Goal: Task Accomplishment & Management: Manage account settings

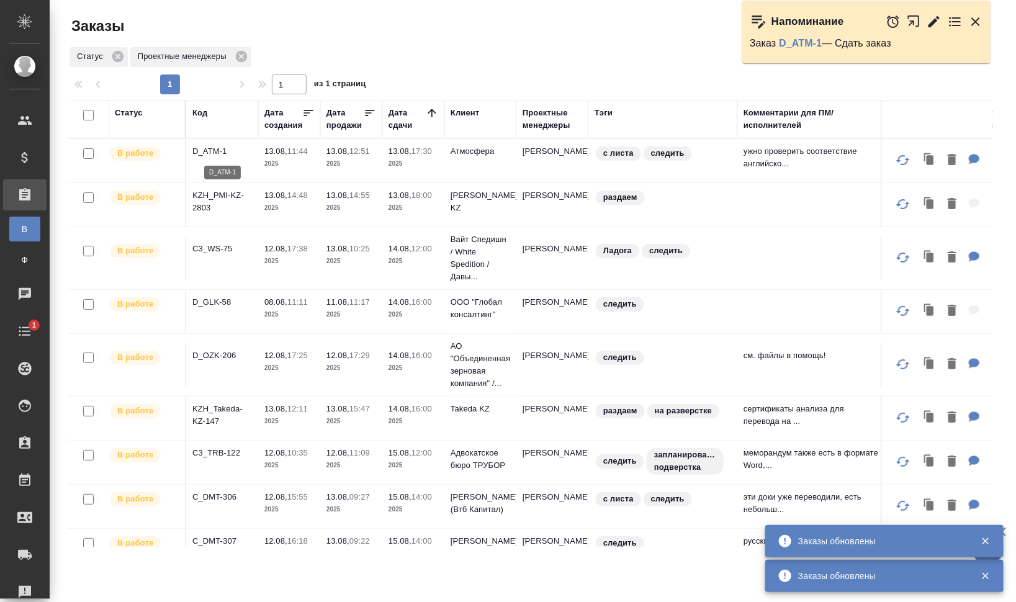
click at [202, 147] on p "D_ATM-1" at bounding box center [222, 151] width 60 height 12
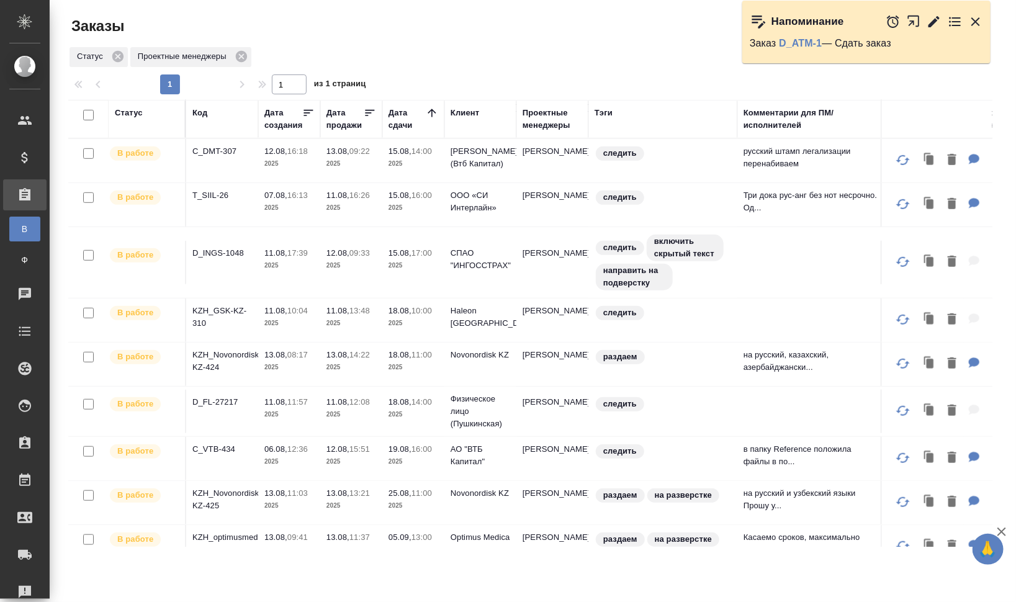
scroll to position [343, 0]
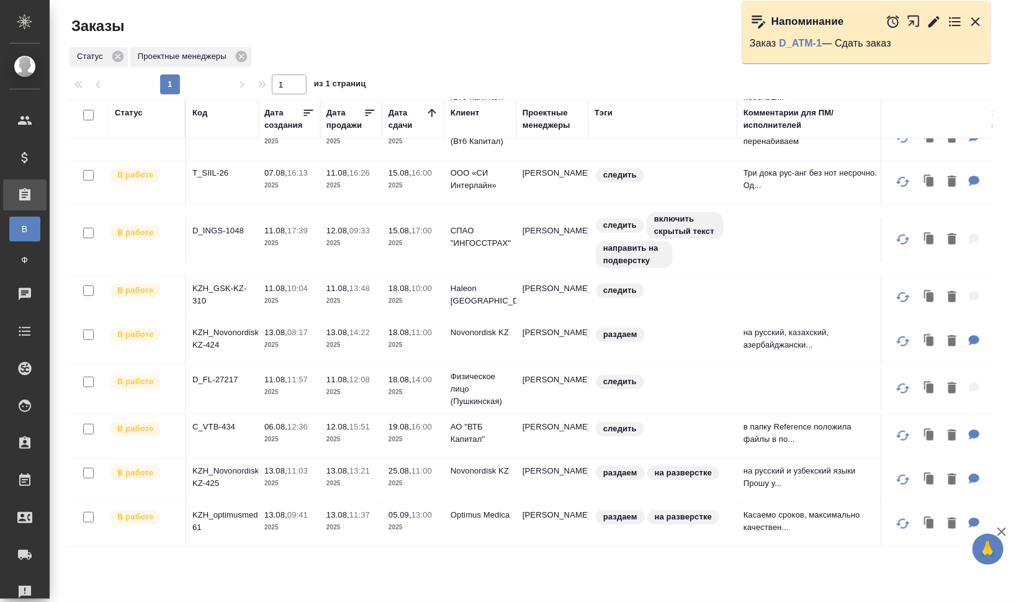
drag, startPoint x: 981, startPoint y: 16, endPoint x: 591, endPoint y: 69, distance: 394.2
click at [981, 16] on icon "button" at bounding box center [976, 21] width 15 height 15
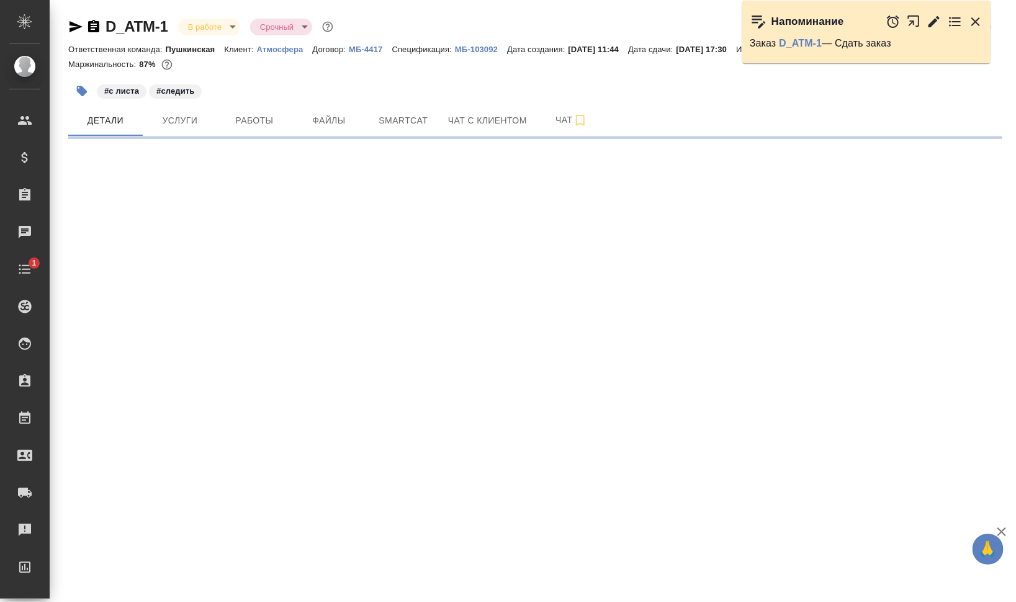
select select "RU"
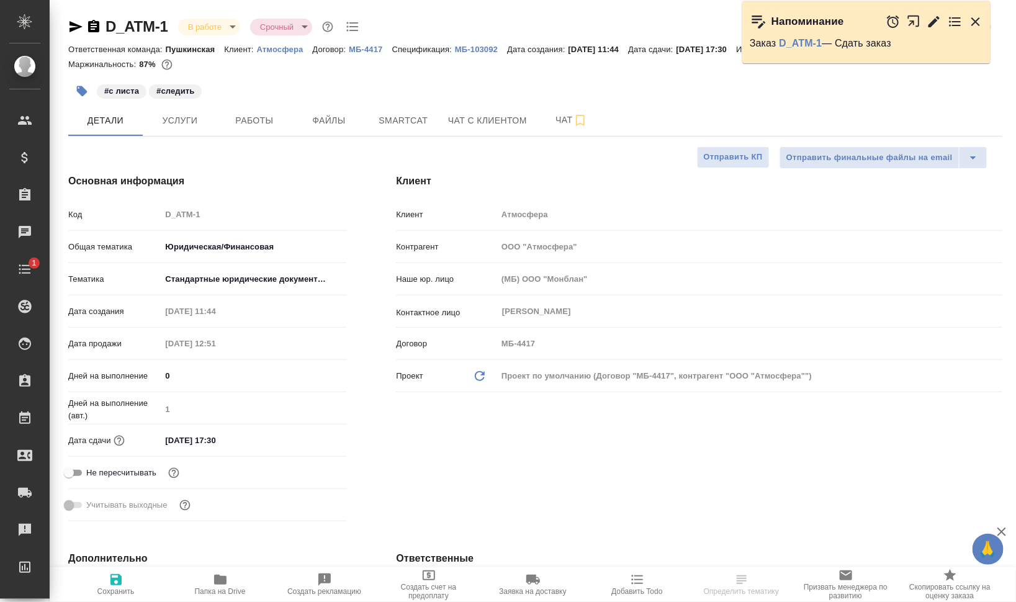
type textarea "x"
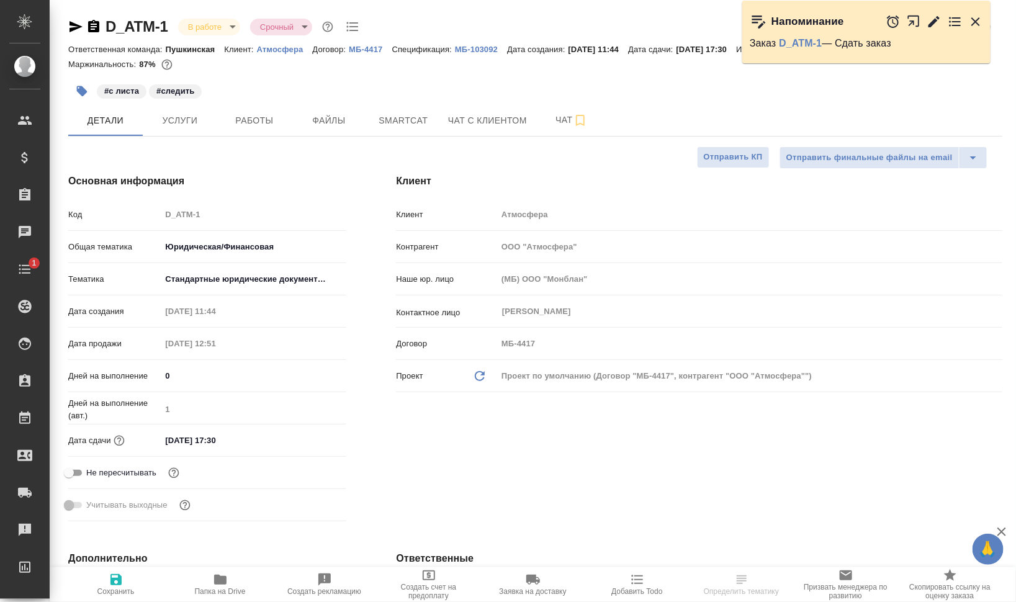
type textarea "x"
type input "[PERSON_NAME]"
click at [227, 591] on span "Папка на Drive" at bounding box center [220, 591] width 51 height 9
type textarea "x"
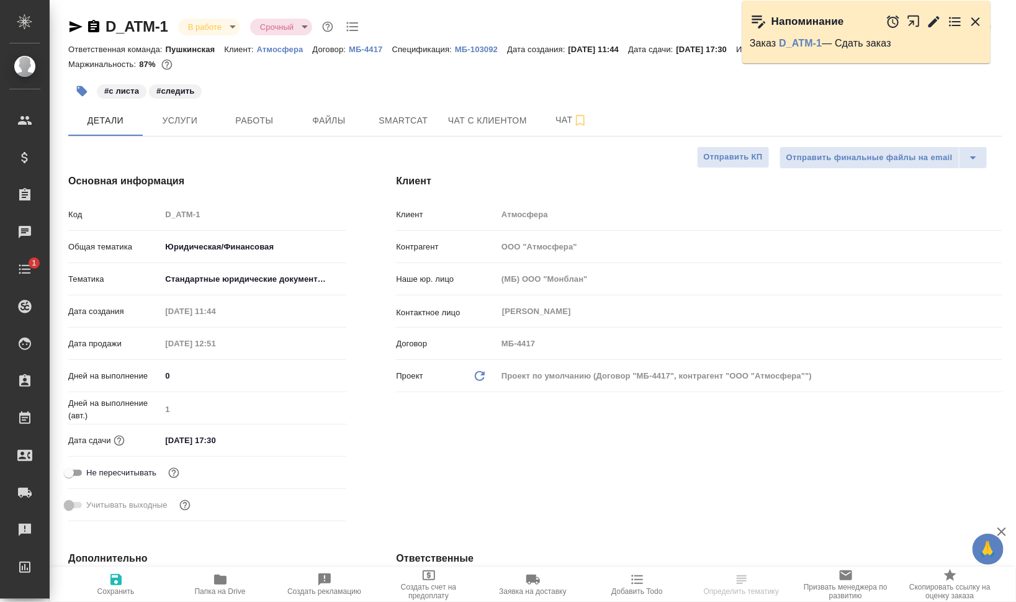
type textarea "x"
select select "RU"
type textarea "x"
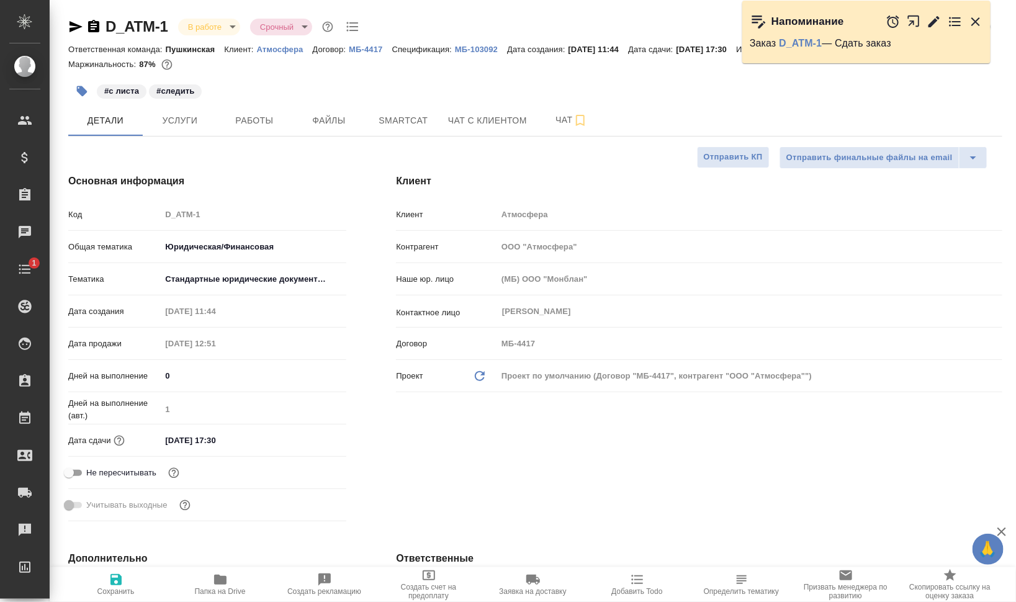
type textarea "x"
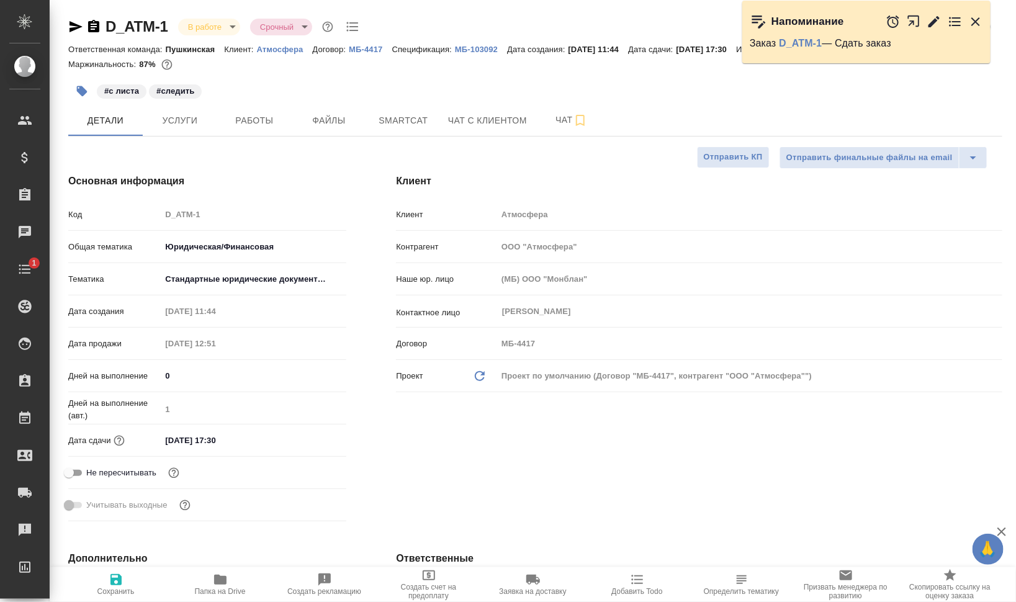
type textarea "x"
click at [219, 29] on body "🙏 .cls-1 fill:#fff; AWATERA Валеев Динар Клиенты Спецификации Заказы 0 Чаты 1 T…" at bounding box center [508, 301] width 1016 height 602
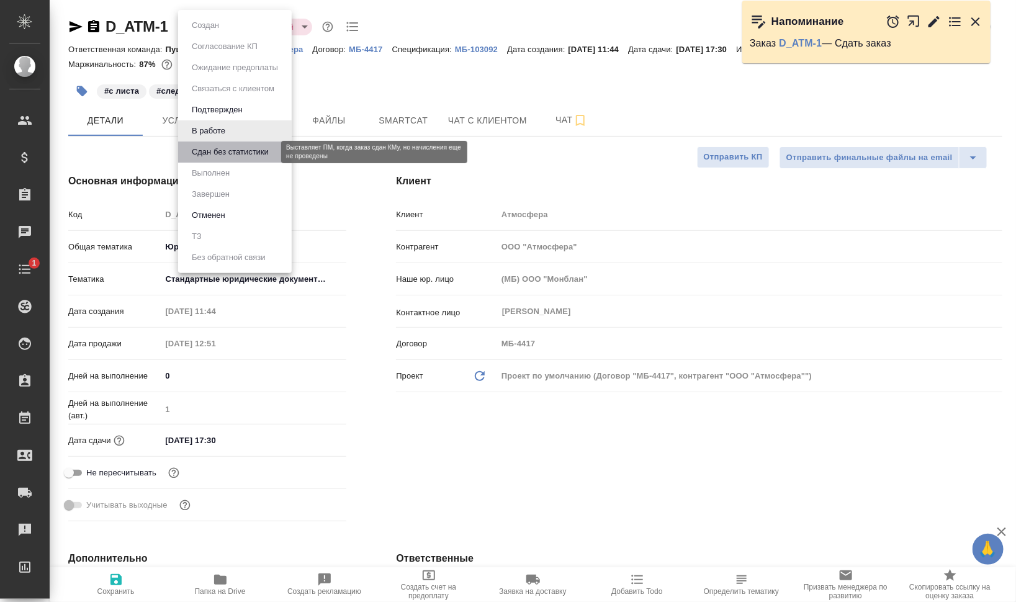
click at [219, 150] on button "Сдан без статистики" at bounding box center [230, 152] width 84 height 14
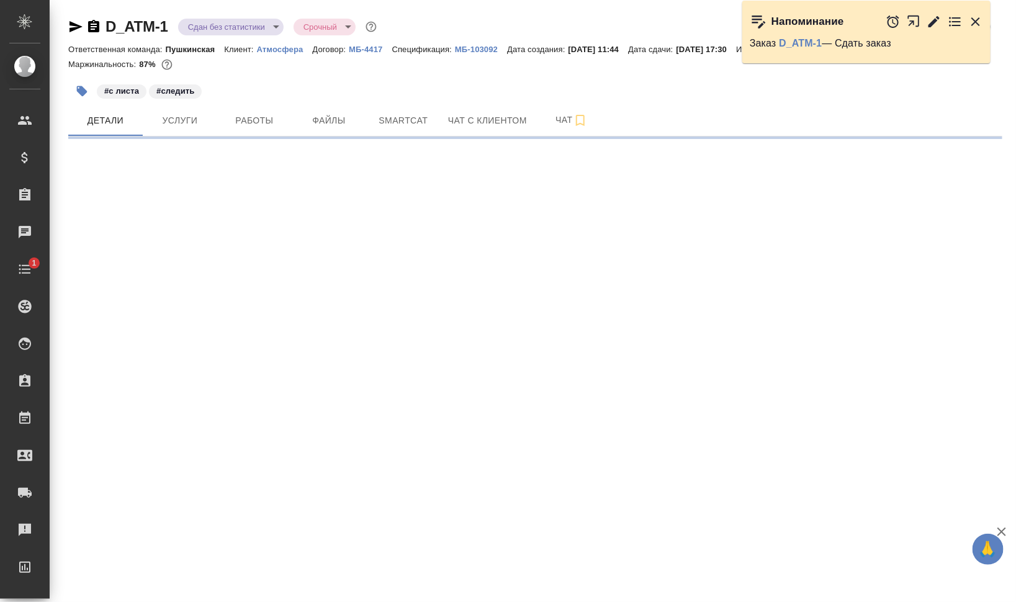
select select "RU"
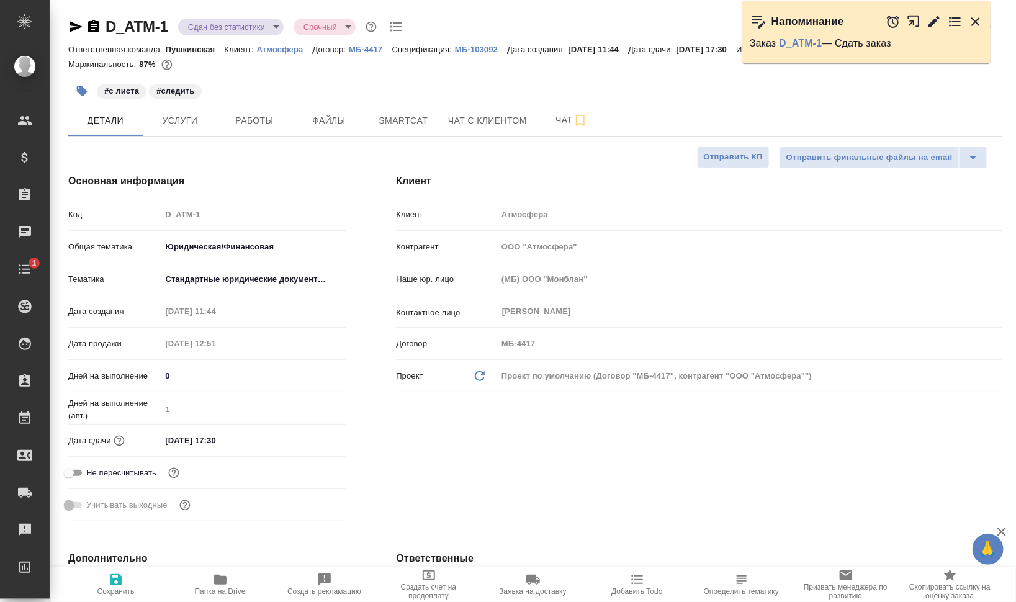
type textarea "x"
click at [93, 25] on icon "button" at bounding box center [93, 26] width 11 height 12
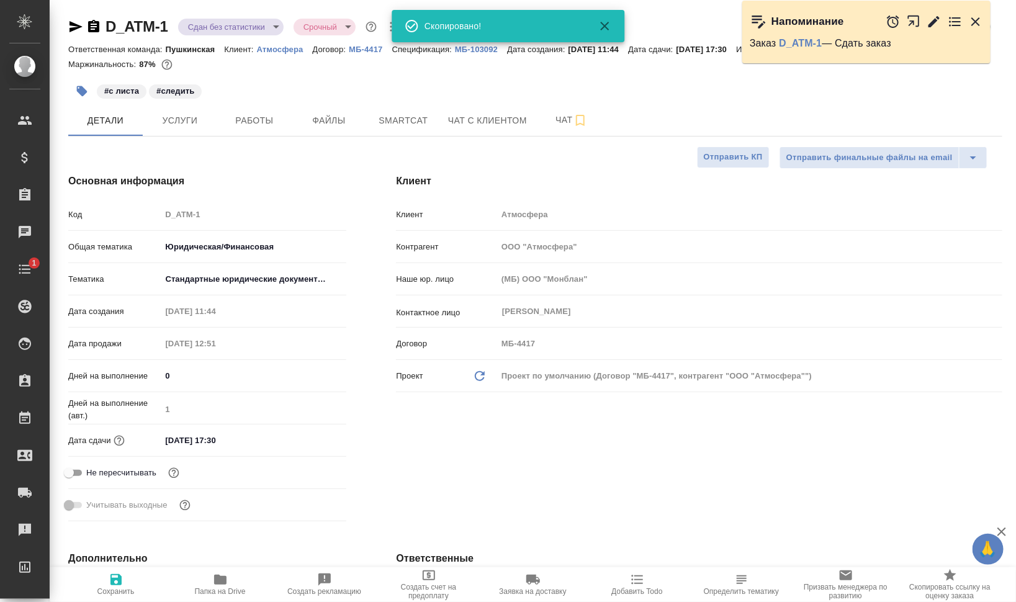
type textarea "x"
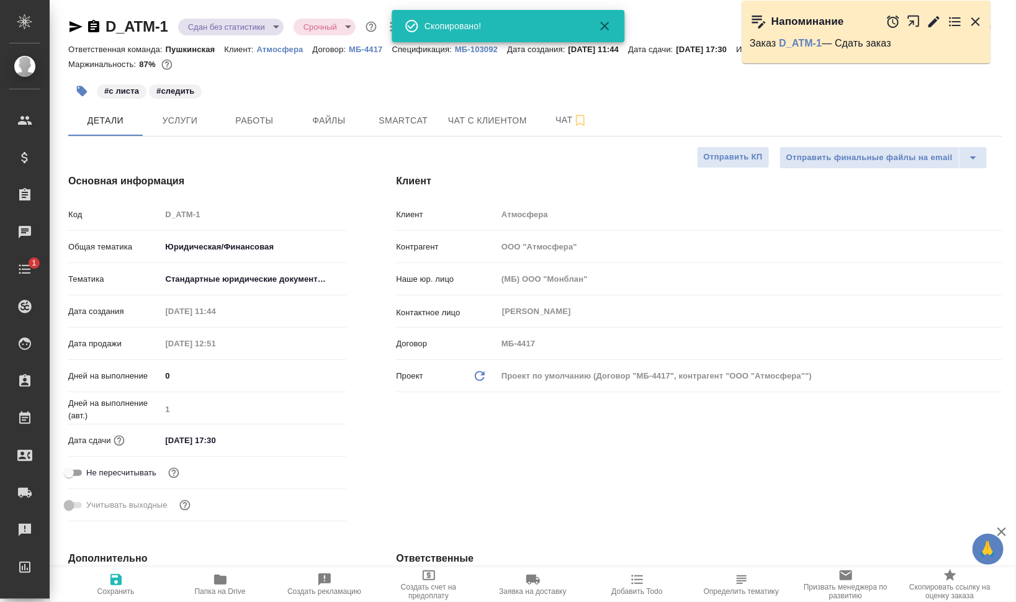
type textarea "x"
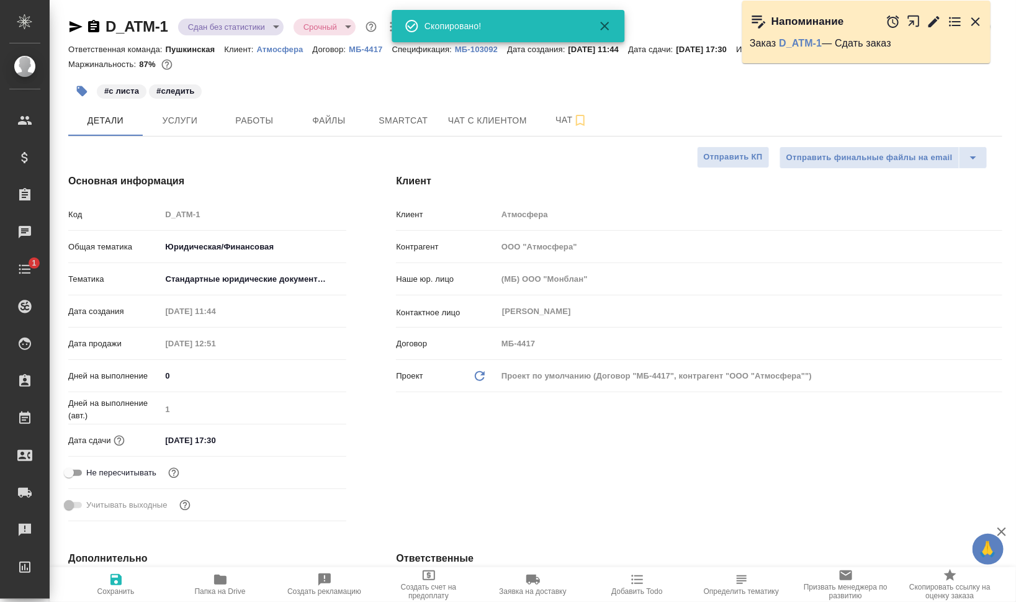
type textarea "x"
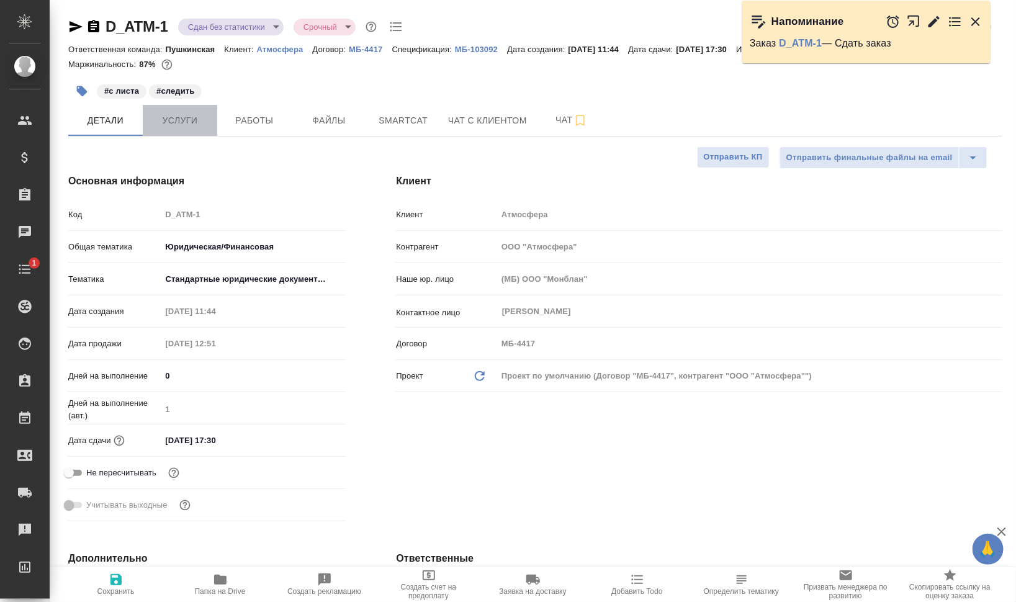
click at [179, 119] on span "Услуги" at bounding box center [180, 121] width 60 height 16
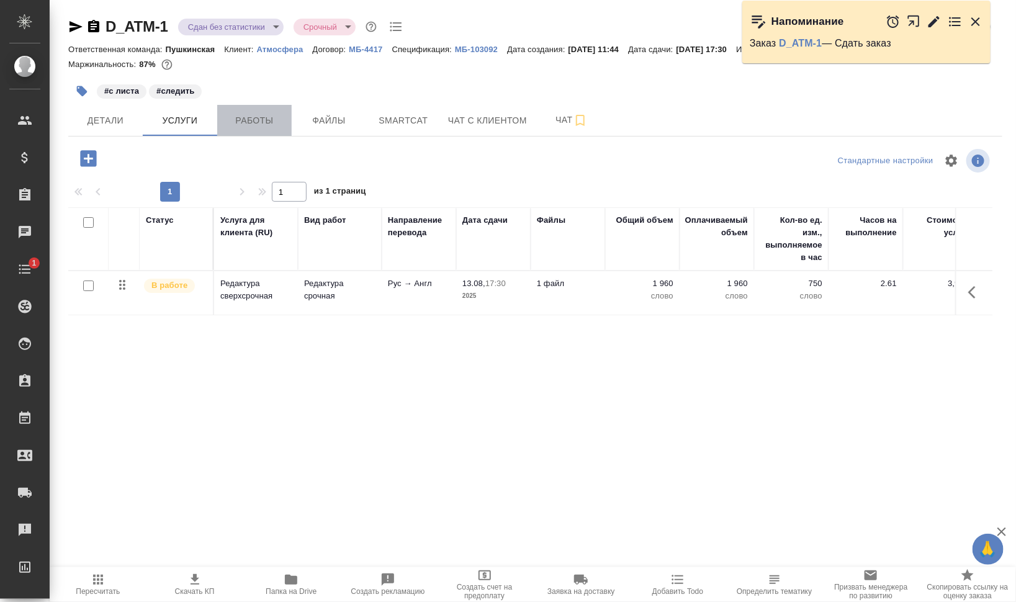
click at [254, 111] on button "Работы" at bounding box center [254, 120] width 75 height 31
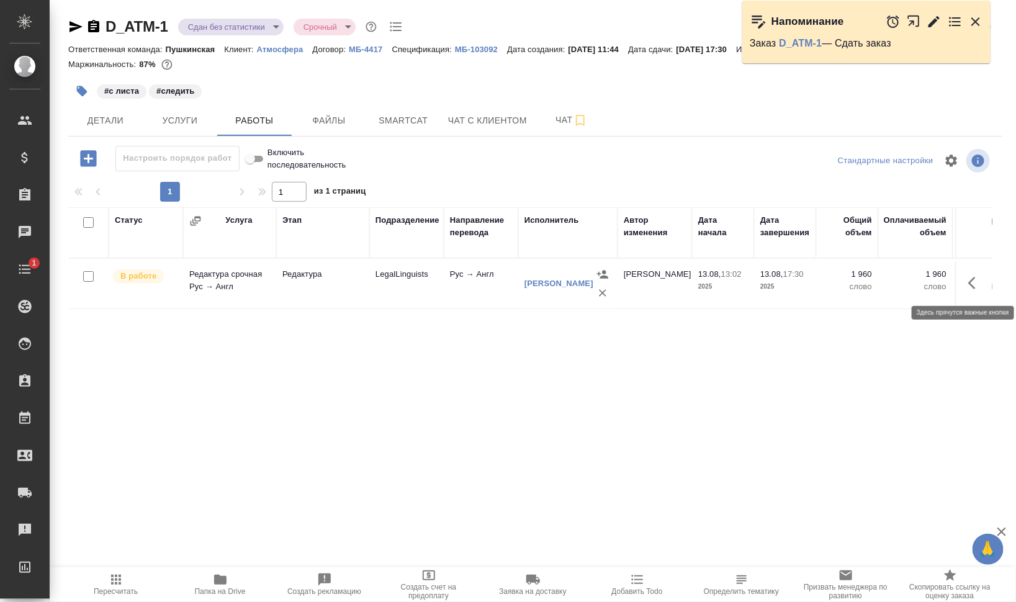
click at [976, 284] on icon "button" at bounding box center [976, 283] width 15 height 15
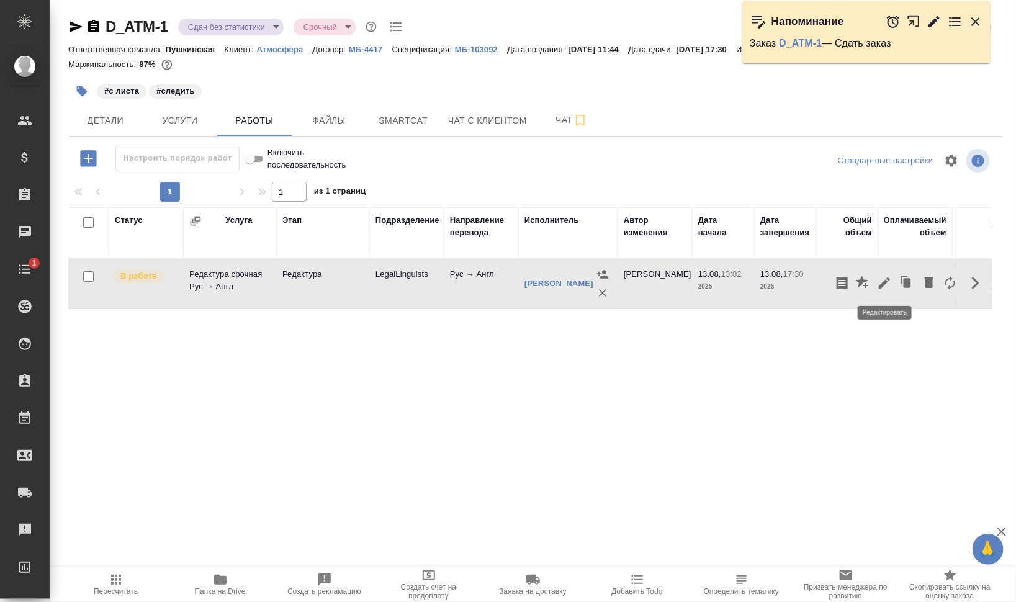
click at [886, 284] on icon "button" at bounding box center [884, 283] width 15 height 15
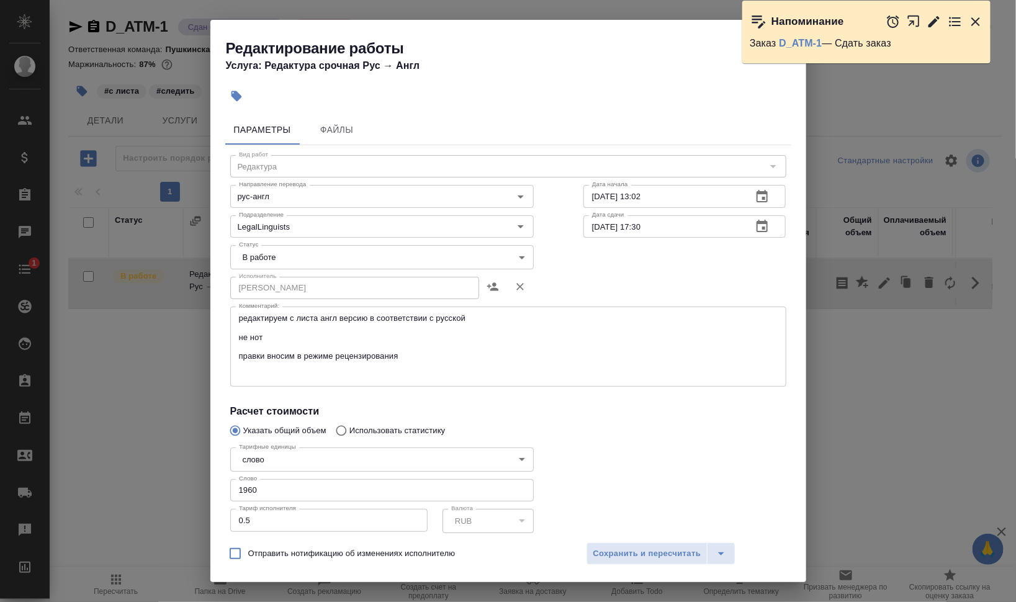
click at [972, 19] on icon "button" at bounding box center [976, 21] width 9 height 9
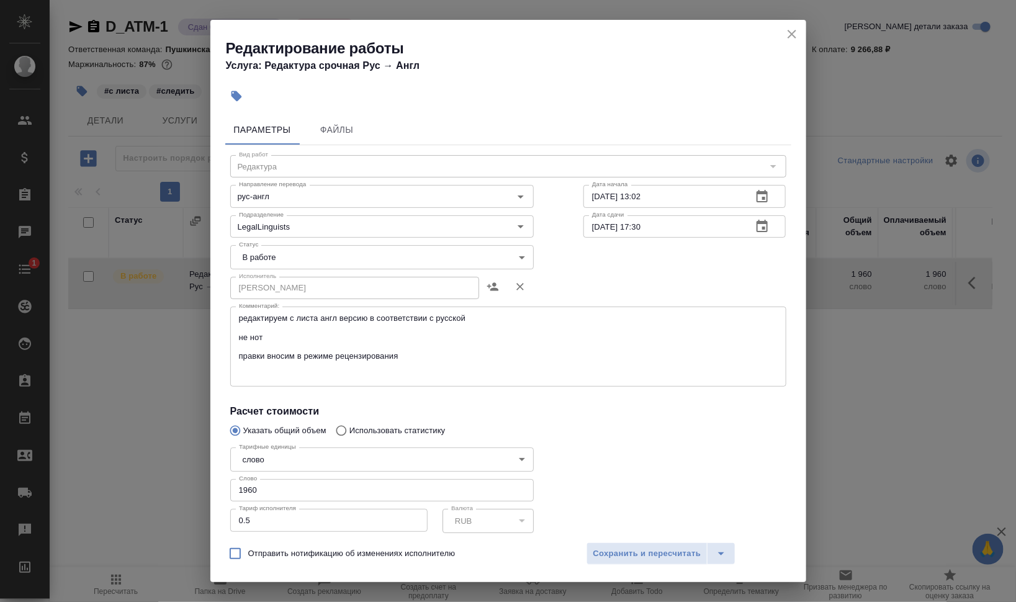
click at [797, 37] on icon "close" at bounding box center [792, 34] width 15 height 15
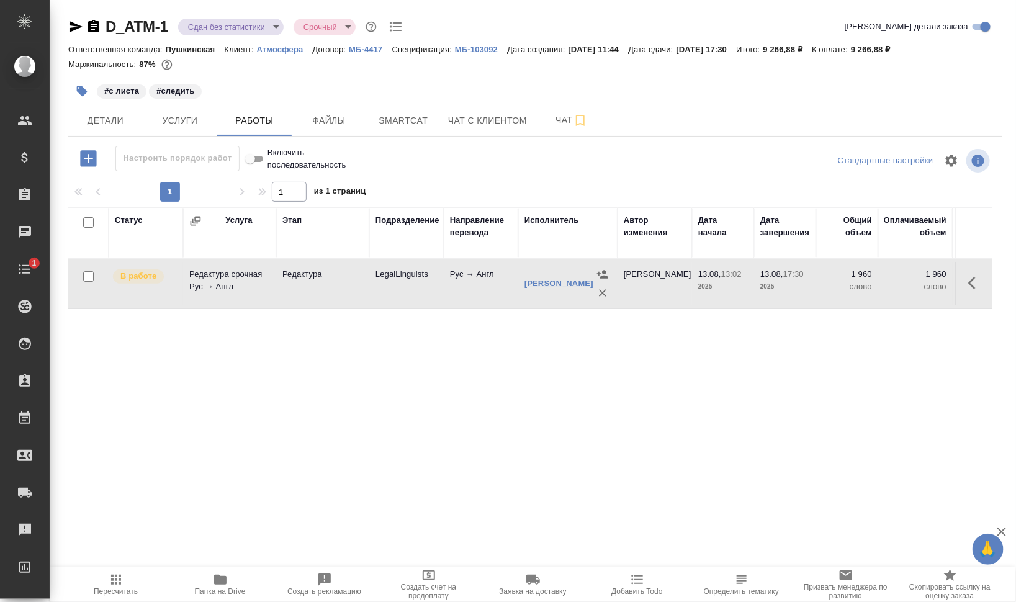
click at [542, 279] on link "Пахно Елена Александровна" at bounding box center [559, 283] width 69 height 9
click at [980, 284] on icon "button" at bounding box center [976, 283] width 15 height 15
click at [885, 283] on icon "button" at bounding box center [884, 283] width 11 height 11
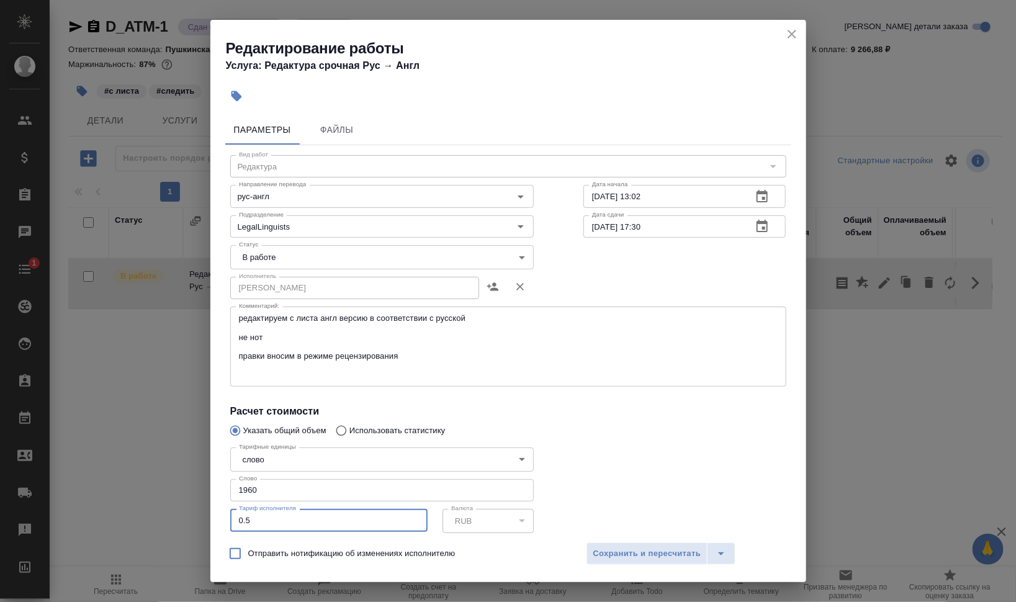
drag, startPoint x: 253, startPoint y: 523, endPoint x: 220, endPoint y: 522, distance: 33.6
click at [220, 522] on div "Параметры Файлы Вид работ Редактура Вид работ Направление перевода рус-англ Нап…" at bounding box center [509, 322] width 596 height 425
type input "1"
click at [649, 553] on span "Сохранить и пересчитать" at bounding box center [648, 554] width 108 height 14
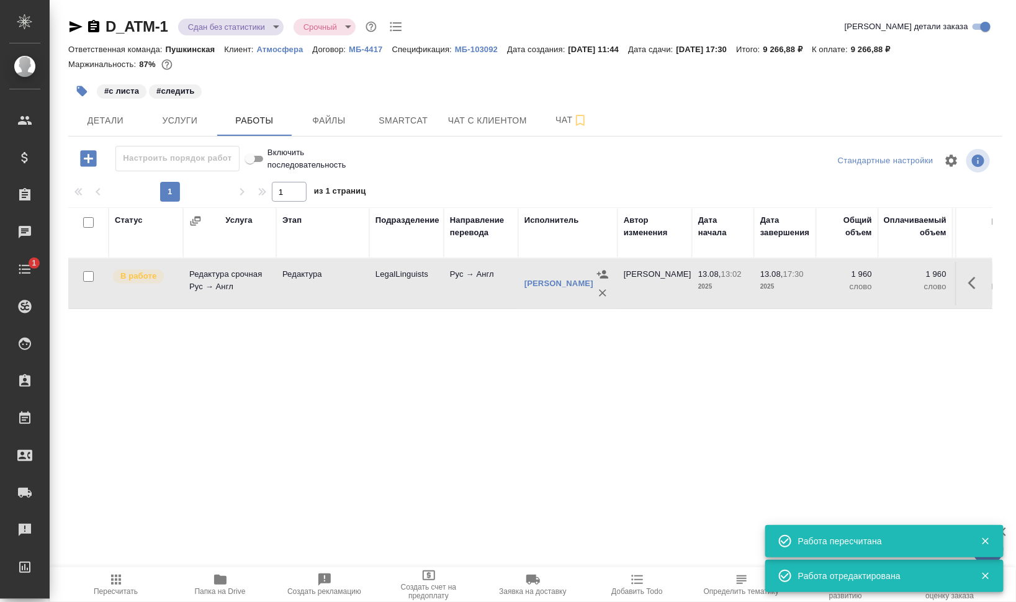
click at [111, 586] on icon "button" at bounding box center [116, 580] width 15 height 15
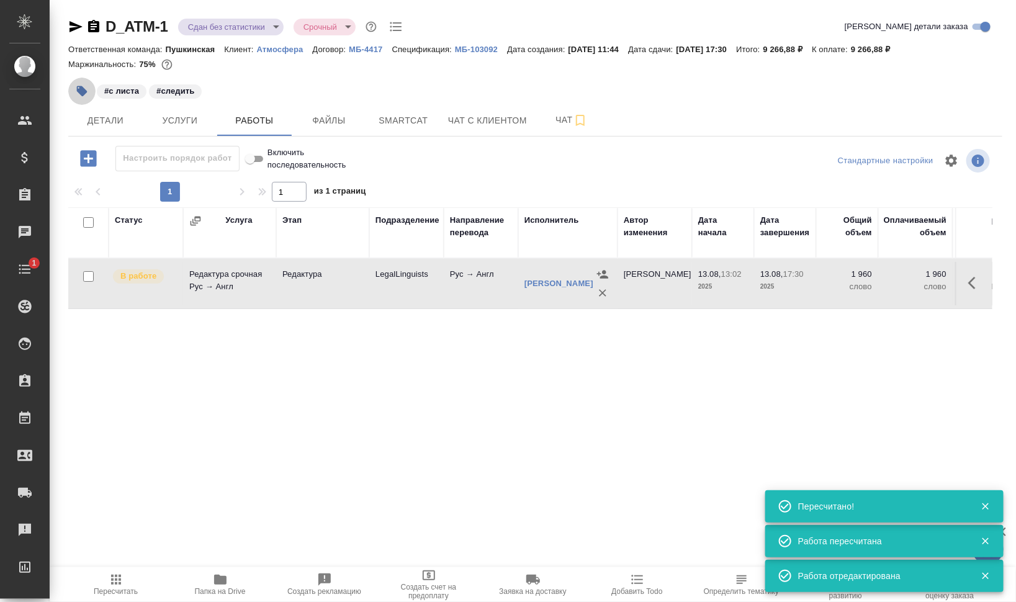
click at [84, 90] on icon "button" at bounding box center [82, 91] width 11 height 11
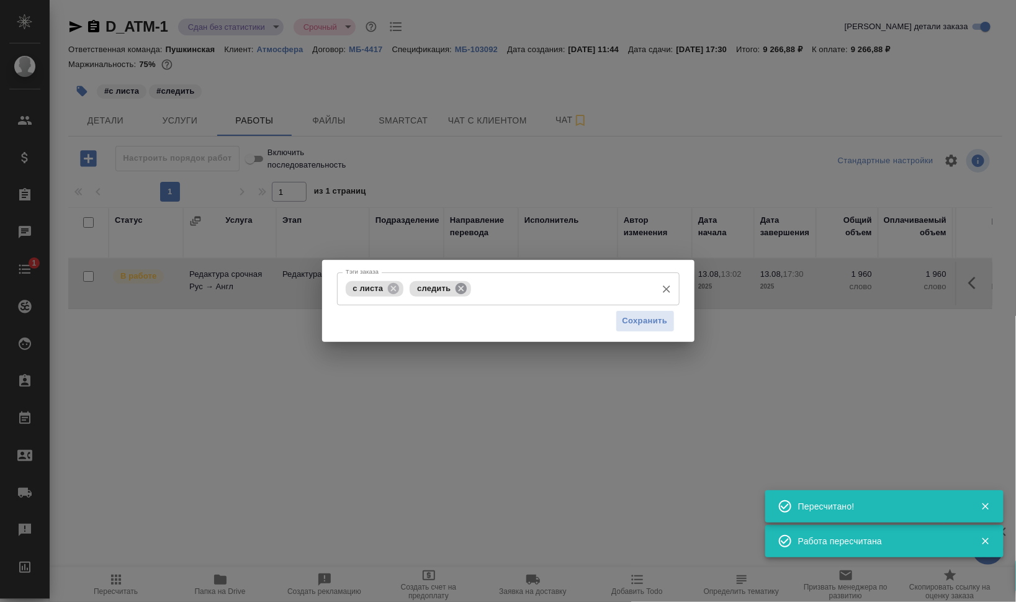
click at [463, 287] on icon at bounding box center [462, 289] width 14 height 14
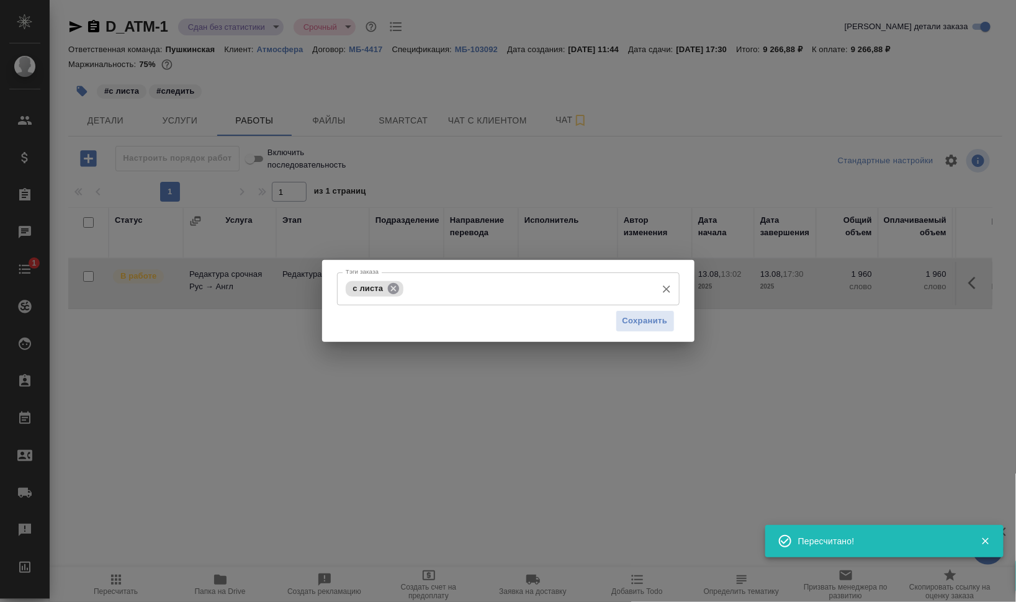
click at [396, 285] on icon at bounding box center [393, 288] width 11 height 11
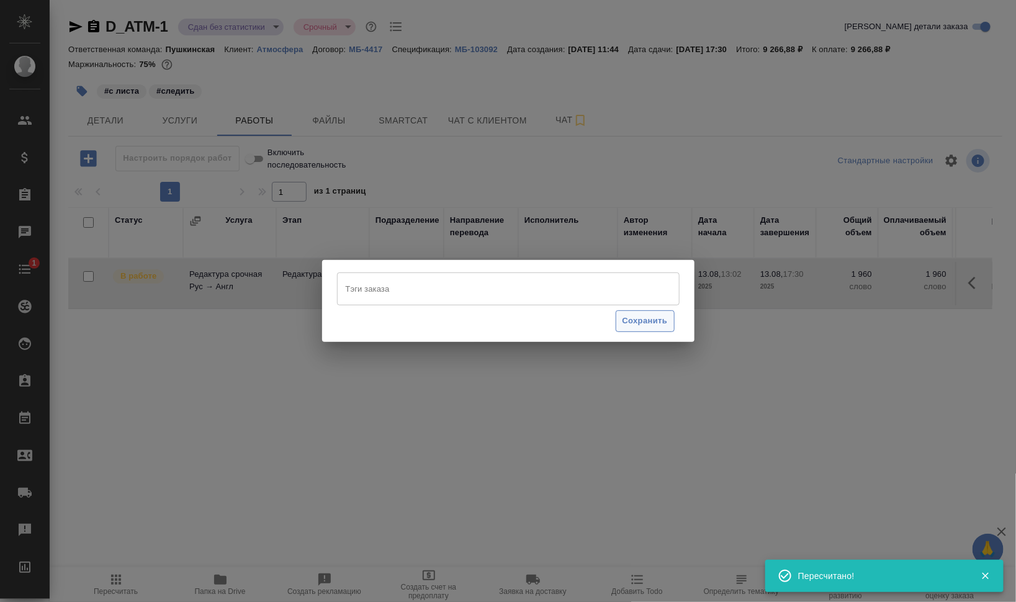
click at [648, 322] on span "Сохранить" at bounding box center [645, 321] width 45 height 14
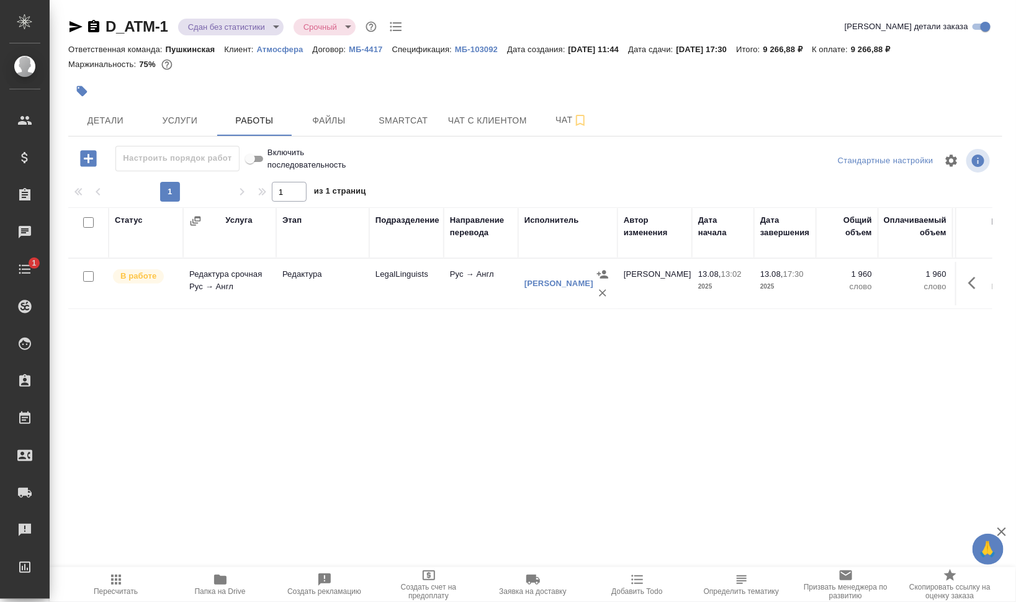
click at [91, 158] on icon "button" at bounding box center [89, 159] width 22 height 22
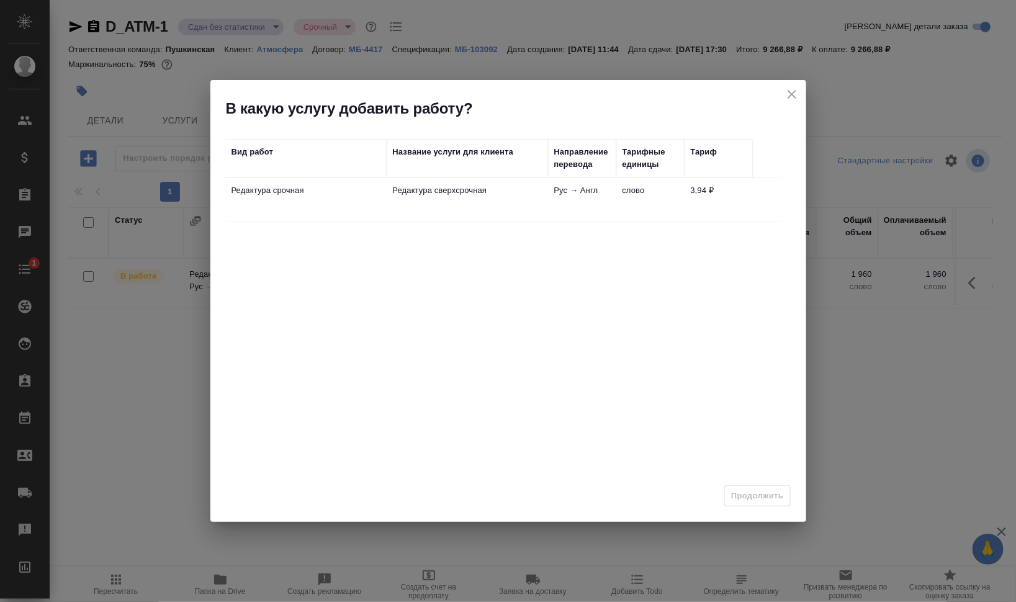
click at [794, 94] on icon "close" at bounding box center [792, 94] width 15 height 15
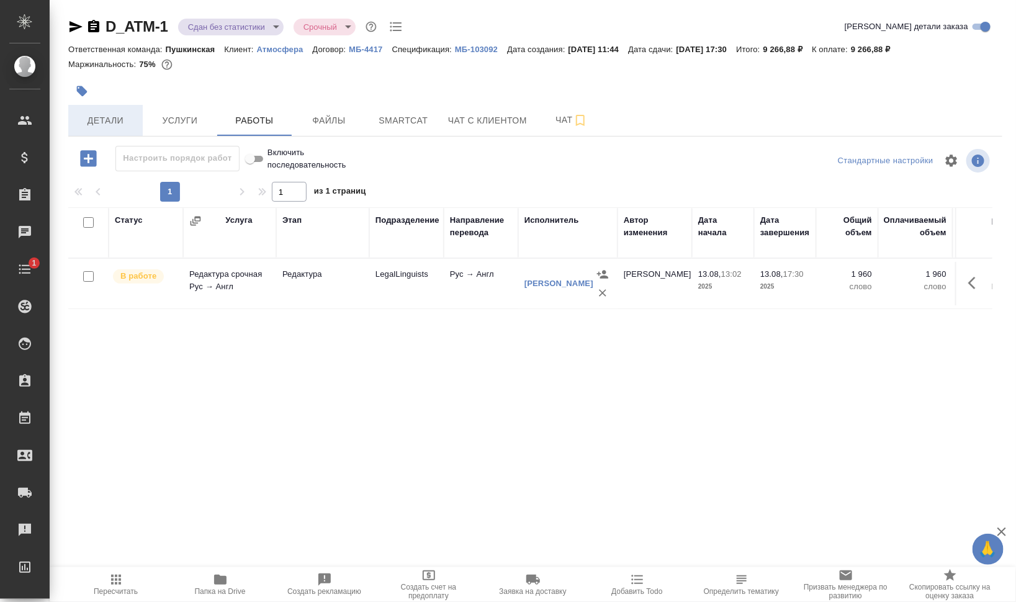
click at [137, 118] on button "Детали" at bounding box center [105, 120] width 75 height 31
click at [183, 119] on span "Услуги" at bounding box center [180, 121] width 60 height 16
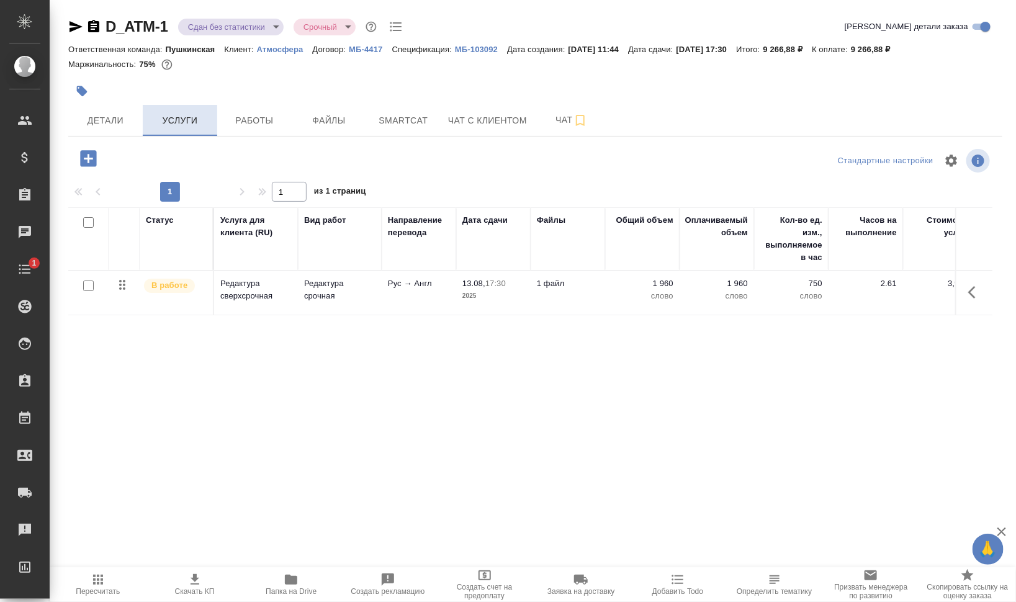
click at [183, 119] on span "Услуги" at bounding box center [180, 121] width 60 height 16
click at [88, 157] on icon "button" at bounding box center [89, 159] width 22 height 22
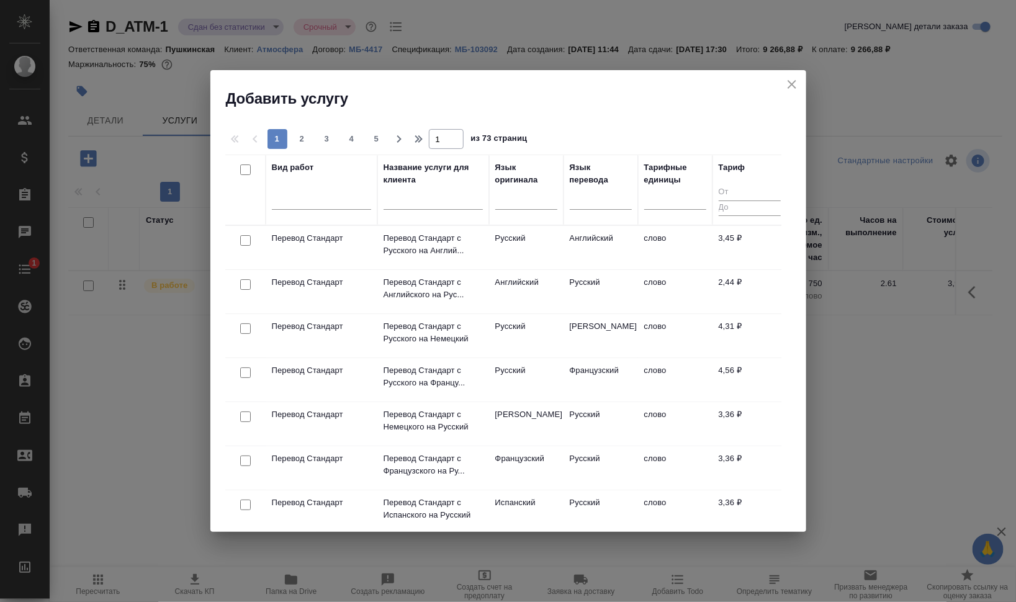
click at [562, 269] on td "Английский" at bounding box center [526, 247] width 75 height 43
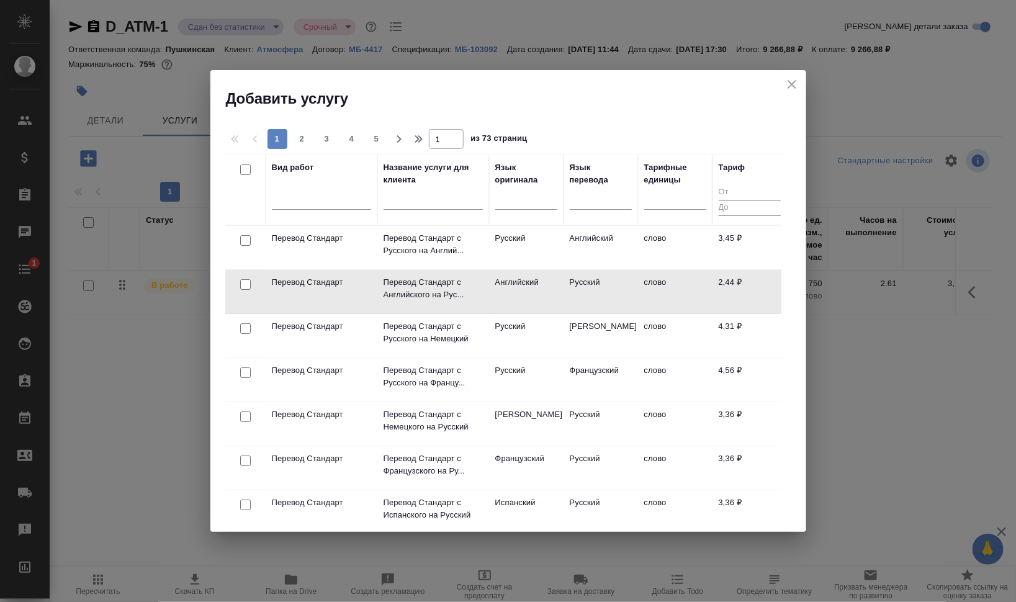
click at [247, 239] on input "checkbox" at bounding box center [245, 240] width 11 height 11
checkbox input "true"
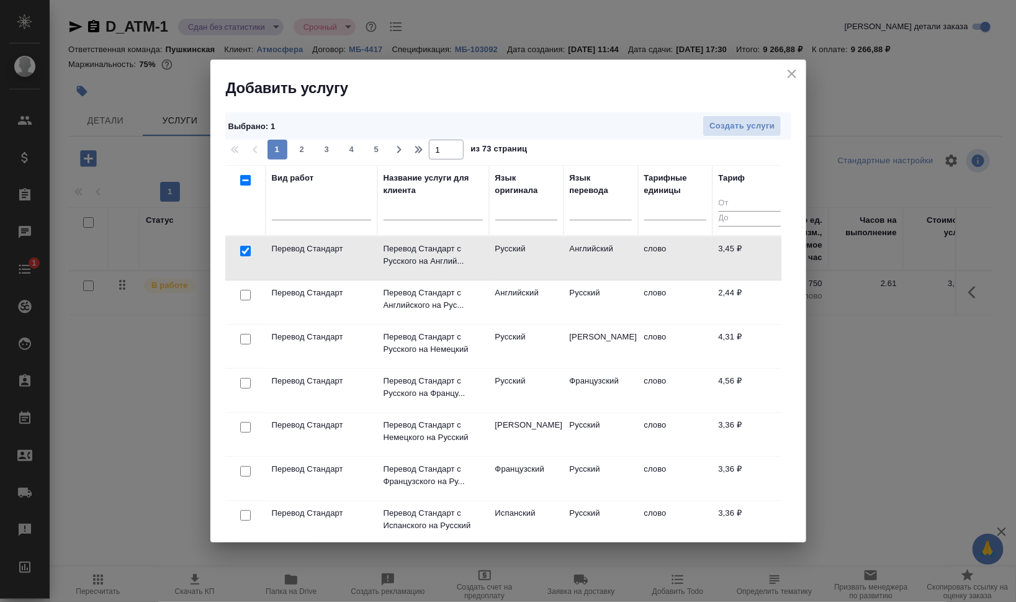
click at [557, 260] on td "Русский" at bounding box center [526, 258] width 75 height 43
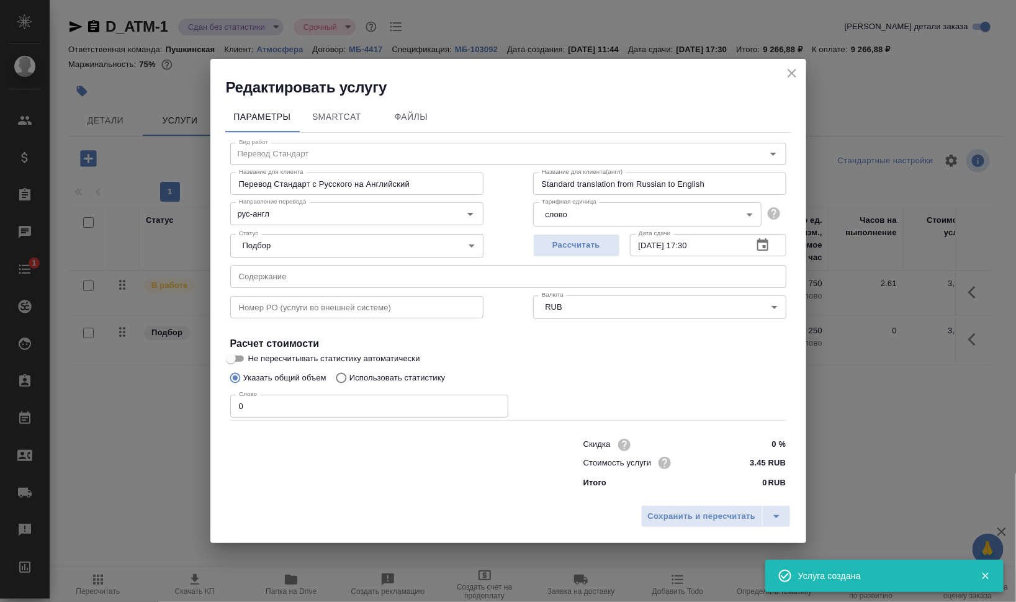
click at [795, 76] on icon "close" at bounding box center [792, 73] width 9 height 9
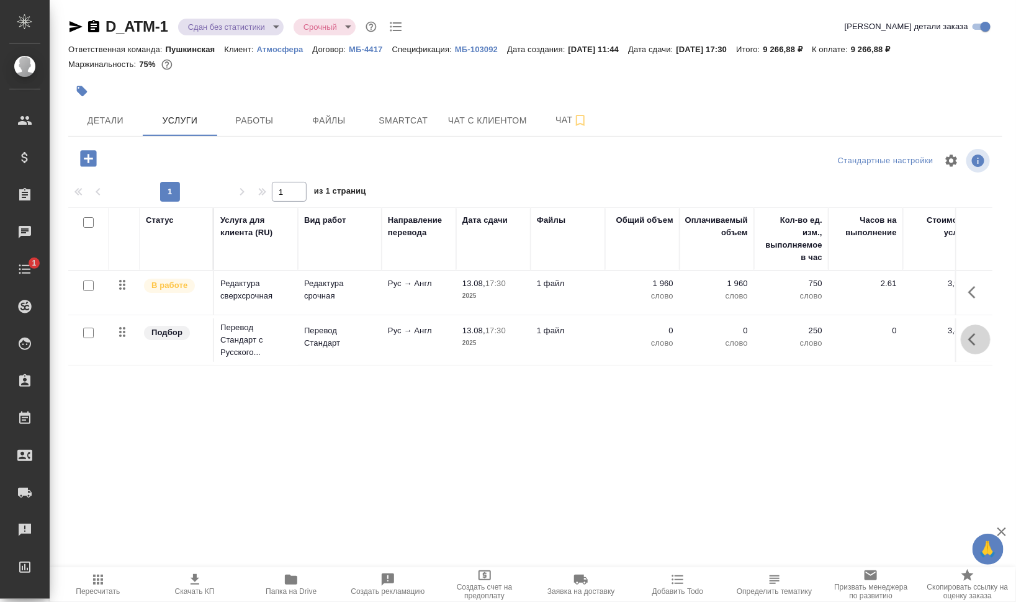
click at [979, 349] on button "button" at bounding box center [976, 340] width 30 height 30
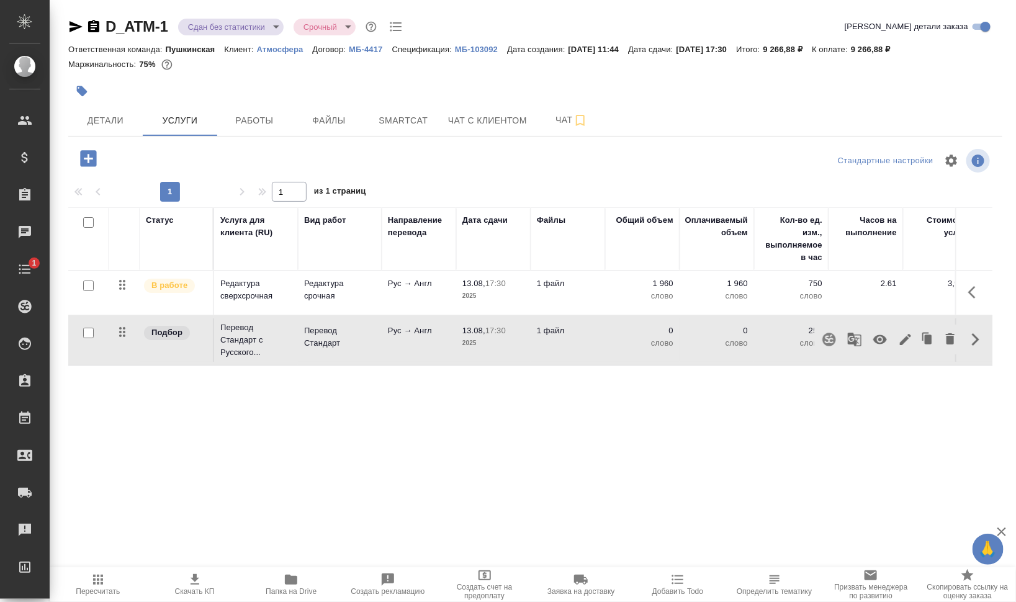
click at [274, 33] on body "🙏 .cls-1 fill:#fff; AWATERA Валеев Динар Клиенты Спецификации Заказы 0 Чаты 1 T…" at bounding box center [508, 301] width 1016 height 602
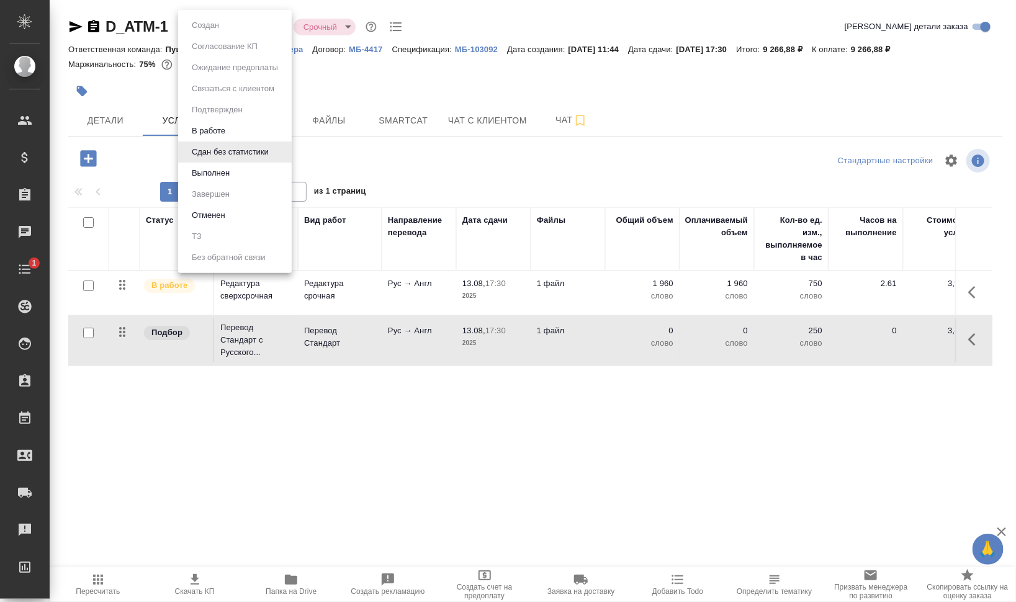
click at [240, 170] on li "Выполнен" at bounding box center [235, 173] width 114 height 21
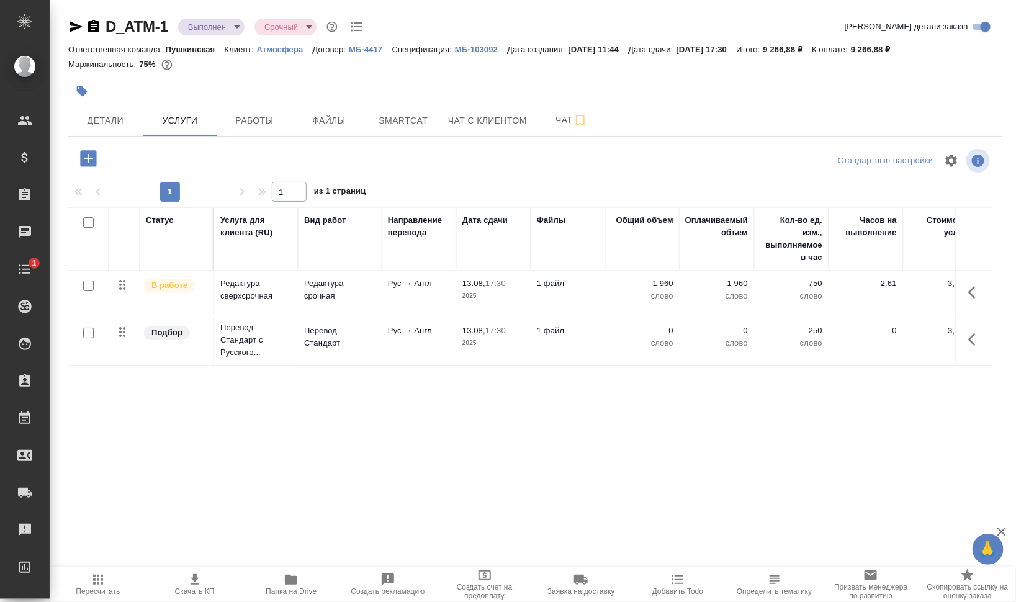
click at [989, 342] on button "button" at bounding box center [976, 340] width 30 height 30
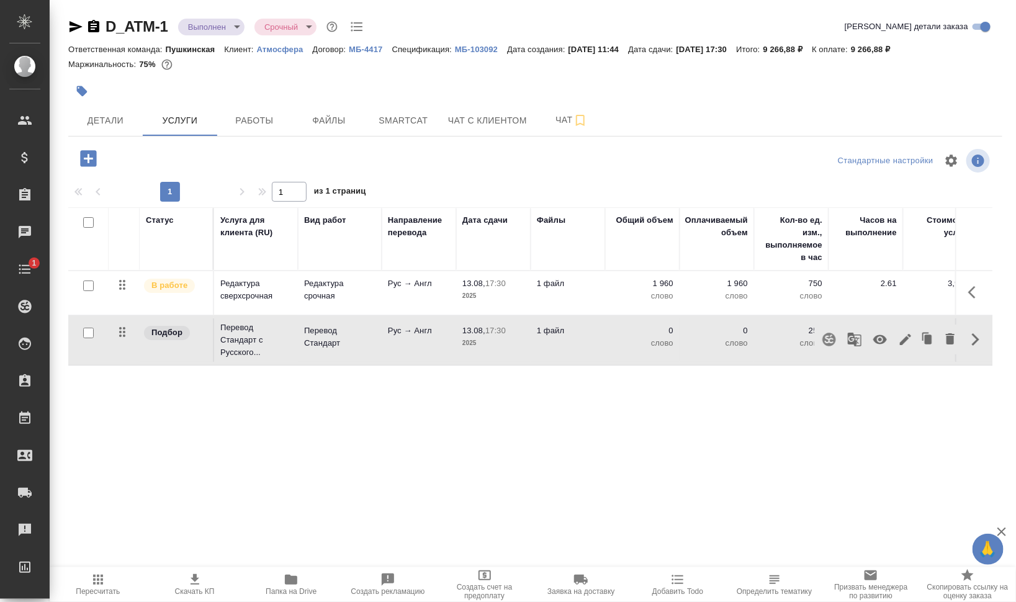
click at [887, 339] on icon "button" at bounding box center [881, 339] width 14 height 9
click at [251, 119] on span "Работы" at bounding box center [255, 121] width 60 height 16
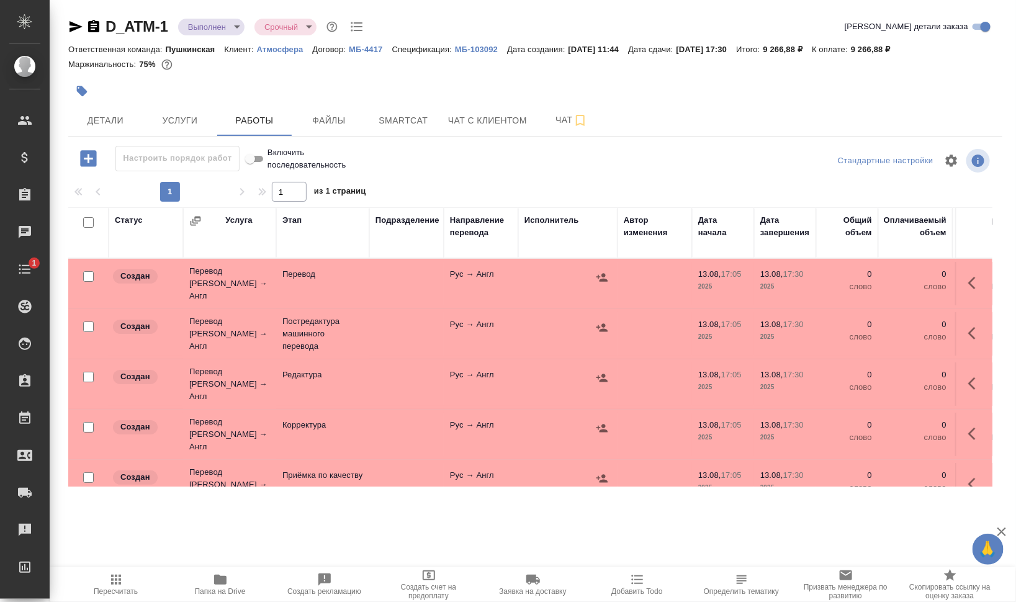
click at [83, 217] on input "checkbox" at bounding box center [88, 222] width 11 height 11
checkbox input "true"
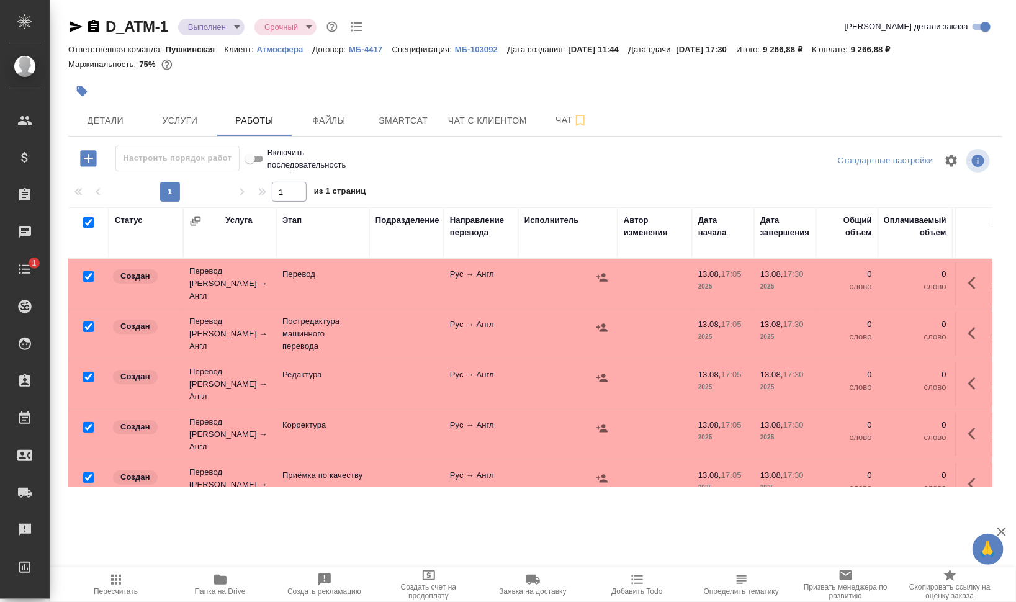
checkbox input "true"
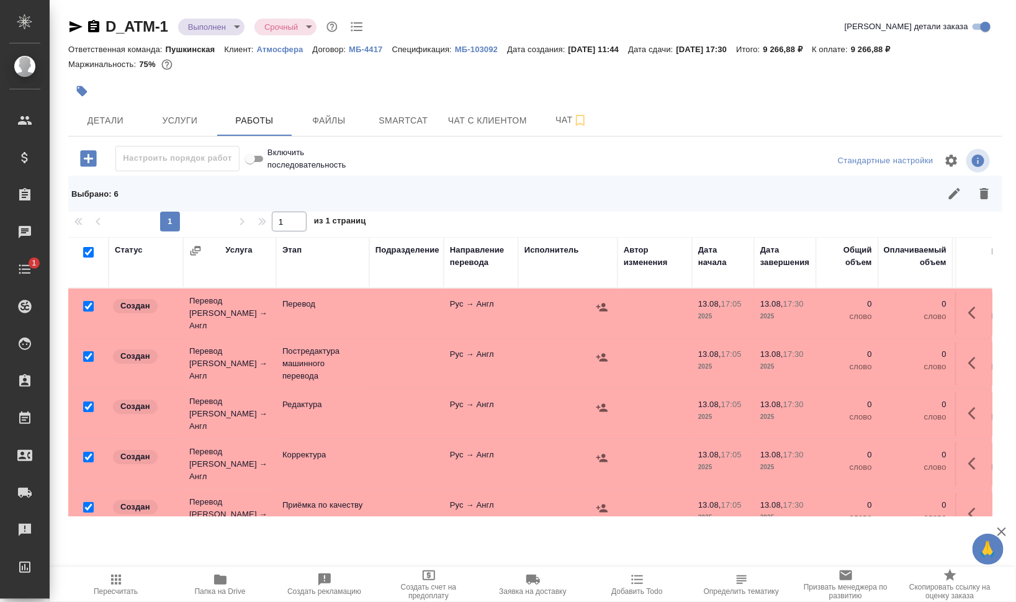
scroll to position [58, 0]
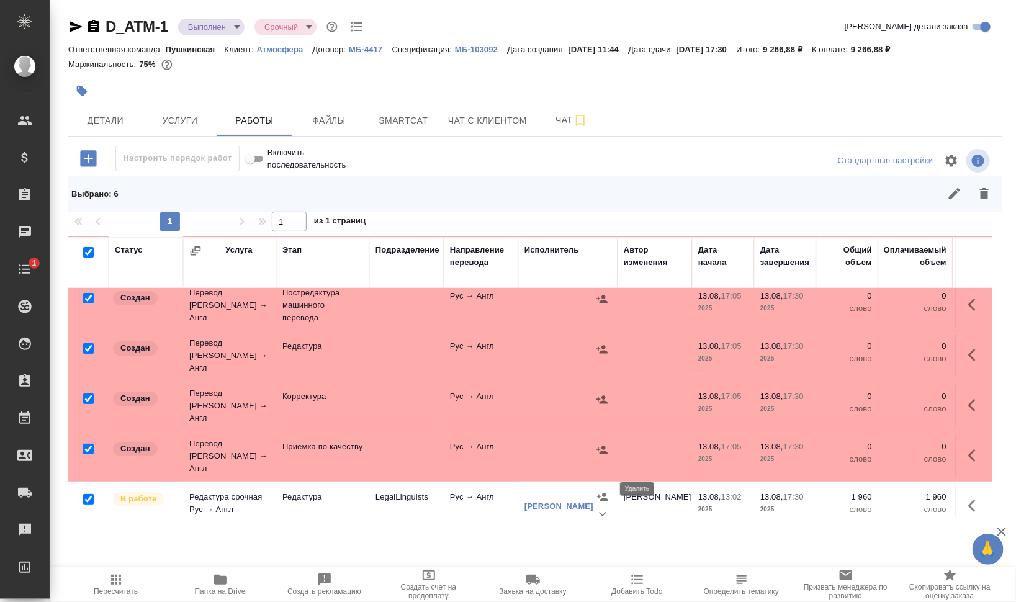
click at [598, 510] on icon "button" at bounding box center [603, 516] width 12 height 12
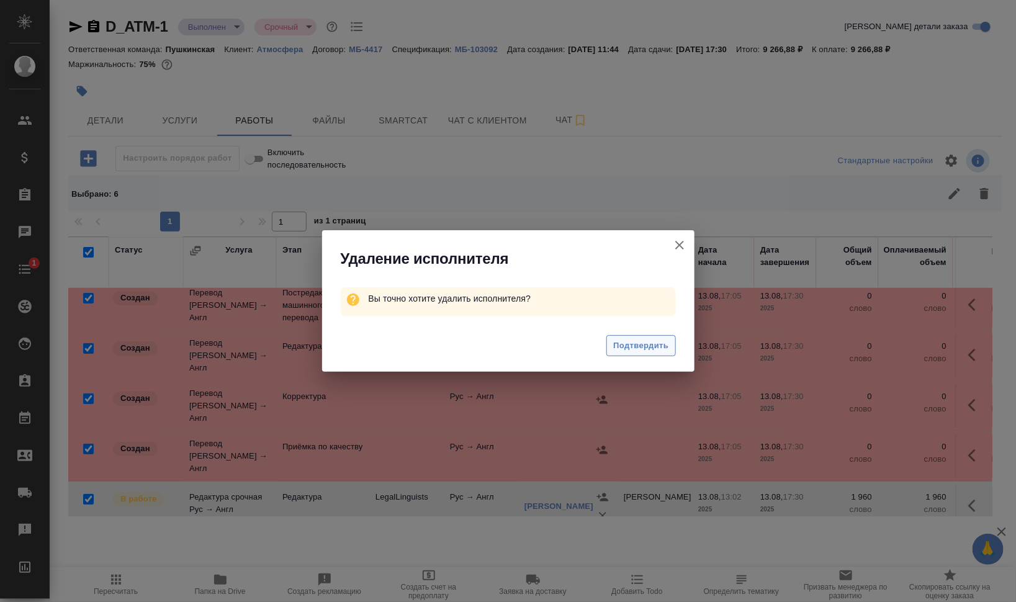
click at [653, 350] on span "Подтвердить" at bounding box center [640, 346] width 55 height 14
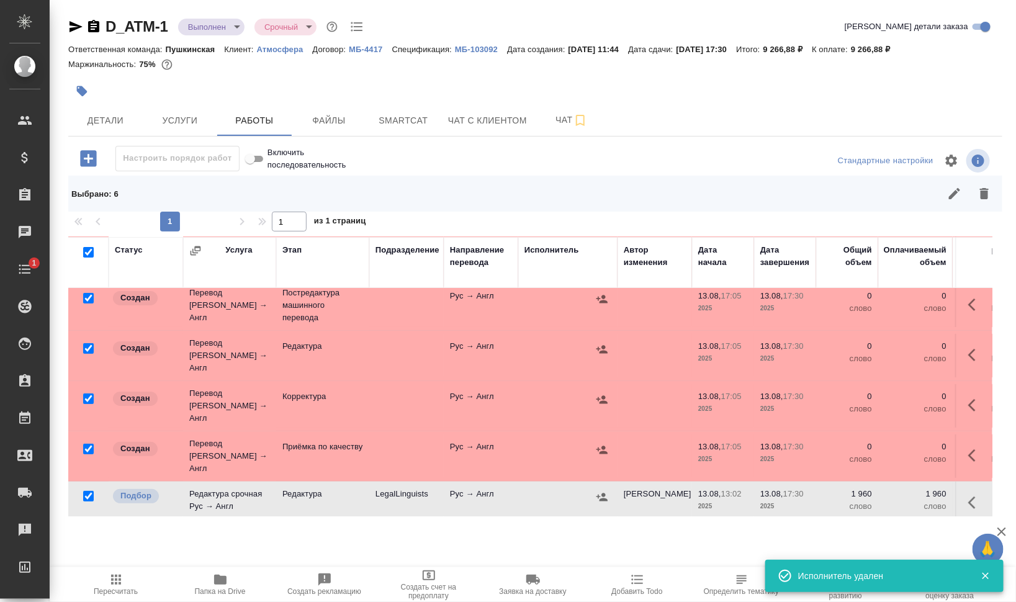
scroll to position [52, 0]
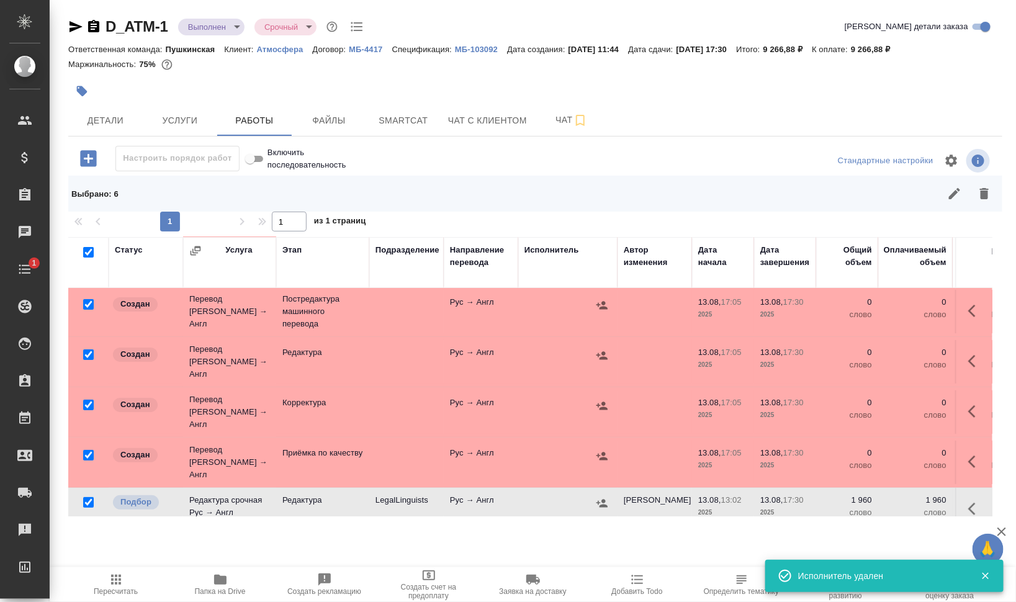
click at [83, 350] on input "checkbox" at bounding box center [88, 355] width 11 height 11
checkbox input "false"
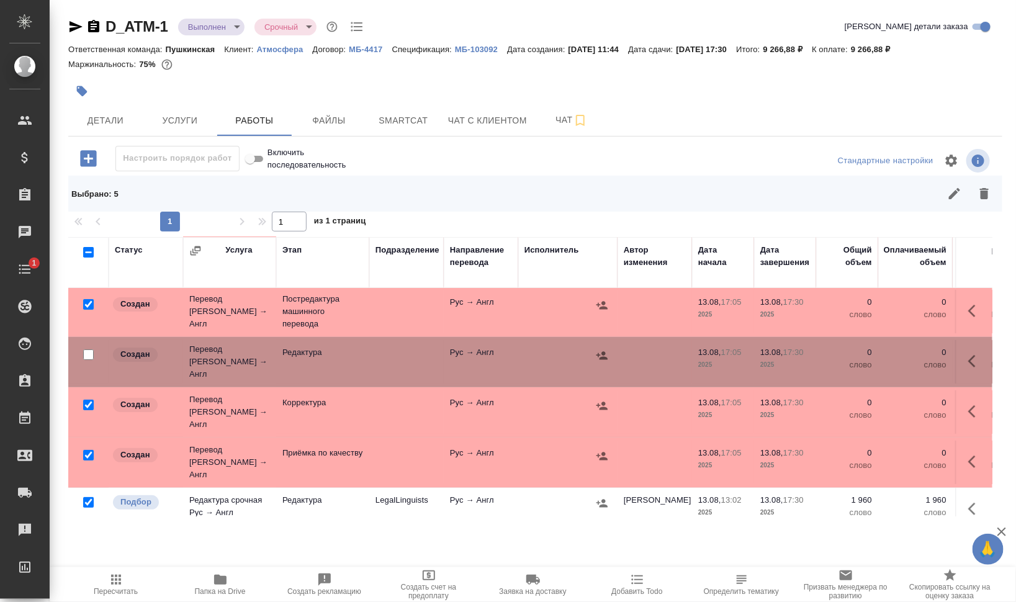
click at [88, 350] on input "checkbox" at bounding box center [88, 355] width 11 height 11
checkbox input "true"
click at [88, 299] on input "checkbox" at bounding box center [88, 304] width 11 height 11
checkbox input "false"
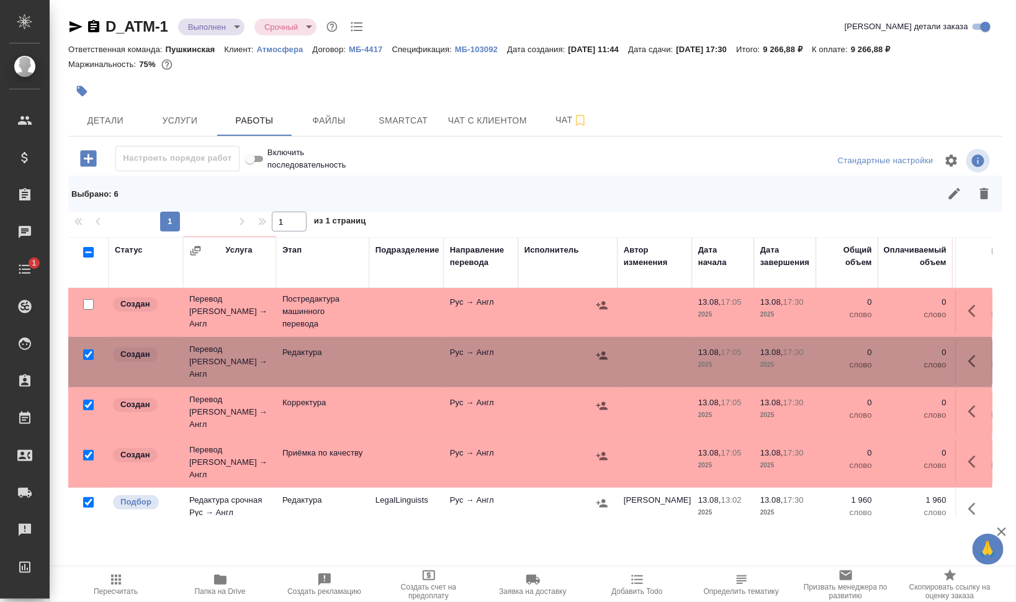
checkbox input "false"
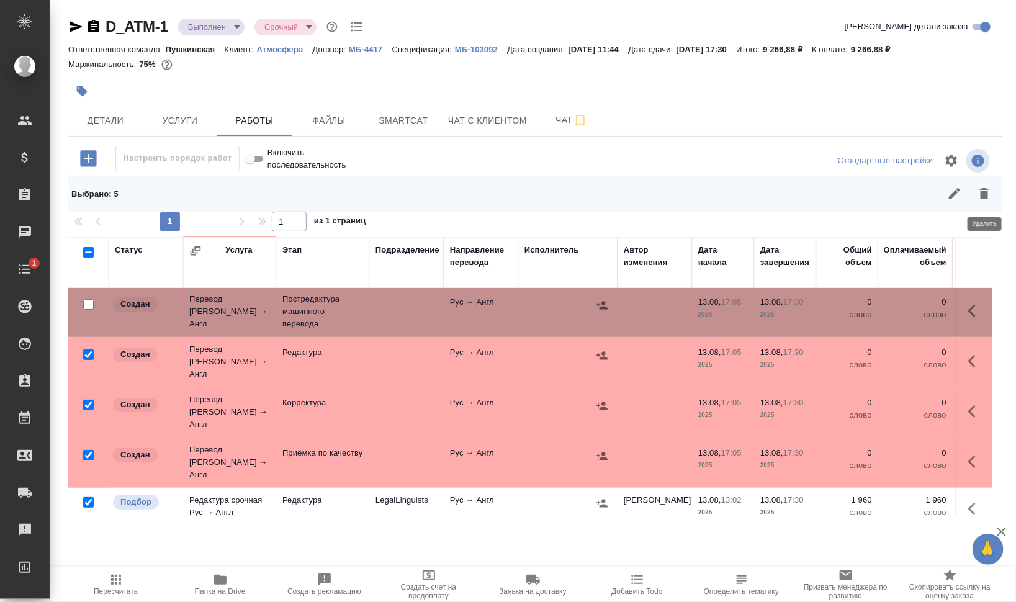
click at [987, 194] on icon "button" at bounding box center [984, 193] width 9 height 11
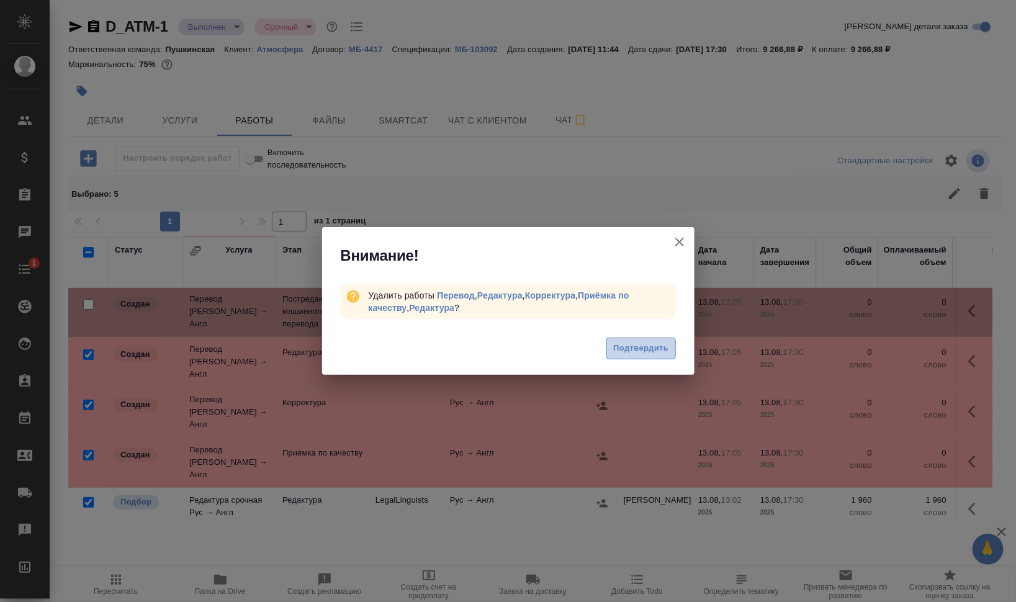
click at [625, 351] on span "Подтвердить" at bounding box center [640, 349] width 55 height 14
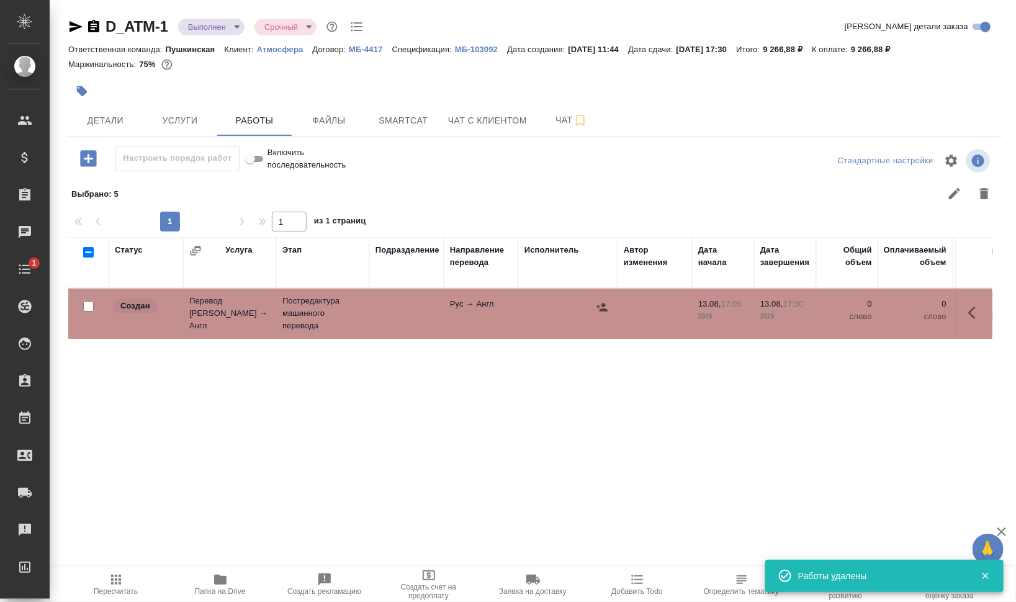
scroll to position [0, 0]
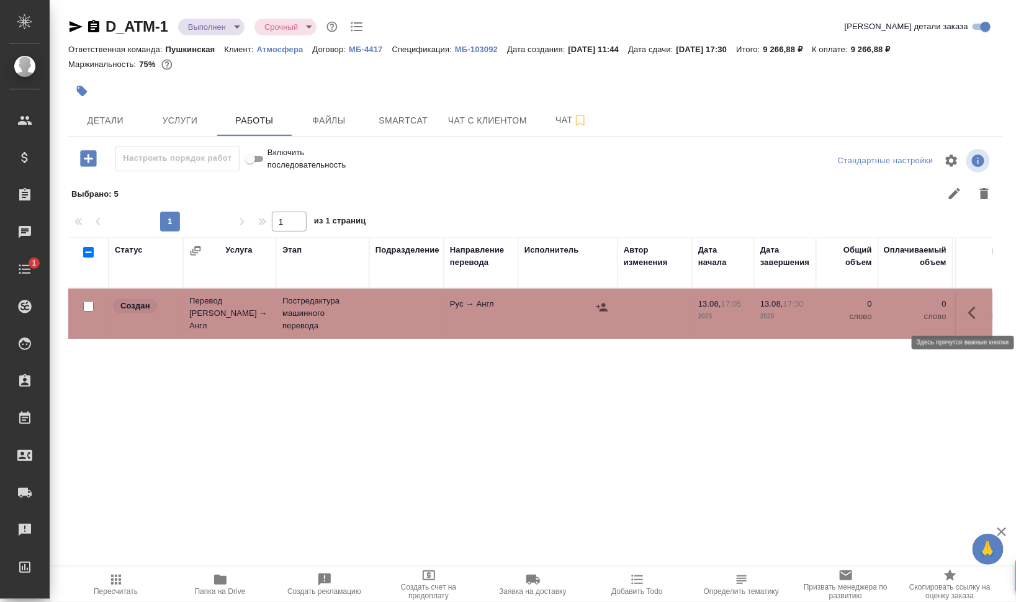
click at [974, 310] on icon "button" at bounding box center [976, 313] width 15 height 15
click at [946, 310] on icon "button" at bounding box center [950, 313] width 15 height 15
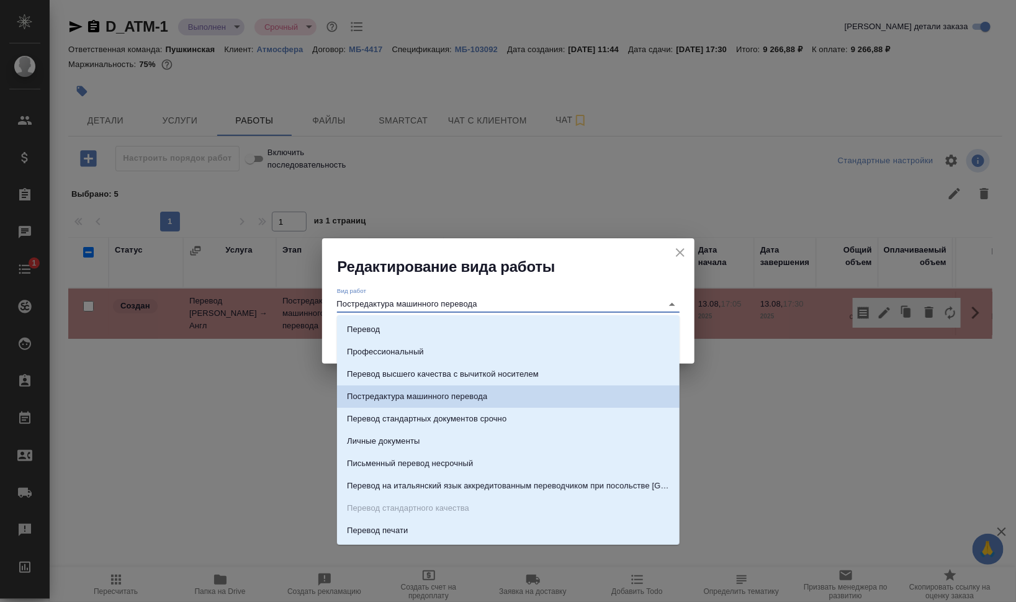
click at [422, 306] on input "Постредактура машинного перевода" at bounding box center [496, 304] width 319 height 15
click at [405, 333] on li "Перевод" at bounding box center [508, 330] width 343 height 22
type input "Перевод"
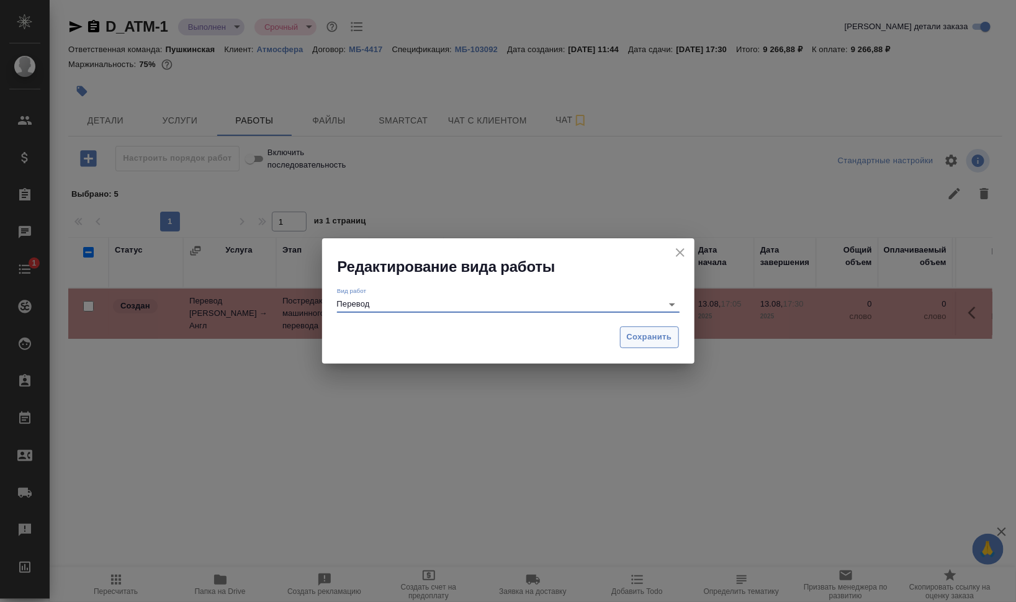
click at [658, 327] on button "Сохранить" at bounding box center [649, 338] width 59 height 22
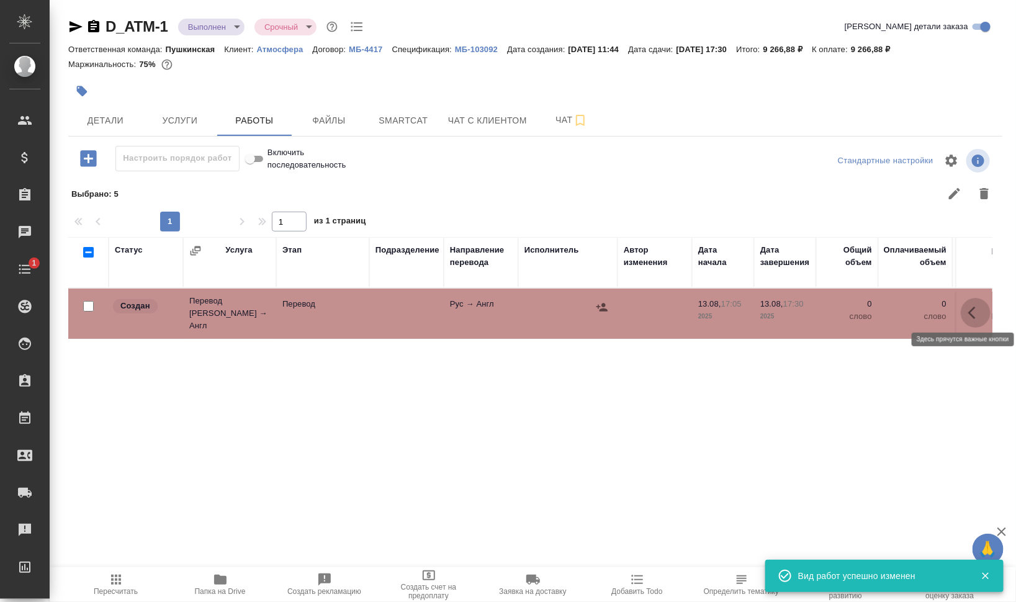
click at [982, 308] on icon "button" at bounding box center [976, 313] width 15 height 15
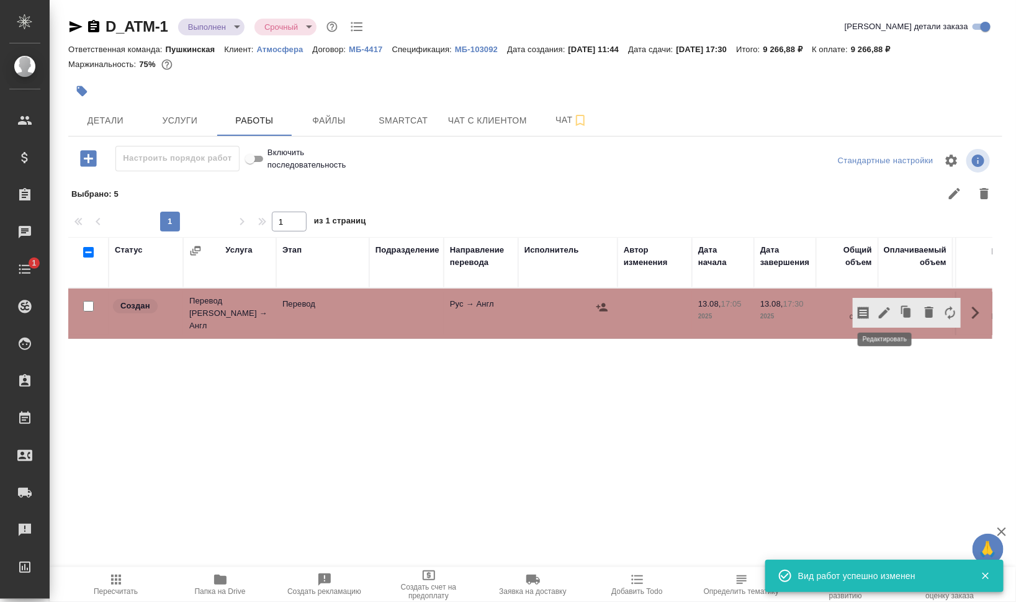
click at [879, 308] on icon "button" at bounding box center [884, 313] width 15 height 15
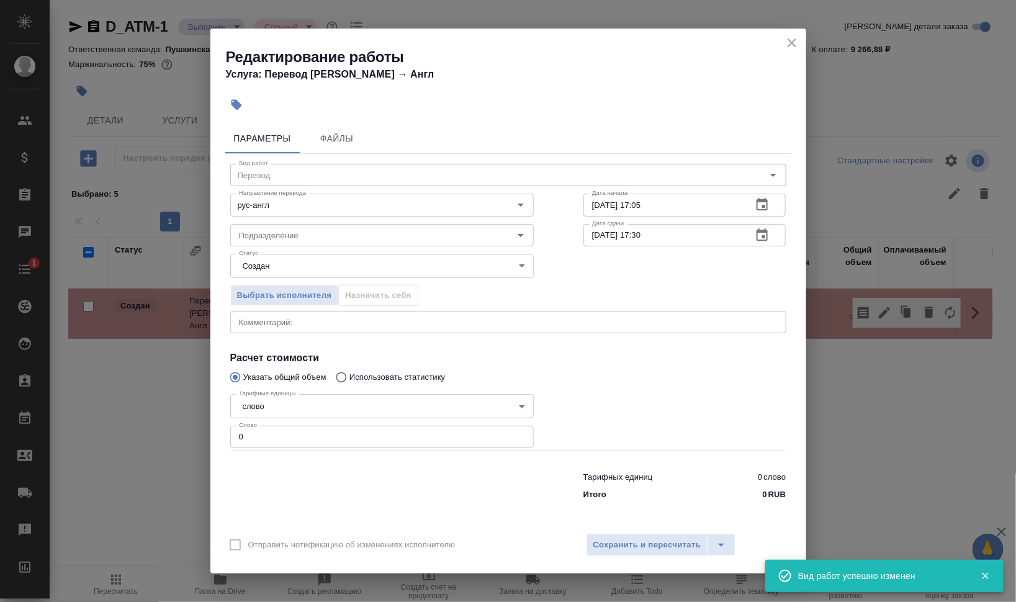
drag, startPoint x: 276, startPoint y: 440, endPoint x: 179, endPoint y: 438, distance: 96.9
click at [197, 438] on div "Редактирование работы Услуга: Перевод Стандарт Рус → Англ Параметры Файлы Вид р…" at bounding box center [508, 301] width 1016 height 602
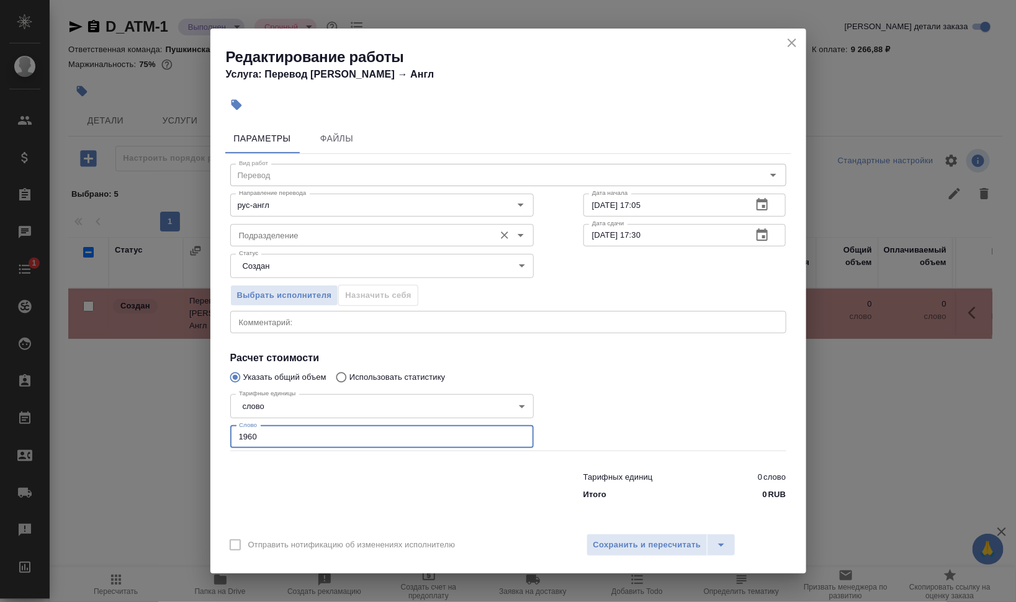
type input "1960"
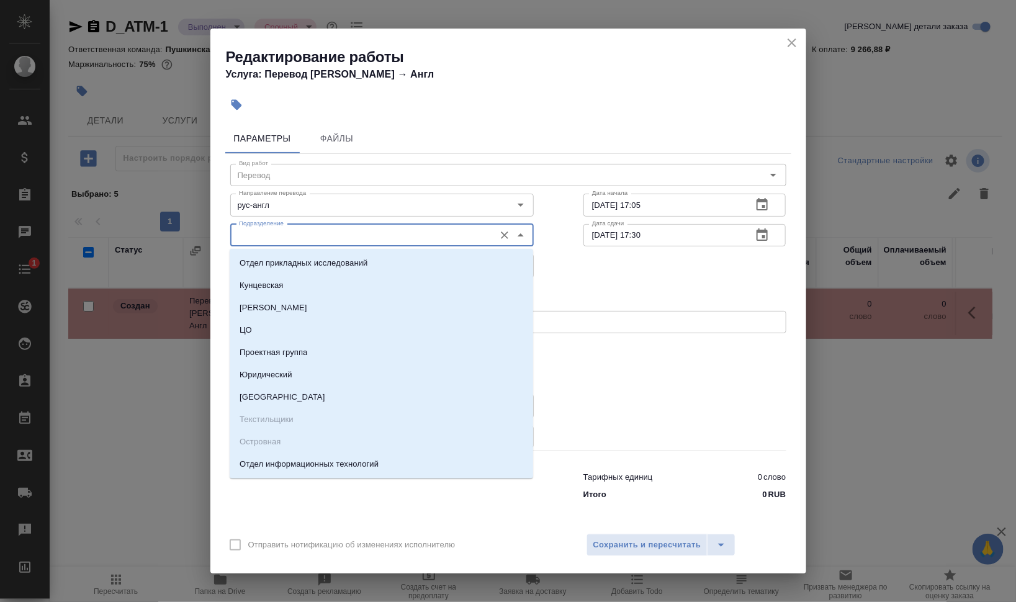
click at [281, 233] on input "Подразделение" at bounding box center [361, 235] width 255 height 15
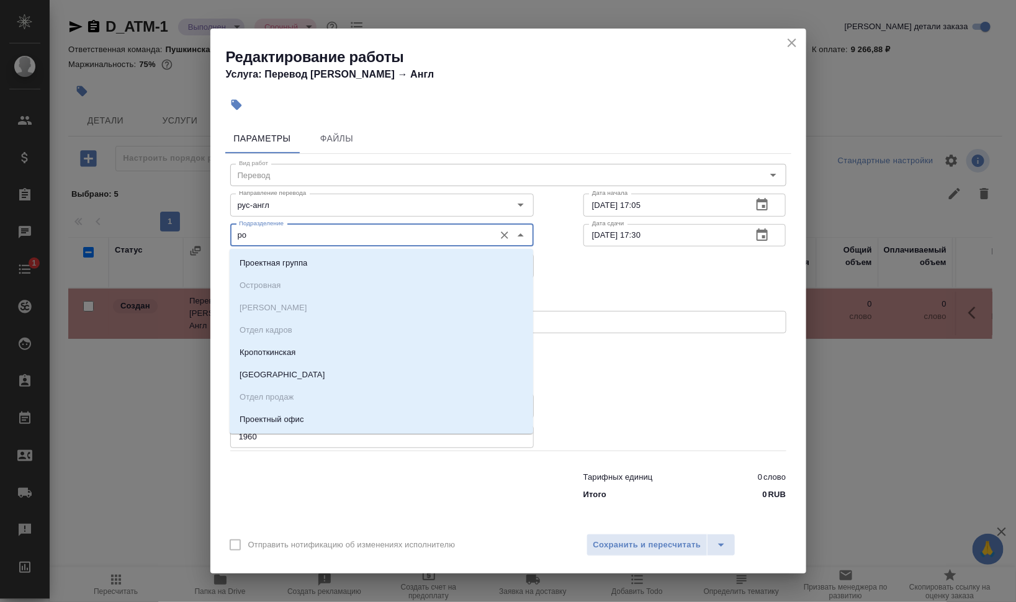
type input "р"
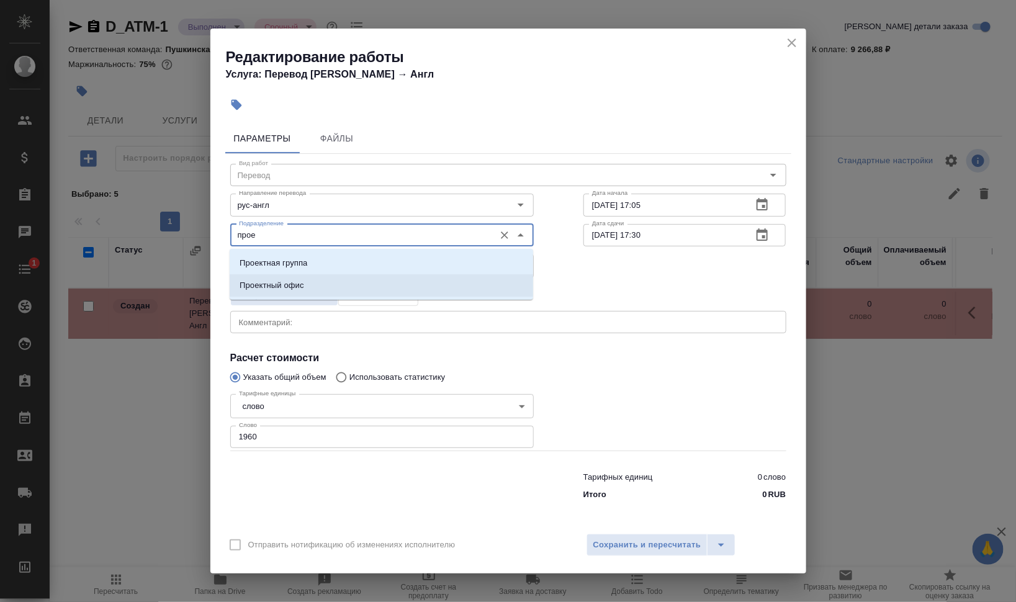
click at [309, 286] on li "Проектный офис" at bounding box center [382, 285] width 304 height 22
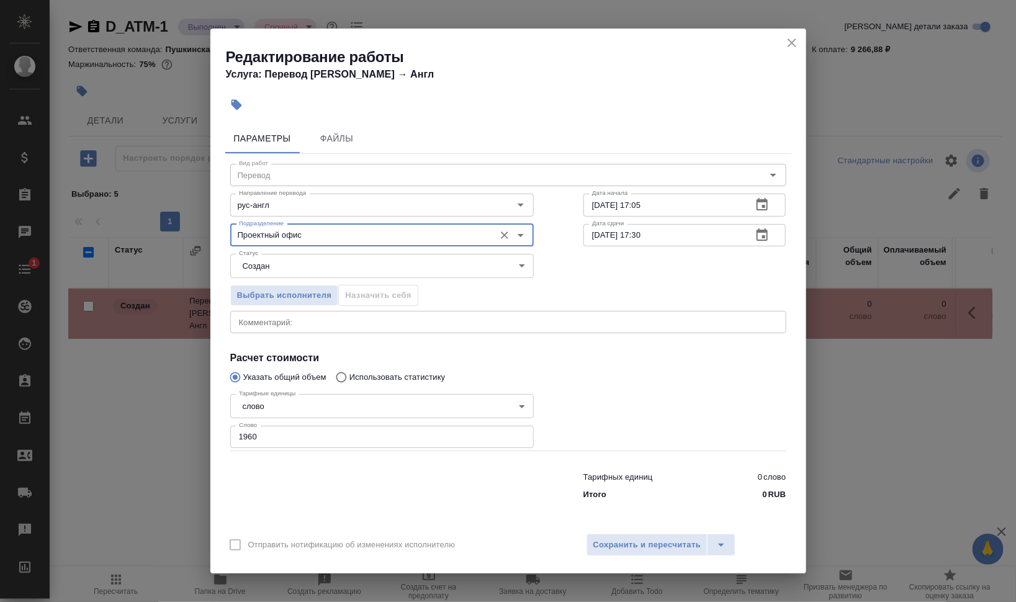
type input "Проектный офис"
click at [301, 261] on body "🙏 .cls-1 fill:#fff; AWATERA Валеев Динар Клиенты Спецификации Заказы 0 Чаты 1 T…" at bounding box center [508, 301] width 1016 height 602
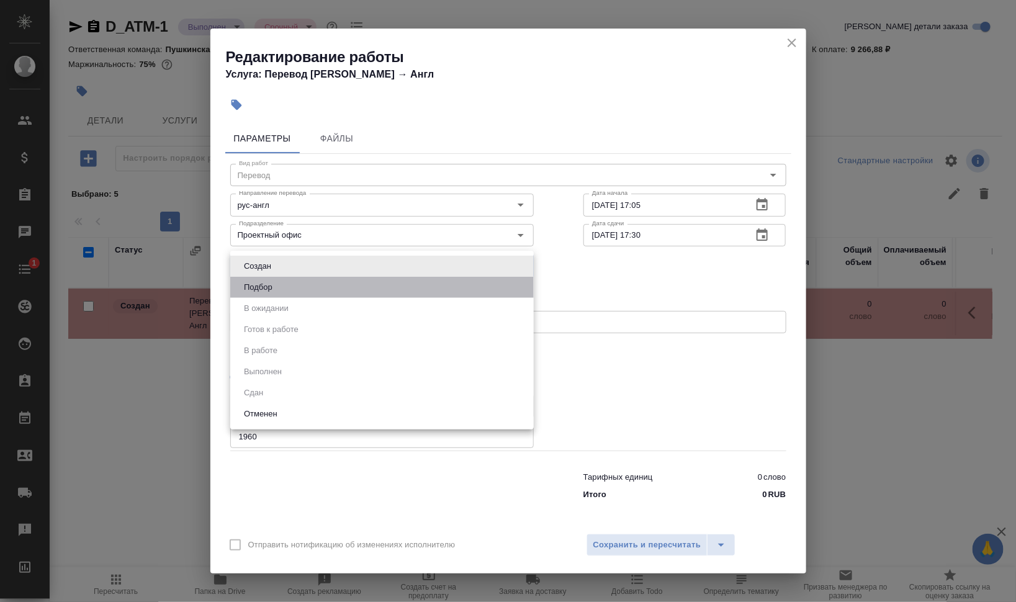
click at [296, 277] on li "Подбор" at bounding box center [382, 287] width 304 height 21
type input "recruiting"
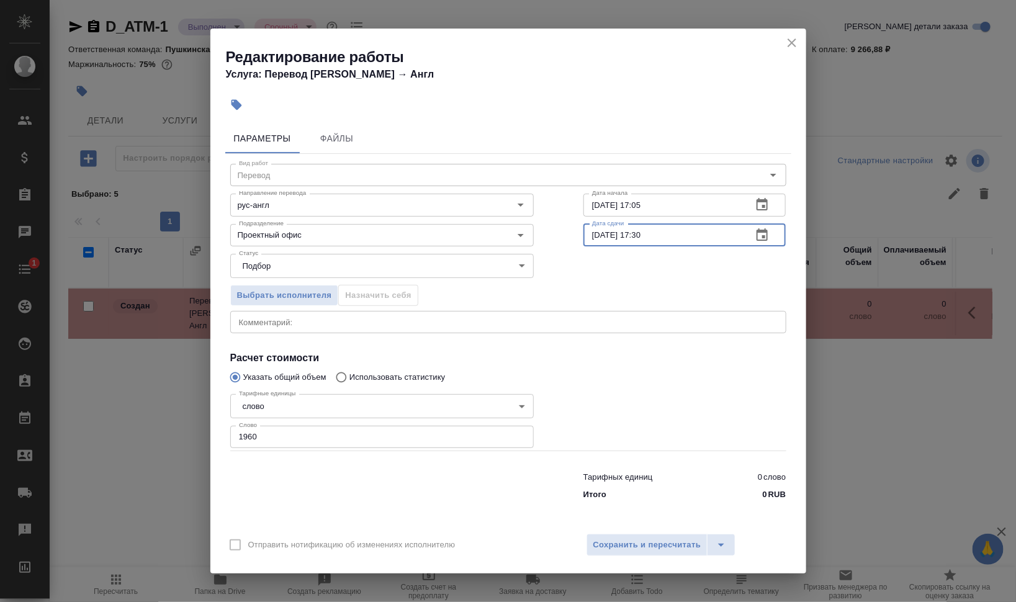
drag, startPoint x: 650, startPoint y: 232, endPoint x: 674, endPoint y: 232, distance: 24.2
click at [657, 232] on input "13.08.2025 17:30" at bounding box center [664, 235] width 160 height 22
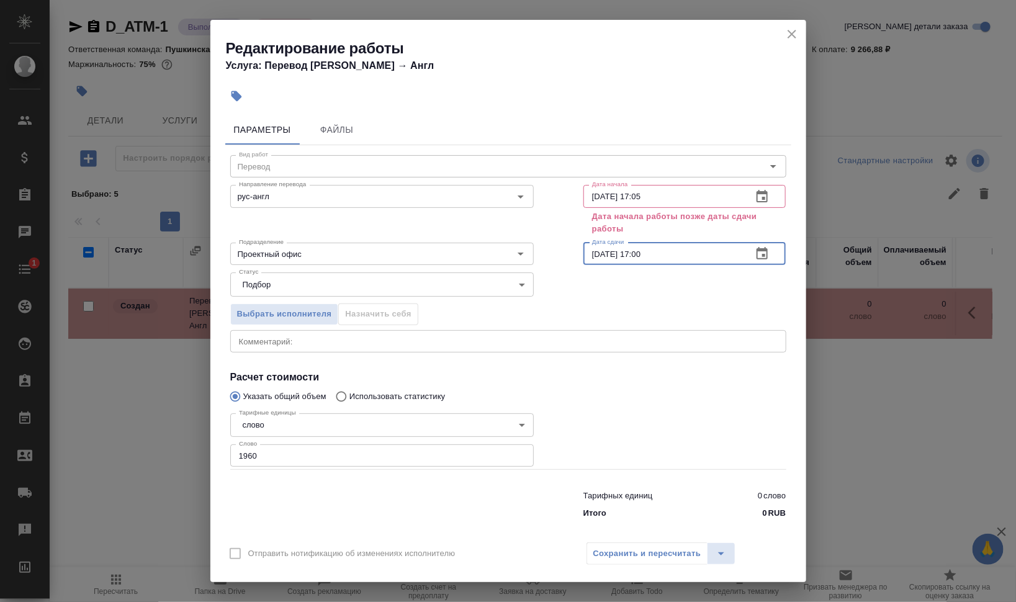
type input "13.08.2025 17:00"
drag, startPoint x: 636, startPoint y: 193, endPoint x: 727, endPoint y: 192, distance: 91.3
click at [702, 192] on input "13.08.2025 17:05" at bounding box center [664, 196] width 160 height 22
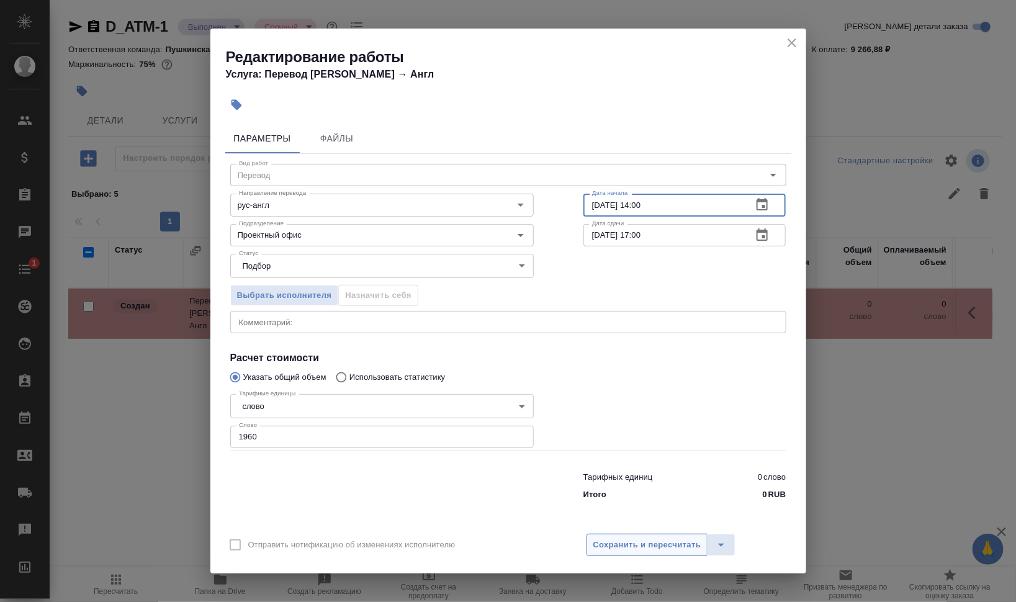
type input "13.08.2025 14:00"
click at [674, 550] on span "Сохранить и пересчитать" at bounding box center [648, 545] width 108 height 14
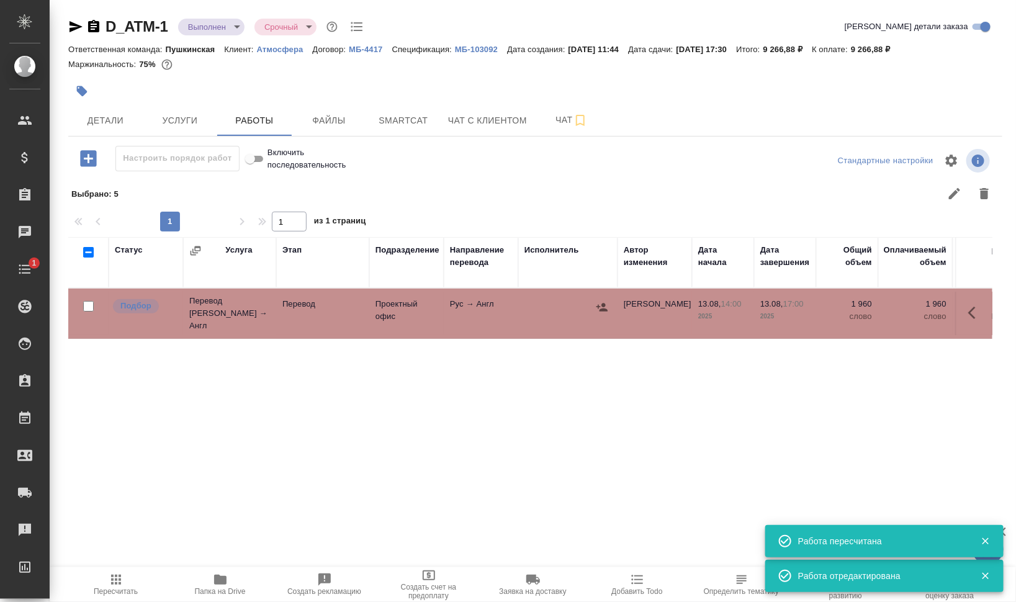
click at [604, 306] on icon "button" at bounding box center [602, 307] width 11 height 8
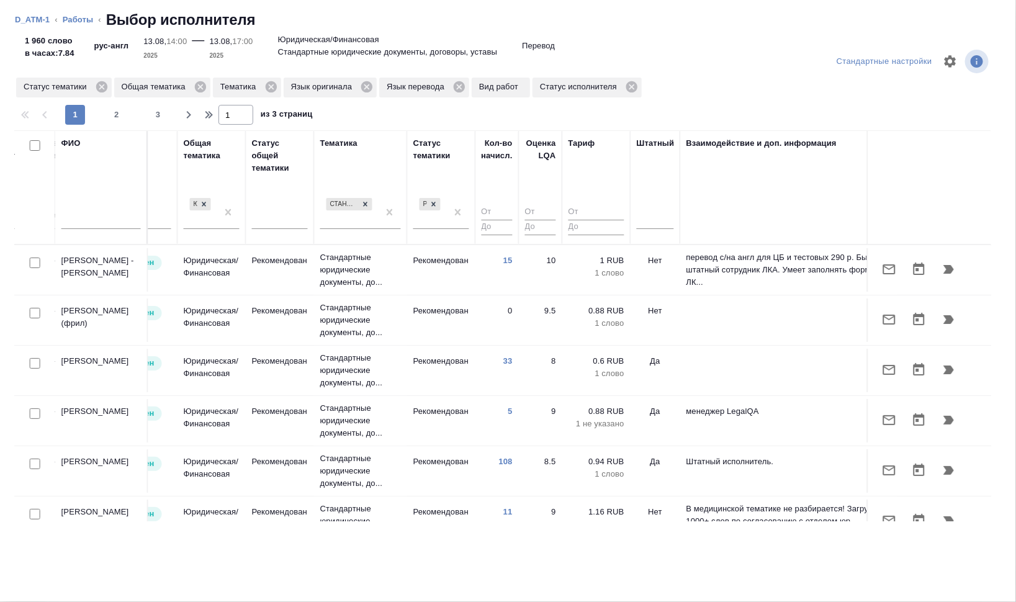
scroll to position [0, 838]
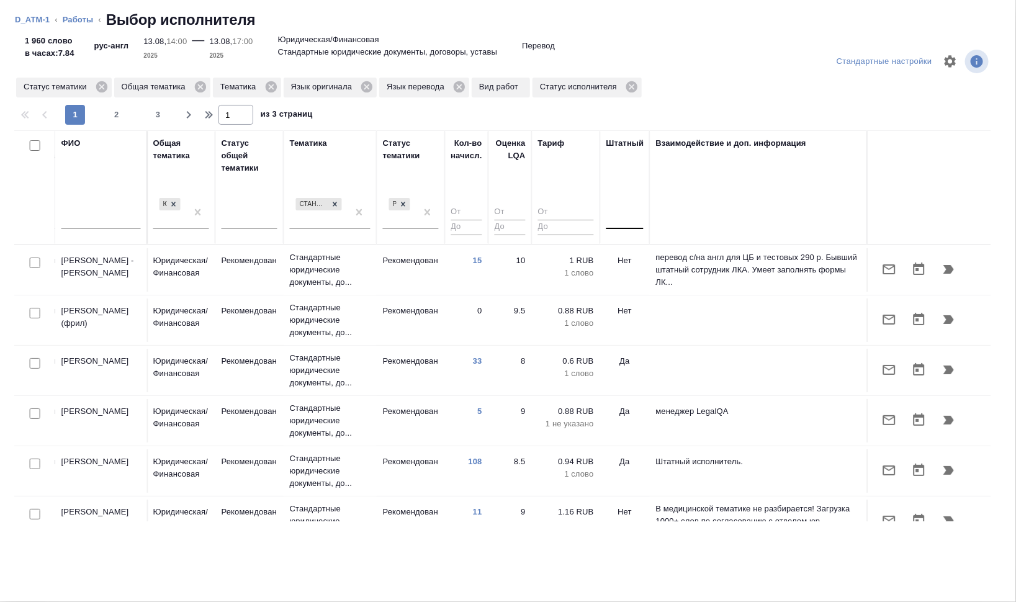
click at [613, 220] on div at bounding box center [625, 217] width 37 height 18
click at [624, 252] on div "Нет" at bounding box center [700, 256] width 186 height 22
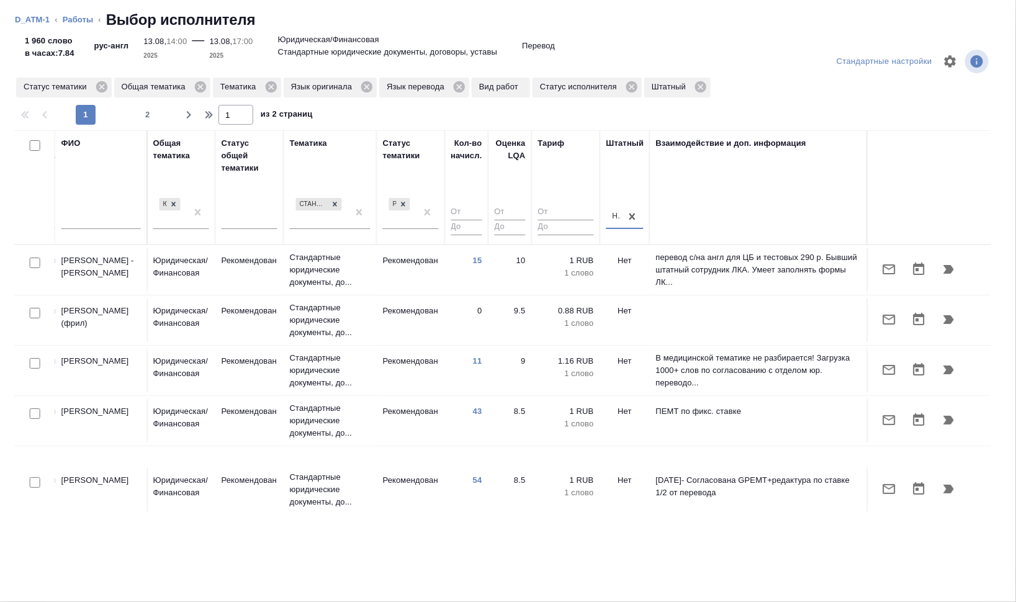
click at [97, 221] on input "text" at bounding box center [100, 222] width 79 height 16
type input "п"
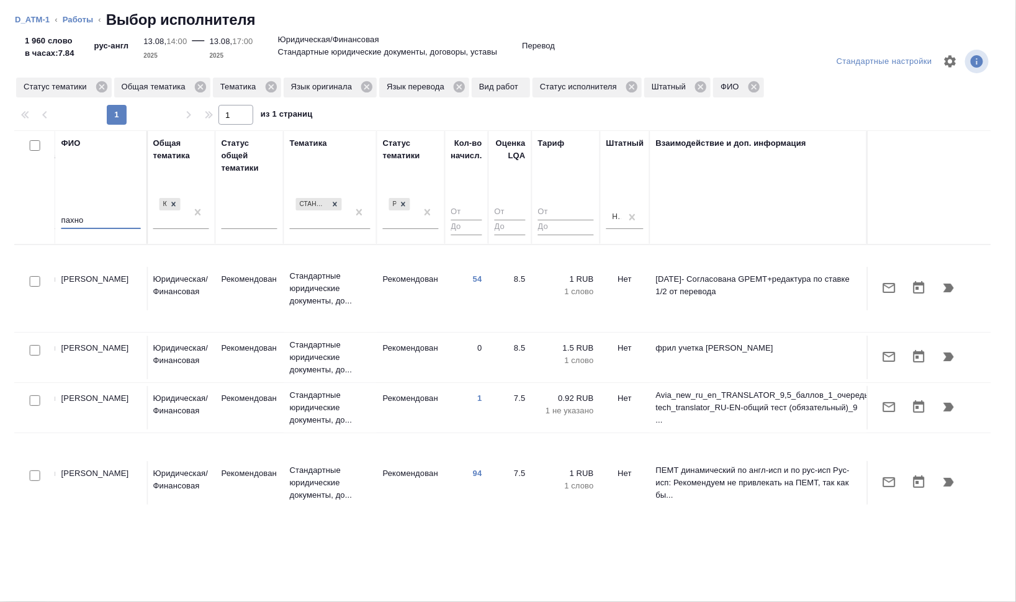
scroll to position [0, 826]
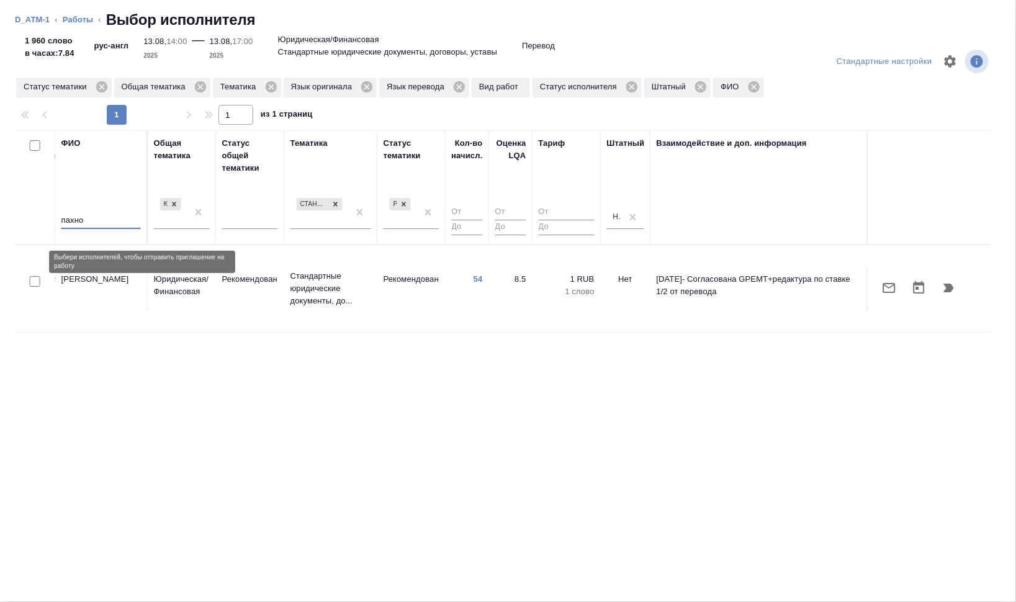
type input "пахно"
click at [34, 276] on input "checkbox" at bounding box center [35, 281] width 11 height 11
checkbox input "true"
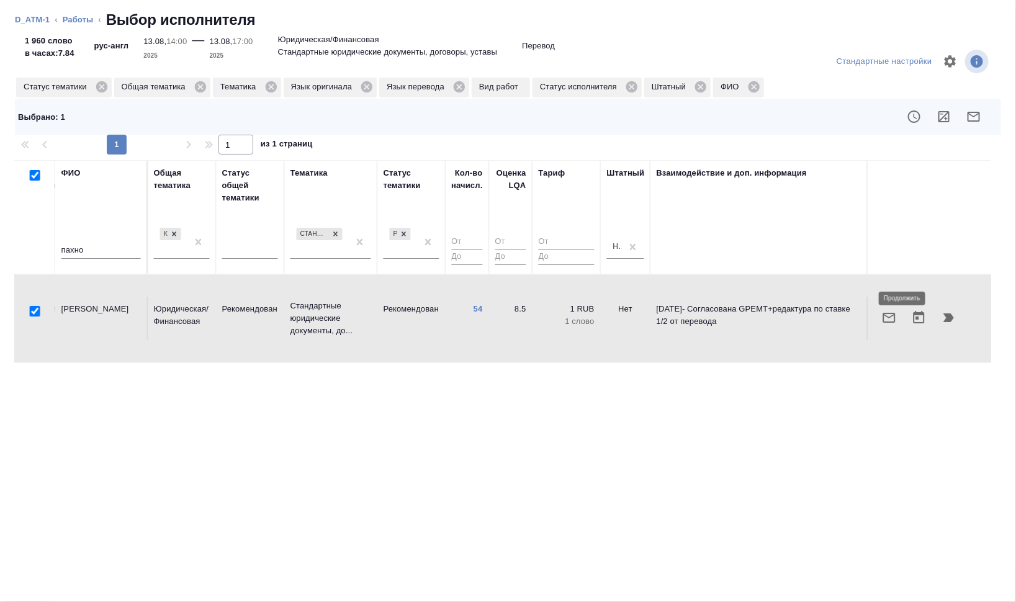
click at [948, 314] on icon "button" at bounding box center [949, 318] width 11 height 9
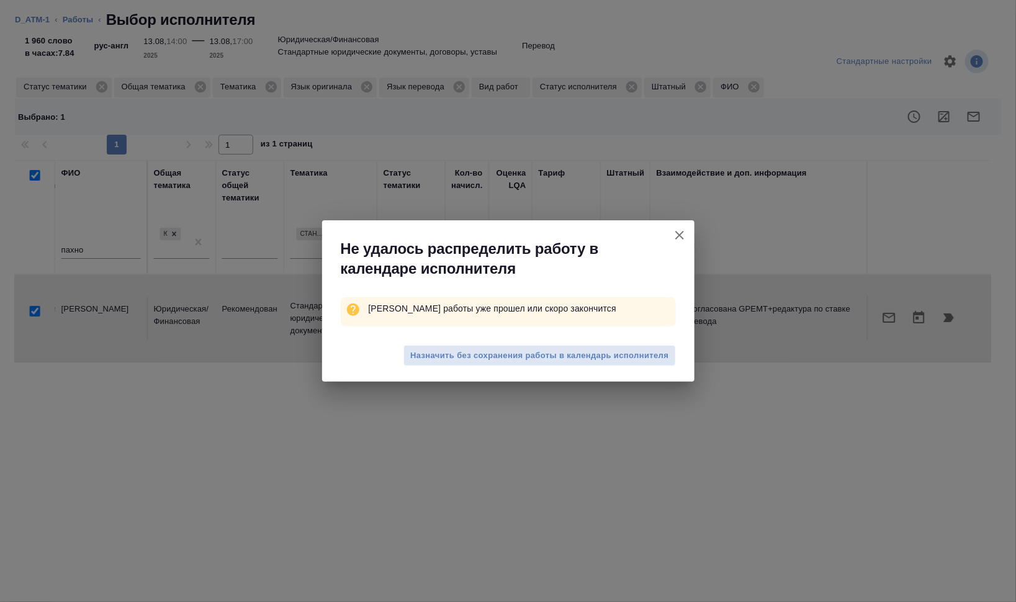
drag, startPoint x: 603, startPoint y: 353, endPoint x: 611, endPoint y: 327, distance: 26.7
click at [611, 327] on div "Не удалось распределить работу в календаре исполнителя Дедлайн работы уже проше…" at bounding box center [508, 301] width 373 height 162
click at [590, 354] on span "Назначить без сохранения работы в календарь исполнителя" at bounding box center [539, 356] width 258 height 14
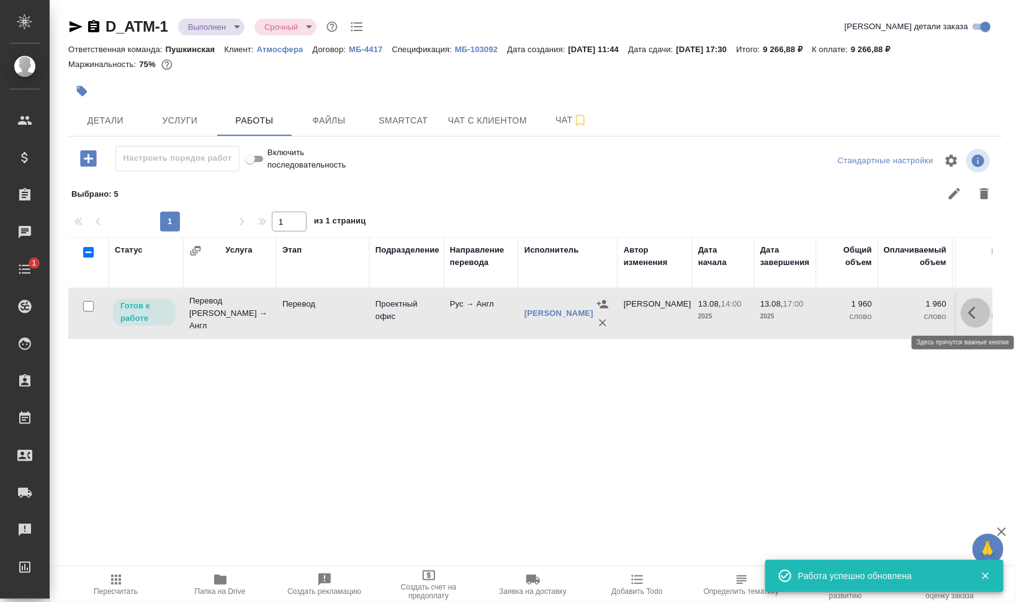
click at [974, 313] on icon "button" at bounding box center [976, 313] width 15 height 15
click at [887, 311] on icon "button" at bounding box center [884, 312] width 11 height 11
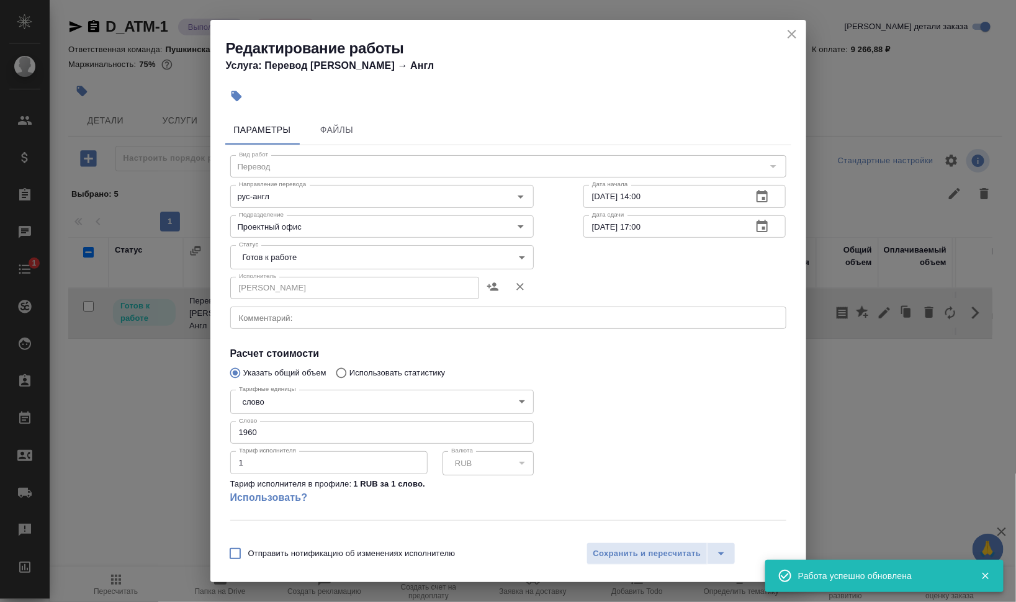
click at [334, 249] on body "🙏 .cls-1 fill:#fff; AWATERA Валеев Динар Клиенты Спецификации Заказы 0 Чаты 1 T…" at bounding box center [508, 301] width 1016 height 602
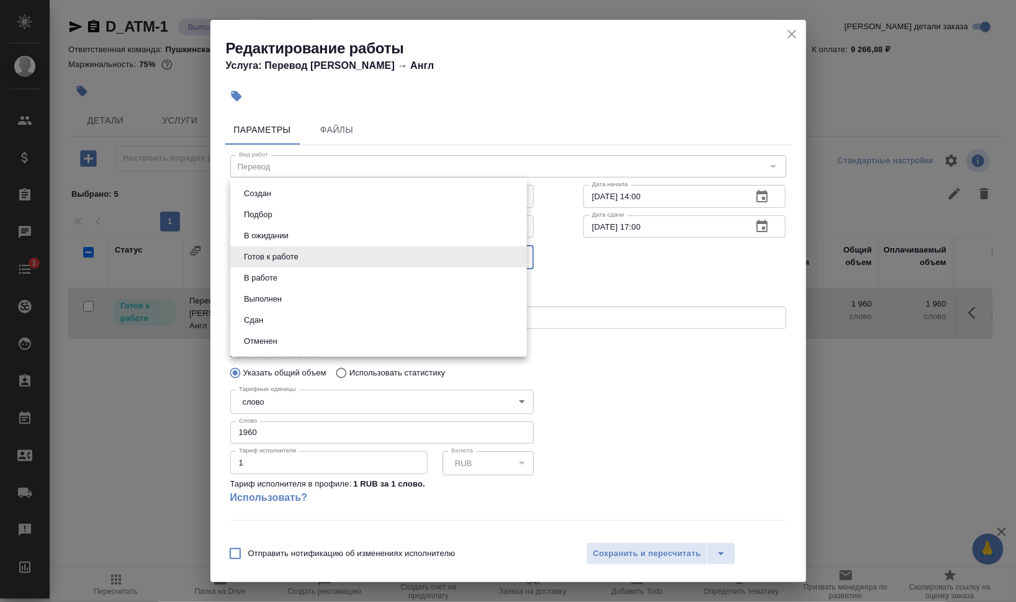
click at [645, 367] on div at bounding box center [508, 301] width 1016 height 602
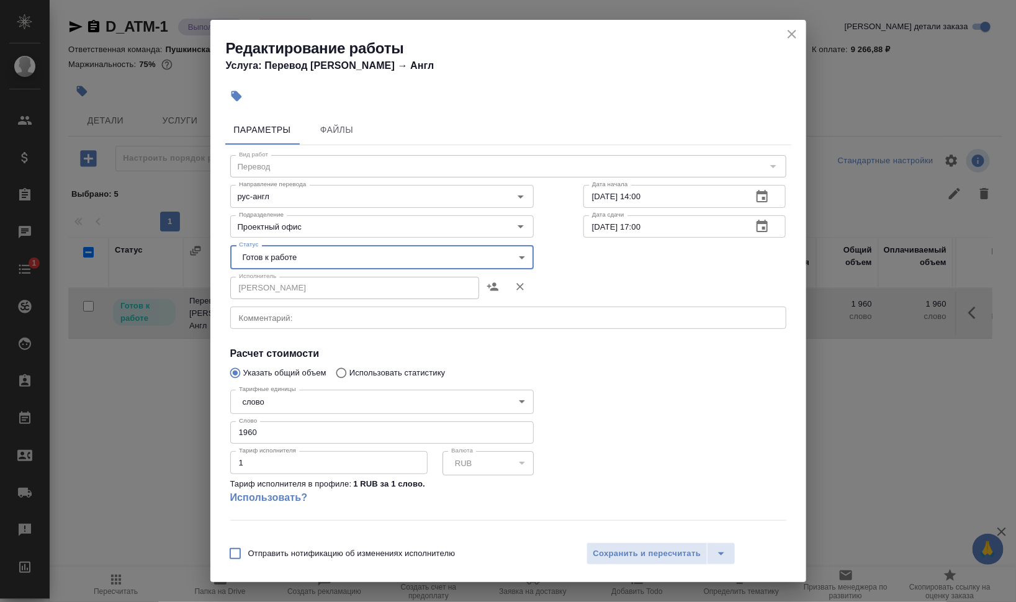
click at [332, 258] on body "🙏 .cls-1 fill:#fff; AWATERA Валеев Динар Клиенты Спецификации Заказы 0 Чаты 1 T…" at bounding box center [508, 301] width 1016 height 602
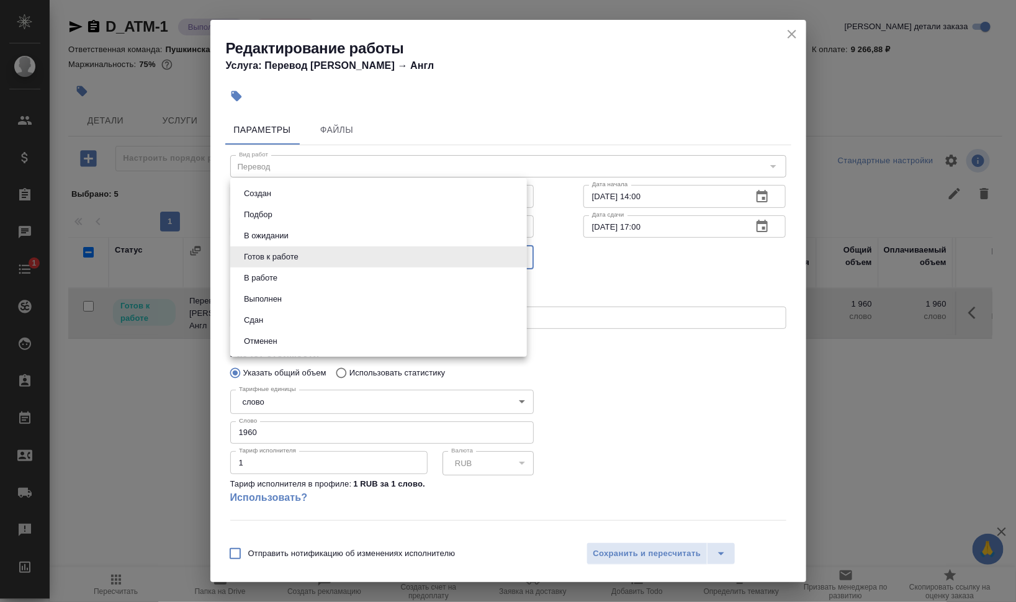
click at [317, 317] on li "Сдан" at bounding box center [378, 320] width 297 height 21
type input "closed"
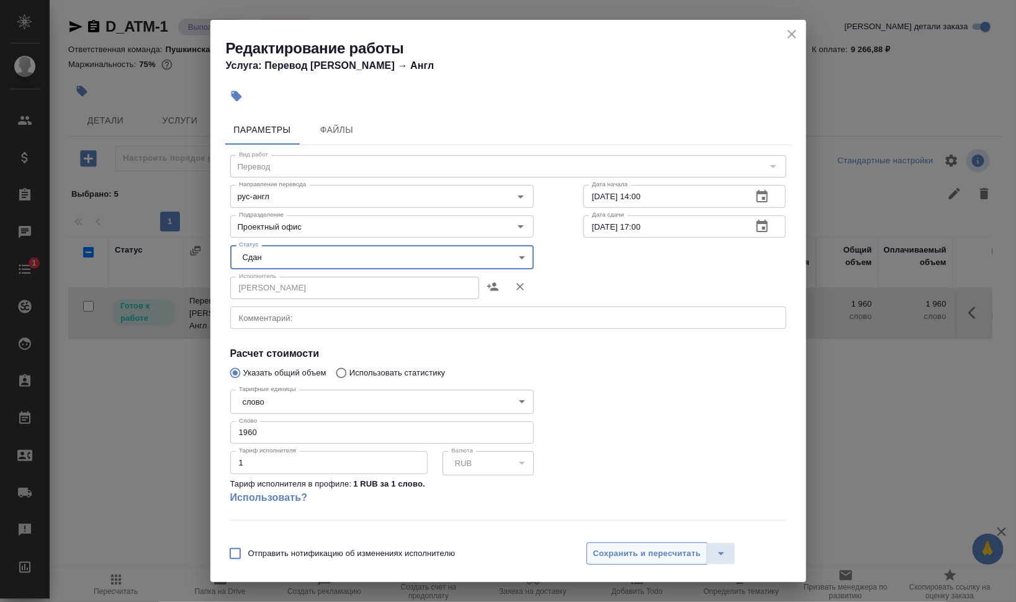
click at [633, 551] on span "Сохранить и пересчитать" at bounding box center [648, 554] width 108 height 14
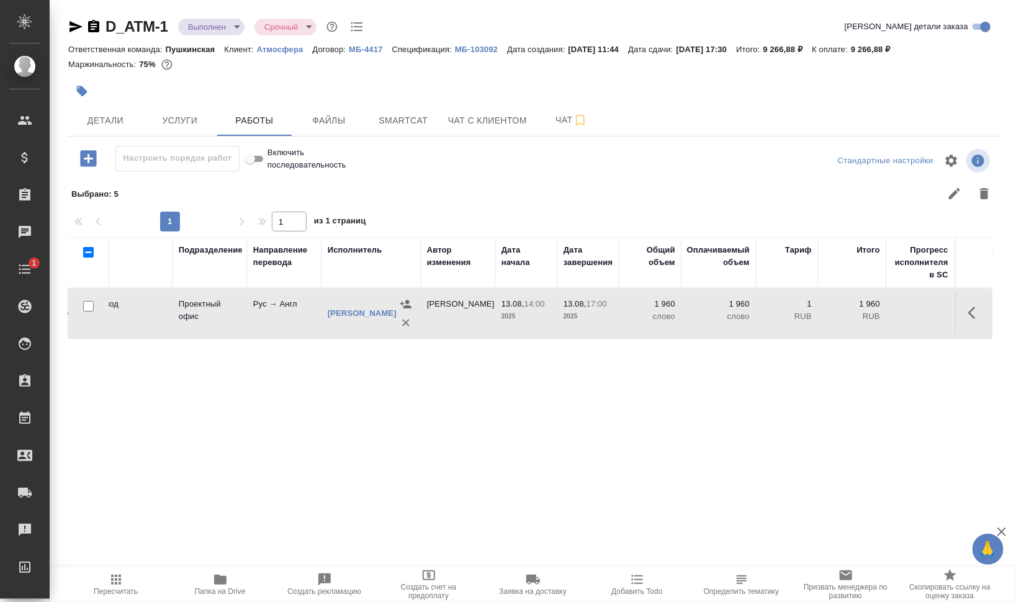
scroll to position [0, 0]
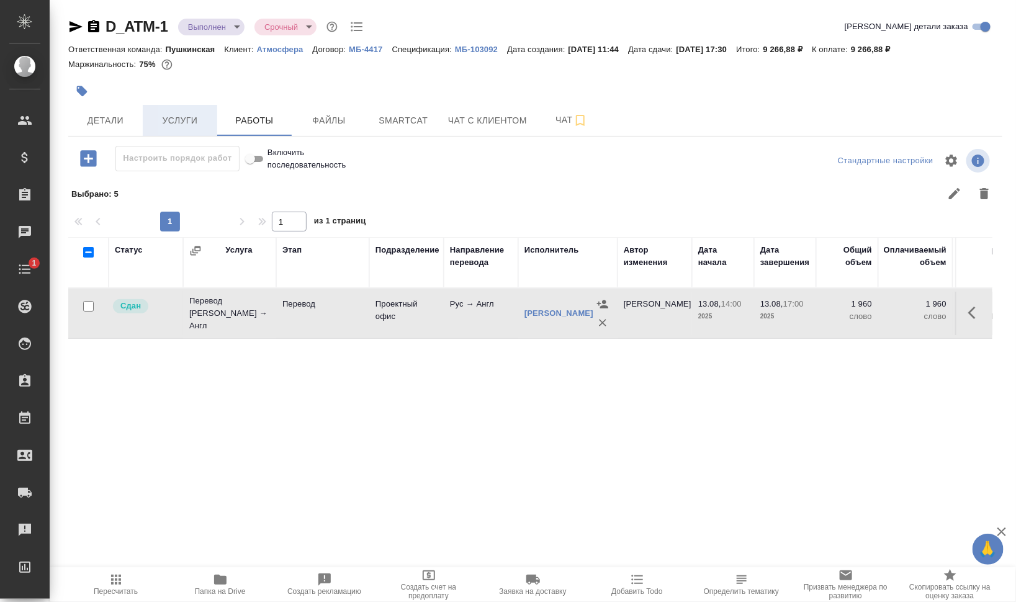
click at [173, 117] on span "Услуги" at bounding box center [180, 121] width 60 height 16
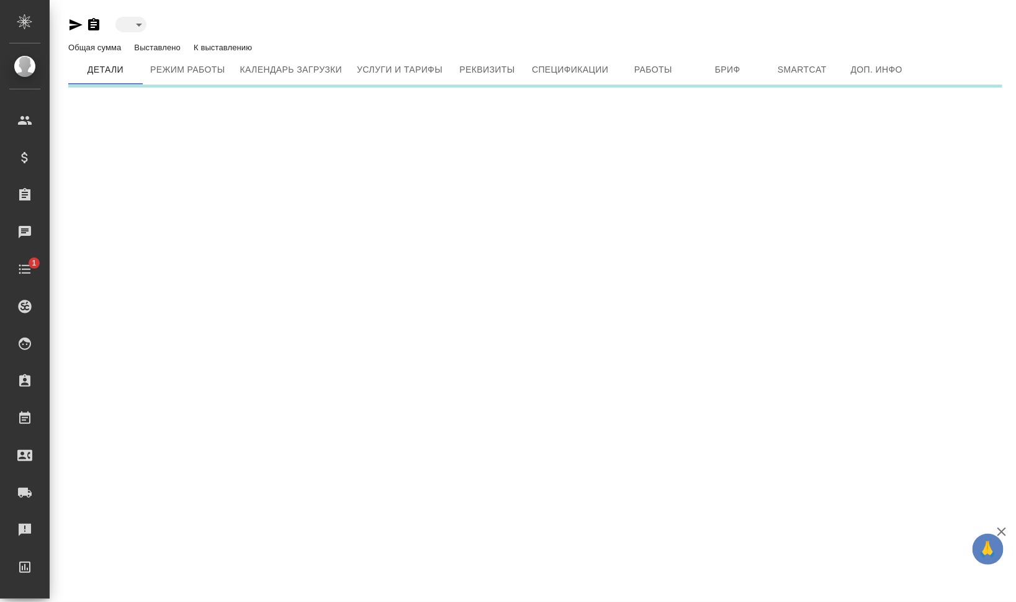
type input "active"
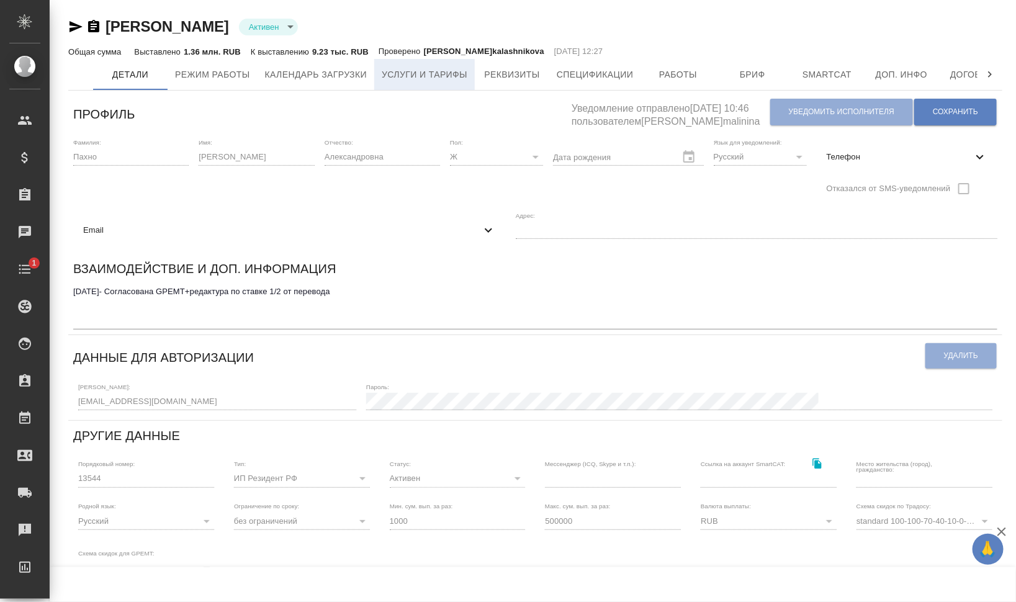
click at [437, 68] on span "Услуги и тарифы" at bounding box center [425, 75] width 86 height 16
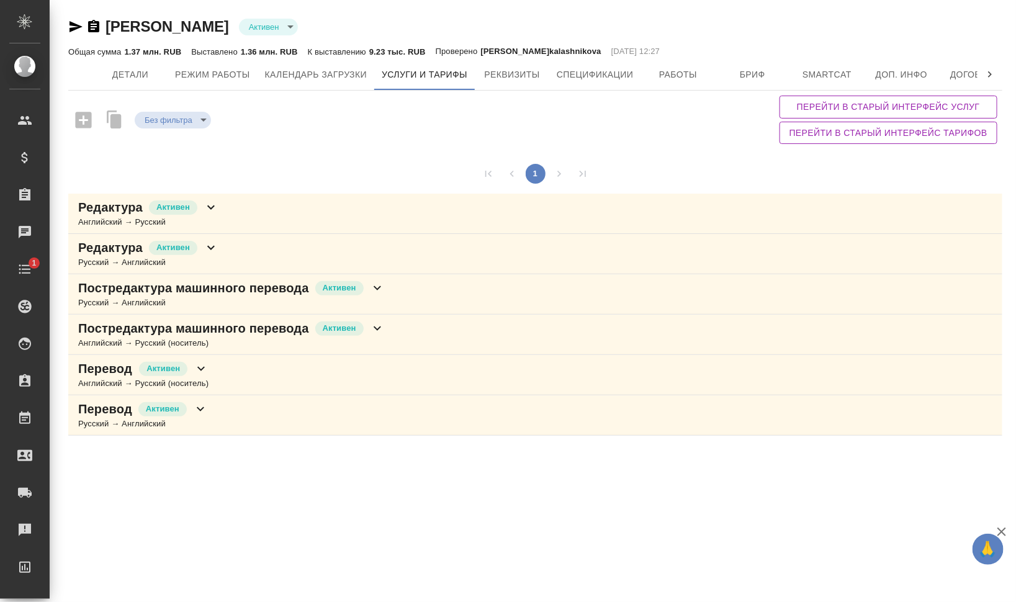
click at [273, 402] on div "Перевод Активен Русский → Английский" at bounding box center [535, 416] width 935 height 40
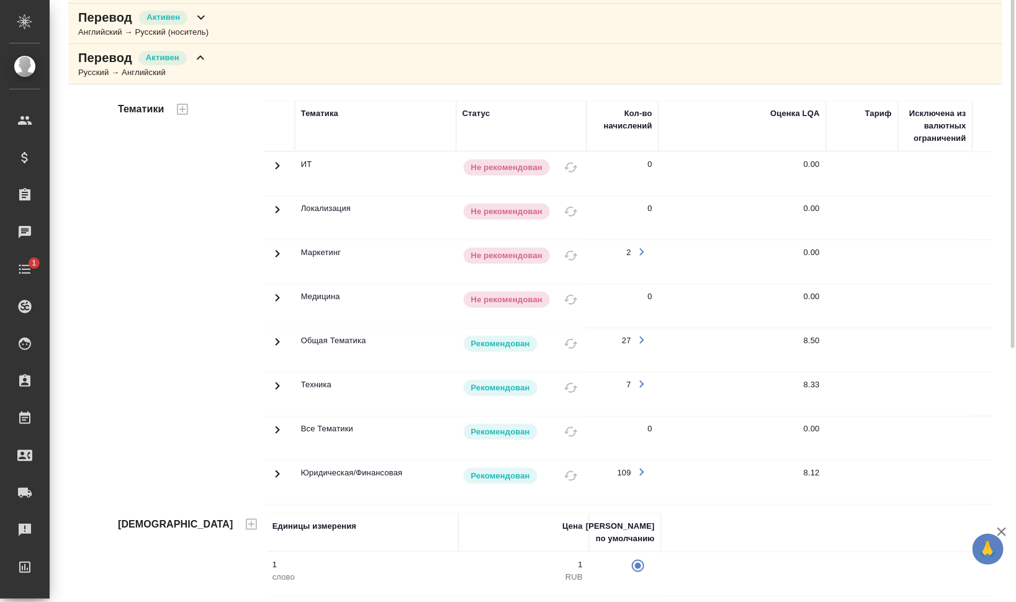
scroll to position [41, 0]
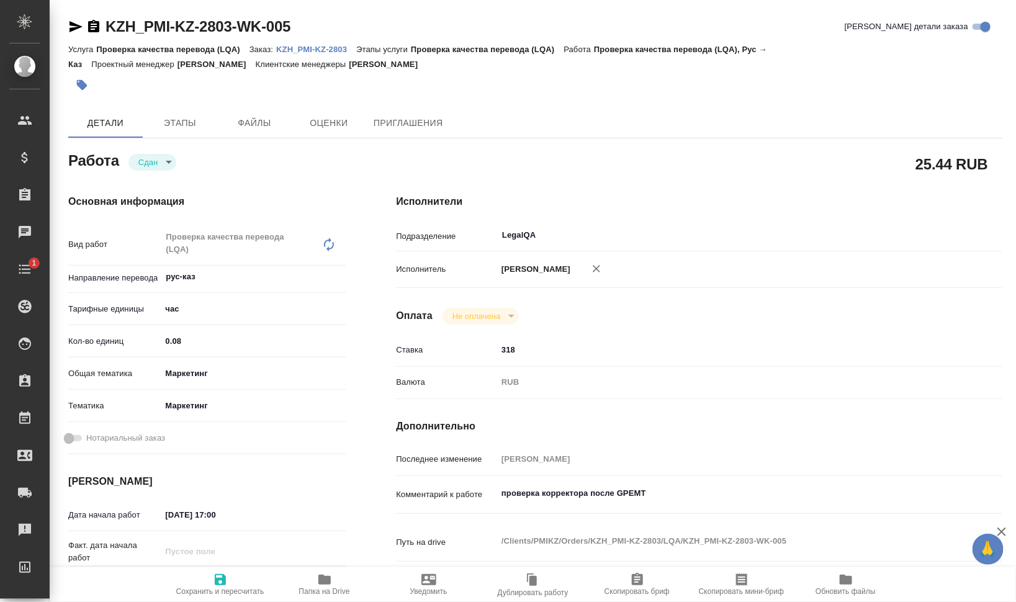
type textarea "x"
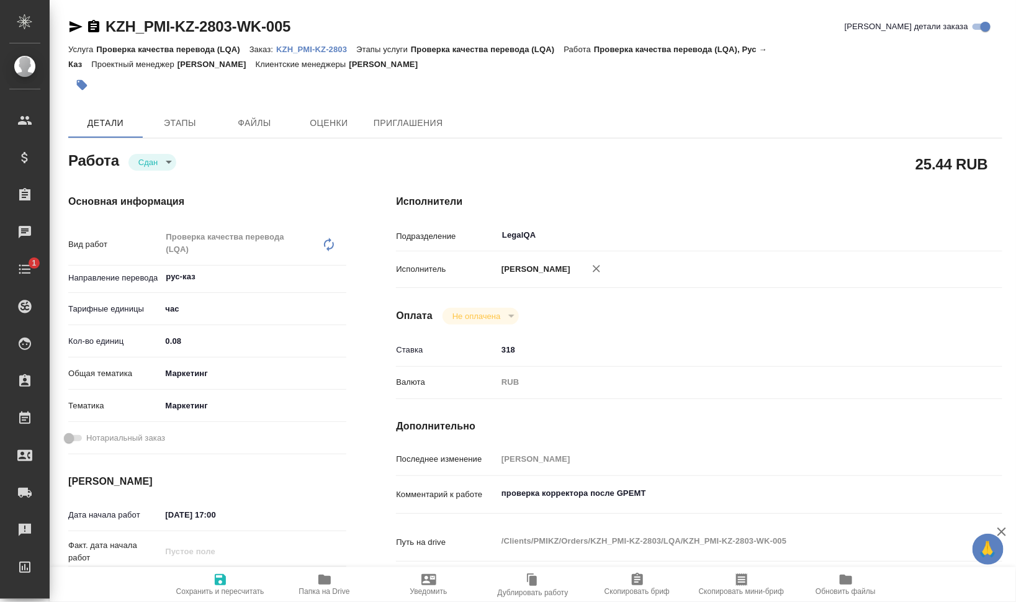
type textarea "x"
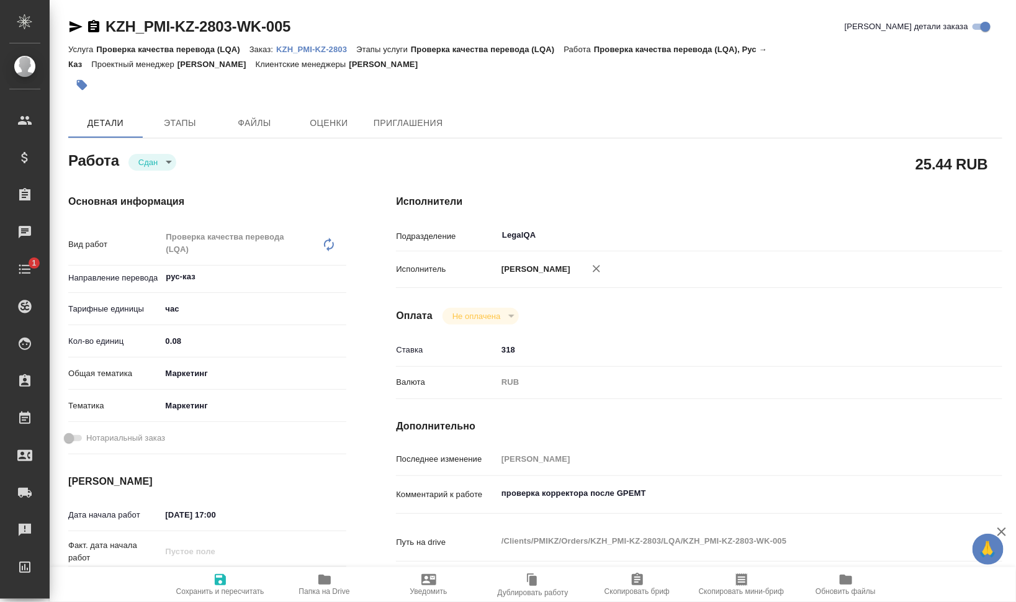
type textarea "x"
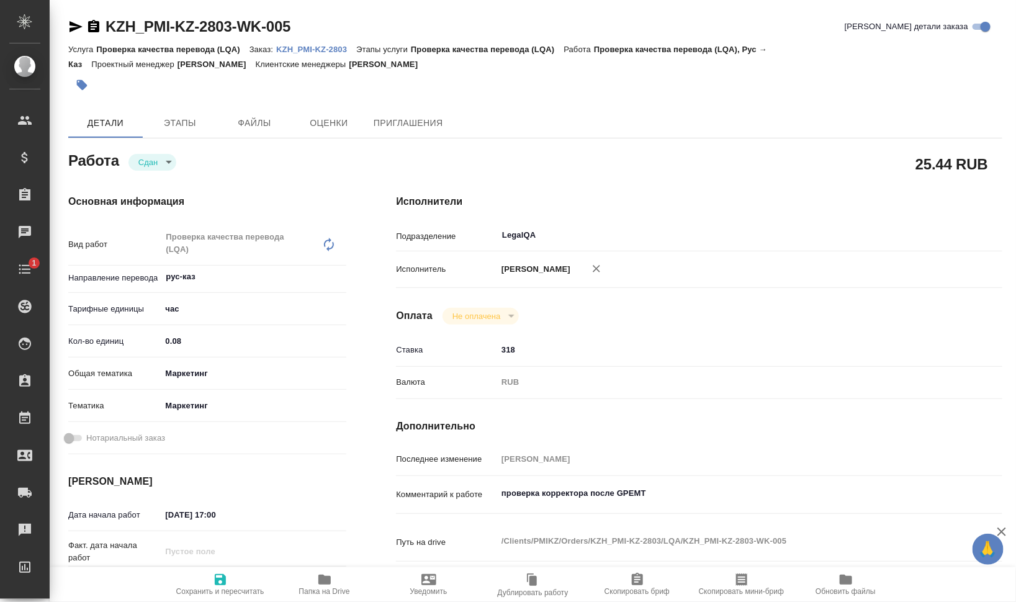
type textarea "x"
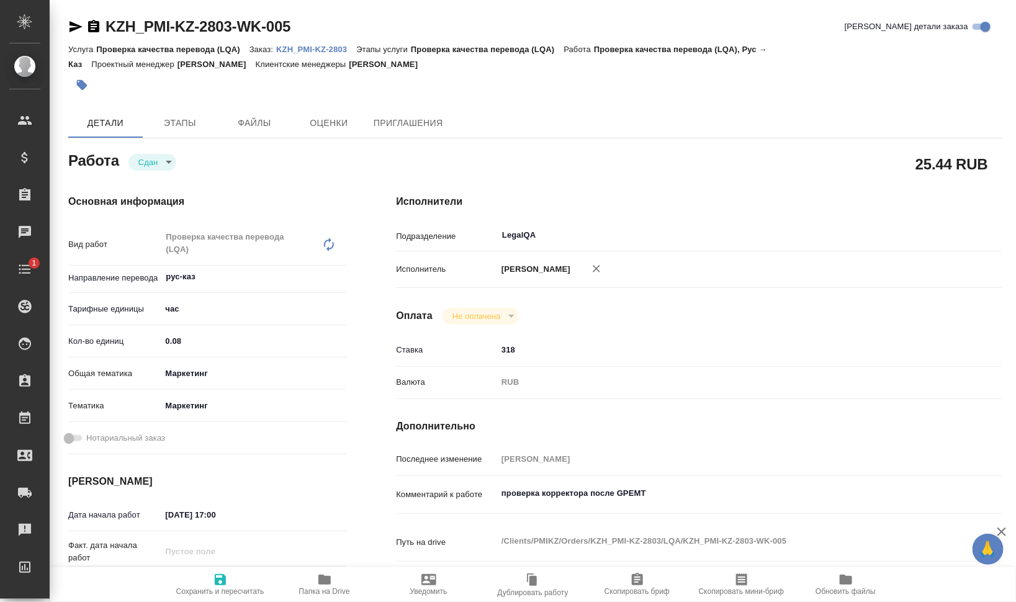
type textarea "x"
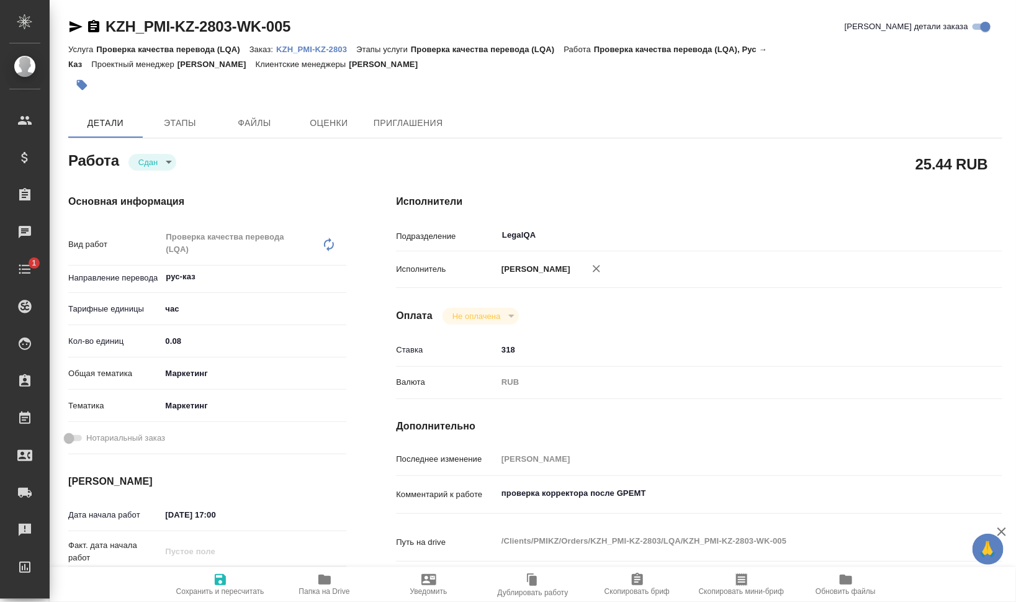
click at [304, 47] on p "KZH_PMI-KZ-2803" at bounding box center [316, 49] width 80 height 9
type textarea "x"
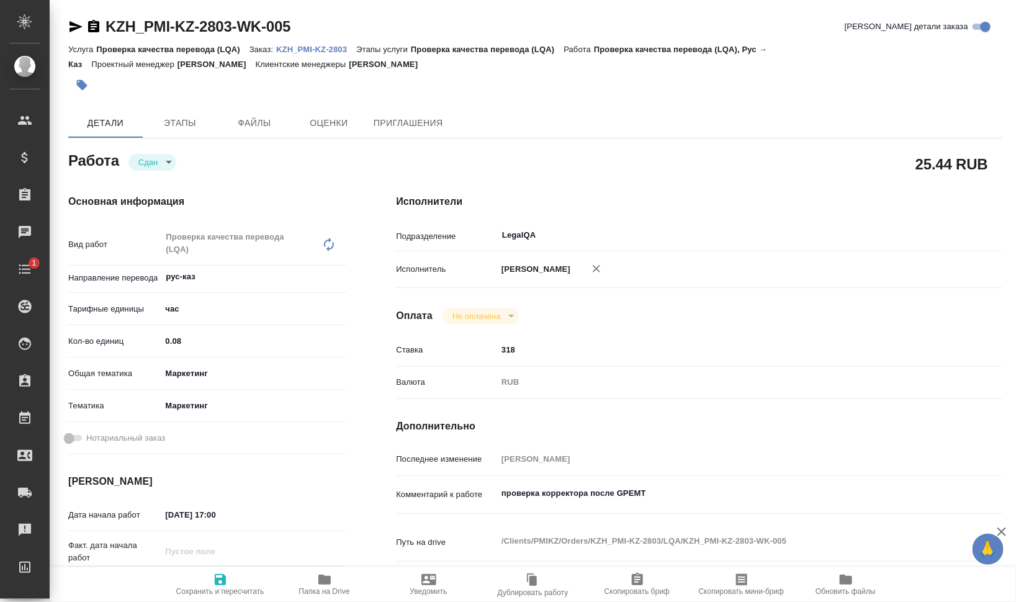
type textarea "x"
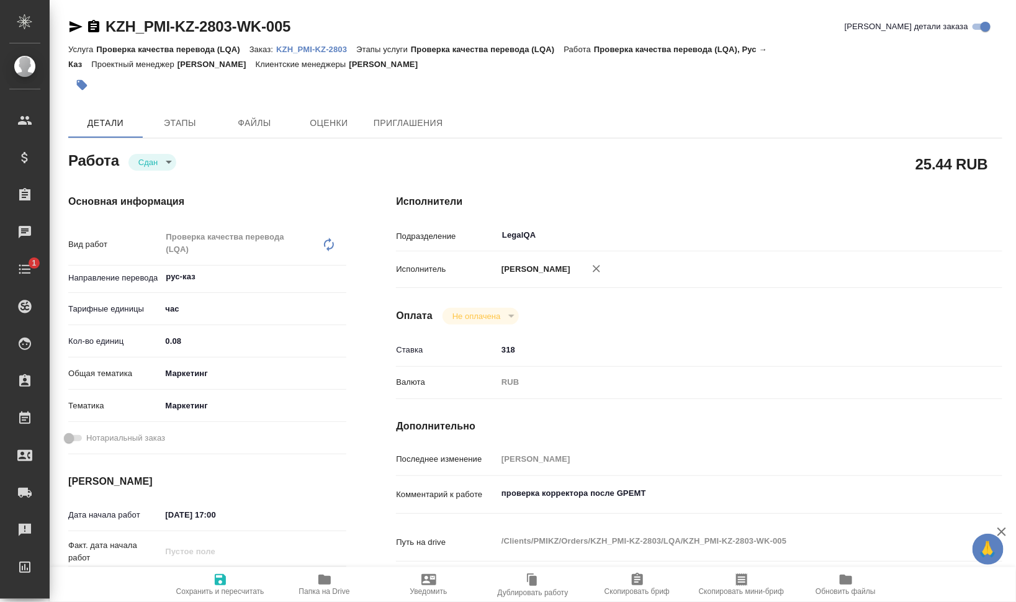
type textarea "x"
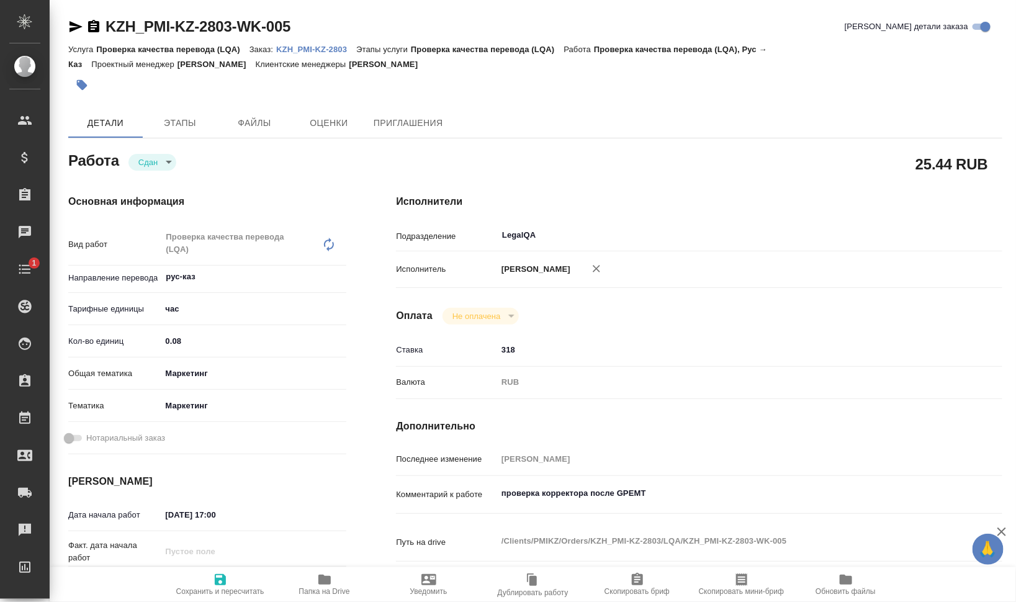
type textarea "x"
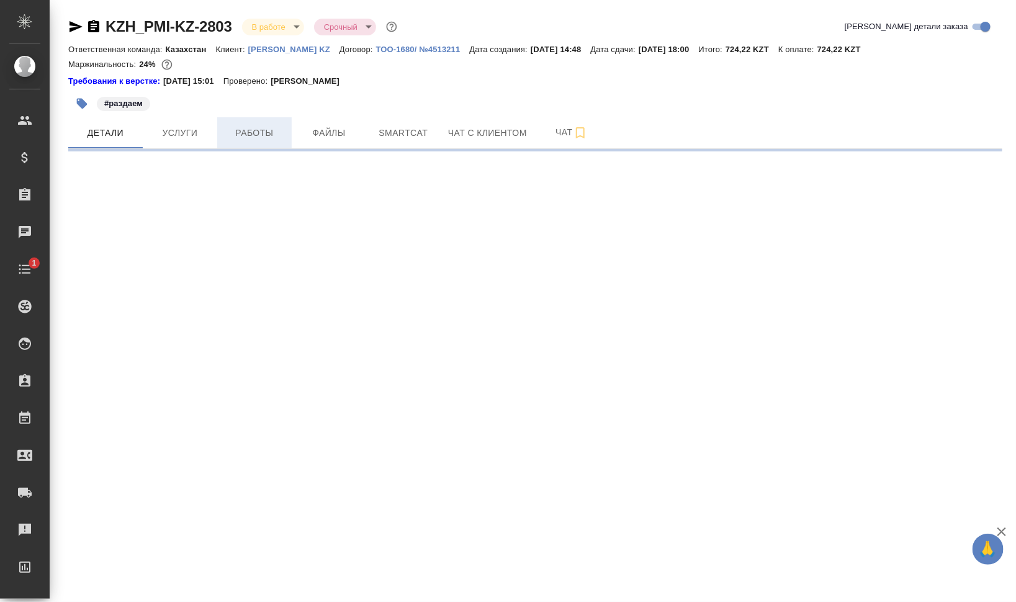
select select "RU"
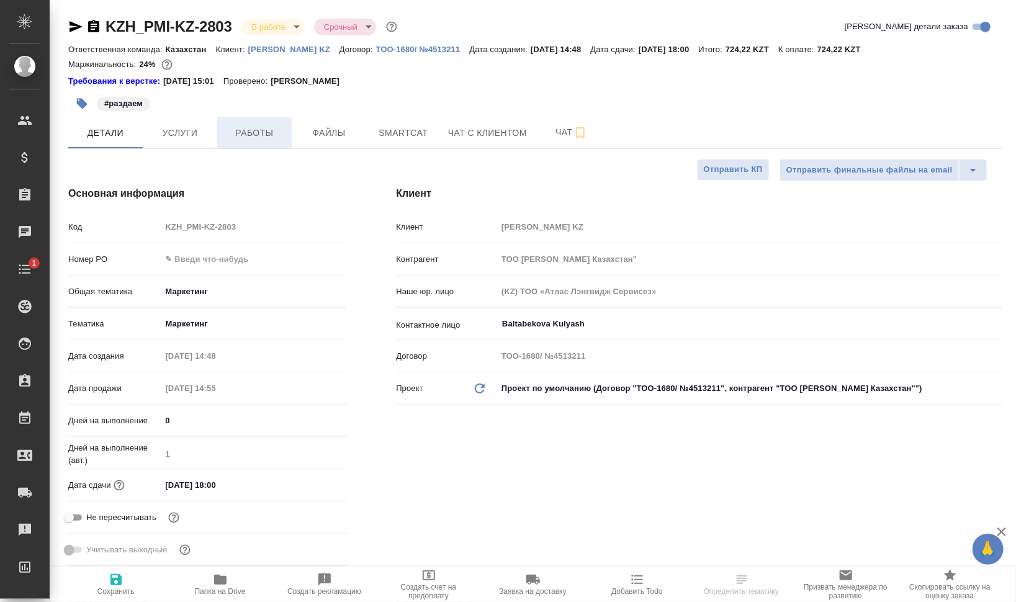
type textarea "x"
click at [242, 135] on span "Работы" at bounding box center [255, 133] width 60 height 16
type textarea "x"
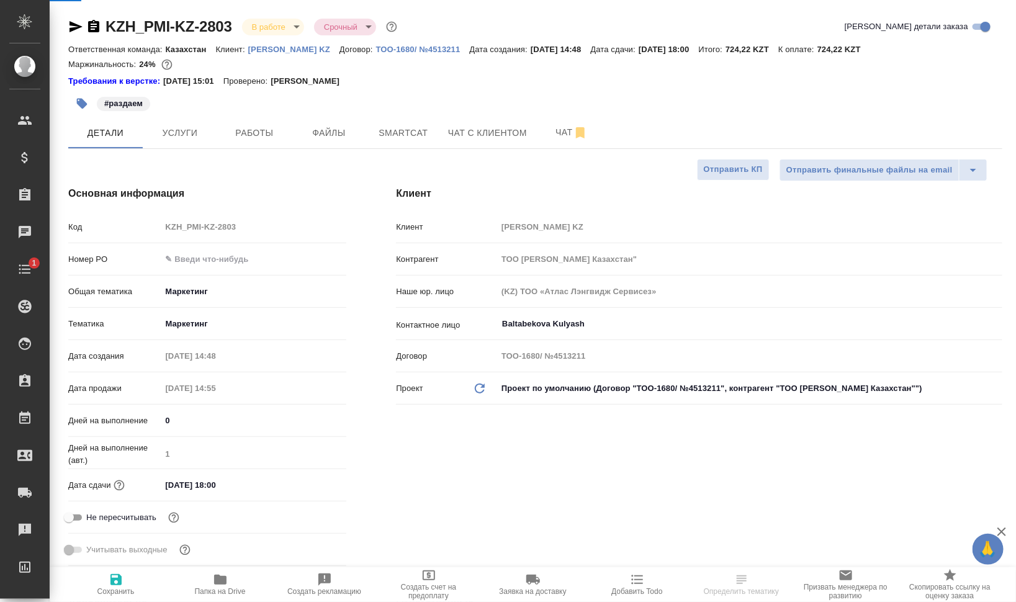
type textarea "x"
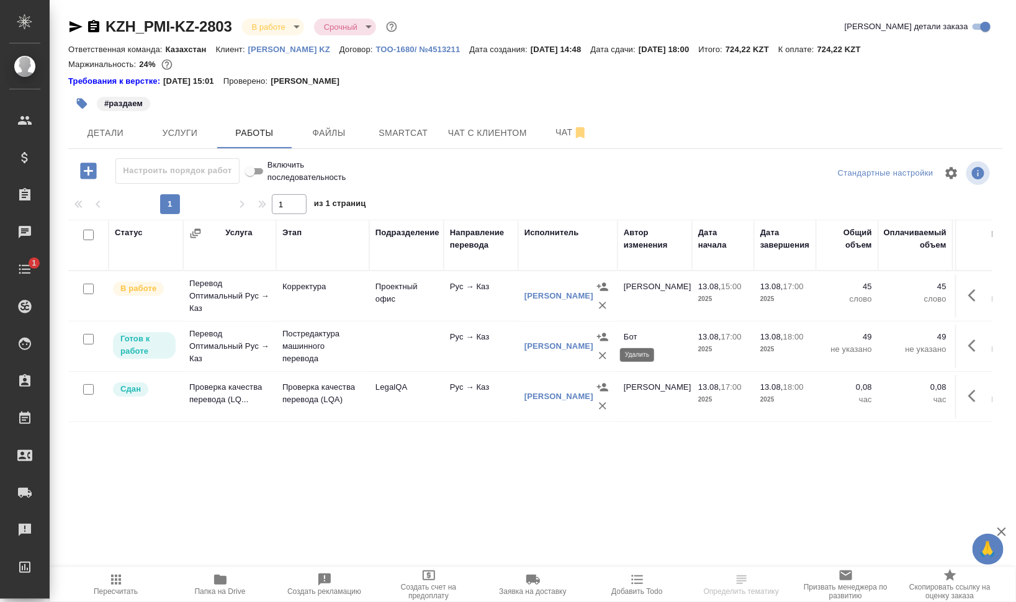
click at [604, 355] on icon "button" at bounding box center [603, 356] width 12 height 12
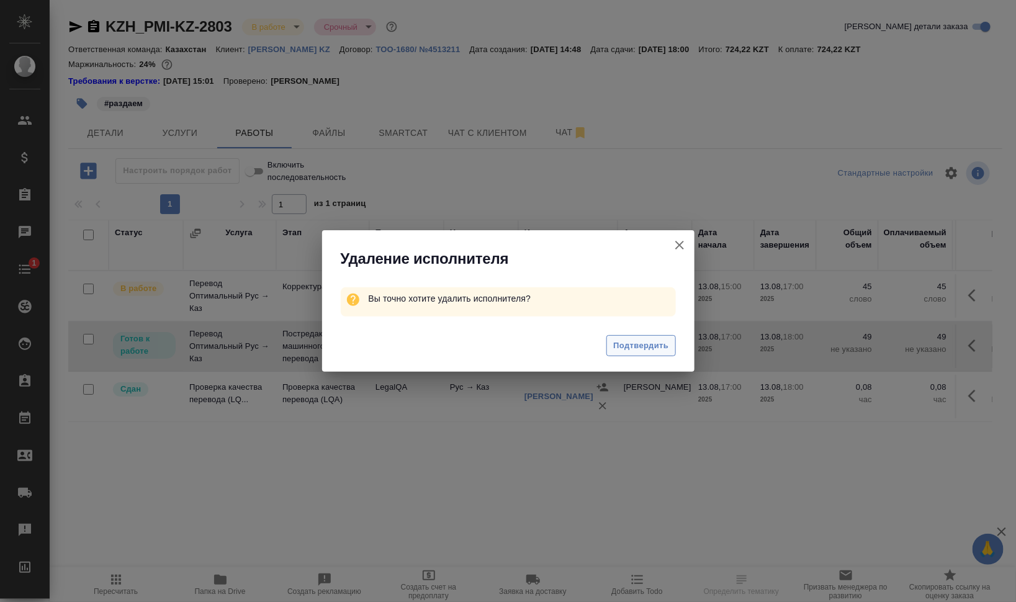
click at [635, 348] on span "Подтвердить" at bounding box center [640, 346] width 55 height 14
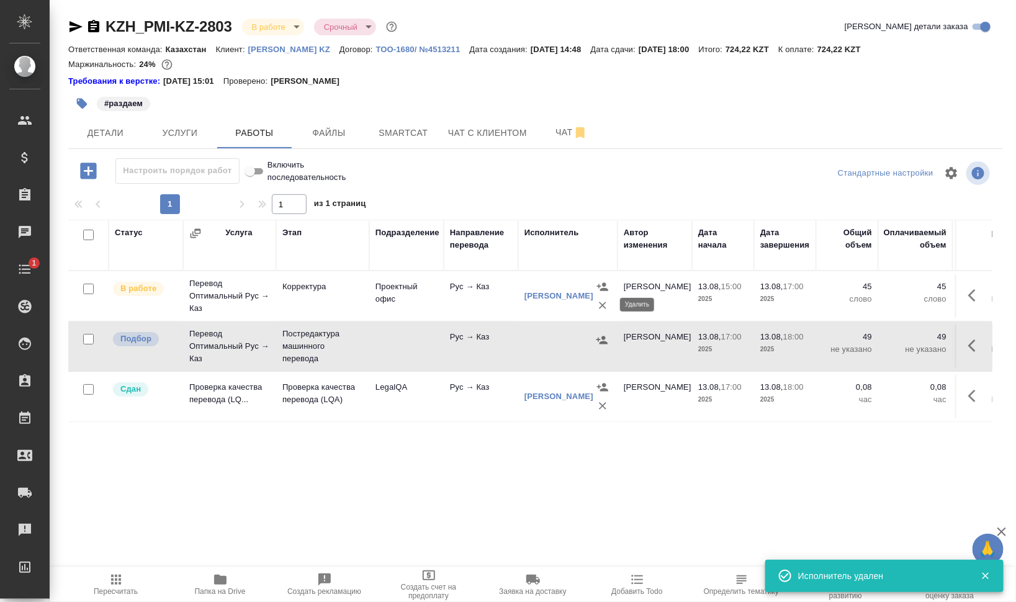
click at [601, 303] on icon "button" at bounding box center [602, 305] width 7 height 7
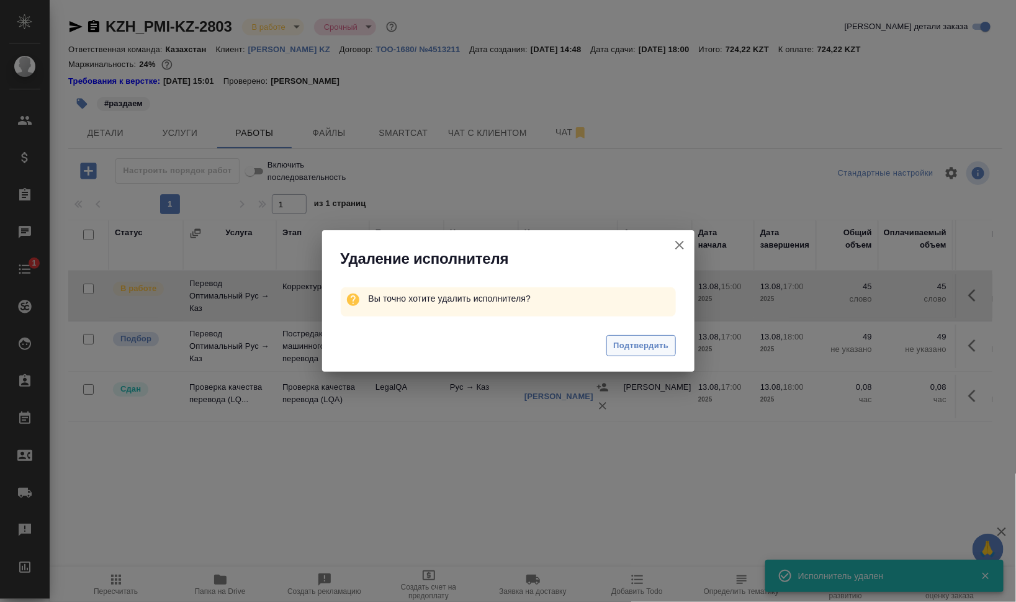
click at [663, 345] on span "Подтвердить" at bounding box center [640, 346] width 55 height 14
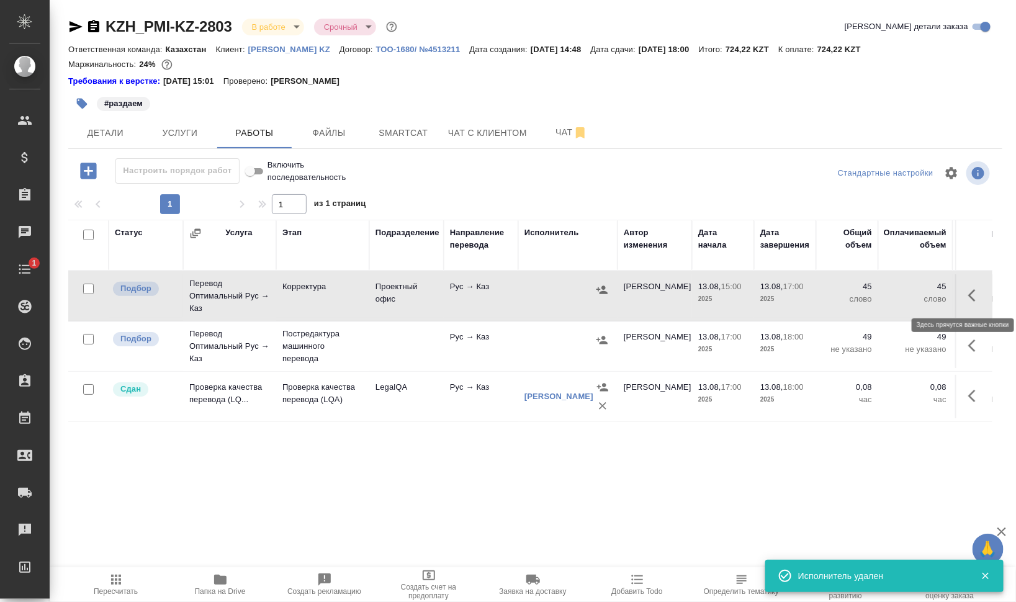
click at [979, 294] on icon "button" at bounding box center [976, 295] width 15 height 15
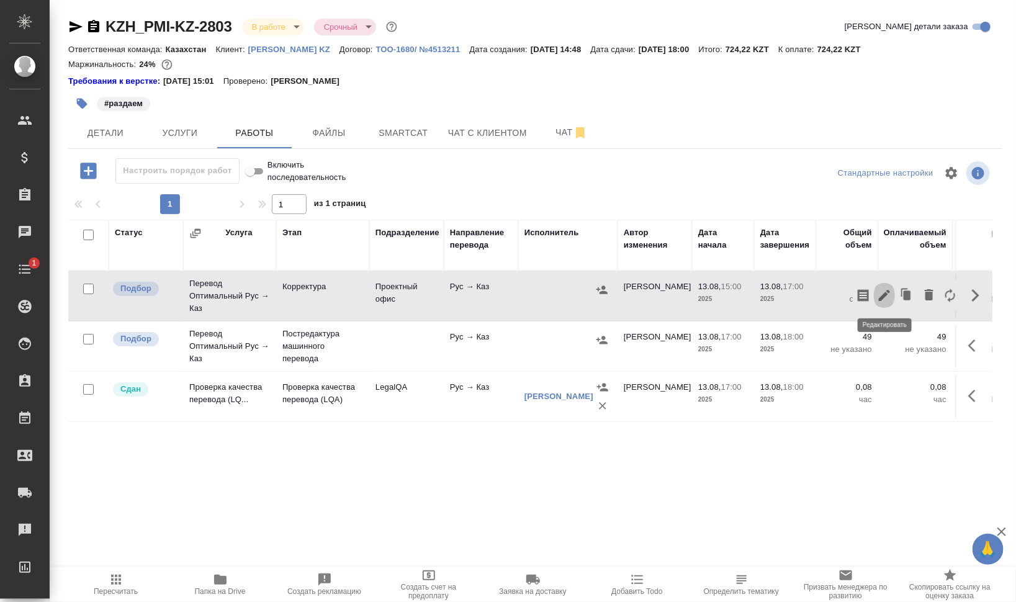
click at [882, 291] on icon "button" at bounding box center [884, 295] width 15 height 15
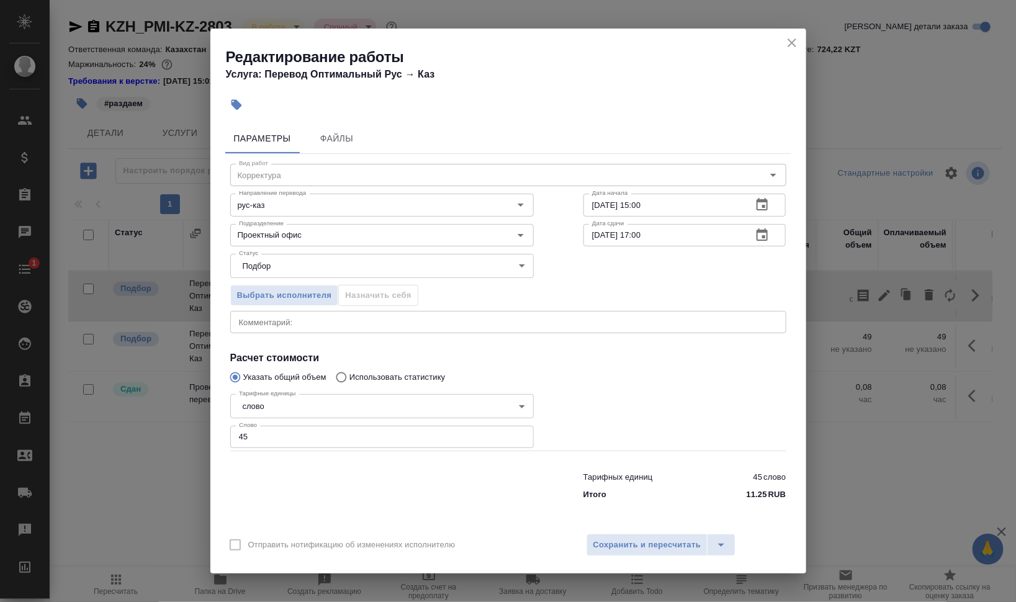
click at [795, 41] on icon "close" at bounding box center [792, 42] width 15 height 15
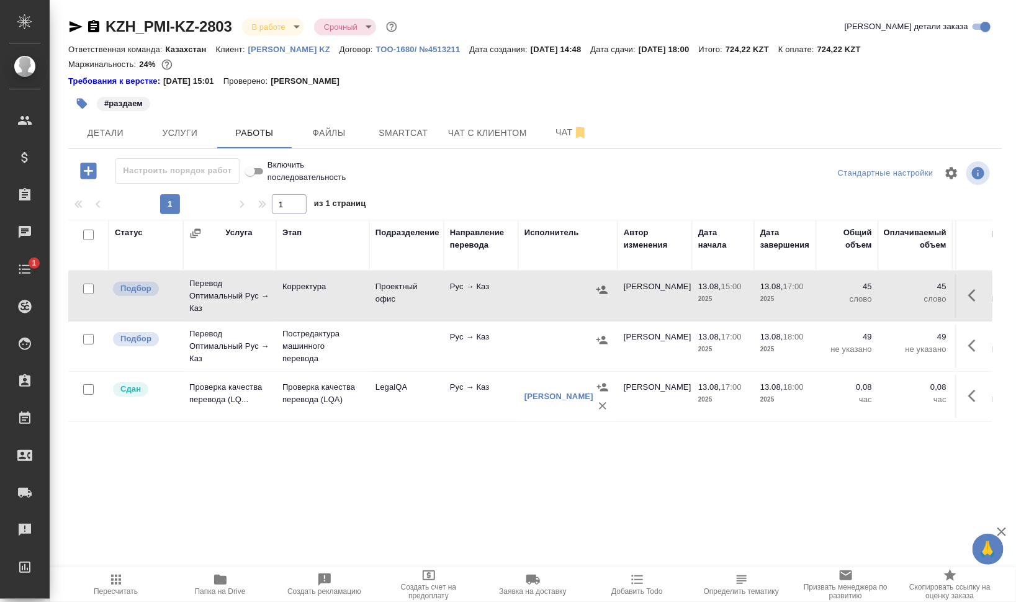
click at [974, 289] on icon "button" at bounding box center [976, 295] width 15 height 15
click at [971, 346] on icon "button" at bounding box center [976, 345] width 15 height 15
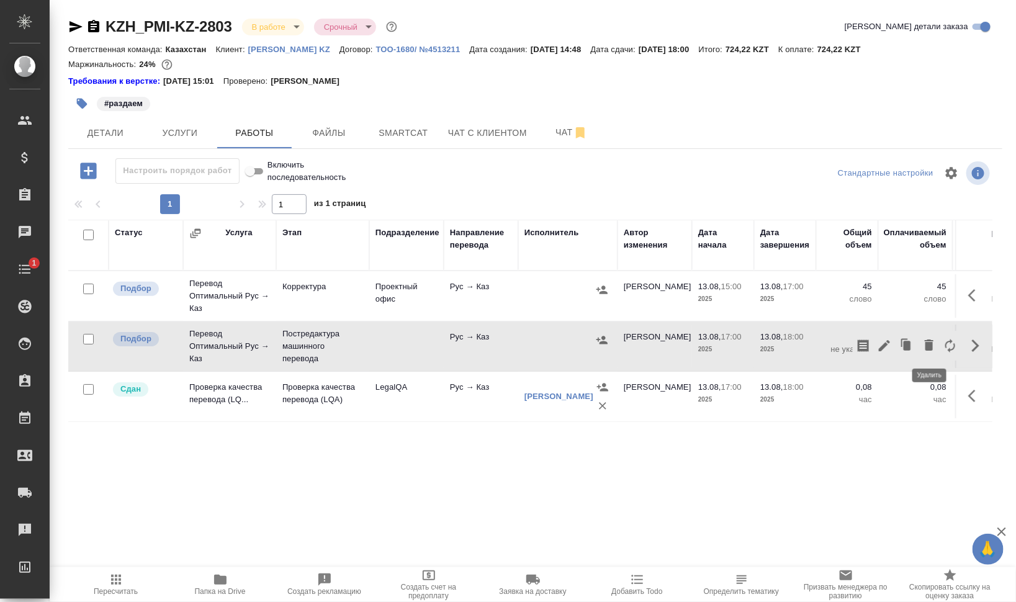
click at [931, 345] on icon "button" at bounding box center [929, 345] width 9 height 11
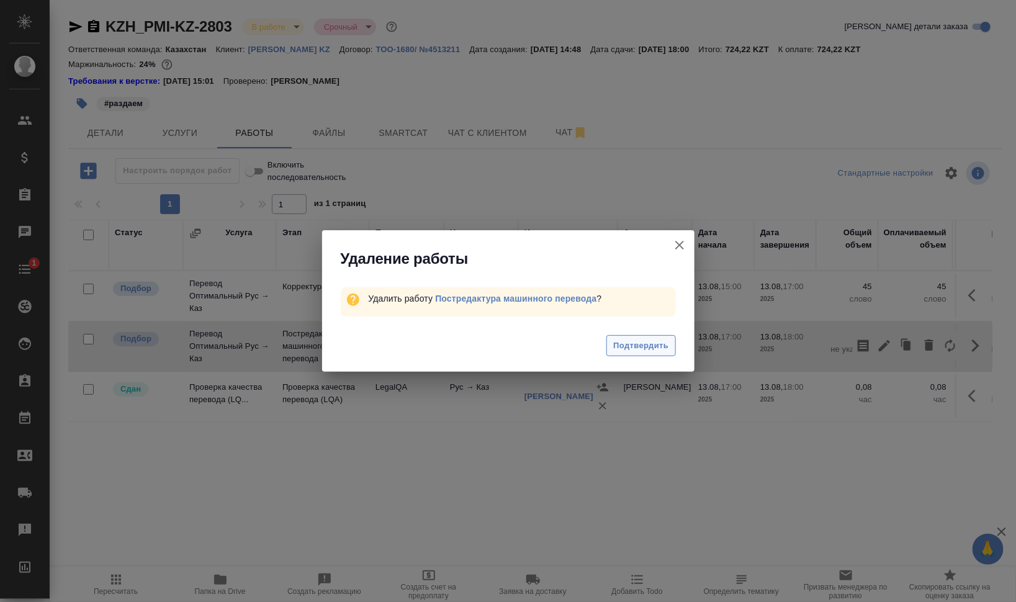
click at [658, 350] on span "Подтвердить" at bounding box center [640, 346] width 55 height 14
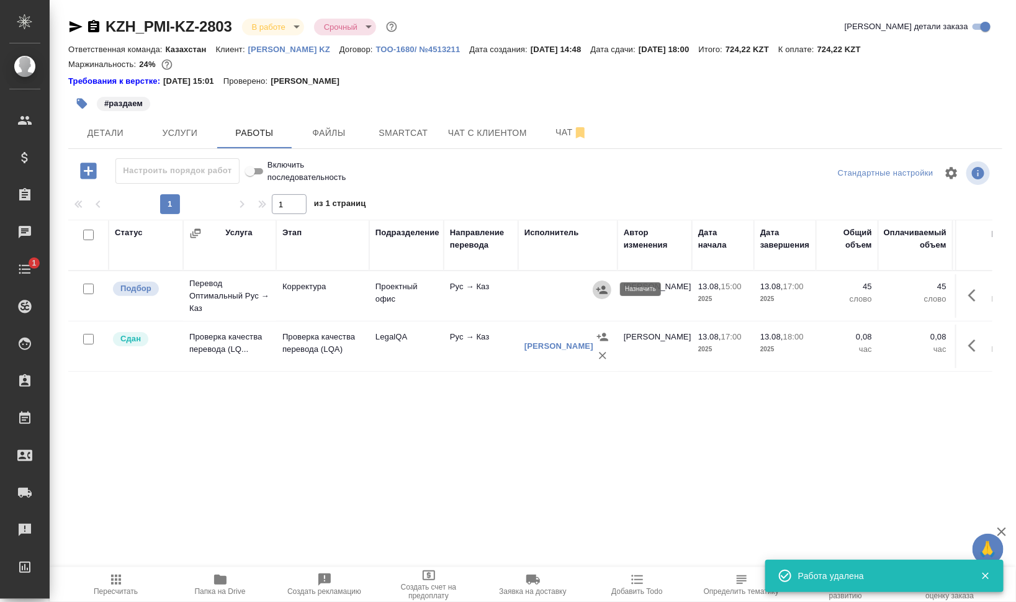
click at [602, 289] on icon "button" at bounding box center [602, 290] width 12 height 12
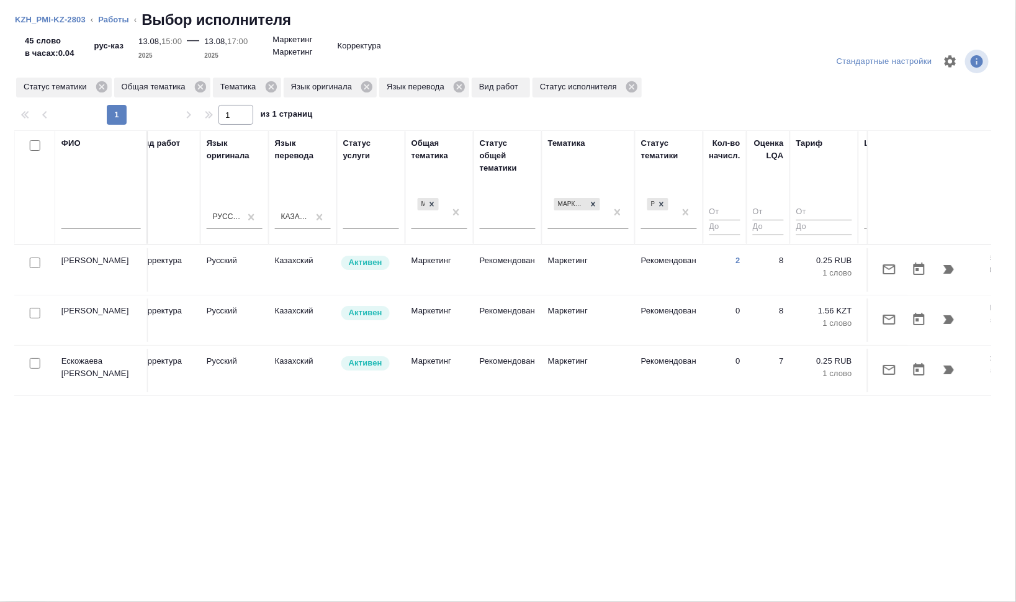
scroll to position [0, 575]
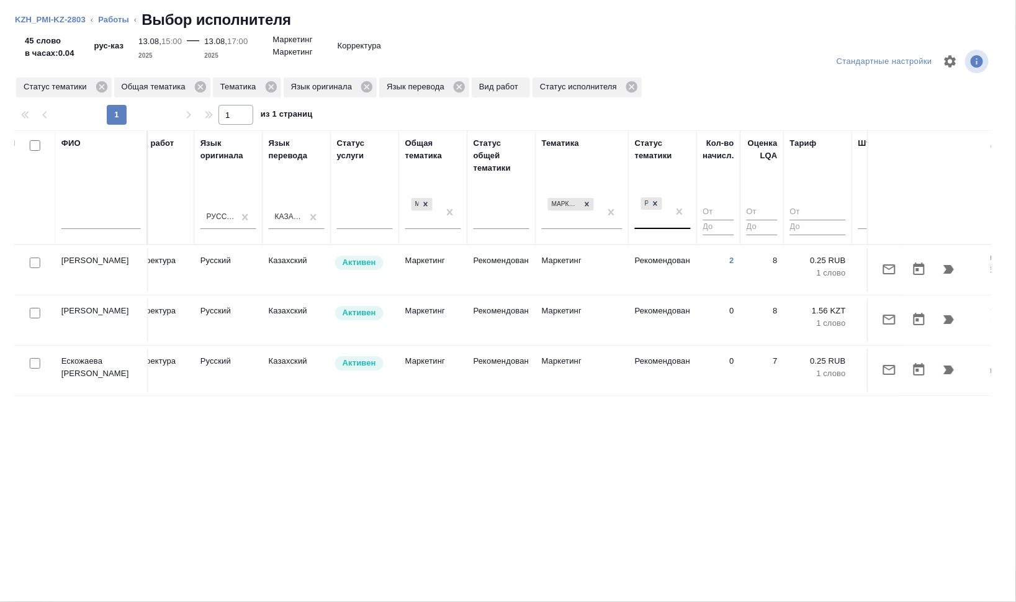
click at [652, 196] on div "Рекомендован" at bounding box center [652, 204] width 24 height 16
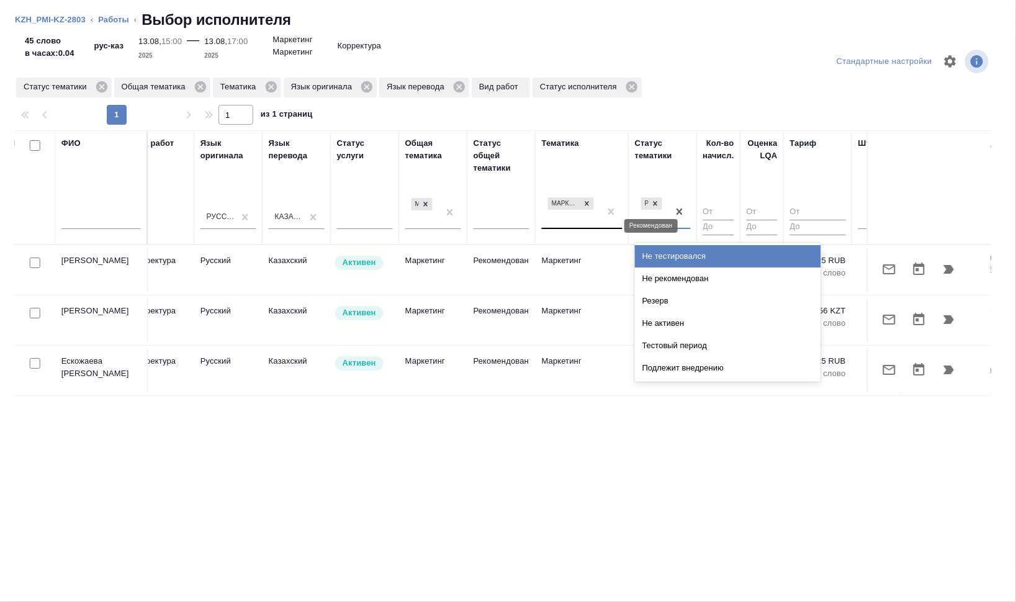
click at [655, 202] on icon at bounding box center [655, 203] width 9 height 9
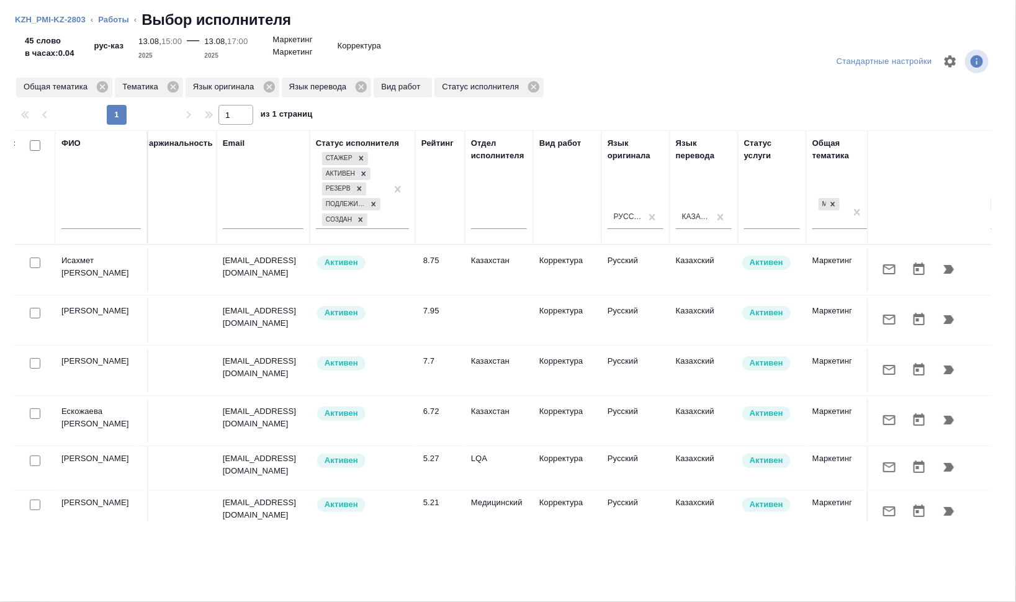
scroll to position [0, 0]
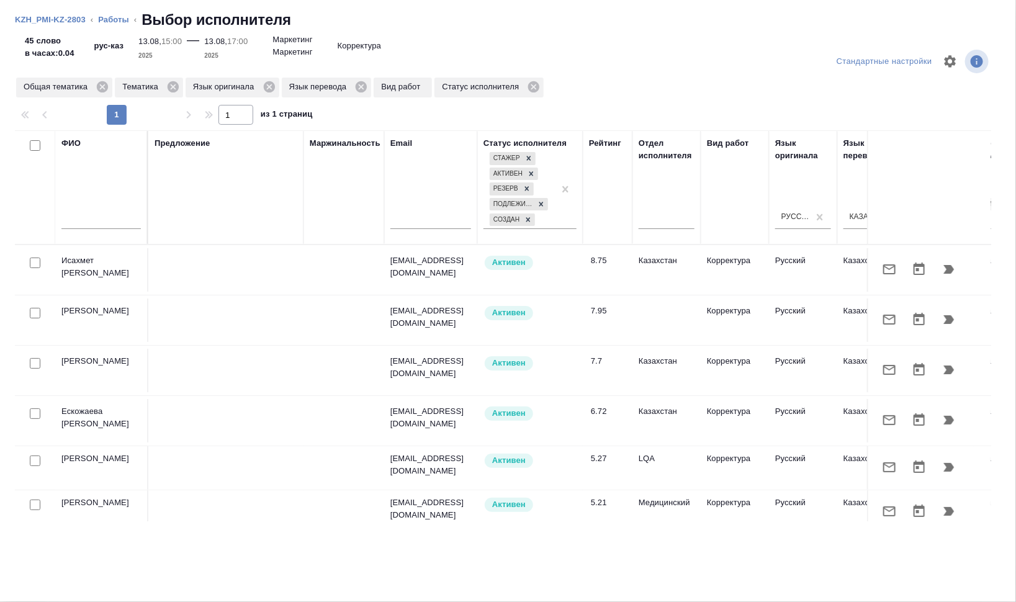
click at [86, 220] on input "text" at bounding box center [100, 222] width 79 height 16
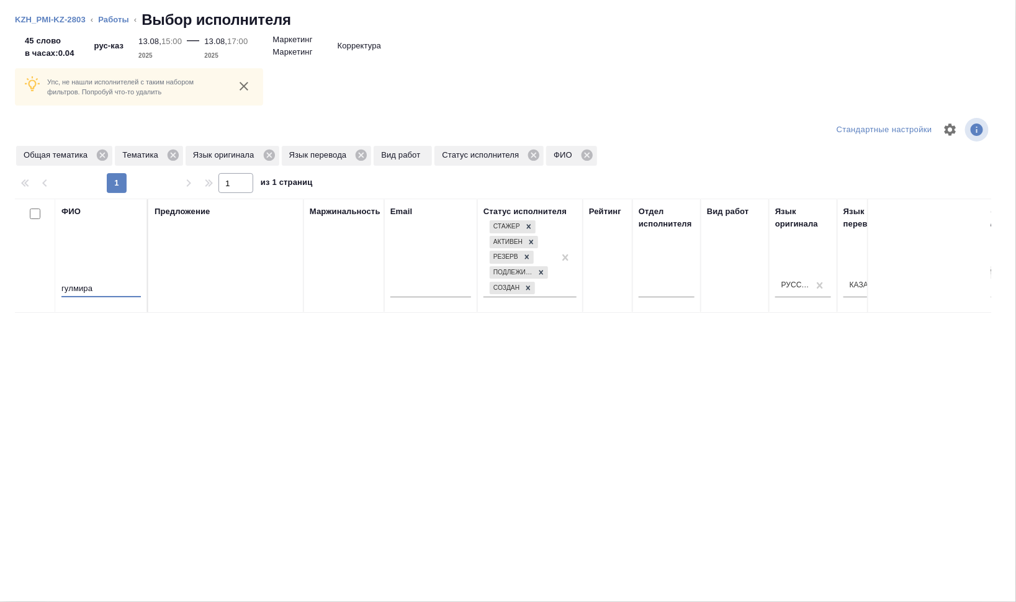
type input "гулмира"
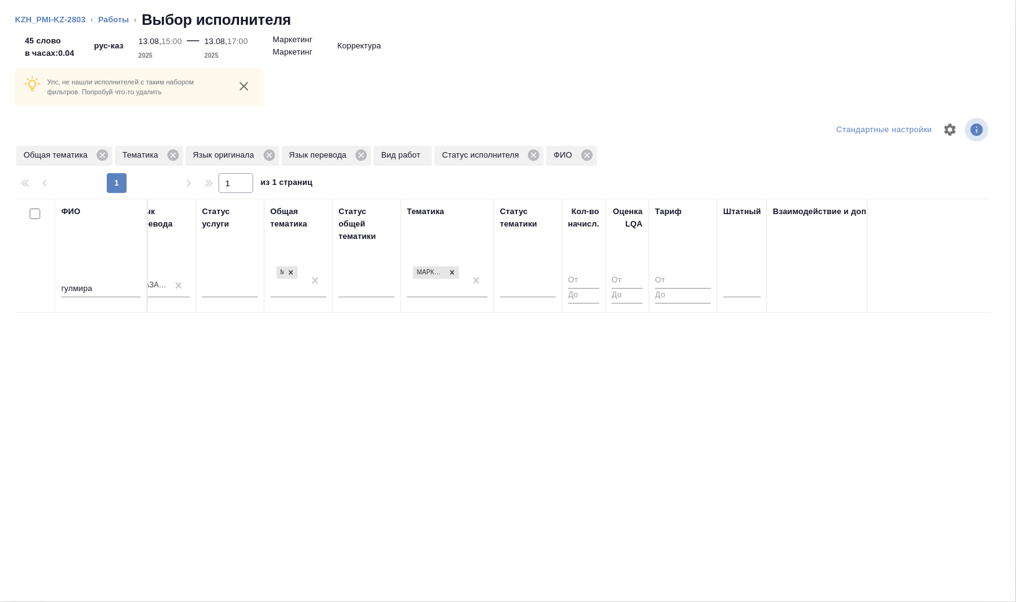
scroll to position [0, 725]
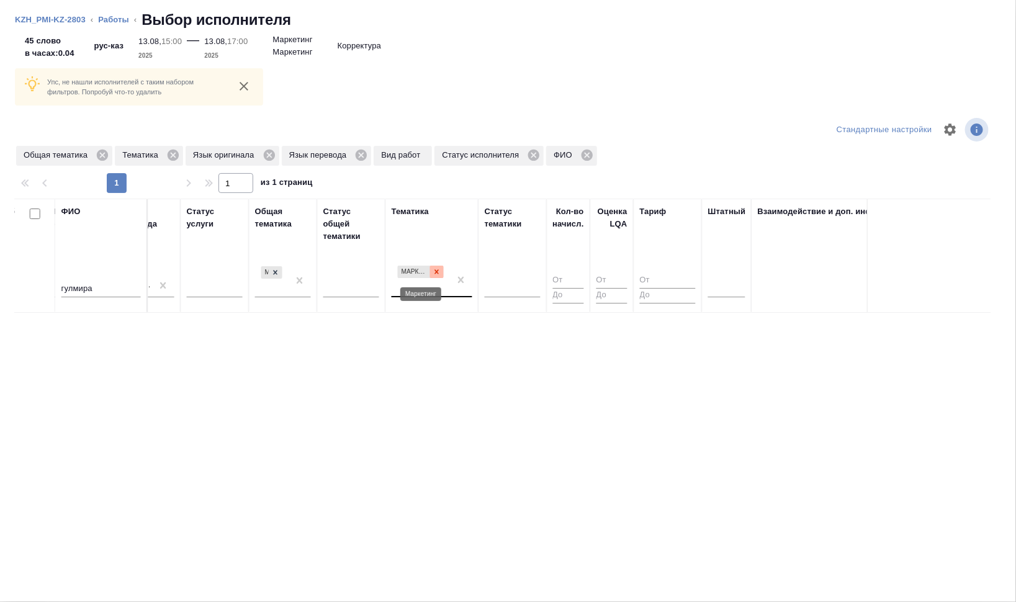
click at [443, 274] on div at bounding box center [437, 272] width 14 height 13
click at [276, 270] on icon at bounding box center [275, 272] width 9 height 9
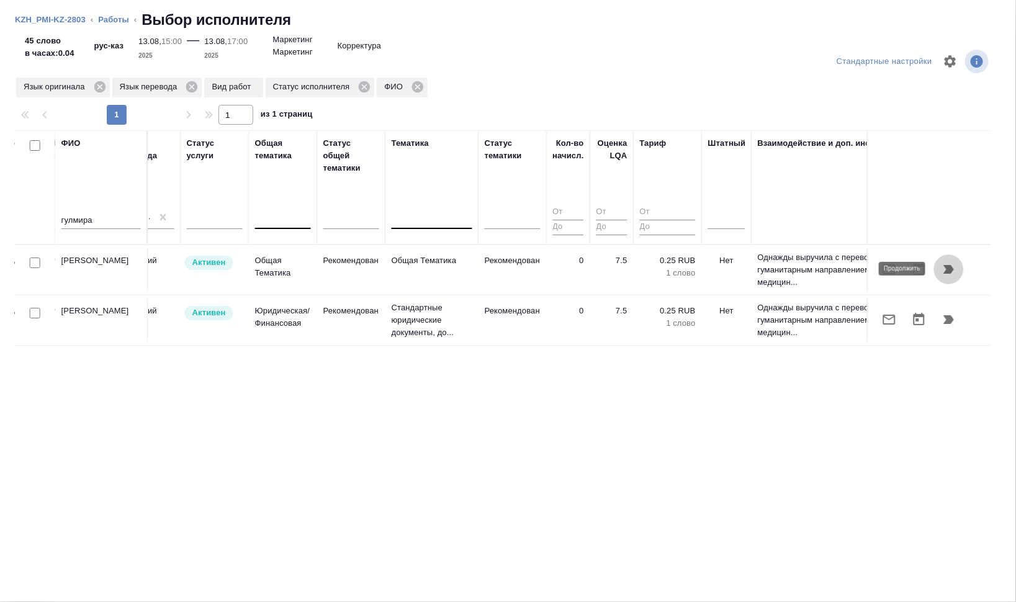
click at [949, 271] on icon "button" at bounding box center [949, 269] width 11 height 9
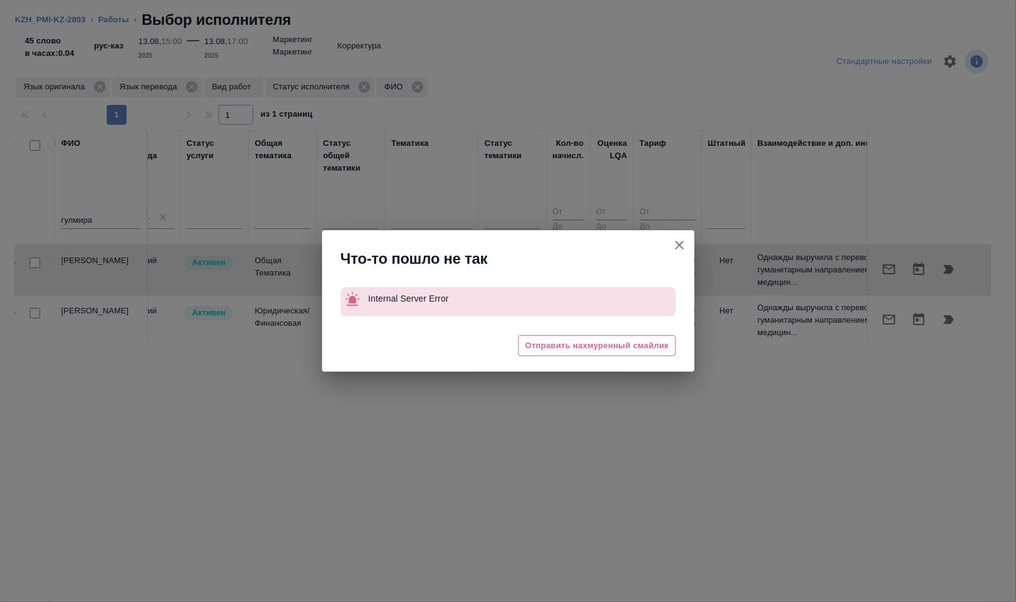
click at [681, 247] on icon "button" at bounding box center [680, 245] width 9 height 9
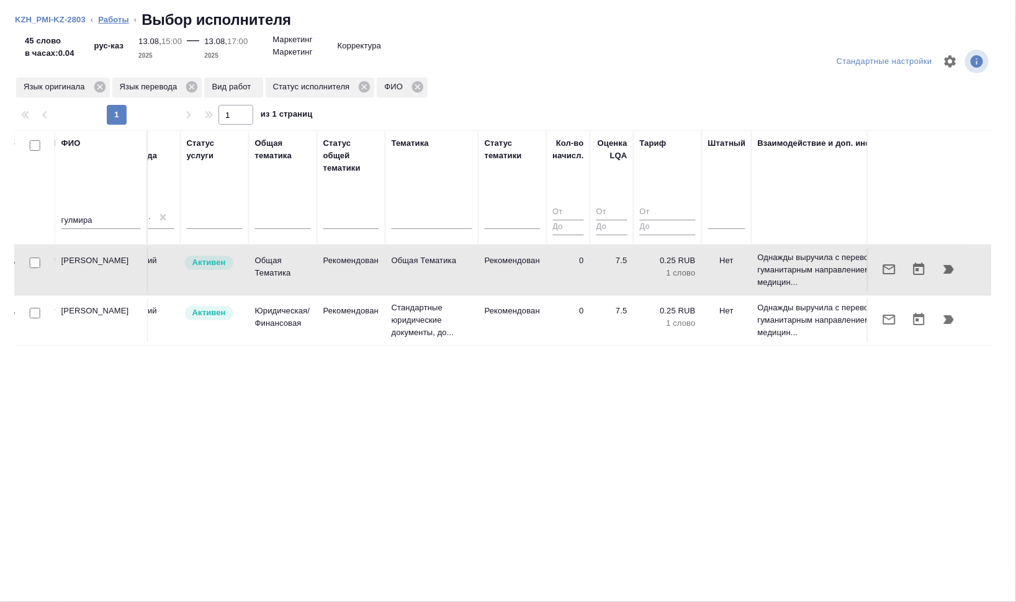
click at [117, 17] on link "Работы" at bounding box center [113, 19] width 31 height 9
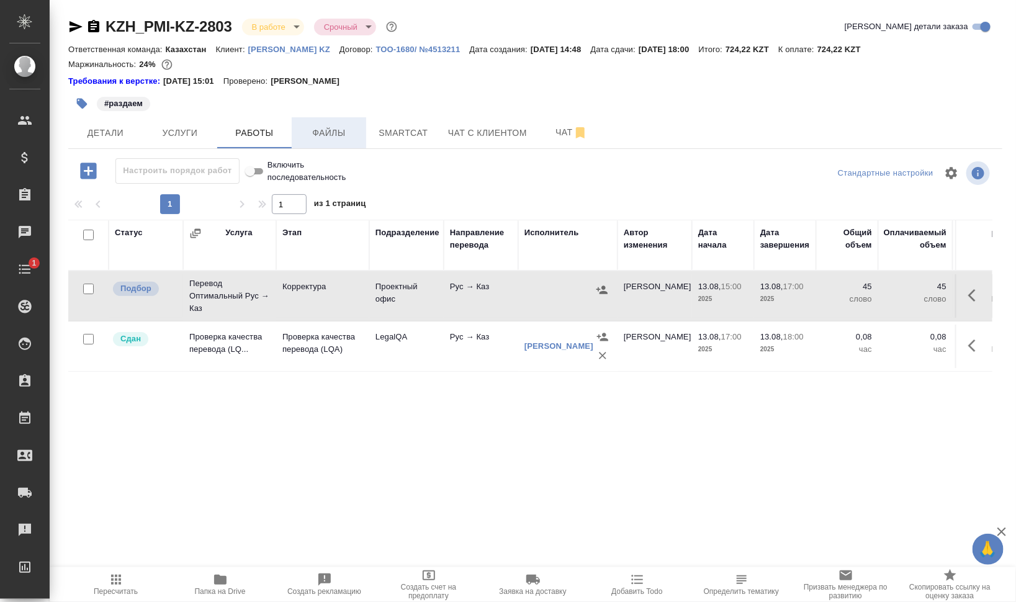
click at [329, 128] on span "Файлы" at bounding box center [329, 133] width 60 height 16
click at [253, 129] on span "Работы" at bounding box center [255, 133] width 60 height 16
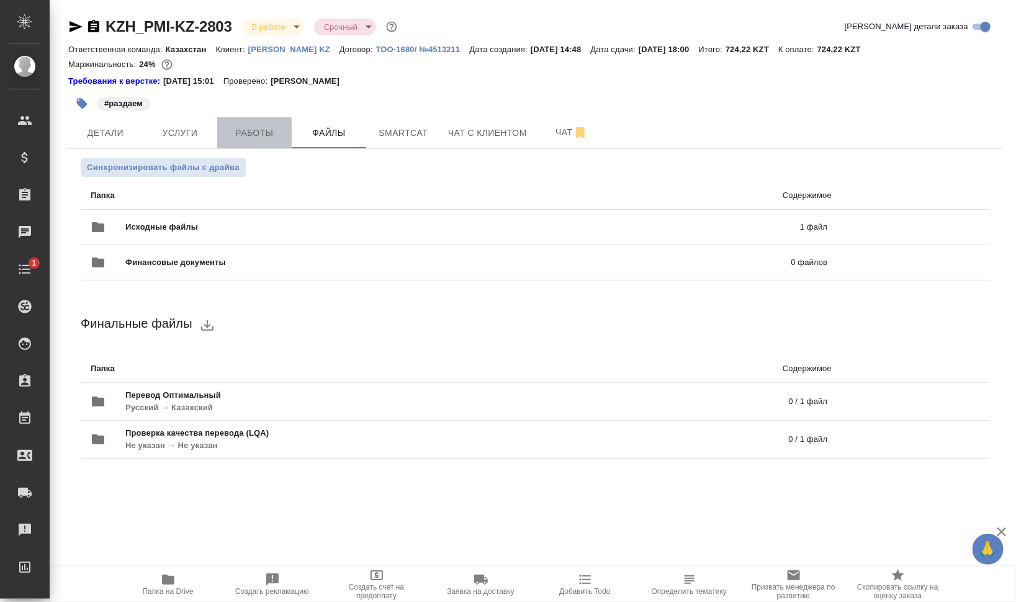
click at [250, 129] on span "Работы" at bounding box center [255, 133] width 60 height 16
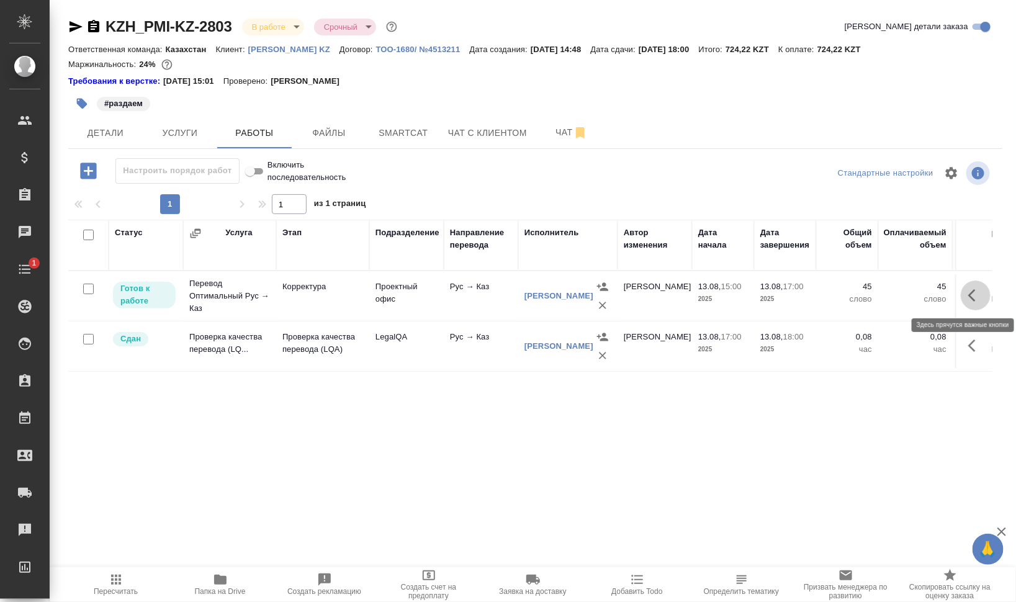
click at [977, 289] on icon "button" at bounding box center [976, 295] width 15 height 15
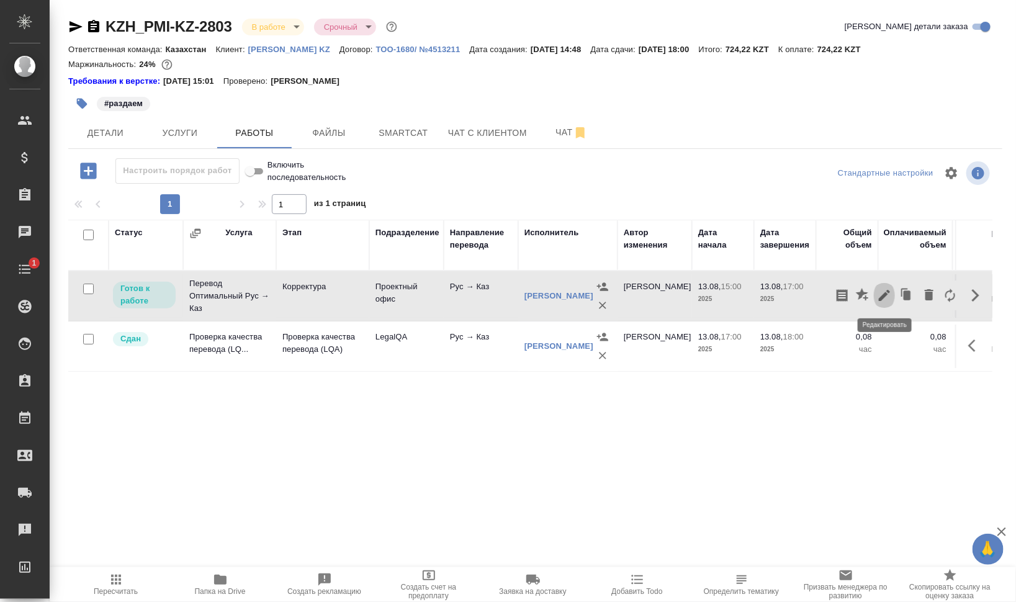
click at [886, 295] on icon "button" at bounding box center [884, 295] width 11 height 11
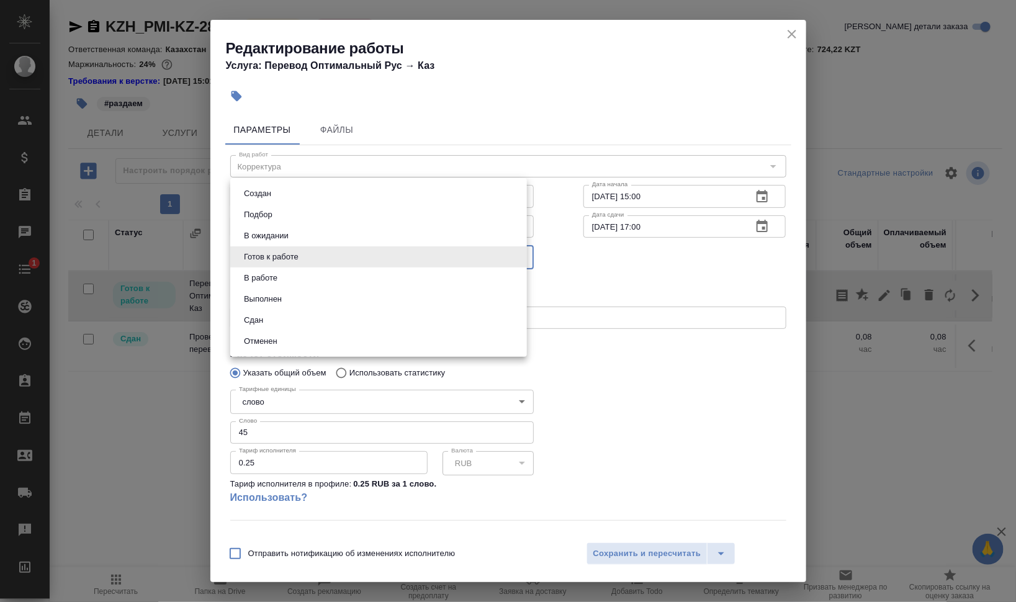
click at [351, 257] on body "🙏 .cls-1 fill:#fff; AWATERA Валеев Динар Клиенты Спецификации Заказы 0 Чаты 1 T…" at bounding box center [508, 301] width 1016 height 602
click at [317, 320] on li "Сдан" at bounding box center [378, 320] width 297 height 21
type input "closed"
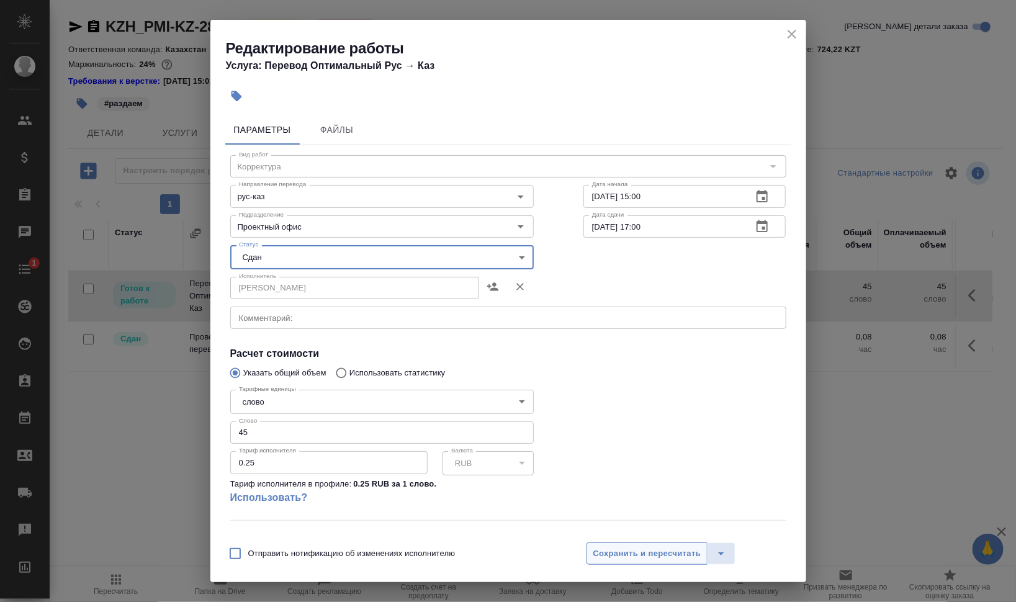
click at [628, 553] on span "Сохранить и пересчитать" at bounding box center [648, 554] width 108 height 14
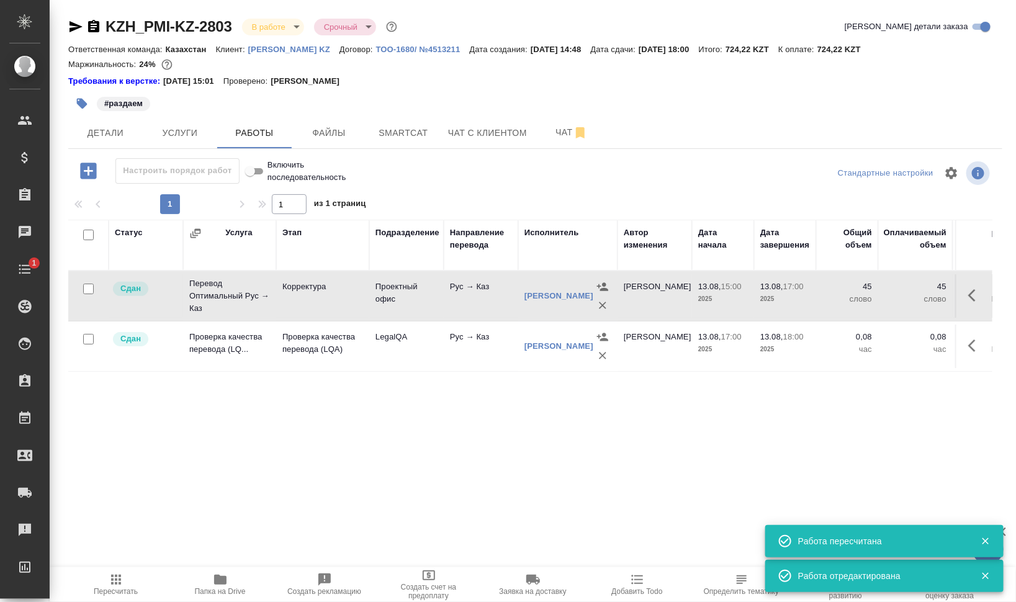
click at [284, 27] on body "🙏 .cls-1 fill:#fff; AWATERA Валеев Динар Клиенты Спецификации Заказы 0 Чаты 1 T…" at bounding box center [508, 301] width 1016 height 602
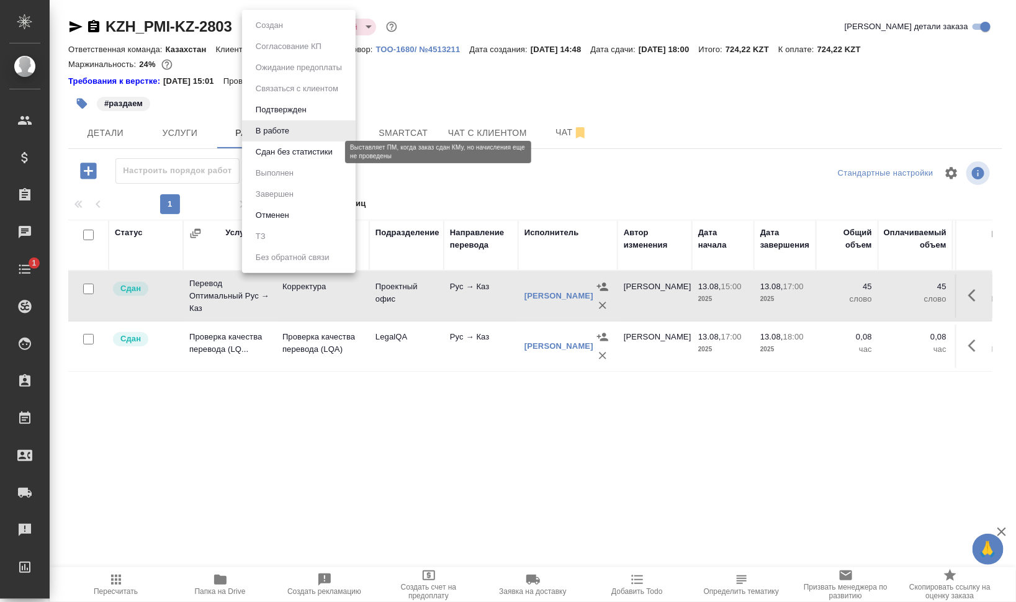
click at [283, 147] on button "Сдан без статистики" at bounding box center [294, 152] width 84 height 14
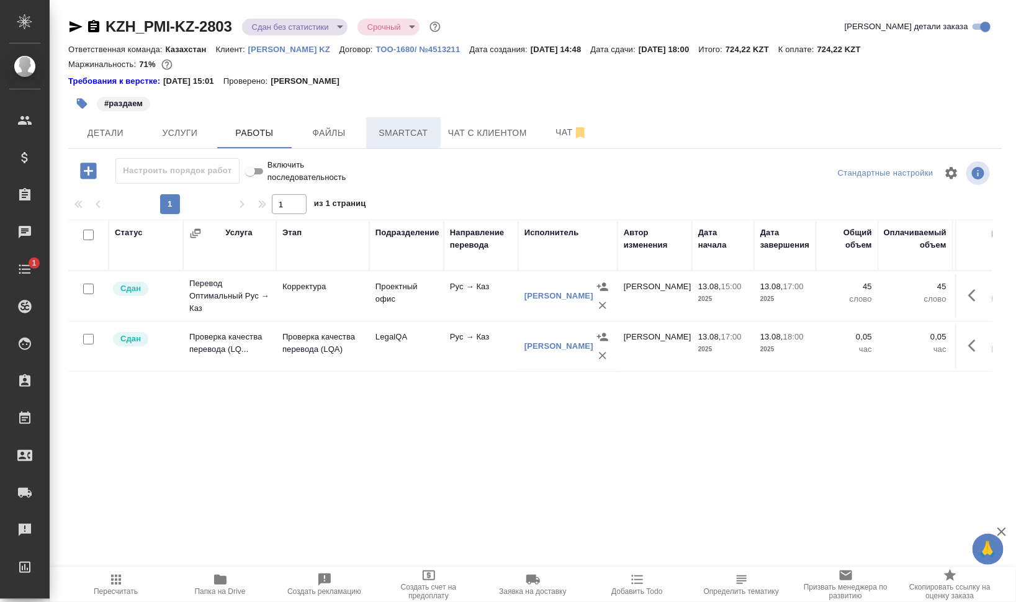
click at [414, 138] on span "Smartcat" at bounding box center [404, 133] width 60 height 16
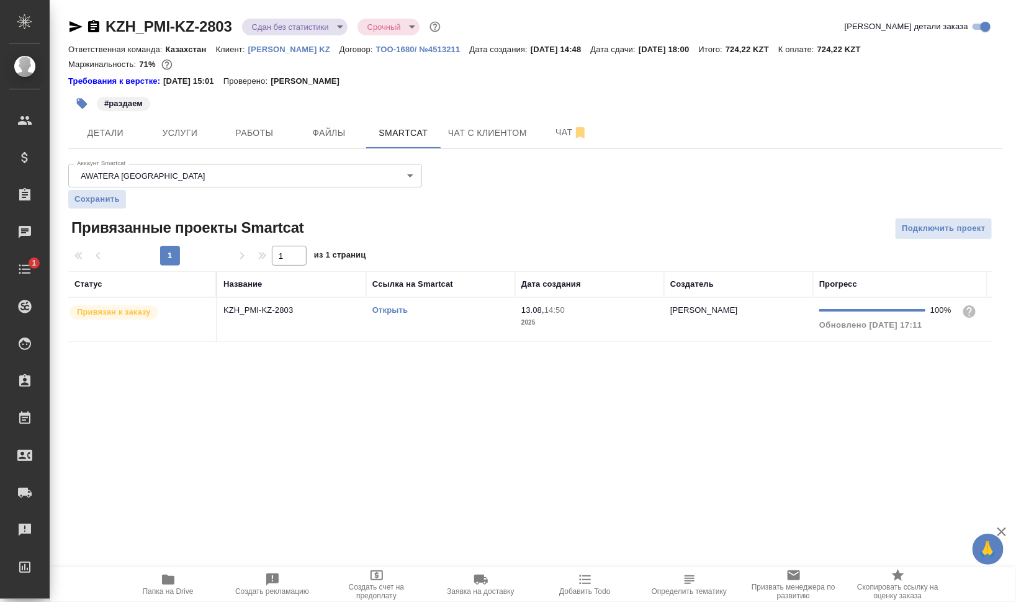
click at [389, 310] on link "Открыть" at bounding box center [390, 310] width 35 height 9
click at [177, 586] on span "Папка на Drive" at bounding box center [168, 585] width 89 height 24
click at [320, 27] on body "🙏 .cls-1 fill:#fff; AWATERA Валеев Динар Клиенты Спецификации Заказы 0 Чаты 1 T…" at bounding box center [508, 301] width 1016 height 602
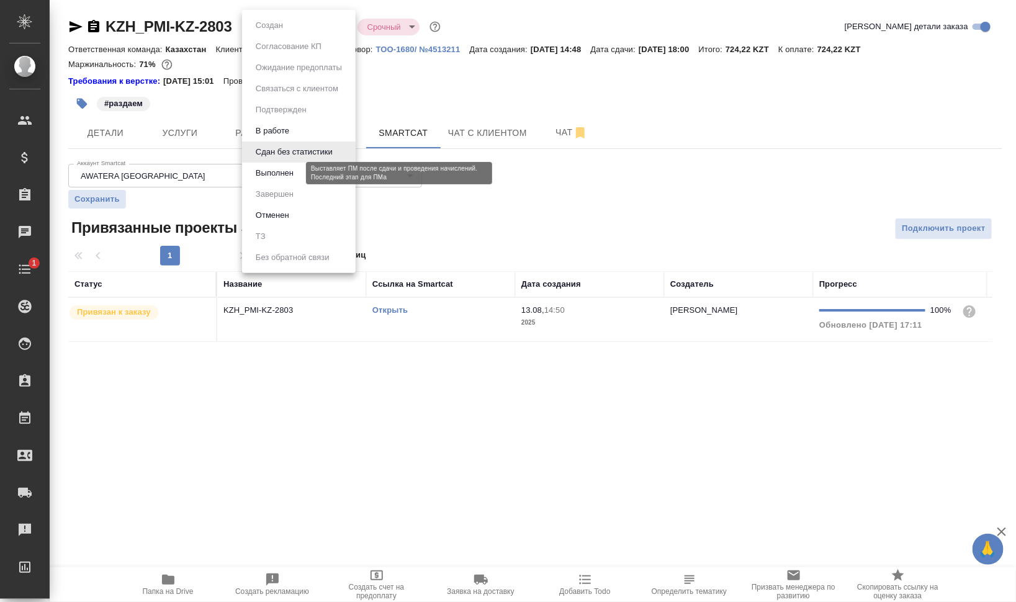
click at [290, 168] on button "Выполнен" at bounding box center [274, 173] width 45 height 14
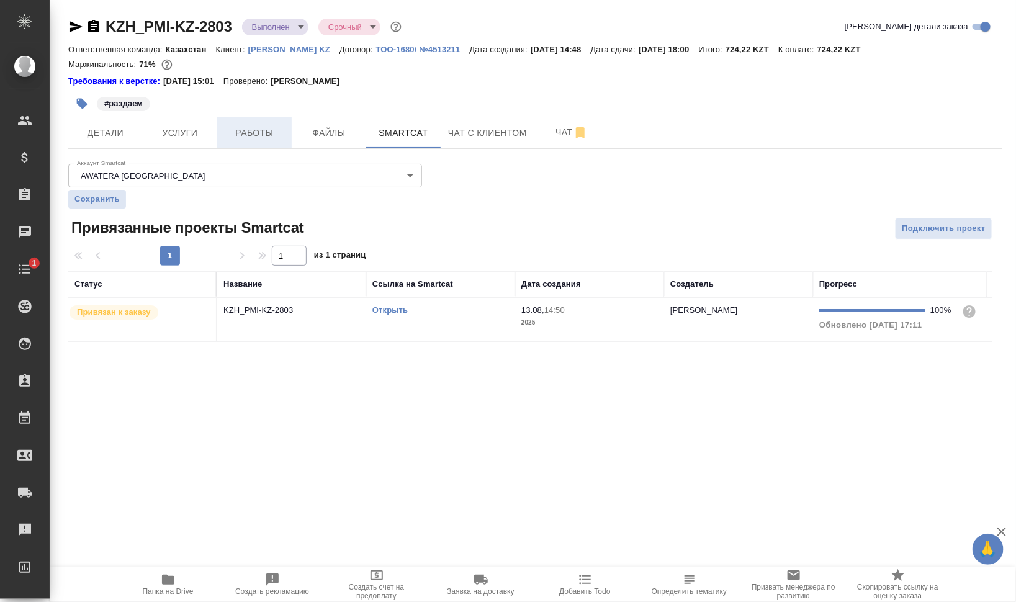
click at [266, 140] on span "Работы" at bounding box center [255, 133] width 60 height 16
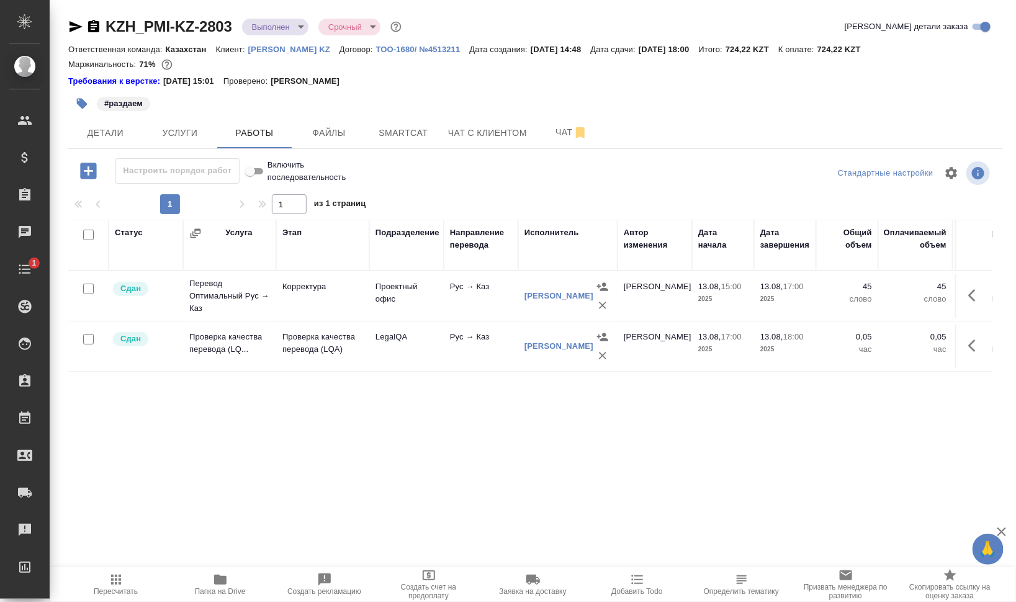
click at [75, 101] on button "button" at bounding box center [81, 103] width 27 height 27
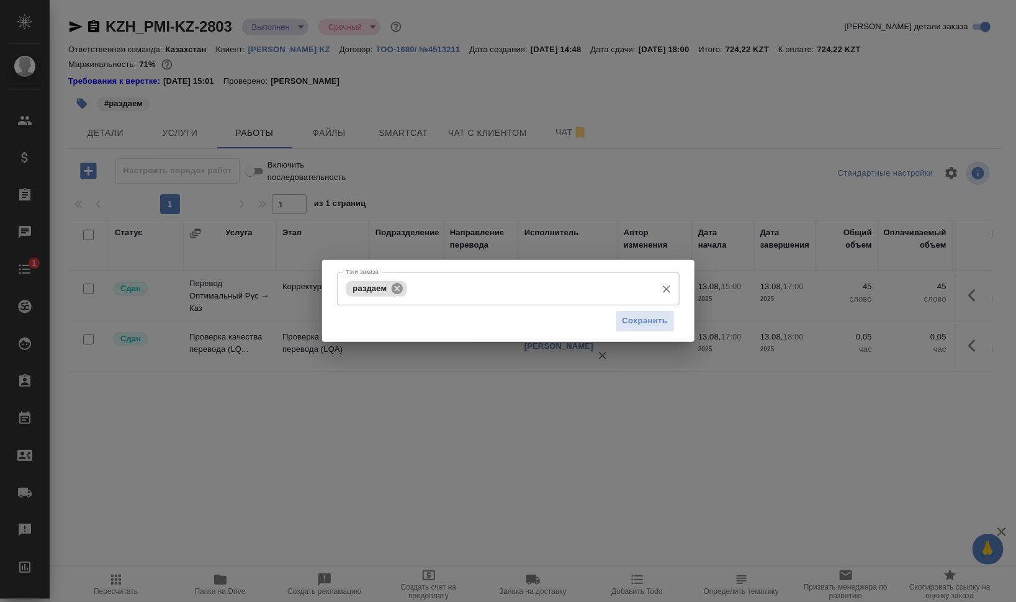
click at [395, 284] on icon at bounding box center [397, 288] width 11 height 11
click at [645, 317] on span "Сохранить" at bounding box center [645, 321] width 45 height 14
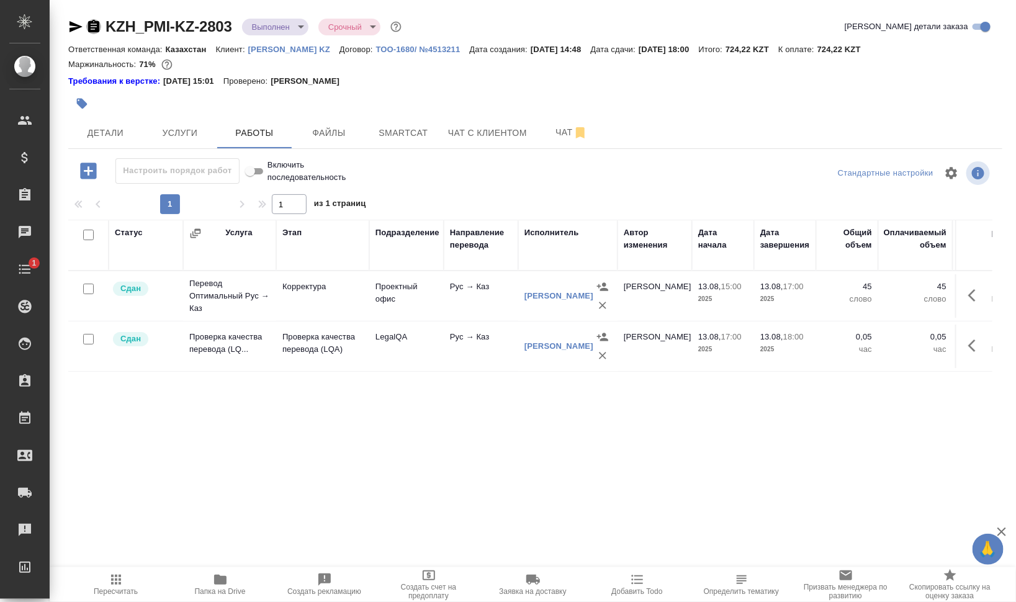
click at [95, 24] on icon "button" at bounding box center [93, 26] width 15 height 15
click at [387, 98] on div at bounding box center [379, 103] width 623 height 27
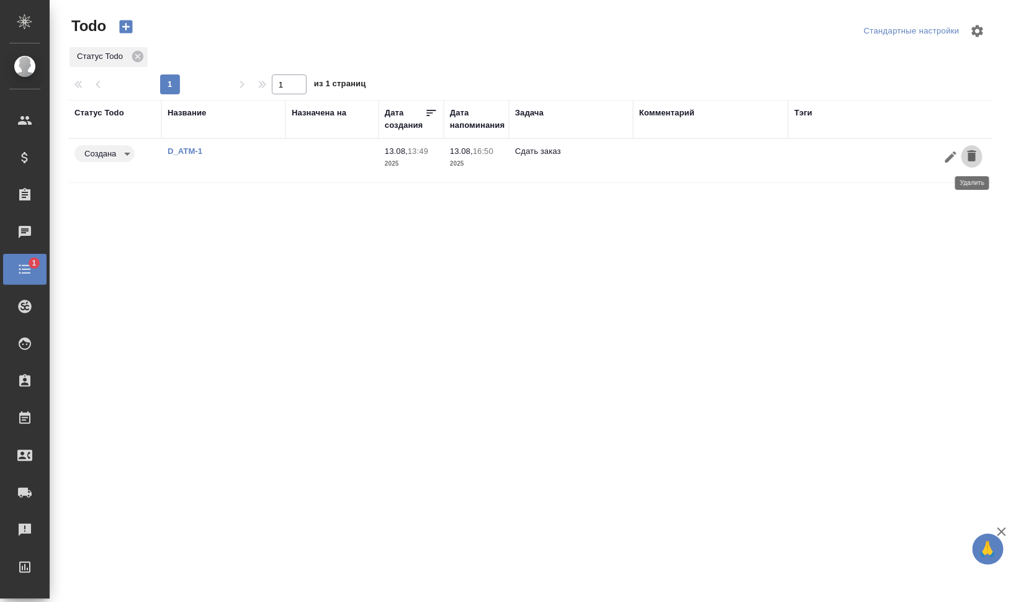
click at [976, 159] on icon "button" at bounding box center [972, 155] width 9 height 11
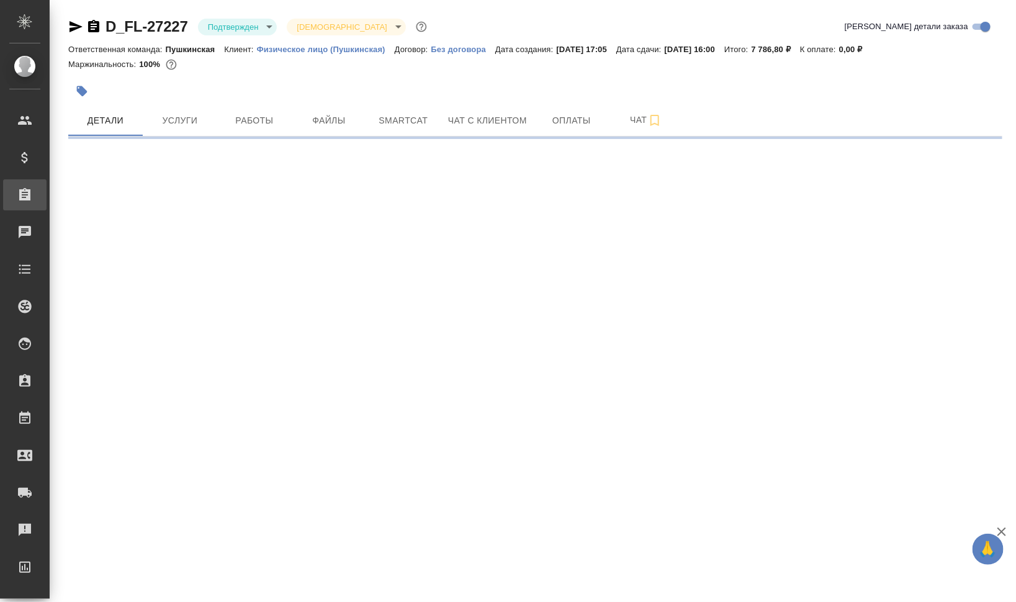
select select "RU"
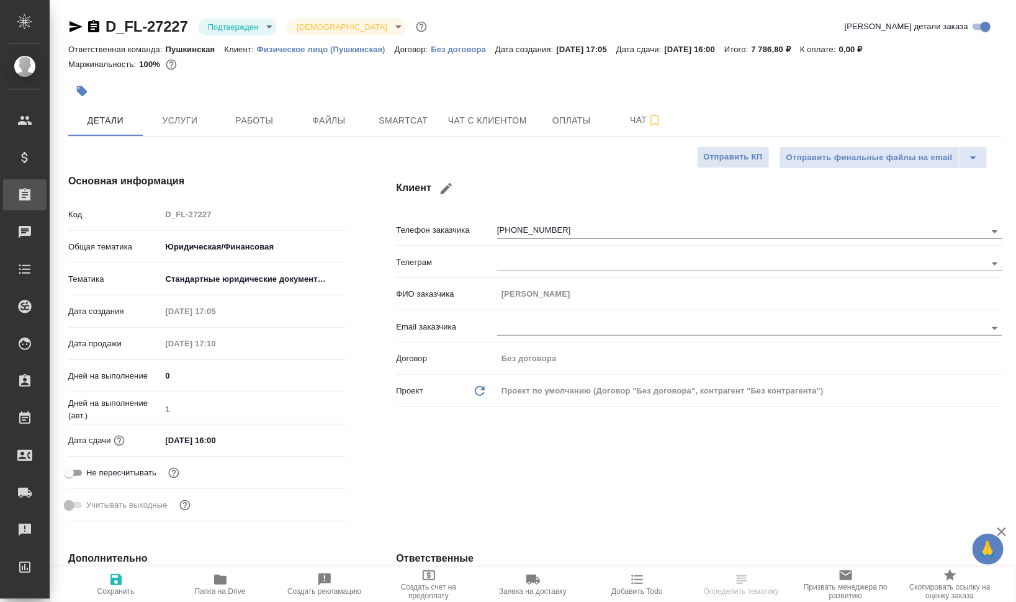
type textarea "x"
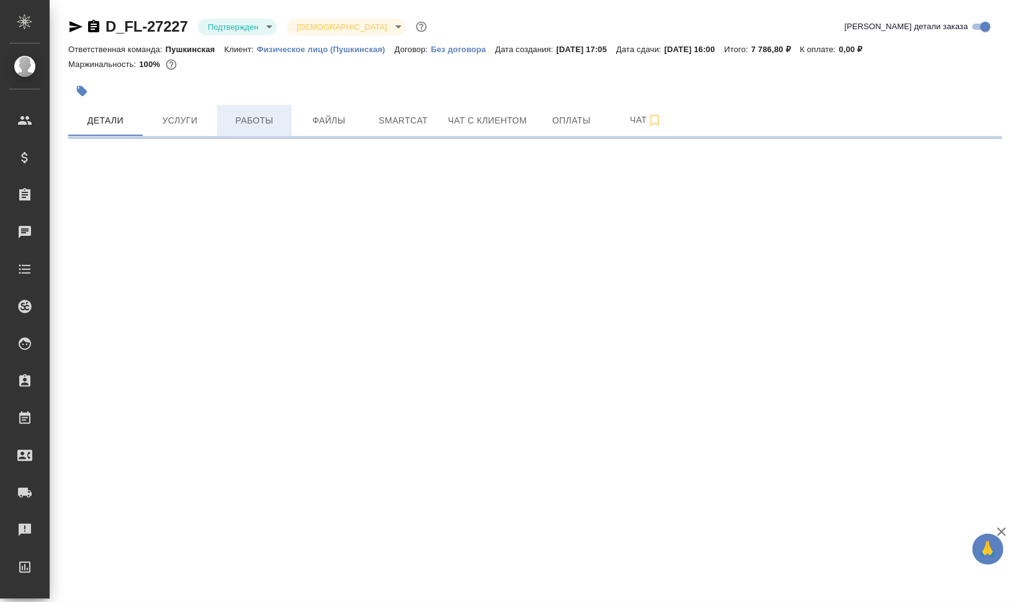
click at [268, 120] on span "Работы" at bounding box center [255, 121] width 60 height 16
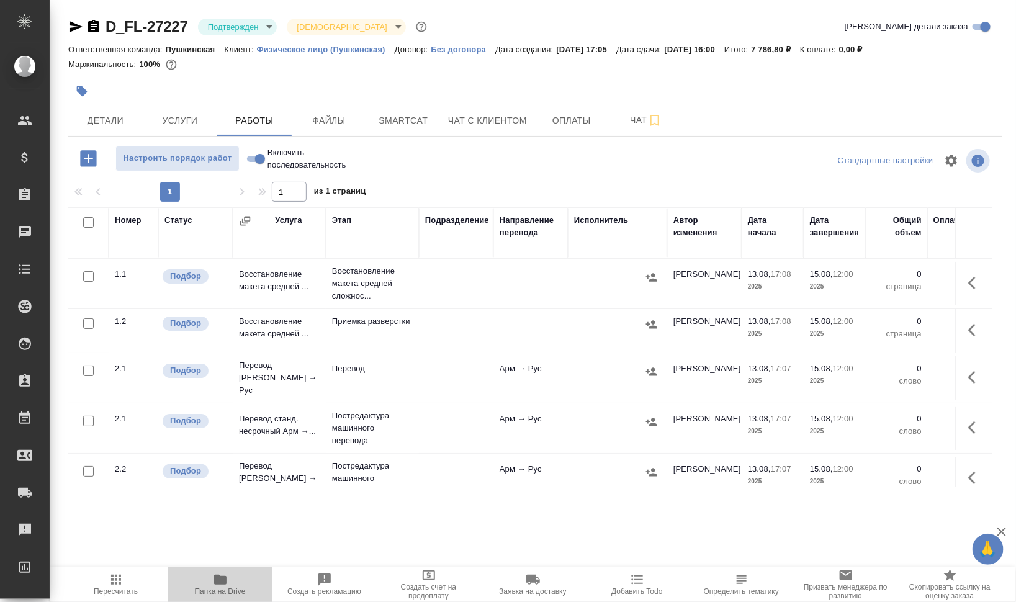
click at [222, 594] on span "Папка на Drive" at bounding box center [220, 591] width 51 height 9
click at [115, 111] on button "Детали" at bounding box center [105, 120] width 75 height 31
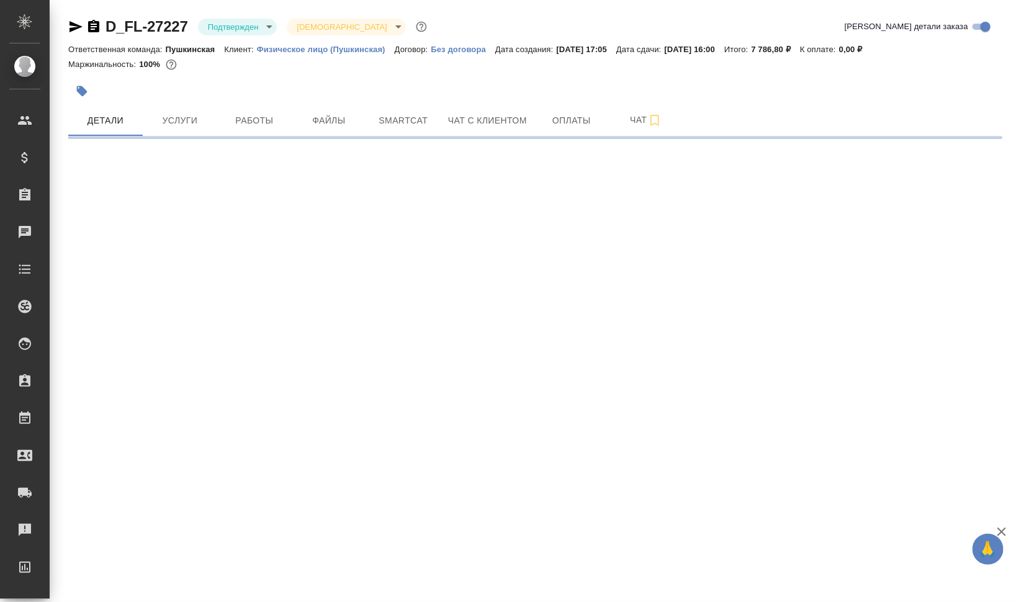
select select "RU"
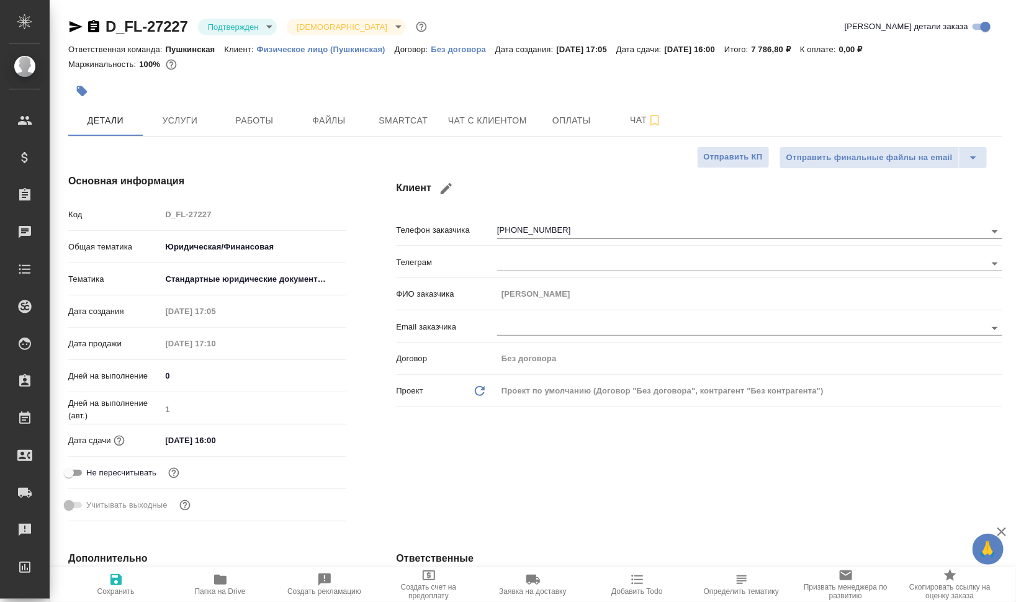
type textarea "x"
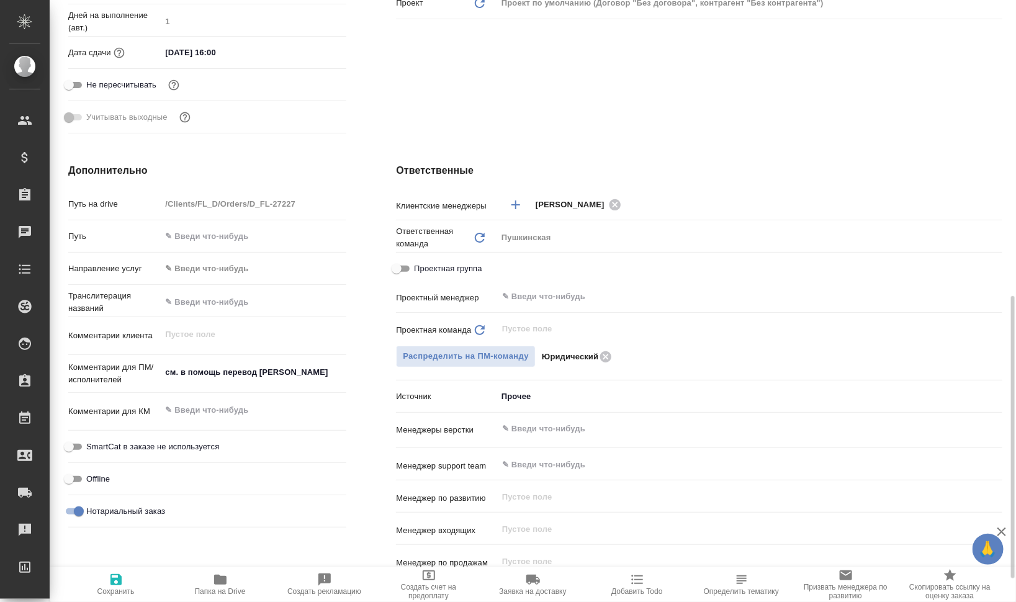
scroll to position [466, 0]
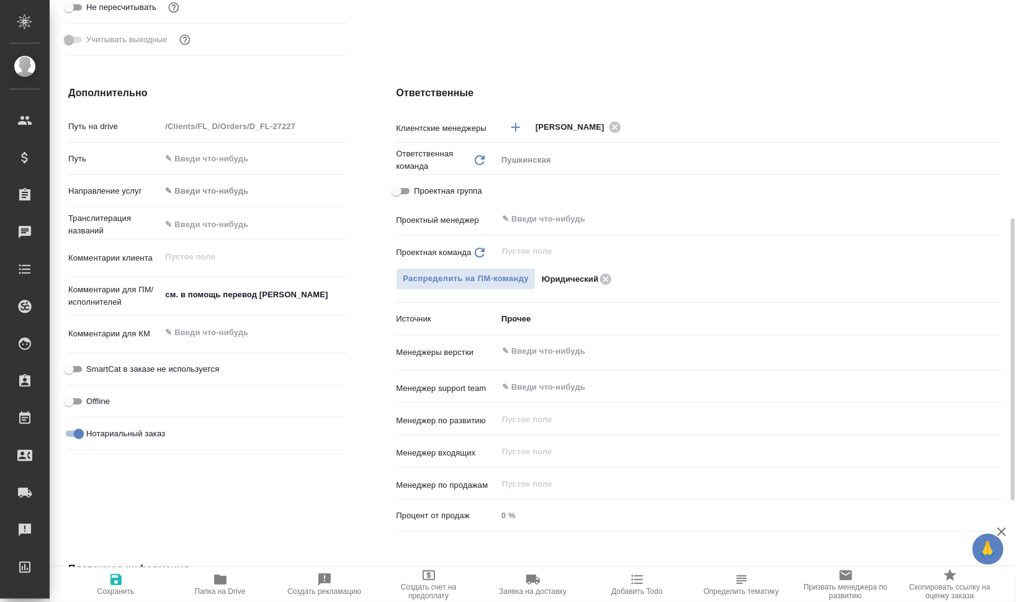
click at [217, 587] on span "Папка на Drive" at bounding box center [220, 591] width 51 height 9
type textarea "x"
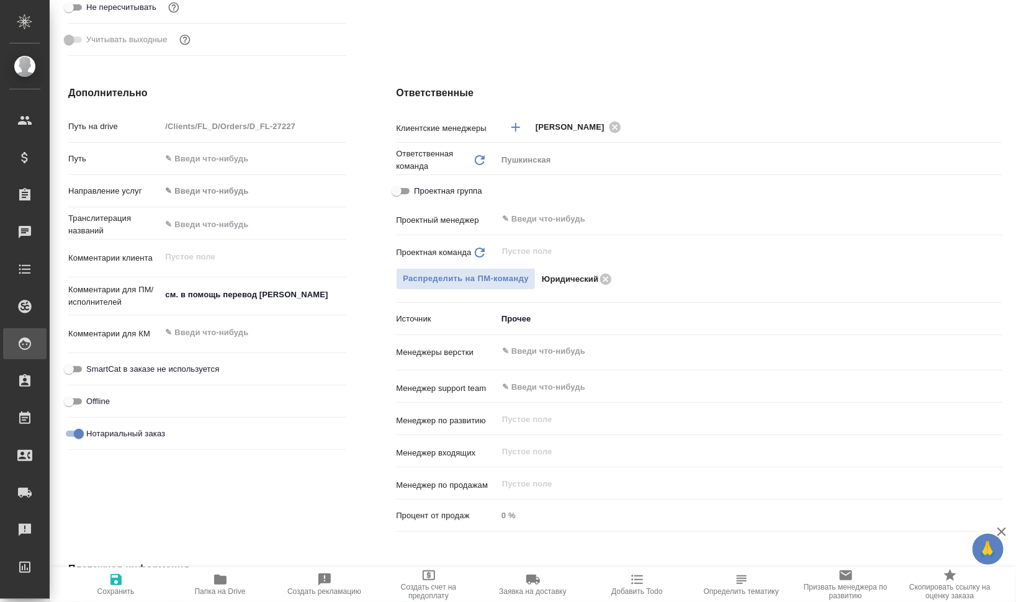
type textarea "x"
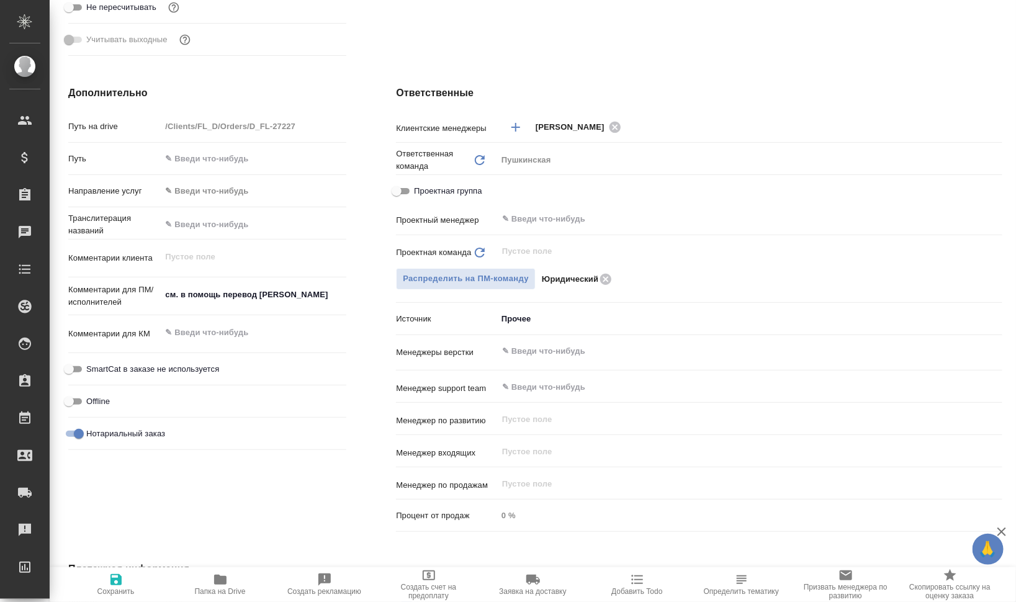
type textarea "x"
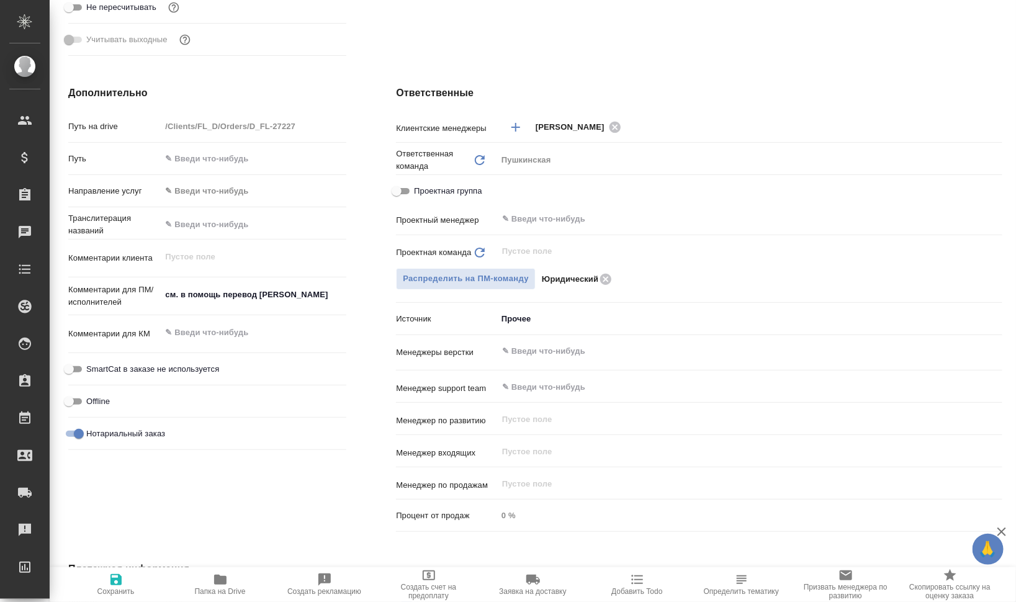
type textarea "x"
click at [600, 279] on icon at bounding box center [606, 280] width 15 height 14
type textarea "x"
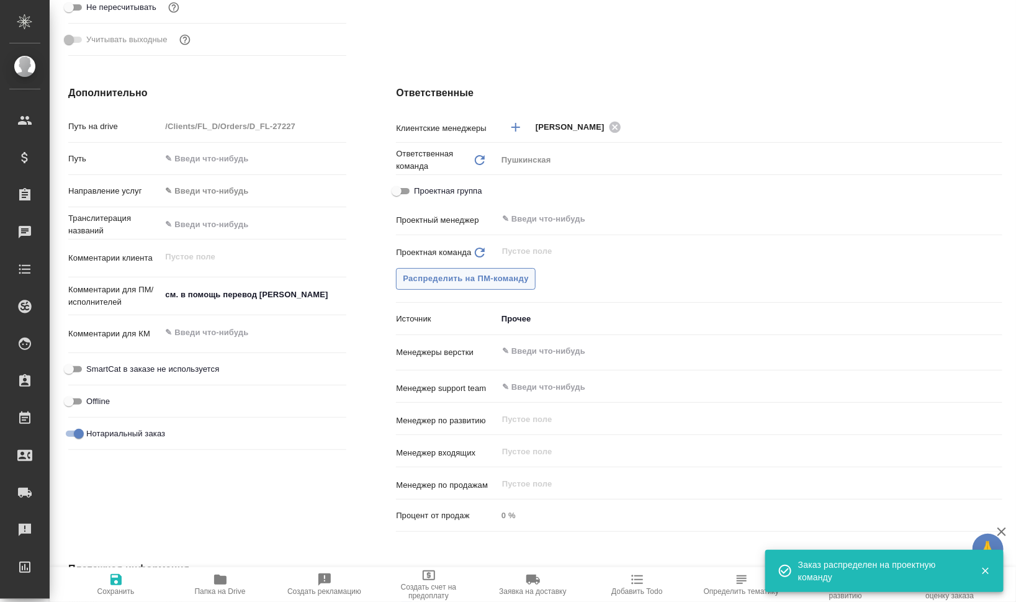
click at [510, 281] on span "Распределить на ПМ-команду" at bounding box center [466, 279] width 126 height 14
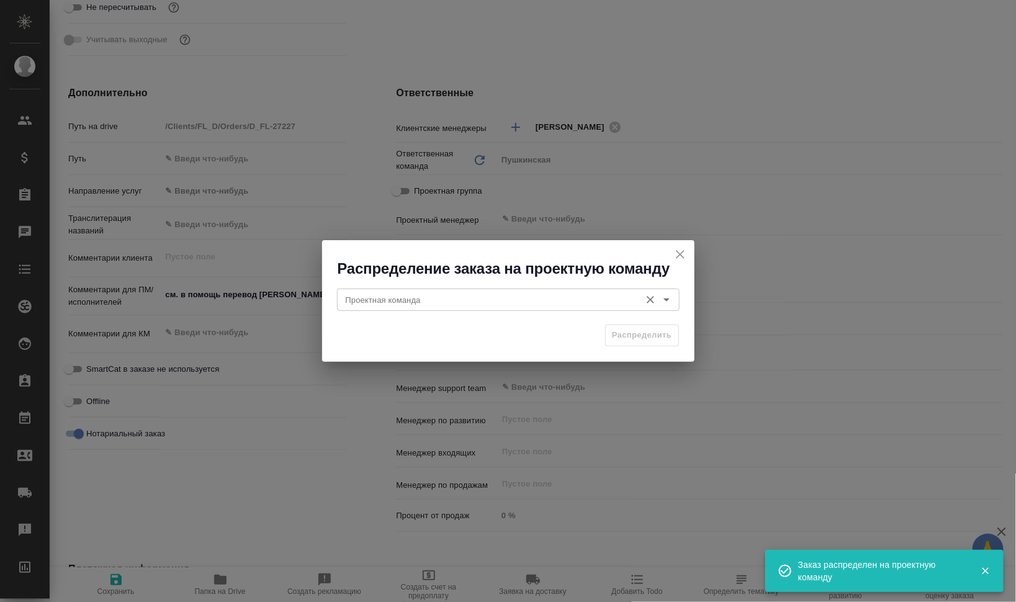
click at [576, 302] on input "Проектная команда" at bounding box center [488, 299] width 294 height 15
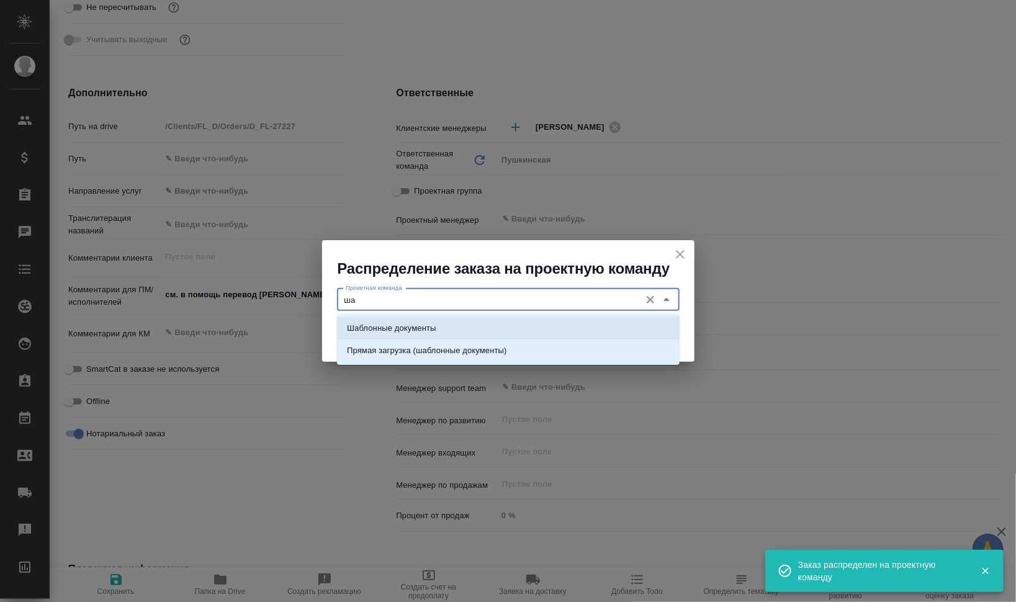
click at [433, 327] on p "Шаблонные документы" at bounding box center [391, 328] width 89 height 12
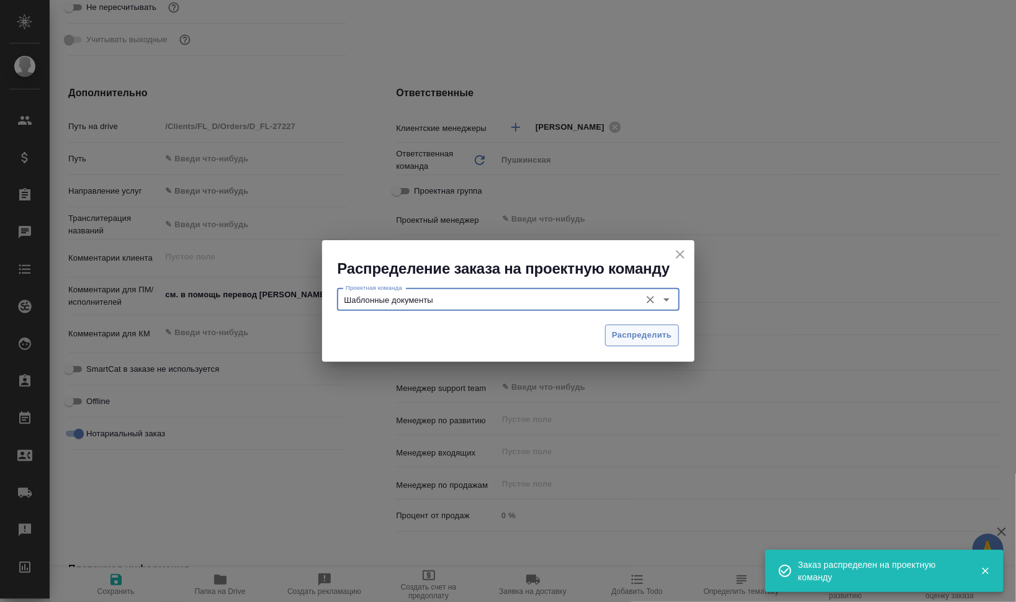
type input "Шаблонные документы"
click at [636, 336] on span "Распределить" at bounding box center [642, 335] width 60 height 14
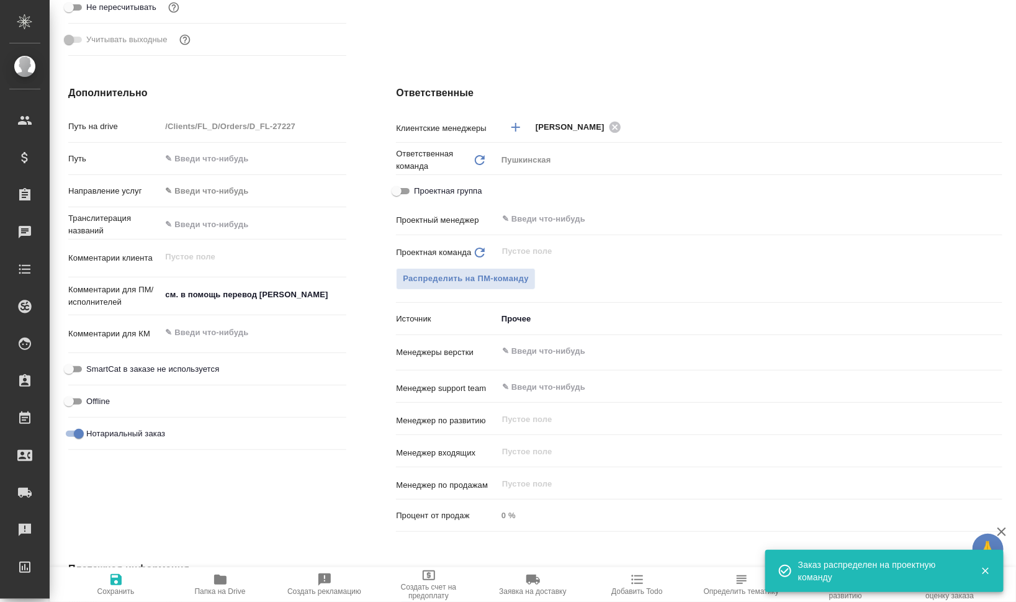
type textarea "x"
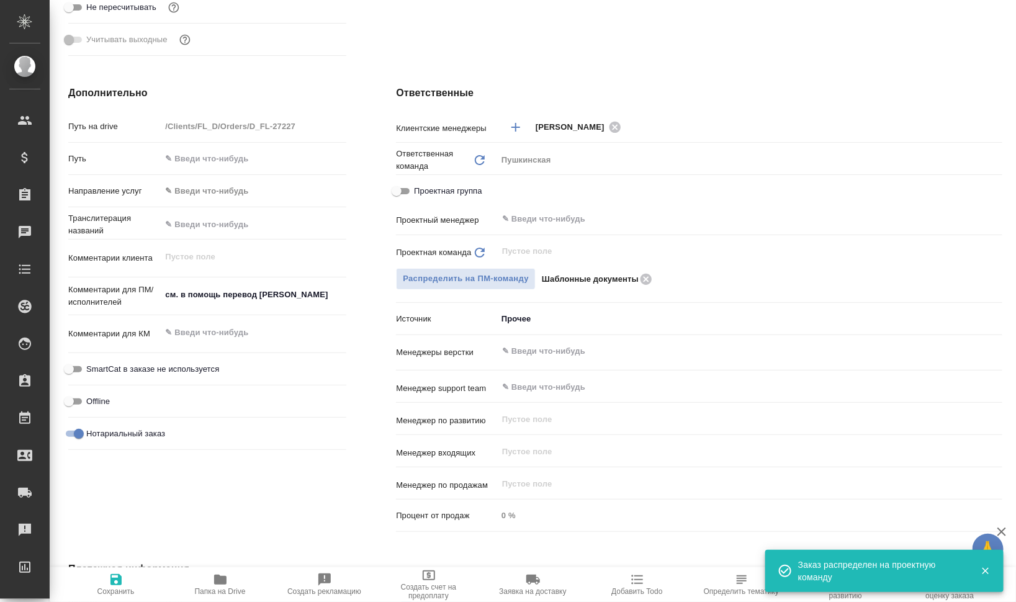
type textarea "x"
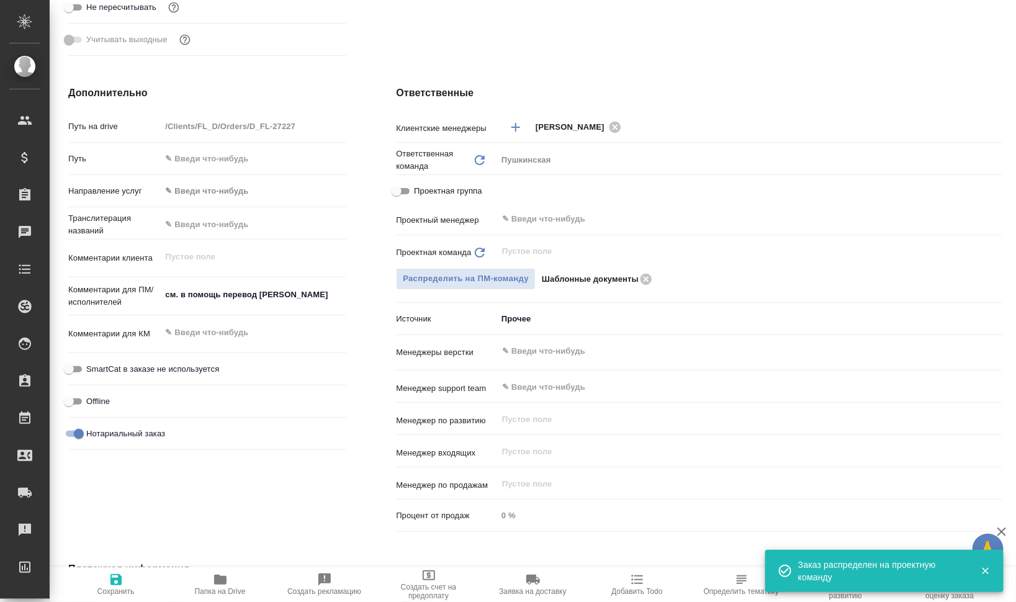
type textarea "x"
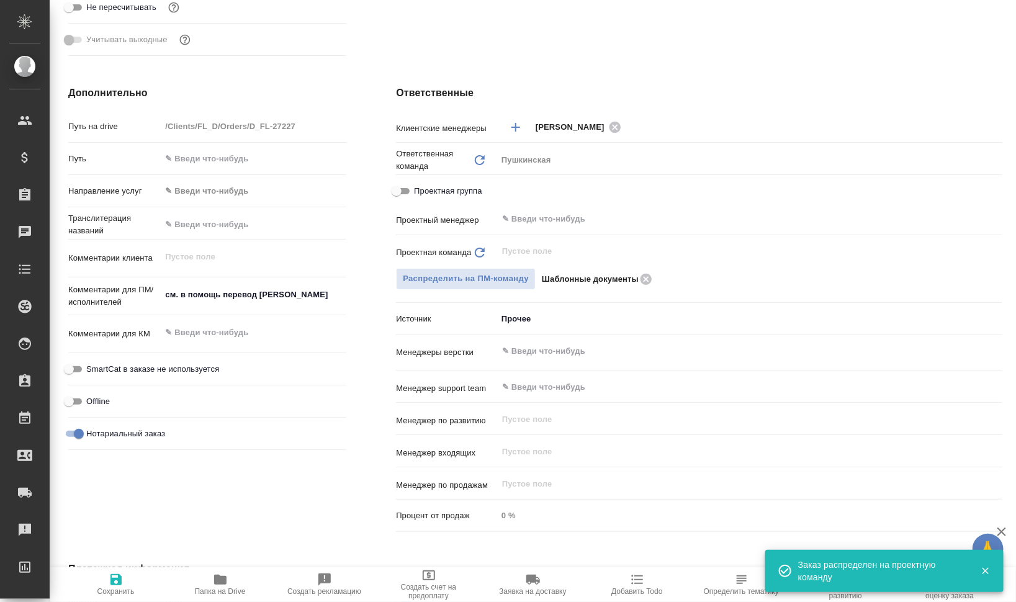
type textarea "x"
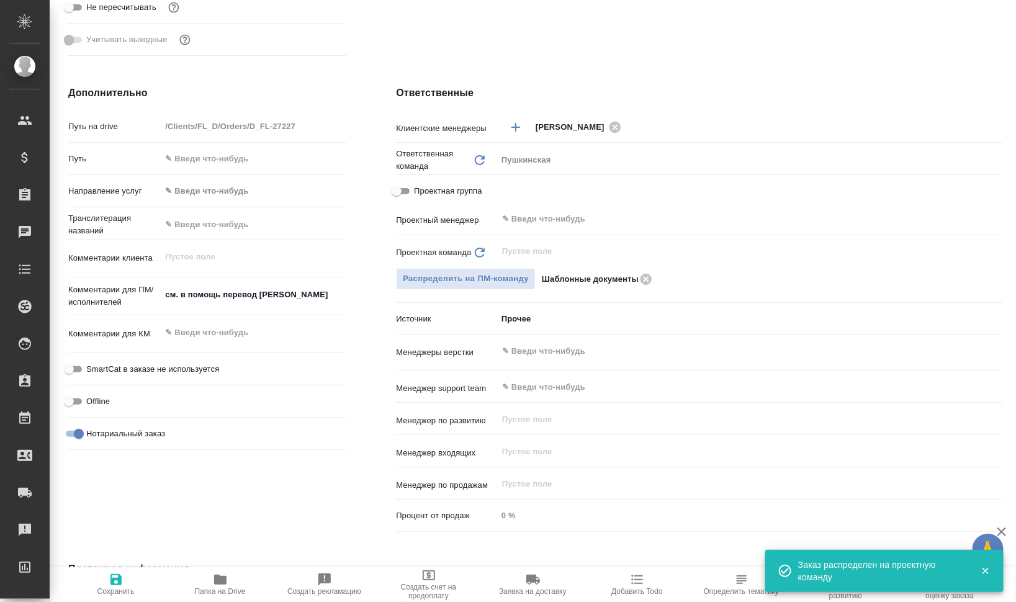
type textarea "x"
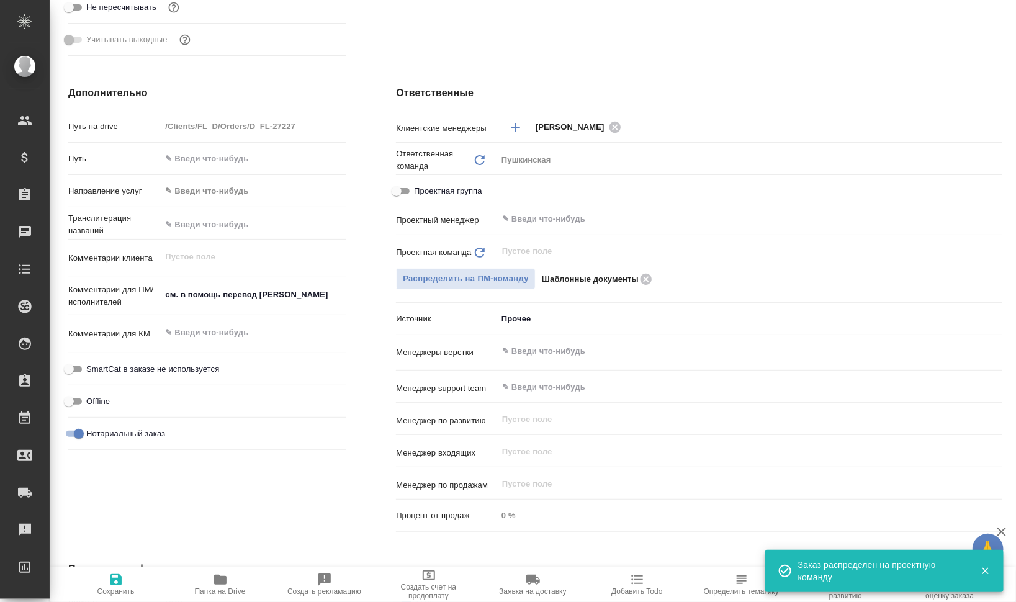
type textarea "x"
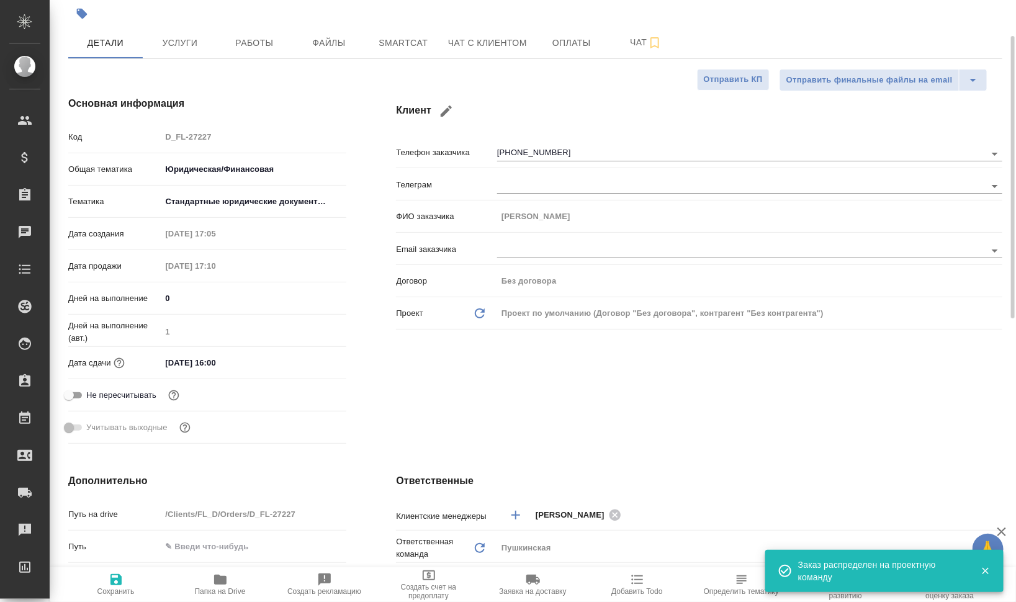
scroll to position [0, 0]
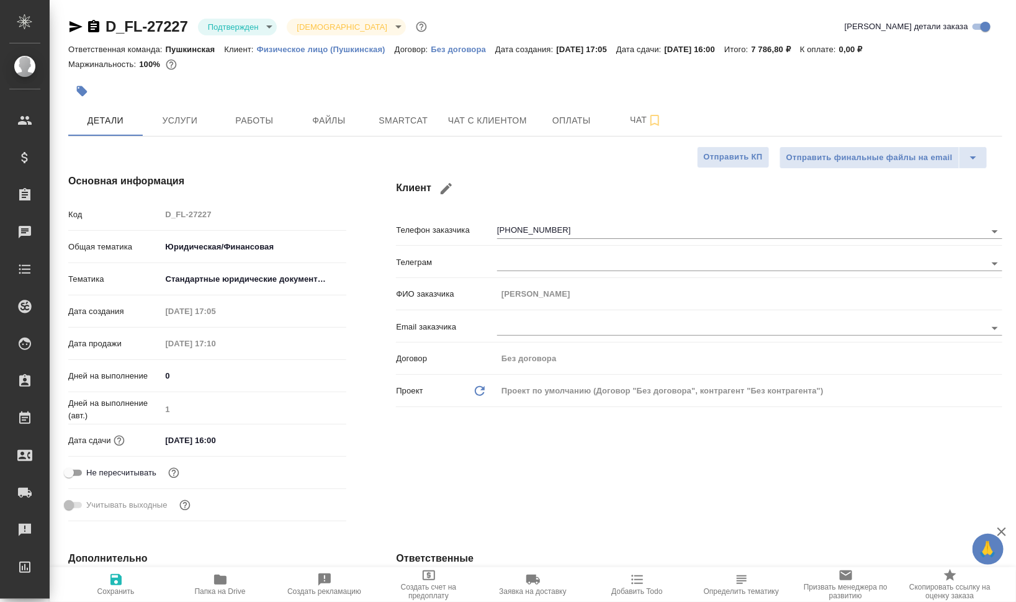
type textarea "x"
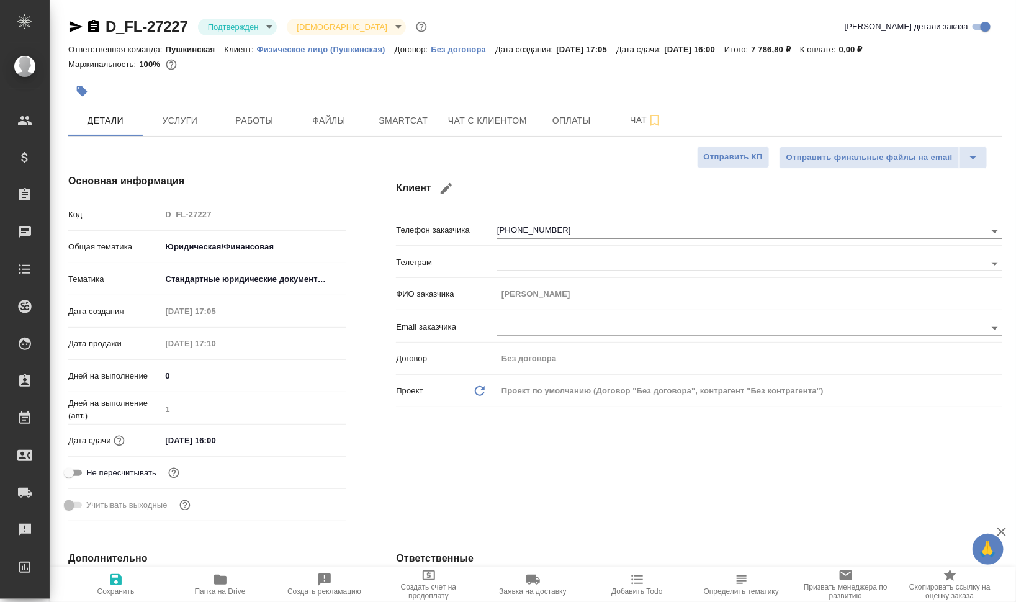
type textarea "x"
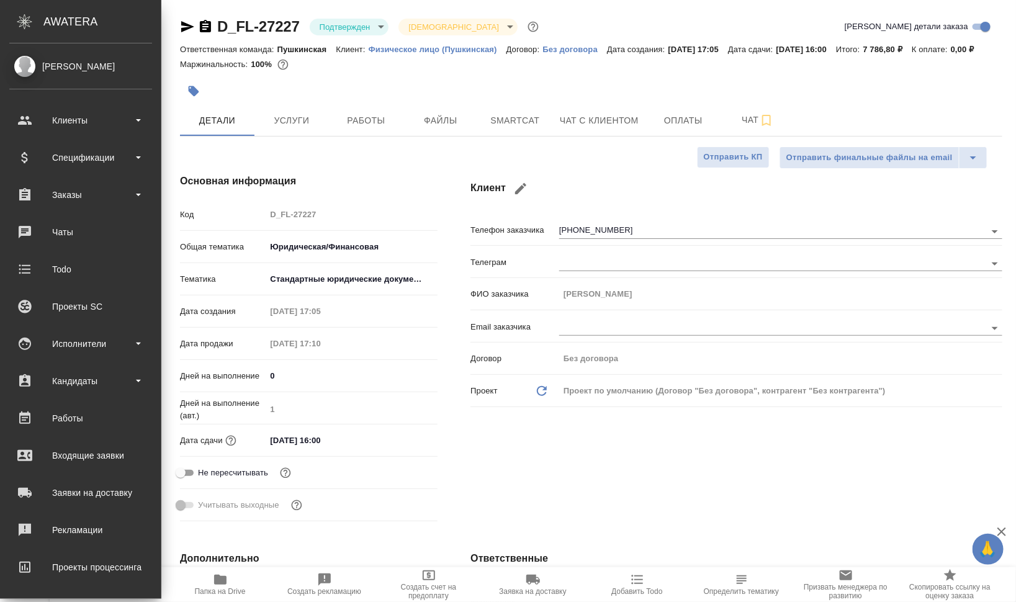
type textarea "x"
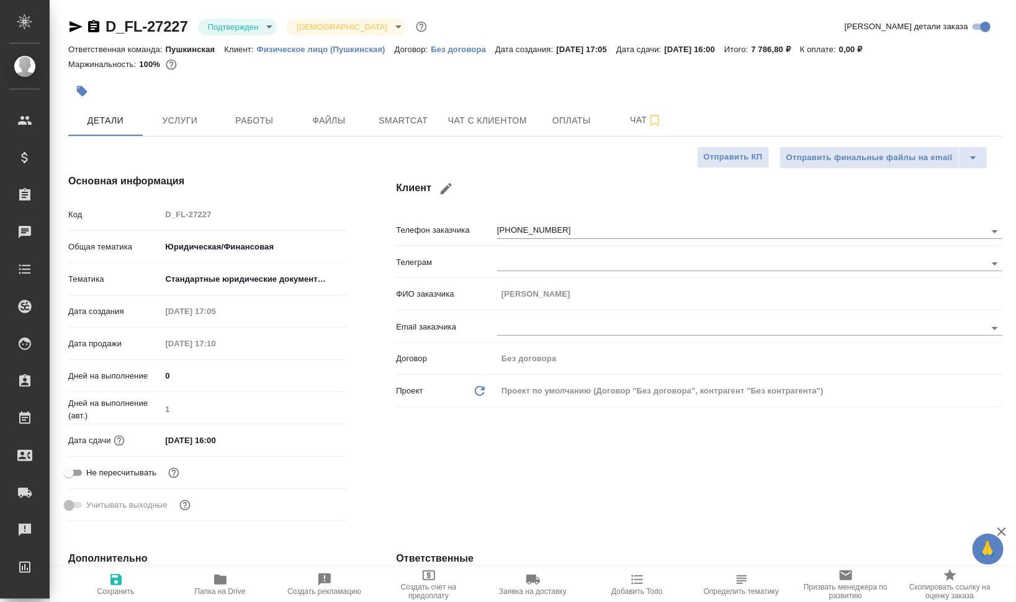
type textarea "x"
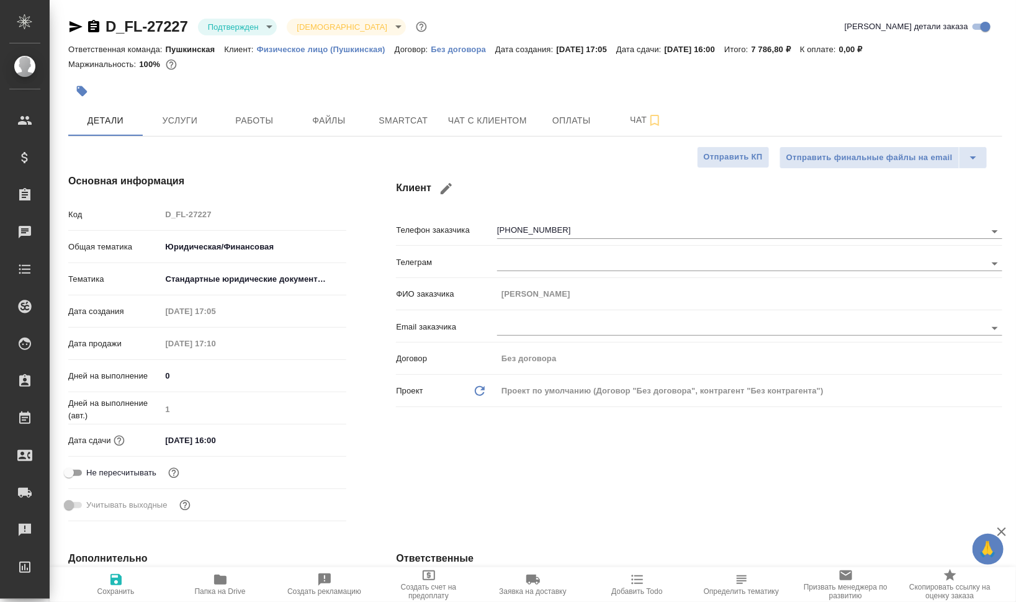
type textarea "x"
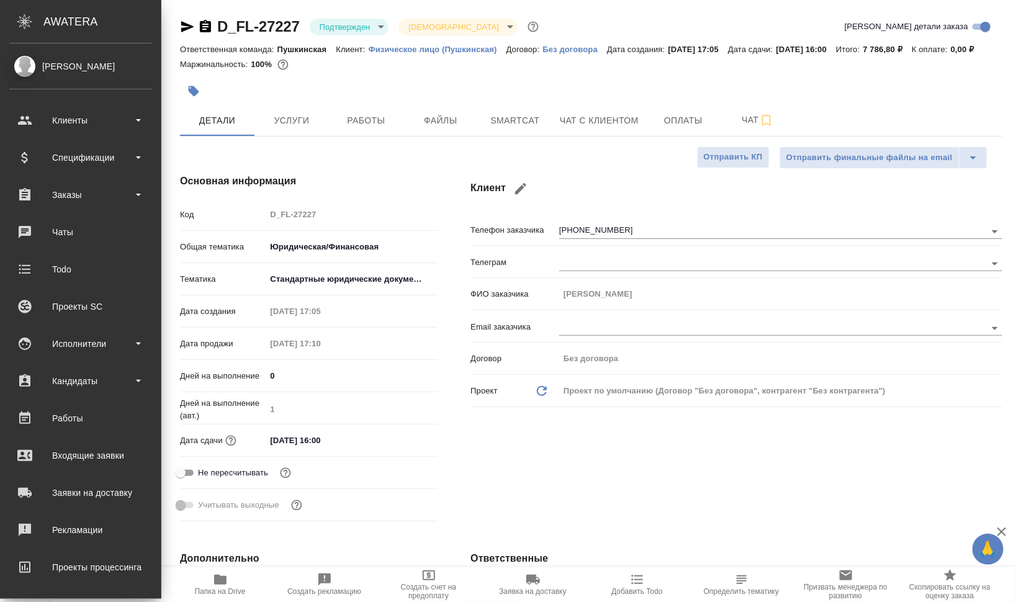
type textarea "x"
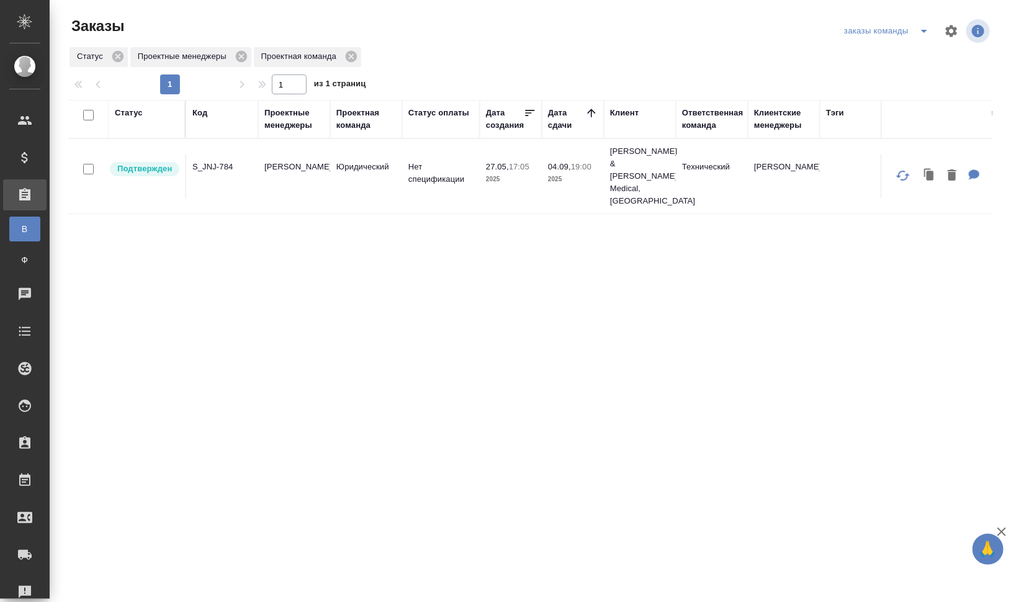
click at [197, 109] on div "Код" at bounding box center [199, 113] width 15 height 12
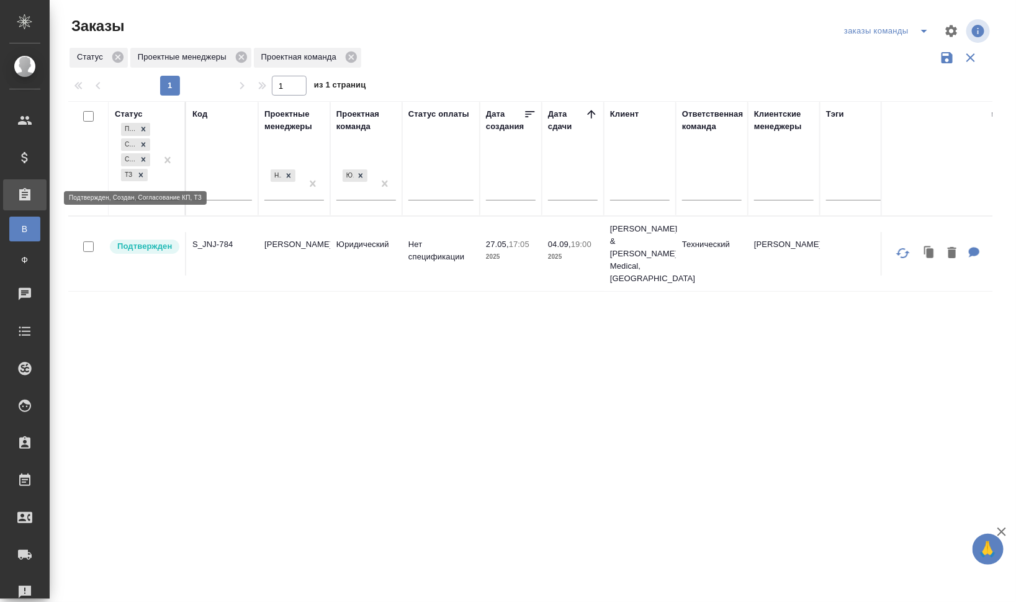
click at [144, 173] on icon at bounding box center [141, 175] width 9 height 9
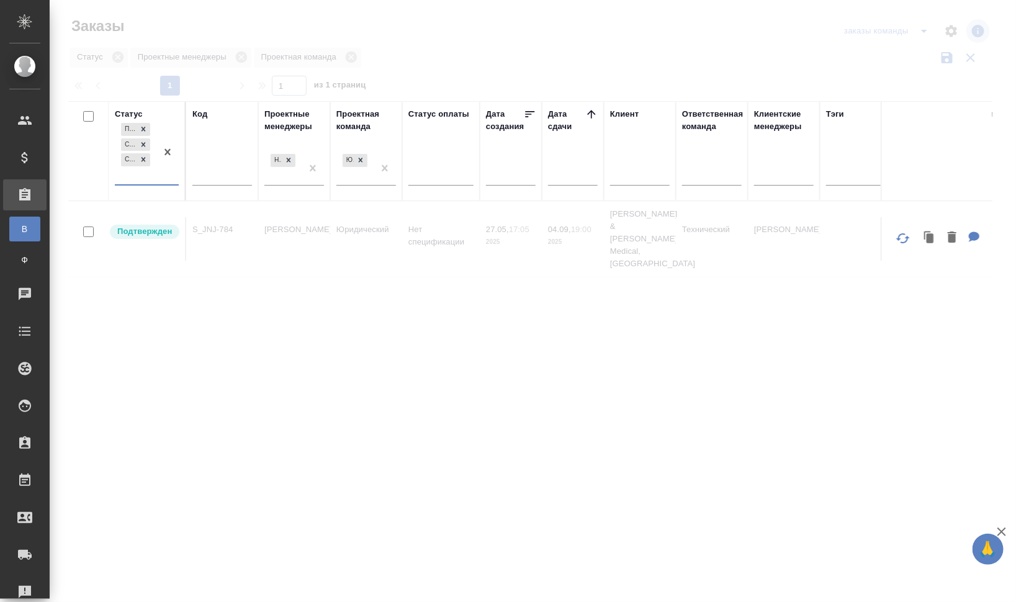
click at [145, 179] on div "Подтвержден Создан Согласование КП" at bounding box center [136, 152] width 42 height 64
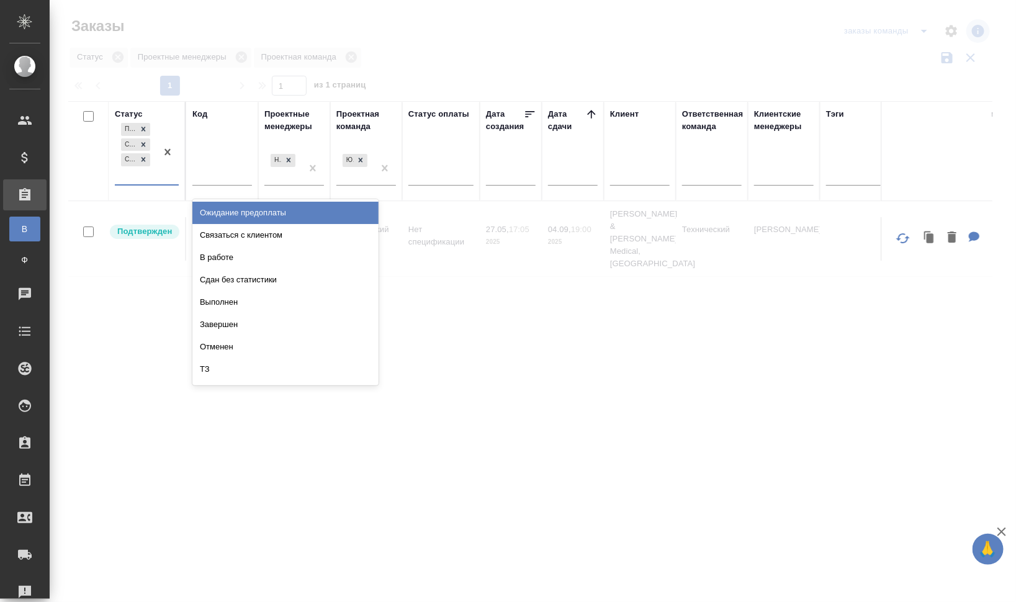
click at [227, 371] on div "ТЗ" at bounding box center [285, 369] width 186 height 22
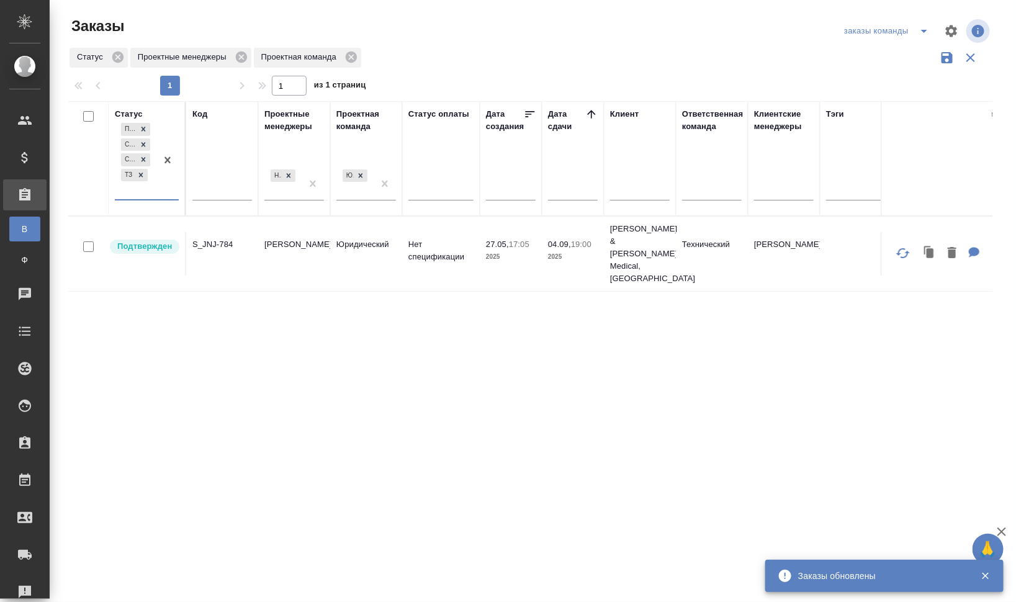
click at [143, 195] on div "Подтвержден Создан Согласование КП ТЗ" at bounding box center [136, 159] width 42 height 79
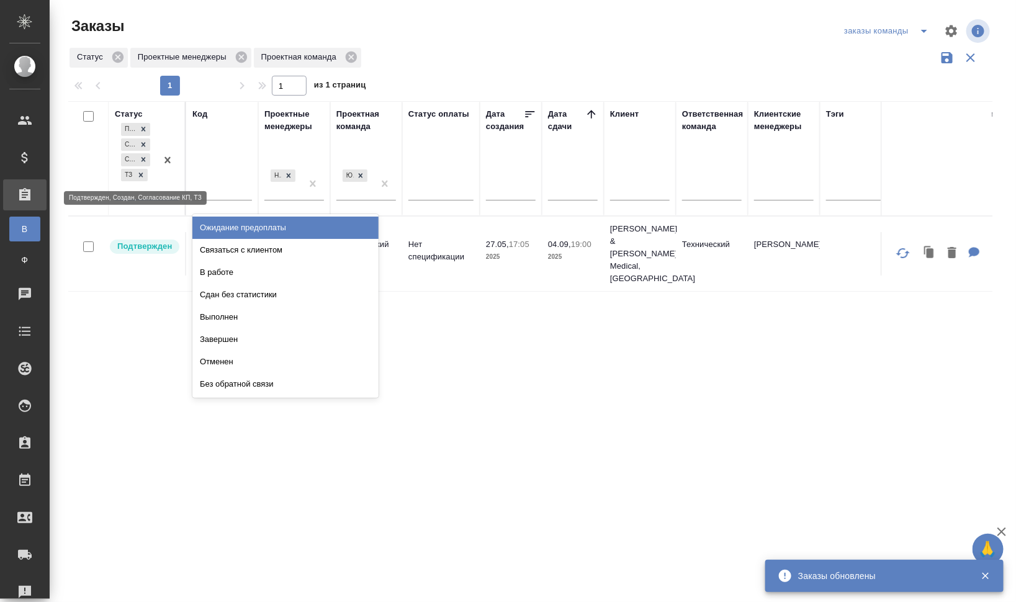
click at [140, 175] on icon at bounding box center [141, 175] width 9 height 9
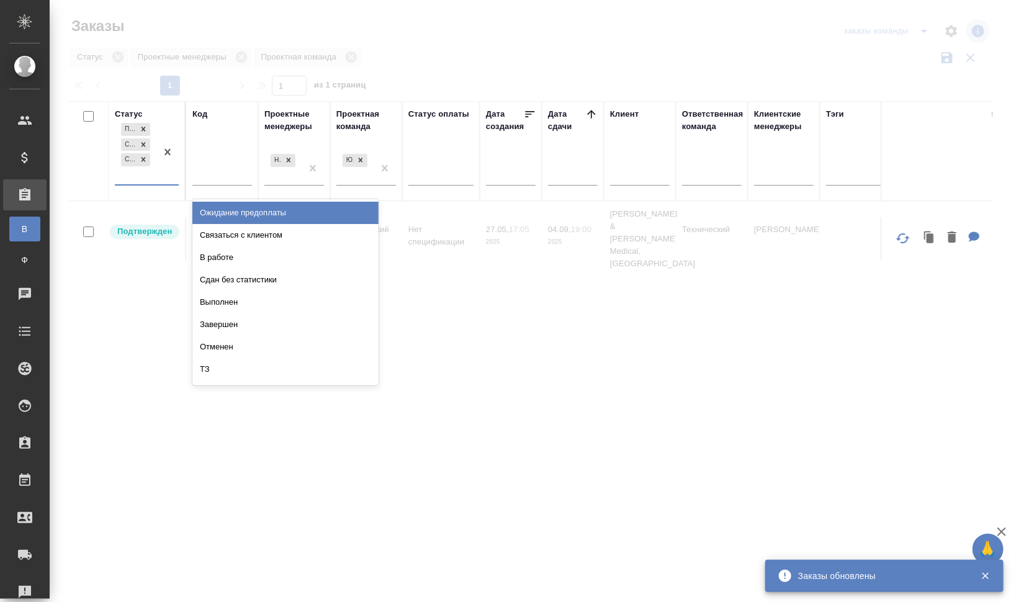
click at [143, 178] on div "Подтвержден Создан Согласование КП" at bounding box center [136, 152] width 42 height 64
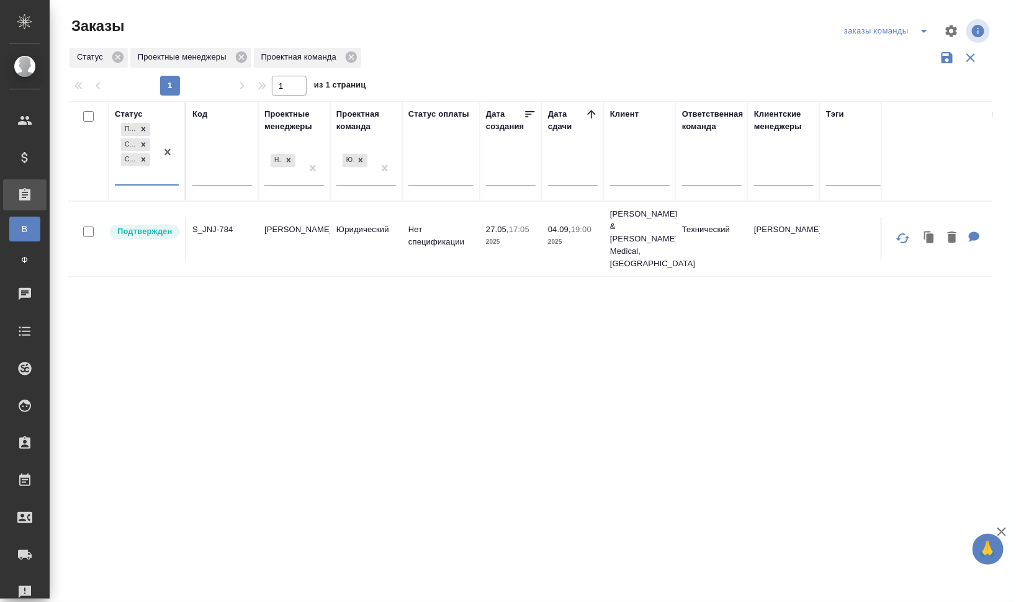
click at [130, 174] on div "Подтвержден Создан Согласование КП" at bounding box center [136, 152] width 42 height 64
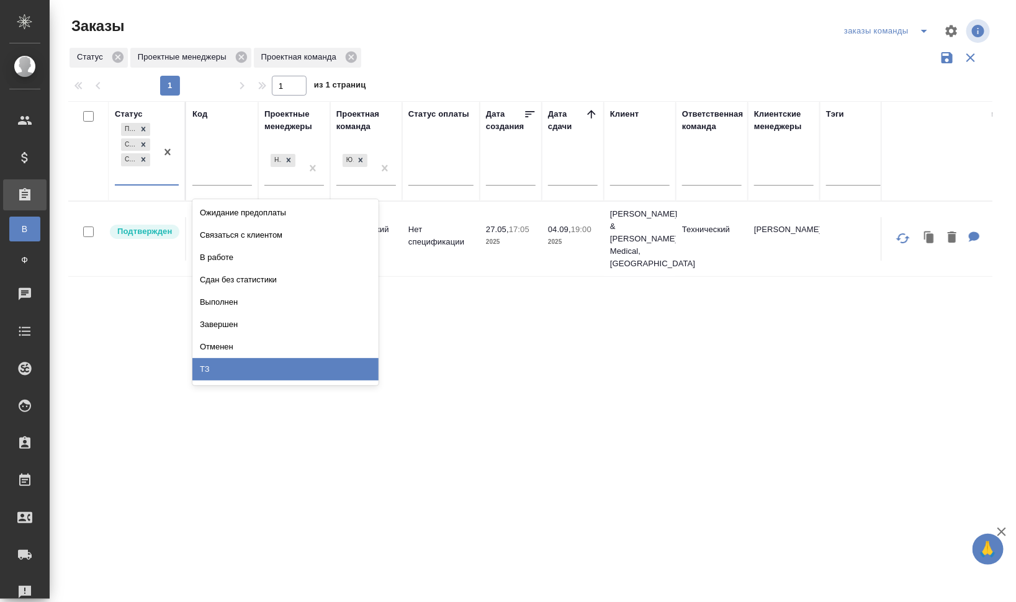
click at [265, 366] on div "ТЗ" at bounding box center [285, 369] width 186 height 22
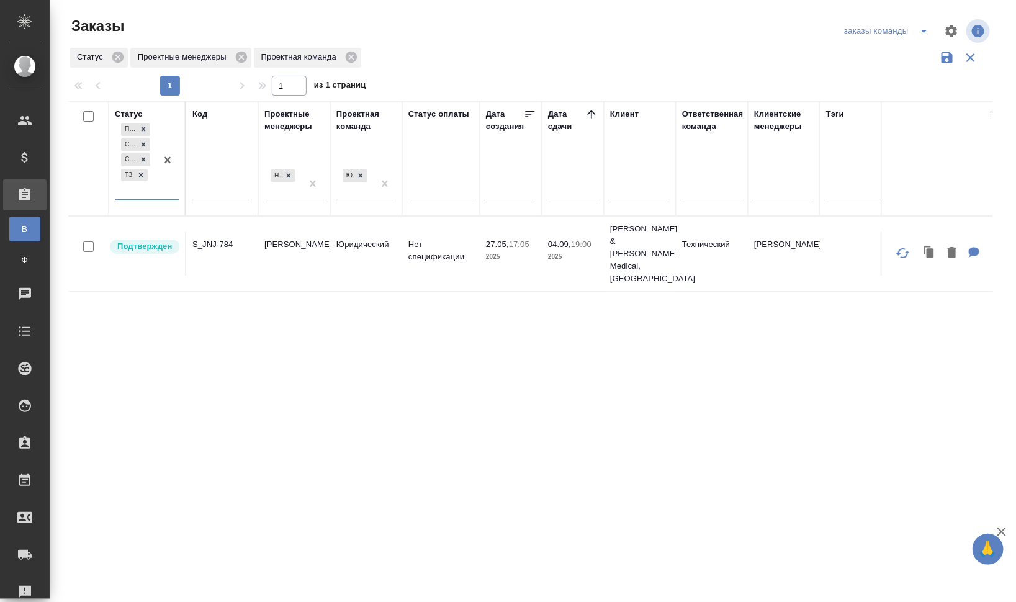
click at [199, 114] on div "Код" at bounding box center [199, 114] width 15 height 12
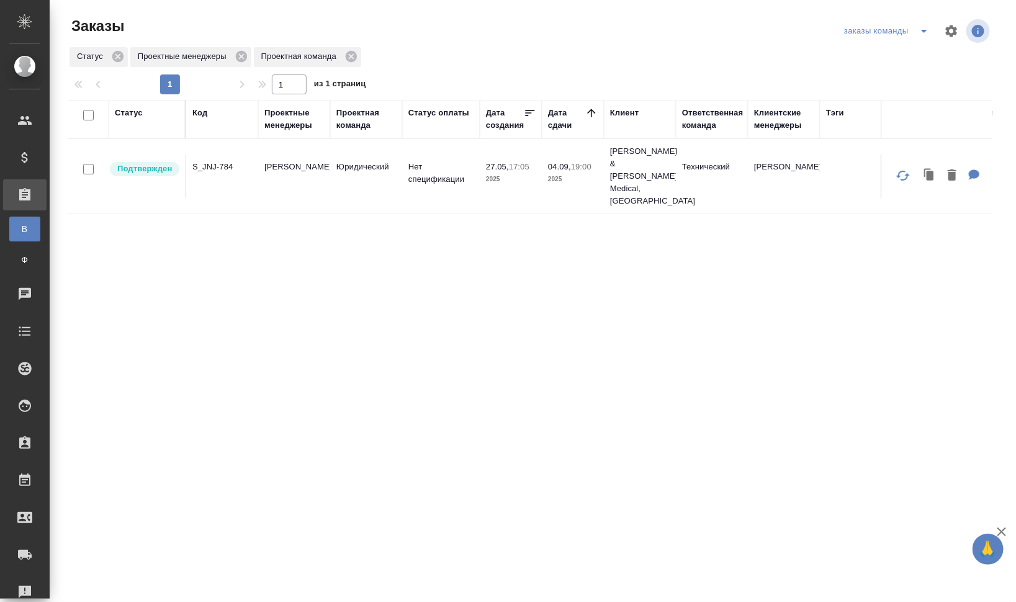
click at [207, 117] on div "Код" at bounding box center [199, 113] width 15 height 12
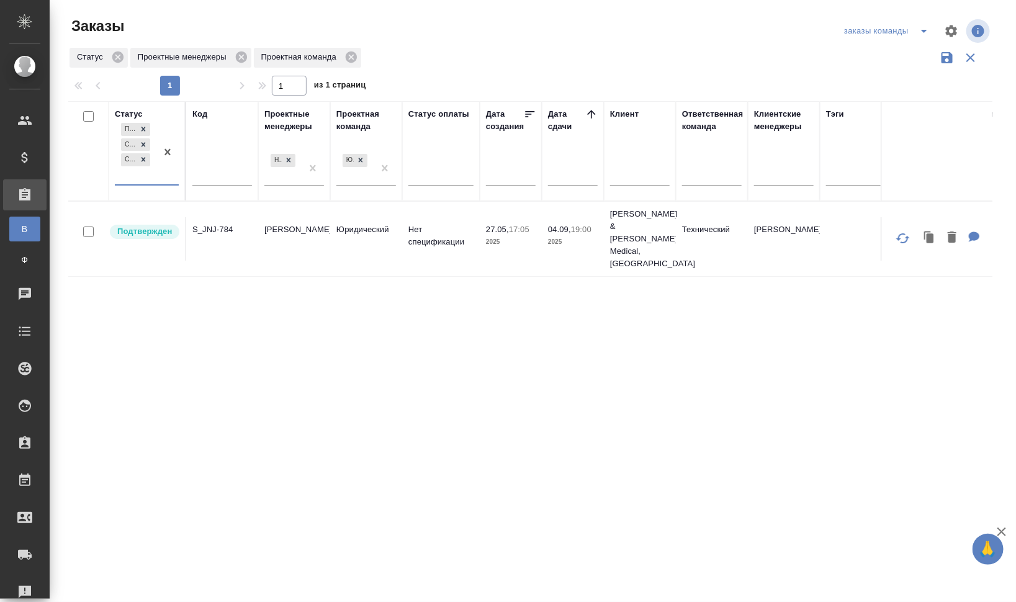
click at [145, 180] on div "Подтвержден Создан Согласование КП" at bounding box center [136, 152] width 42 height 64
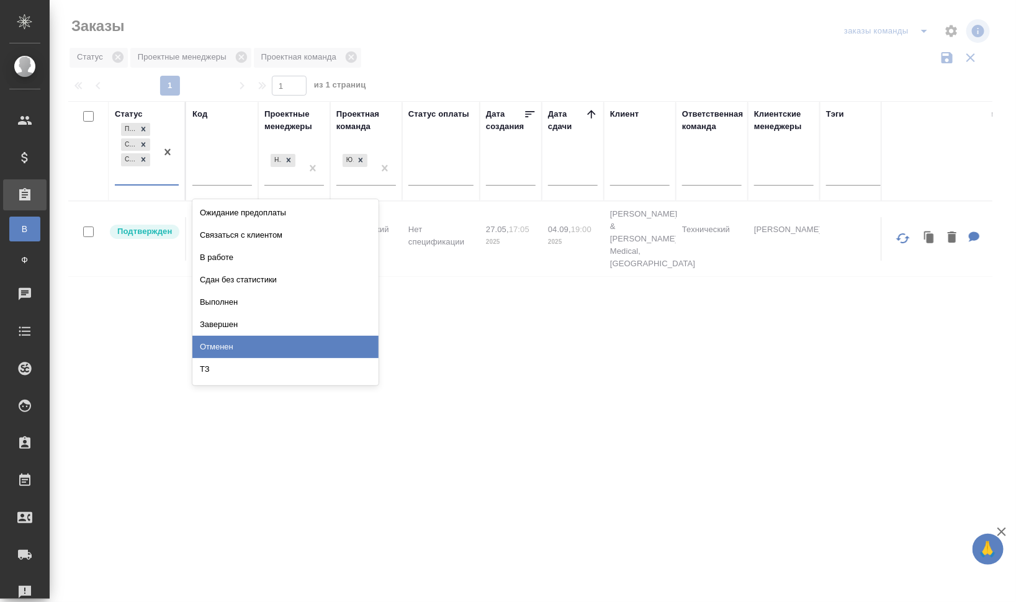
click at [249, 370] on div "ТЗ" at bounding box center [285, 369] width 186 height 22
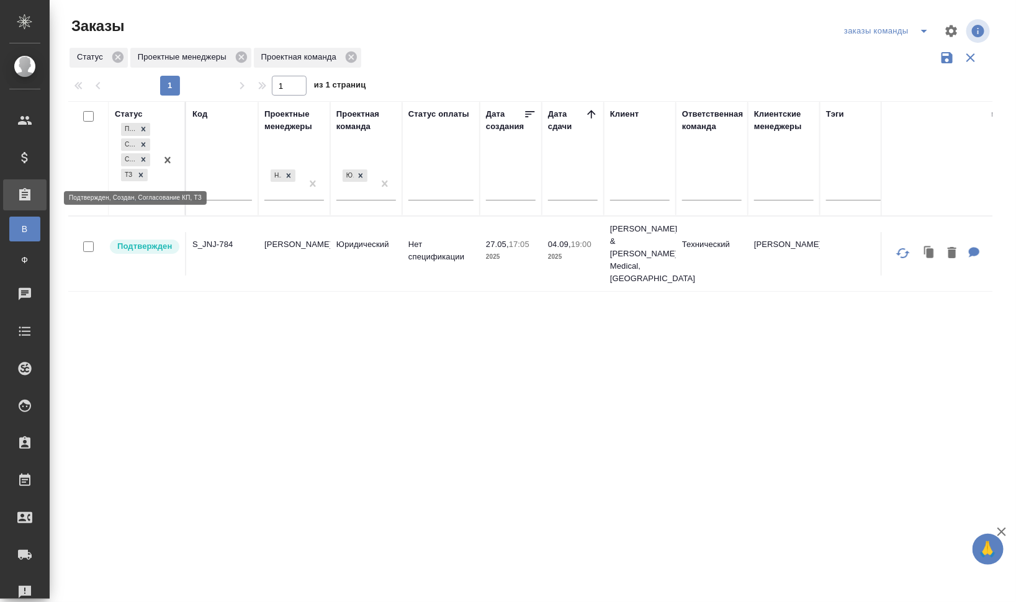
click at [140, 172] on icon at bounding box center [141, 175] width 9 height 9
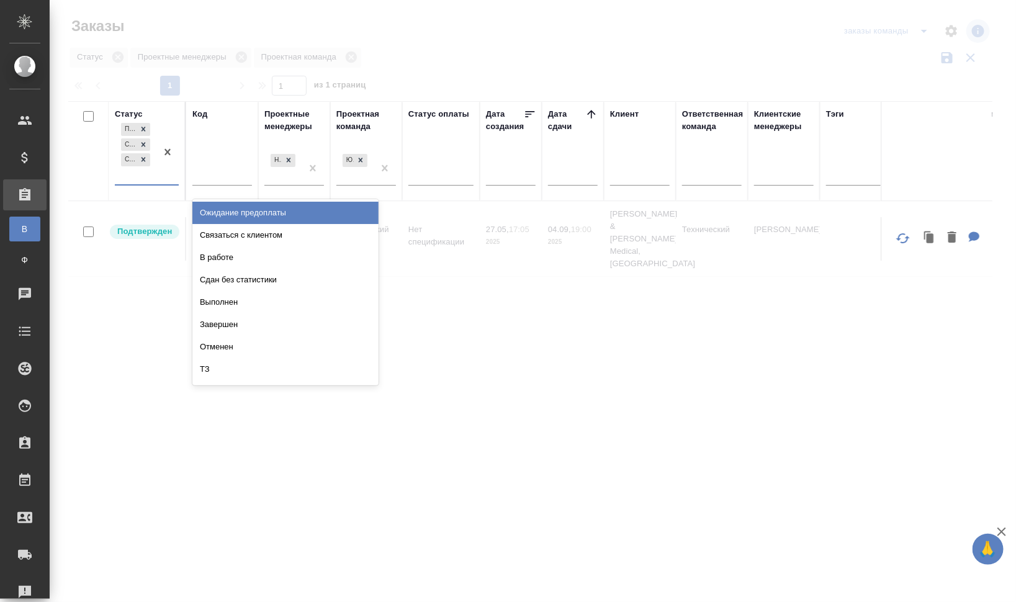
click at [140, 179] on div "Подтвержден Создан Согласование КП" at bounding box center [136, 152] width 42 height 64
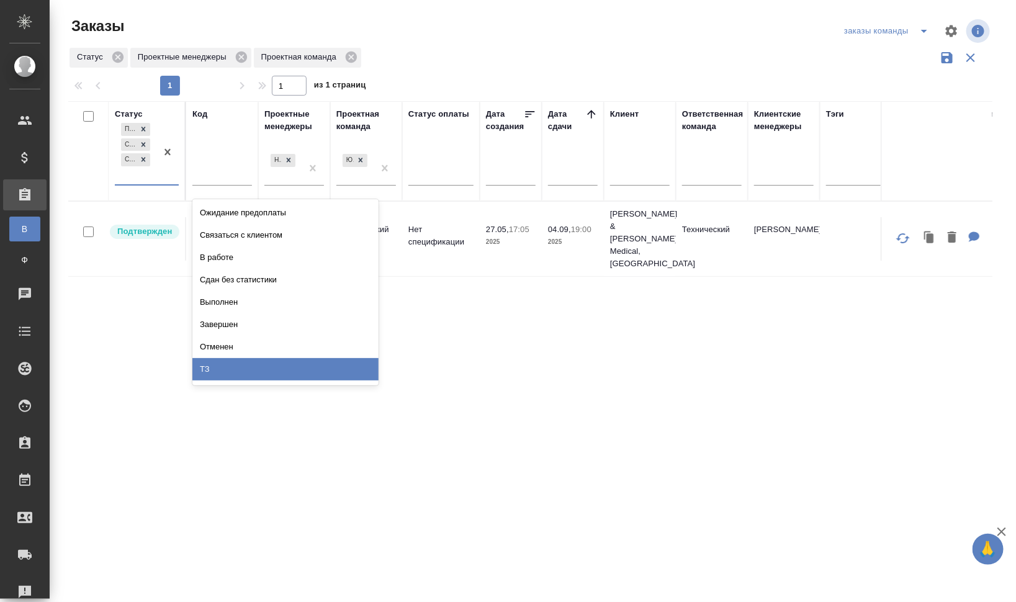
click at [211, 370] on div "ТЗ" at bounding box center [285, 369] width 186 height 22
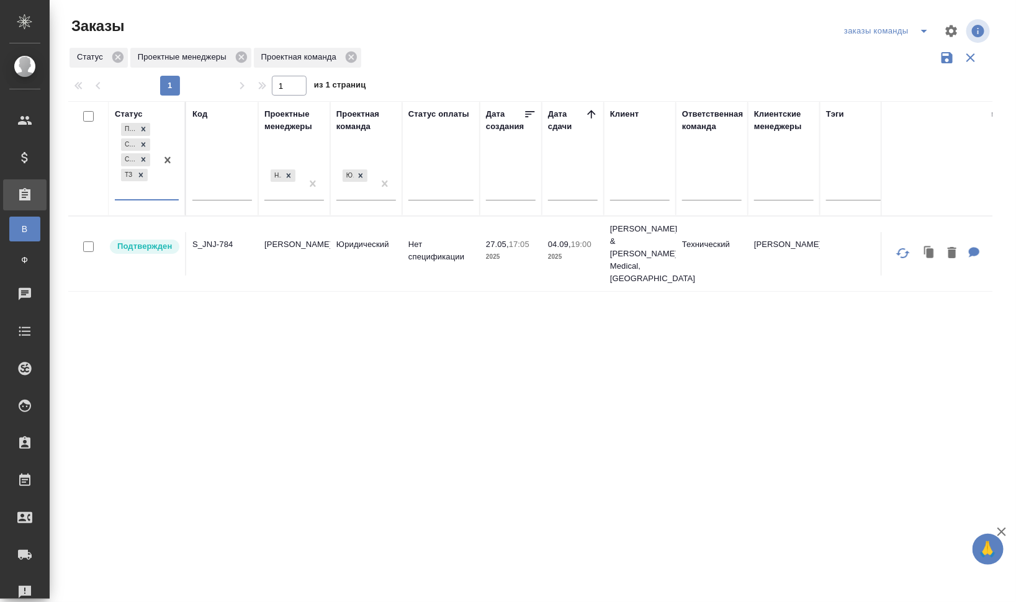
click at [199, 112] on div "Код" at bounding box center [199, 114] width 15 height 12
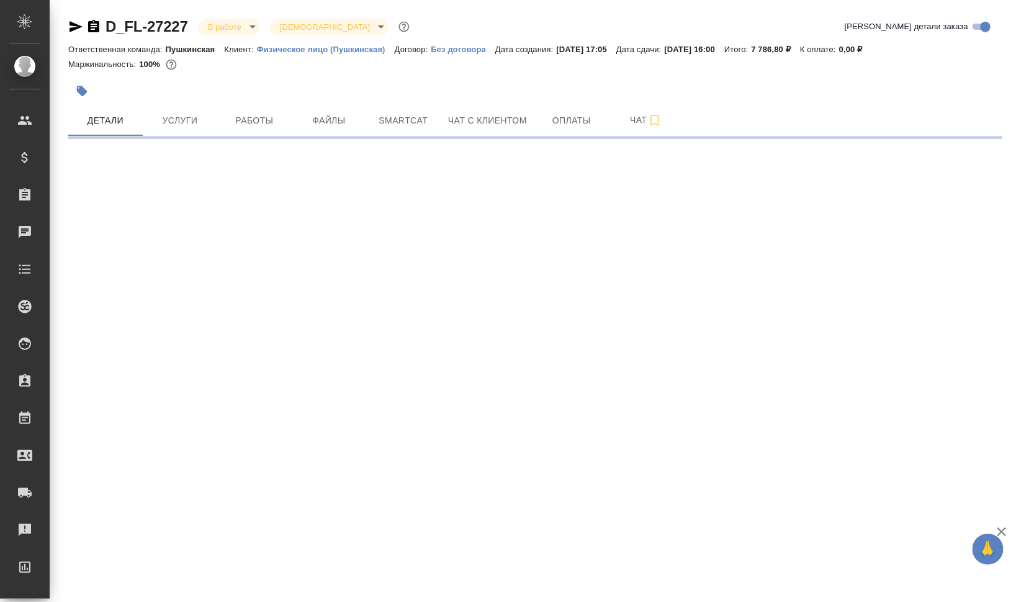
select select "RU"
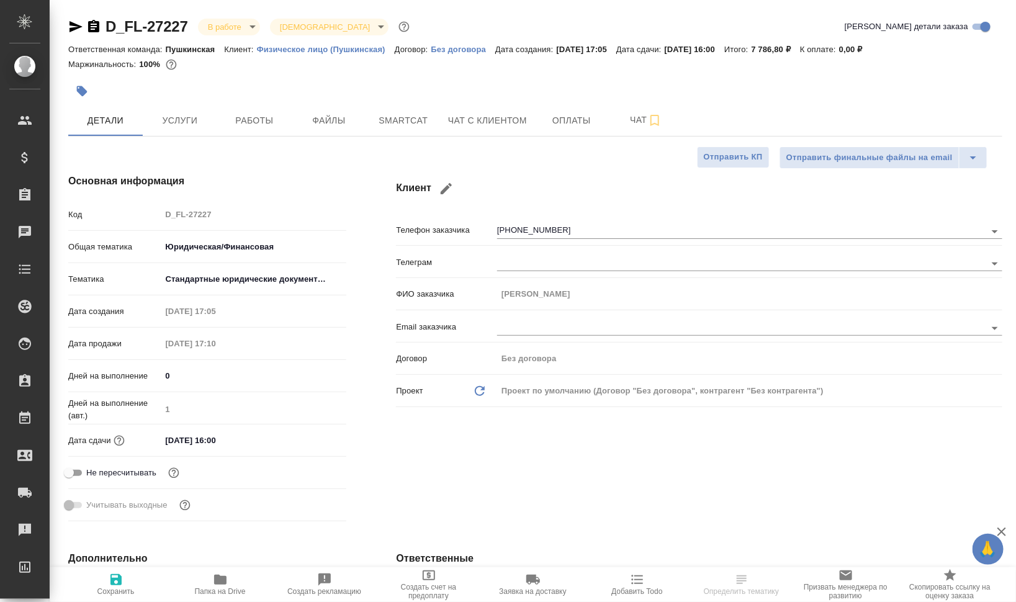
type textarea "x"
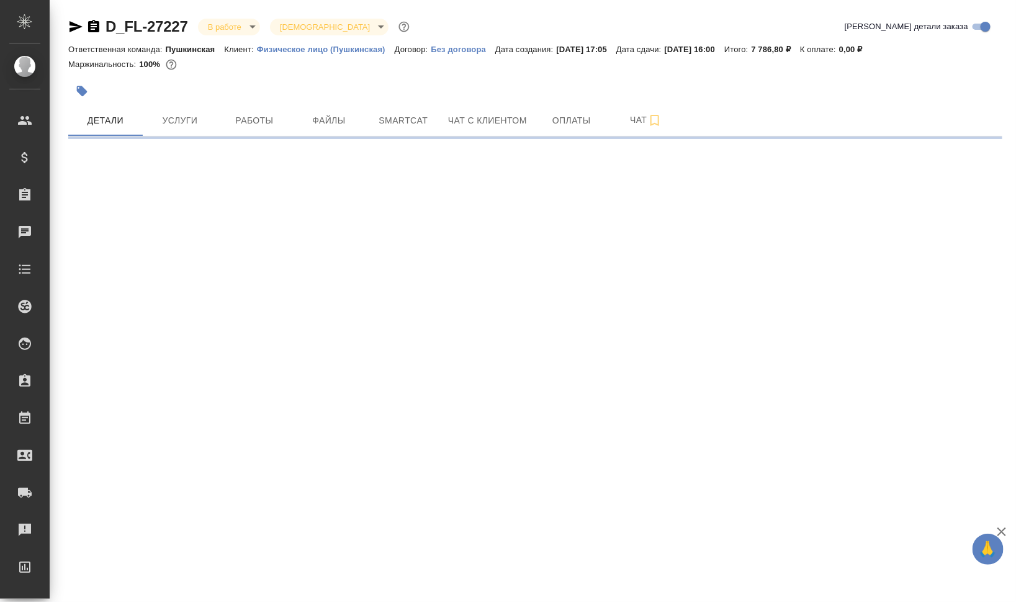
select select "RU"
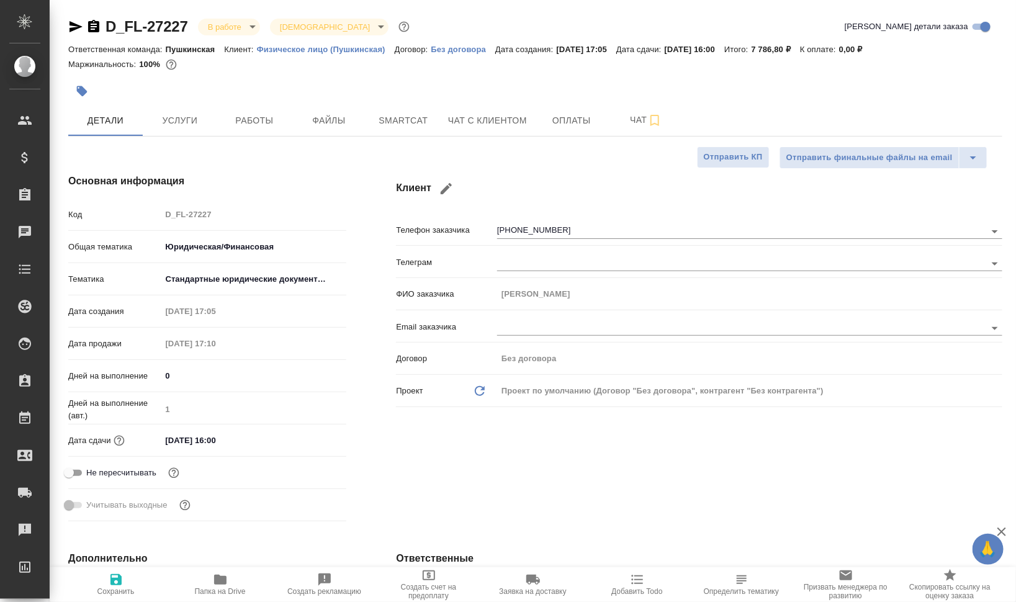
type textarea "x"
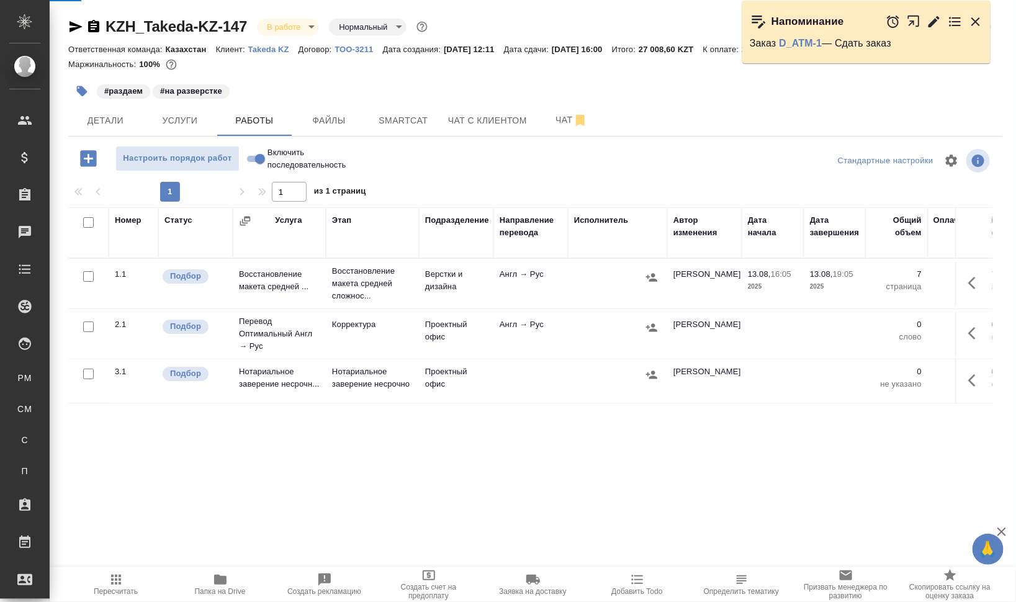
click at [225, 120] on span "Работы" at bounding box center [255, 121] width 60 height 16
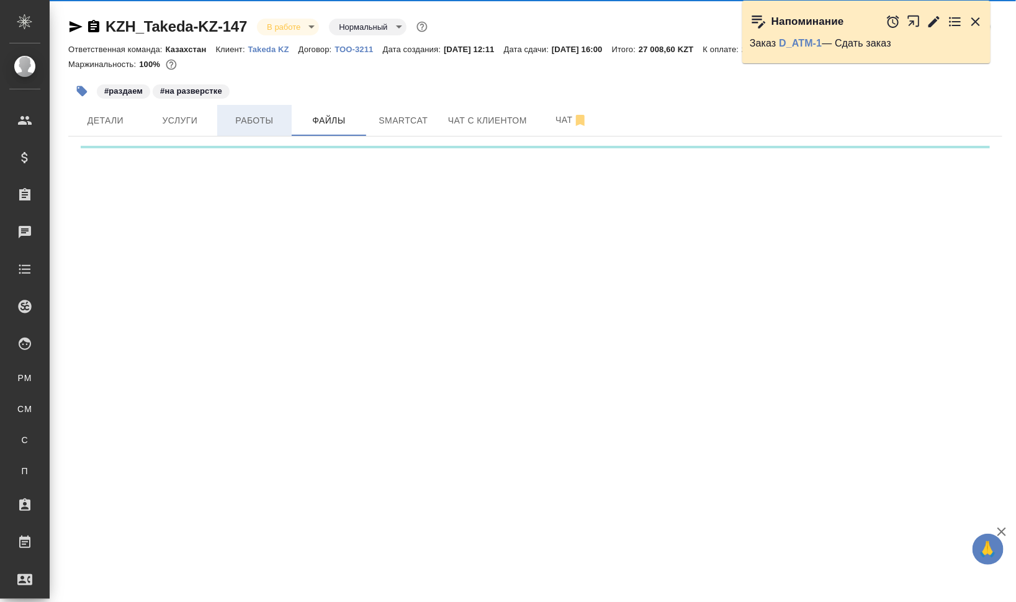
click at [234, 117] on span "Работы" at bounding box center [255, 121] width 60 height 16
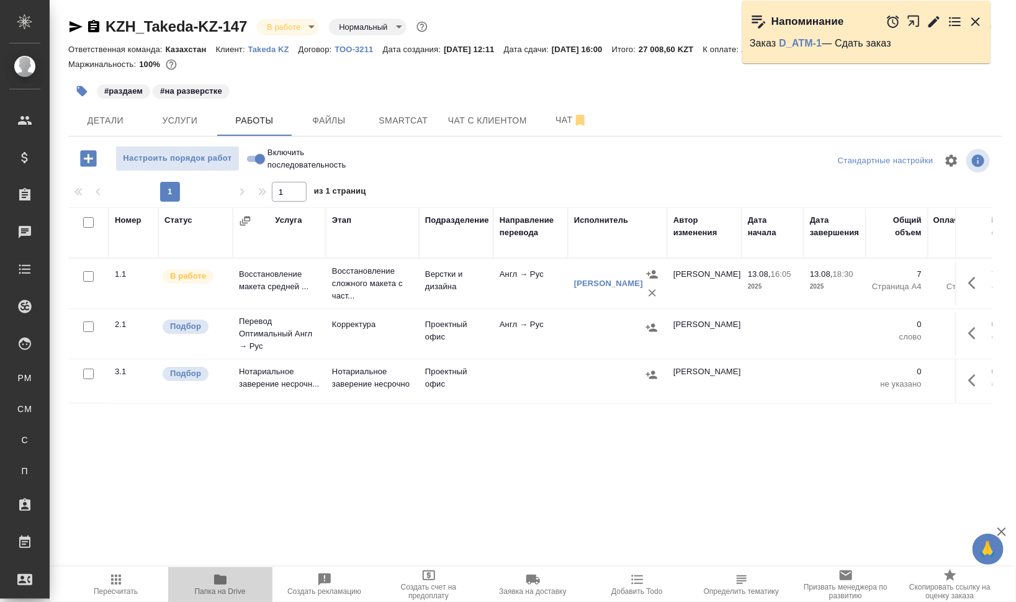
click at [224, 592] on span "Папка на Drive" at bounding box center [220, 591] width 51 height 9
click at [383, 117] on span "Smartcat" at bounding box center [404, 121] width 60 height 16
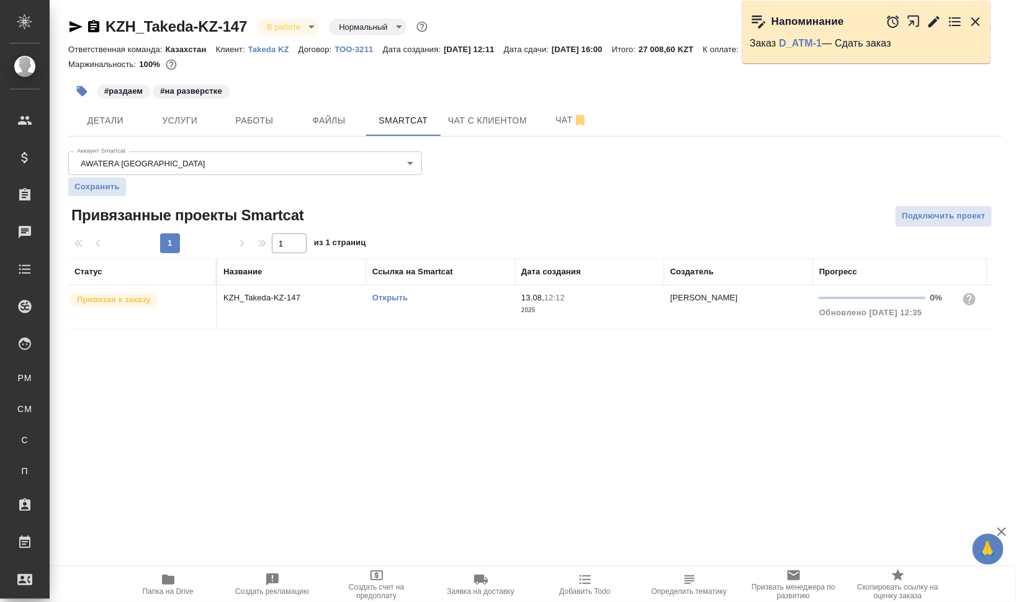
click at [392, 296] on link "Открыть" at bounding box center [390, 297] width 35 height 9
click at [979, 22] on icon "button" at bounding box center [976, 21] width 15 height 15
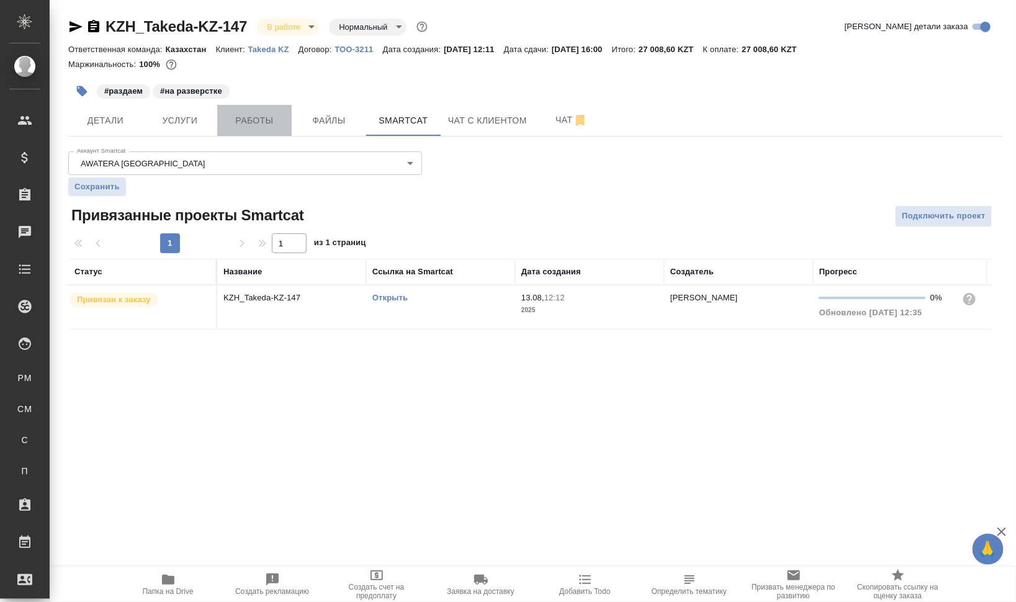
click at [244, 121] on span "Работы" at bounding box center [255, 121] width 60 height 16
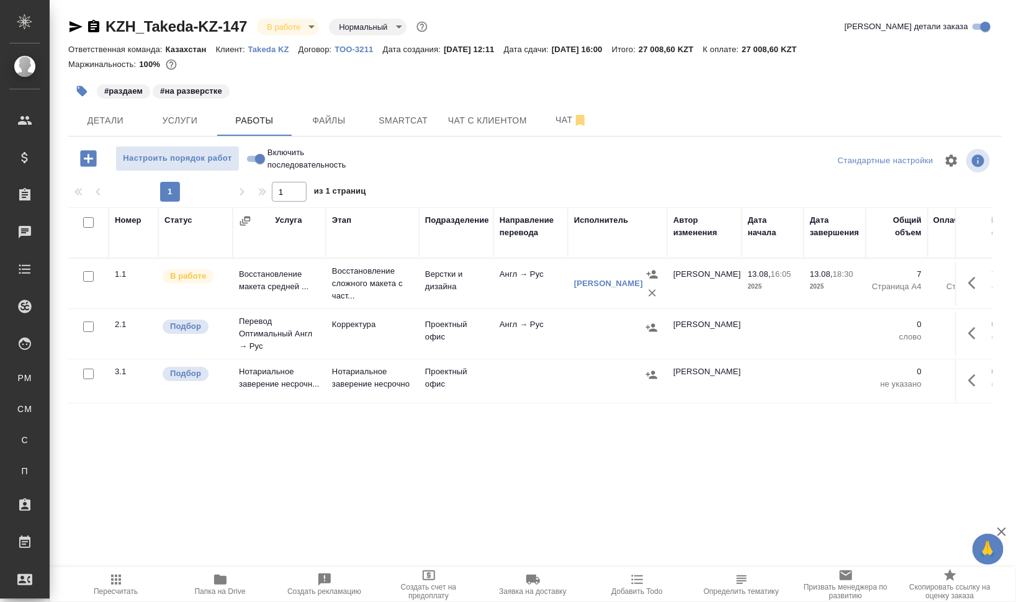
click at [979, 333] on icon "button" at bounding box center [976, 333] width 15 height 15
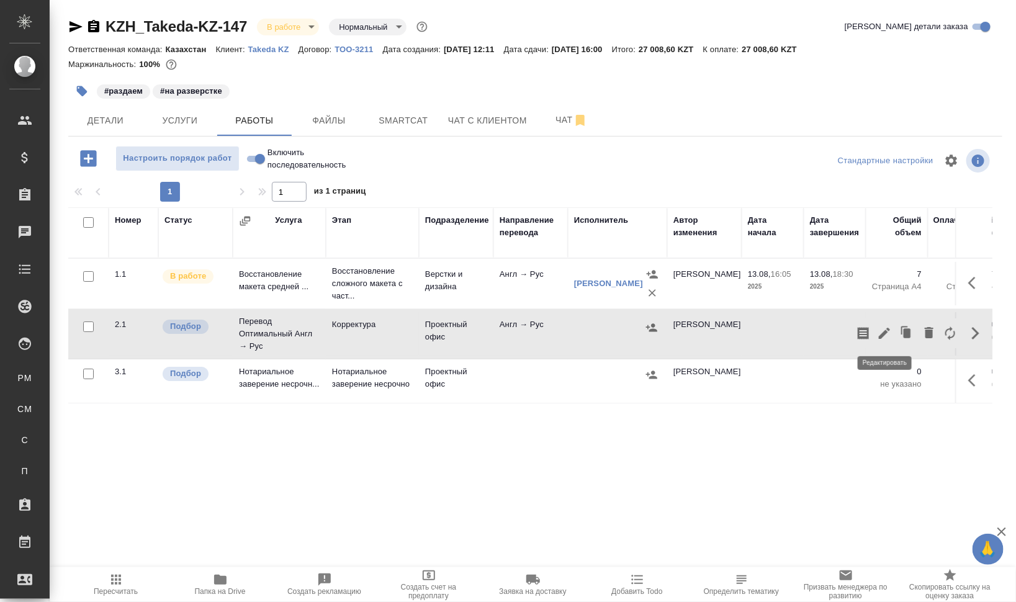
click at [879, 331] on icon "button" at bounding box center [884, 333] width 15 height 15
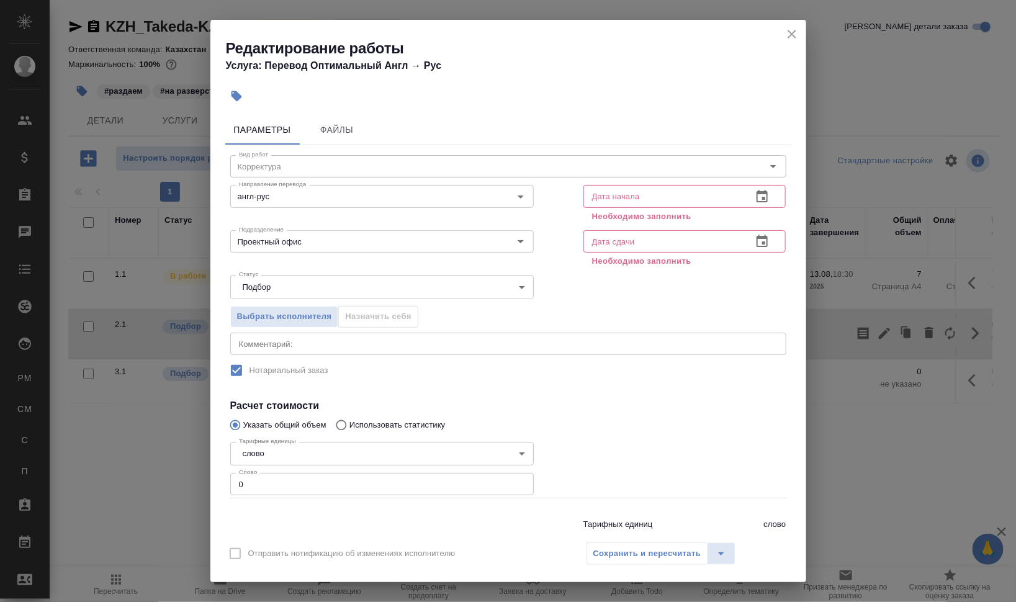
click at [274, 338] on div "x Комментарий:" at bounding box center [508, 344] width 556 height 22
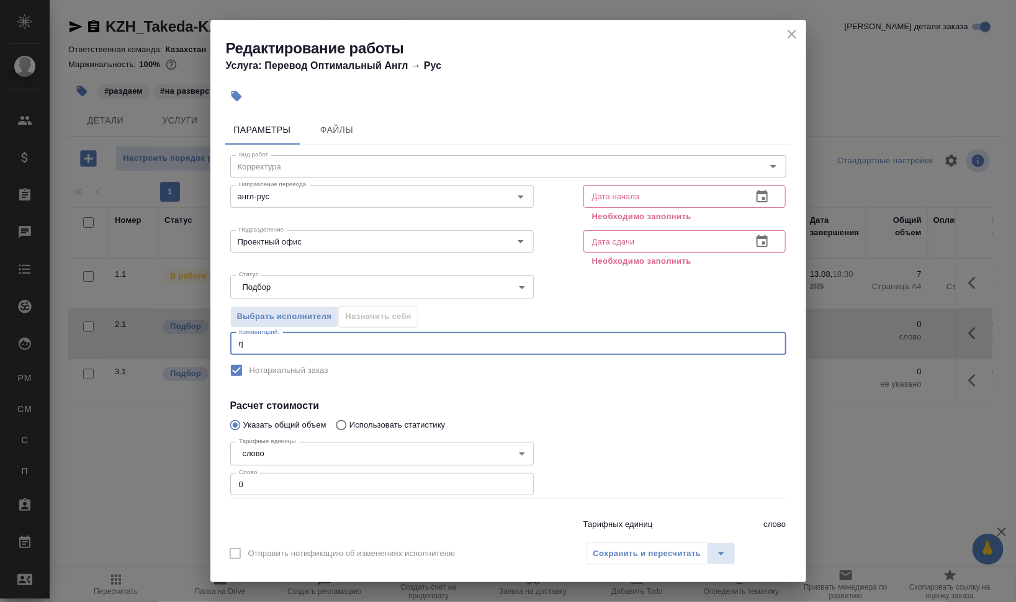
type textarea "r"
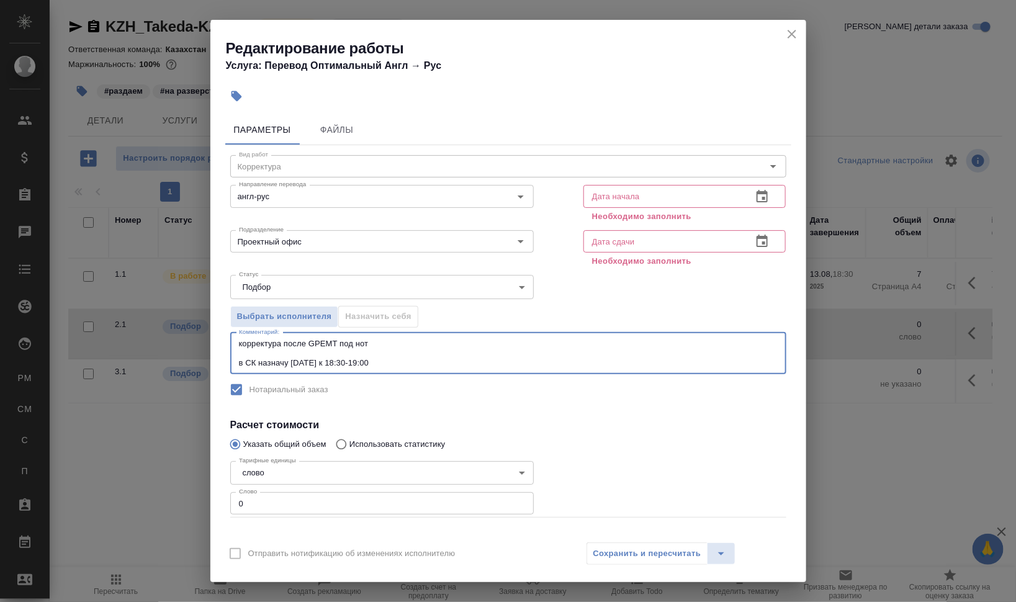
type textarea "корректура после GPEMT под нот в СК назначу сегодня к 18:30-19:00"
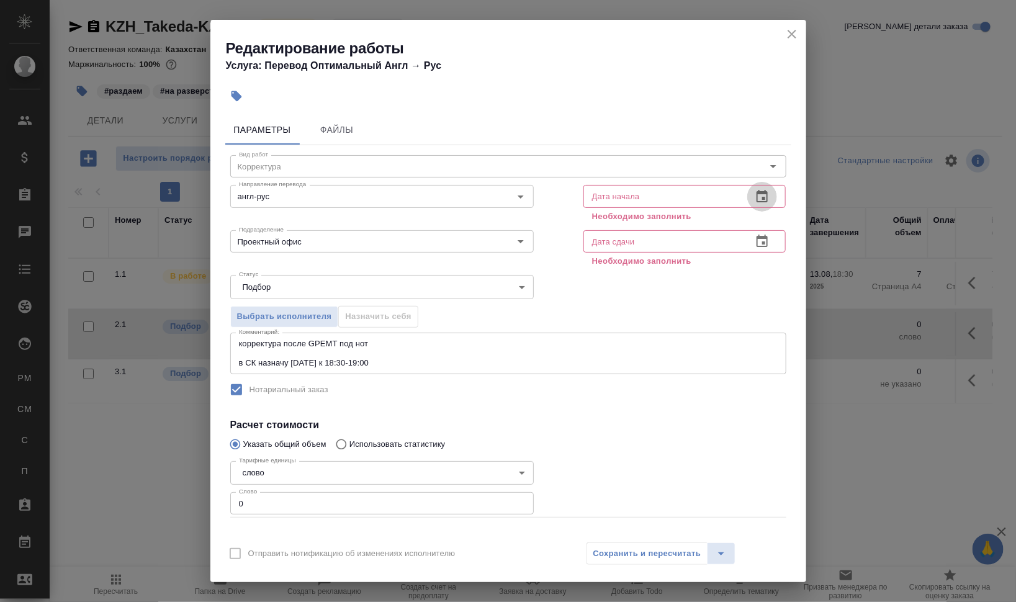
click at [755, 196] on icon "button" at bounding box center [762, 196] width 15 height 15
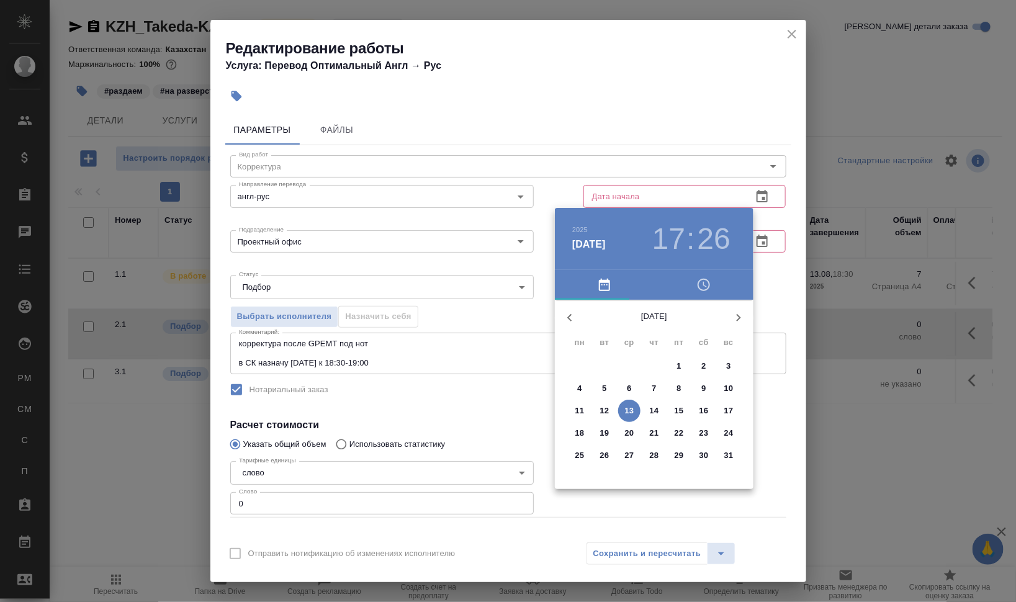
click at [627, 410] on p "13" at bounding box center [629, 411] width 9 height 12
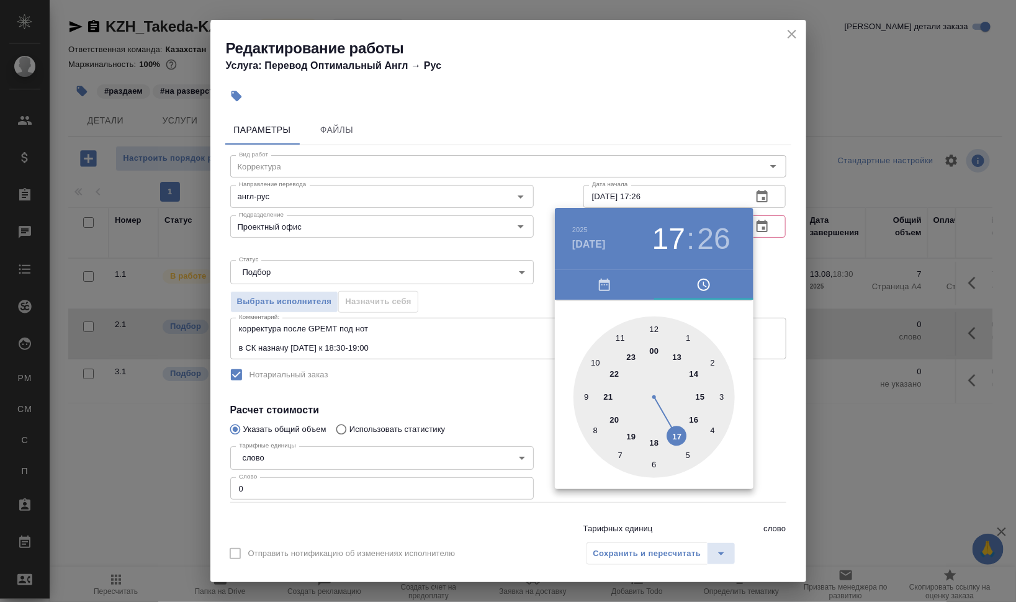
click at [654, 445] on div at bounding box center [654, 397] width 161 height 161
type input "13.08.2025 18:30"
click at [817, 427] on div at bounding box center [508, 301] width 1016 height 602
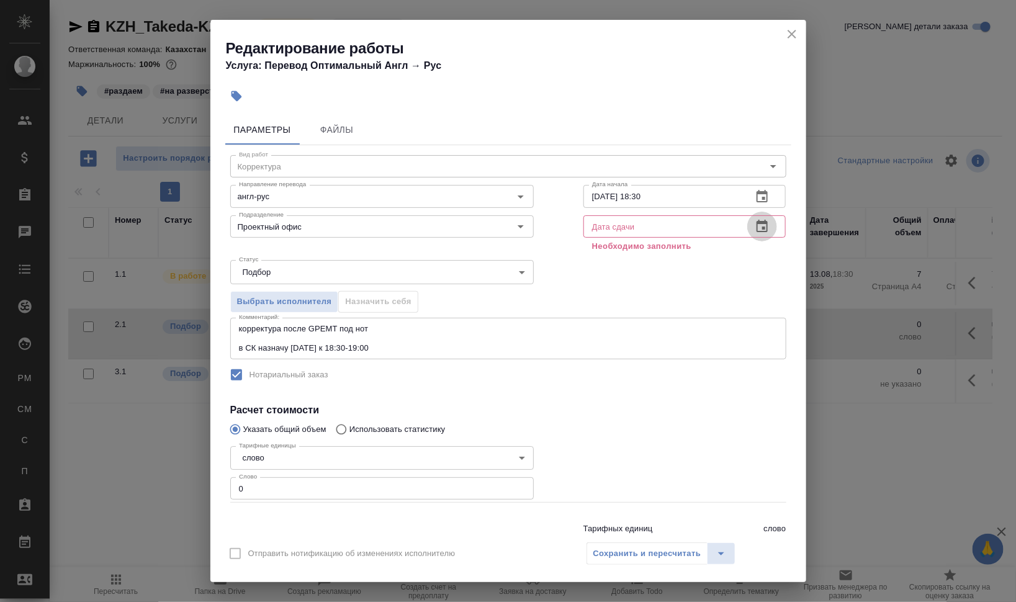
click at [750, 218] on button "button" at bounding box center [763, 227] width 30 height 30
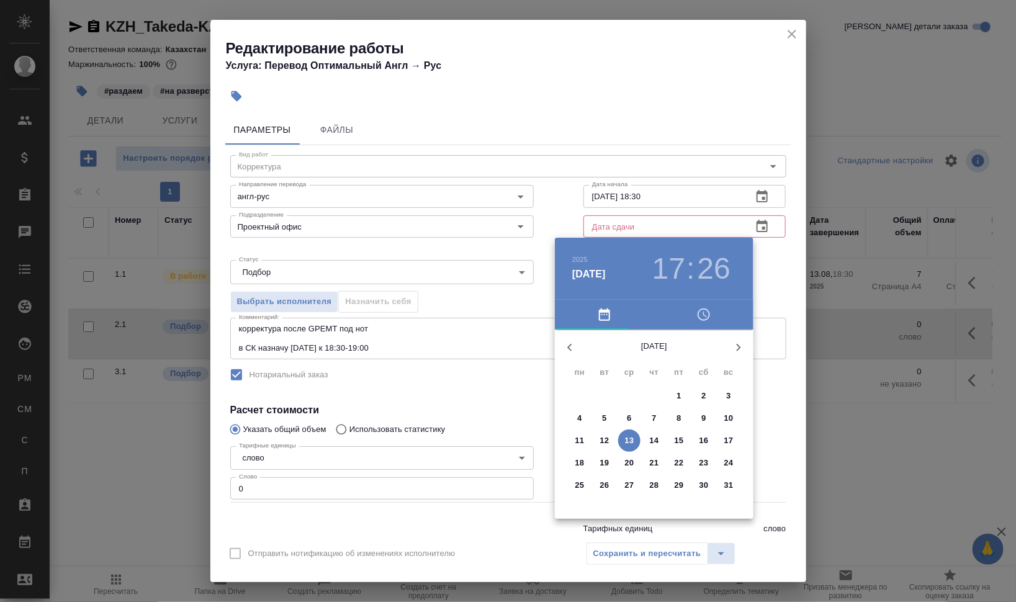
click at [653, 438] on p "14" at bounding box center [654, 441] width 9 height 12
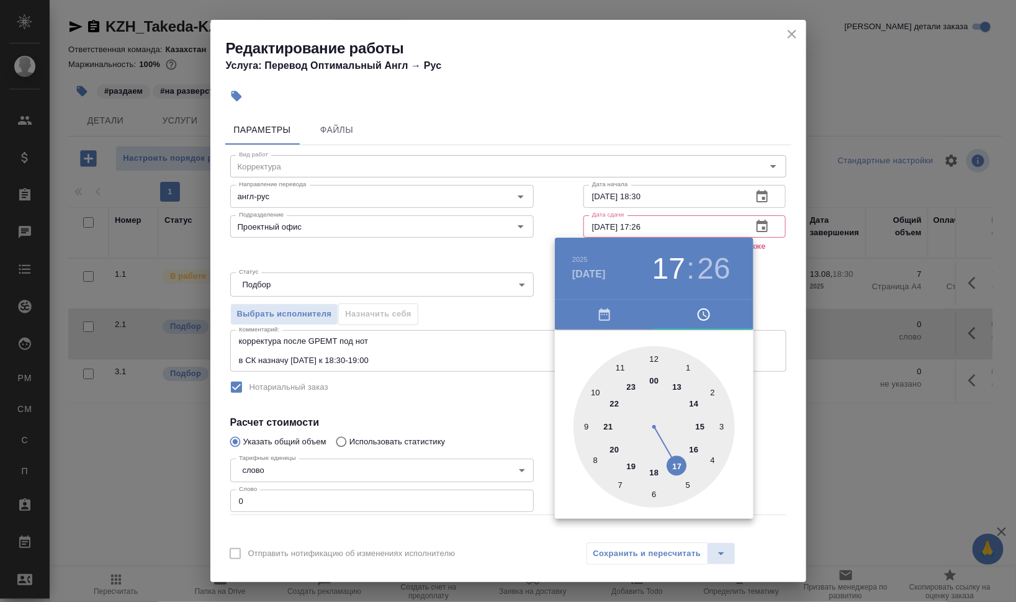
click at [633, 224] on div at bounding box center [508, 301] width 1016 height 602
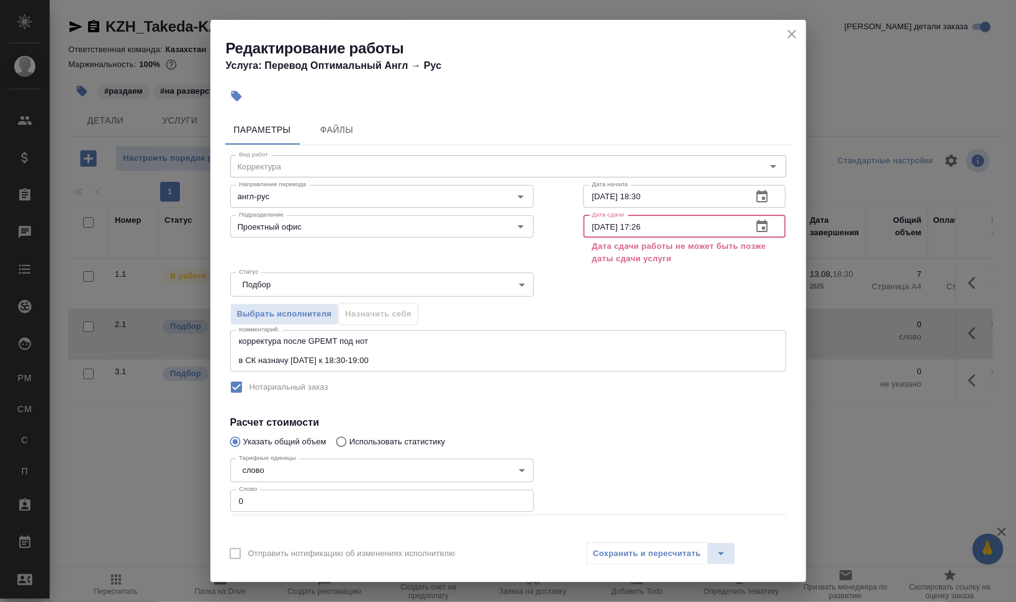
drag, startPoint x: 629, startPoint y: 226, endPoint x: 681, endPoint y: 229, distance: 52.2
click at [681, 229] on input "14.08.2025 17:26" at bounding box center [664, 226] width 160 height 22
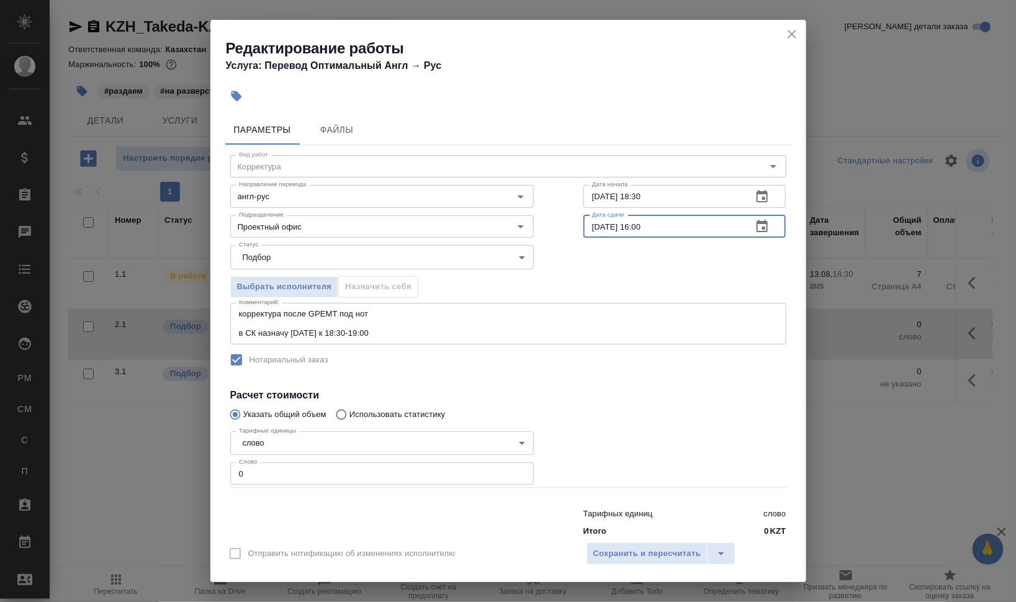
drag, startPoint x: 631, startPoint y: 224, endPoint x: 781, endPoint y: 231, distance: 149.8
click at [772, 233] on div "14.08.2025 16:00 Дата сдачи" at bounding box center [685, 226] width 203 height 22
type input "14.08.2025 15:30"
click at [651, 292] on div "Выбрать исполнителя Назначить себя" at bounding box center [509, 285] width 606 height 76
click at [323, 214] on div "Подразделение Проектный офис Подразделение" at bounding box center [382, 226] width 304 height 30
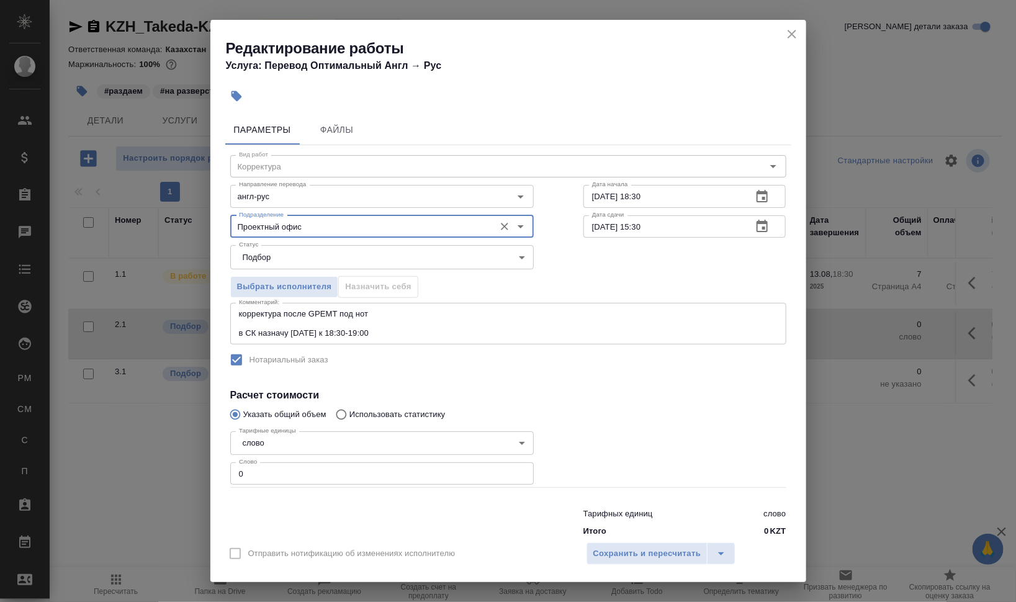
click at [326, 224] on input "Проектный офис" at bounding box center [361, 226] width 255 height 15
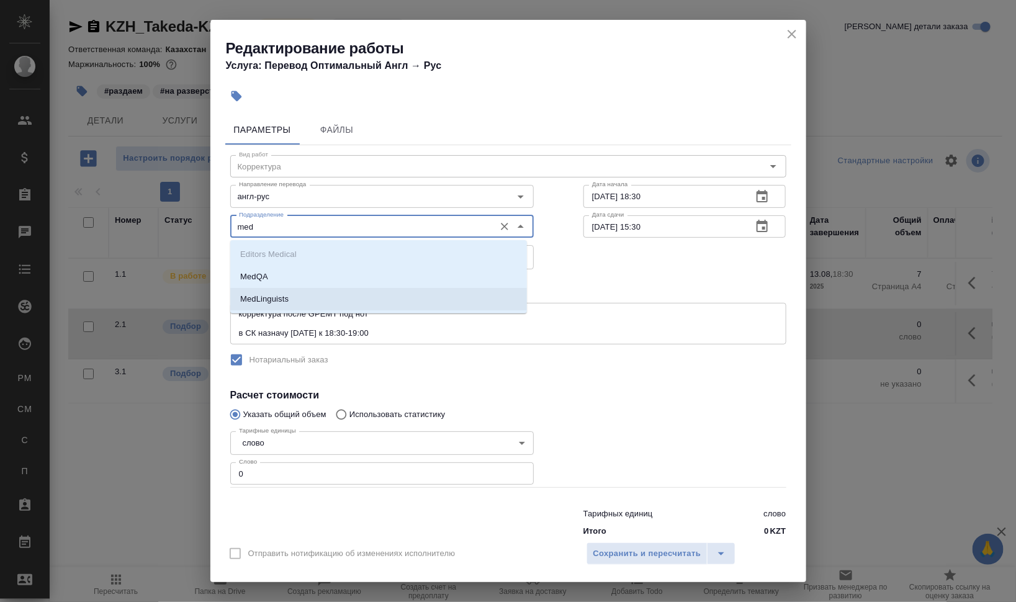
click at [281, 307] on li "MedLinguists" at bounding box center [378, 299] width 297 height 22
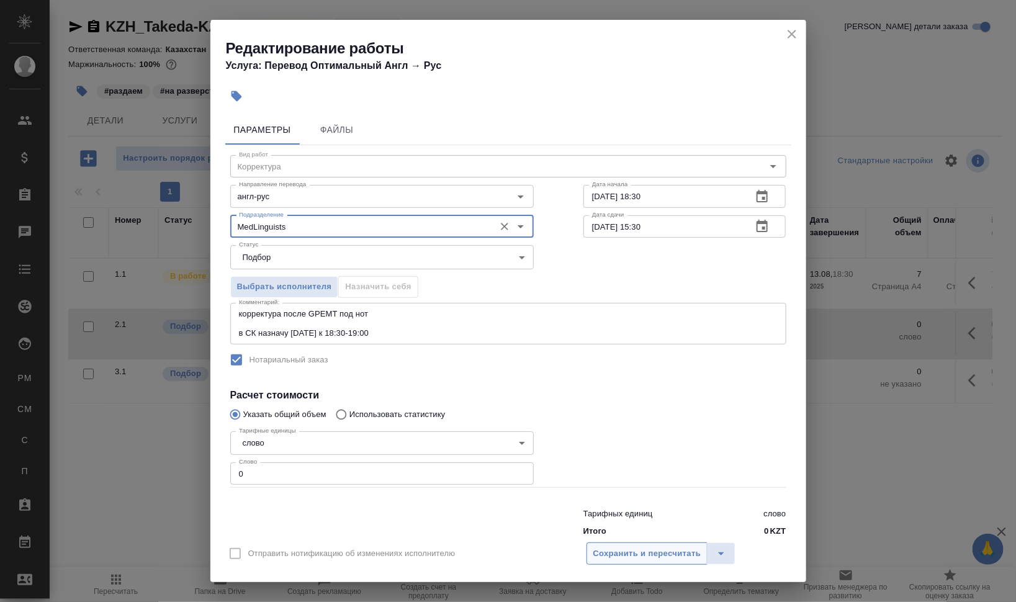
type input "MedLinguists"
click at [643, 555] on span "Сохранить и пересчитать" at bounding box center [648, 554] width 108 height 14
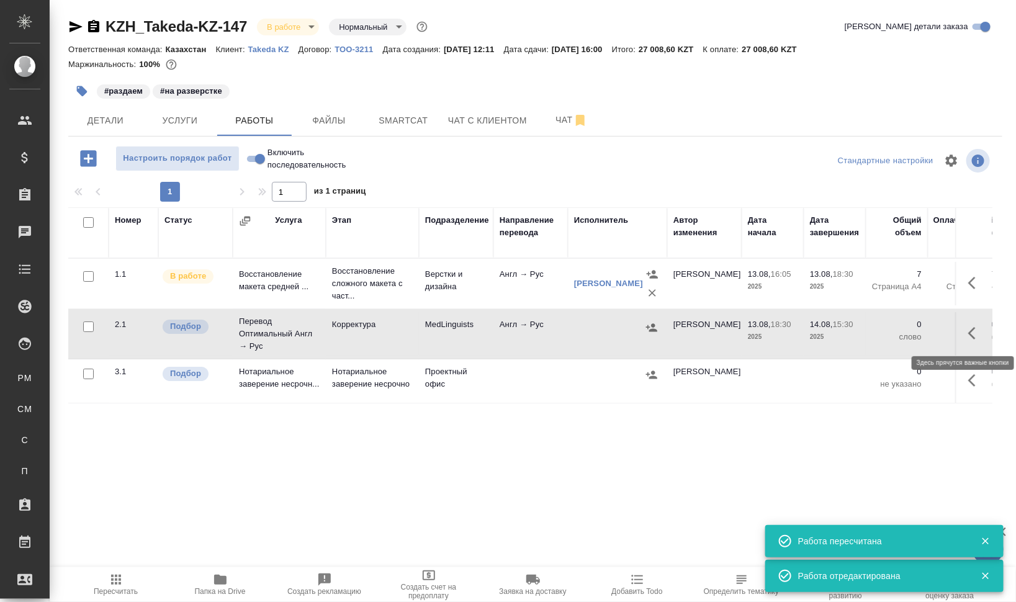
click at [974, 332] on icon "button" at bounding box center [976, 333] width 15 height 15
click at [890, 334] on icon "button" at bounding box center [884, 333] width 15 height 15
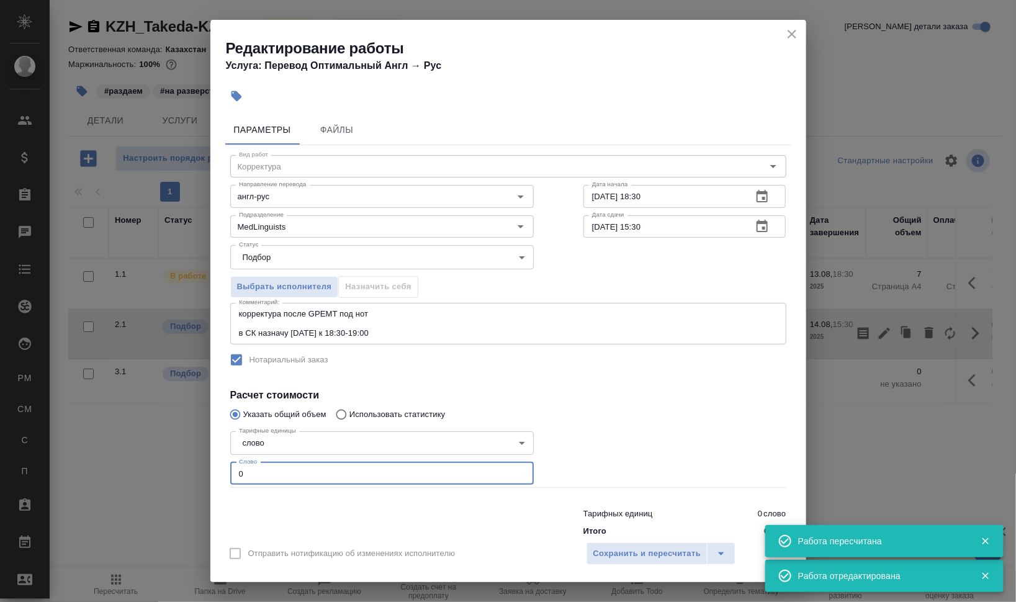
drag, startPoint x: 245, startPoint y: 474, endPoint x: 221, endPoint y: 474, distance: 23.6
click at [221, 474] on div "Параметры Файлы Вид работ Корректура Вид работ Направление перевода англ-рус На…" at bounding box center [509, 322] width 596 height 425
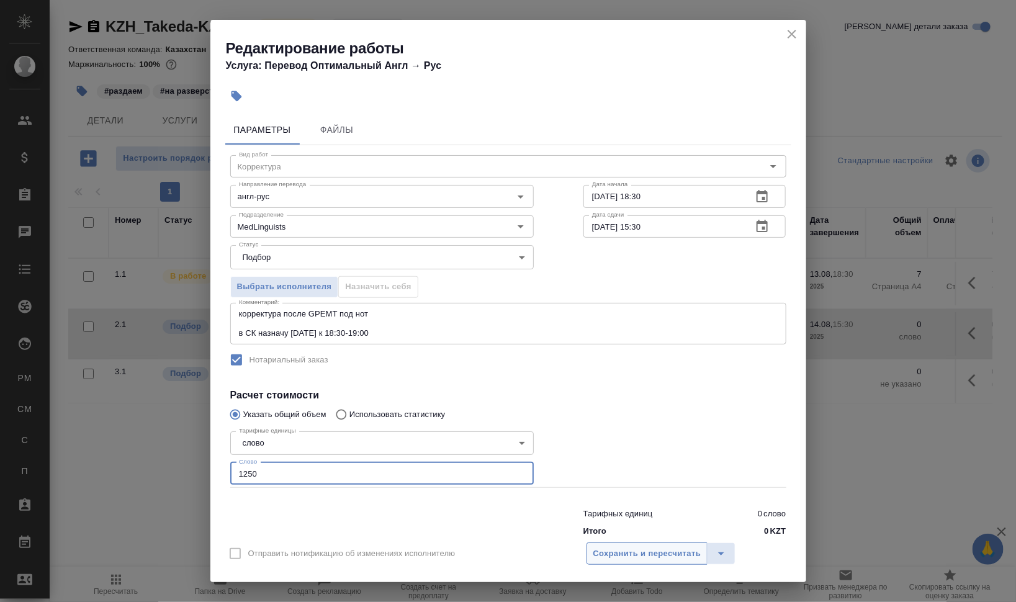
type input "1250"
click at [667, 554] on span "Сохранить и пересчитать" at bounding box center [648, 554] width 108 height 14
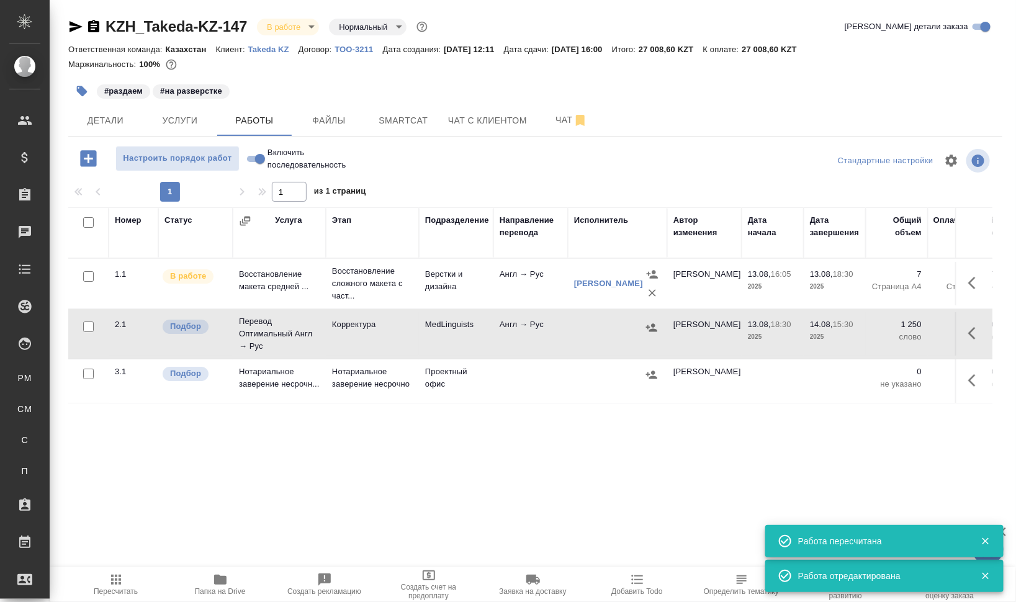
click at [973, 332] on icon "button" at bounding box center [976, 333] width 15 height 15
click at [864, 331] on icon "button" at bounding box center [863, 333] width 11 height 12
click at [858, 332] on icon "button" at bounding box center [863, 333] width 15 height 15
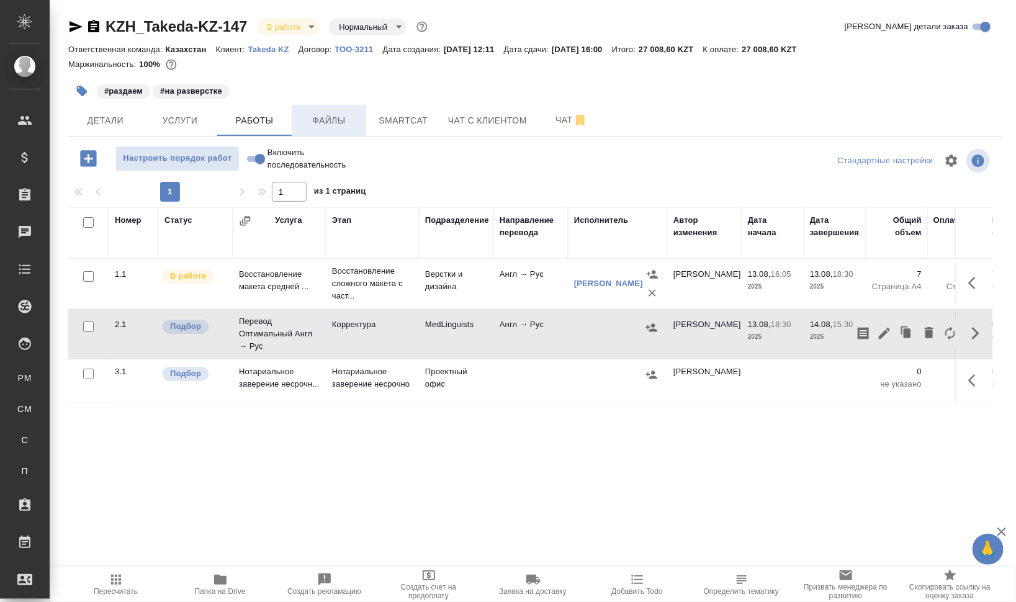
click at [309, 112] on button "Файлы" at bounding box center [329, 120] width 75 height 31
click at [267, 113] on span "Работы" at bounding box center [255, 121] width 60 height 16
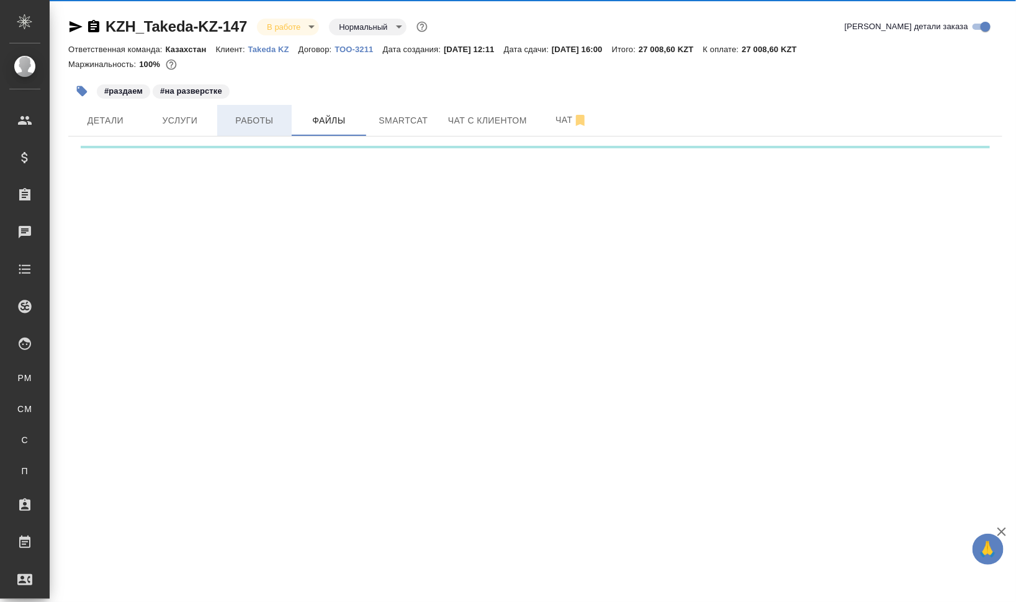
click at [267, 113] on span "Работы" at bounding box center [255, 121] width 60 height 16
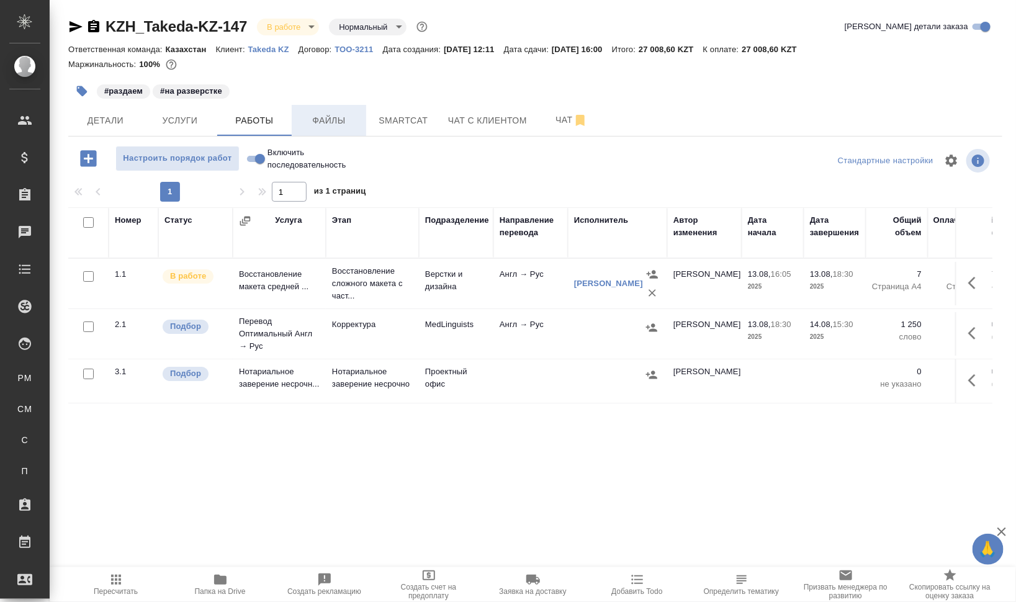
click at [343, 112] on button "Файлы" at bounding box center [329, 120] width 75 height 31
click at [420, 131] on button "Smartcat" at bounding box center [403, 120] width 75 height 31
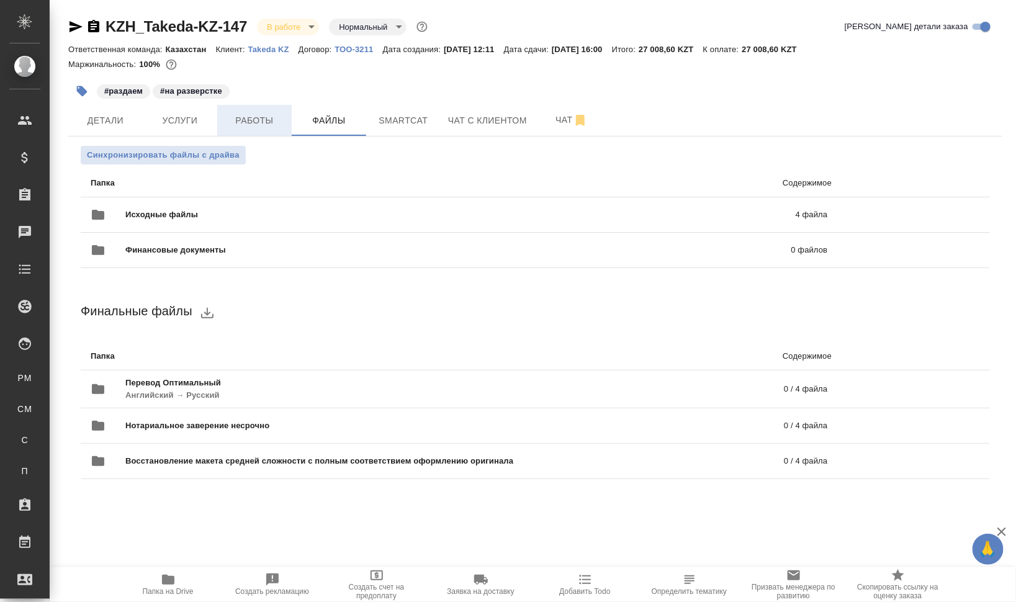
click at [229, 122] on span "Работы" at bounding box center [255, 121] width 60 height 16
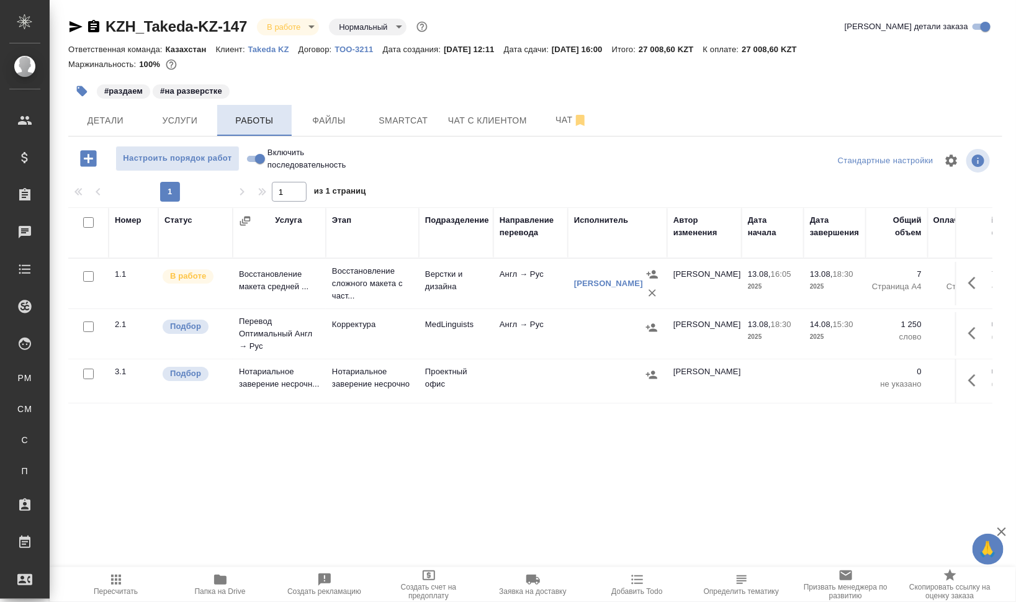
drag, startPoint x: 325, startPoint y: 120, endPoint x: 278, endPoint y: 122, distance: 46.6
click at [324, 121] on span "Файлы" at bounding box center [329, 121] width 60 height 16
click at [237, 119] on span "Работы" at bounding box center [255, 121] width 60 height 16
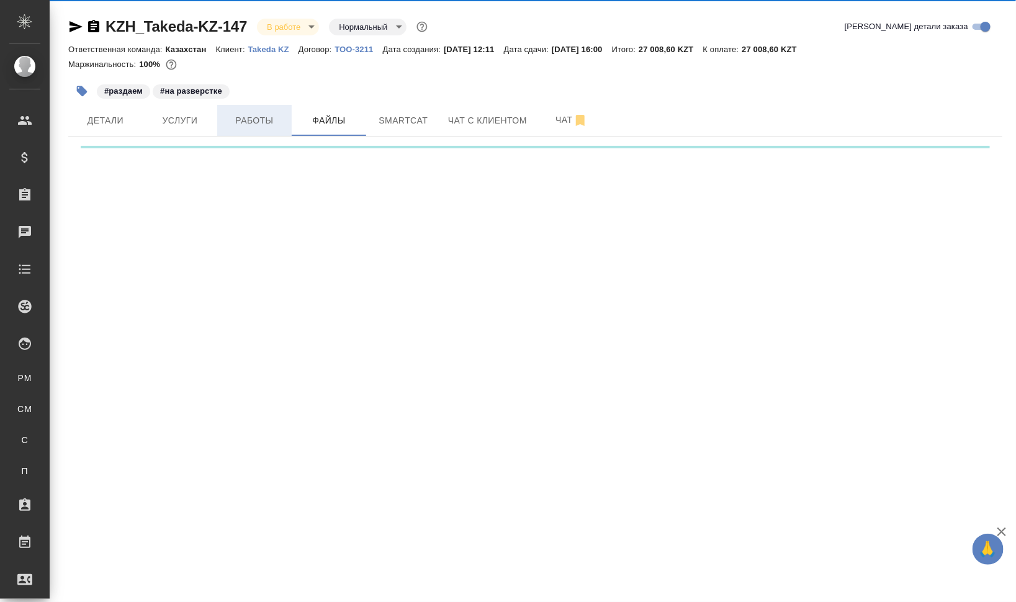
click at [237, 119] on span "Работы" at bounding box center [255, 121] width 60 height 16
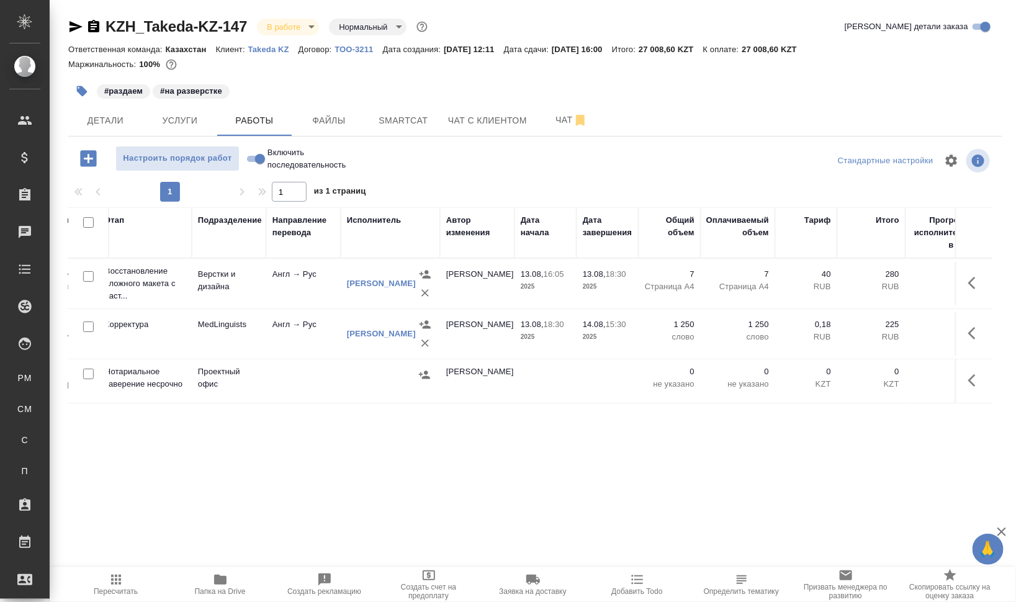
scroll to position [0, 338]
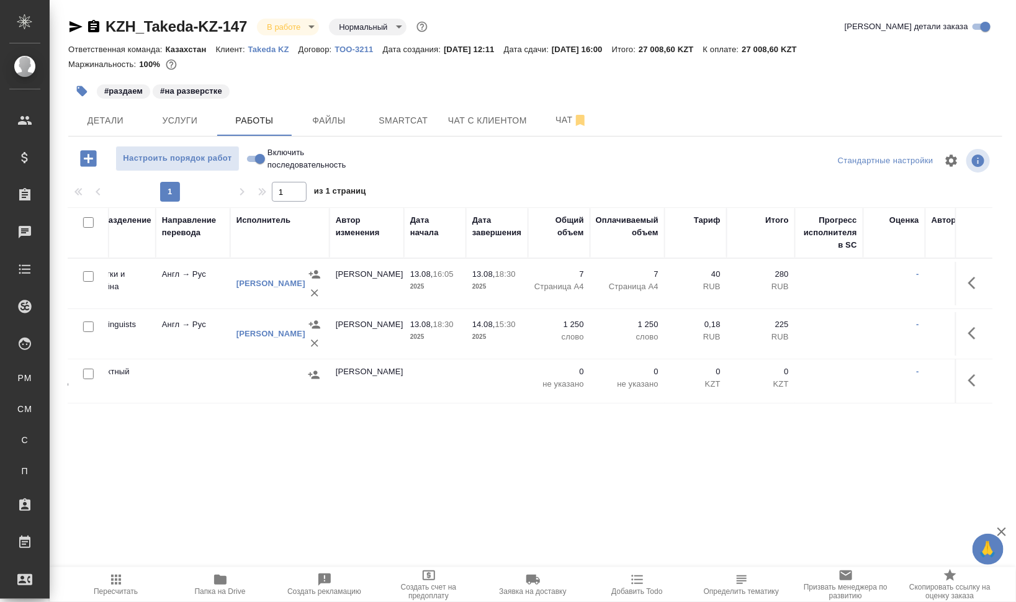
click at [138, 583] on span "Пересчитать" at bounding box center [115, 585] width 89 height 24
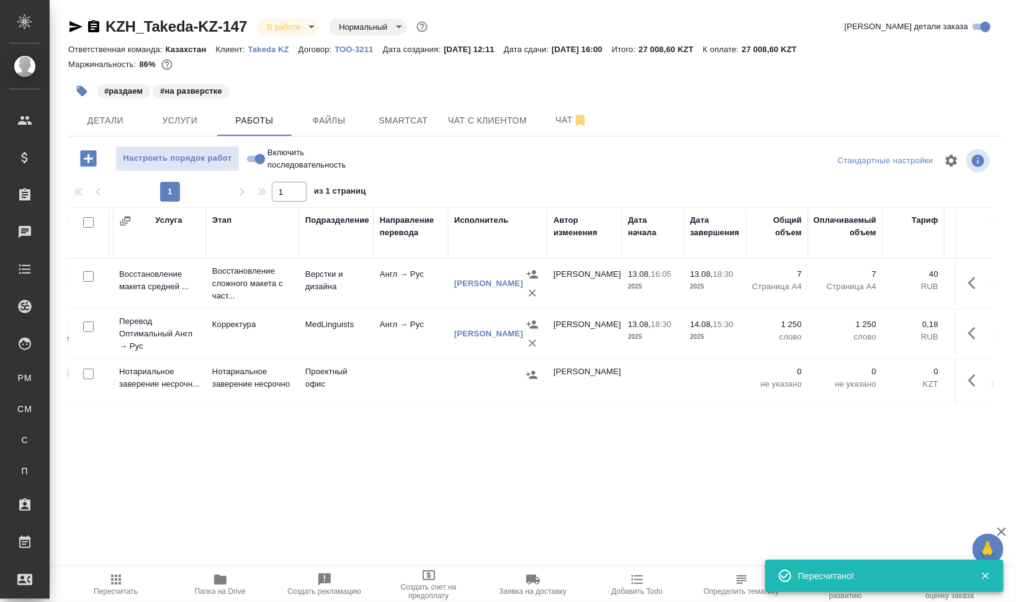
scroll to position [0, 0]
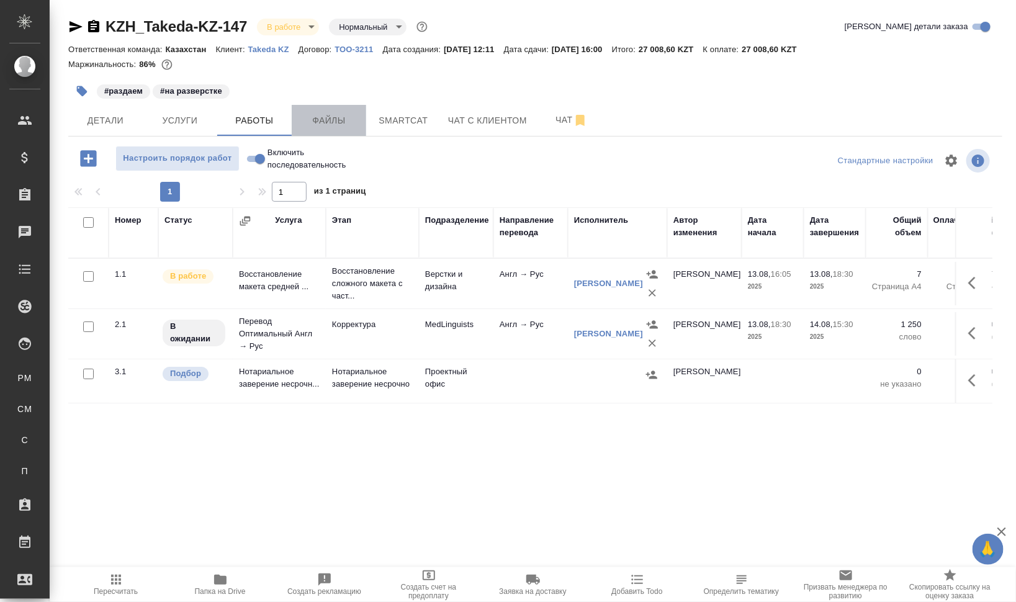
click at [342, 119] on span "Файлы" at bounding box center [329, 121] width 60 height 16
click at [227, 125] on span "Работы" at bounding box center [255, 121] width 60 height 16
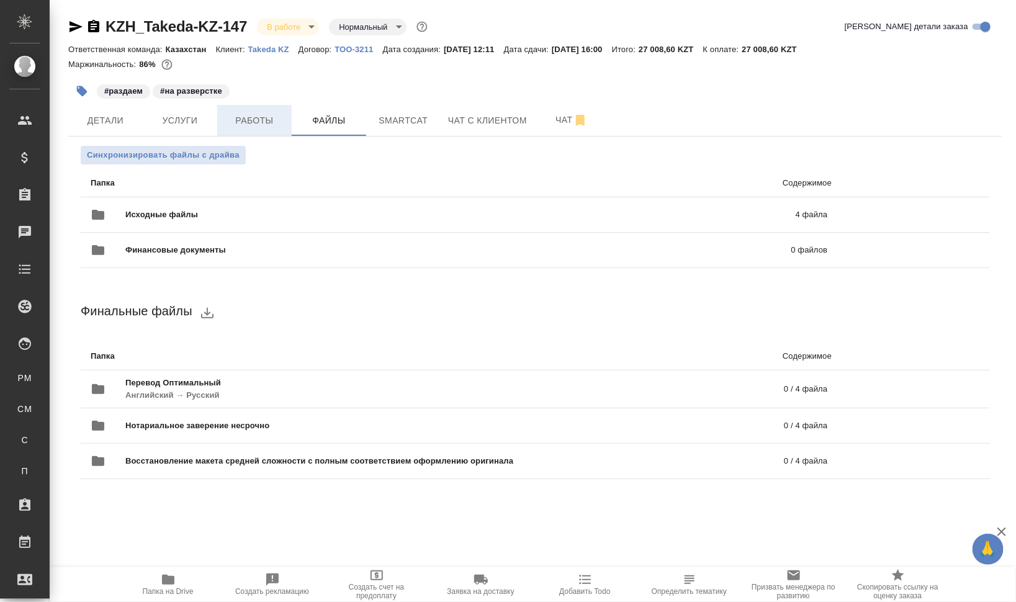
click at [237, 127] on span "Работы" at bounding box center [255, 121] width 60 height 16
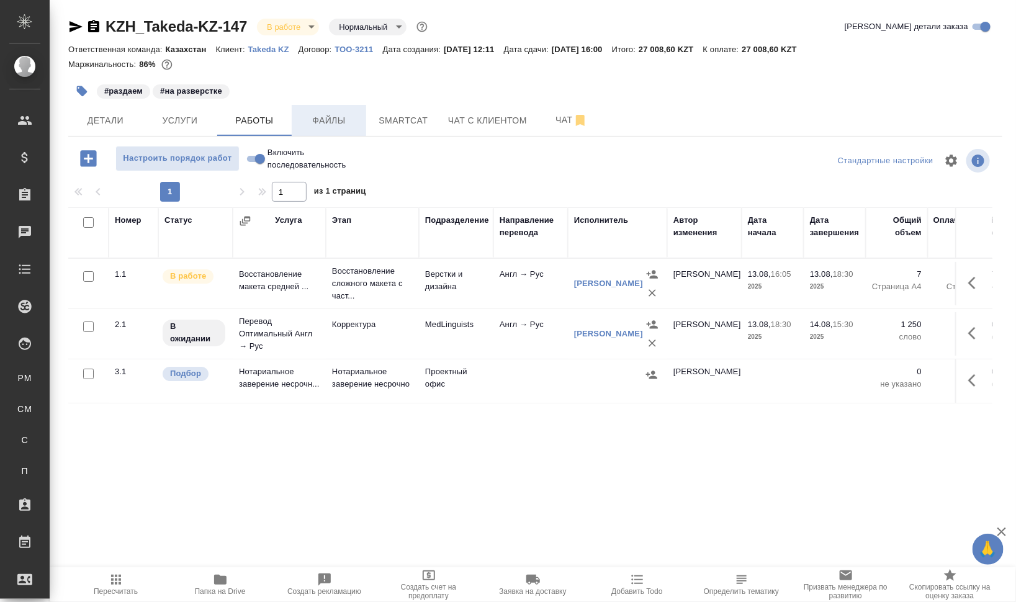
click at [355, 124] on span "Файлы" at bounding box center [329, 121] width 60 height 16
click at [271, 117] on span "Работы" at bounding box center [255, 121] width 60 height 16
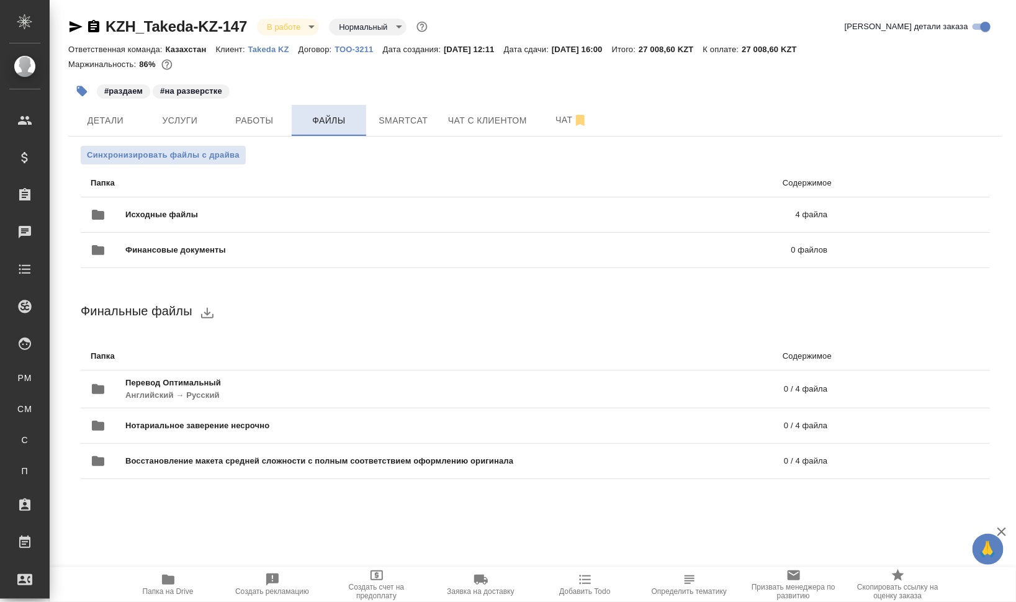
click at [298, 122] on button "Файлы" at bounding box center [329, 120] width 75 height 31
click at [271, 128] on button "Работы" at bounding box center [254, 120] width 75 height 31
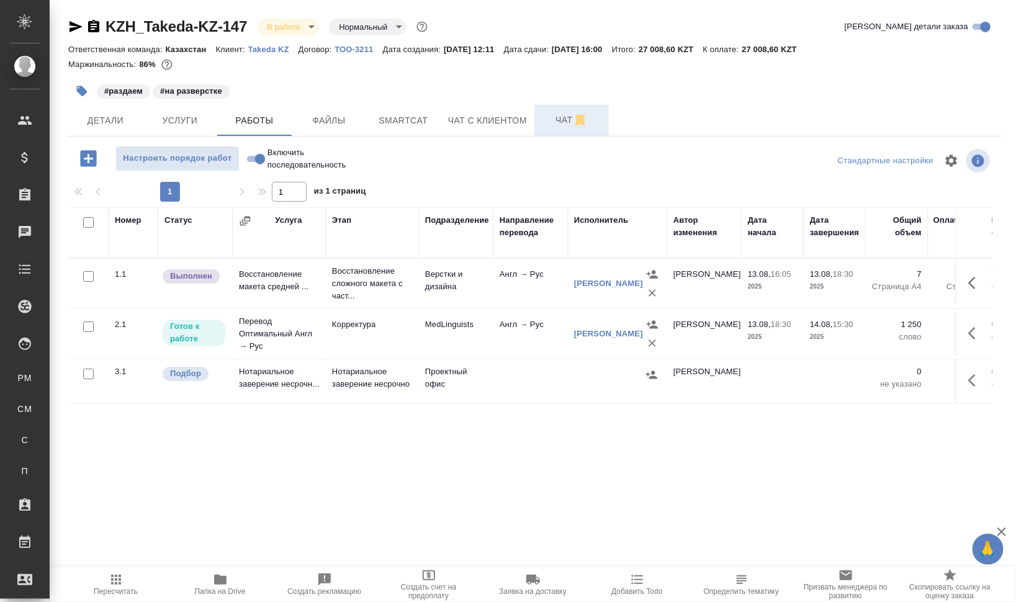
click at [555, 114] on span "Чат" at bounding box center [572, 120] width 60 height 16
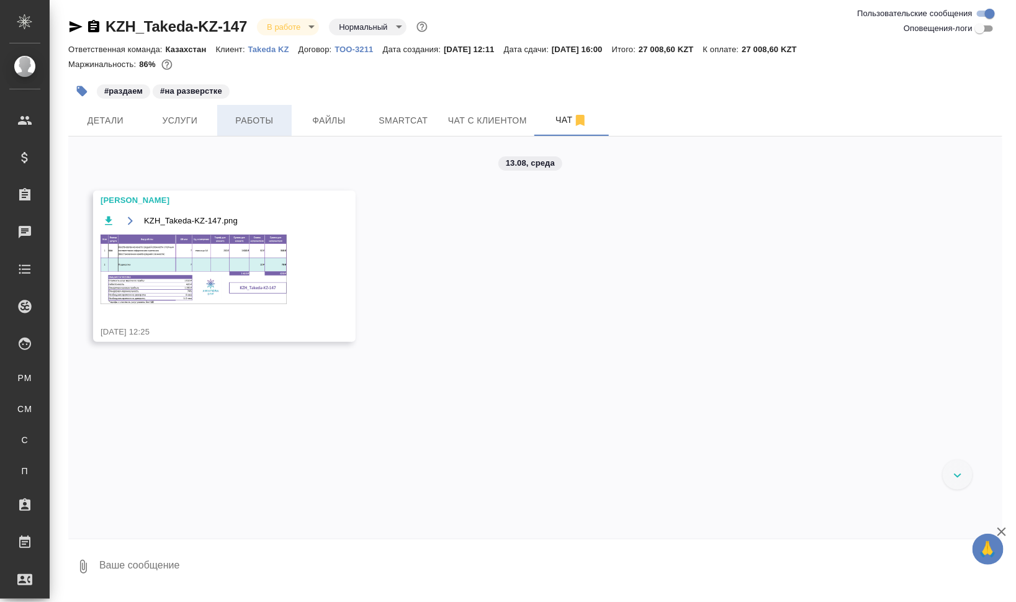
click at [271, 117] on span "Работы" at bounding box center [255, 121] width 60 height 16
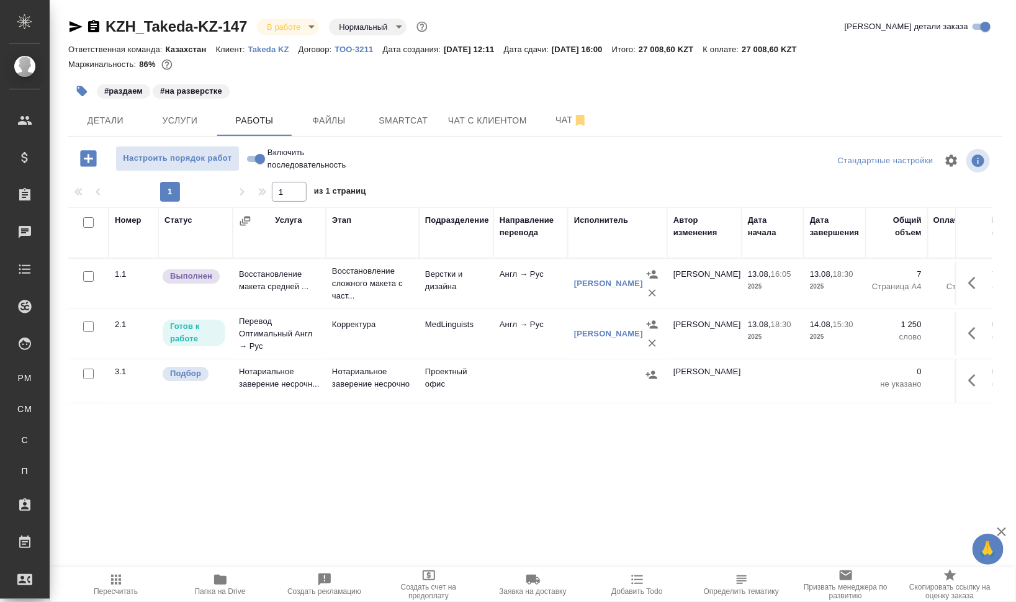
click at [230, 589] on span "Папка на Drive" at bounding box center [220, 591] width 51 height 9
click at [393, 118] on span "Smartcat" at bounding box center [404, 121] width 60 height 16
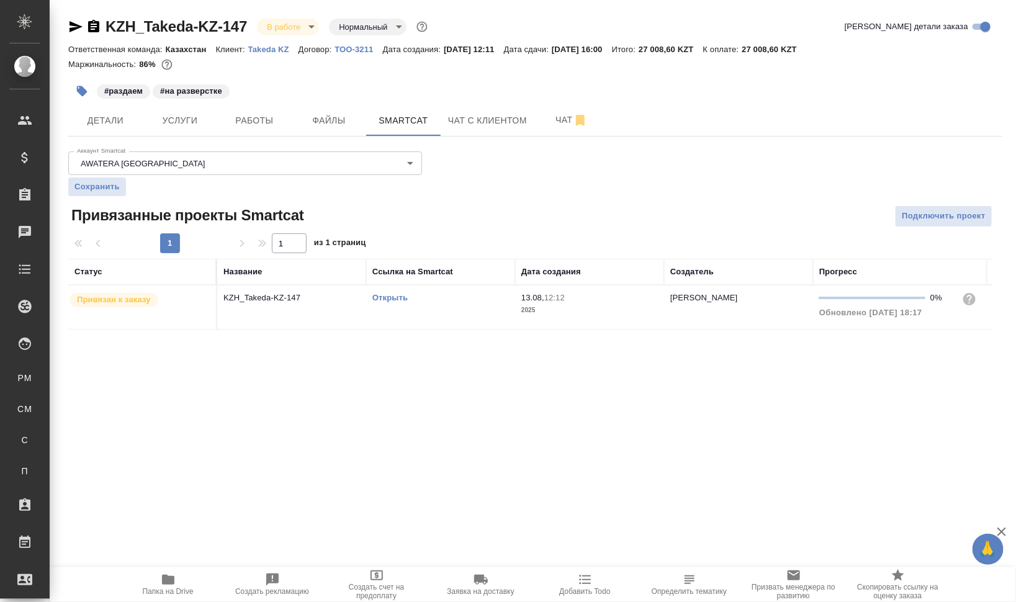
click at [394, 296] on link "Открыть" at bounding box center [390, 297] width 35 height 9
click at [396, 306] on td "Открыть" at bounding box center [440, 307] width 149 height 43
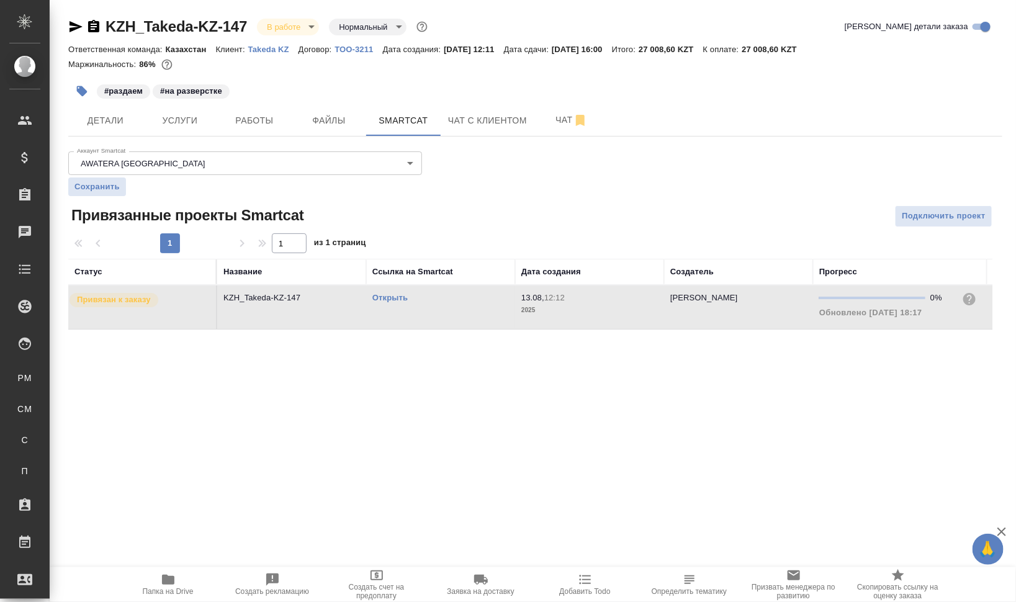
click at [396, 306] on td "Открыть" at bounding box center [440, 307] width 149 height 43
click at [87, 119] on span "Детали" at bounding box center [106, 121] width 60 height 16
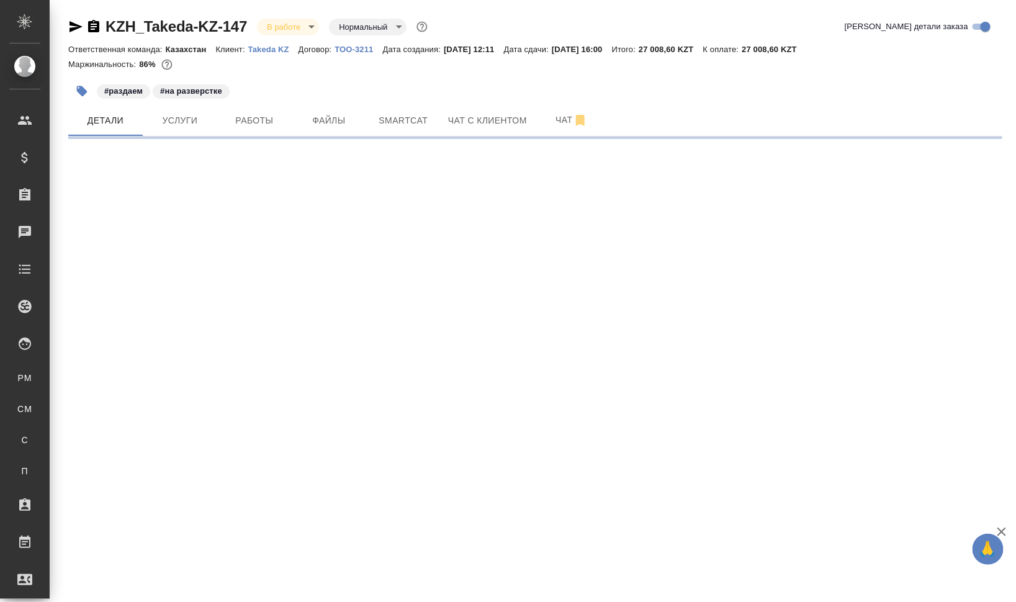
select select "RU"
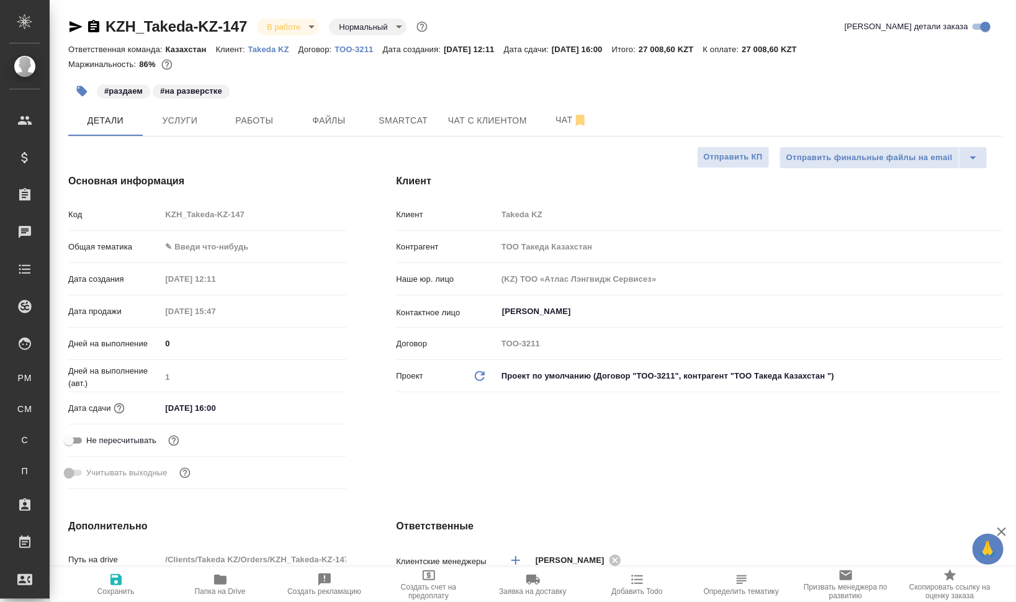
type textarea "x"
click at [191, 243] on body "🙏 .cls-1 fill:#fff; AWATERA Валеев Динар Клиенты Спецификации Заказы 0 Чаты Tod…" at bounding box center [508, 301] width 1016 height 602
click at [204, 305] on li "Медицина" at bounding box center [251, 306] width 183 height 20
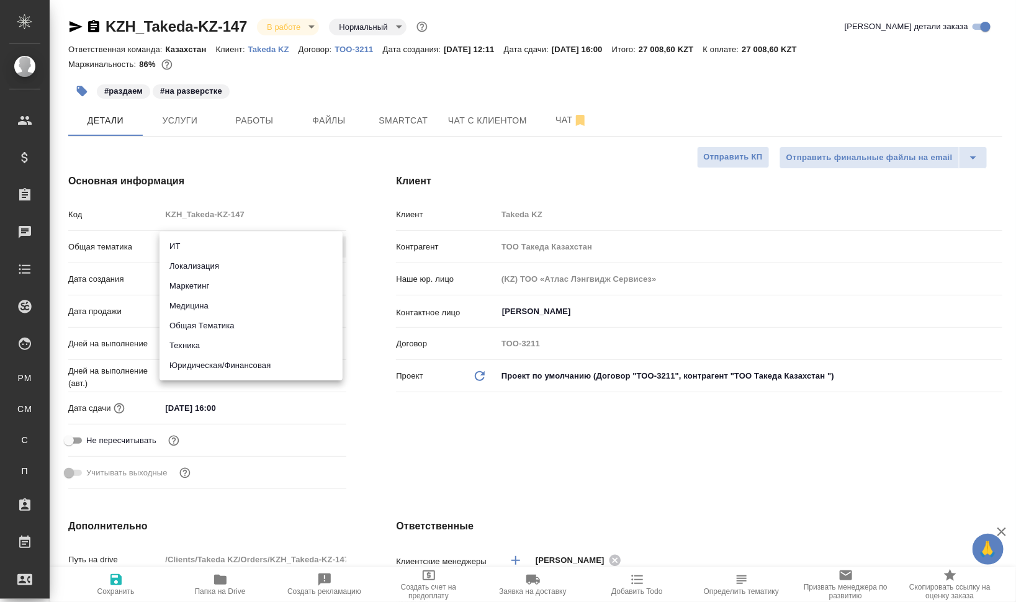
type input "med"
type textarea "x"
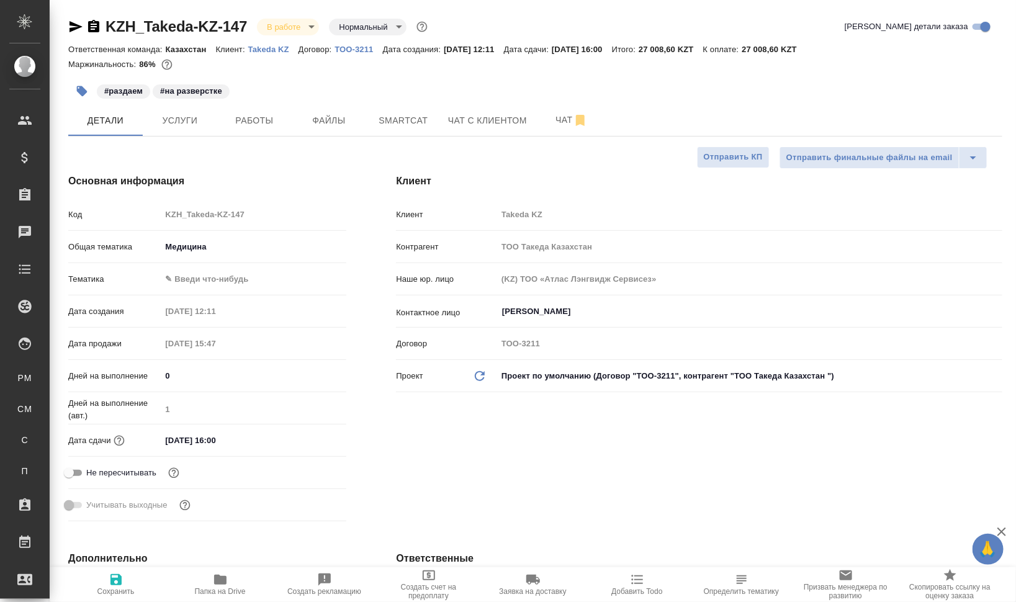
click at [202, 278] on body "🙏 .cls-1 fill:#fff; AWATERA Валеев Динар Клиенты Спецификации Заказы 0 Чаты Tod…" at bounding box center [508, 301] width 1016 height 602
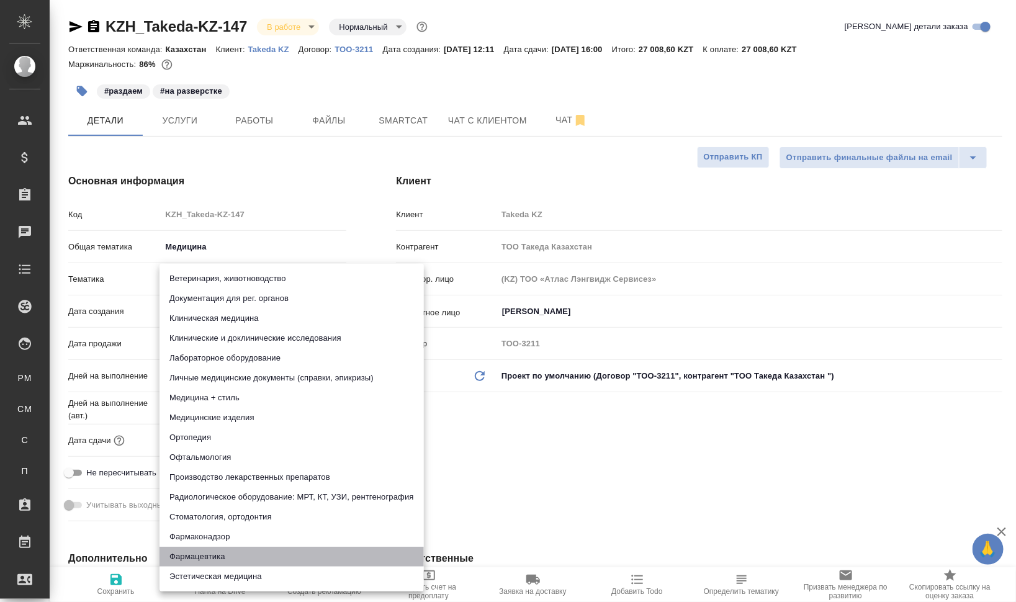
click at [289, 550] on li "Фармацевтика" at bounding box center [292, 557] width 265 height 20
type textarea "x"
type input "6149832f2b7be24903fd7a82"
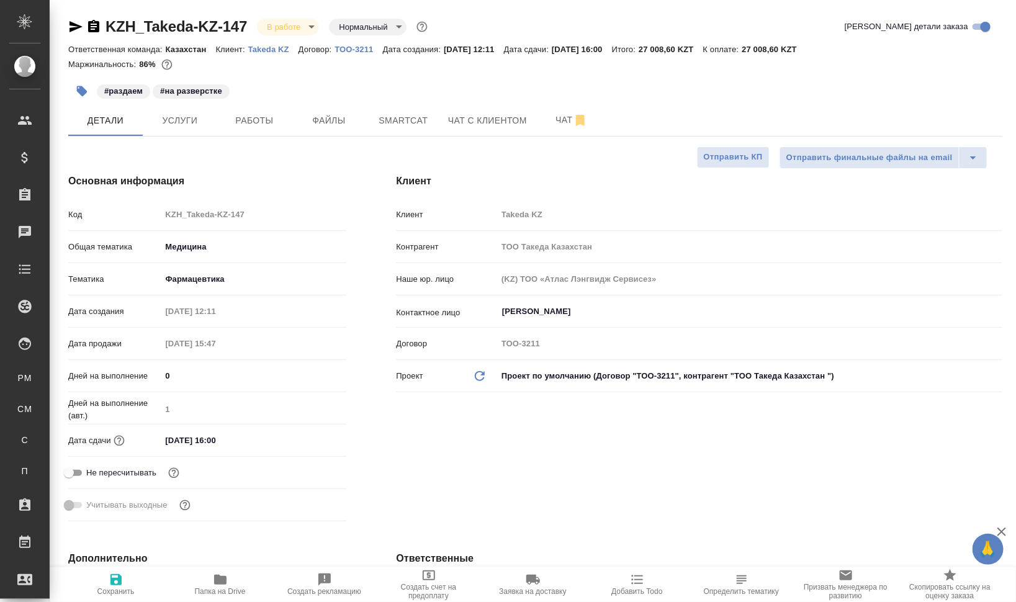
drag, startPoint x: 112, startPoint y: 584, endPoint x: 208, endPoint y: 518, distance: 116.3
click at [114, 581] on icon "button" at bounding box center [116, 579] width 11 height 11
type textarea "x"
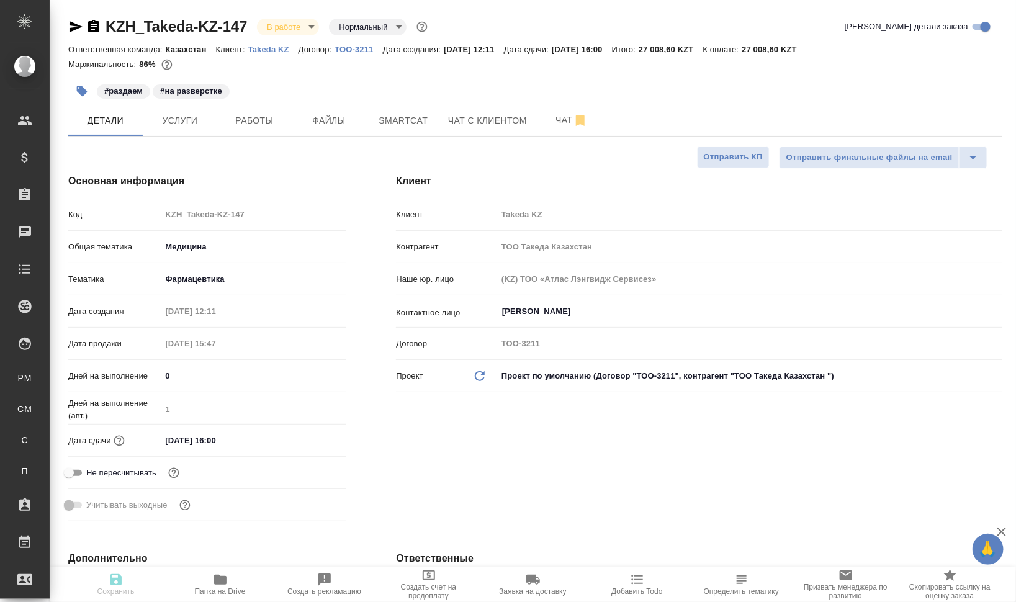
type textarea "x"
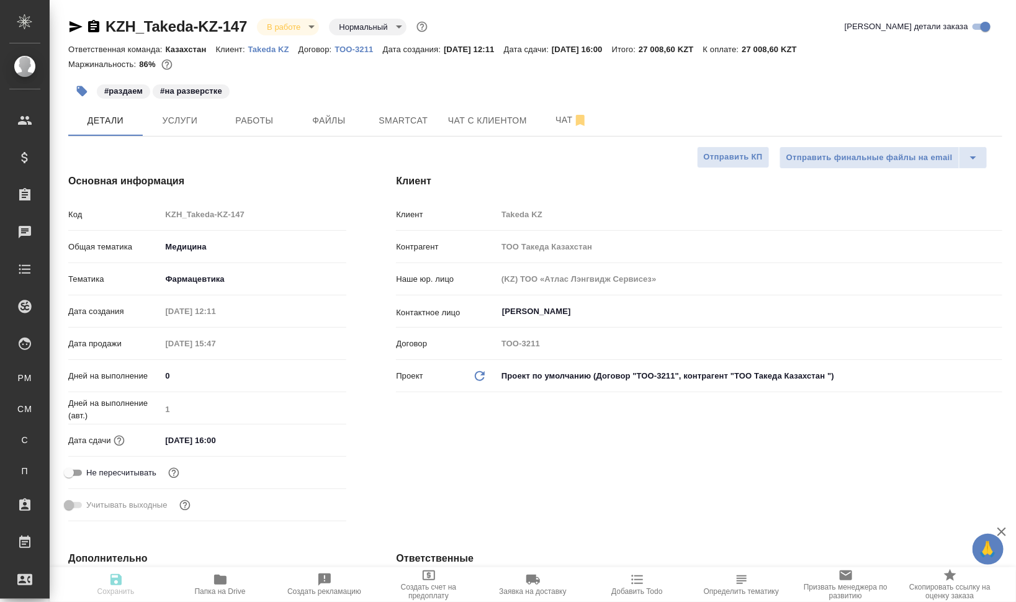
type textarea "x"
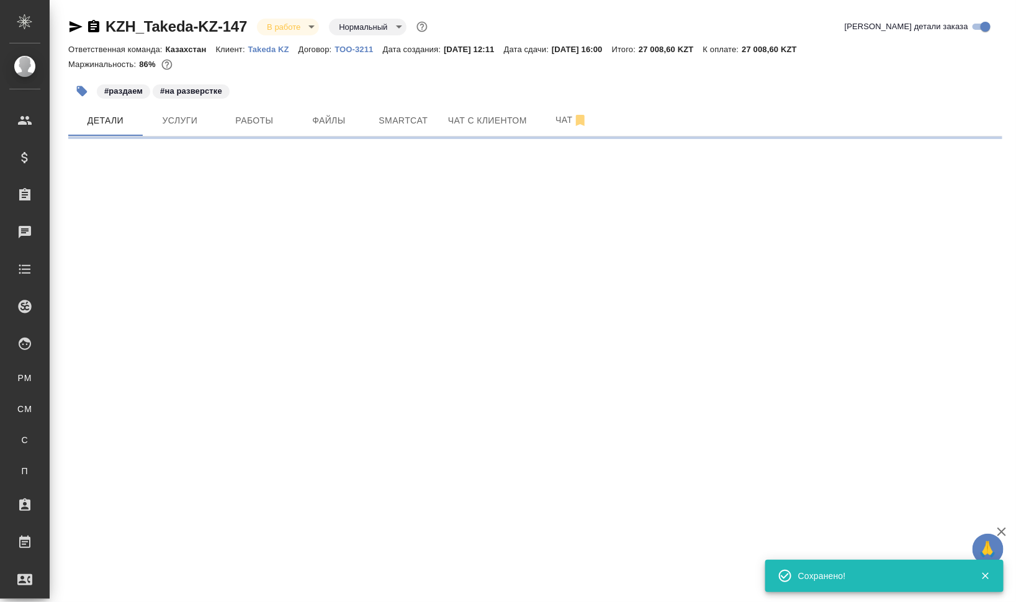
select select "RU"
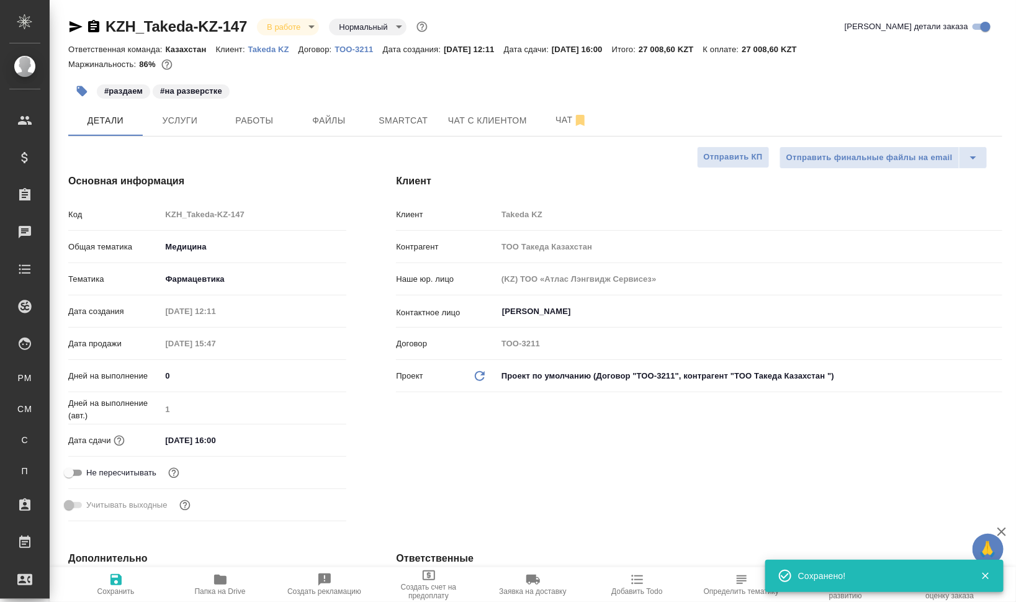
type textarea "x"
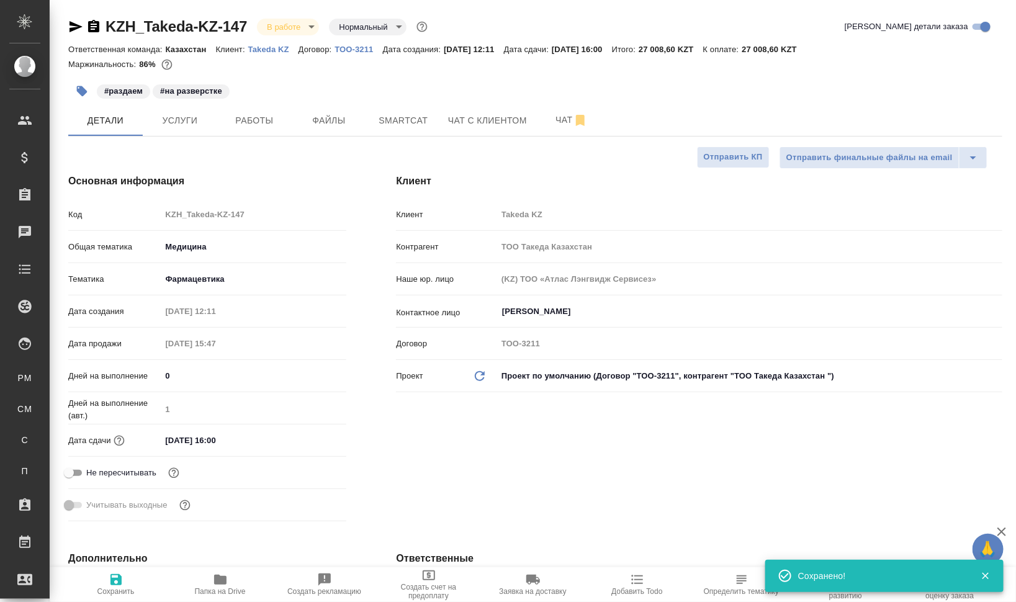
type textarea "x"
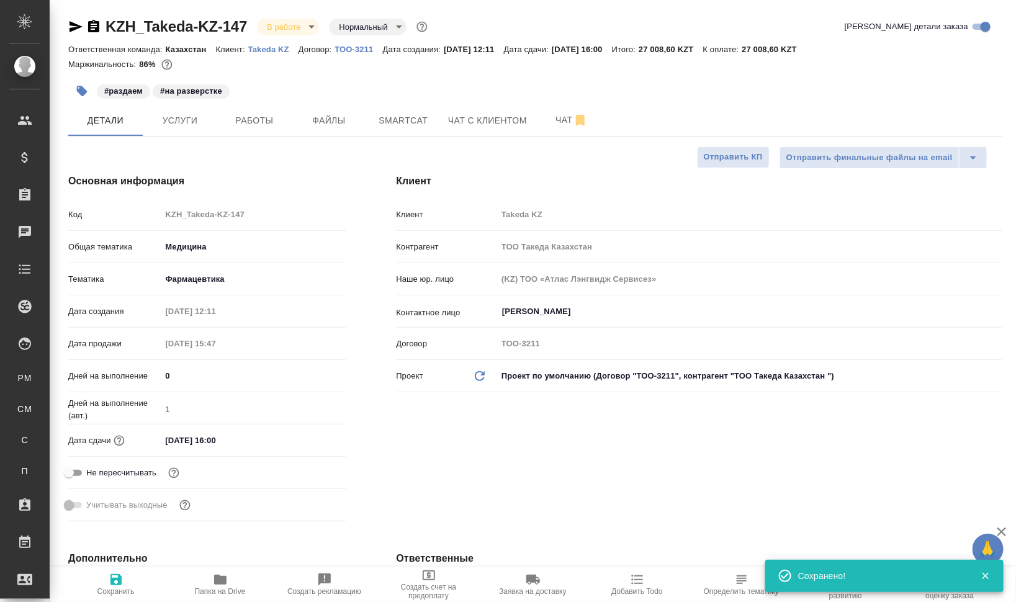
type textarea "x"
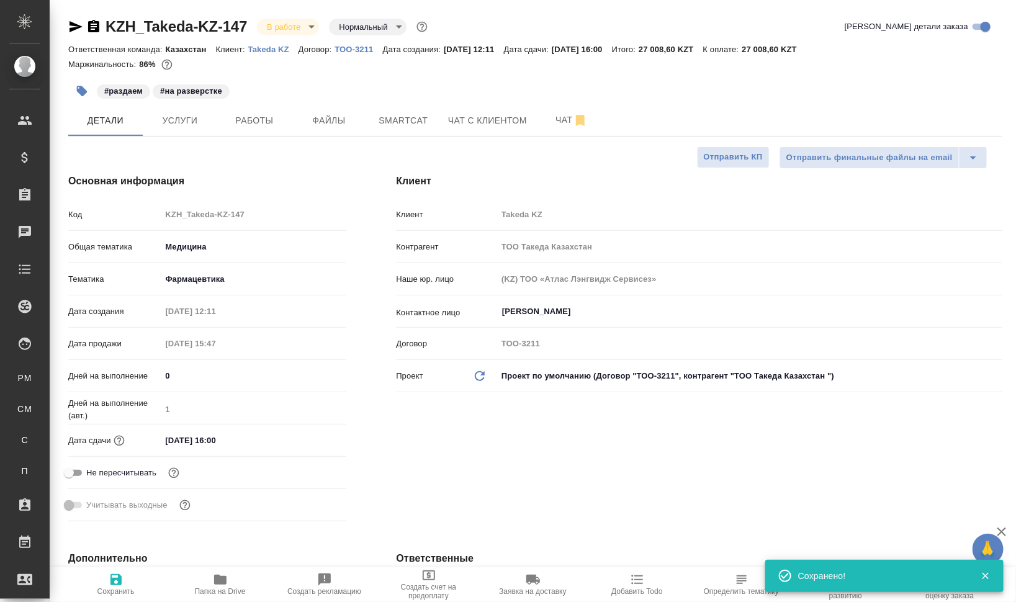
click at [94, 27] on icon "button" at bounding box center [93, 26] width 15 height 15
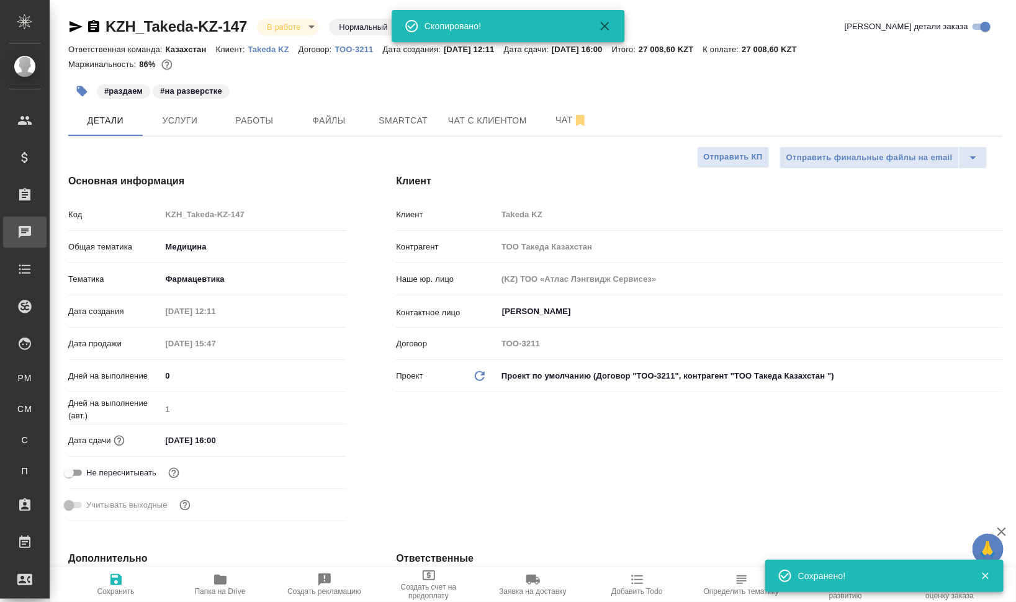
type textarea "x"
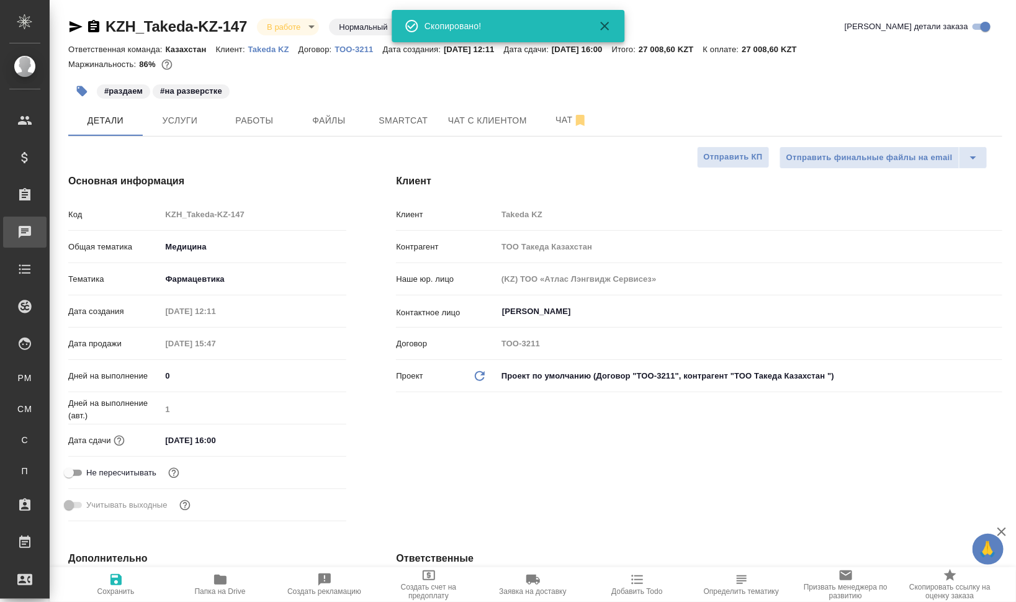
type textarea "x"
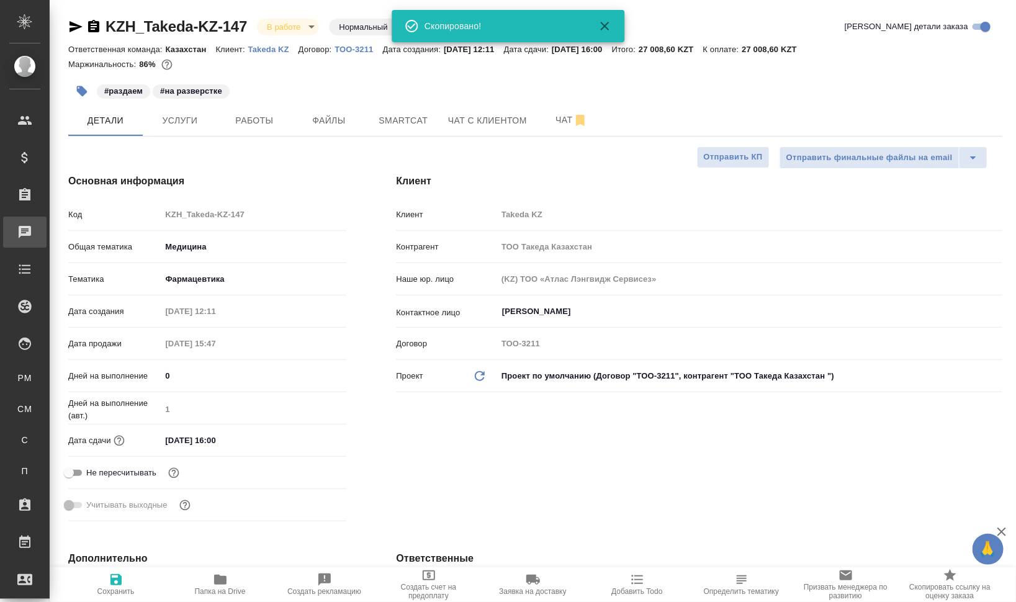
type textarea "x"
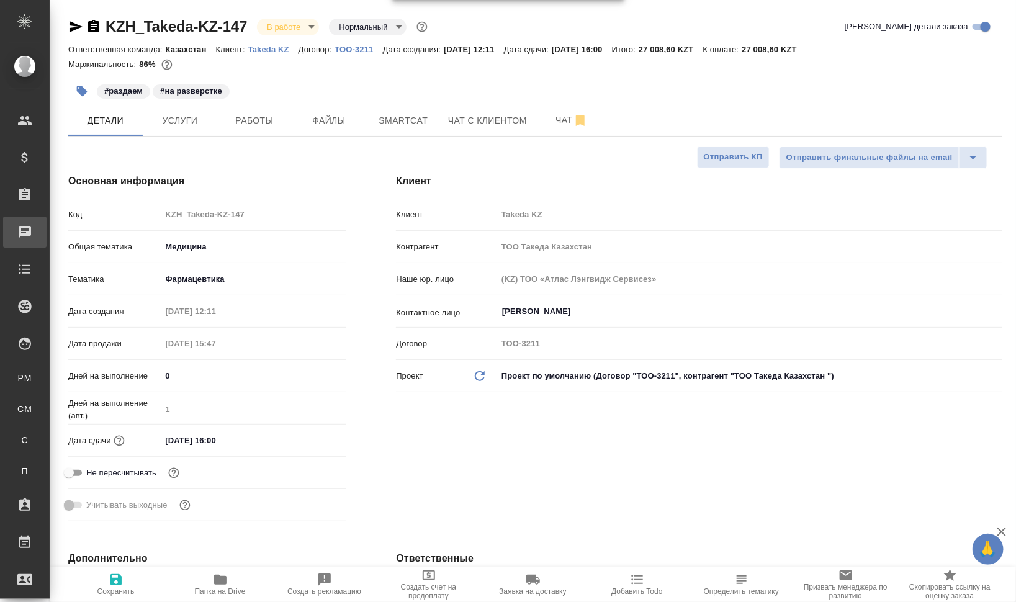
type textarea "x"
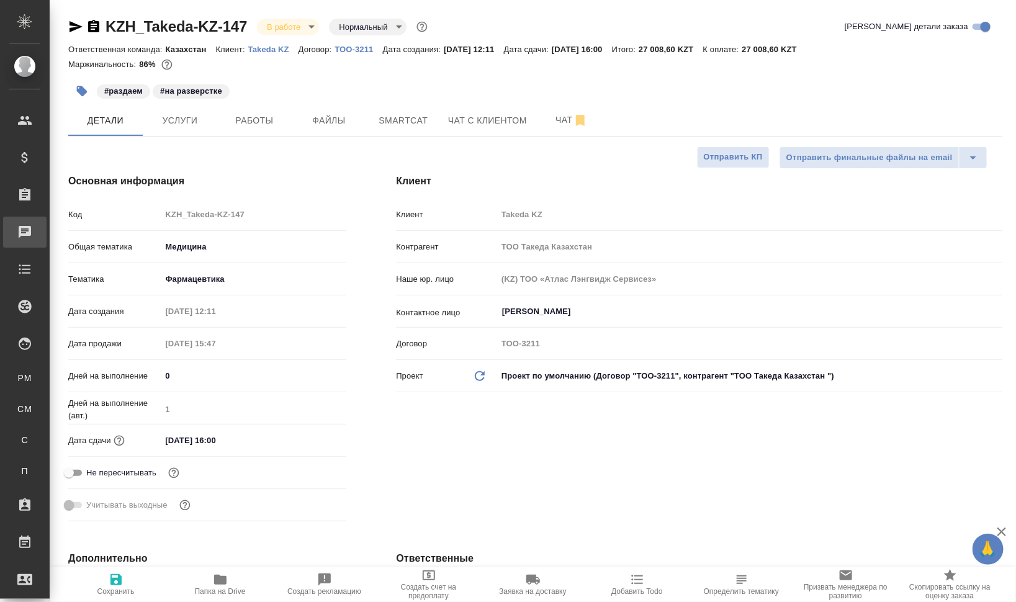
type textarea "x"
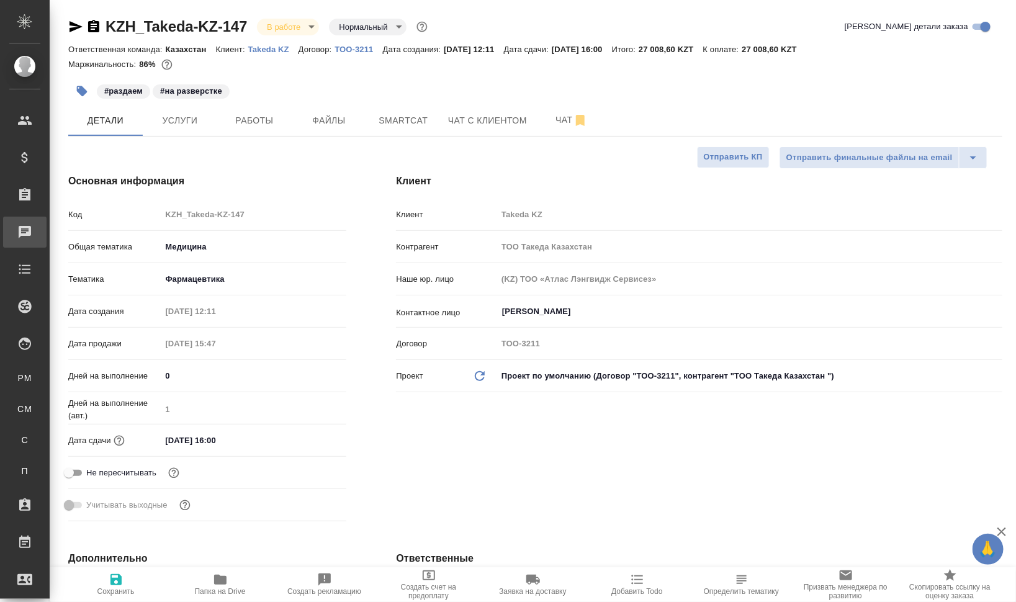
type textarea "x"
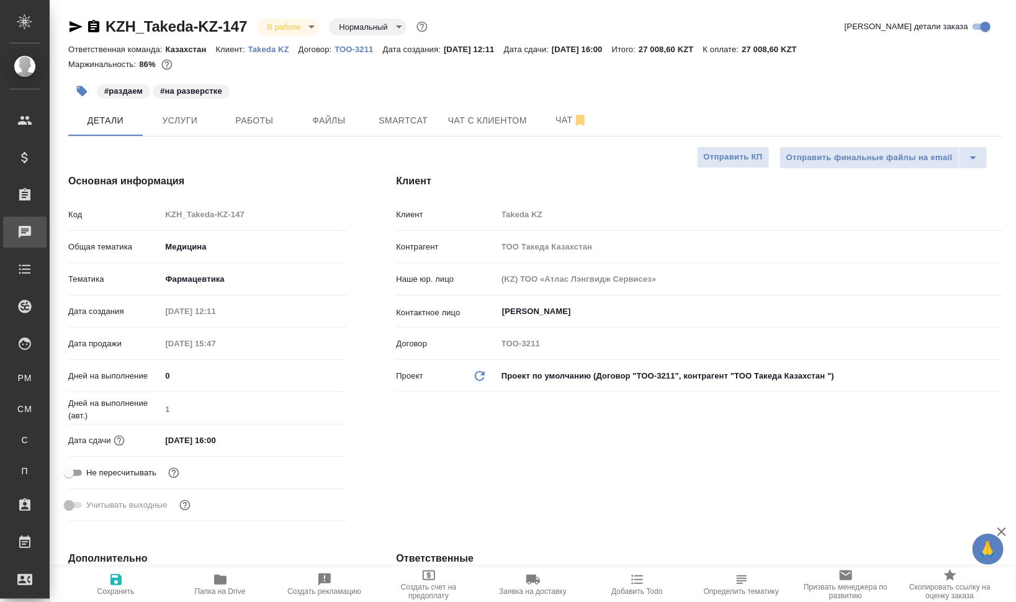
type textarea "x"
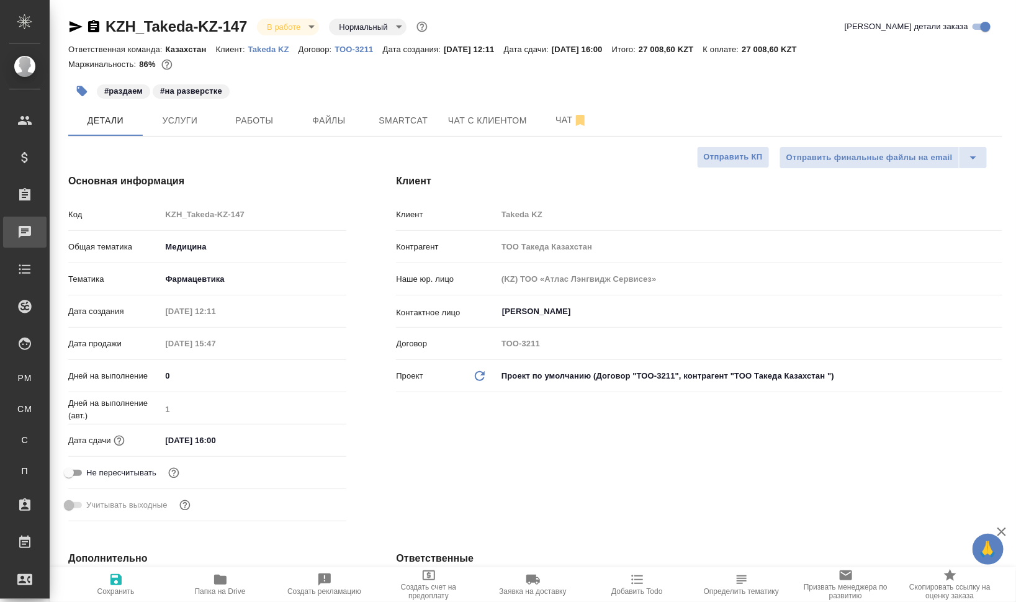
type textarea "x"
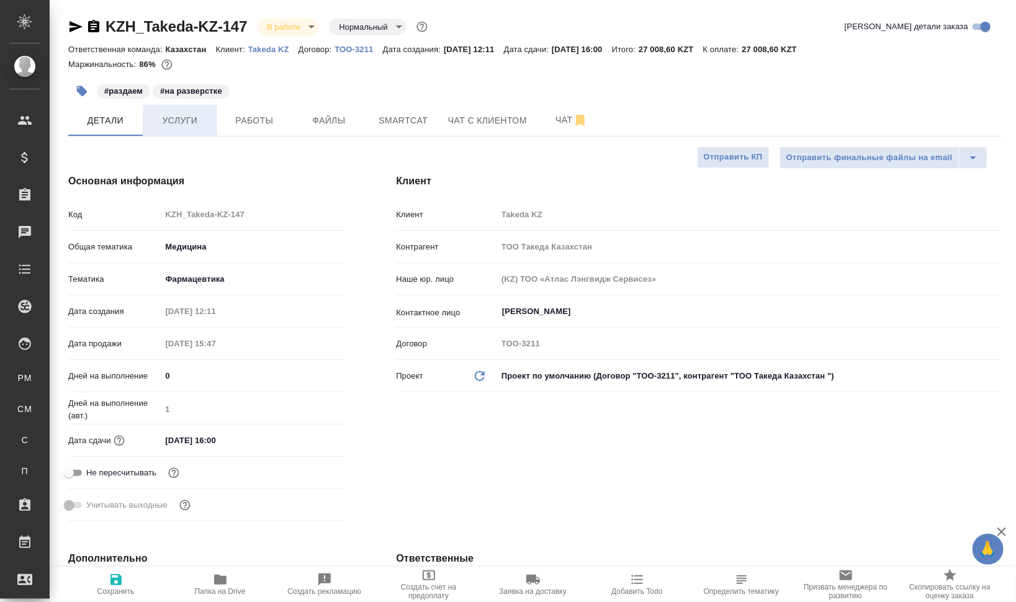
type textarea "x"
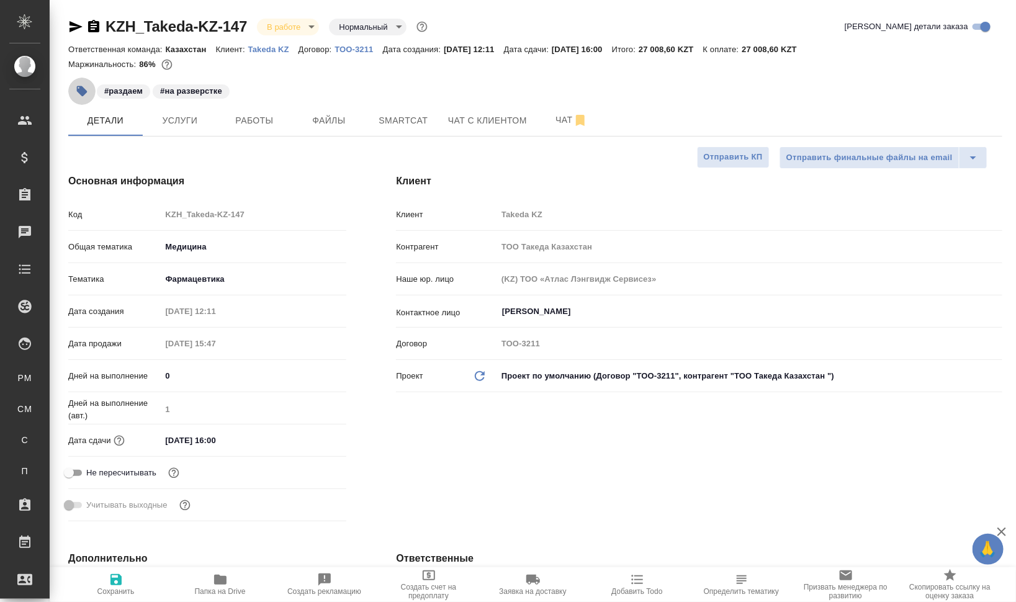
click at [86, 89] on icon "button" at bounding box center [82, 91] width 12 height 12
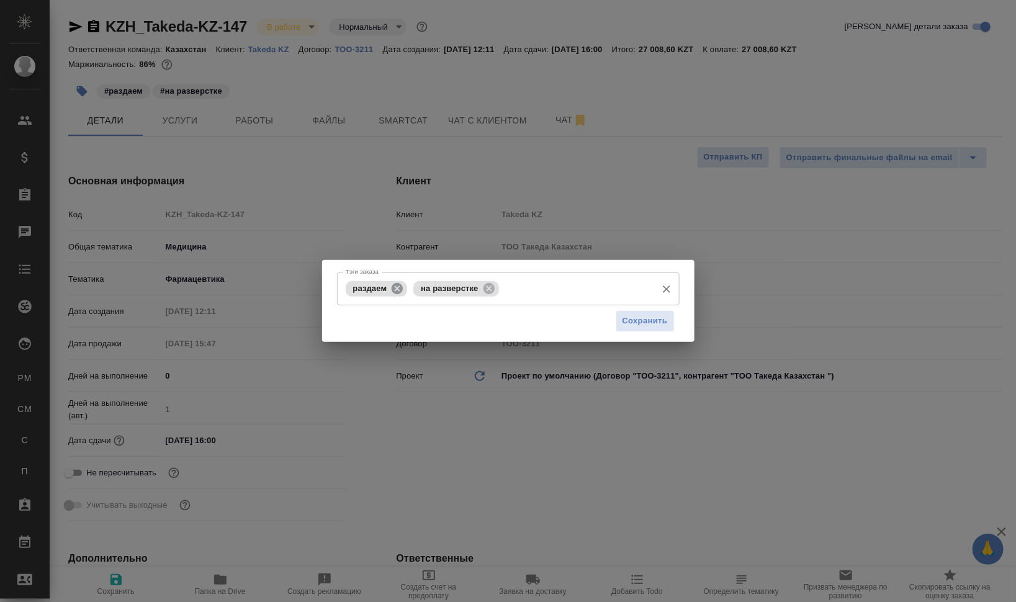
click icon
click input "Тэги заказа"
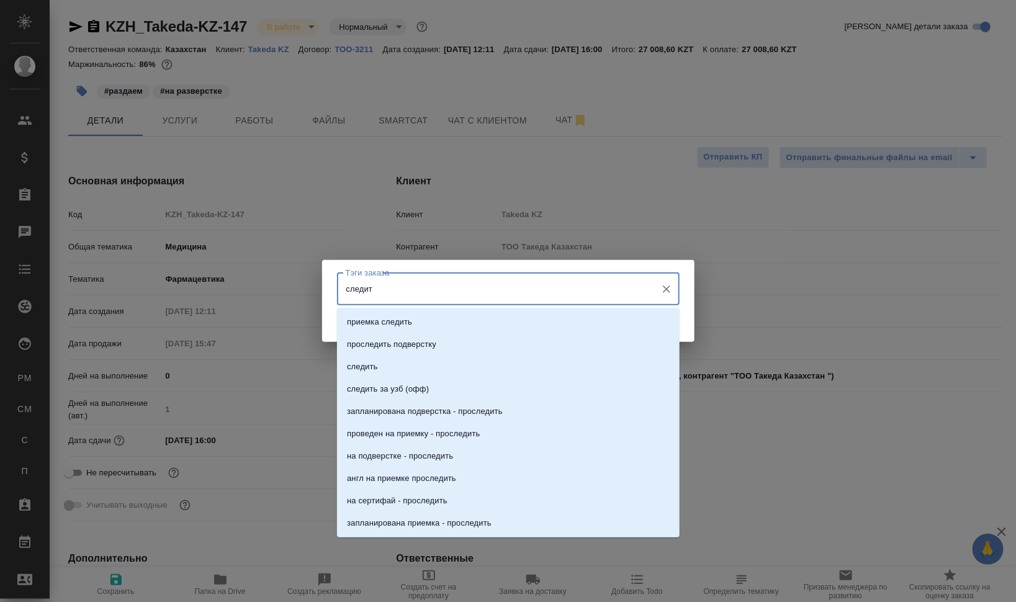
type input "следить"
click li "следить"
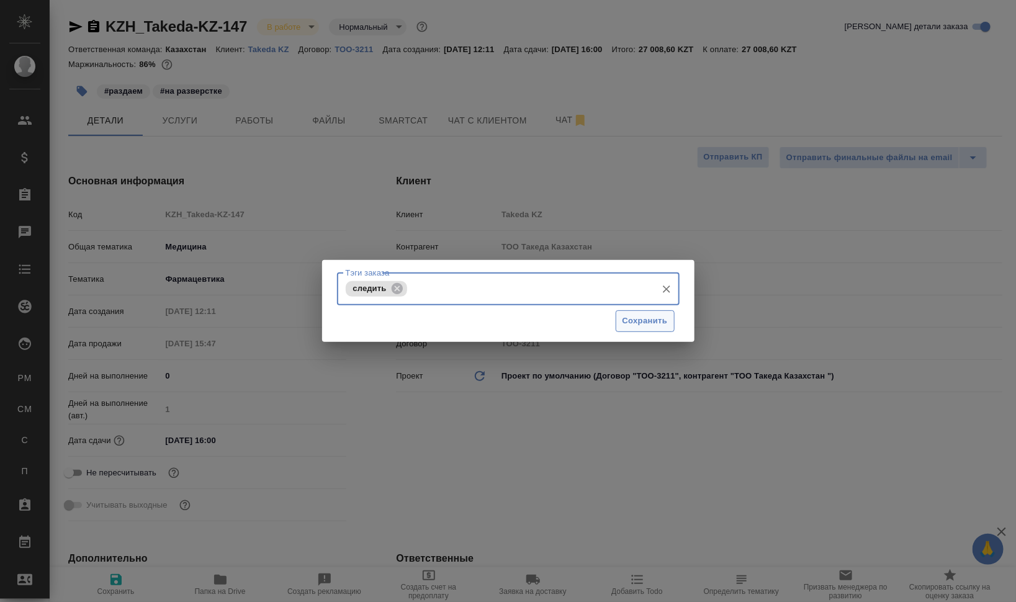
click span "Сохранить"
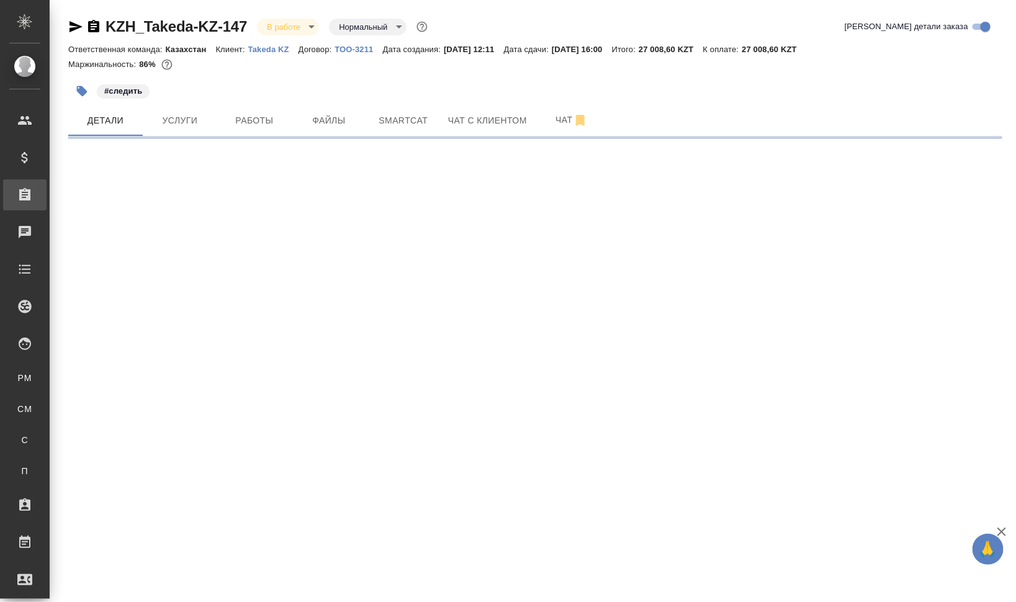
select select "RU"
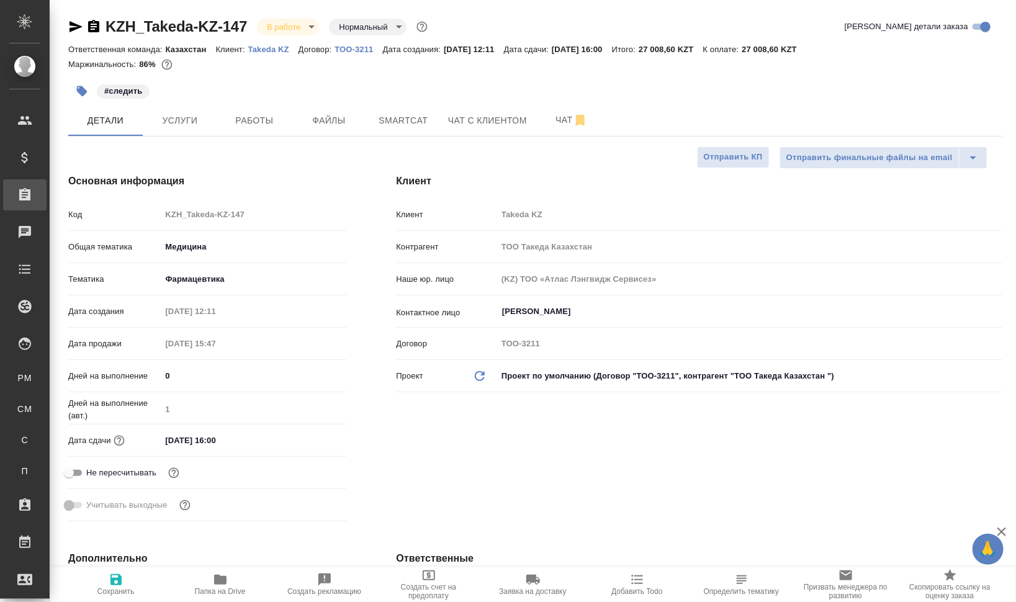
type textarea "x"
click span "Работы"
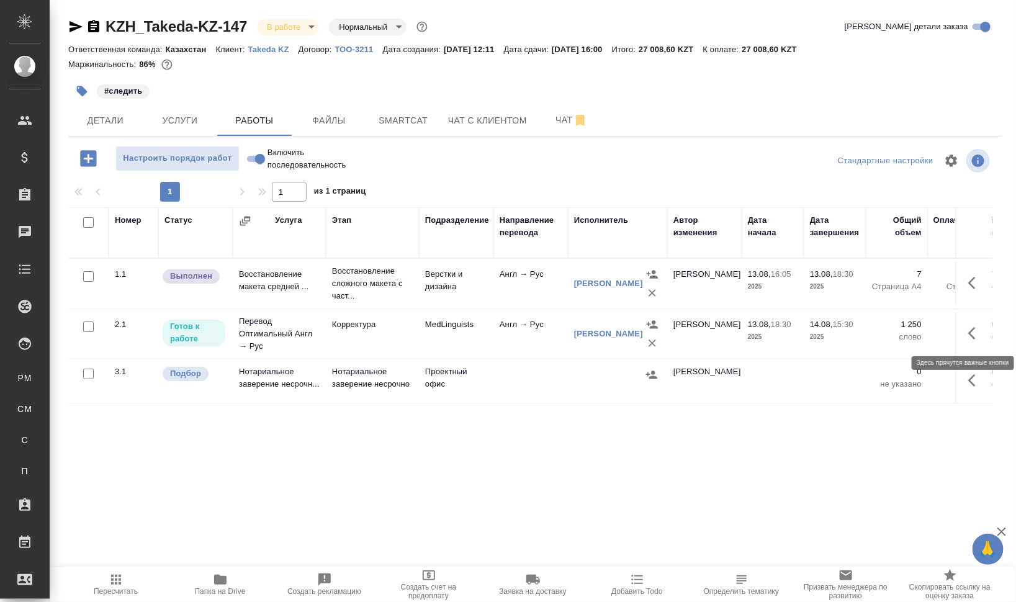
click icon "button"
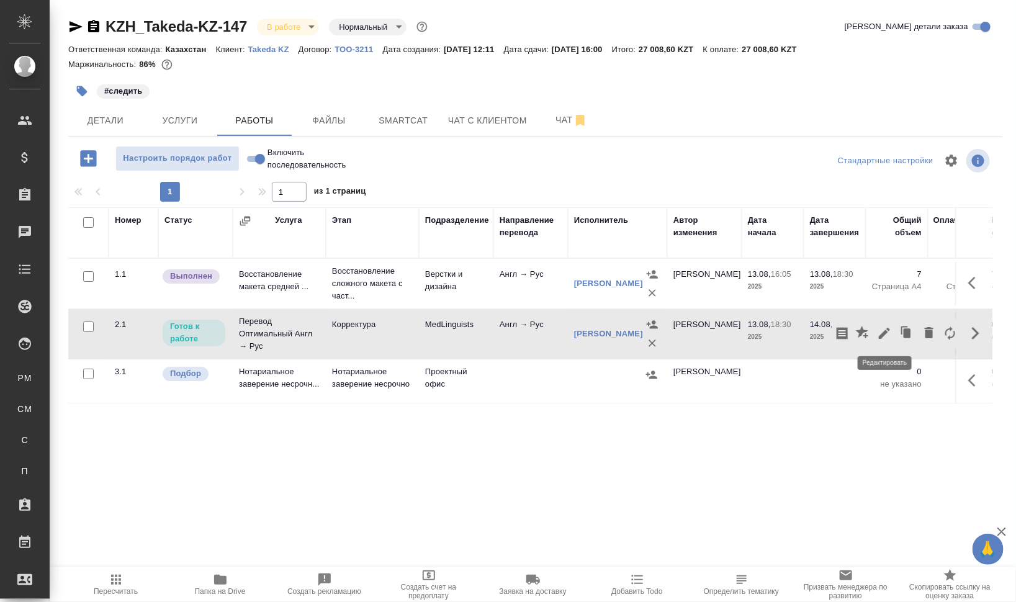
click icon "button"
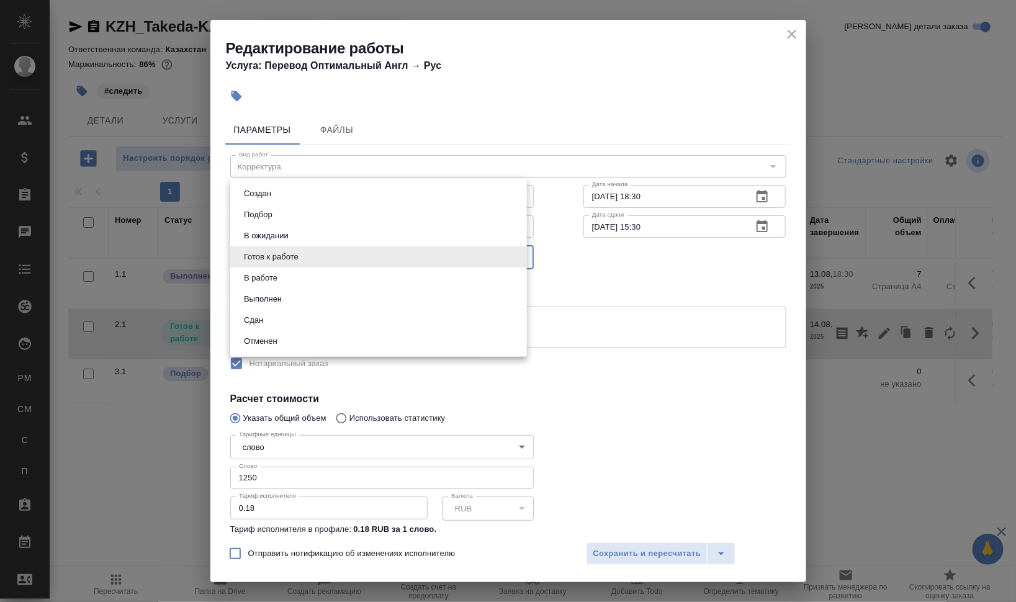
click body "🙏 .cls-1 fill:#fff; AWATERA Валеев Динар Клиенты Спецификации Заказы 0 Чаты Tod…"
click button "В работе"
type input "inProgress"
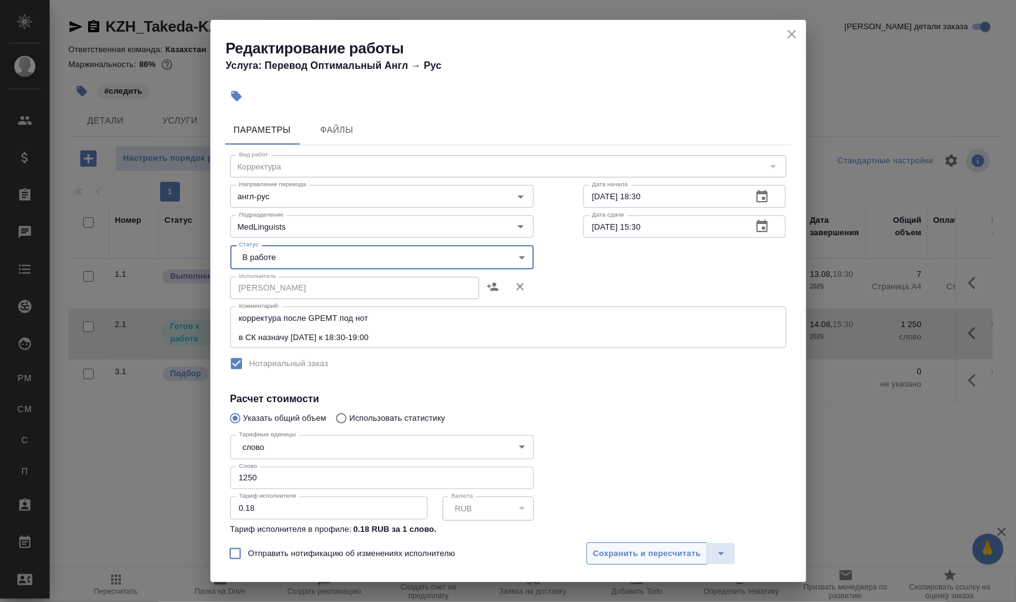
click span "Сохранить и пересчитать"
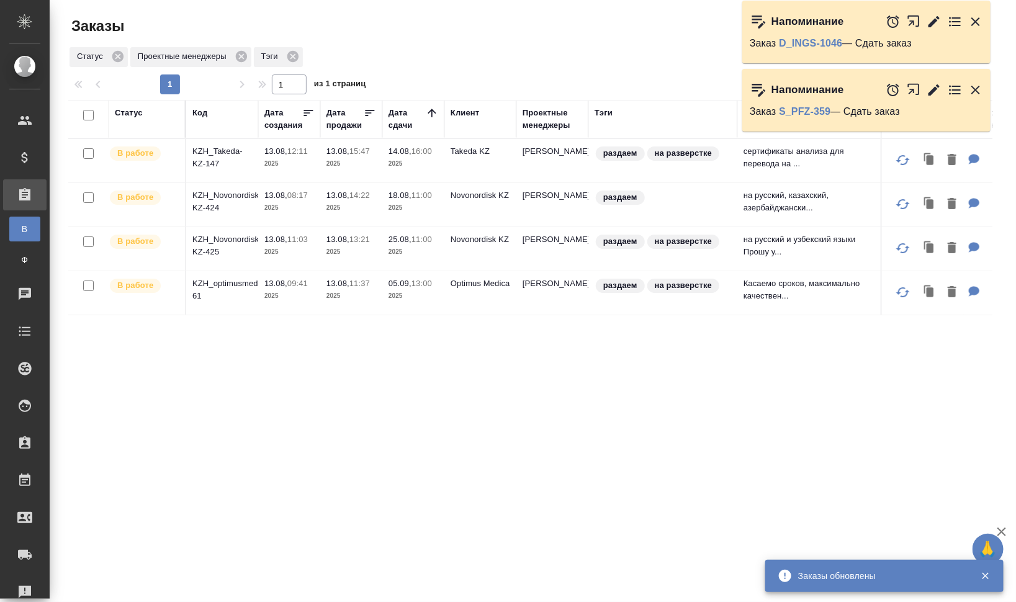
click at [978, 91] on icon "button" at bounding box center [976, 90] width 9 height 9
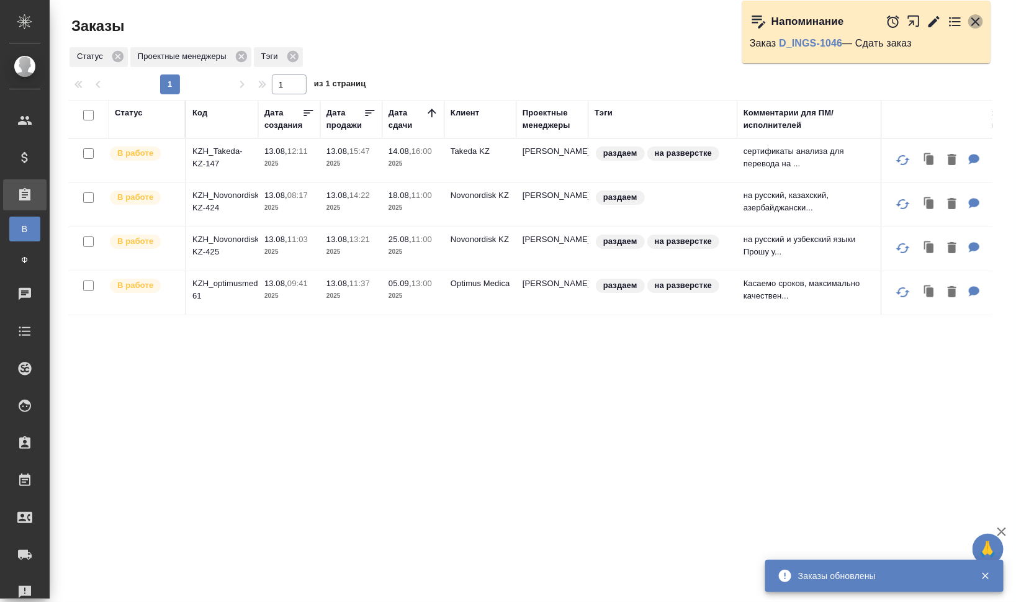
click at [976, 22] on icon "button" at bounding box center [976, 21] width 9 height 9
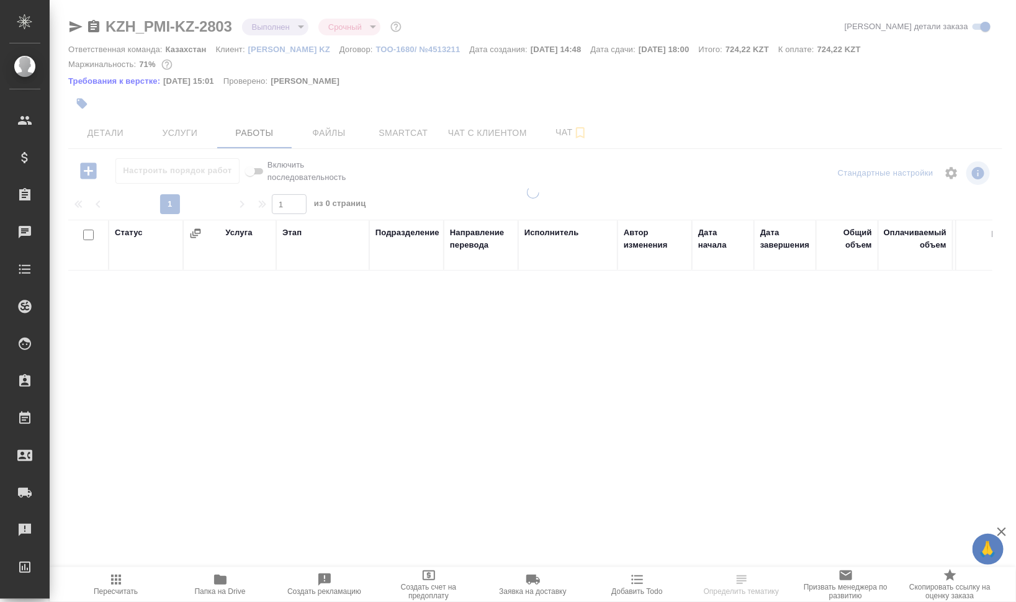
click at [269, 135] on div at bounding box center [533, 265] width 967 height 531
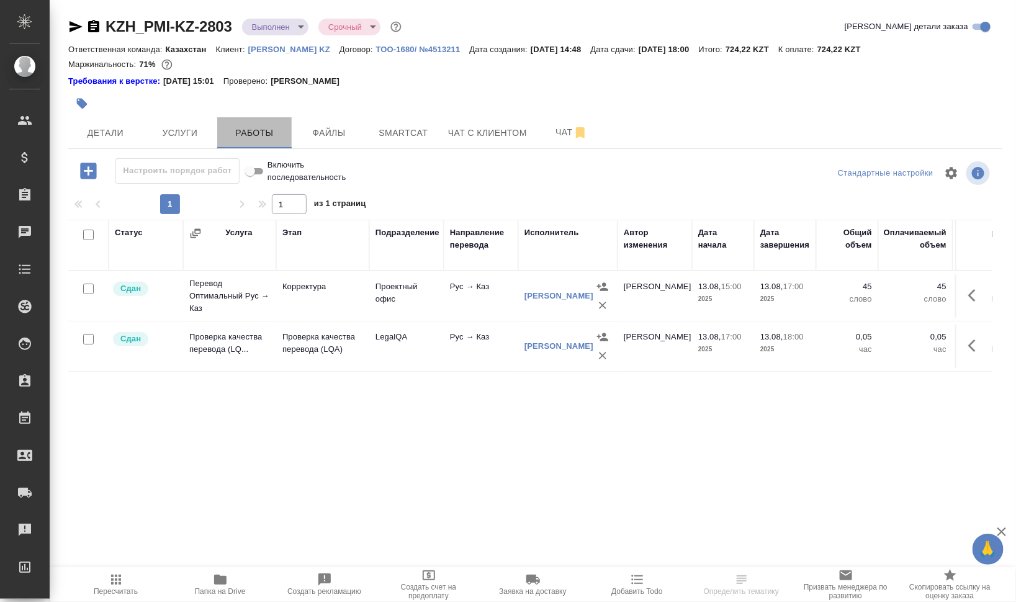
click at [269, 135] on span "Работы" at bounding box center [255, 133] width 60 height 16
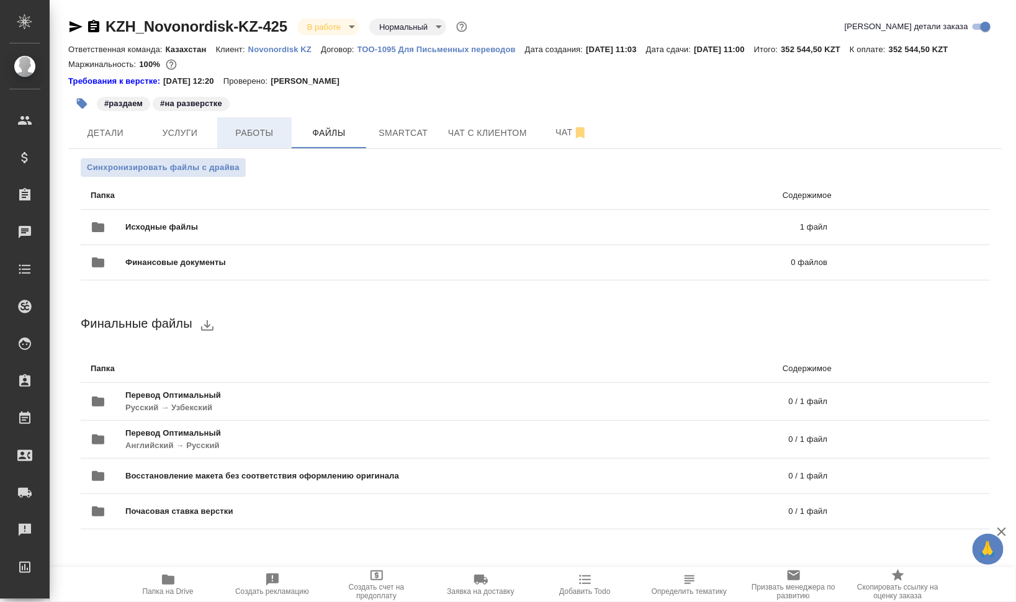
click at [239, 129] on span "Работы" at bounding box center [255, 133] width 60 height 16
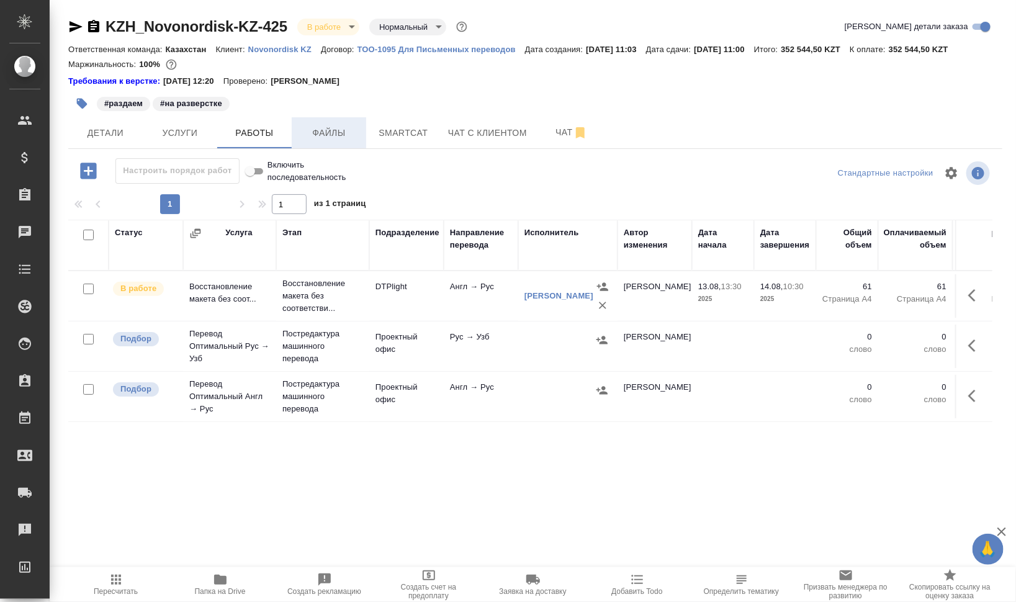
click at [327, 132] on span "Файлы" at bounding box center [329, 133] width 60 height 16
click at [227, 128] on span "Работы" at bounding box center [255, 133] width 60 height 16
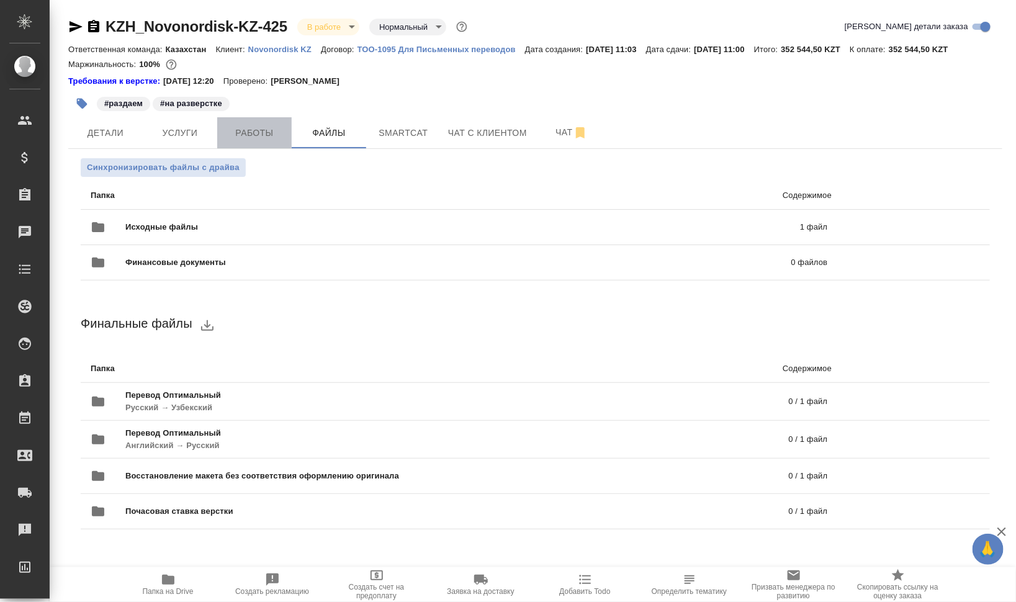
click at [227, 128] on span "Работы" at bounding box center [255, 133] width 60 height 16
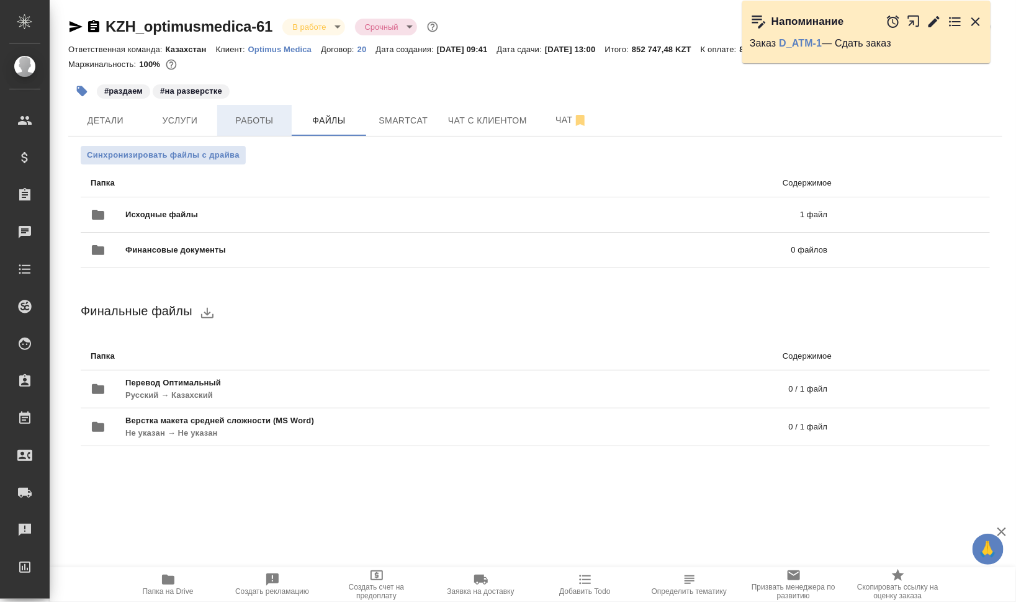
click at [266, 115] on span "Работы" at bounding box center [255, 121] width 60 height 16
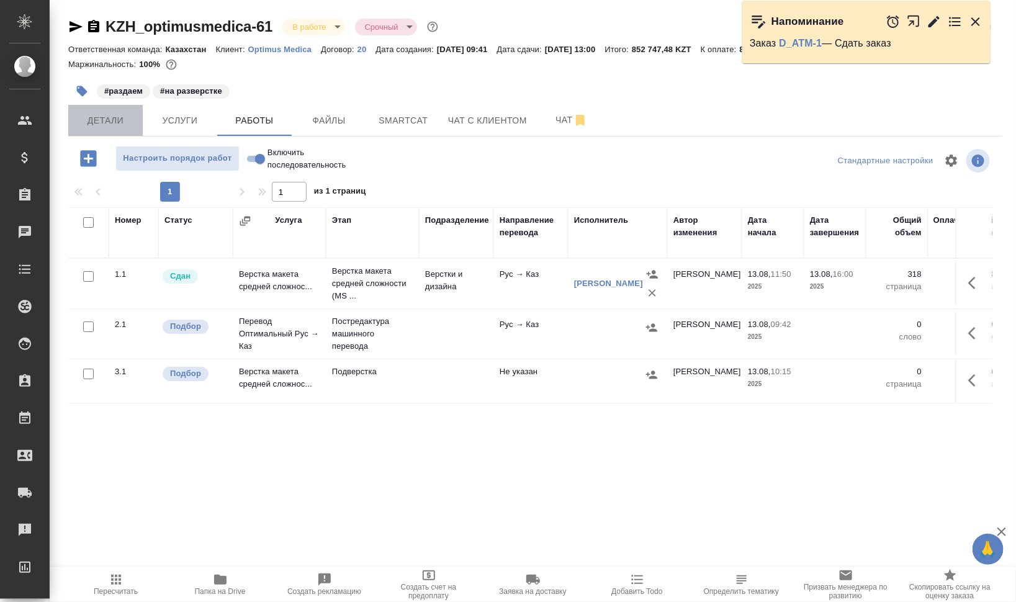
click at [103, 121] on span "Детали" at bounding box center [106, 121] width 60 height 16
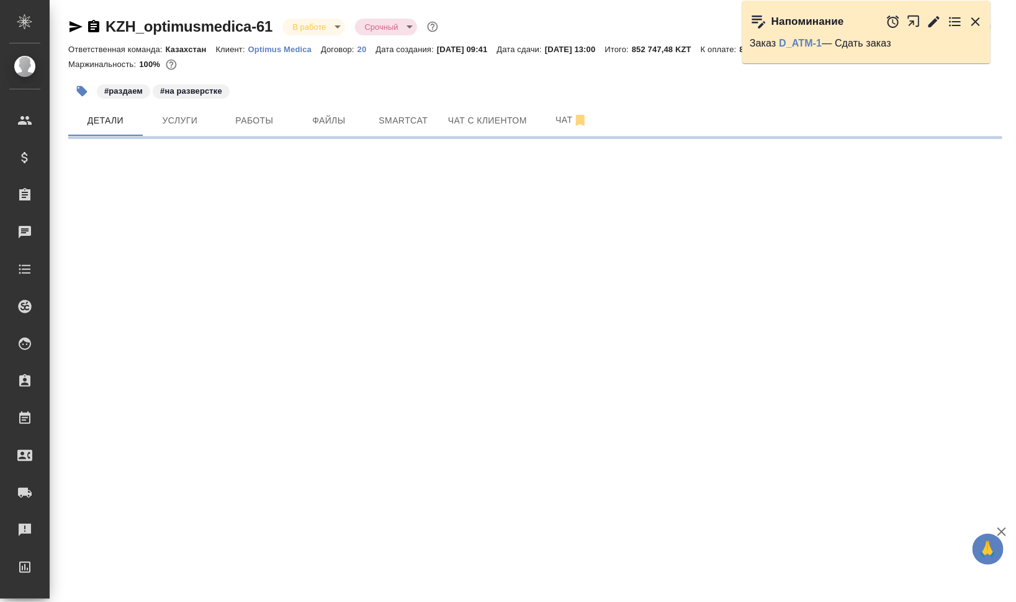
select select "RU"
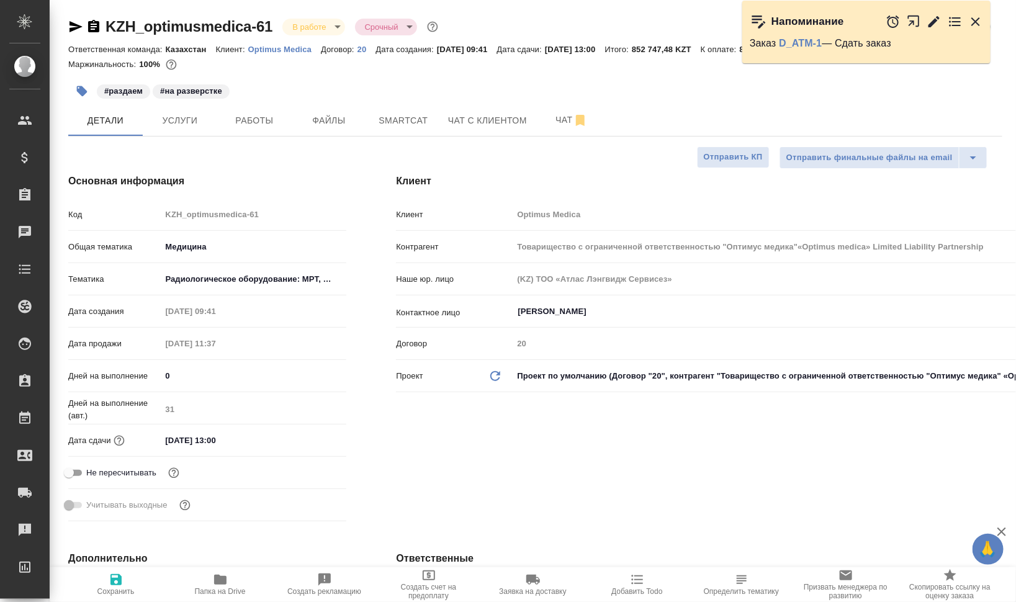
type textarea "x"
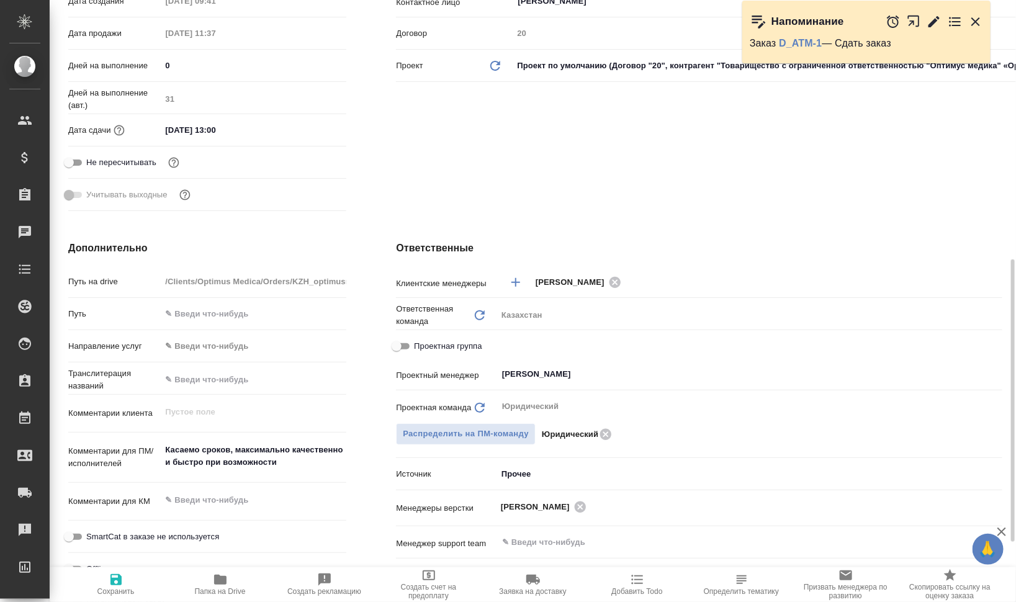
scroll to position [388, 0]
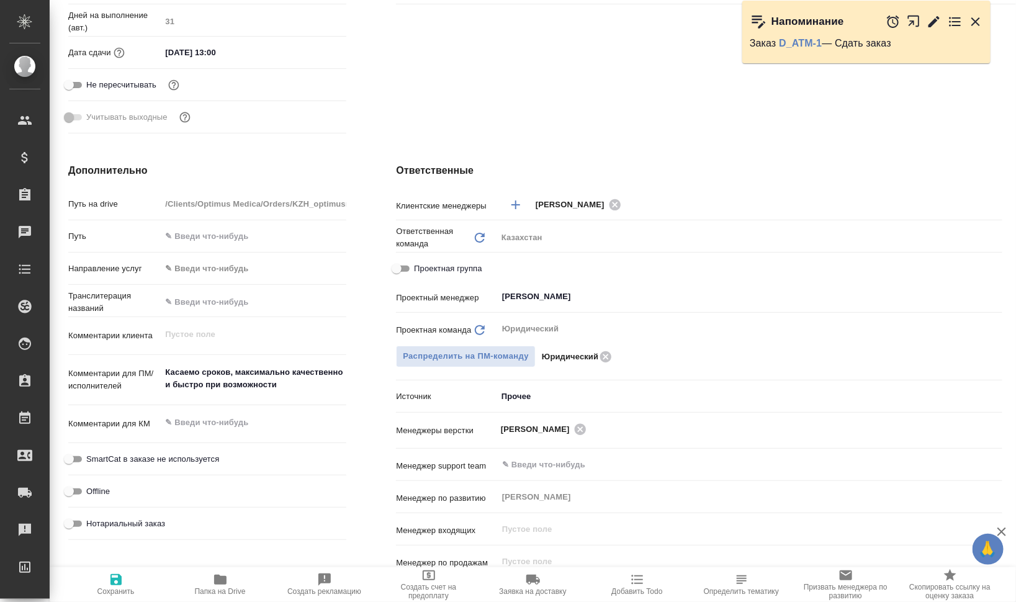
type input "Товарищество с ограниченной ответственностью "Оптимус медика"«Optimus medica» L…"
type textarea "x"
type input "Товарищество с ограниченной ответственностью "Оптимус медика"«Optimus medica» L…"
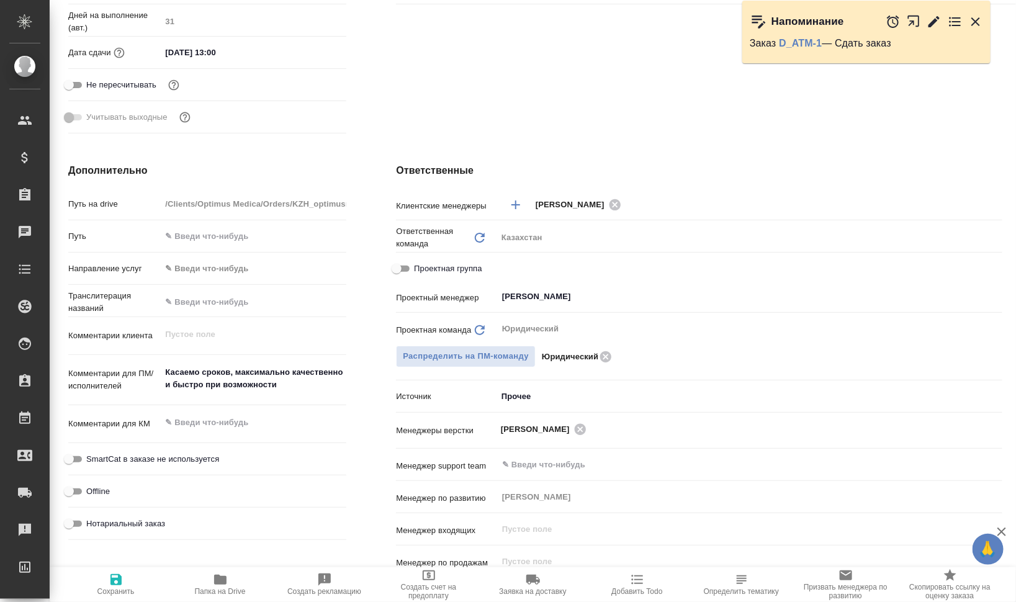
type textarea "x"
type input "Товарищество с ограниченной ответственностью "Оптимус медика"«Optimus medica» L…"
type textarea "x"
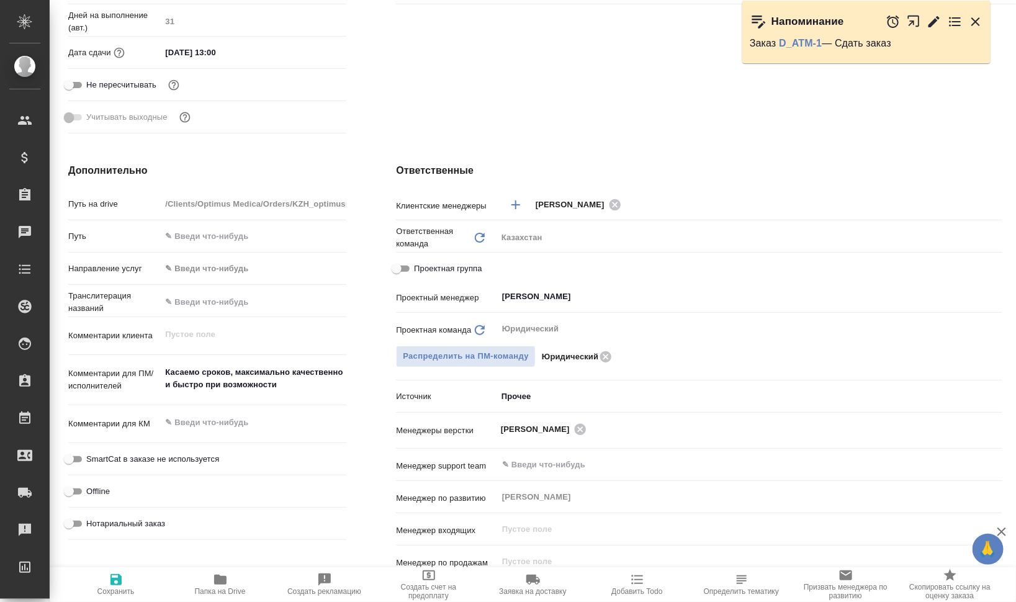
type textarea "x"
type input "Товарищество с ограниченной ответственностью "Оптимус медика"«Optimus medica» L…"
type textarea "x"
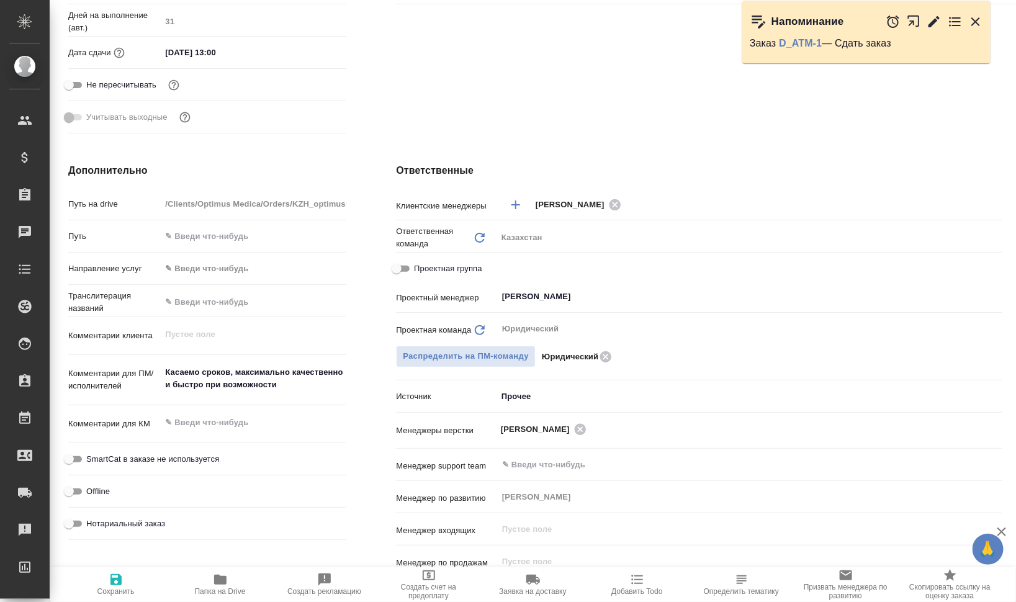
type textarea "x"
type input "Товарищество с ограниченной ответственностью "Оптимус медика"«Optimus medica» L…"
type textarea "x"
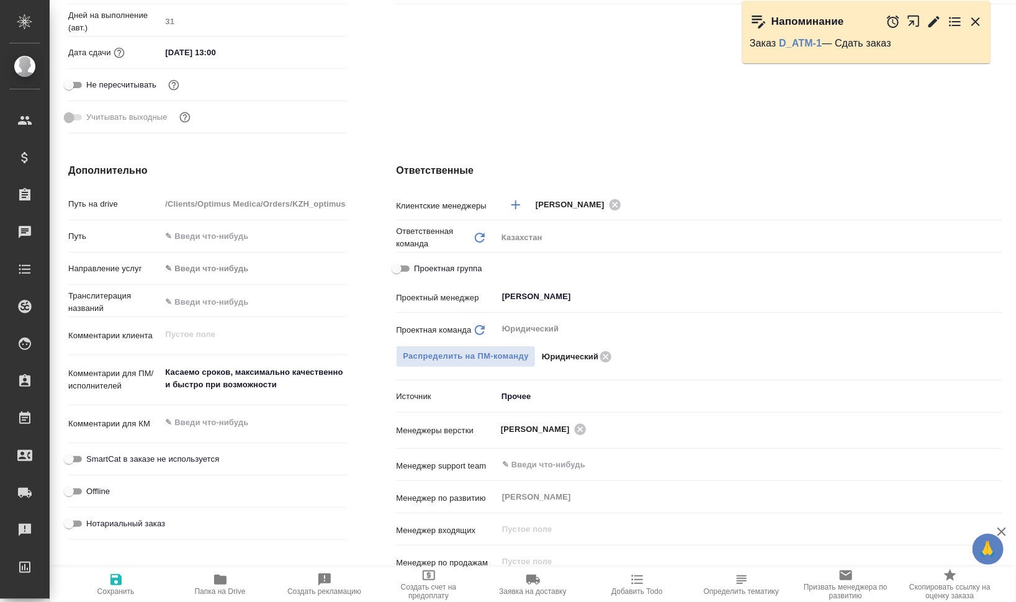
type input "Товарищество с ограниченной ответственностью "Оптимус медика"«Optimus medica» L…"
type textarea "x"
type input "Товарищество с ограниченной ответственностью "Оптимус медика"«Optimus medica» L…"
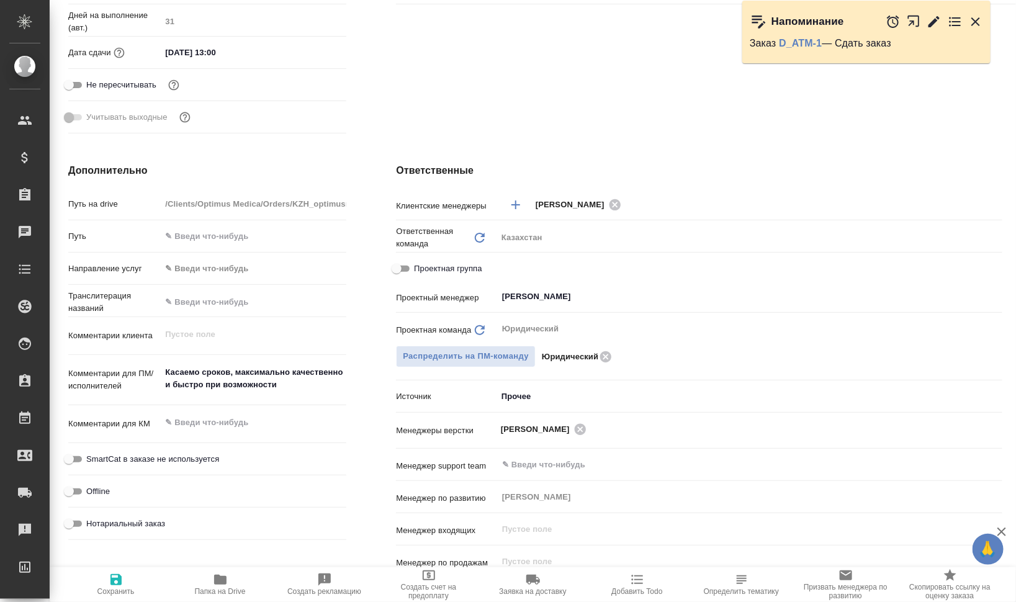
type textarea "x"
type input "Товарищество с ограниченной ответственностью "Оптимус медика"«Optimus medica» L…"
type textarea "x"
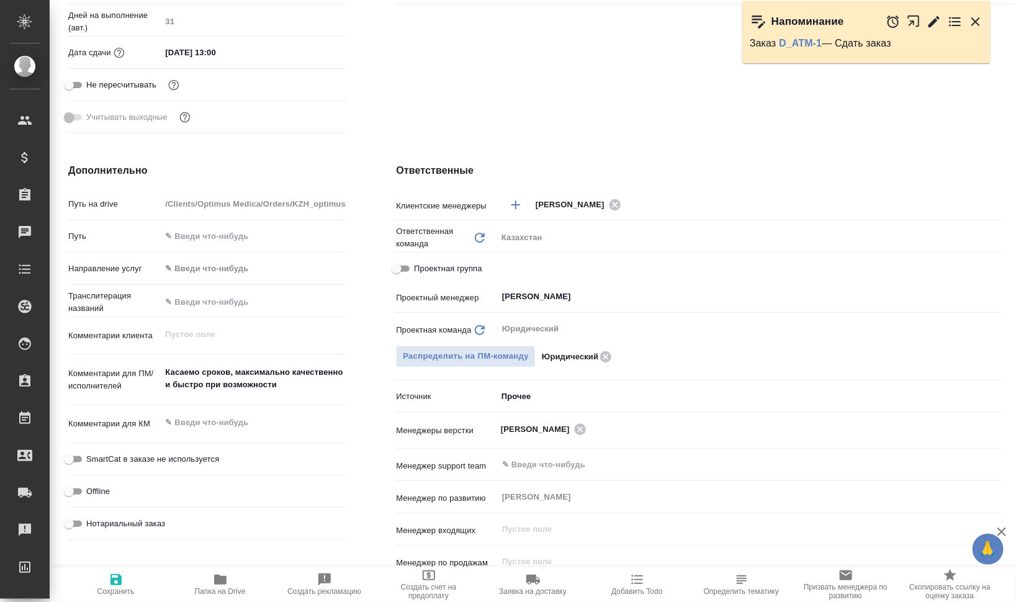
type textarea "x"
type input "Товарищество с ограниченной ответственностью "Оптимус медика"«Optimus medica» L…"
type textarea "x"
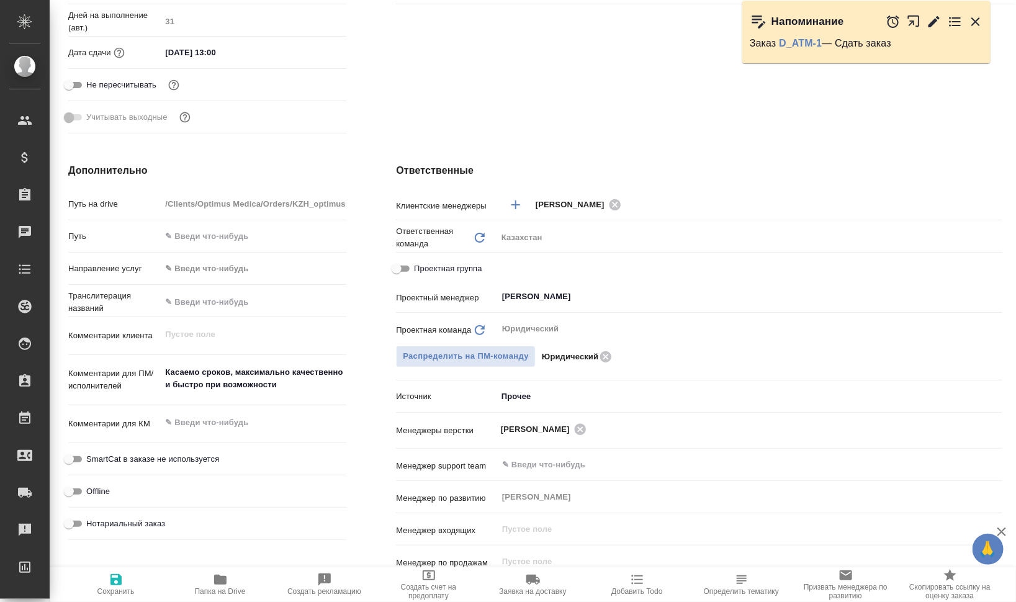
type textarea "x"
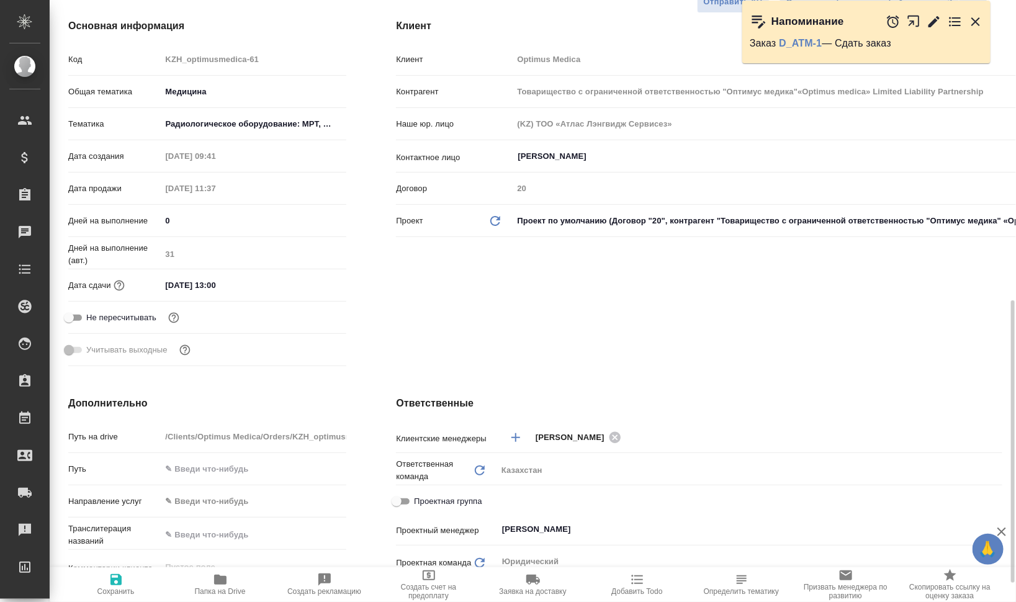
scroll to position [0, 0]
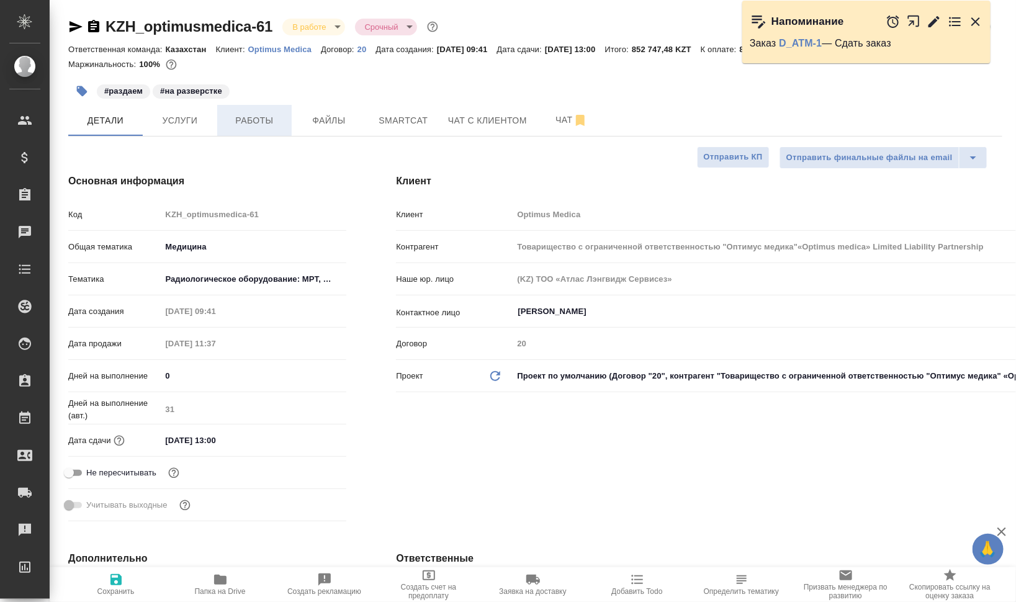
click at [266, 124] on span "Работы" at bounding box center [255, 121] width 60 height 16
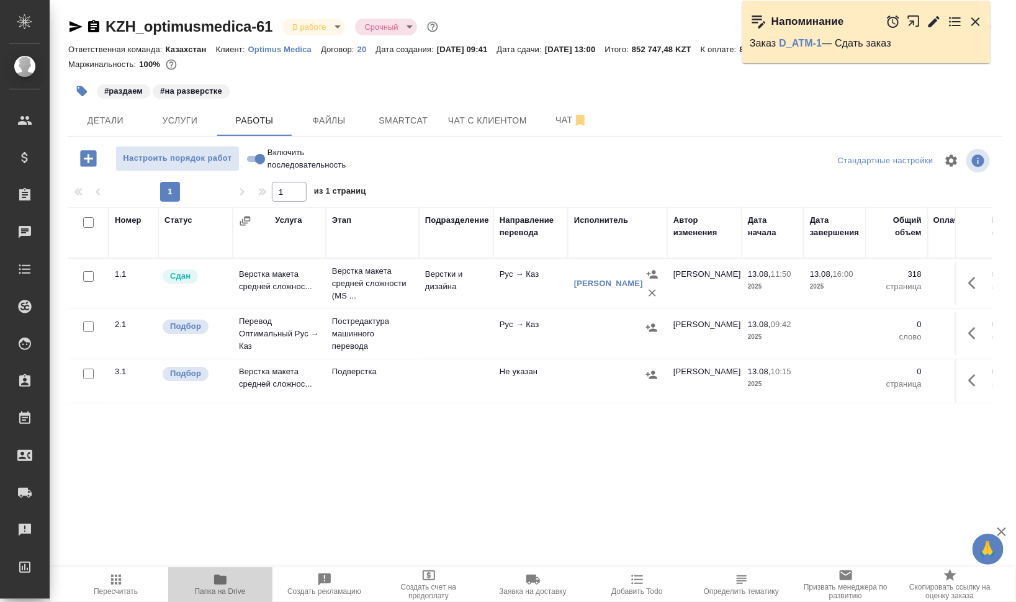
click at [227, 584] on icon "button" at bounding box center [220, 580] width 15 height 15
click at [73, 29] on icon "button" at bounding box center [76, 26] width 13 height 11
click at [79, 27] on icon "button" at bounding box center [76, 26] width 13 height 11
click at [100, 125] on span "Детали" at bounding box center [106, 121] width 60 height 16
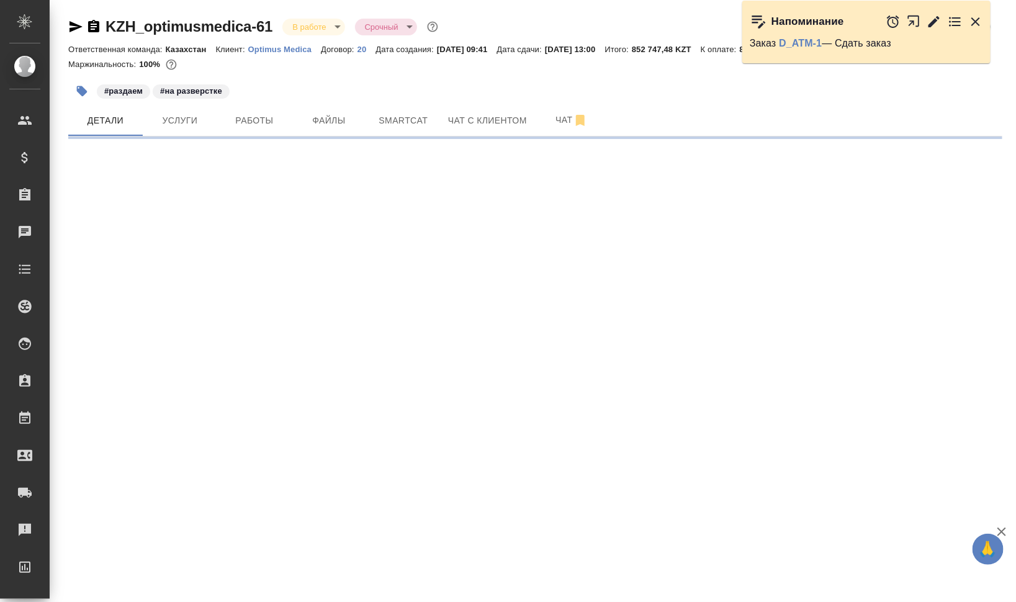
select select "RU"
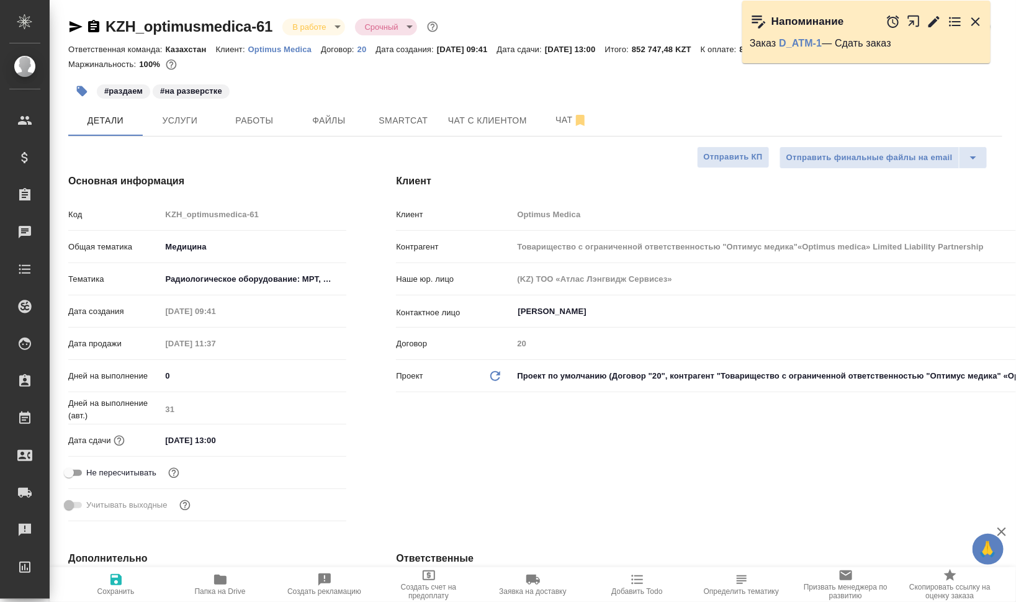
type textarea "x"
click at [978, 15] on icon "button" at bounding box center [976, 21] width 15 height 15
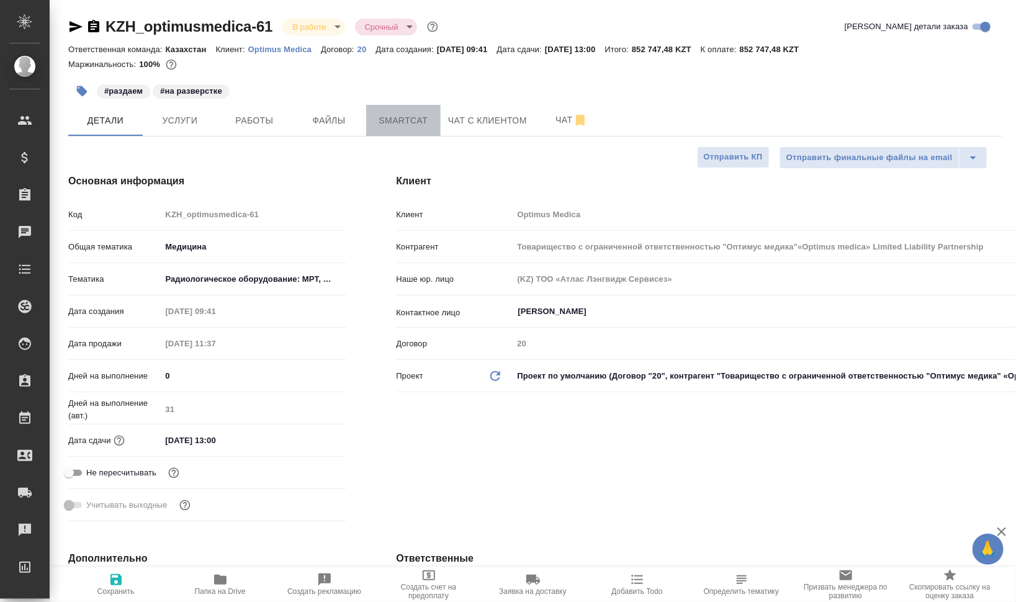
click at [424, 126] on span "Smartcat" at bounding box center [404, 121] width 60 height 16
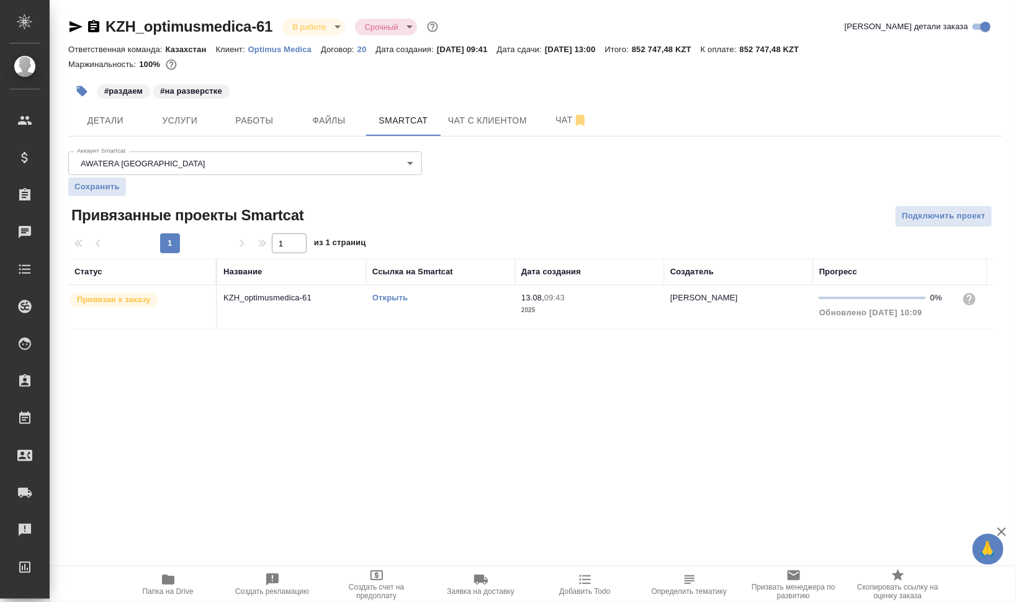
click at [394, 296] on link "Открыть" at bounding box center [390, 297] width 35 height 9
click at [254, 117] on span "Работы" at bounding box center [255, 121] width 60 height 16
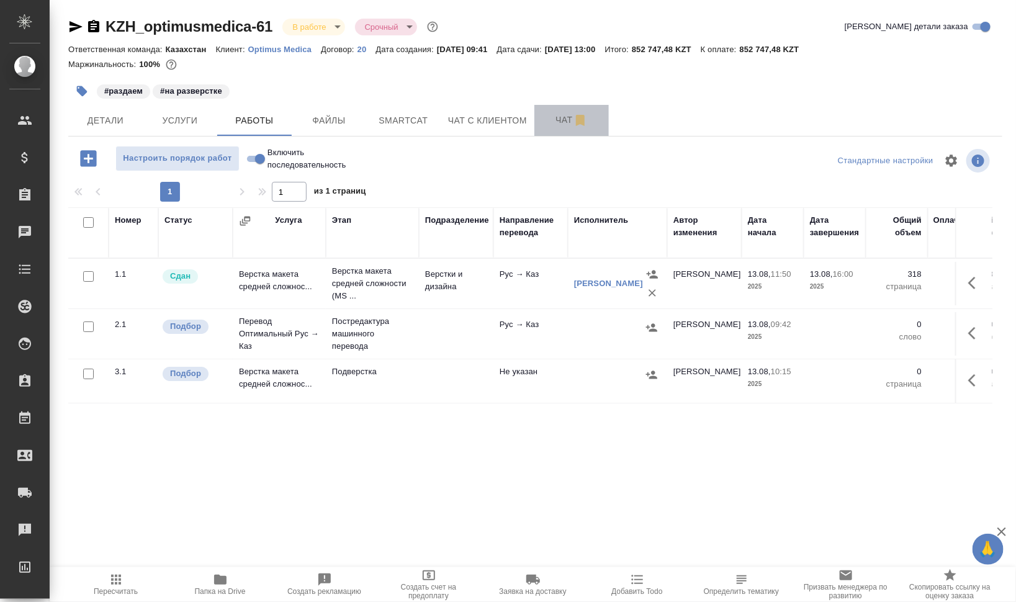
click at [545, 120] on span "Чат" at bounding box center [572, 120] width 60 height 16
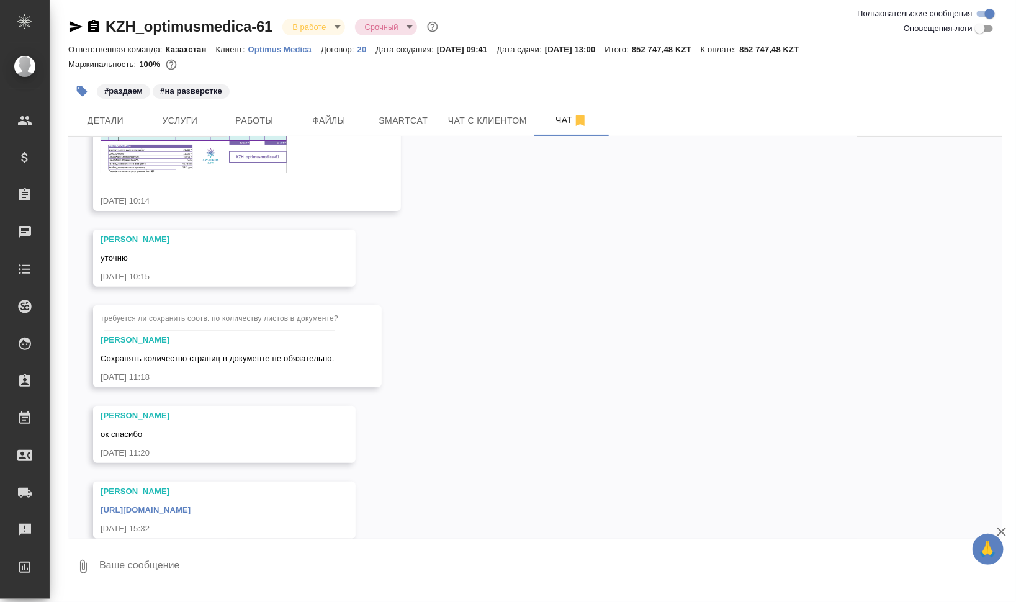
scroll to position [164, 0]
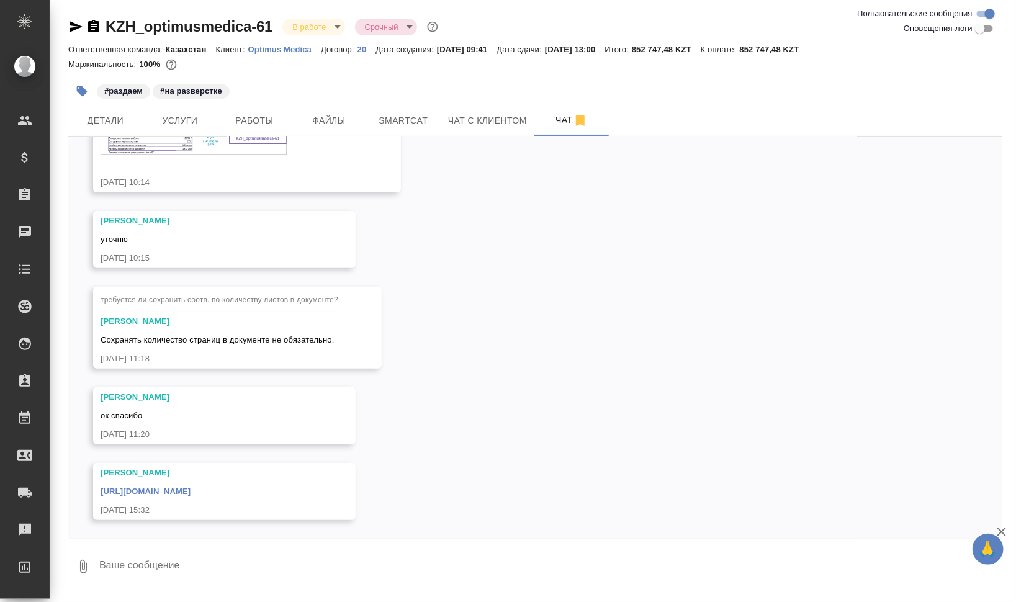
click at [191, 487] on link "[URL][DOMAIN_NAME]" at bounding box center [146, 491] width 90 height 9
click at [134, 112] on button "Детали" at bounding box center [105, 120] width 75 height 31
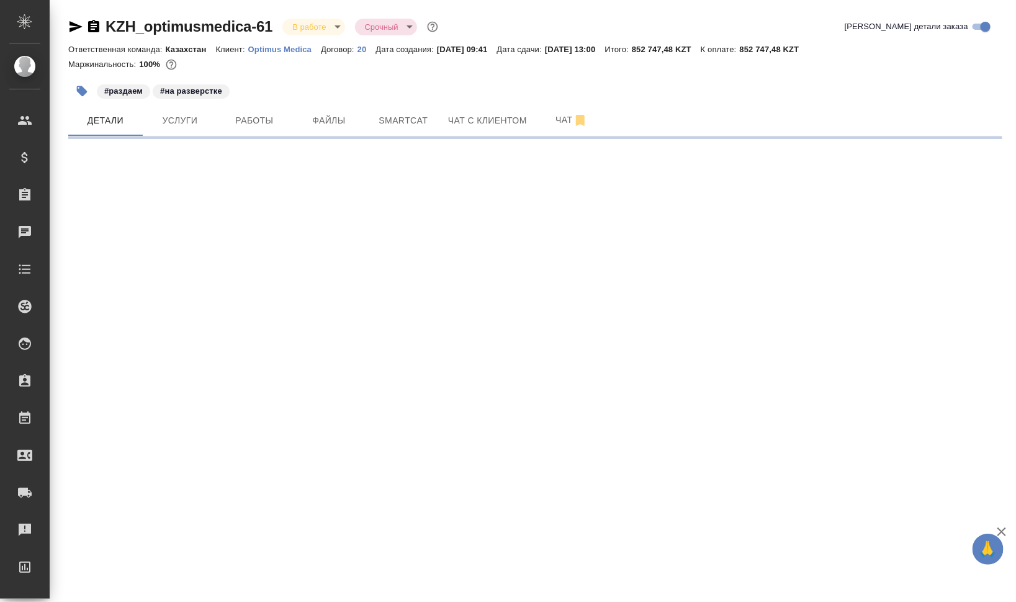
select select "RU"
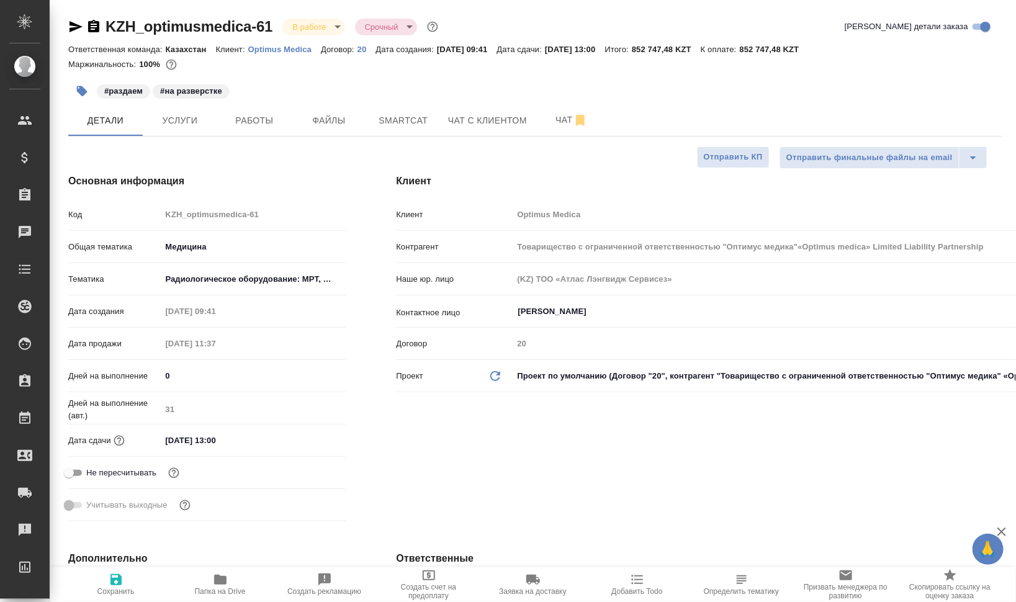
type textarea "x"
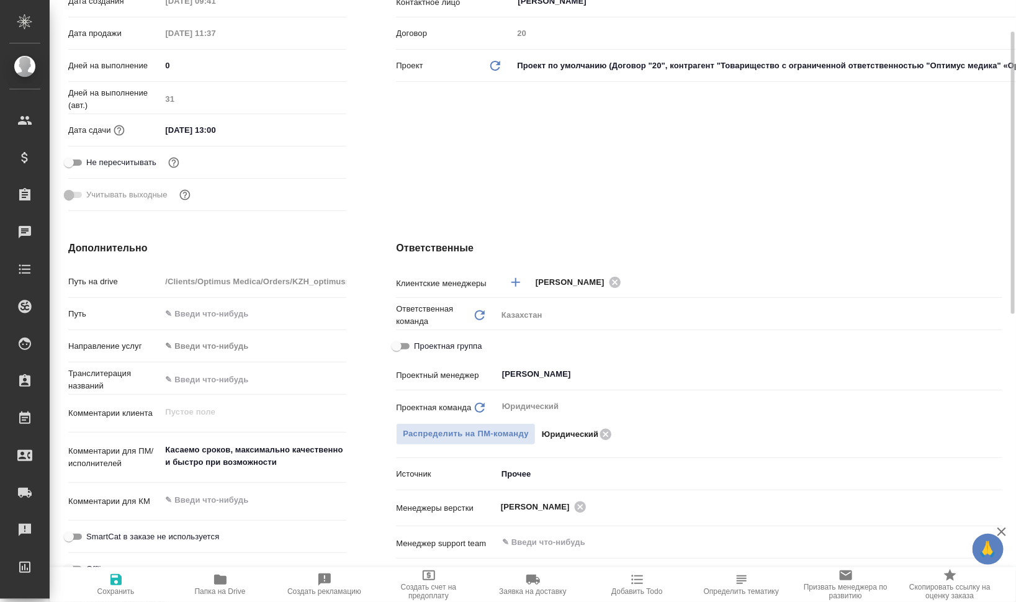
scroll to position [466, 0]
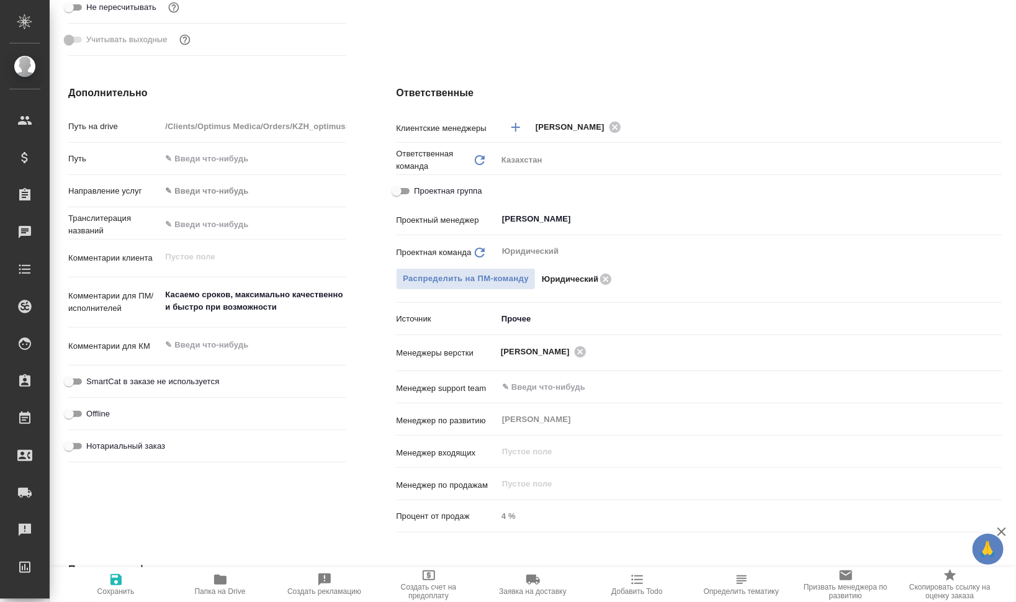
type input "Товарищество с ограниченной ответственностью "Оптимус медика"«Optimus medica» L…"
type textarea "x"
type input "Товарищество с ограниченной ответственностью "Оптимус медика"«Optimus medica» L…"
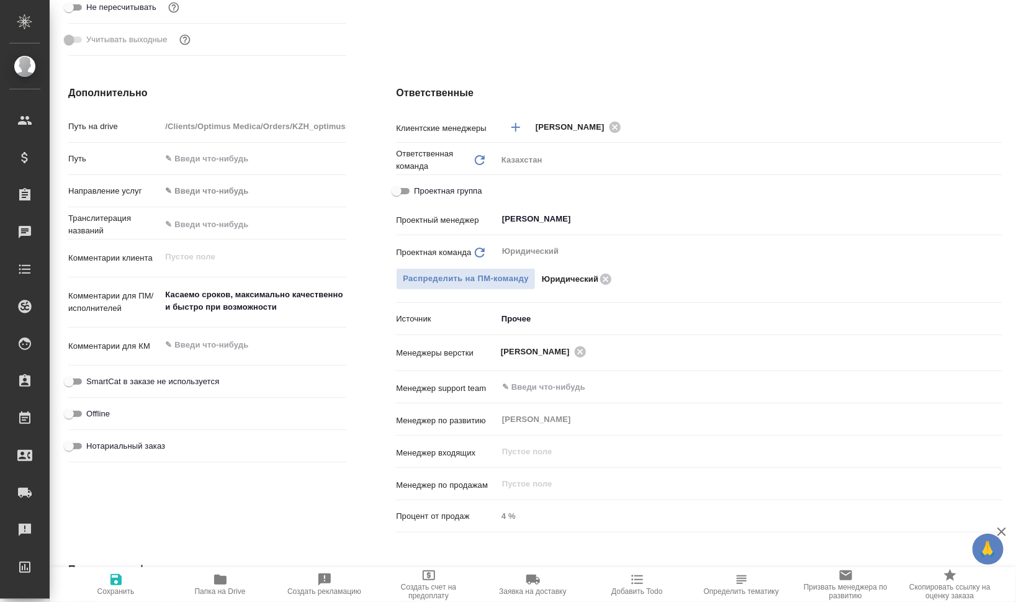
type textarea "x"
type input "Товарищество с ограниченной ответственностью "Оптимус медика"«Optimus medica» L…"
type textarea "x"
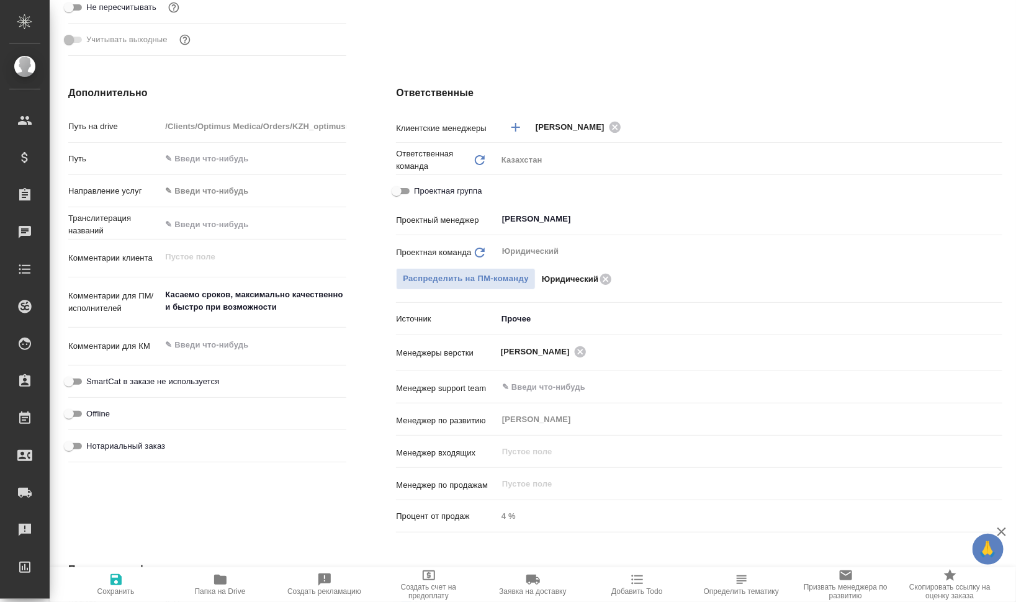
type textarea "x"
type input "Товарищество с ограниченной ответственностью "Оптимус медика"«Optimus medica» L…"
type textarea "x"
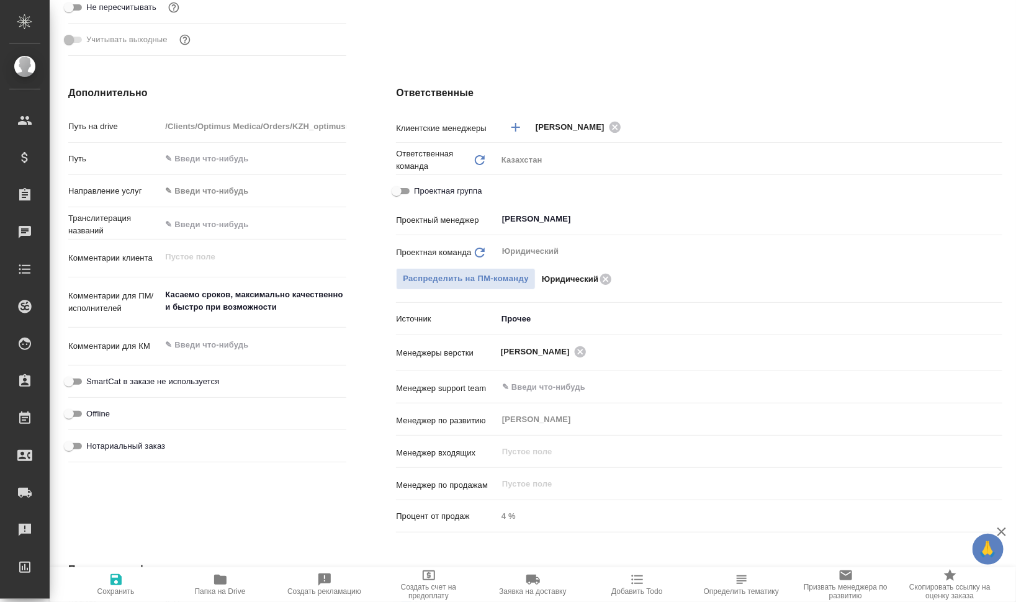
type textarea "x"
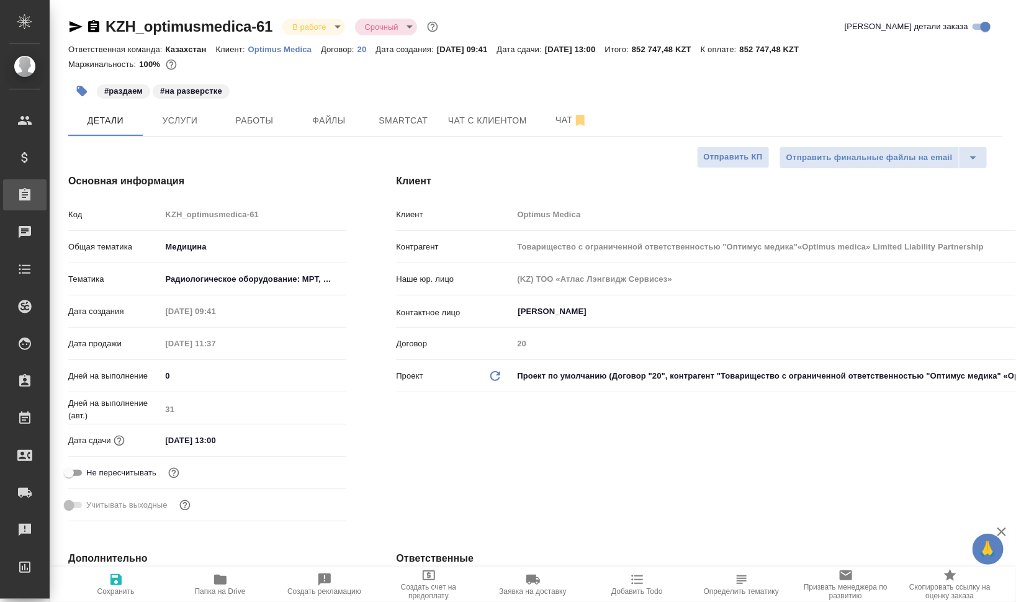
type input "Товарищество с ограниченной ответственностью "Оптимус медика"«Optimus medica» L…"
type textarea "x"
type input "Товарищество с ограниченной ответственностью "Оптимус медика"«Optimus medica» L…"
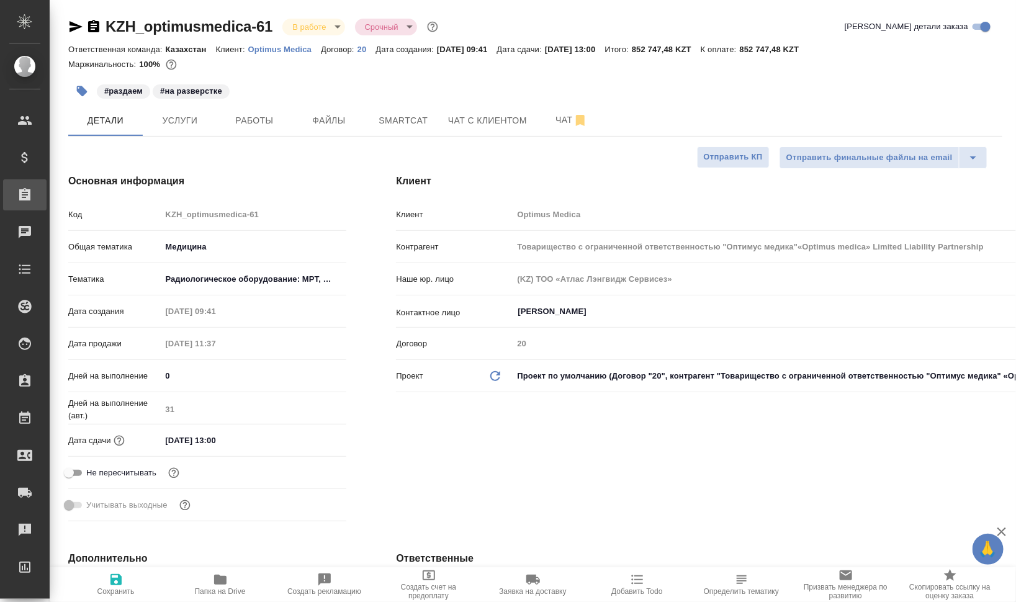
type textarea "x"
type input "Товарищество с ограниченной ответственностью "Оптимус медика"«Optimus medica» L…"
type textarea "x"
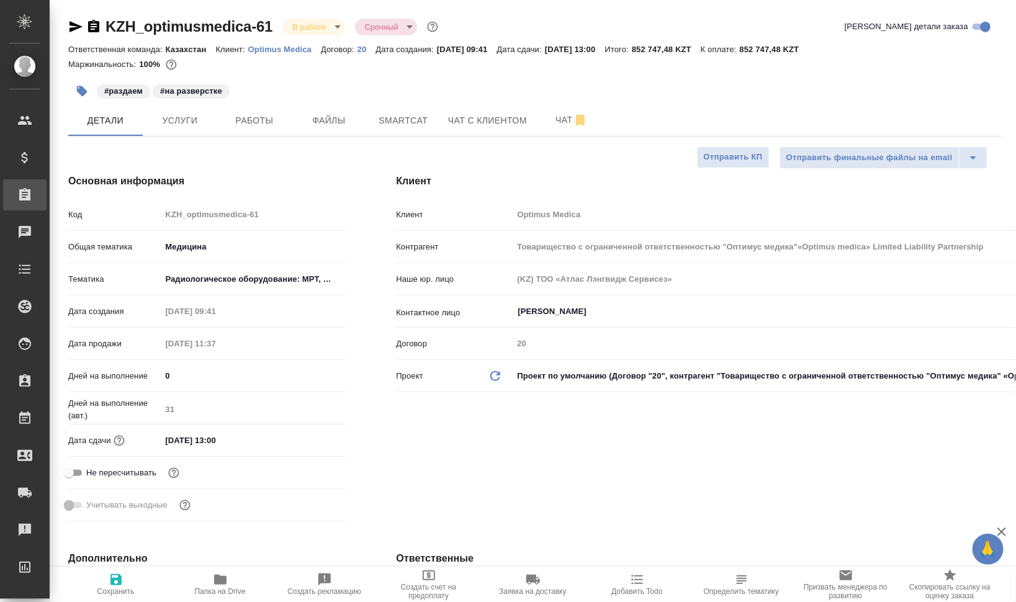
type textarea "x"
type input "Товарищество с ограниченной ответственностью "Оптимус медика"«Optimus medica» L…"
type textarea "x"
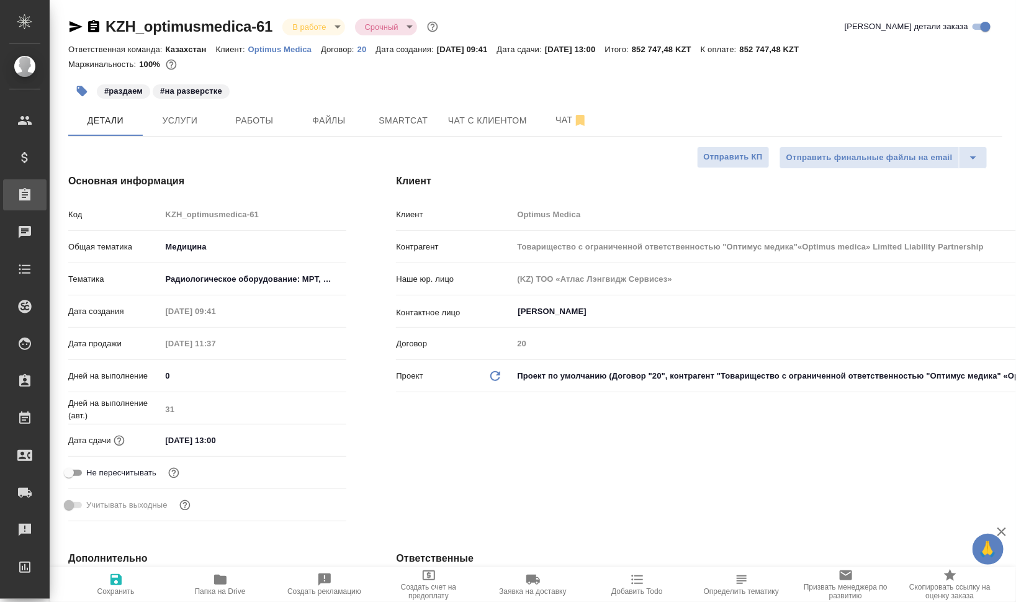
type textarea "x"
type input "Товарищество с ограниченной ответственностью "Оптимус медика"«Optimus medica» L…"
type textarea "x"
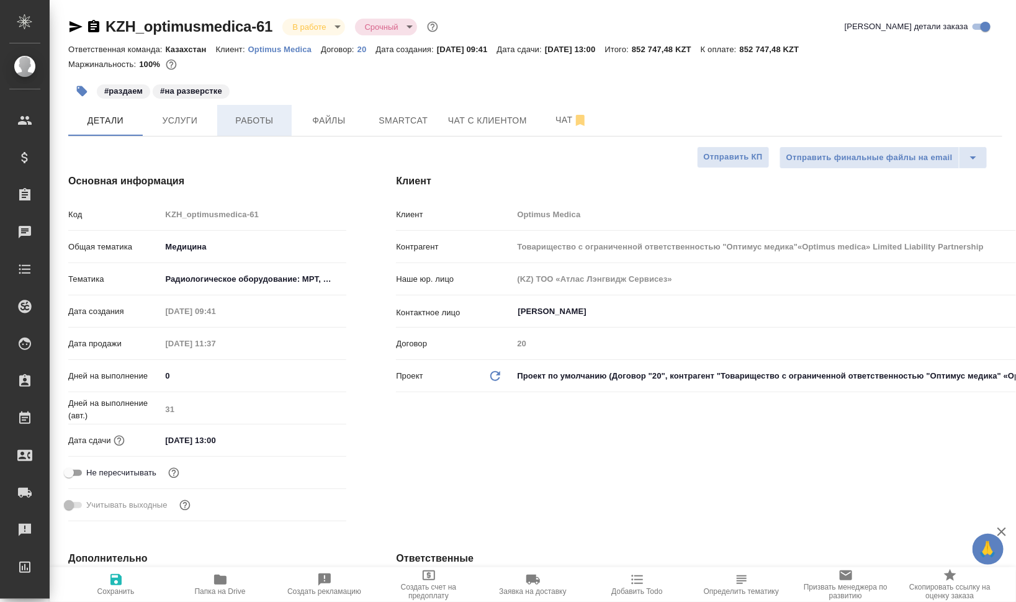
type input "Товарищество с ограниченной ответственностью "Оптимус медика"«Optimus medica» L…"
type textarea "x"
type input "Товарищество с ограниченной ответственностью "Оптимус медика"«Optimus medica» L…"
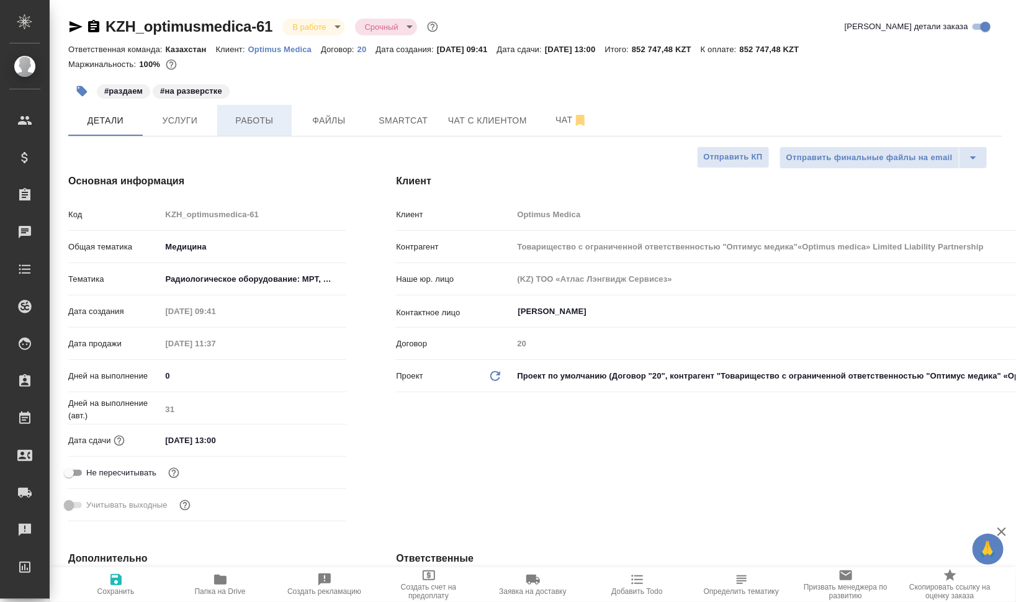
type textarea "x"
type input "Товарищество с ограниченной ответственностью "Оптимус медика"«Optimus medica» L…"
type textarea "x"
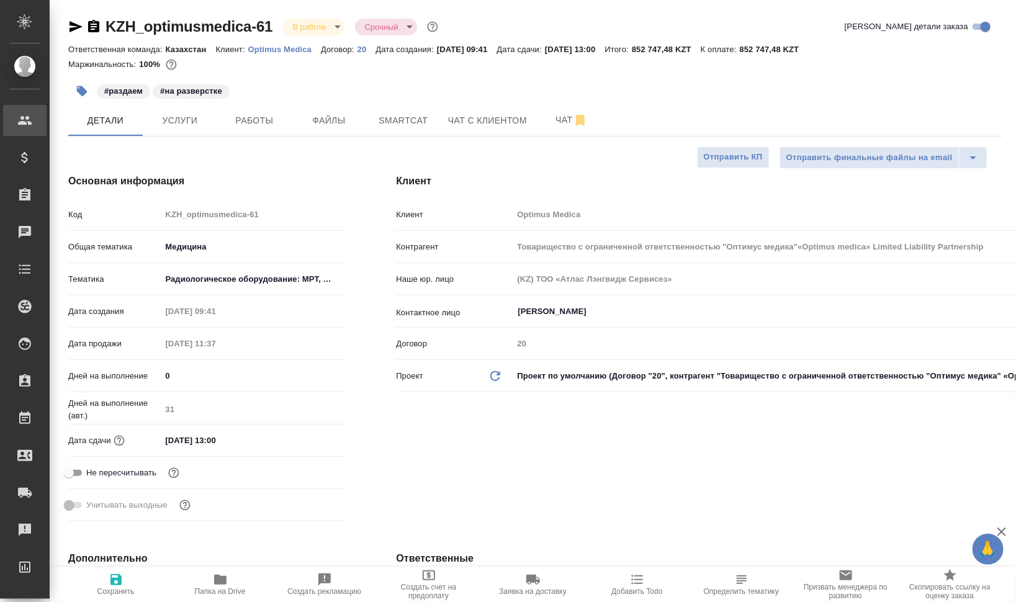
type textarea "x"
type input "Товарищество с ограниченной ответственностью "Оптимус медика"«Optimus medica» L…"
type textarea "x"
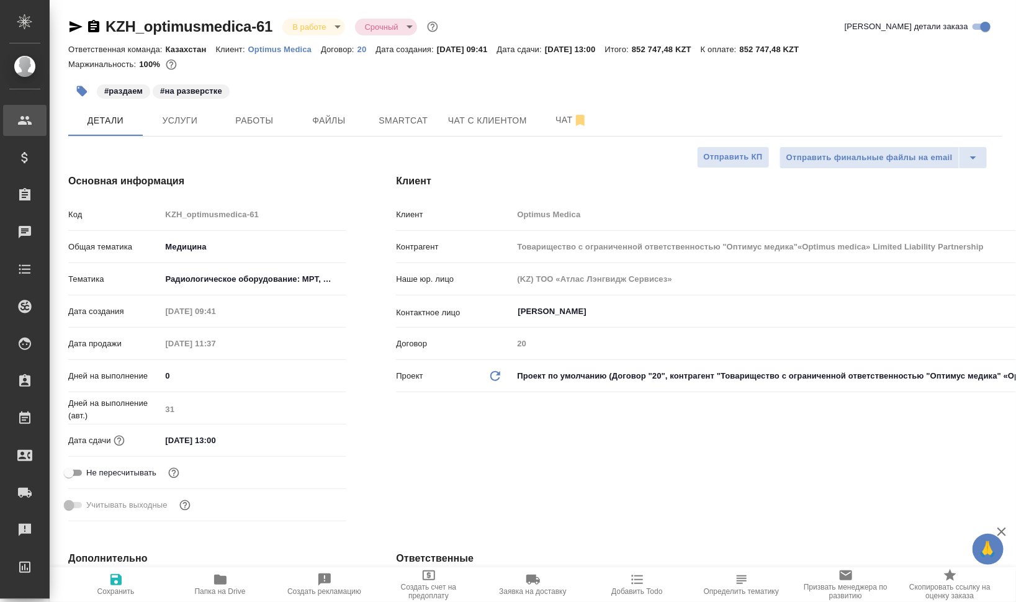
type textarea "x"
type input "Товарищество с ограниченной ответственностью "Оптимус медика"«Optimus medica» L…"
type textarea "x"
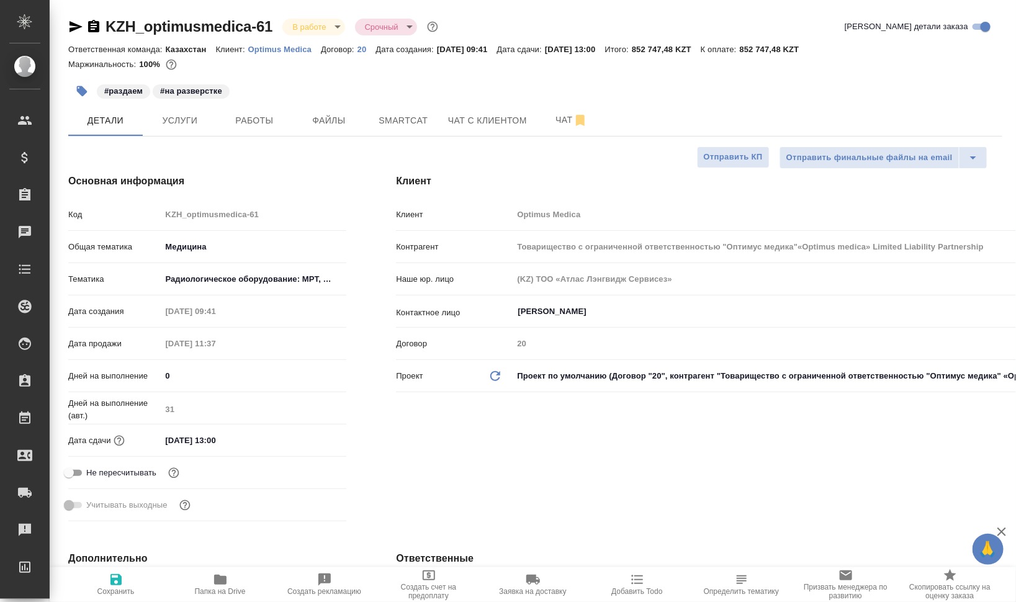
type input "Товарищество с ограниченной ответственностью "Оптимус медика"«Optimus medica» L…"
type textarea "x"
type input "Товарищество с ограниченной ответственностью "Оптимус медика"«Optimus medica» L…"
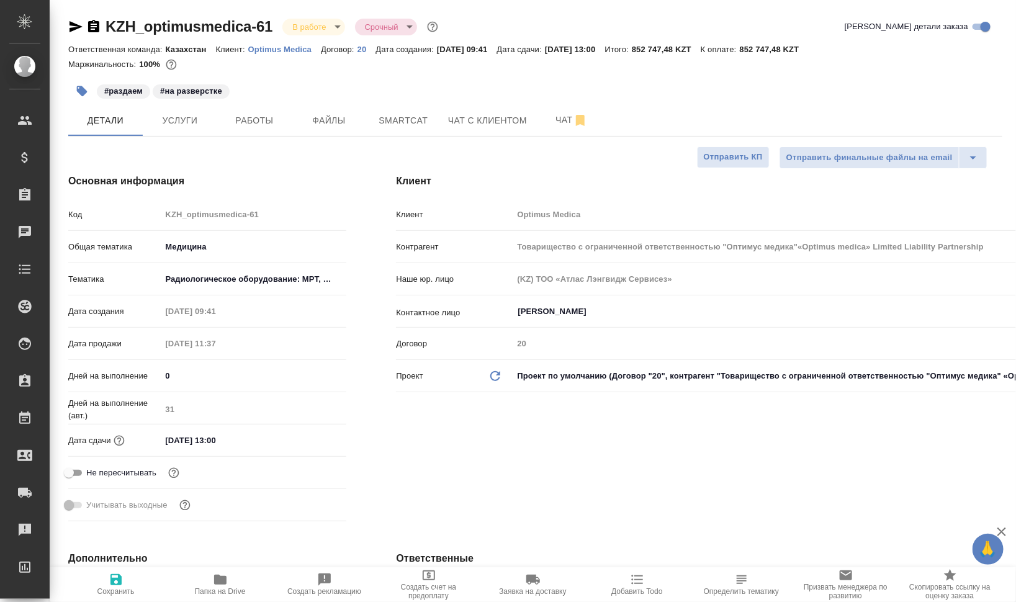
type textarea "x"
click at [229, 125] on span "Работы" at bounding box center [255, 121] width 60 height 16
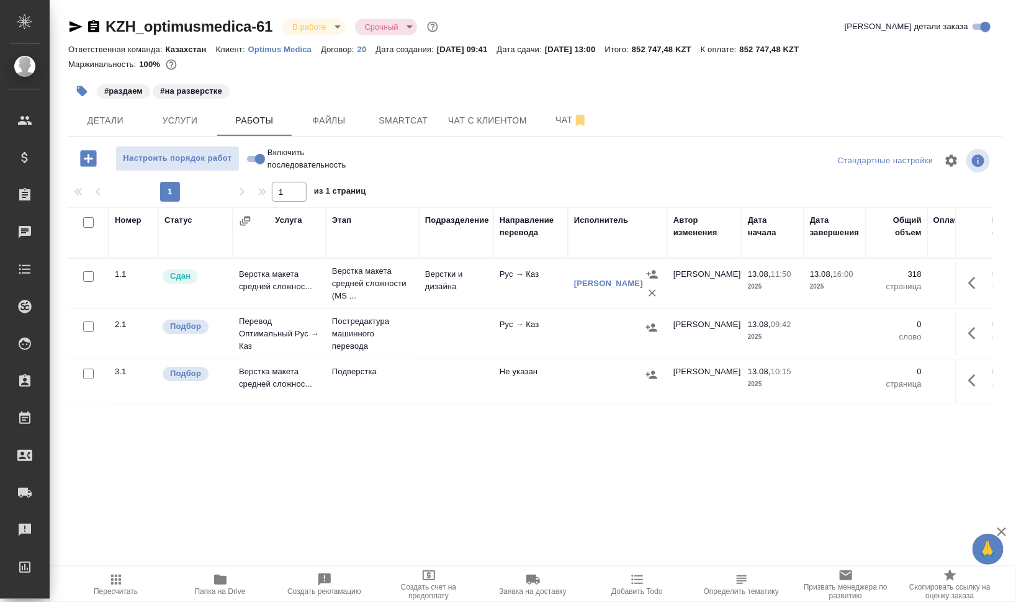
click at [983, 333] on icon "button" at bounding box center [976, 333] width 15 height 15
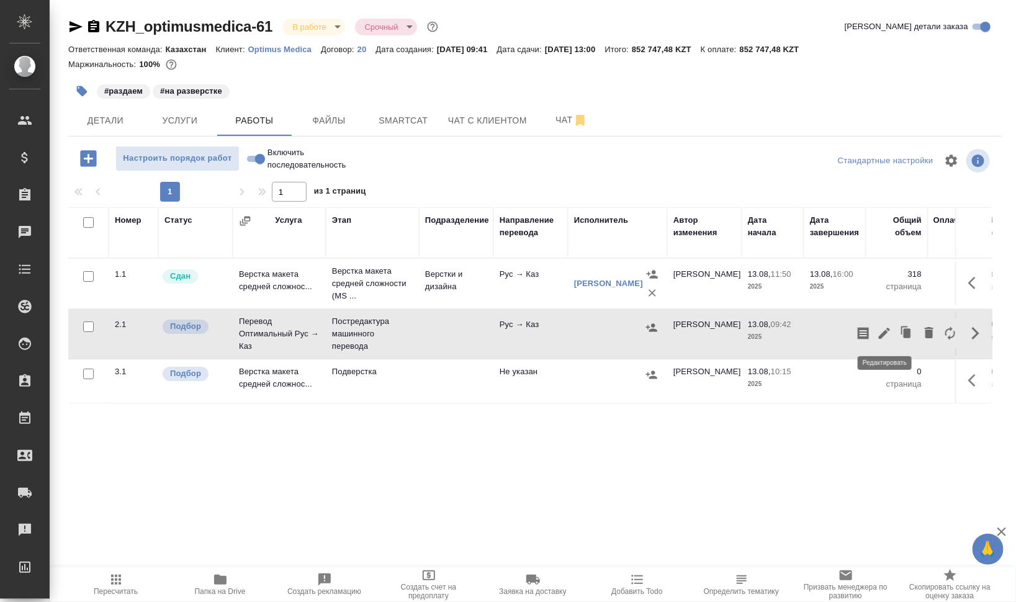
click at [879, 330] on icon "button" at bounding box center [884, 333] width 15 height 15
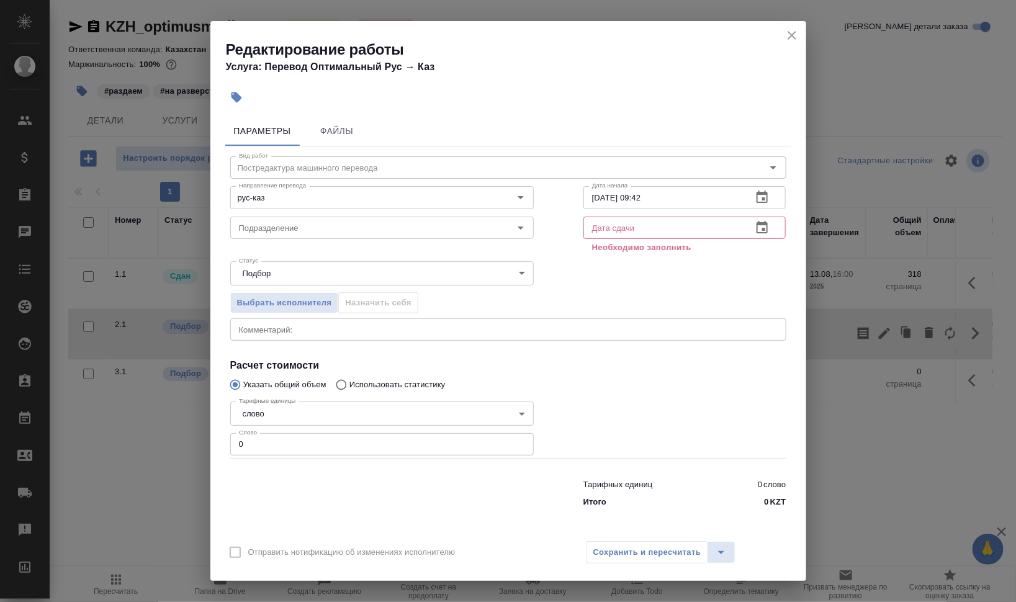
drag, startPoint x: 243, startPoint y: 428, endPoint x: 188, endPoint y: 427, distance: 55.3
click at [191, 427] on div "Редактирование работы Услуга: Перевод Оптимальный Рус → Каз Параметры Файлы Вид…" at bounding box center [508, 301] width 1016 height 602
drag, startPoint x: 238, startPoint y: 441, endPoint x: 211, endPoint y: 440, distance: 26.7
click at [211, 440] on div "Параметры Файлы Вид работ Постредактура машинного перевода Вид работ Направлени…" at bounding box center [509, 322] width 596 height 422
type input "43800"
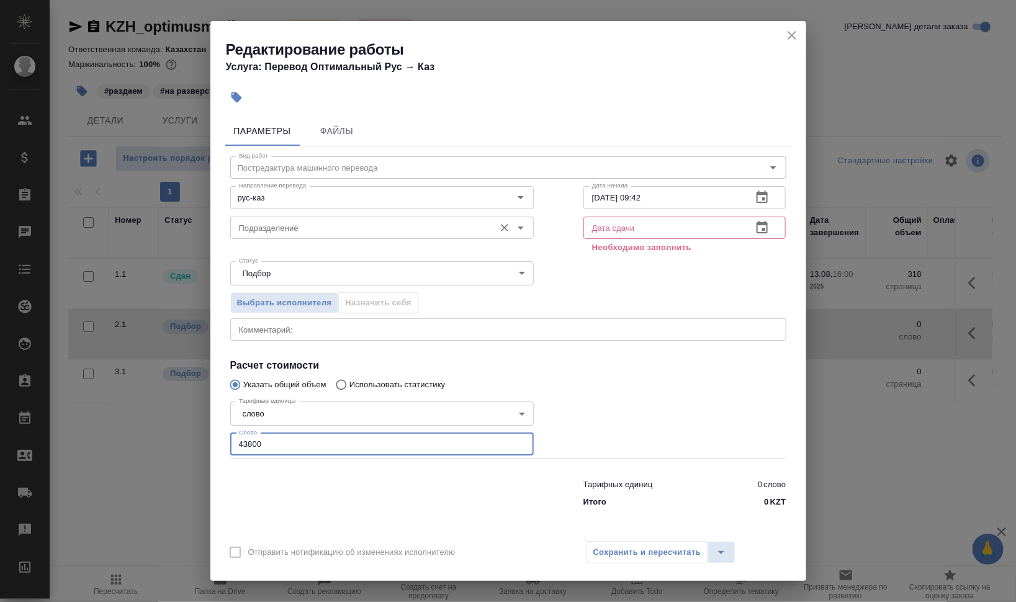
click at [336, 224] on input "Подразделение" at bounding box center [361, 227] width 255 height 15
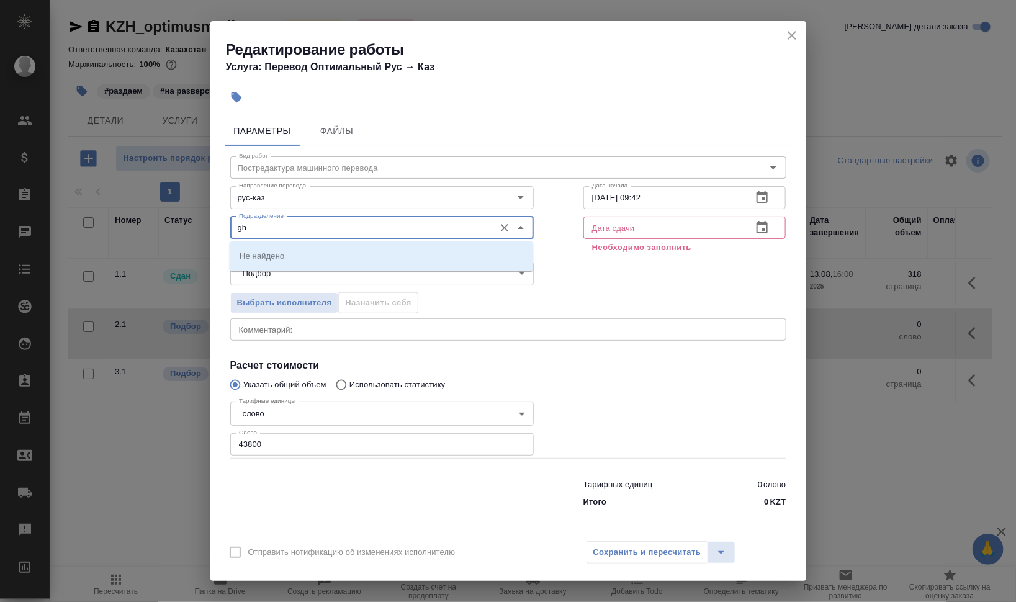
type input "g"
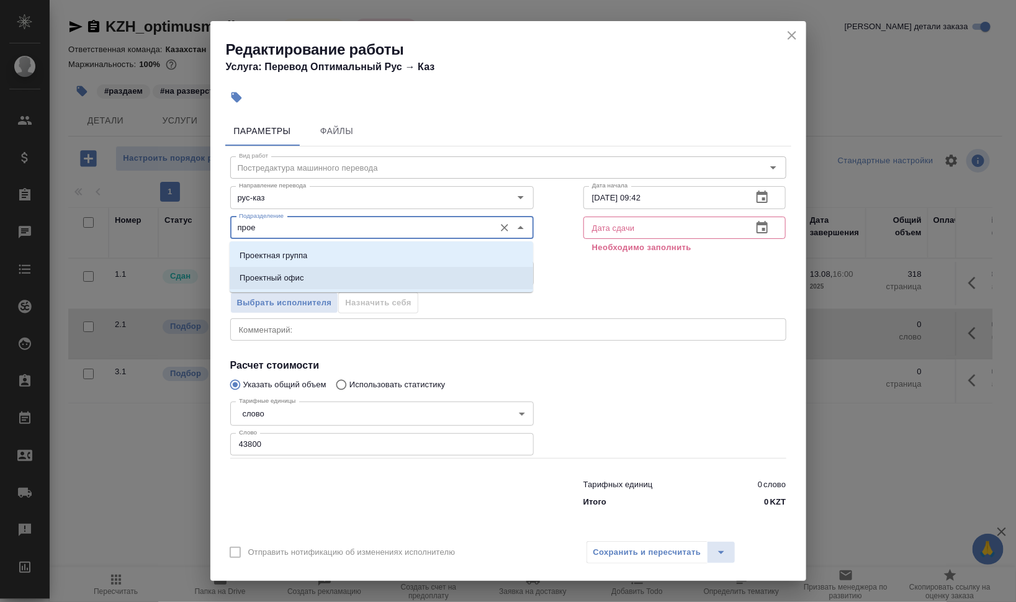
click at [307, 269] on li "Проектный офис" at bounding box center [382, 278] width 304 height 22
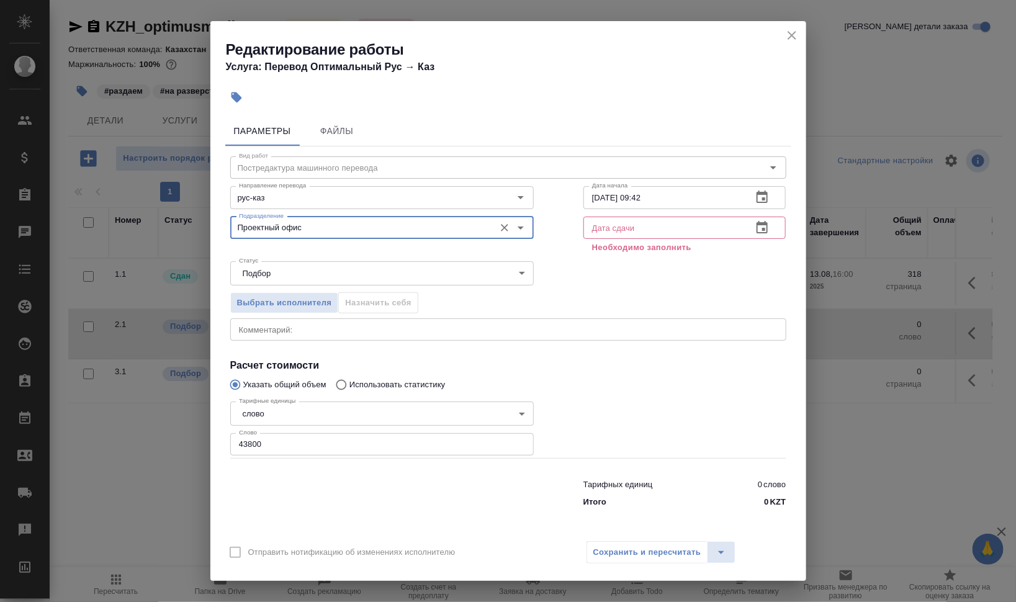
type input "Проектный офис"
click at [641, 236] on input "text" at bounding box center [664, 228] width 160 height 22
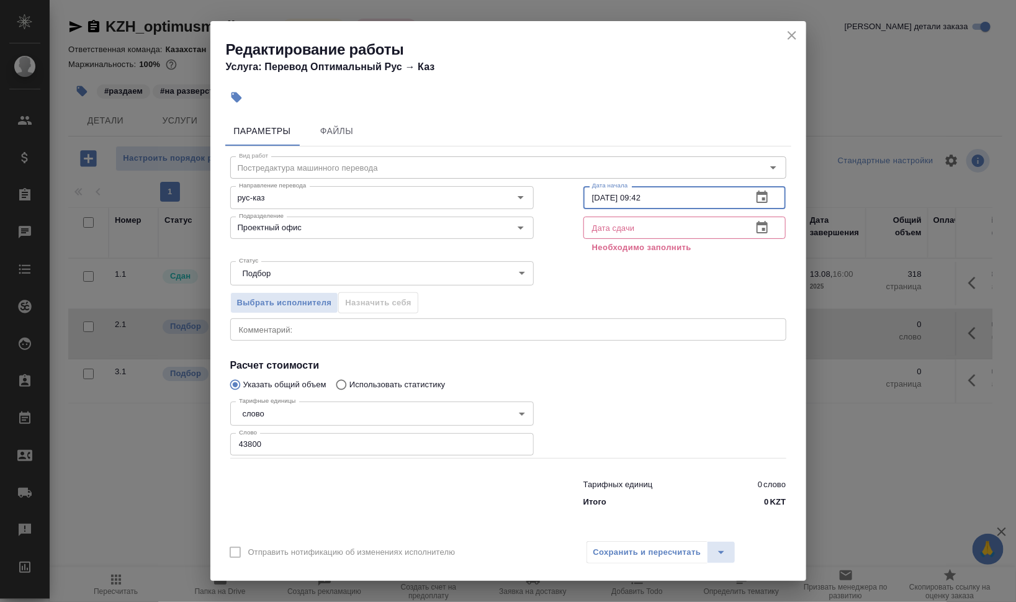
drag, startPoint x: 637, startPoint y: 199, endPoint x: 681, endPoint y: 199, distance: 44.1
click at [681, 199] on input "[DATE] 09:42" at bounding box center [664, 197] width 160 height 22
type input "[DATE] 17:55"
drag, startPoint x: 658, startPoint y: 222, endPoint x: 672, endPoint y: 225, distance: 14.6
click at [658, 222] on input "text" at bounding box center [664, 228] width 160 height 22
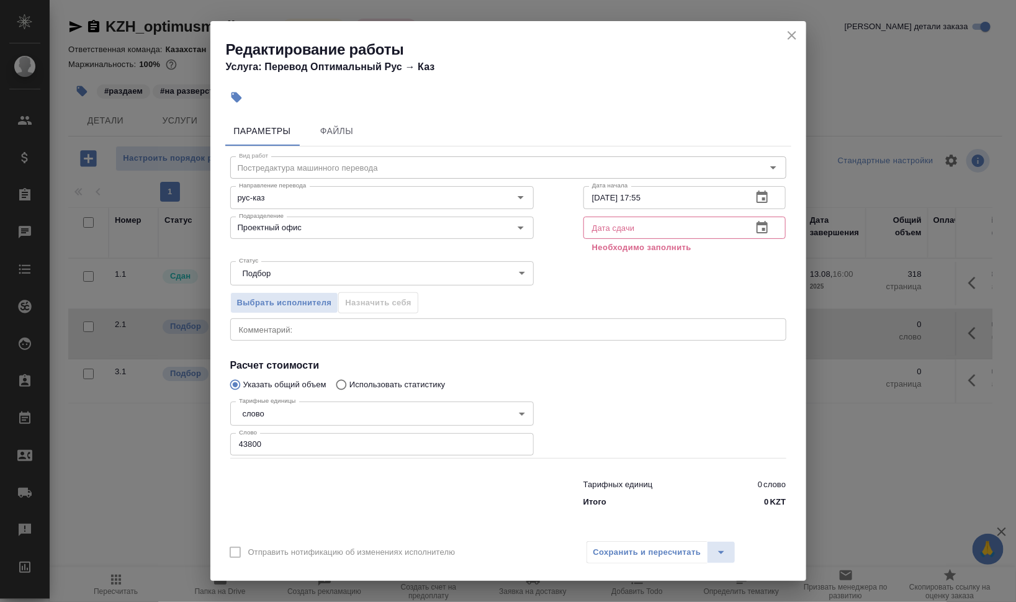
click at [629, 315] on div "Выбрать исполнителя Назначить себя" at bounding box center [509, 301] width 606 height 76
click at [614, 230] on input "text" at bounding box center [664, 228] width 160 height 22
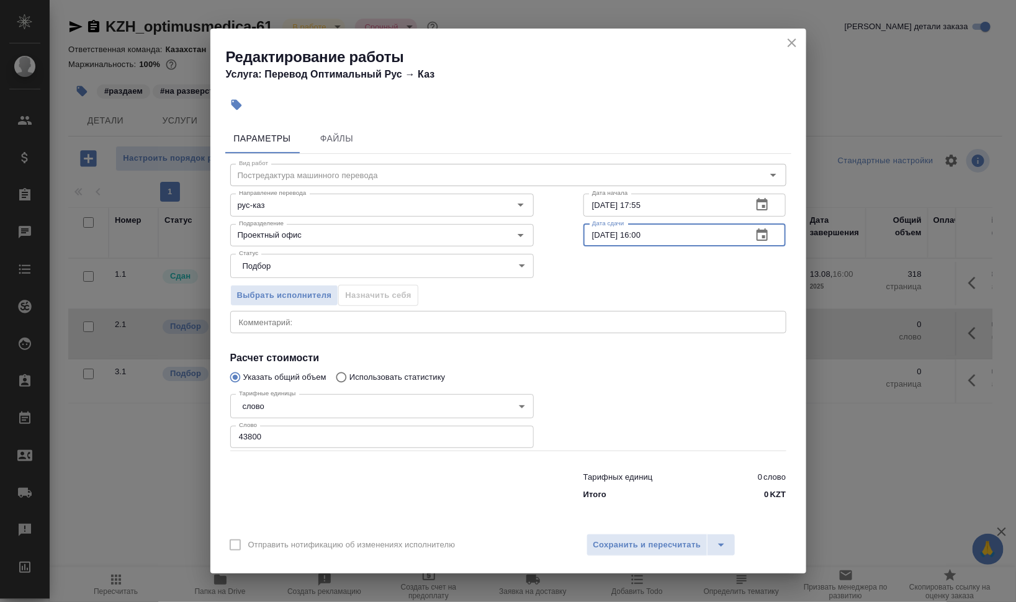
drag, startPoint x: 640, startPoint y: 231, endPoint x: 731, endPoint y: 235, distance: 92.0
click at [712, 233] on input "[DATE] 16:00" at bounding box center [664, 235] width 160 height 22
type input "[DATE] 17:00"
drag, startPoint x: 252, startPoint y: 433, endPoint x: 189, endPoint y: 432, distance: 63.4
click at [189, 432] on div "Редактирование работы Услуга: Перевод Оптимальный Рус → Каз Параметры Файлы Вид…" at bounding box center [508, 301] width 1016 height 602
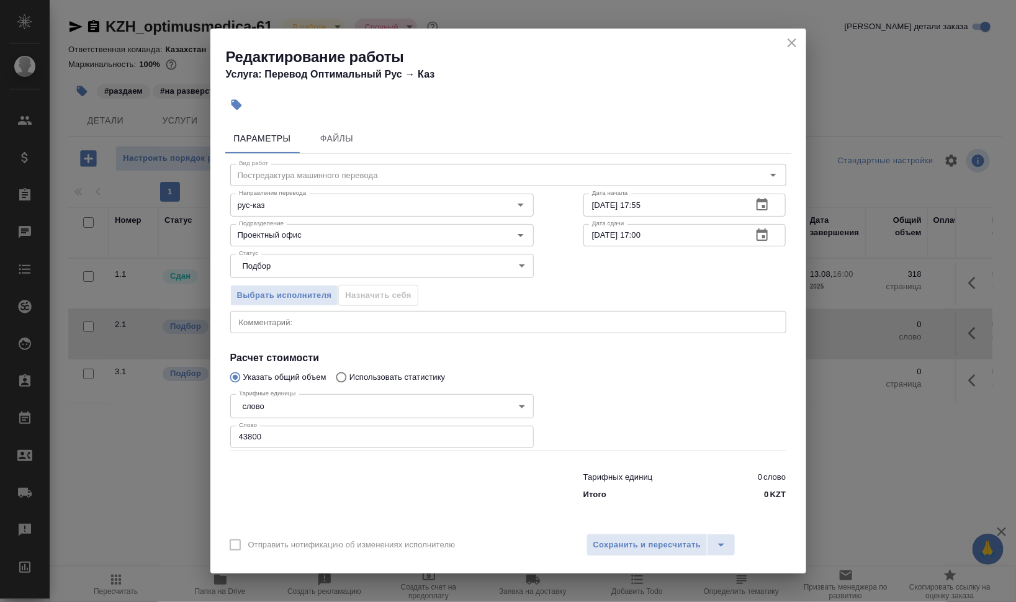
click at [684, 390] on div at bounding box center [685, 419] width 253 height 111
click at [663, 542] on span "Сохранить и пересчитать" at bounding box center [648, 545] width 108 height 14
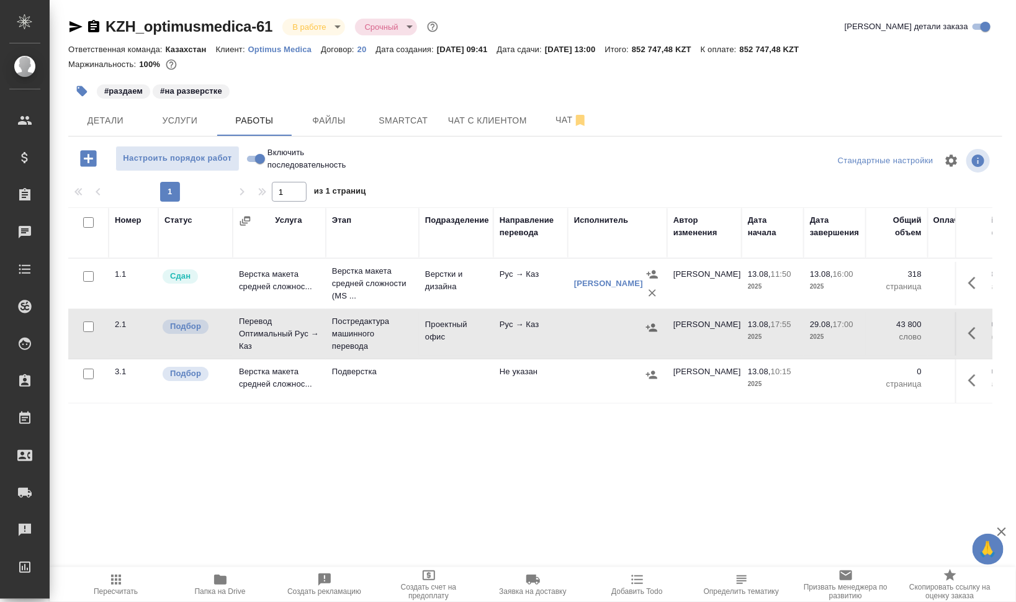
click at [653, 330] on icon "button" at bounding box center [651, 328] width 11 height 8
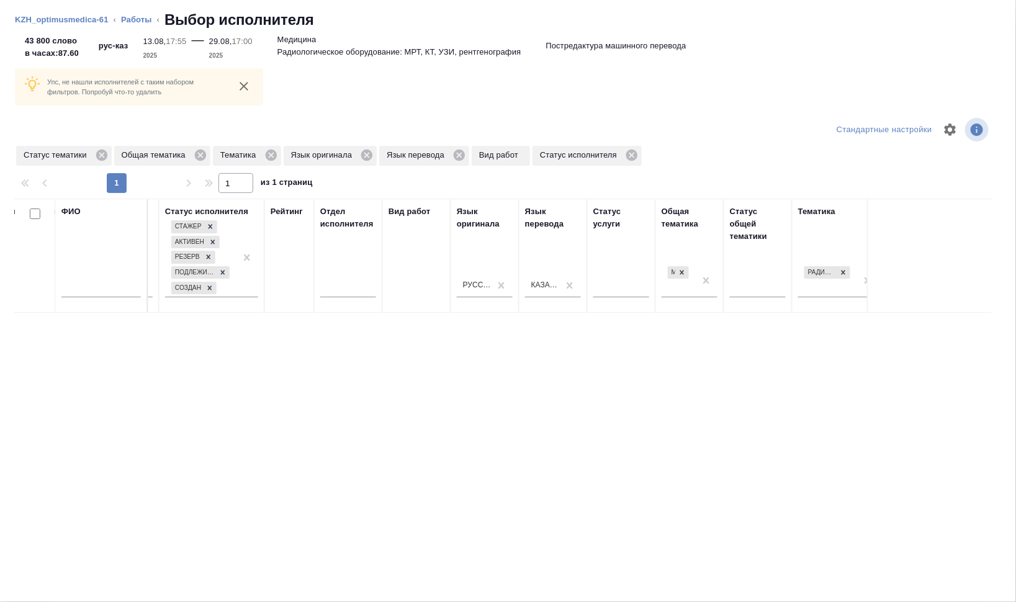
scroll to position [0, 826]
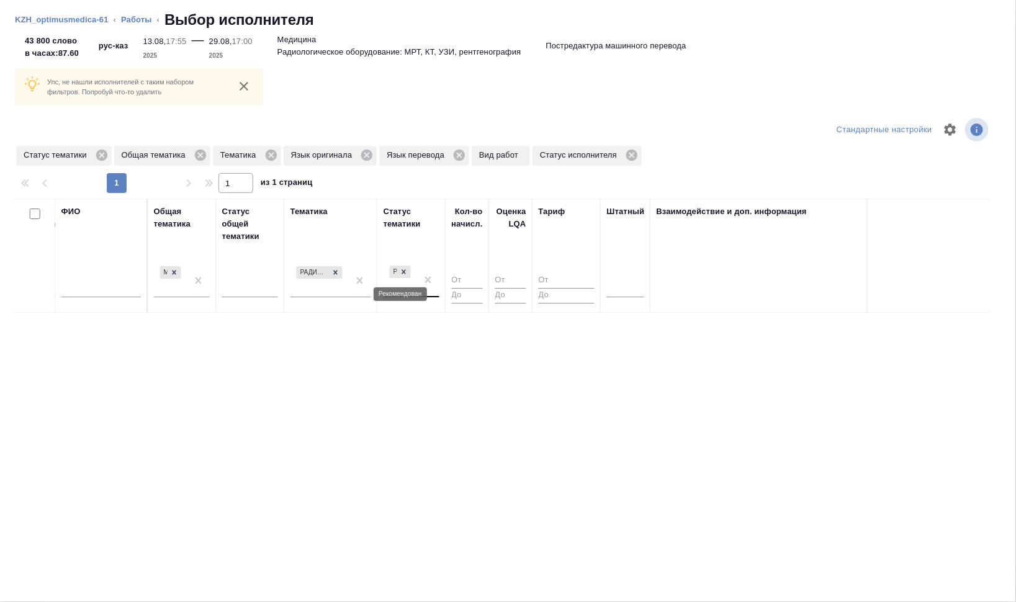
drag, startPoint x: 405, startPoint y: 270, endPoint x: 407, endPoint y: 279, distance: 9.5
click at [407, 270] on icon at bounding box center [404, 272] width 9 height 9
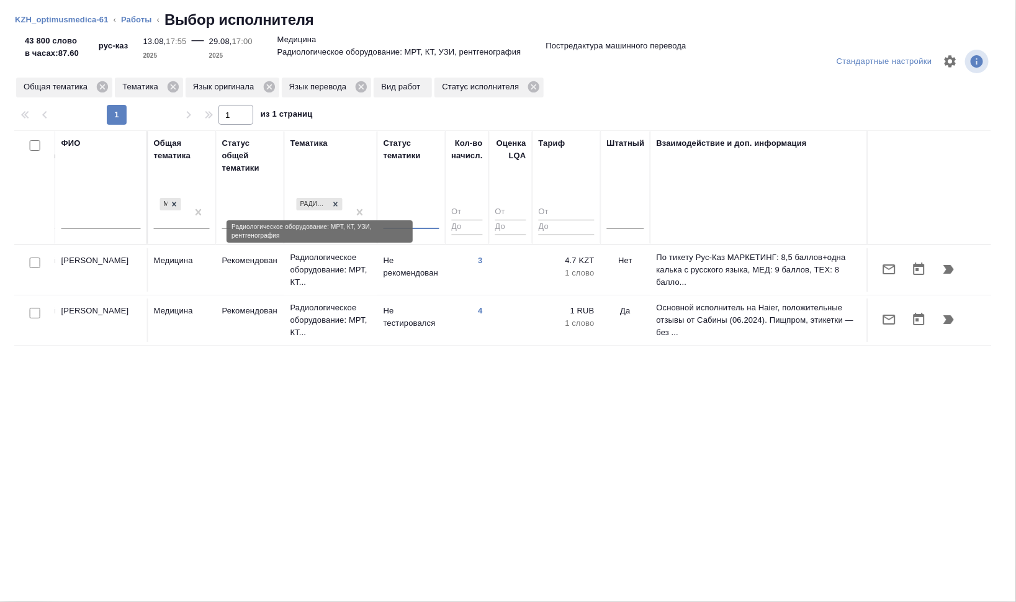
click at [335, 201] on icon at bounding box center [336, 204] width 9 height 9
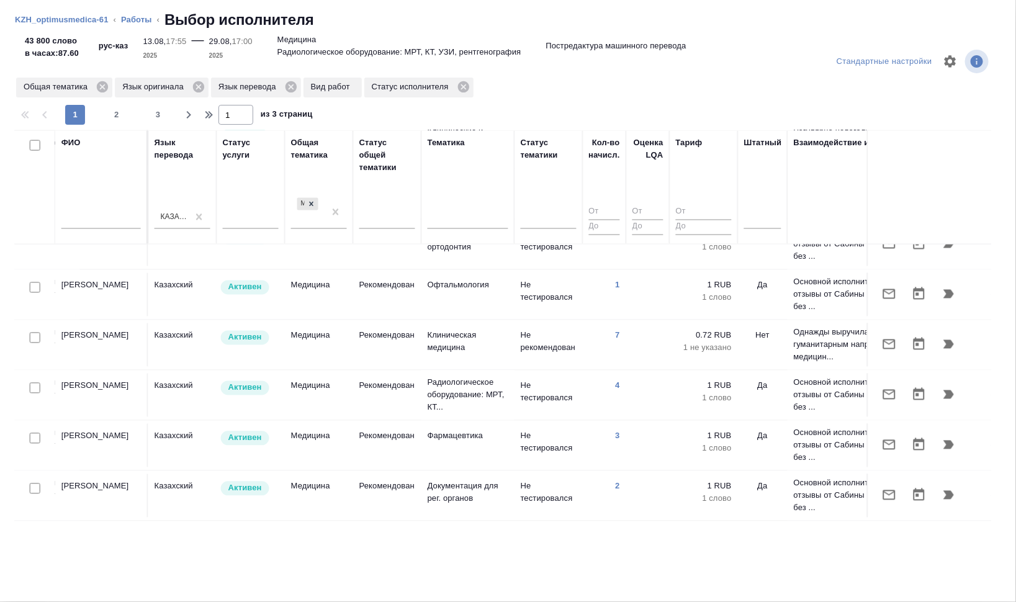
scroll to position [1007, 689]
click at [87, 217] on input "text" at bounding box center [100, 222] width 79 height 16
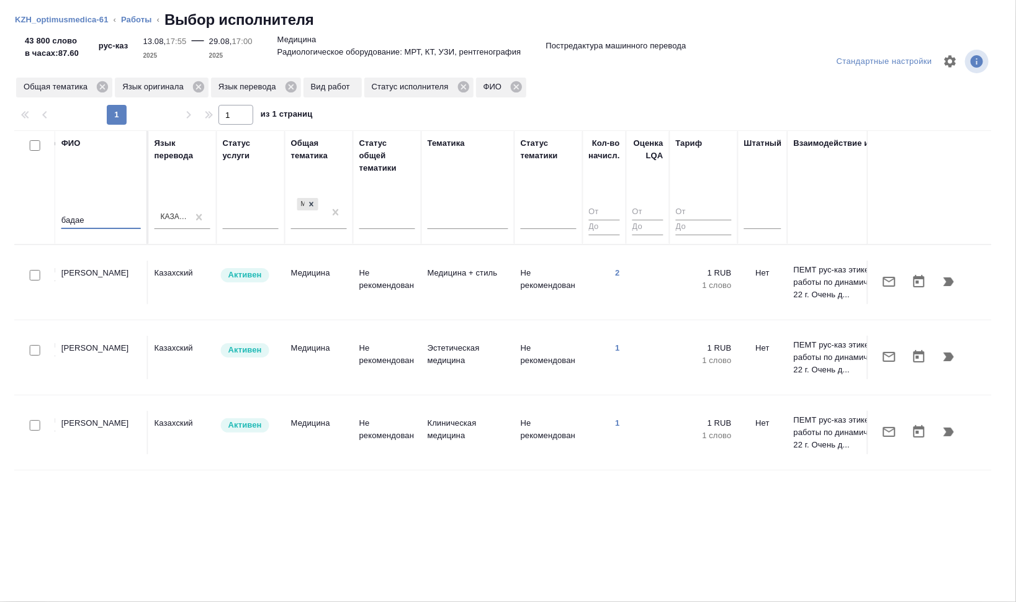
scroll to position [0, 689]
type input "бадае"
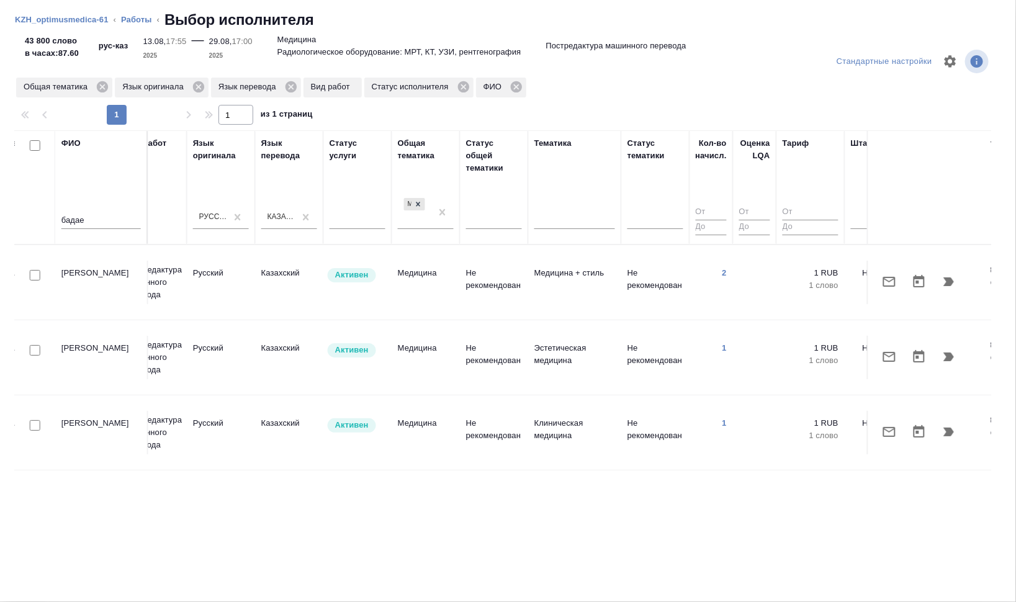
scroll to position [0, 577]
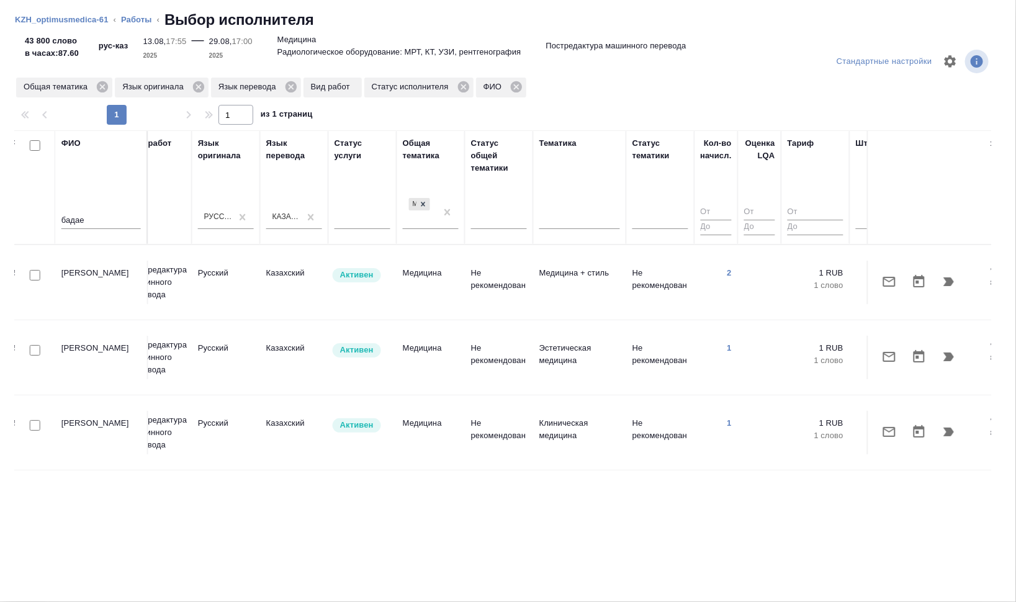
click at [255, 266] on td "Русский" at bounding box center [226, 282] width 68 height 43
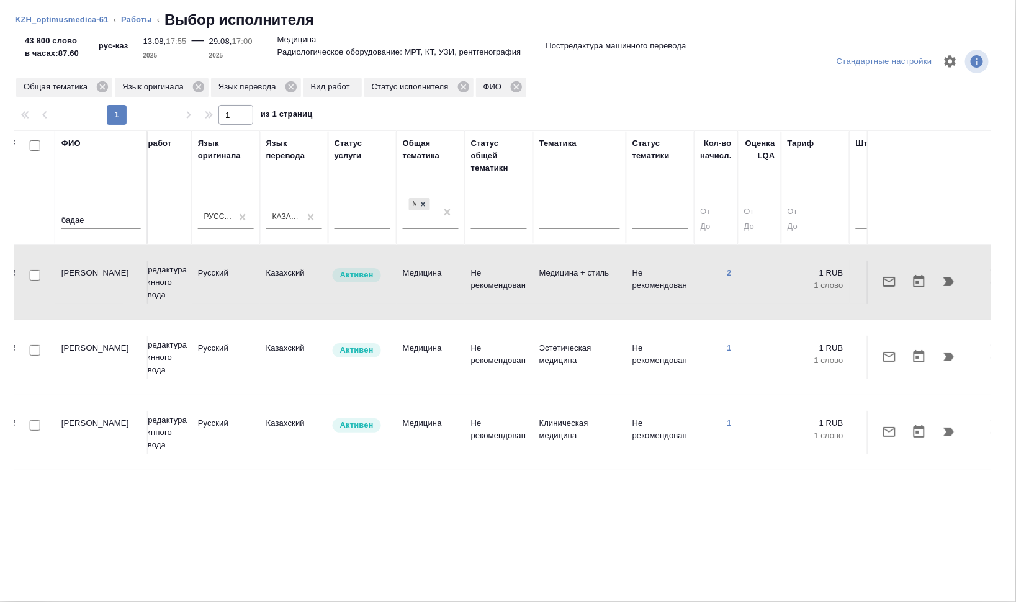
click at [255, 266] on td "Русский" at bounding box center [226, 282] width 68 height 43
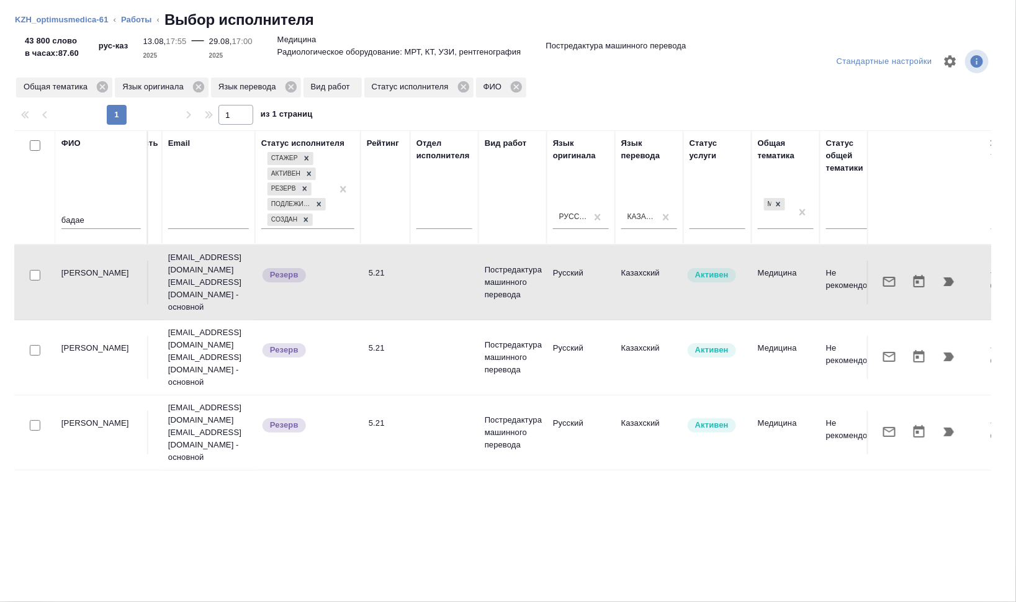
scroll to position [0, 246]
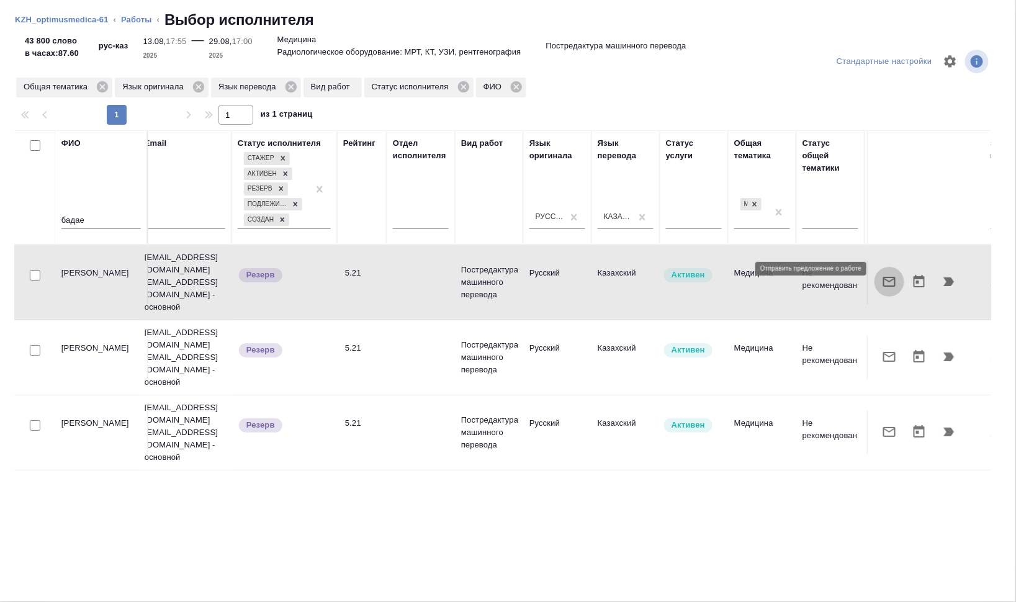
click at [890, 274] on icon "button" at bounding box center [889, 281] width 15 height 15
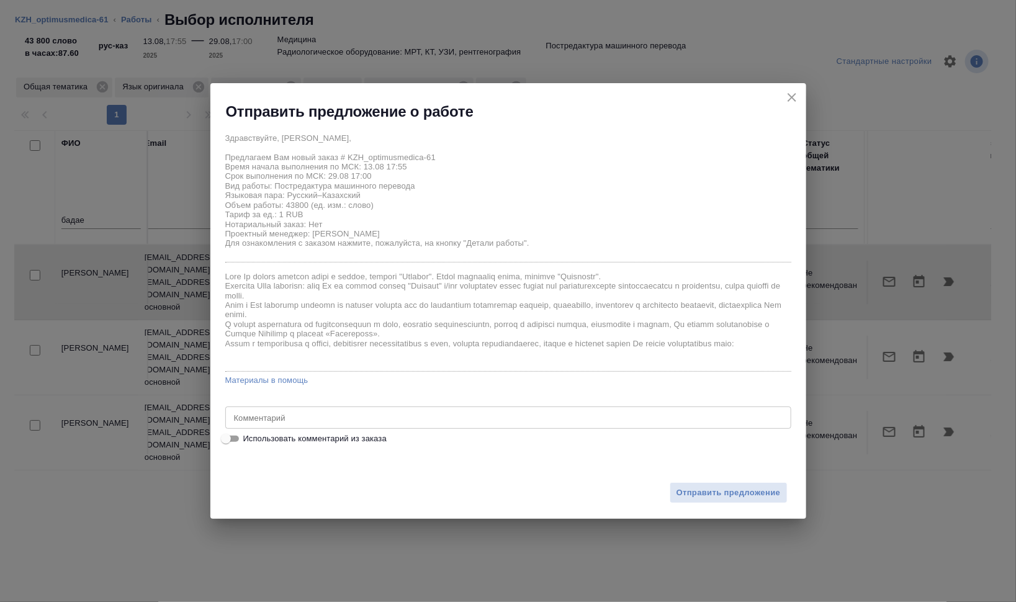
click at [289, 415] on textarea at bounding box center [508, 417] width 549 height 9
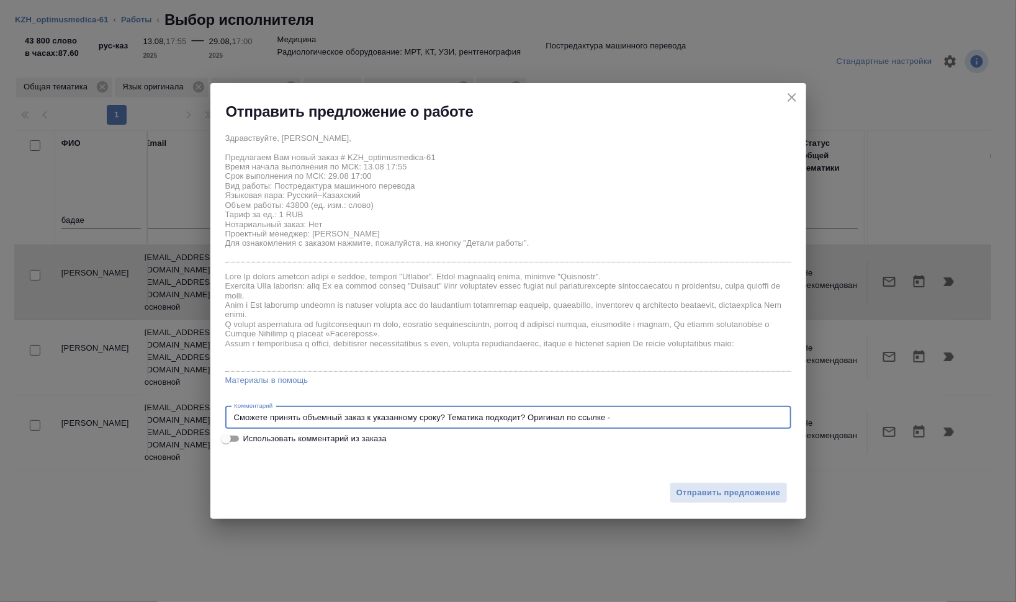
paste textarea "[URL][DOMAIN_NAME]"
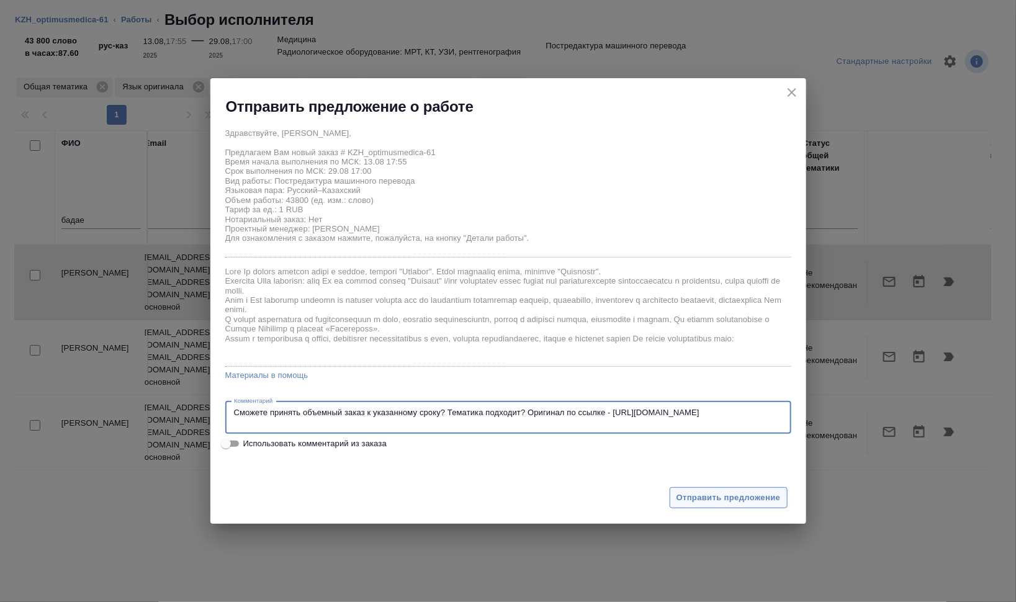
type textarea "Сможете принять объемный заказ к указанному сроку? Тематика подходит? Оригинал …"
click at [689, 496] on span "Отправить предложение" at bounding box center [729, 498] width 104 height 14
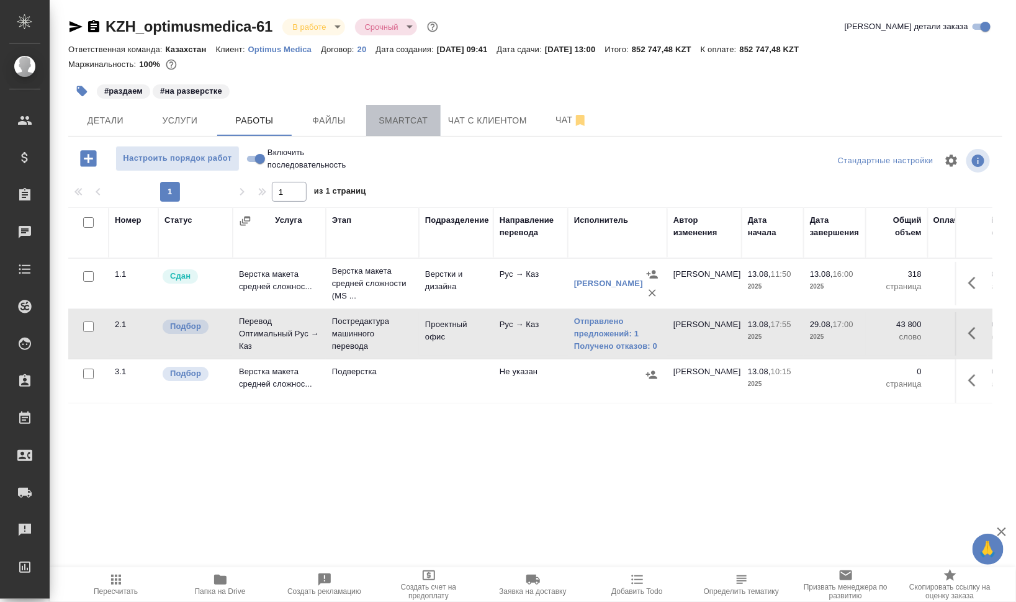
click at [390, 124] on span "Smartcat" at bounding box center [404, 121] width 60 height 16
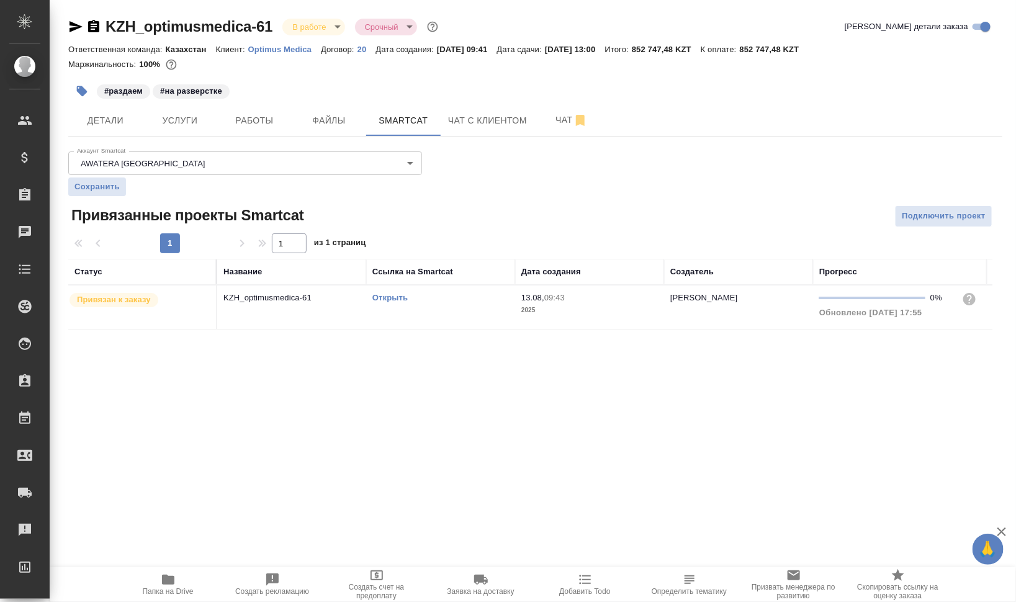
click at [382, 313] on td "Открыть" at bounding box center [440, 307] width 149 height 43
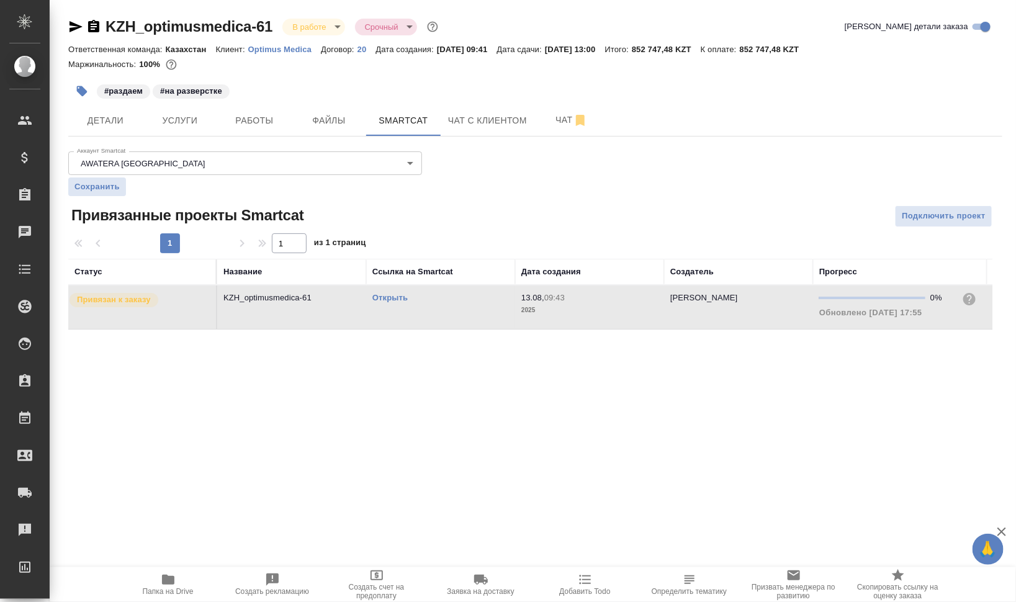
click at [382, 313] on td "Открыть" at bounding box center [440, 307] width 149 height 43
click at [547, 124] on span "Чат" at bounding box center [572, 120] width 60 height 16
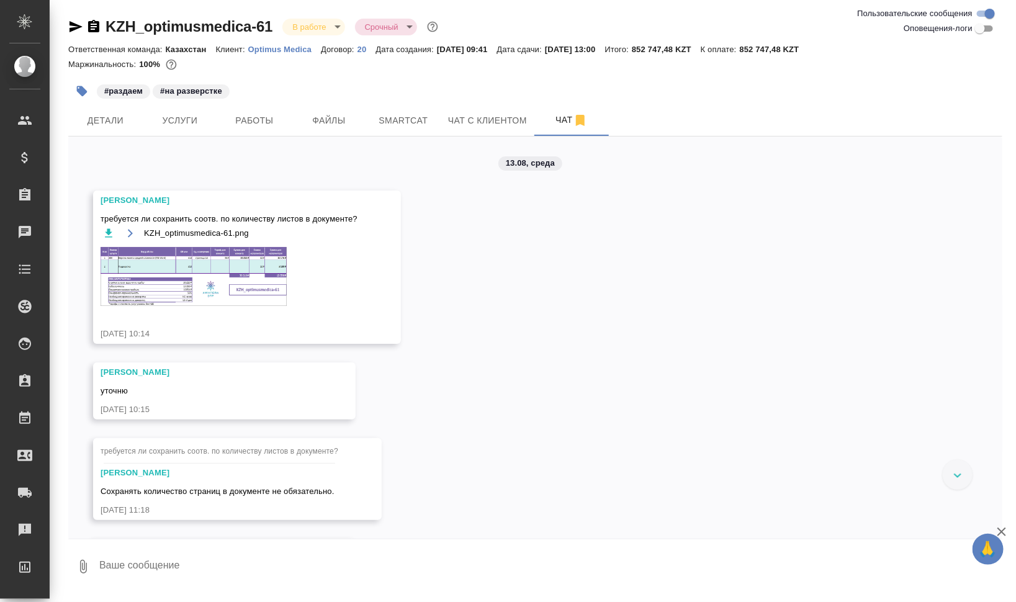
click at [229, 278] on img at bounding box center [194, 276] width 186 height 59
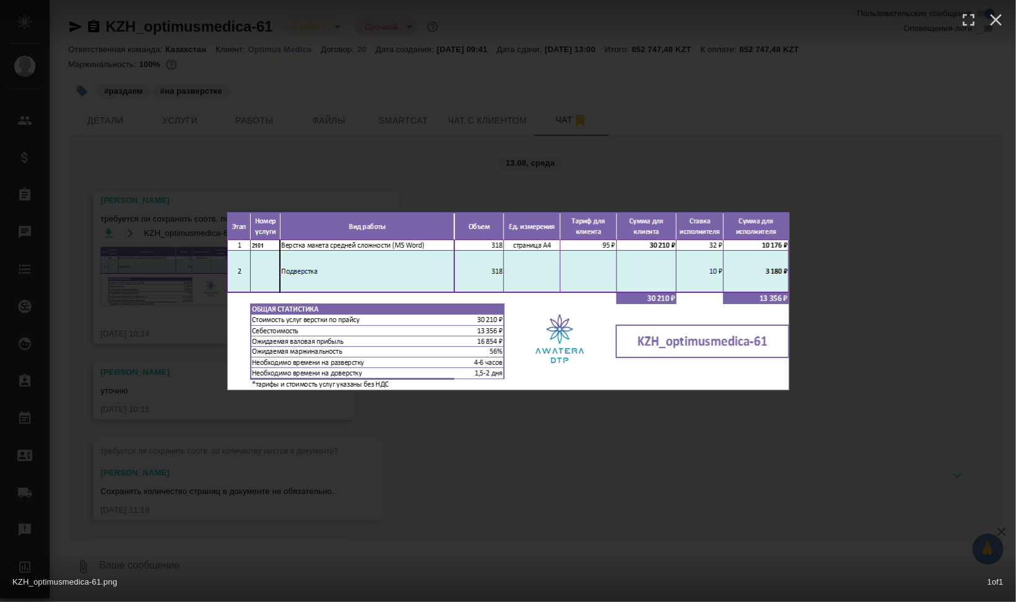
click at [849, 373] on div "KZH_optimusmedica-61.png 1 of 1" at bounding box center [508, 301] width 1016 height 602
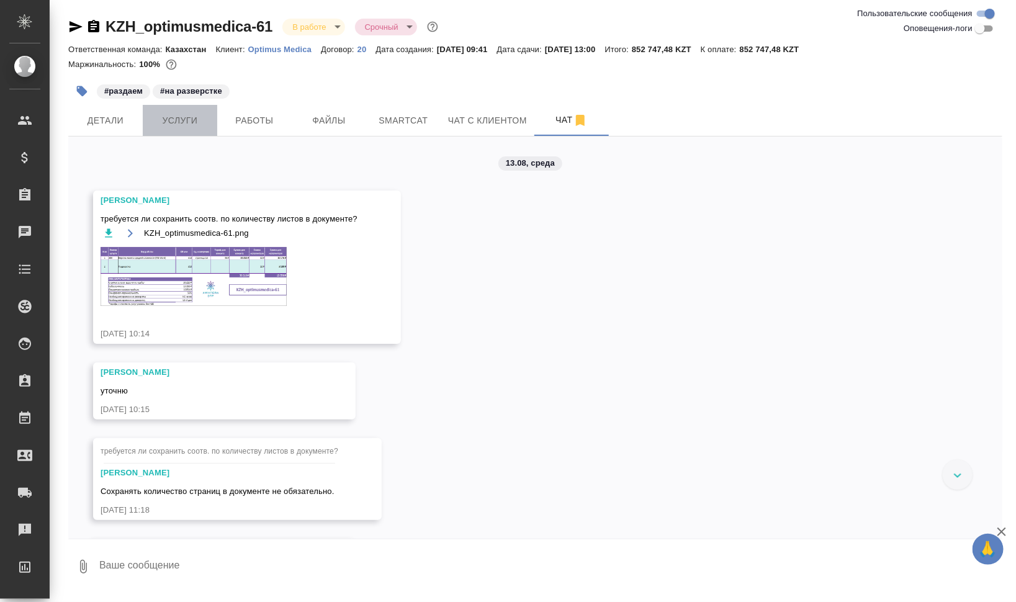
click at [181, 125] on span "Услуги" at bounding box center [180, 121] width 60 height 16
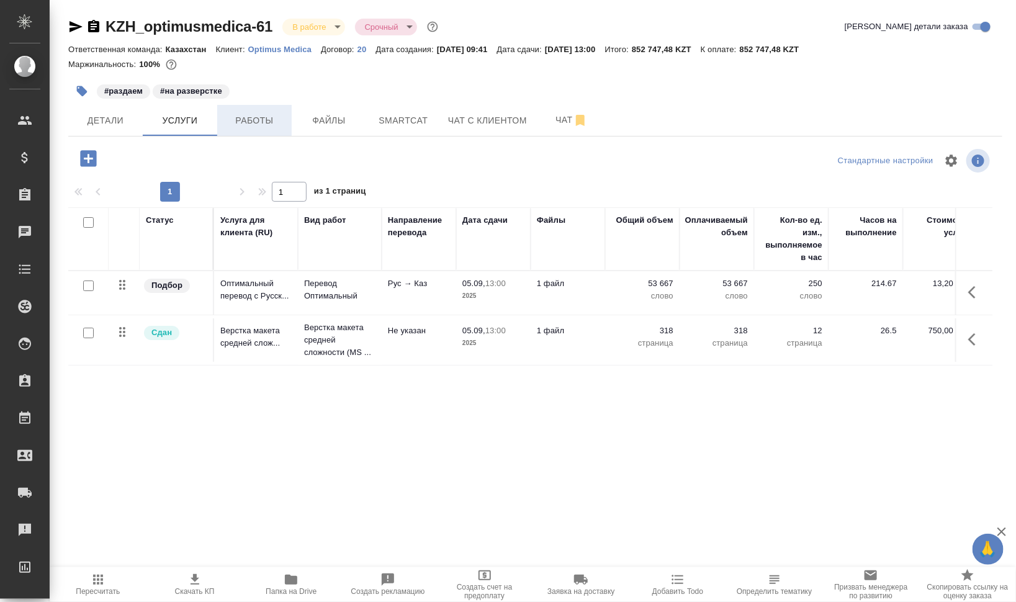
click at [269, 122] on span "Работы" at bounding box center [255, 121] width 60 height 16
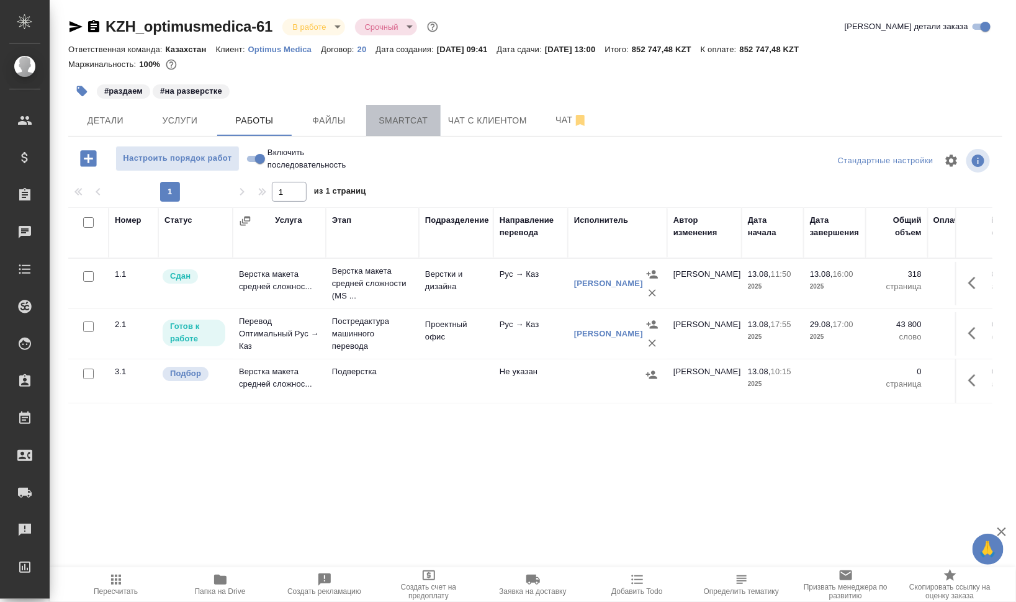
click at [420, 125] on span "Smartcat" at bounding box center [404, 121] width 60 height 16
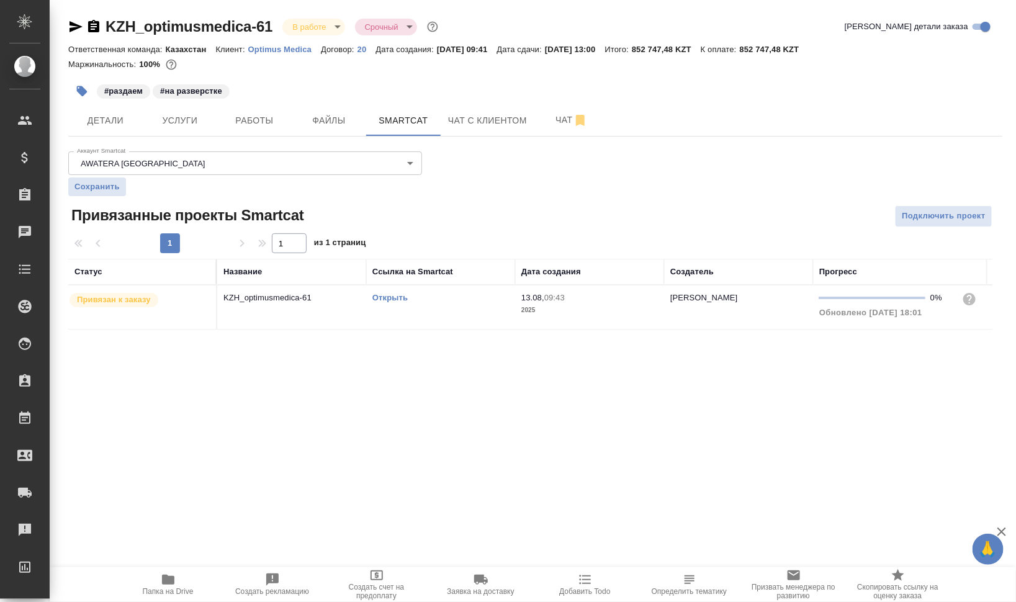
click at [401, 295] on link "Открыть" at bounding box center [390, 297] width 35 height 9
click at [252, 121] on span "Работы" at bounding box center [255, 121] width 60 height 16
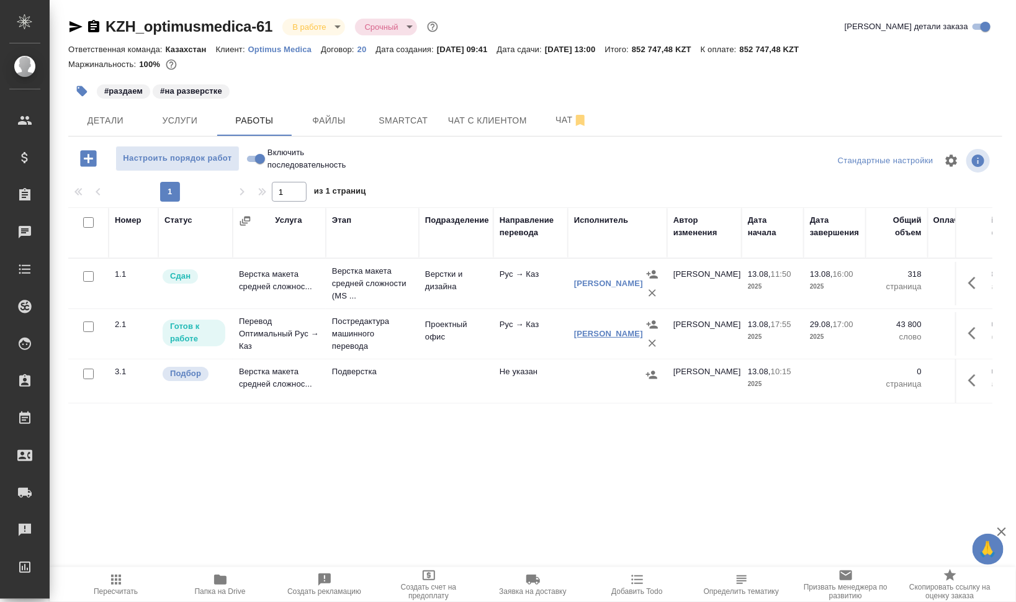
click at [620, 335] on link "[PERSON_NAME]" at bounding box center [608, 333] width 69 height 9
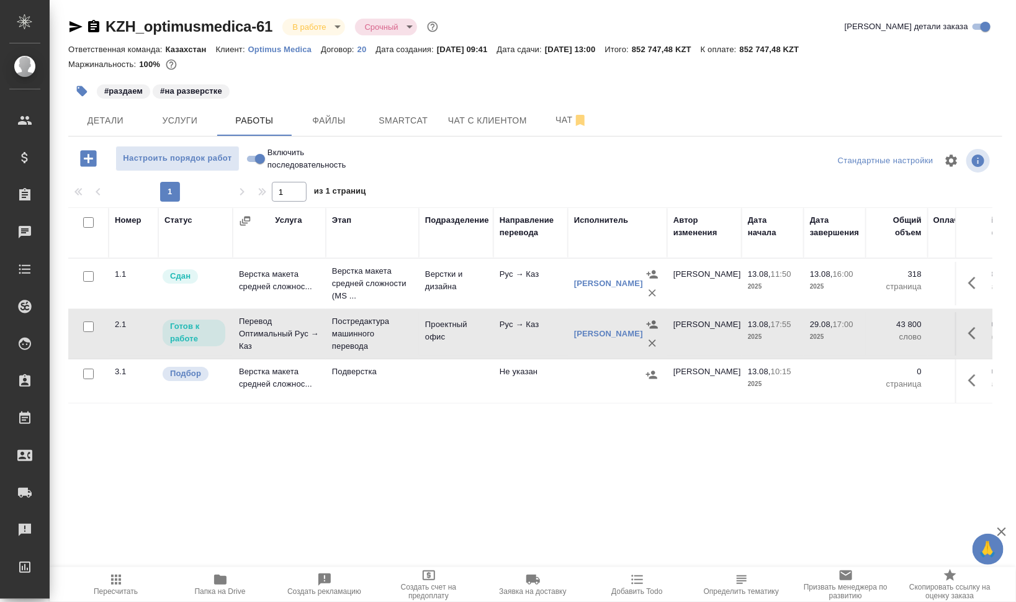
click at [96, 161] on icon "button" at bounding box center [88, 158] width 16 height 16
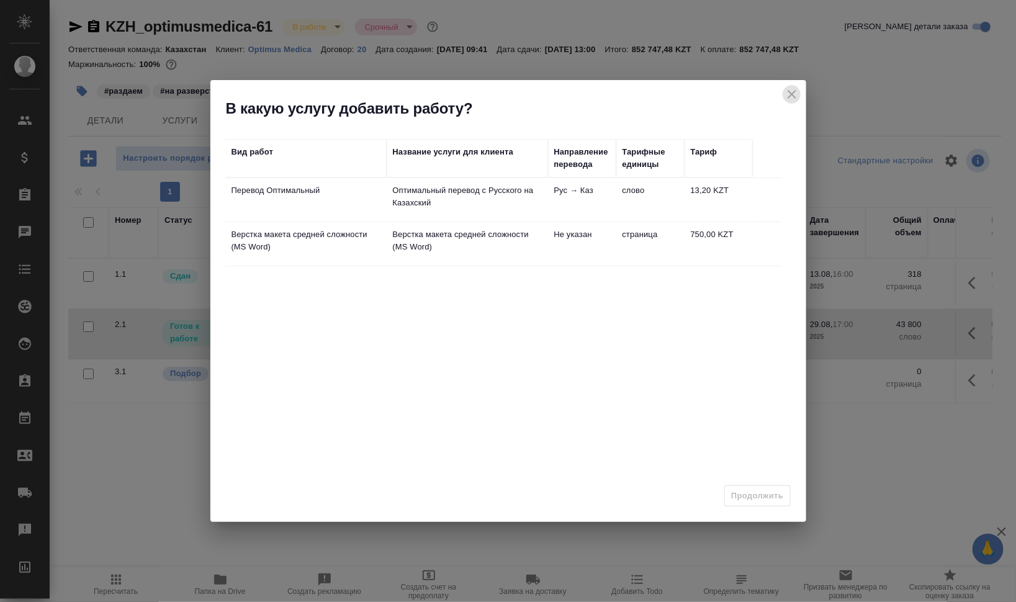
drag, startPoint x: 794, startPoint y: 91, endPoint x: 684, endPoint y: 136, distance: 118.3
click at [794, 91] on icon "close" at bounding box center [792, 94] width 15 height 15
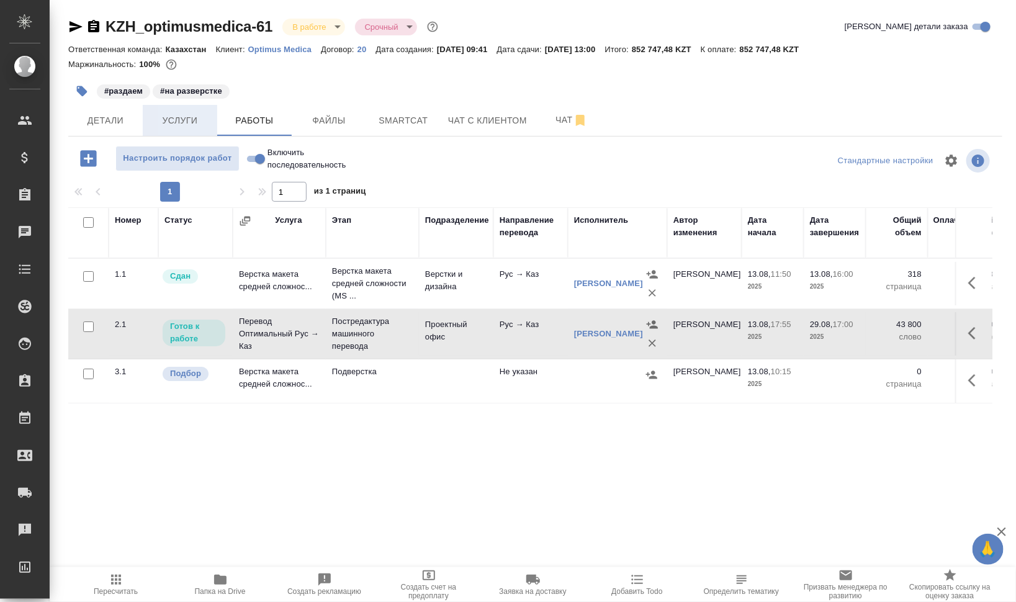
click at [181, 127] on span "Услуги" at bounding box center [180, 121] width 60 height 16
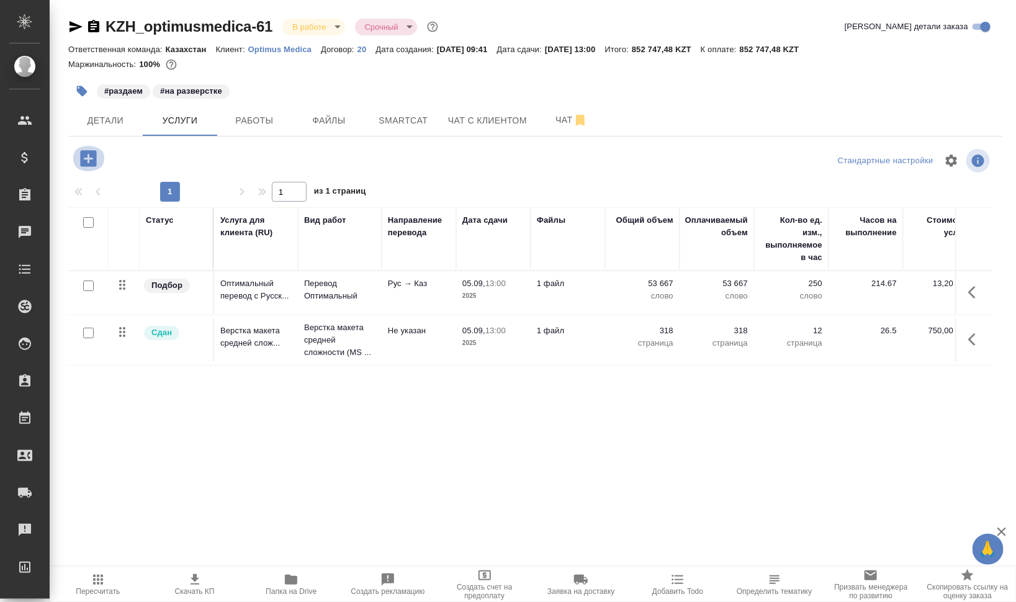
click at [88, 161] on icon "button" at bounding box center [89, 159] width 22 height 22
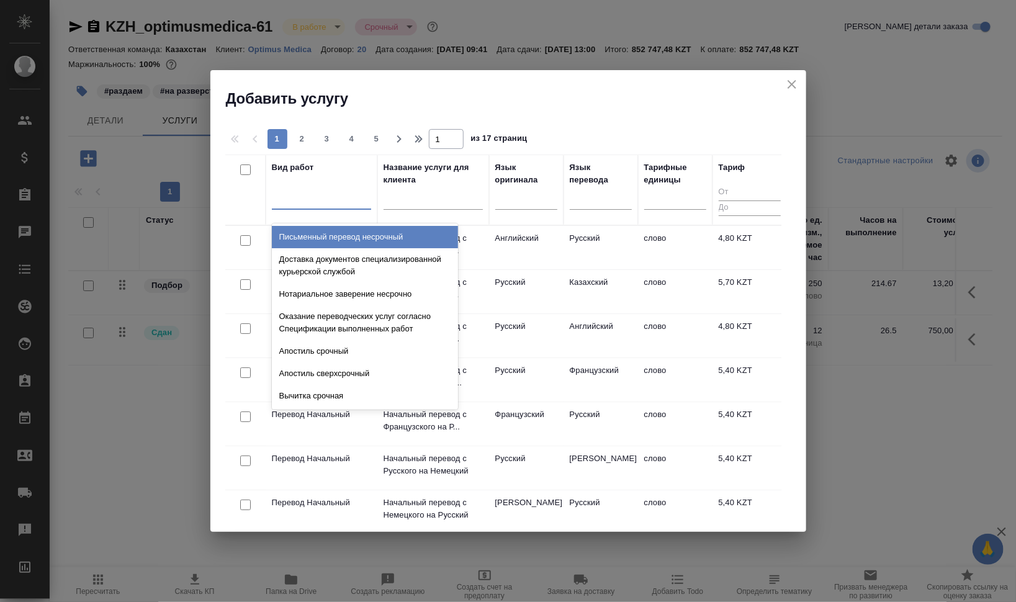
click at [351, 204] on div at bounding box center [321, 197] width 99 height 18
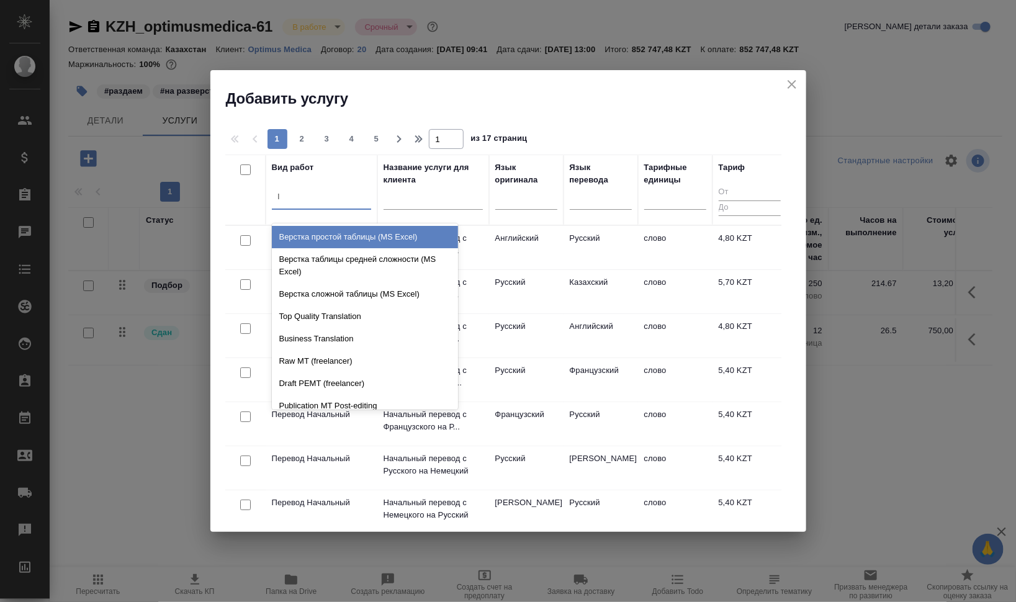
type input "lq"
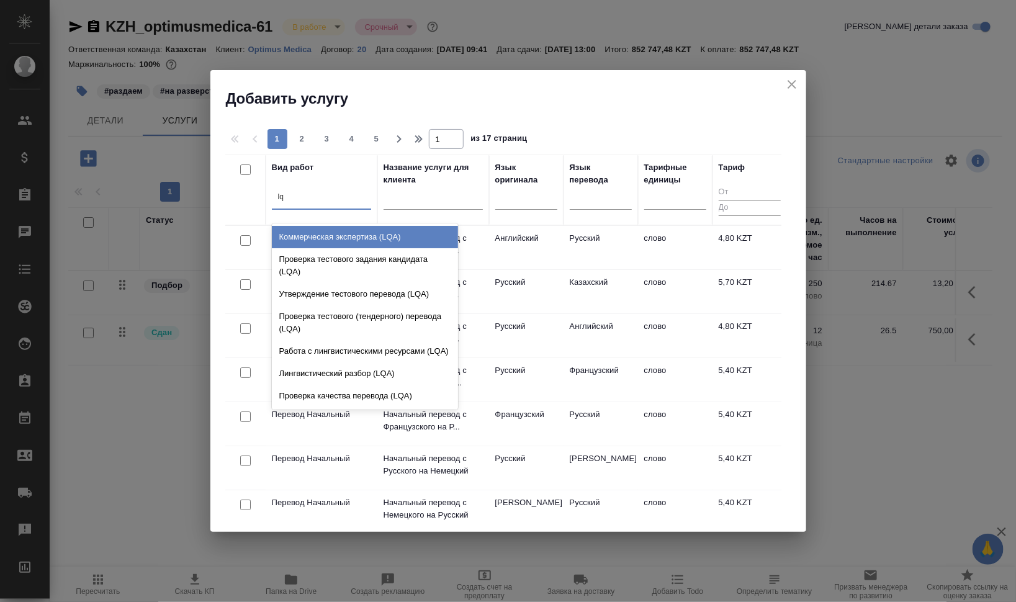
scroll to position [35, 0]
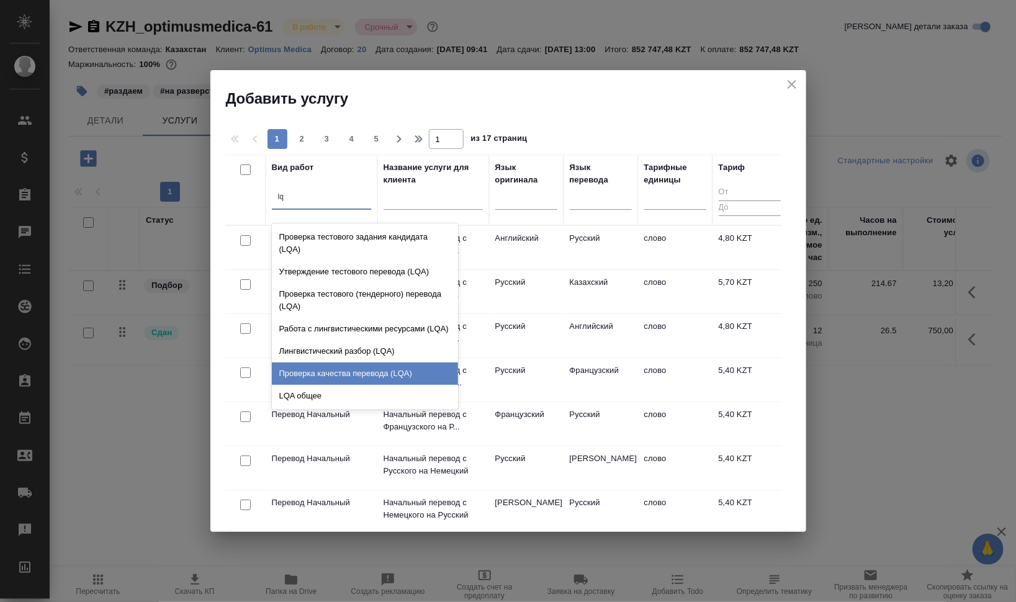
click at [385, 377] on div "Проверка качества перевода (LQA)" at bounding box center [365, 374] width 186 height 22
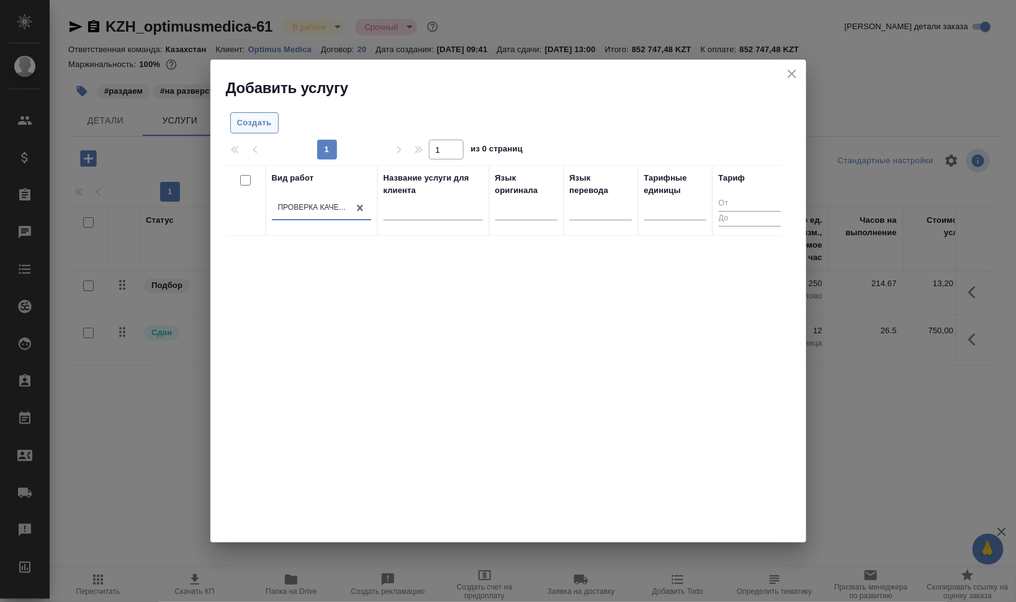
click at [258, 128] on span "Создать" at bounding box center [254, 123] width 35 height 14
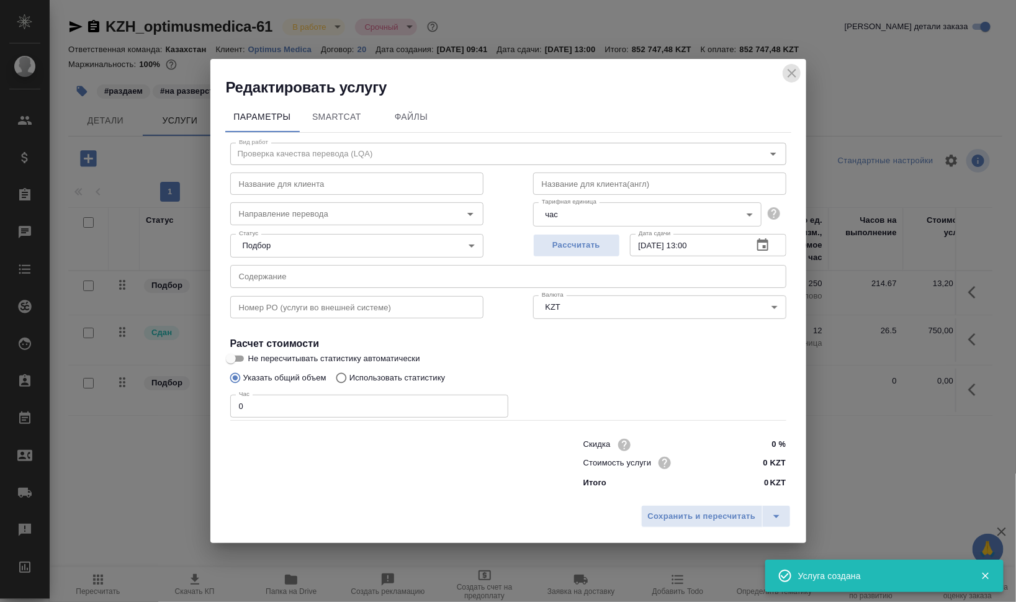
click at [792, 70] on icon "close" at bounding box center [792, 73] width 15 height 15
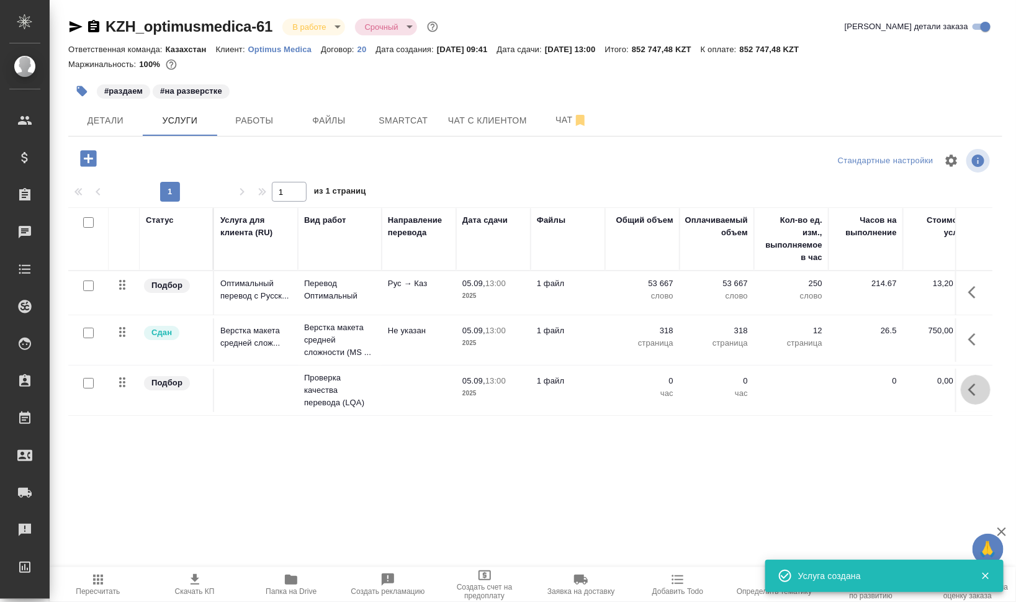
click at [971, 386] on icon "button" at bounding box center [976, 390] width 15 height 15
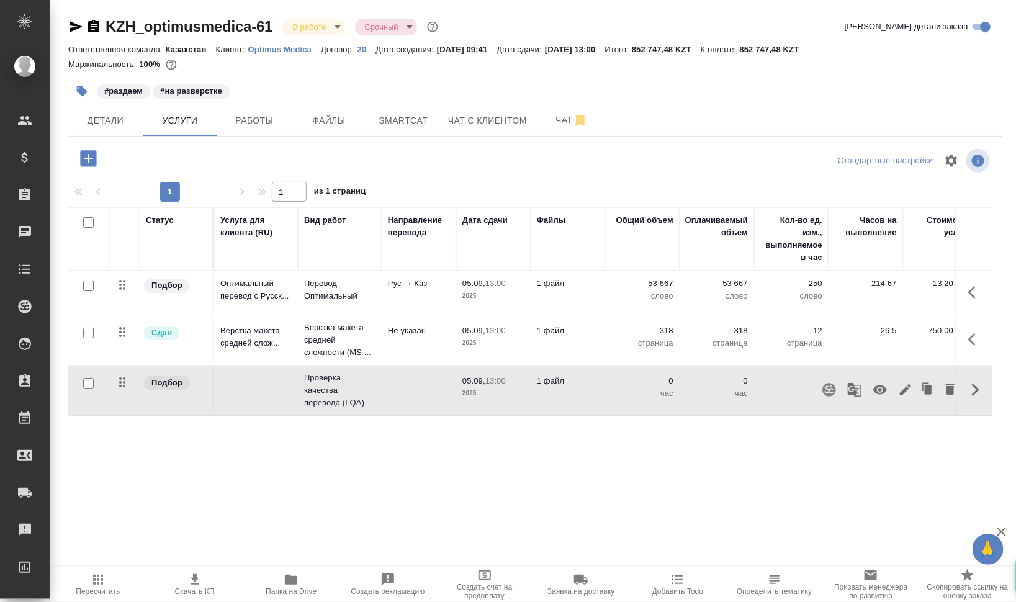
click at [883, 388] on icon "button" at bounding box center [880, 390] width 15 height 15
click at [247, 120] on span "Работы" at bounding box center [255, 121] width 60 height 16
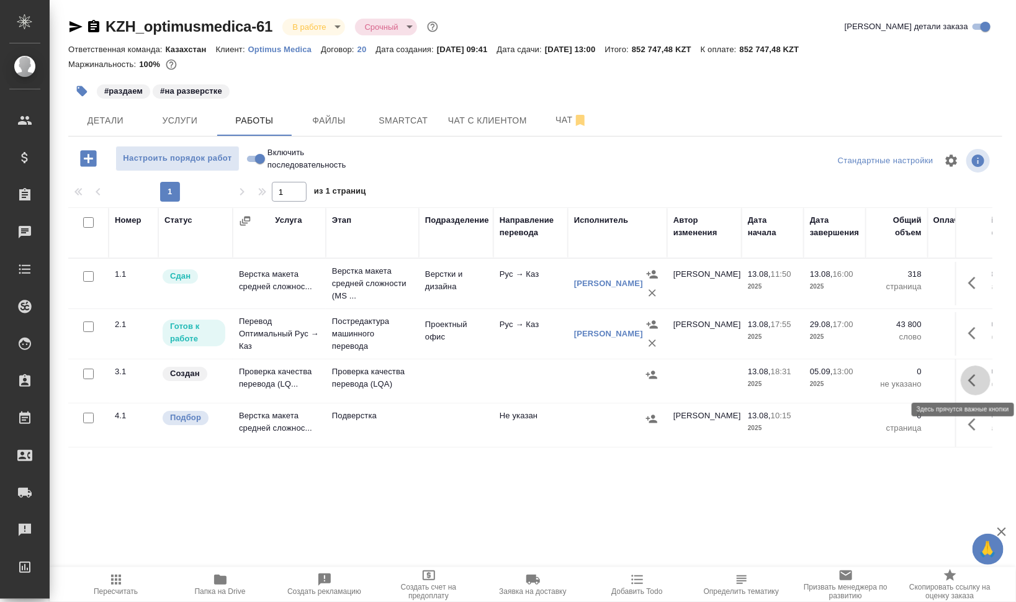
click at [972, 385] on icon "button" at bounding box center [976, 380] width 15 height 15
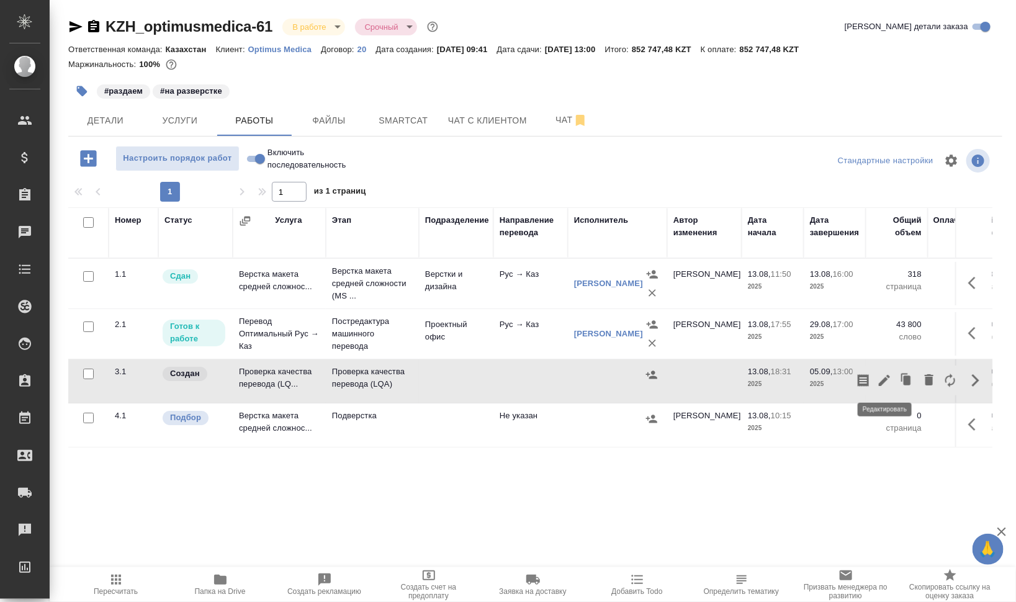
click at [888, 376] on icon "button" at bounding box center [884, 380] width 15 height 15
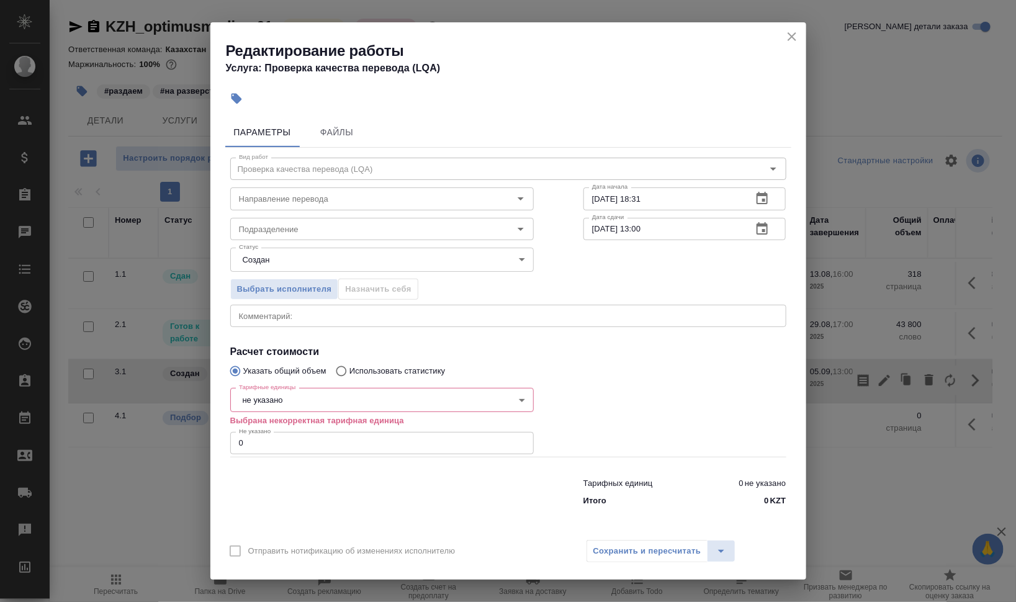
click at [320, 407] on body "🙏 .cls-1 fill:#fff; AWATERA Валеев Динар Клиенты Спецификации Заказы 0 Чаты Tod…" at bounding box center [508, 301] width 1016 height 602
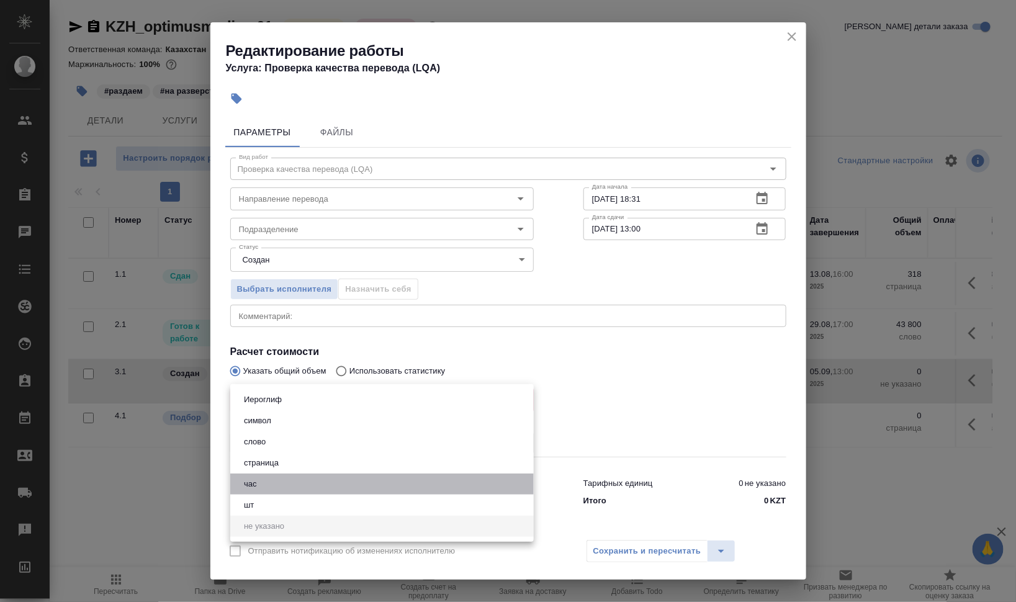
click at [278, 481] on li "час" at bounding box center [382, 484] width 304 height 21
type input "5a8b1489cc6b4906c91bfd93"
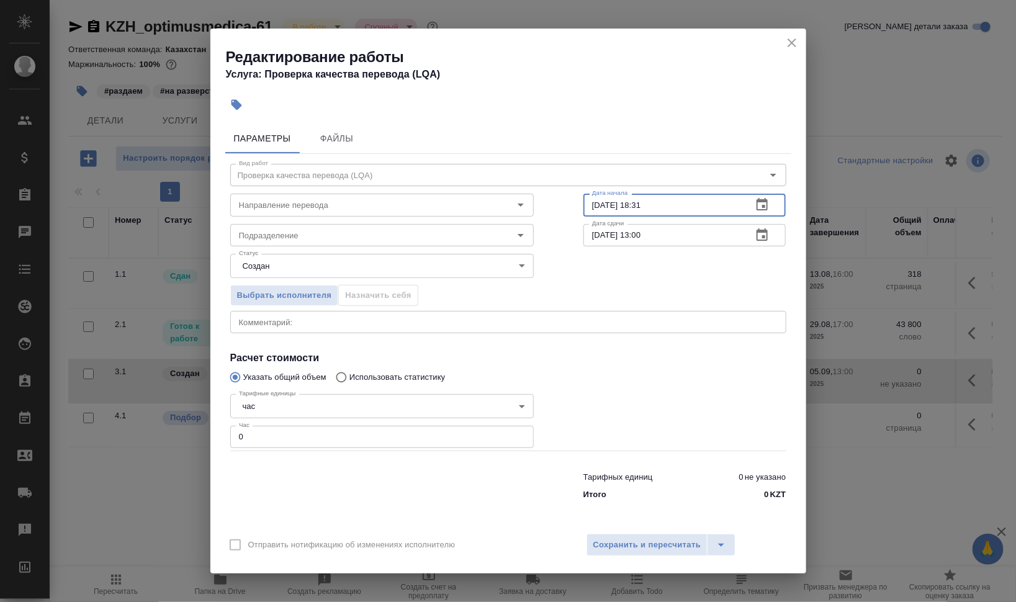
drag, startPoint x: 603, startPoint y: 204, endPoint x: 578, endPoint y: 205, distance: 24.9
click at [581, 205] on div "Вид работ Проверка качества перевода (LQA) Вид работ Направление перевода Напра…" at bounding box center [508, 330] width 566 height 352
drag, startPoint x: 643, startPoint y: 206, endPoint x: 701, endPoint y: 204, distance: 57.8
click at [701, 204] on input "29.08.2025 18:31" at bounding box center [664, 205] width 160 height 22
type input "29.08.2025 12:00"
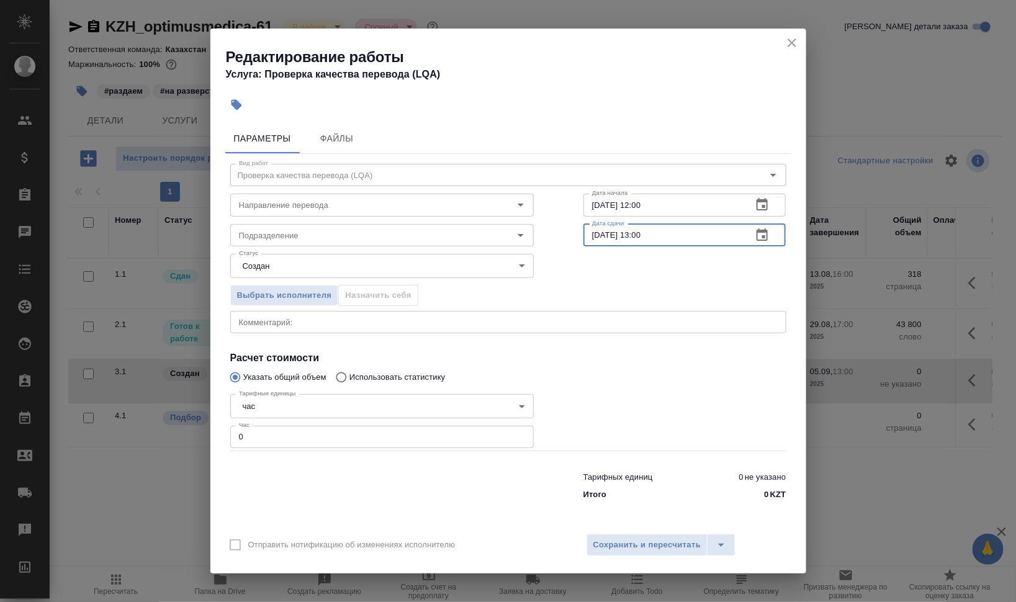
drag, startPoint x: 599, startPoint y: 233, endPoint x: 583, endPoint y: 236, distance: 16.3
click at [584, 236] on input "05.09.2025 13:00" at bounding box center [664, 235] width 160 height 22
drag, startPoint x: 600, startPoint y: 230, endPoint x: 581, endPoint y: 237, distance: 20.8
click at [581, 237] on div "Вид работ Проверка качества перевода (LQA) Вид работ Направление перевода Напра…" at bounding box center [508, 330] width 566 height 352
click at [623, 237] on input "05.09.2025 13:00" at bounding box center [664, 235] width 160 height 22
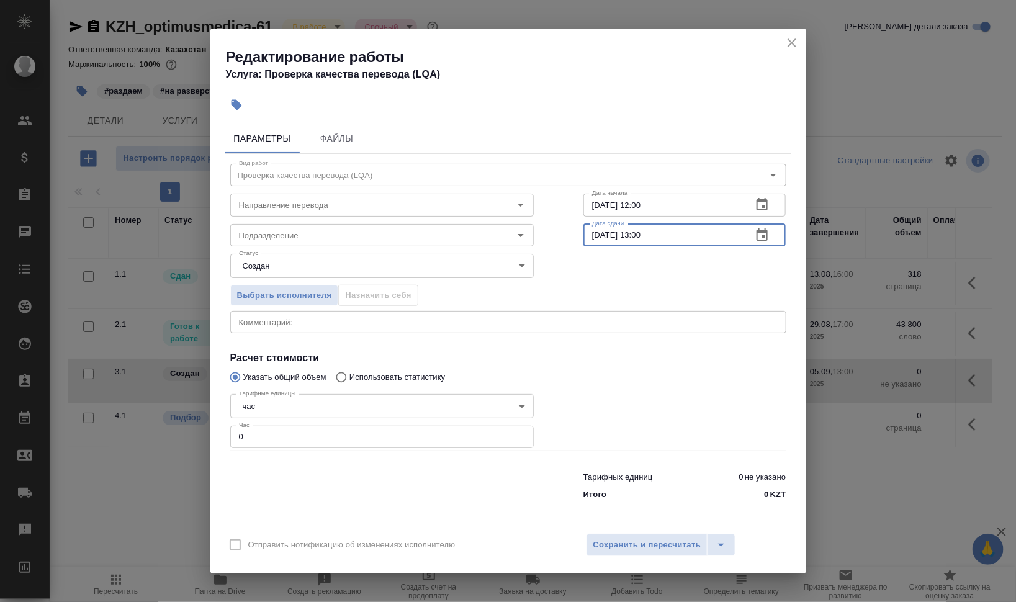
drag, startPoint x: 601, startPoint y: 235, endPoint x: 571, endPoint y: 235, distance: 29.8
click at [577, 235] on div "Вид работ Проверка качества перевода (LQA) Вид работ Направление перевода Напра…" at bounding box center [508, 330] width 566 height 352
click at [645, 235] on input "01.09.2025 13:00" at bounding box center [664, 235] width 160 height 22
click at [345, 214] on div "Направление перевода" at bounding box center [382, 205] width 304 height 22
type input "01.09.2025 10:00"
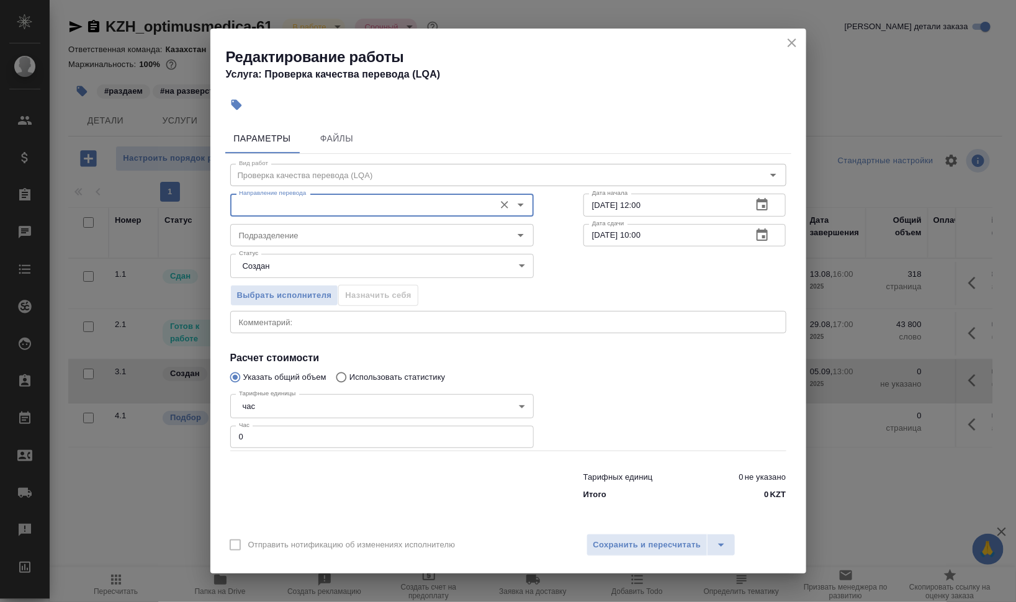
click at [345, 212] on div "Направление перевода" at bounding box center [382, 205] width 304 height 22
click at [345, 207] on input "Направление перевода" at bounding box center [361, 204] width 255 height 15
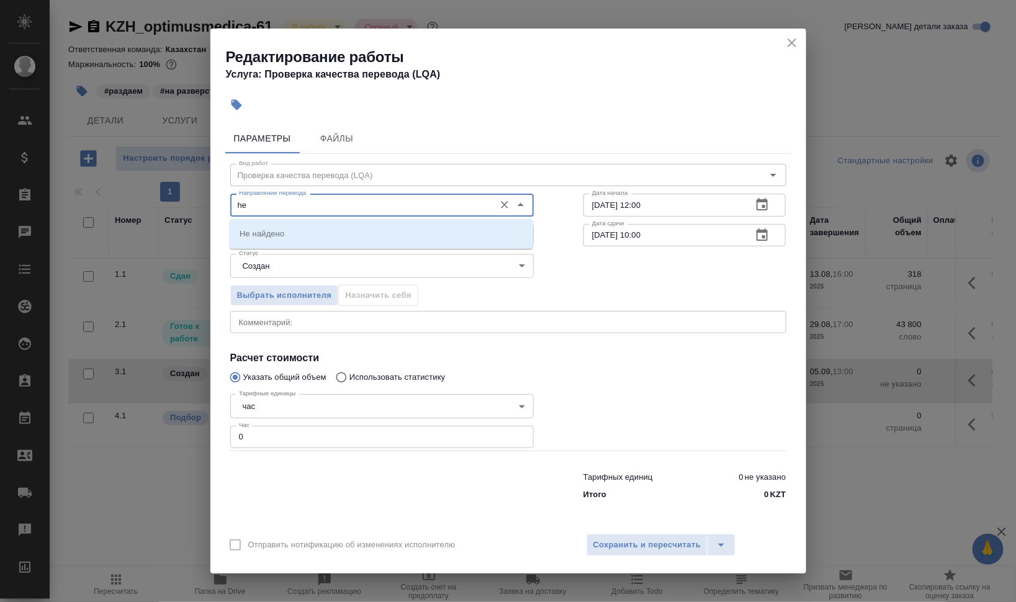
type input "h"
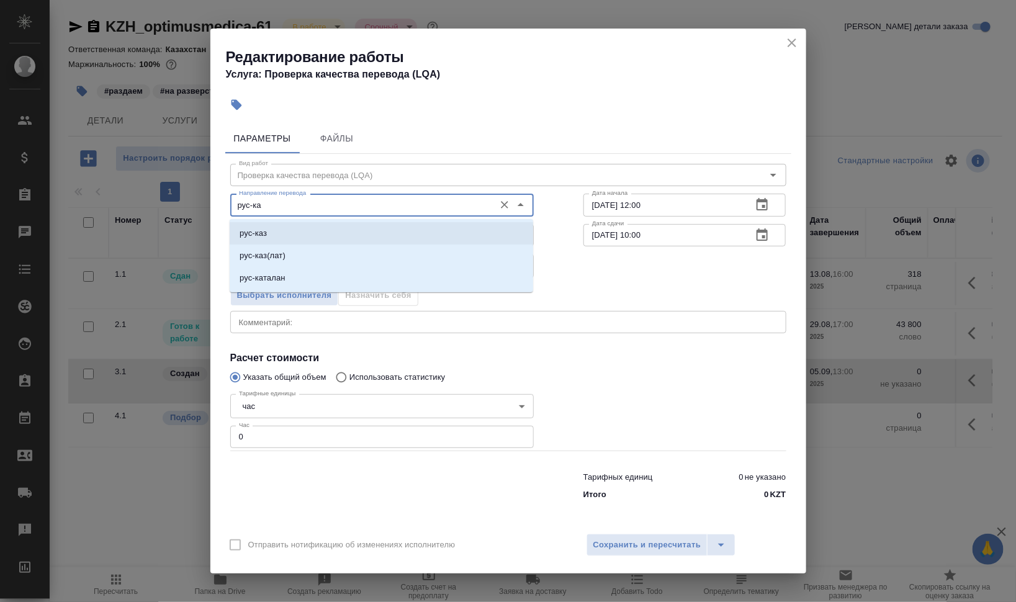
click at [326, 230] on li "рус-каз" at bounding box center [382, 233] width 304 height 22
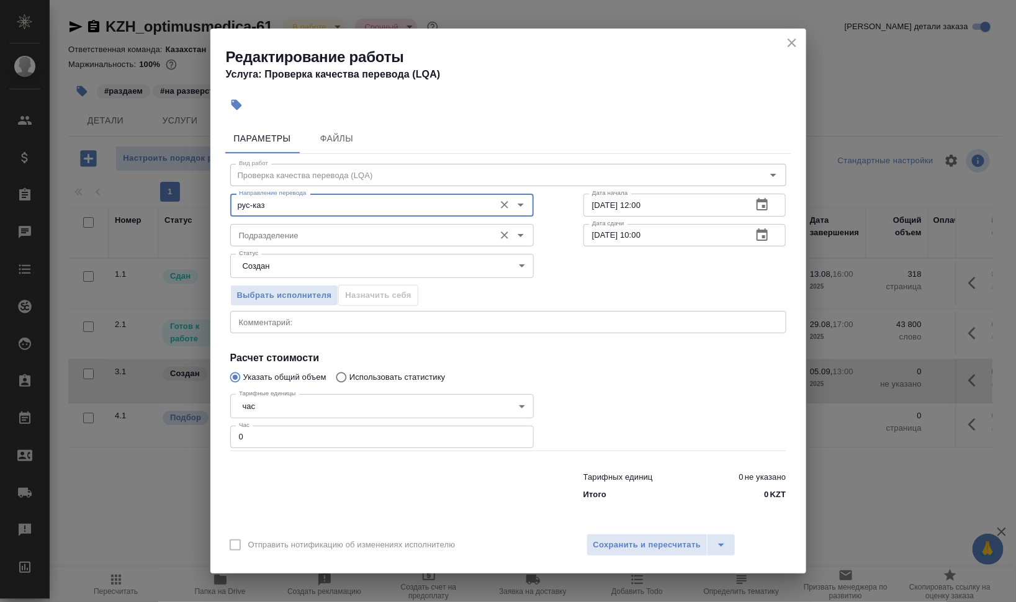
type input "рус-каз"
click at [317, 232] on input "Подразделение" at bounding box center [361, 235] width 255 height 15
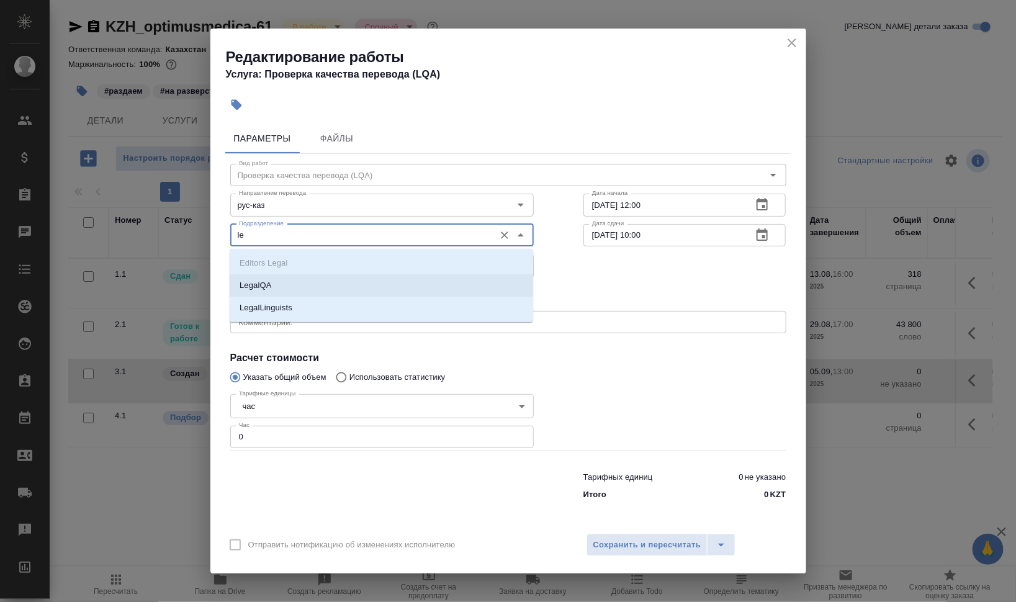
click at [273, 286] on li "LegalQA" at bounding box center [382, 285] width 304 height 22
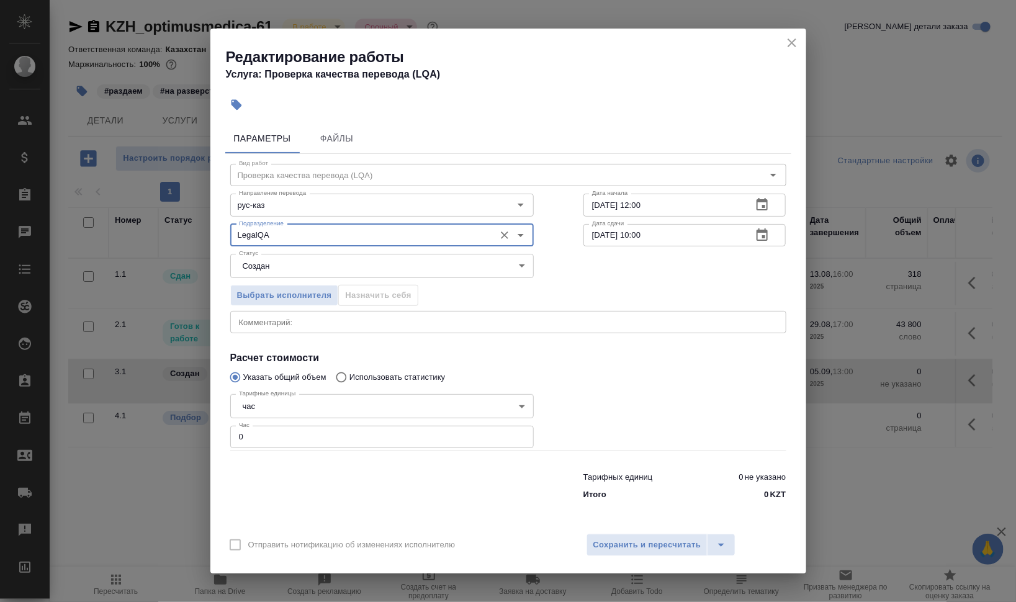
type input "LegalQA"
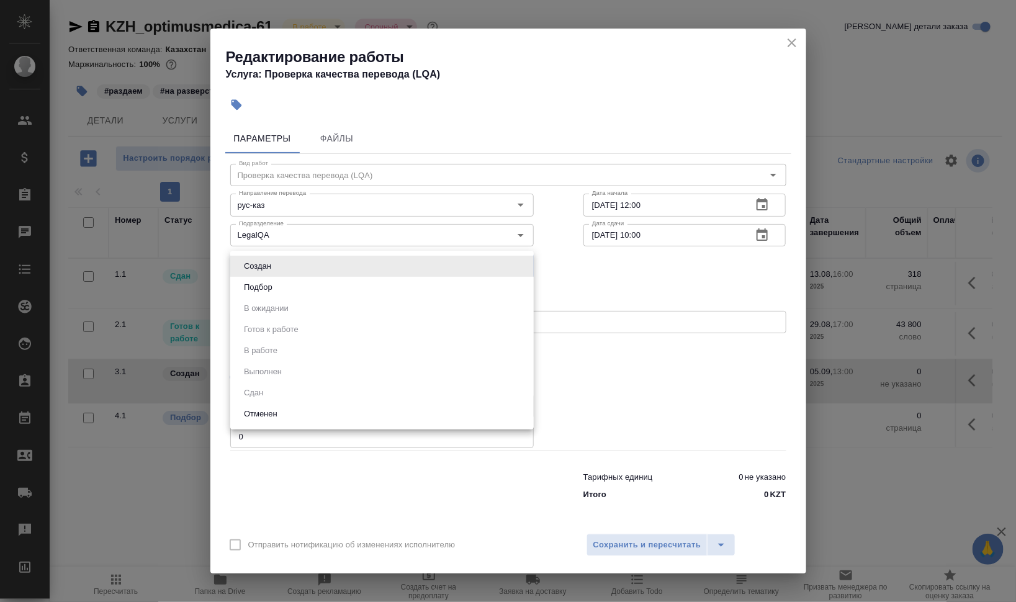
click at [371, 269] on body "🙏 .cls-1 fill:#fff; AWATERA Валеев Динар Клиенты Спецификации Заказы 0 Чаты Tod…" at bounding box center [508, 301] width 1016 height 602
click at [364, 284] on li "Подбор" at bounding box center [382, 287] width 304 height 21
type input "recruiting"
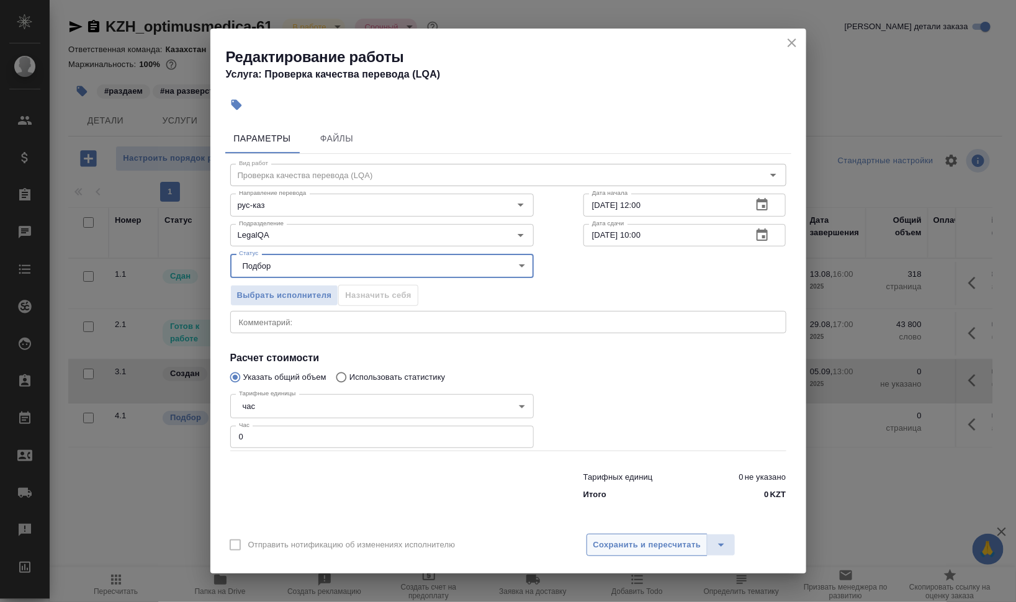
click at [618, 546] on span "Сохранить и пересчитать" at bounding box center [648, 545] width 108 height 14
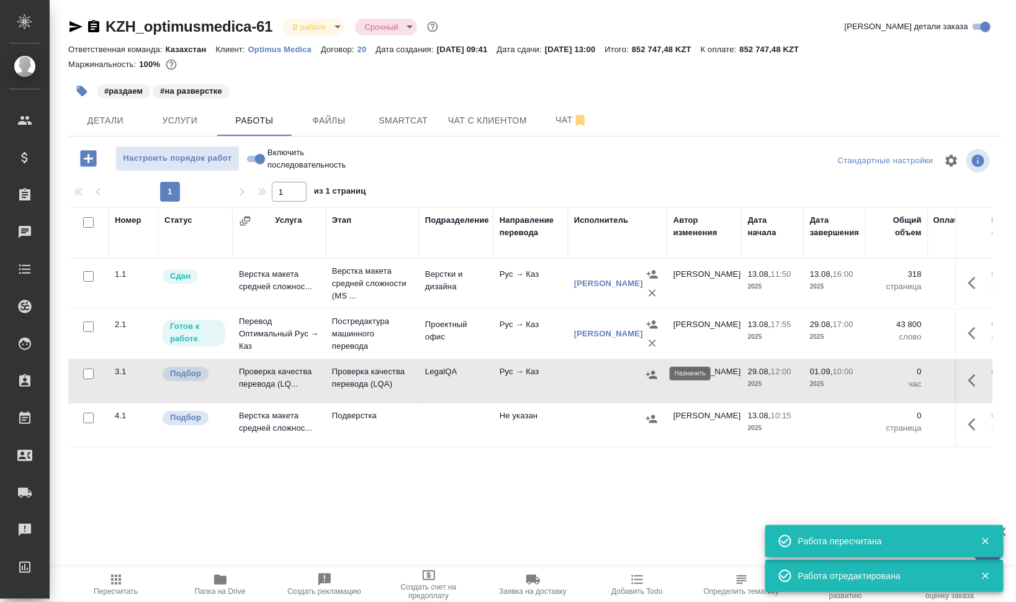
click at [648, 373] on icon "button" at bounding box center [651, 375] width 11 height 8
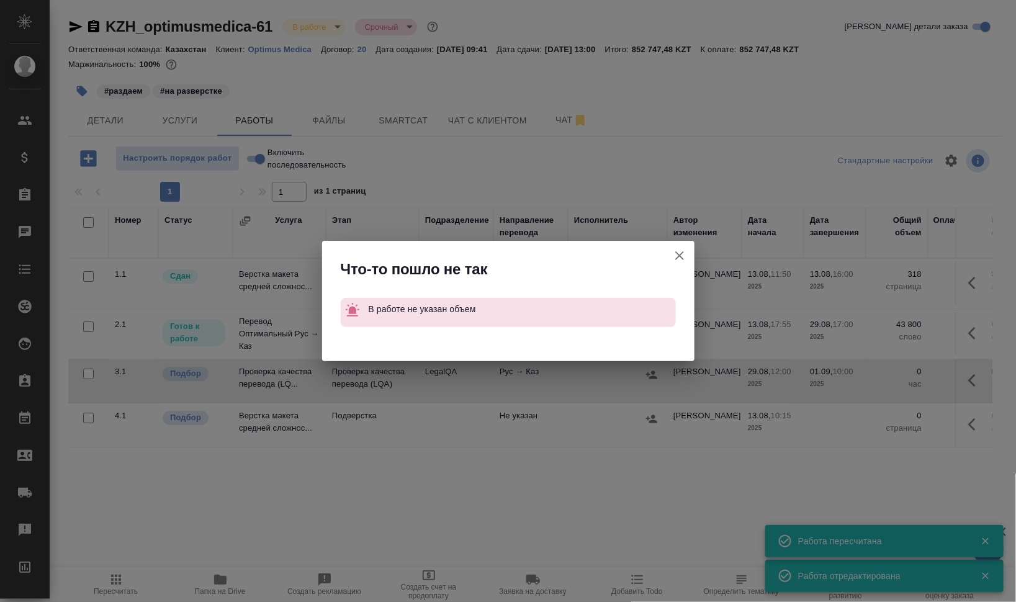
click at [682, 255] on icon "button" at bounding box center [679, 255] width 15 height 15
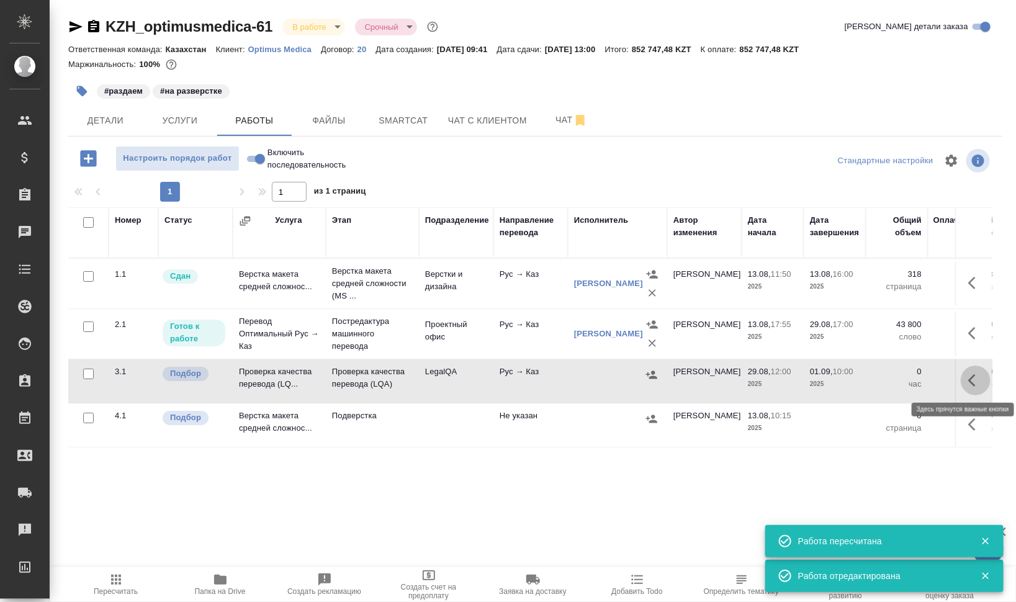
click at [976, 379] on icon "button" at bounding box center [976, 380] width 15 height 15
click at [884, 376] on icon "button" at bounding box center [884, 380] width 15 height 15
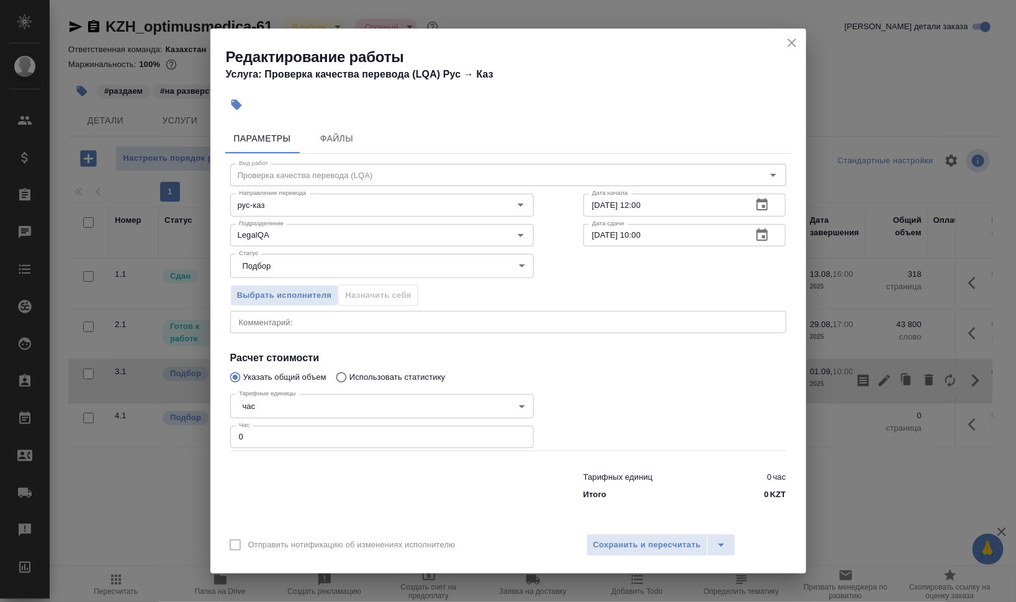
drag, startPoint x: 194, startPoint y: 437, endPoint x: 157, endPoint y: 441, distance: 37.5
click at [171, 440] on div "Редактирование работы Услуга: Проверка качества перевода (LQA) Рус → Каз Параме…" at bounding box center [508, 301] width 1016 height 602
type input "1"
click at [640, 534] on div "Отправить нотификацию об изменениях исполнителю Сохранить и пересчитать" at bounding box center [509, 550] width 596 height 48
click at [651, 549] on span "Сохранить и пересчитать" at bounding box center [648, 545] width 108 height 14
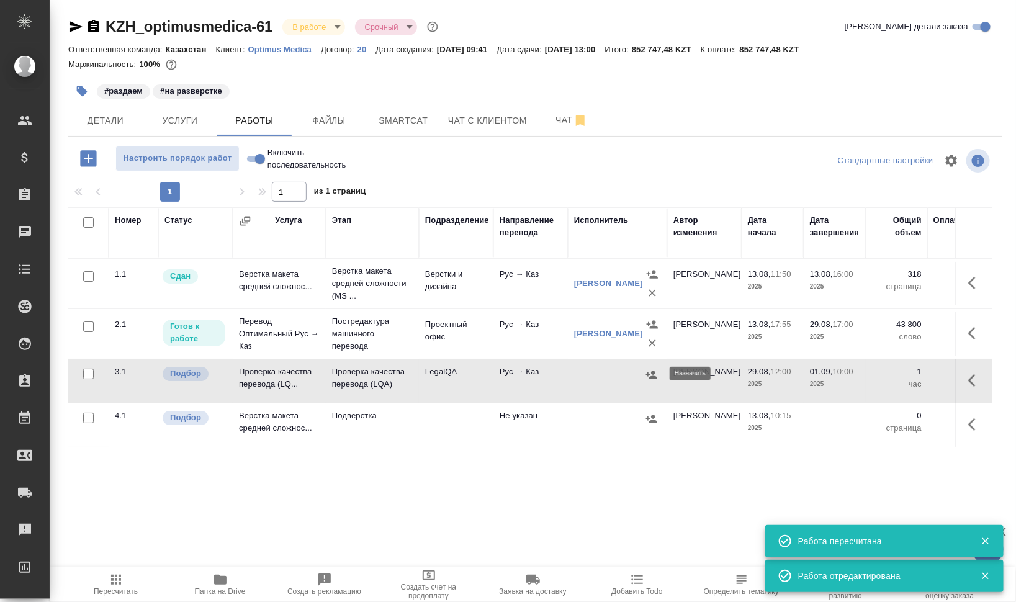
click at [649, 373] on icon "button" at bounding box center [651, 375] width 11 height 8
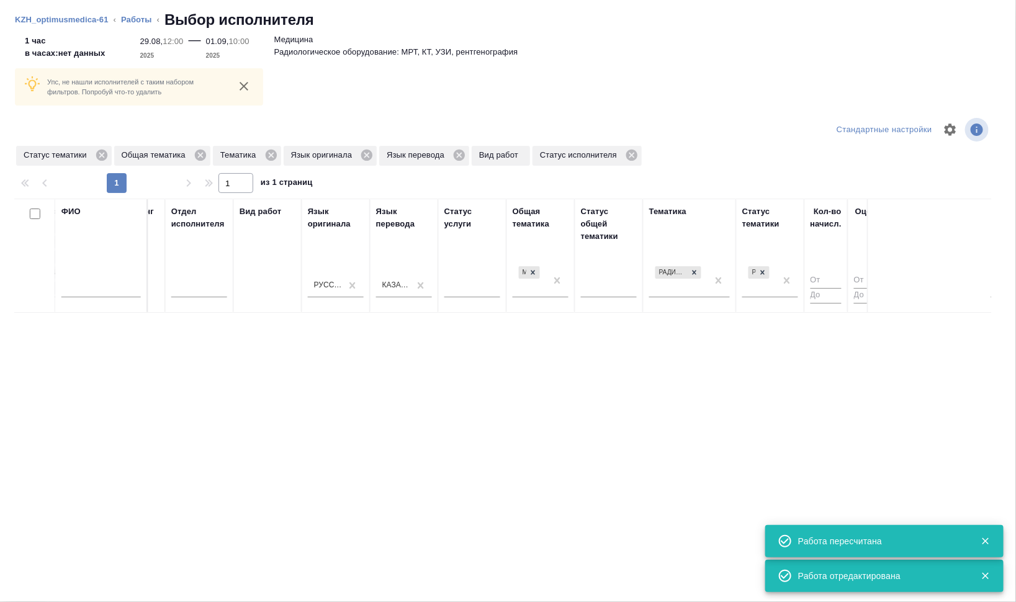
scroll to position [0, 732]
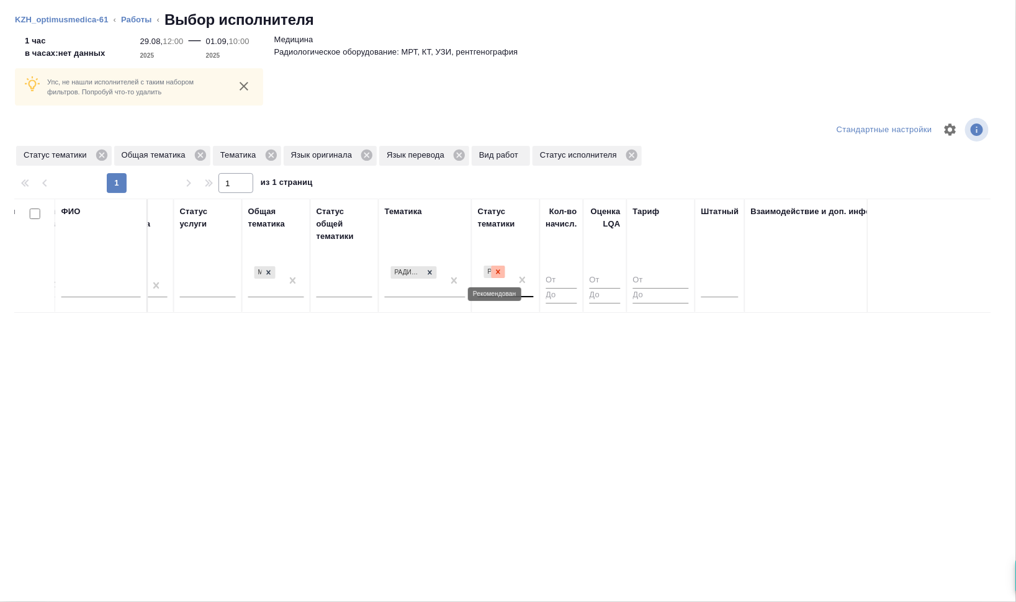
click at [500, 271] on icon at bounding box center [498, 272] width 9 height 9
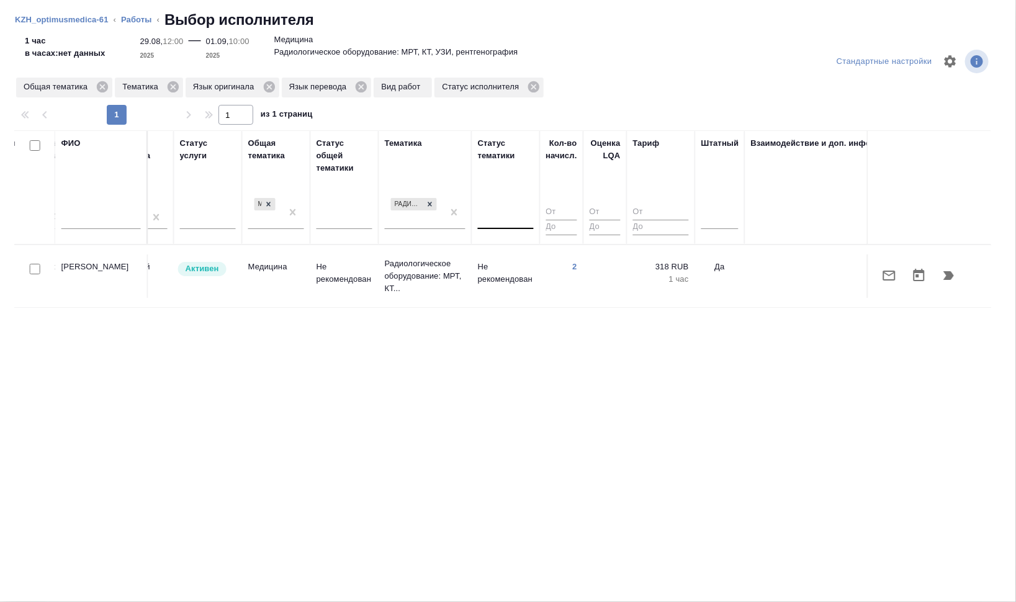
click at [494, 582] on div "Стандартные настройки Общая тематика Тематика Язык оригинала Язык перевода Вид …" at bounding box center [508, 319] width 1016 height 565
click at [952, 276] on icon "button" at bounding box center [949, 275] width 11 height 9
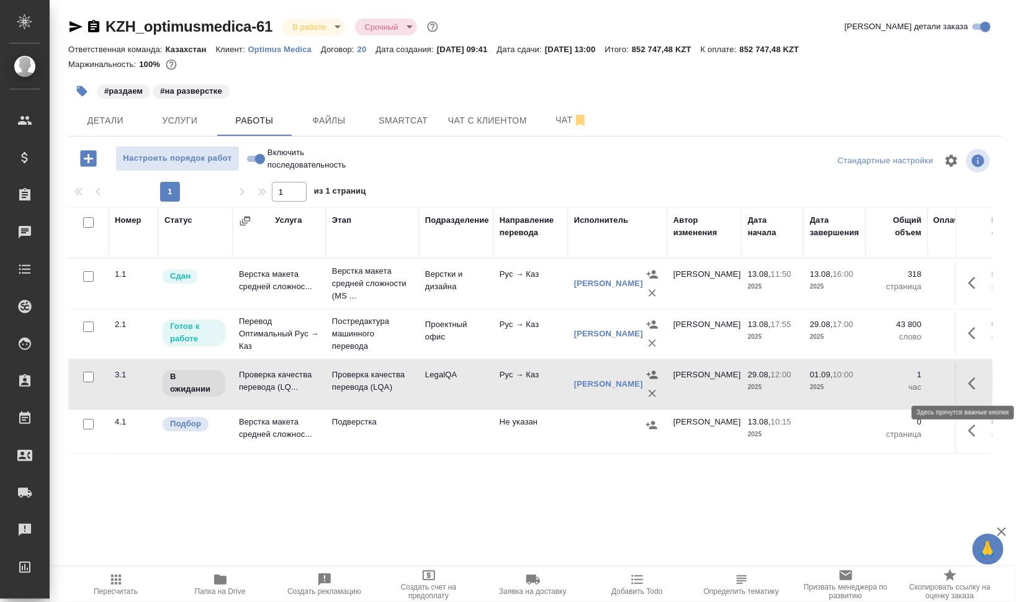
click at [981, 379] on icon "button" at bounding box center [976, 383] width 15 height 15
click at [888, 381] on icon "button" at bounding box center [884, 383] width 15 height 15
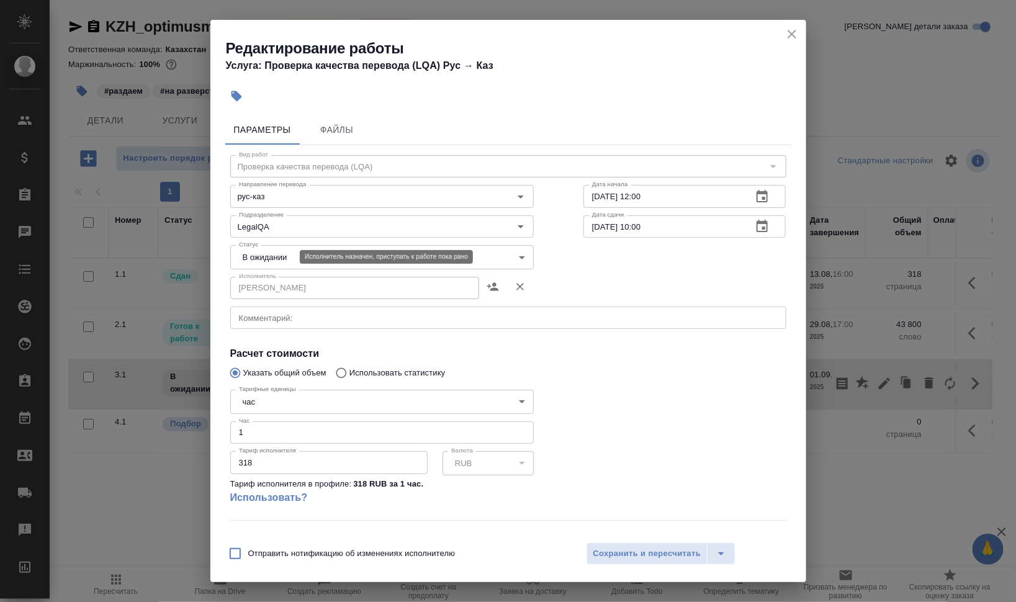
click at [287, 253] on body "🙏 .cls-1 fill:#fff; AWATERA Валеев Динар Клиенты Спецификации Заказы 0 Чаты Tod…" at bounding box center [508, 301] width 1016 height 602
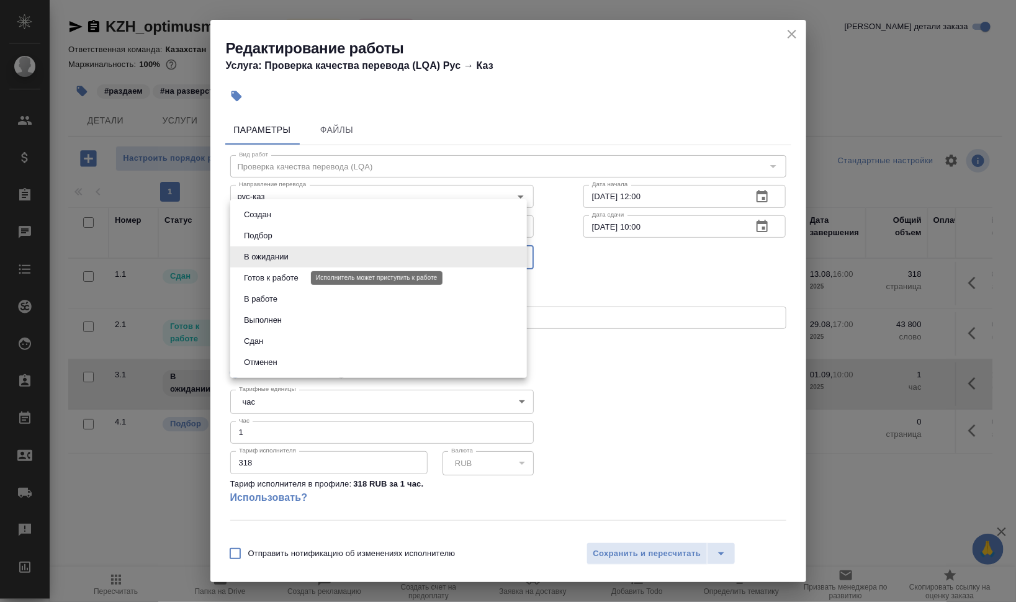
click at [284, 276] on button "Готов к работе" at bounding box center [271, 278] width 62 height 14
type input "readyForWork"
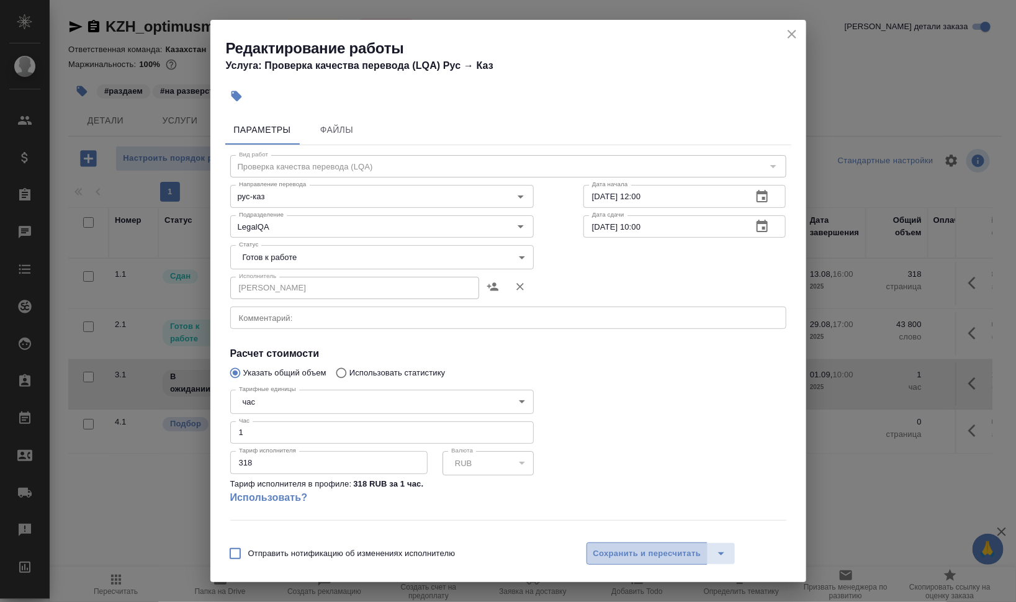
click at [638, 551] on span "Сохранить и пересчитать" at bounding box center [648, 554] width 108 height 14
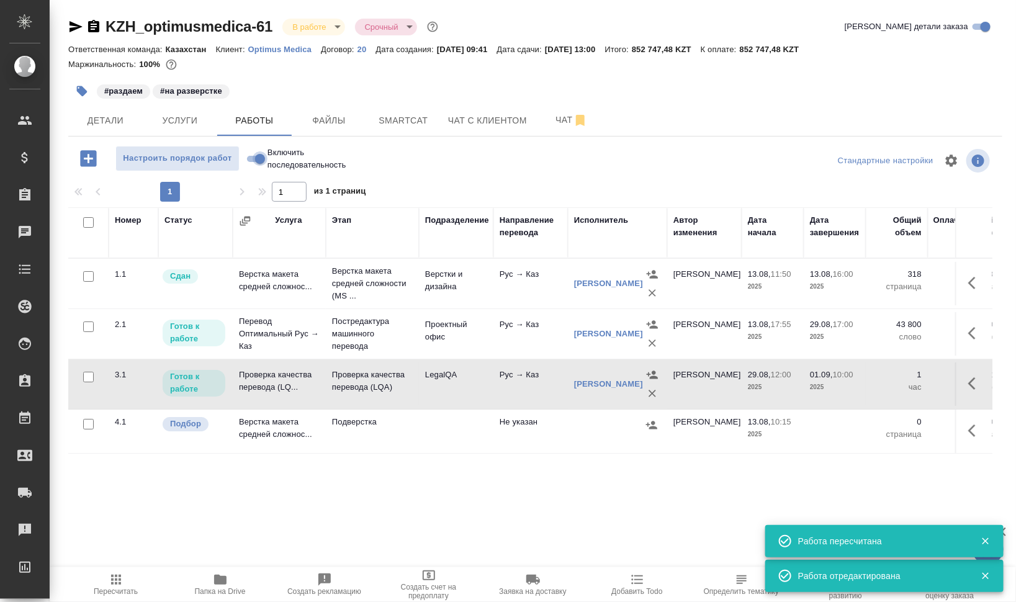
click at [255, 157] on input "Включить последовательность" at bounding box center [260, 159] width 45 height 15
checkbox input "true"
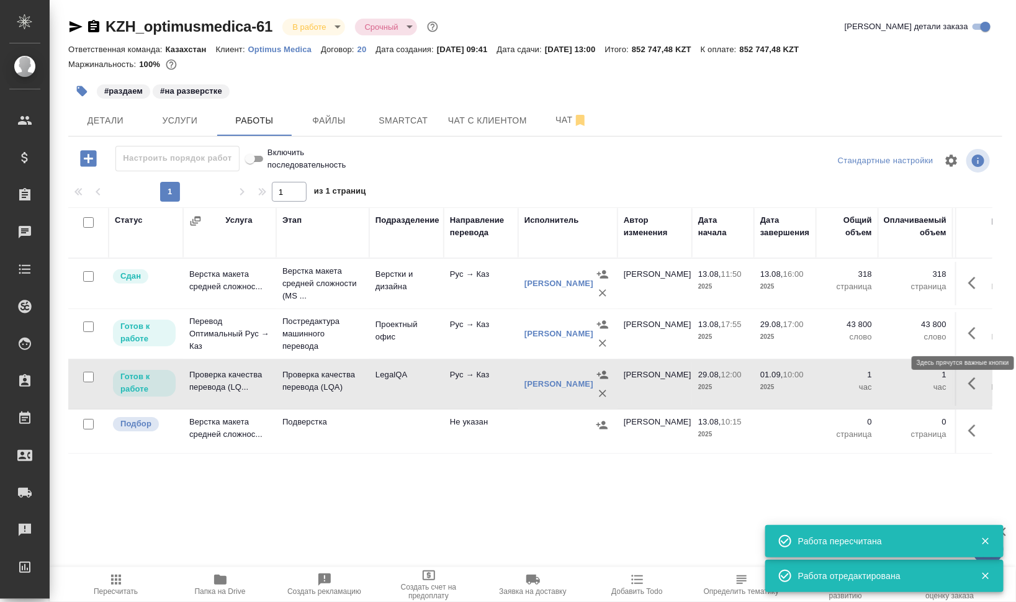
click at [980, 330] on icon "button" at bounding box center [976, 333] width 15 height 15
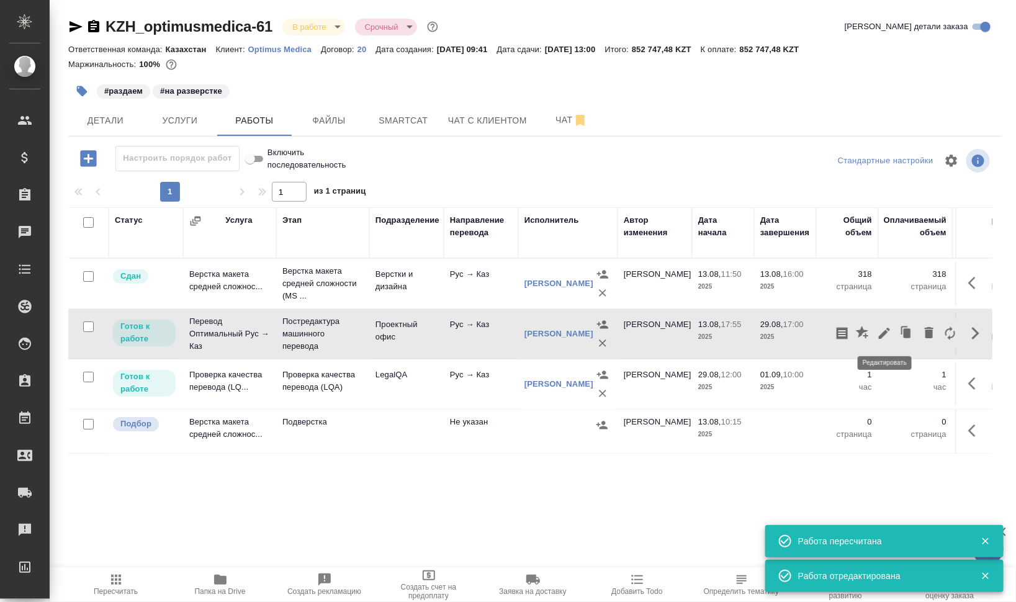
click at [882, 328] on icon "button" at bounding box center [884, 333] width 15 height 15
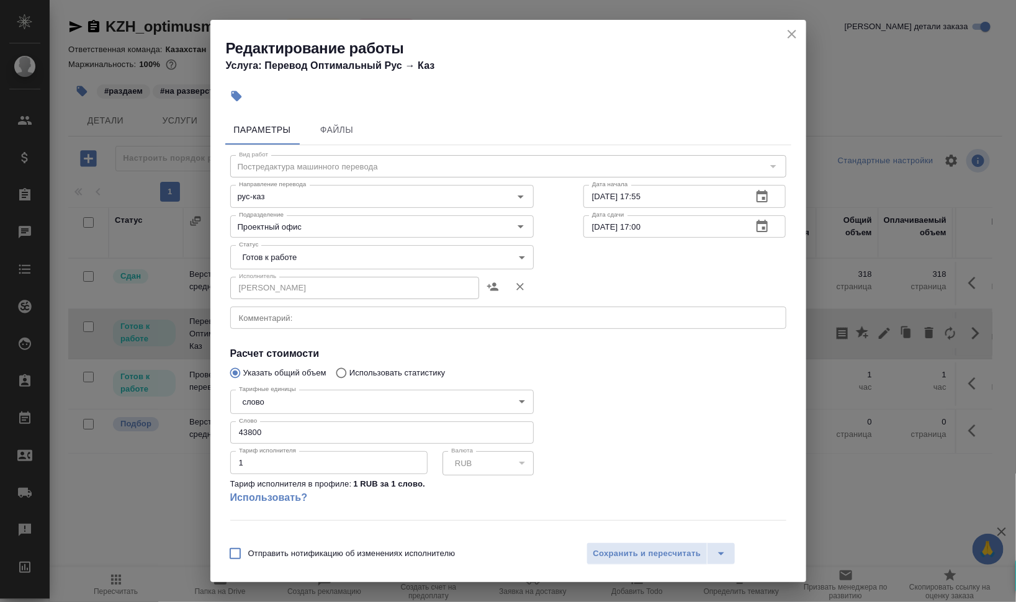
click at [315, 258] on body "🙏 .cls-1 fill:#fff; AWATERA Валеев Динар Клиенты Спецификации Заказы 0 Чаты Tod…" at bounding box center [508, 301] width 1016 height 602
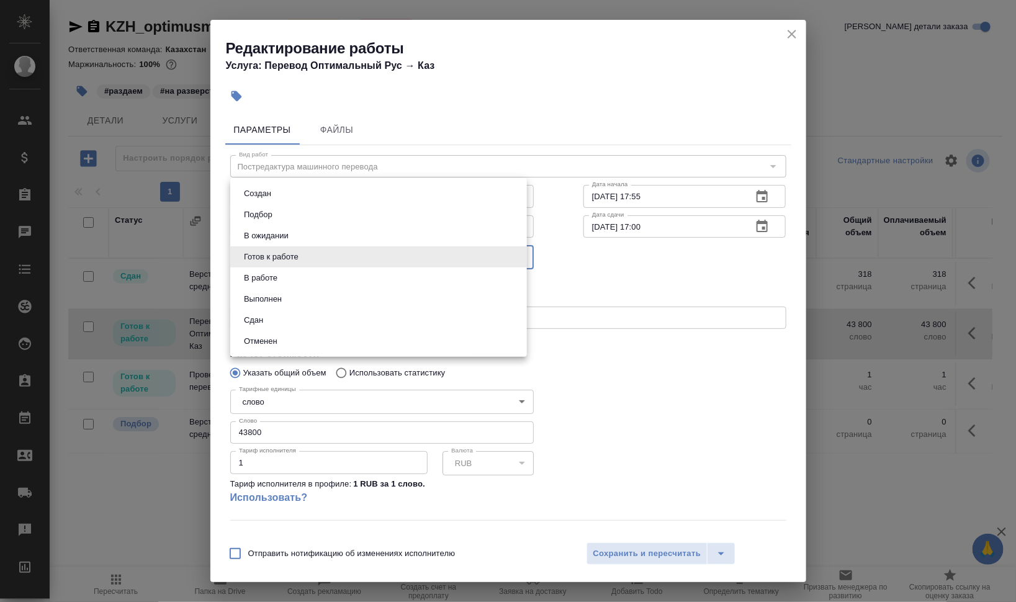
click at [304, 284] on li "В работе" at bounding box center [378, 278] width 297 height 21
type input "inProgress"
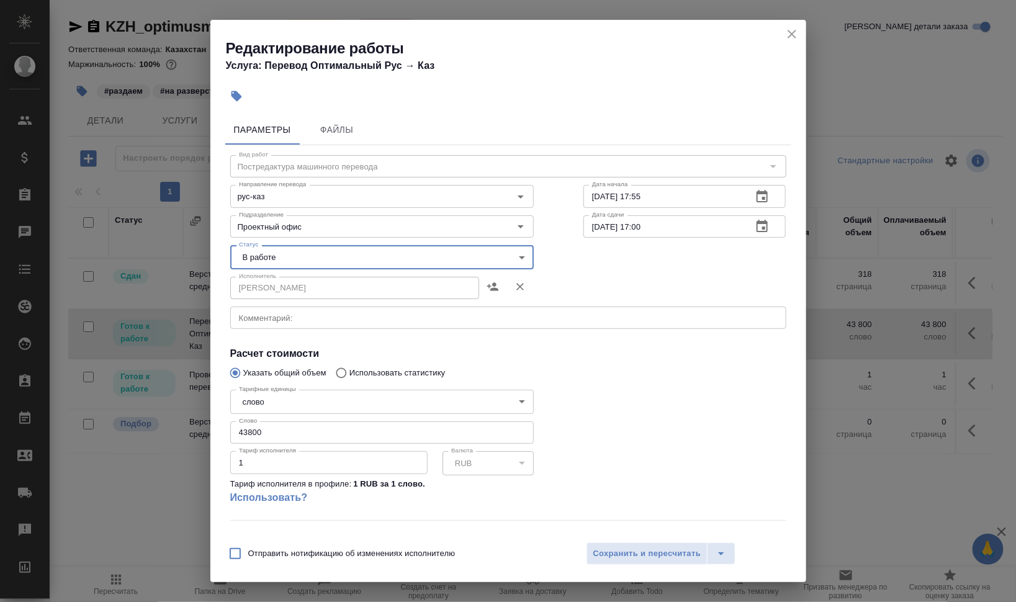
click at [628, 541] on div "Отправить нотификацию об изменениях исполнителю Сохранить и пересчитать" at bounding box center [509, 559] width 596 height 48
click at [648, 551] on span "Сохранить и пересчитать" at bounding box center [648, 554] width 108 height 14
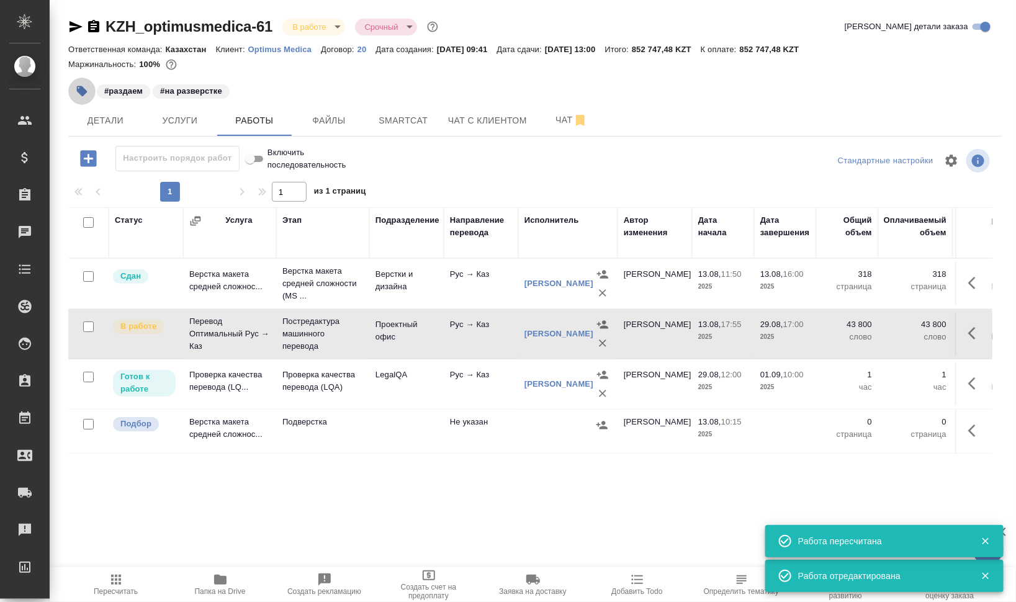
click at [82, 90] on icon "button" at bounding box center [82, 91] width 11 height 11
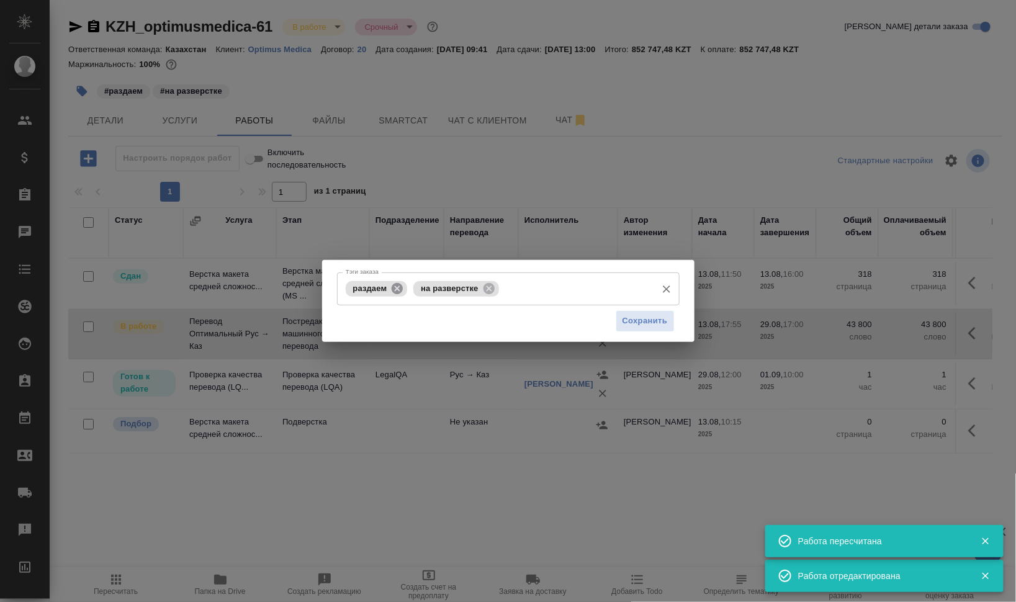
click at [396, 287] on icon at bounding box center [398, 289] width 14 height 14
click at [421, 287] on icon at bounding box center [421, 289] width 14 height 14
click at [438, 291] on input "Тэги заказа" at bounding box center [542, 288] width 217 height 21
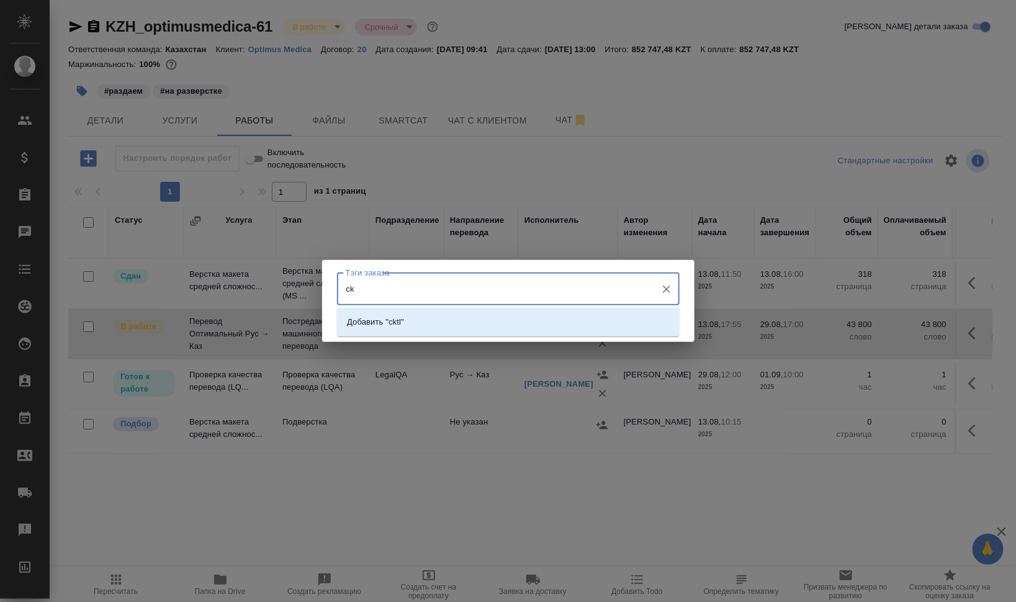
type input "c"
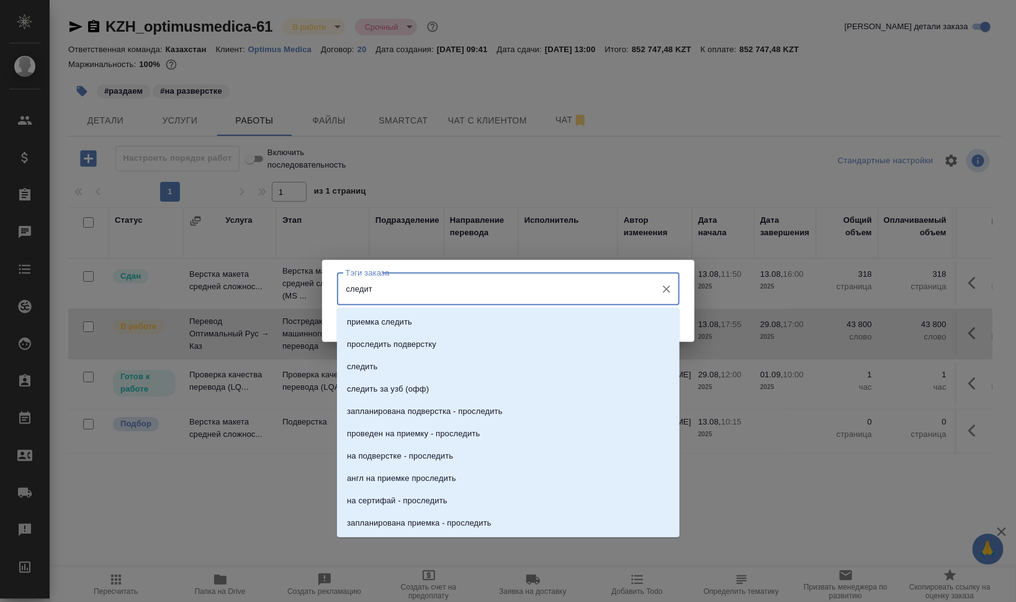
type input "следить"
click at [406, 369] on li "следить" at bounding box center [508, 367] width 343 height 22
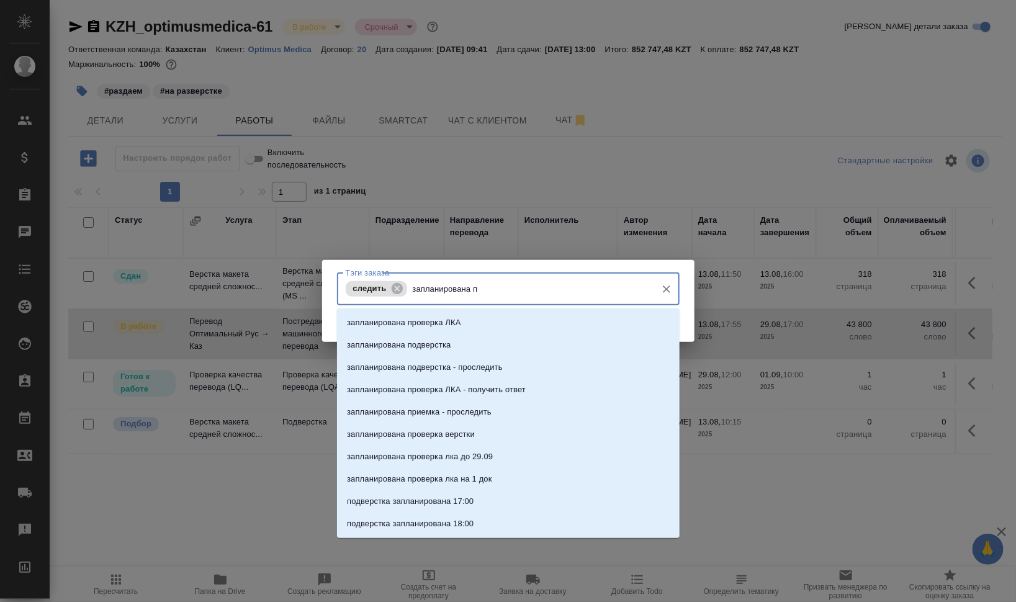
type input "запланирована пр"
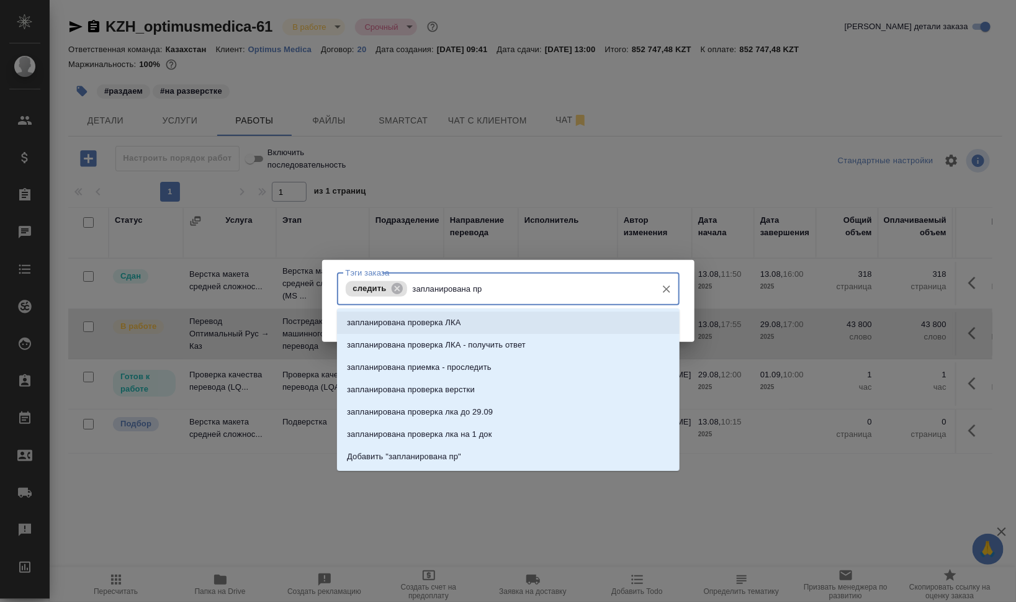
click at [538, 324] on li "запланирована проверка ЛКА" at bounding box center [508, 323] width 343 height 22
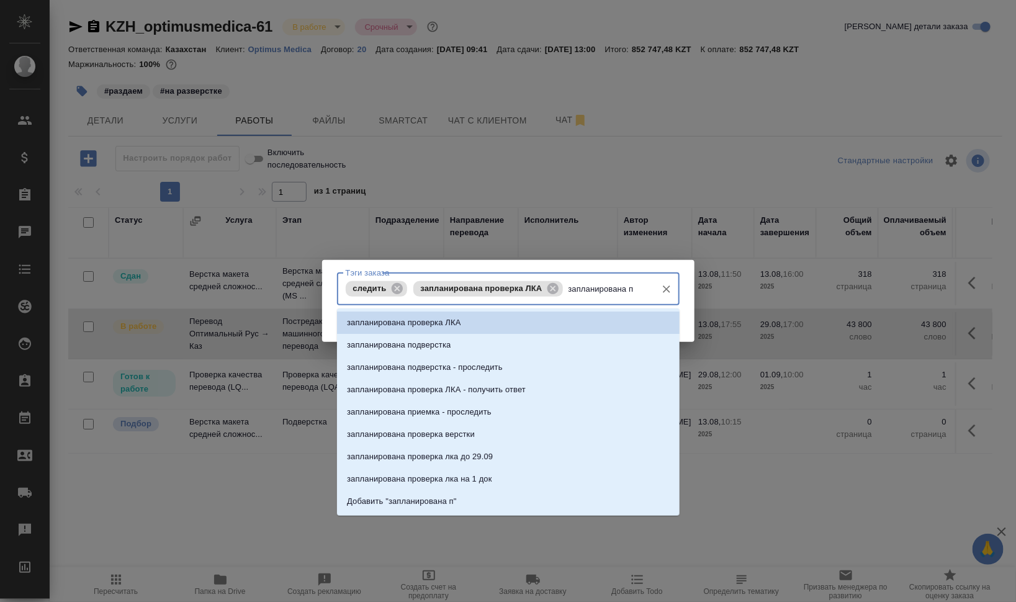
type input "запланирована по"
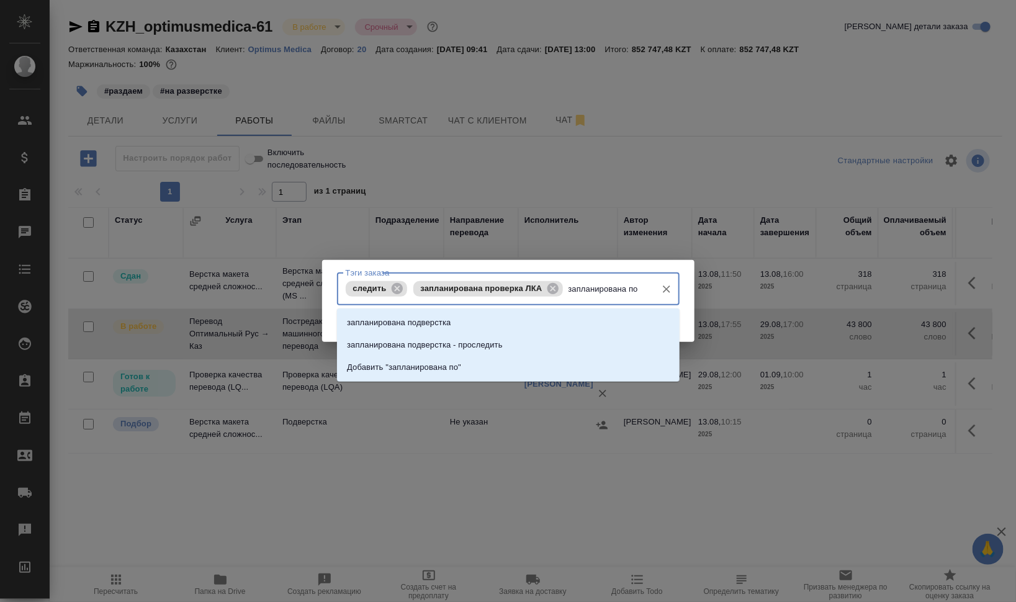
click at [545, 325] on li "запланирована подверстка" at bounding box center [508, 323] width 343 height 22
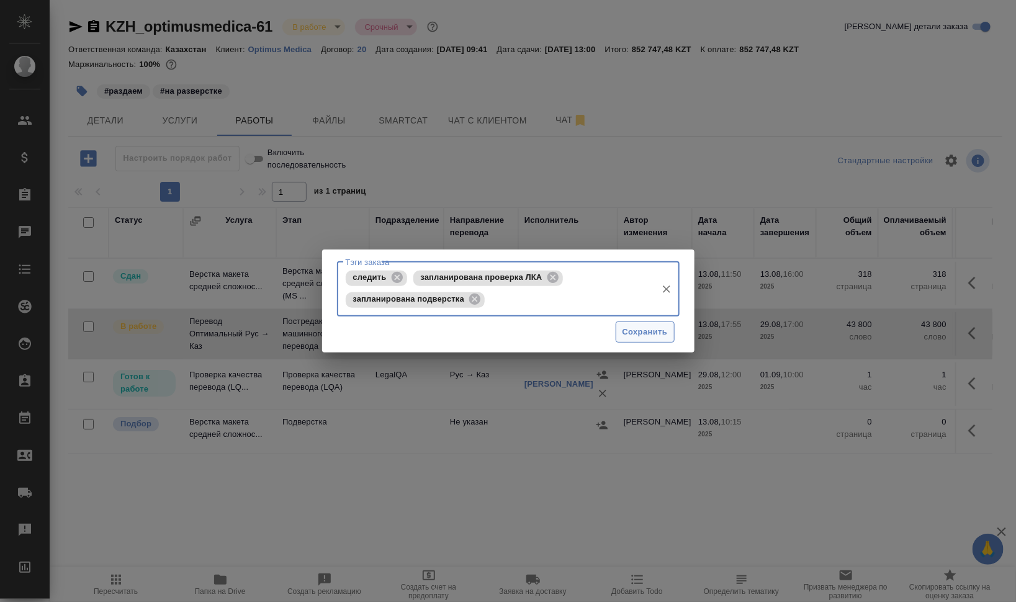
click at [633, 325] on span "Сохранить" at bounding box center [645, 332] width 45 height 14
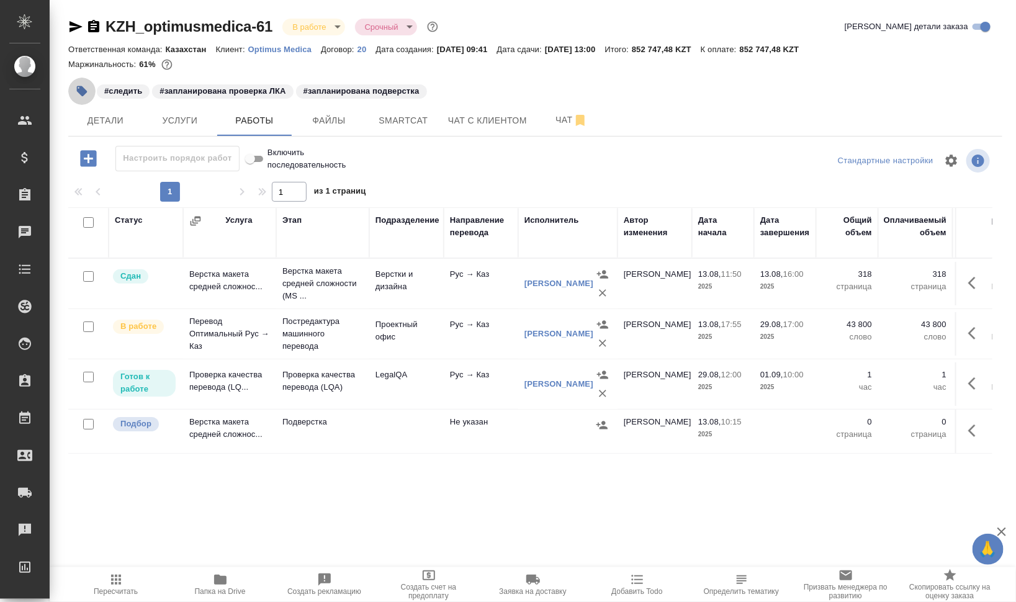
click at [81, 90] on icon "button" at bounding box center [82, 91] width 11 height 11
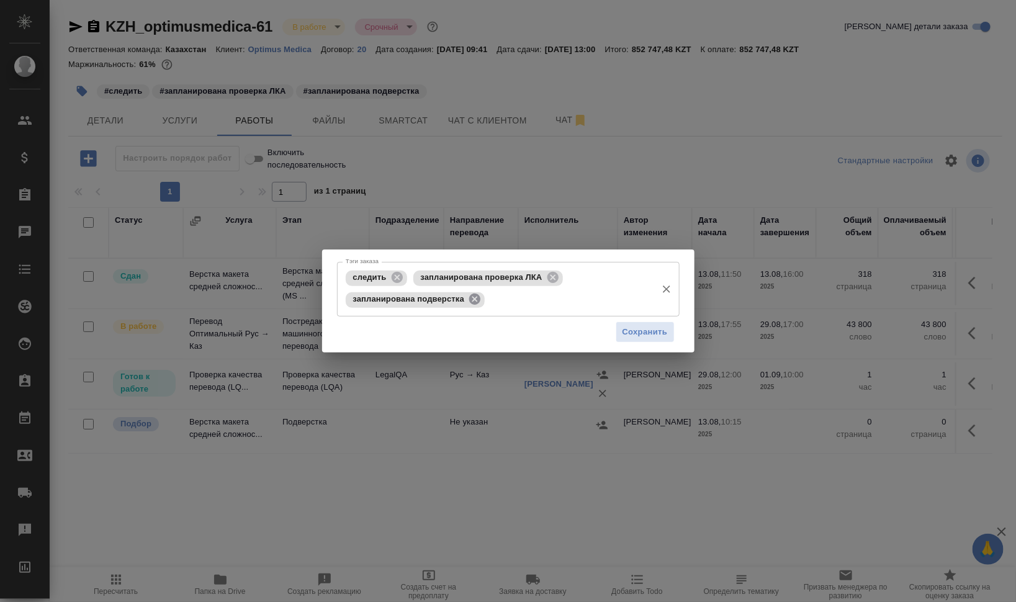
click at [473, 298] on icon at bounding box center [475, 299] width 14 height 14
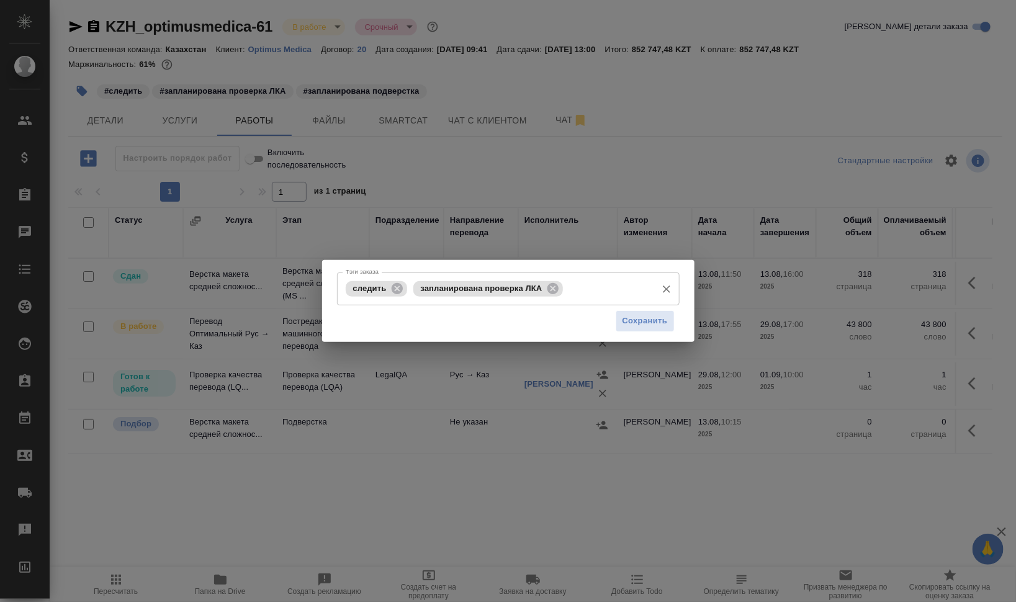
click at [600, 291] on input "Тэги заказа" at bounding box center [608, 288] width 84 height 21
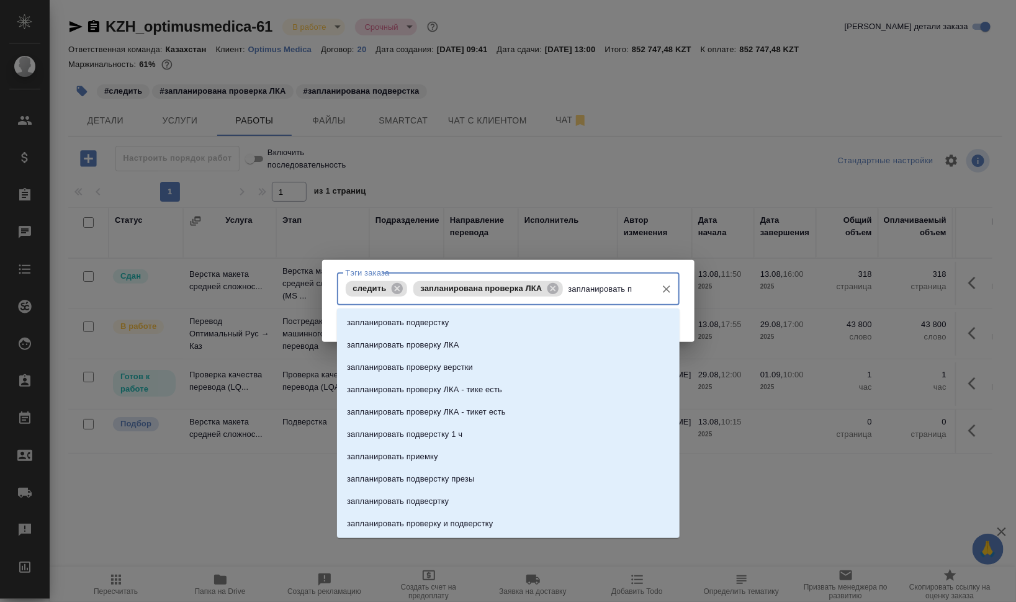
type input "запланировать по"
click at [488, 314] on li "запланировать подверстку" at bounding box center [508, 323] width 343 height 22
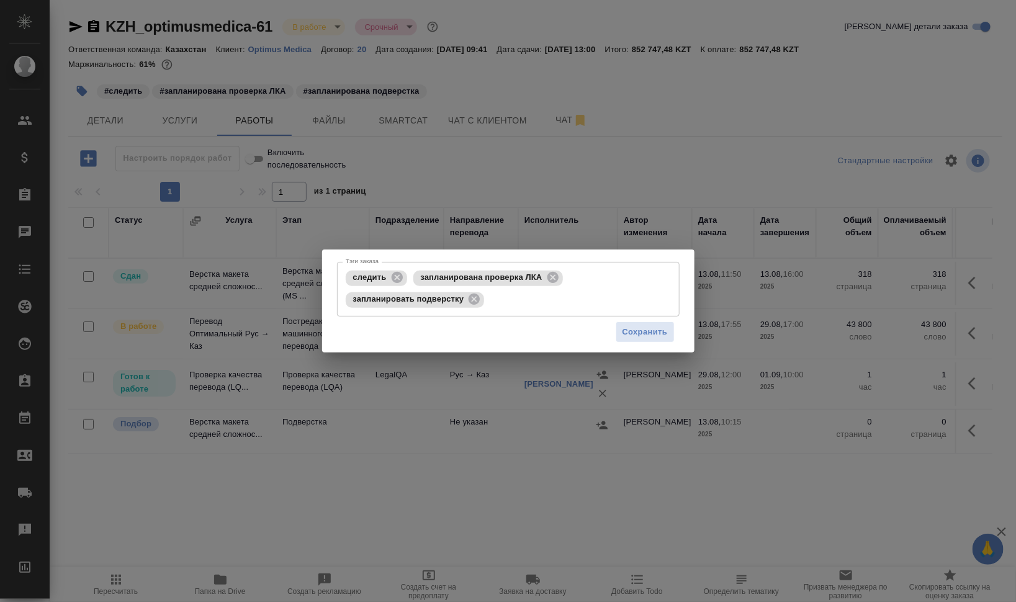
click at [679, 332] on div "Сохранить" at bounding box center [508, 333] width 343 height 32
click at [656, 333] on span "Сохранить" at bounding box center [645, 332] width 45 height 14
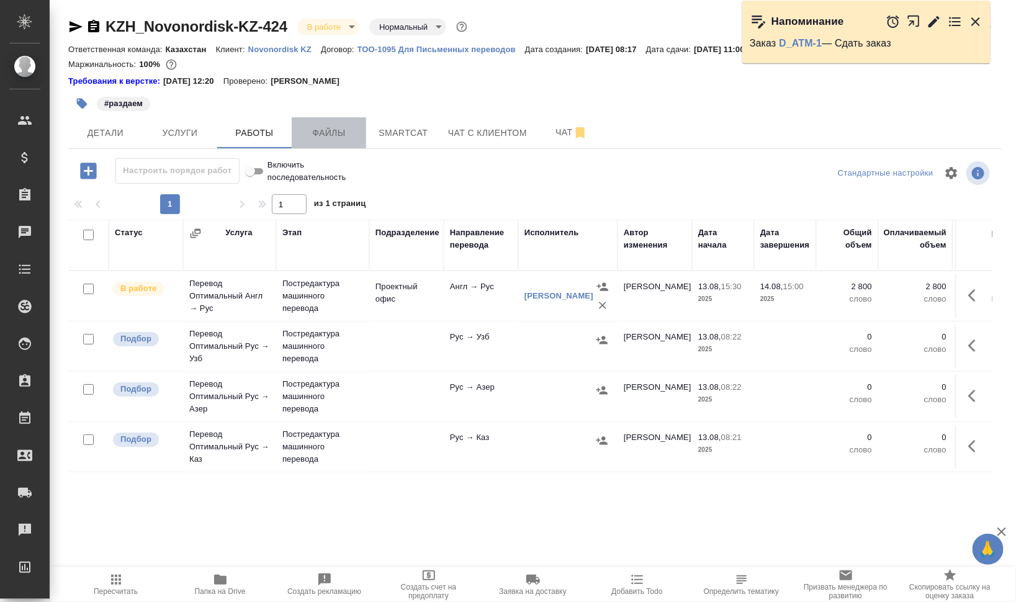
click at [341, 137] on span "Файлы" at bounding box center [329, 133] width 60 height 16
click at [251, 134] on span "Работы" at bounding box center [255, 133] width 60 height 16
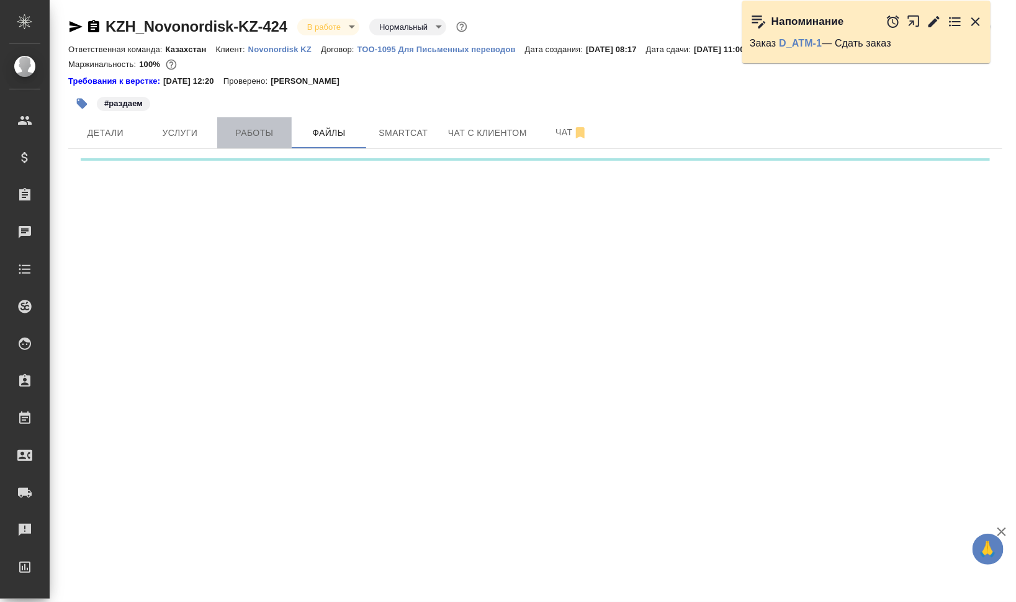
click at [251, 134] on span "Работы" at bounding box center [255, 133] width 60 height 16
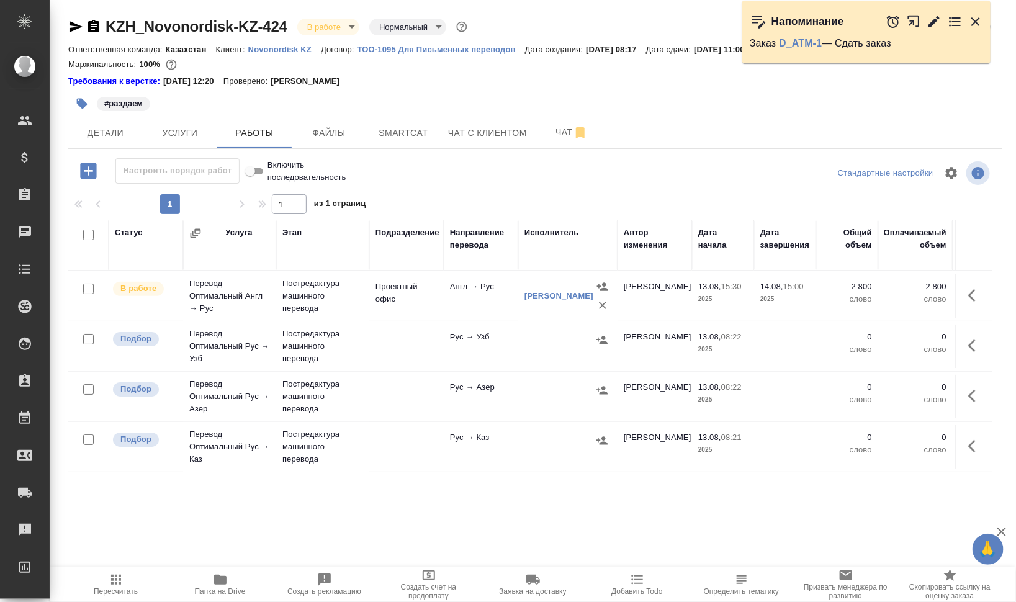
click at [976, 20] on icon "button" at bounding box center [976, 21] width 9 height 9
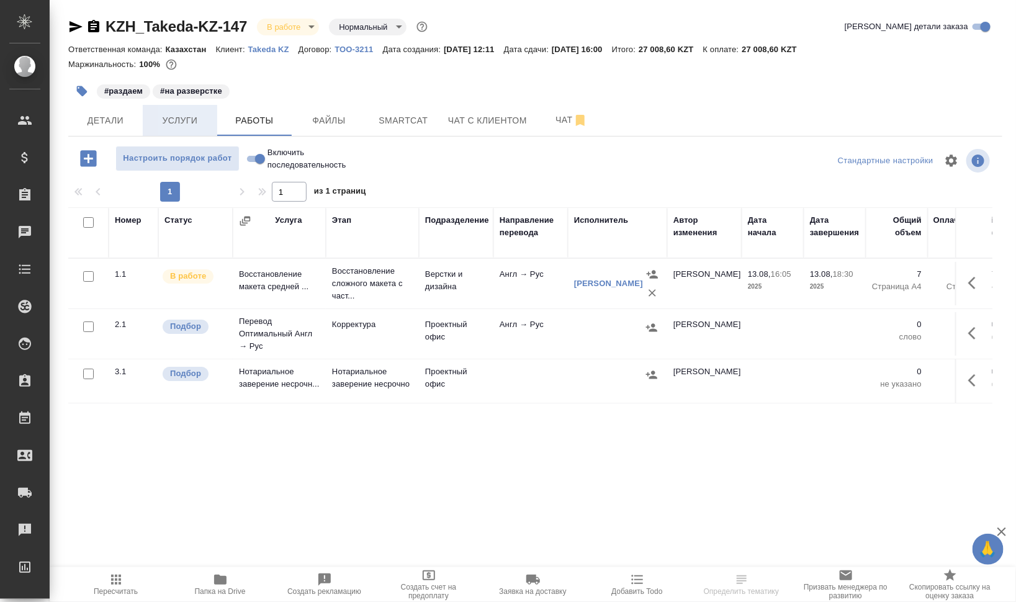
click at [206, 122] on span "Услуги" at bounding box center [180, 121] width 60 height 16
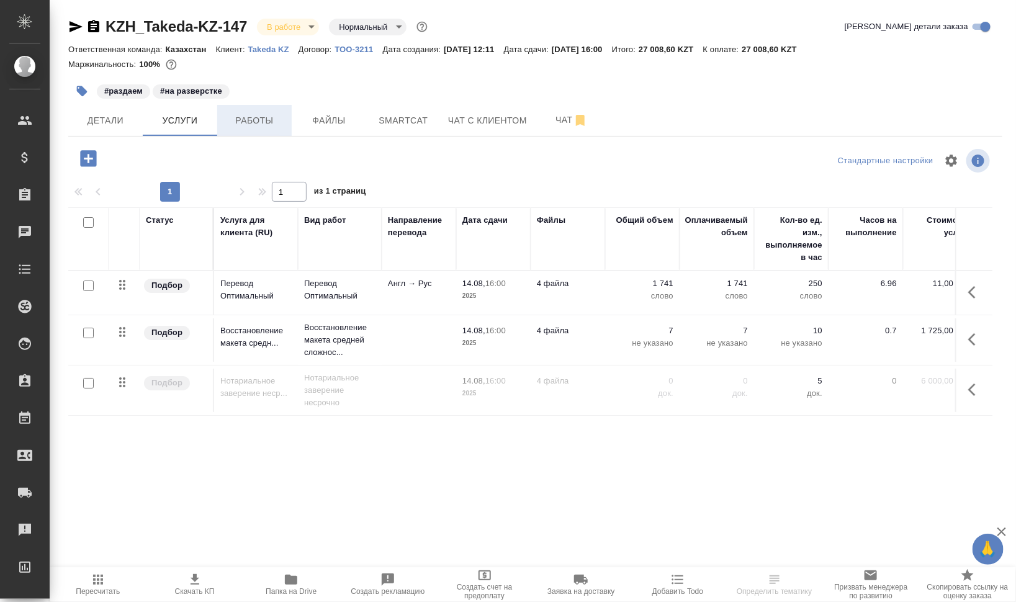
click at [254, 120] on span "Работы" at bounding box center [255, 121] width 60 height 16
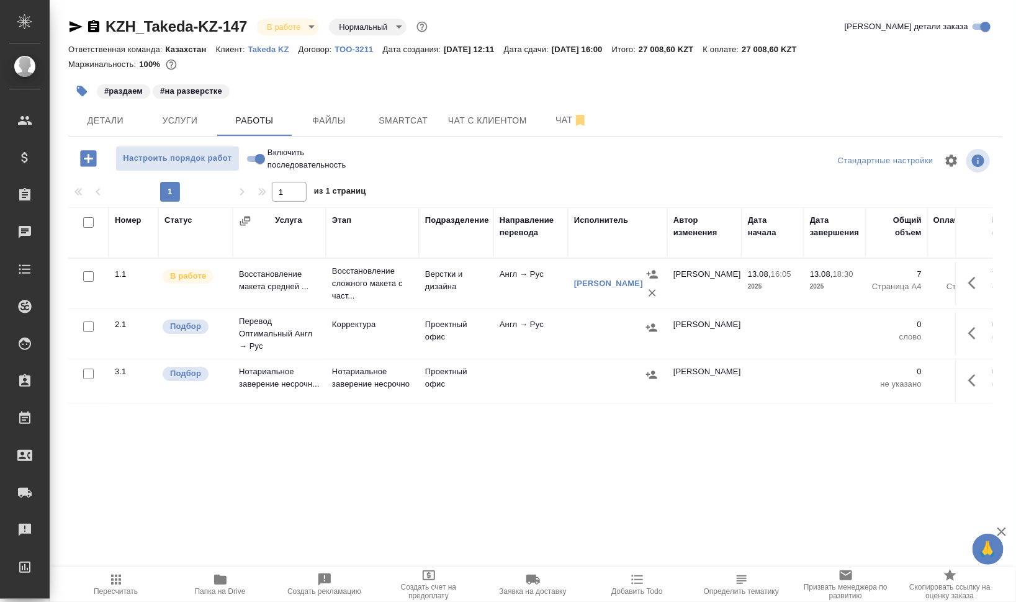
click at [978, 333] on icon "button" at bounding box center [976, 333] width 15 height 15
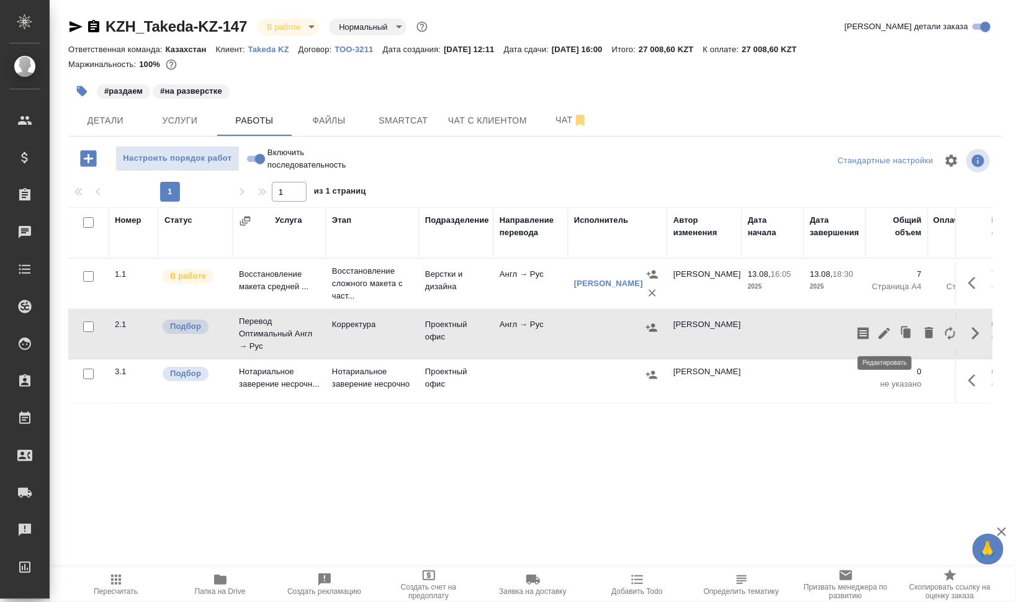
click at [889, 337] on icon "button" at bounding box center [884, 333] width 15 height 15
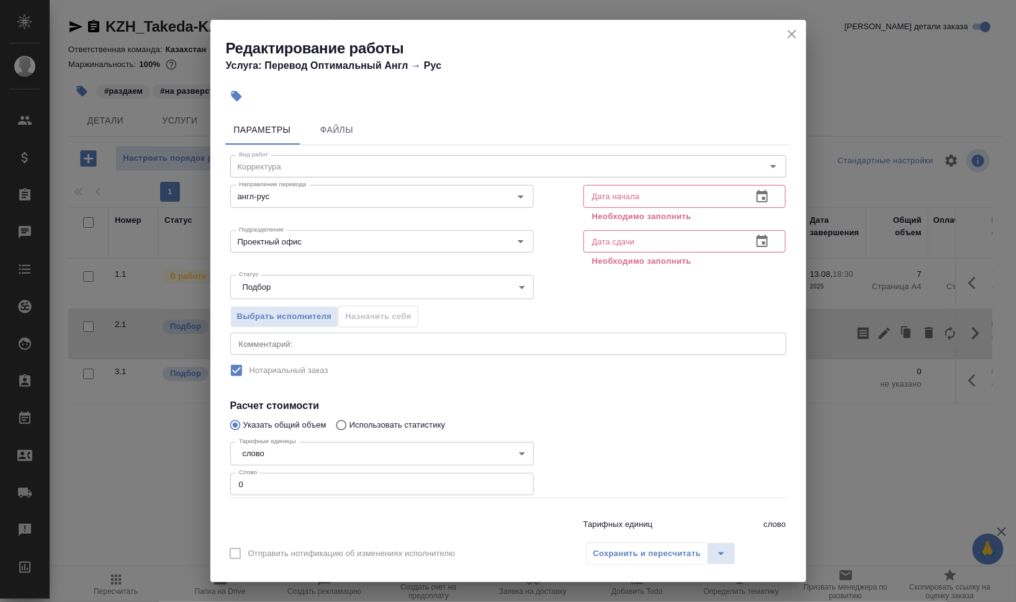
click at [794, 34] on icon "close" at bounding box center [792, 34] width 15 height 15
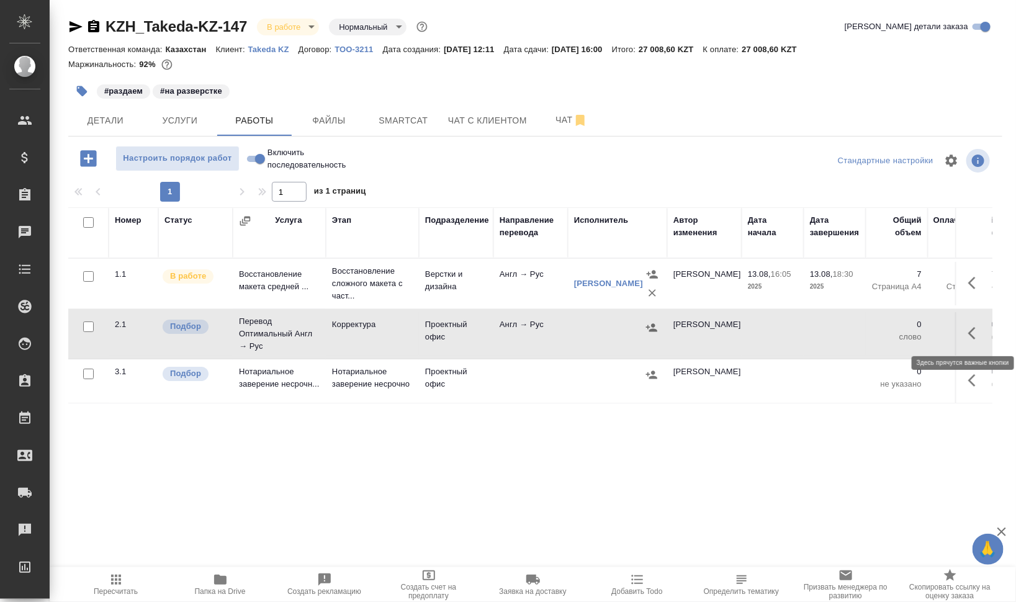
click at [976, 327] on icon "button" at bounding box center [972, 333] width 7 height 12
click at [866, 331] on icon "button" at bounding box center [863, 333] width 11 height 12
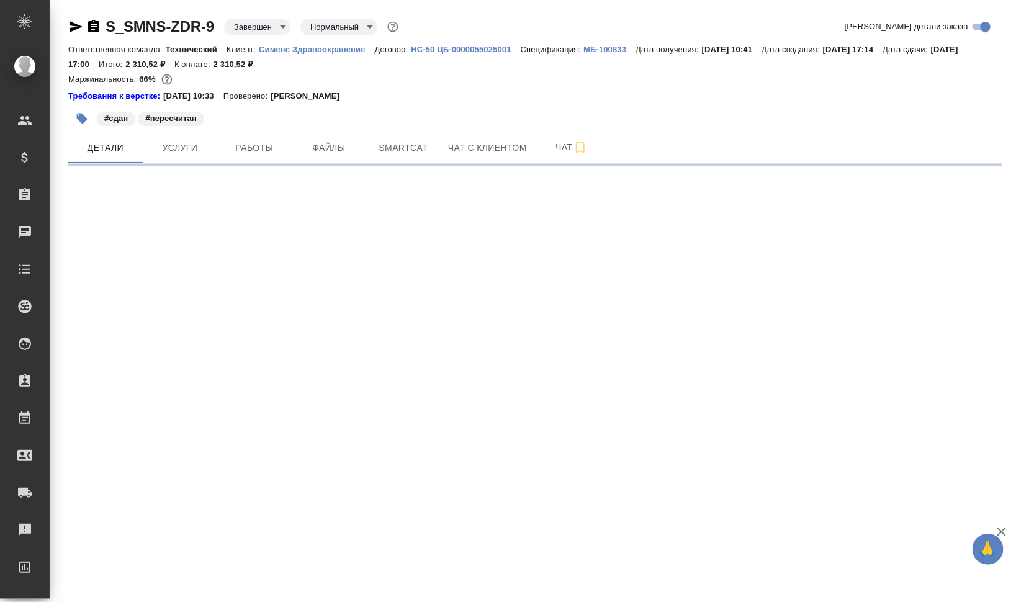
select select "RU"
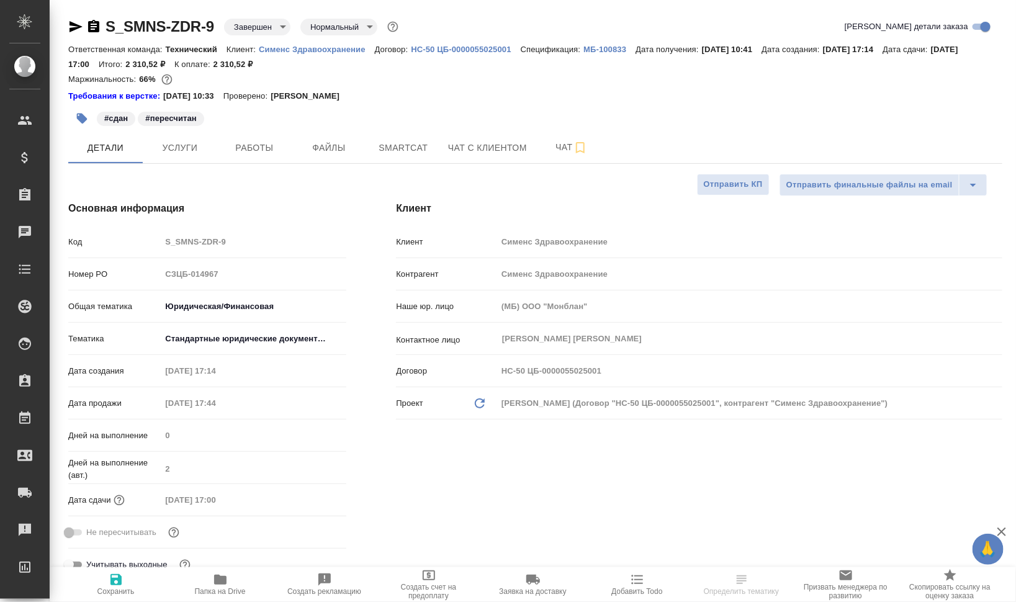
type textarea "x"
click at [218, 585] on icon "button" at bounding box center [220, 580] width 15 height 15
type textarea "x"
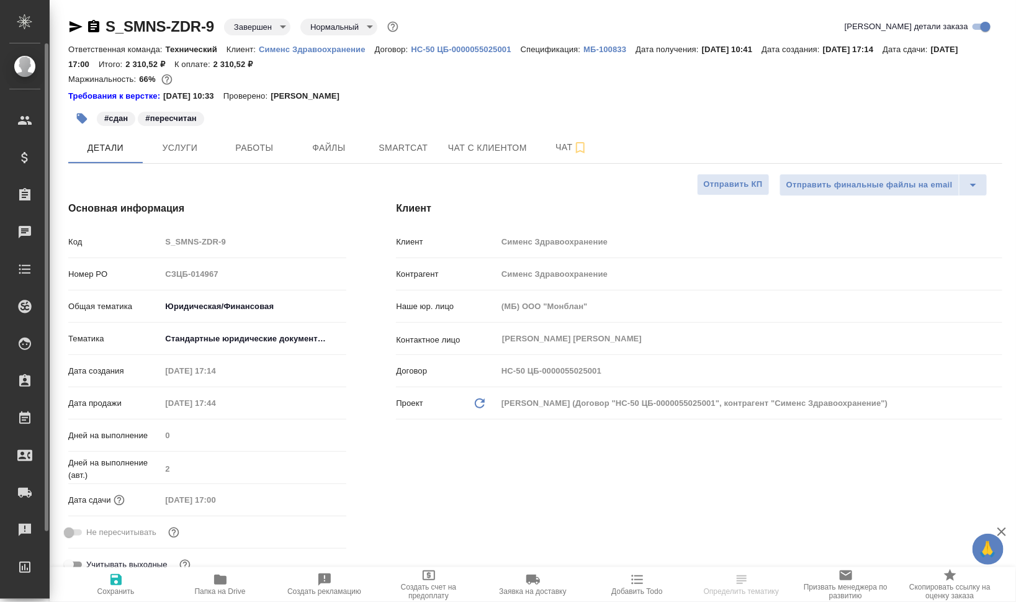
type textarea "x"
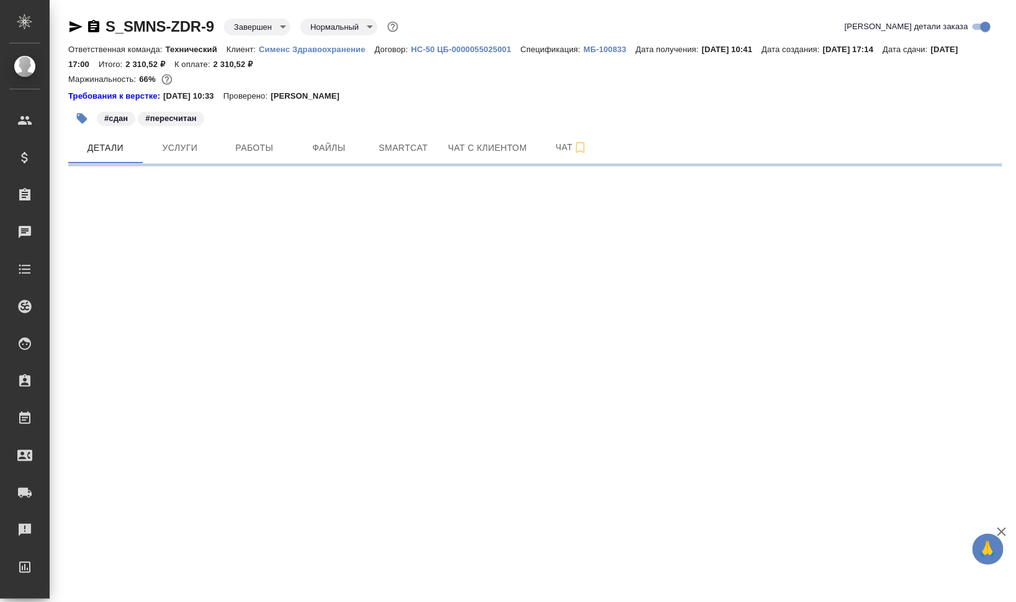
select select "RU"
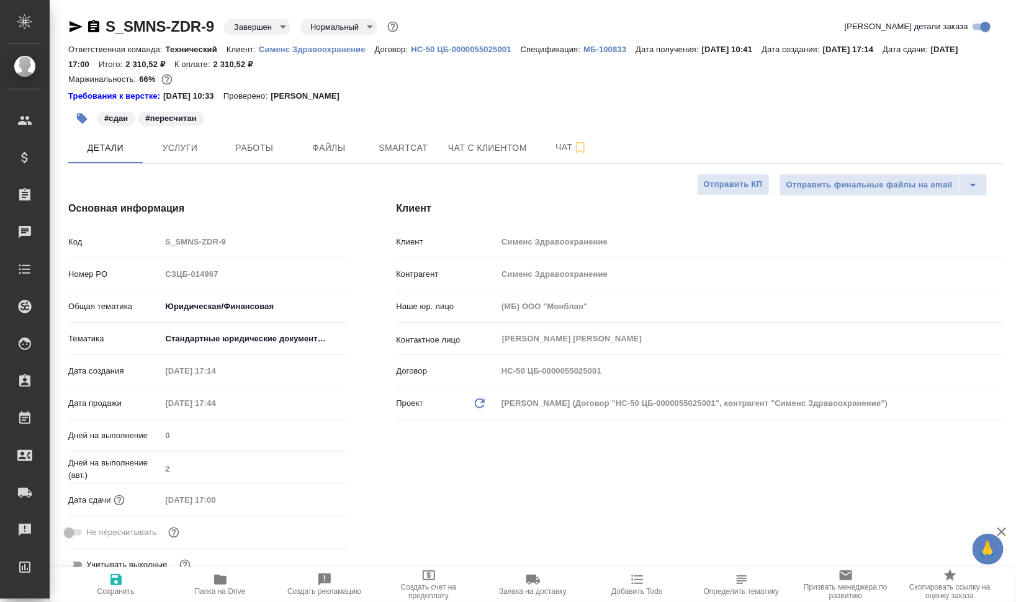
type textarea "x"
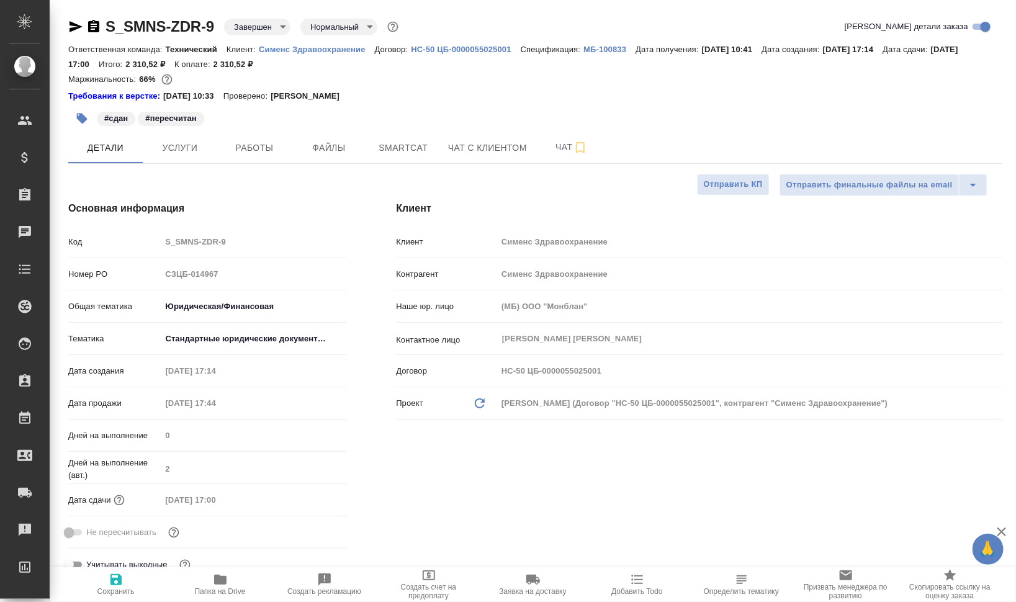
type textarea "x"
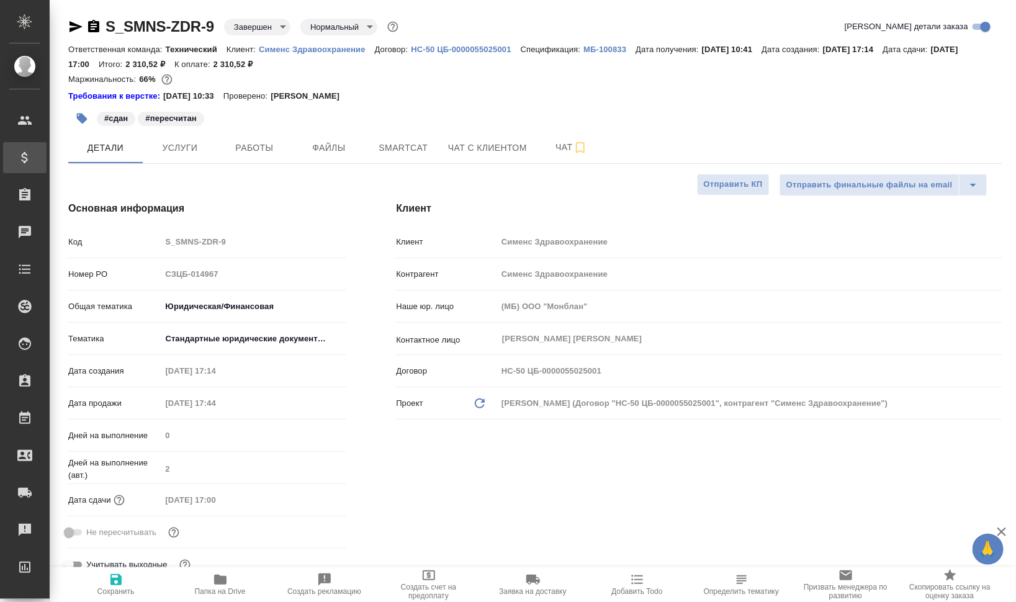
type textarea "x"
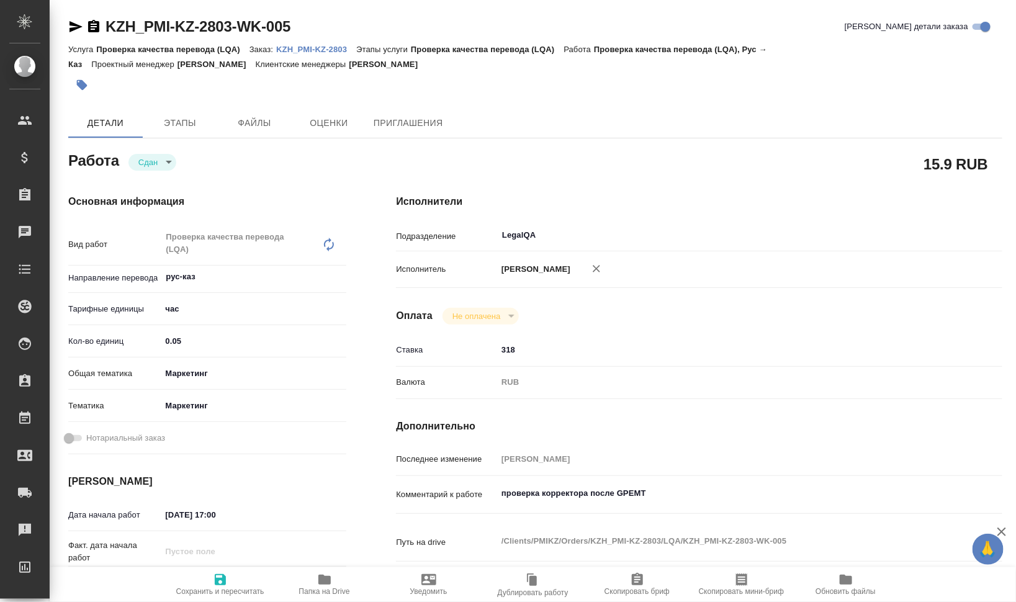
type textarea "x"
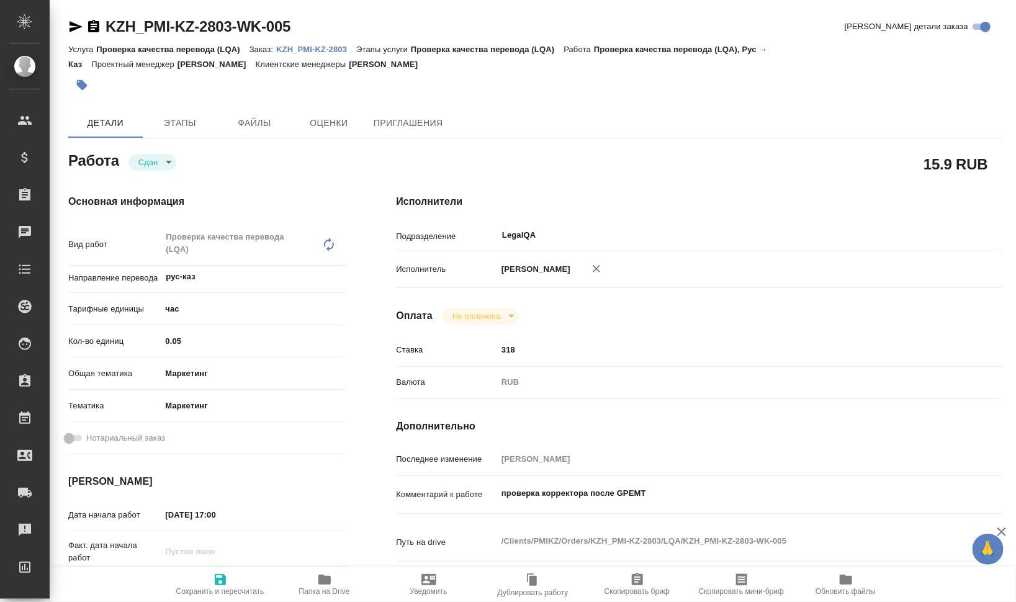
type textarea "x"
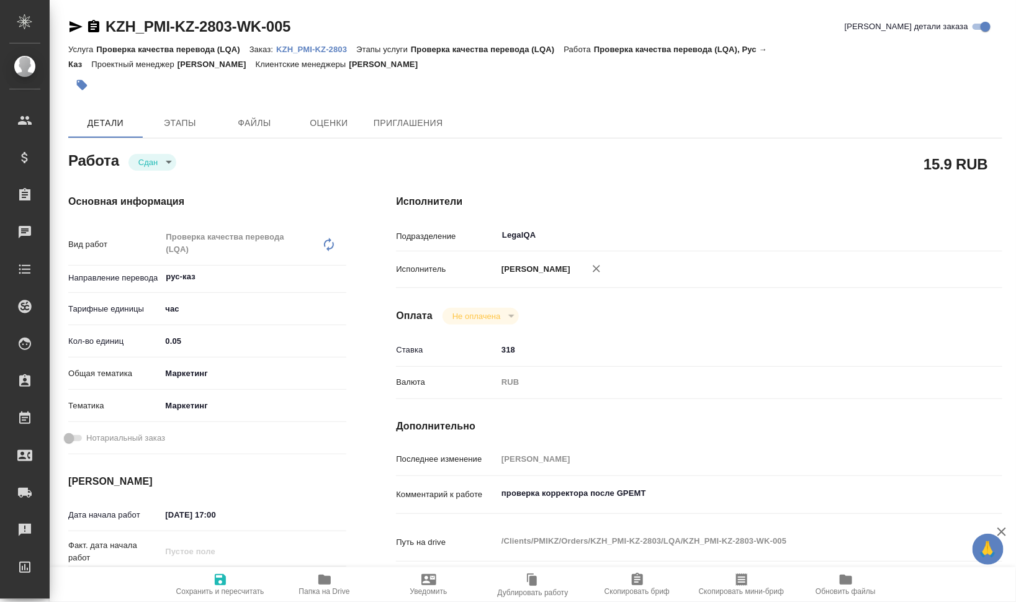
click at [301, 47] on p "KZH_PMI-KZ-2803" at bounding box center [316, 49] width 80 height 9
type textarea "x"
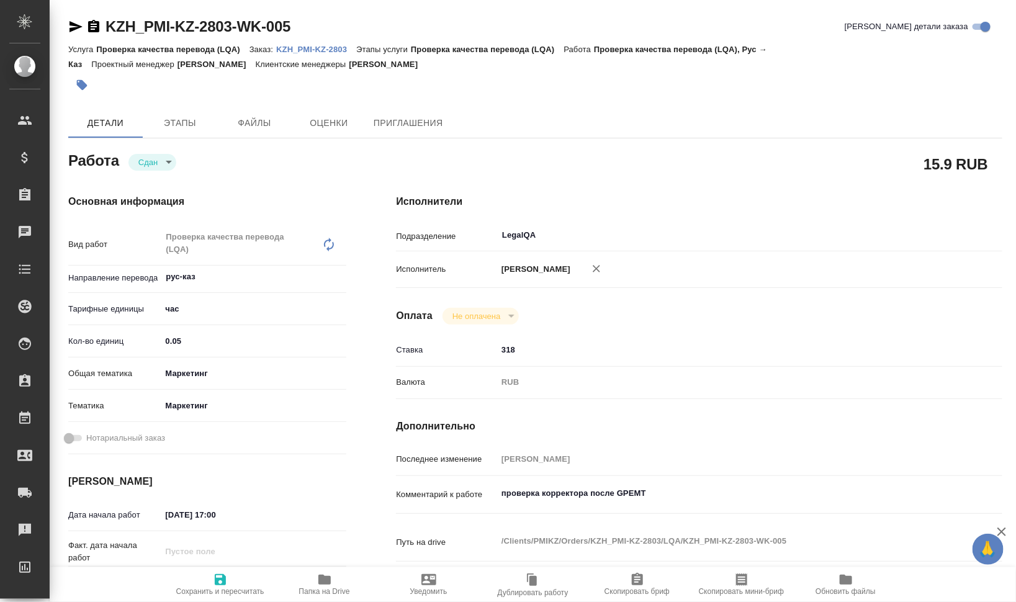
type textarea "x"
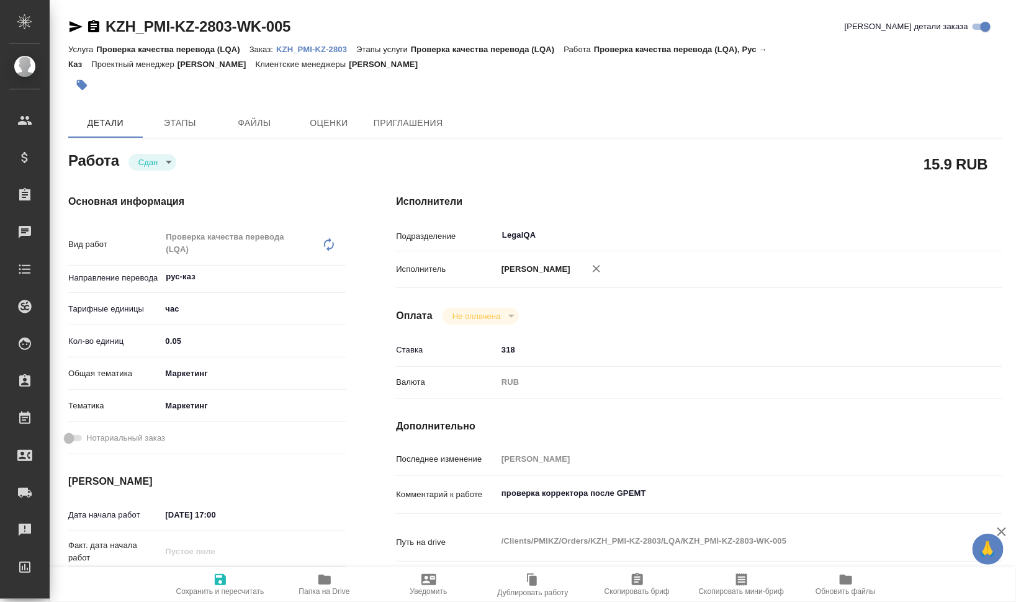
type textarea "x"
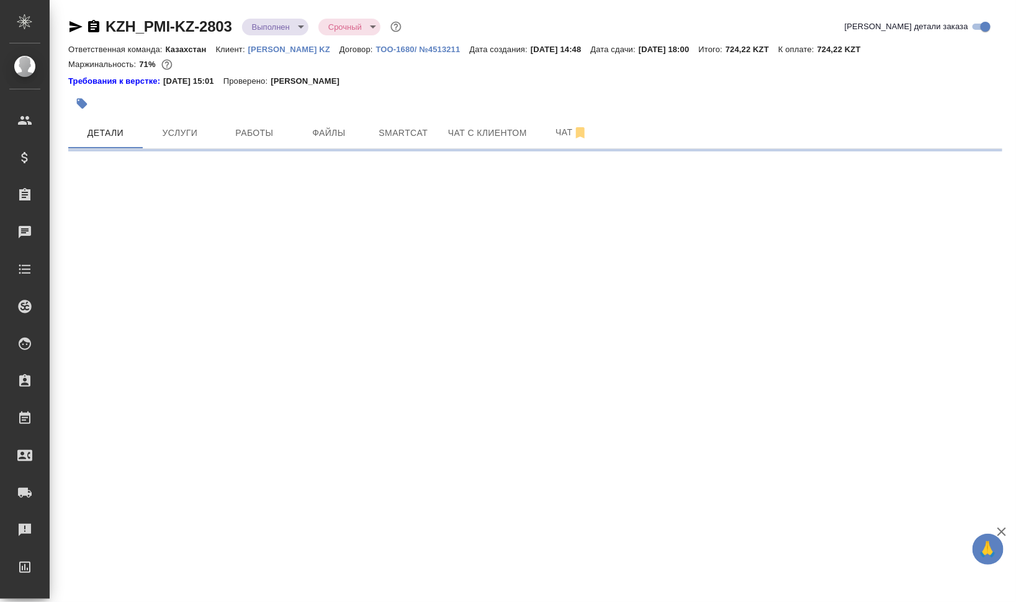
select select "RU"
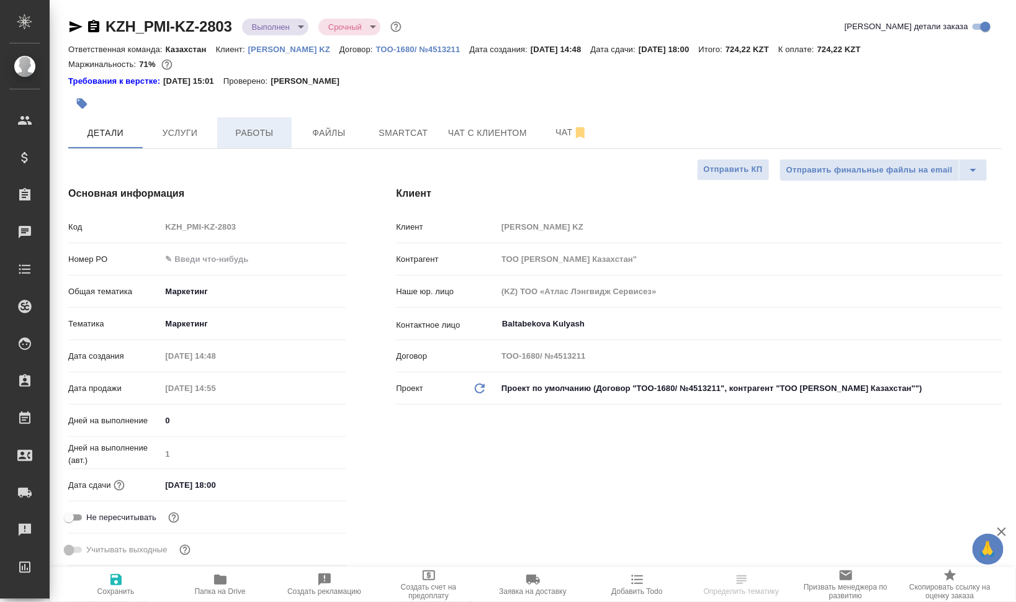
type textarea "x"
click at [254, 124] on button "Работы" at bounding box center [254, 132] width 75 height 31
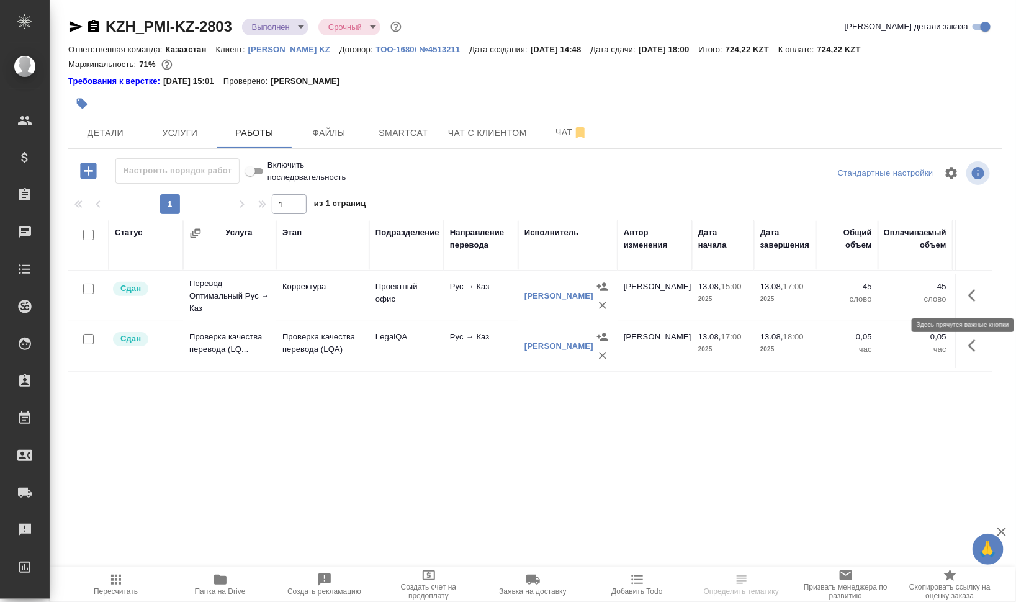
click at [974, 290] on icon "button" at bounding box center [976, 295] width 15 height 15
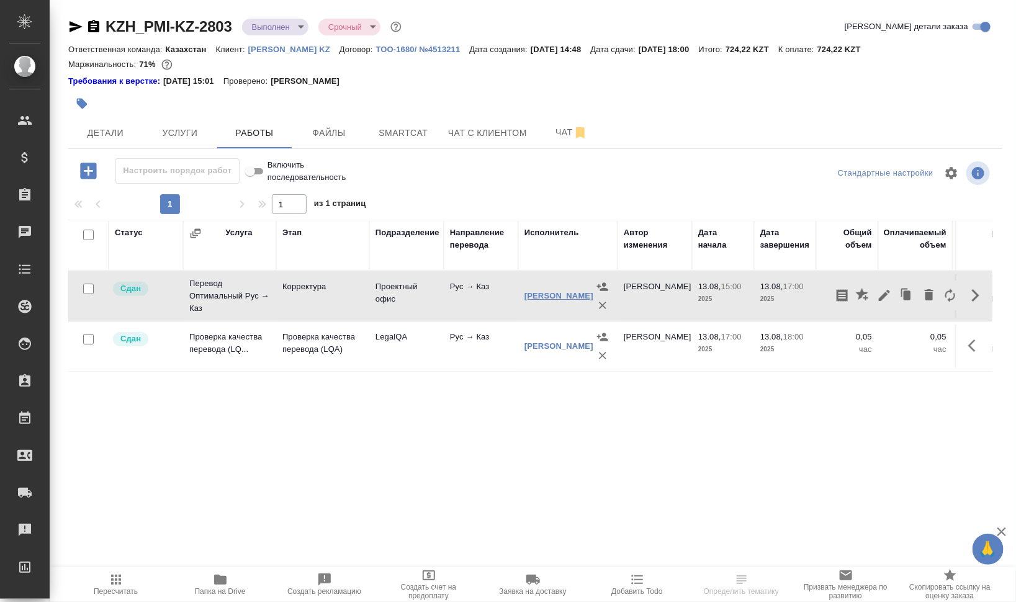
click at [543, 297] on link "Ишмухамбетова Гулмира Ниязбековна" at bounding box center [559, 295] width 69 height 9
click at [976, 301] on icon "button" at bounding box center [976, 295] width 15 height 15
click at [886, 292] on icon "button" at bounding box center [884, 295] width 11 height 11
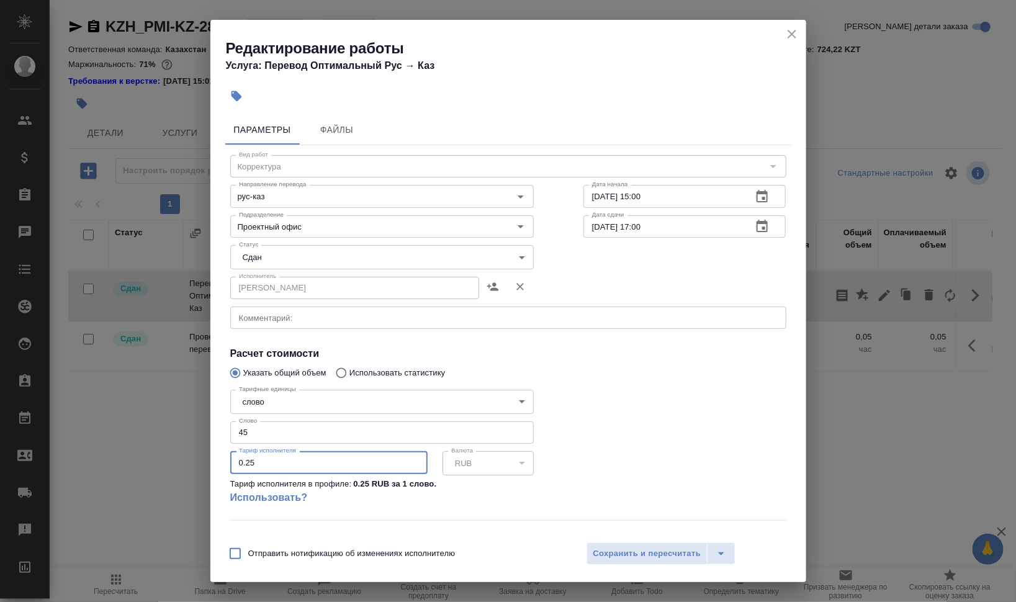
click at [266, 461] on input "0.25" at bounding box center [328, 462] width 197 height 22
type input "0.72"
click at [641, 550] on span "Сохранить и пересчитать" at bounding box center [648, 554] width 108 height 14
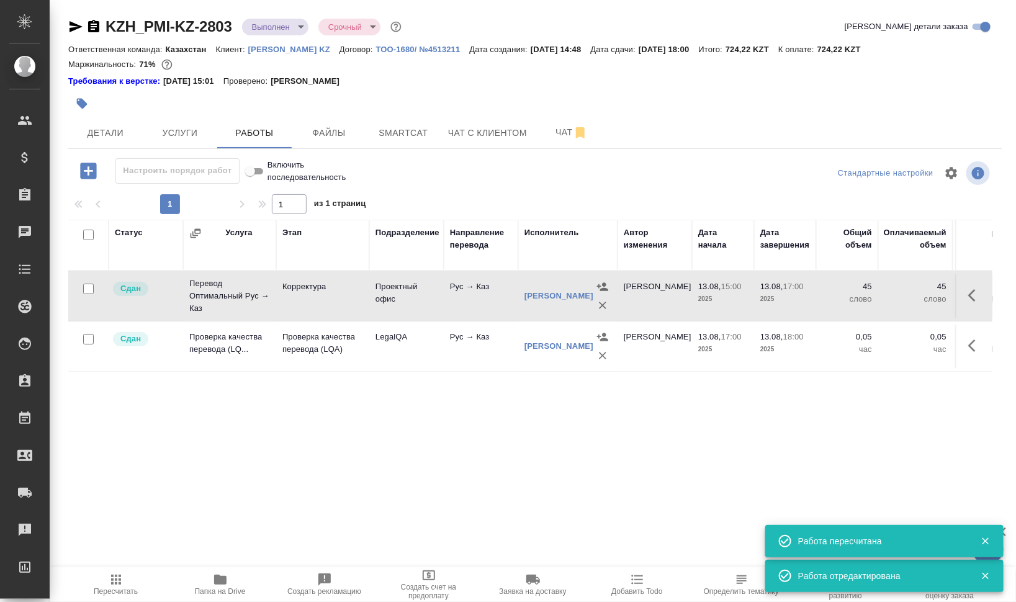
click at [117, 590] on span "Пересчитать" at bounding box center [116, 591] width 44 height 9
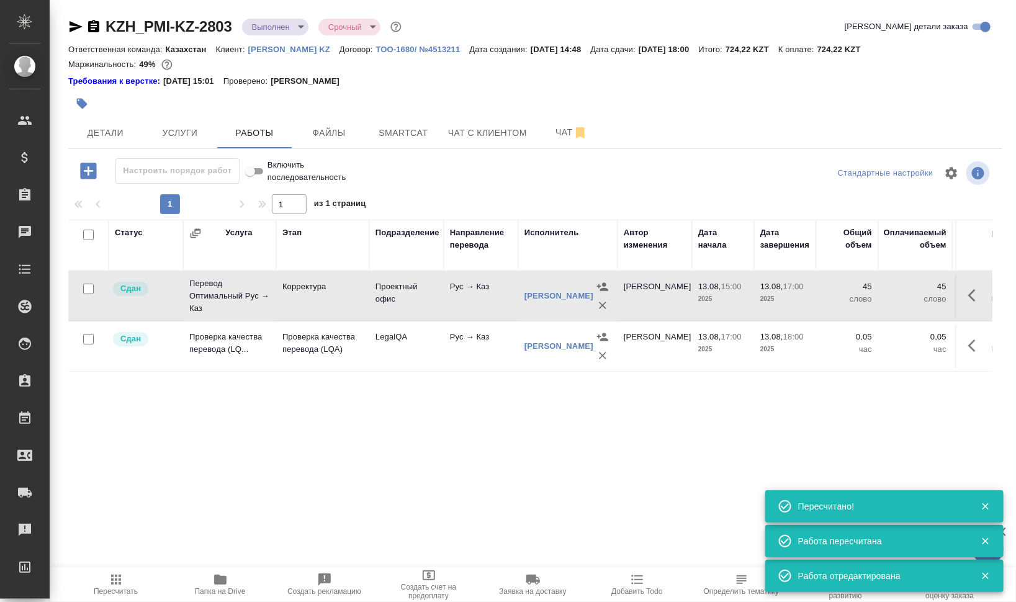
click at [974, 292] on icon "button" at bounding box center [976, 295] width 15 height 15
click at [882, 292] on icon "button" at bounding box center [884, 295] width 15 height 15
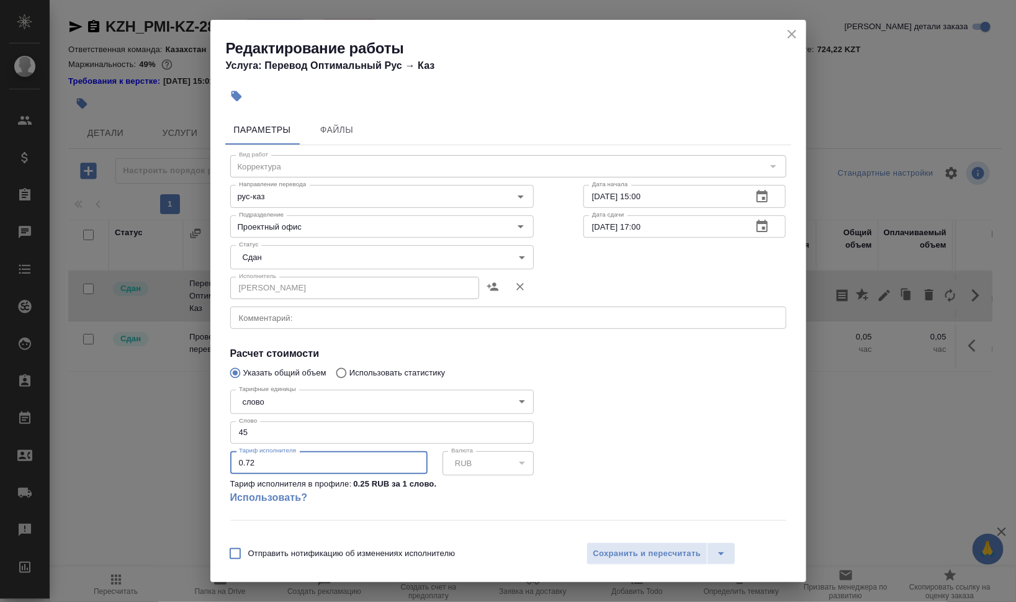
drag, startPoint x: 258, startPoint y: 458, endPoint x: 245, endPoint y: 461, distance: 13.0
click at [245, 461] on input "0.72" at bounding box center [328, 462] width 197 height 22
type input "0.25"
click at [612, 548] on span "Сохранить и пересчитать" at bounding box center [648, 554] width 108 height 14
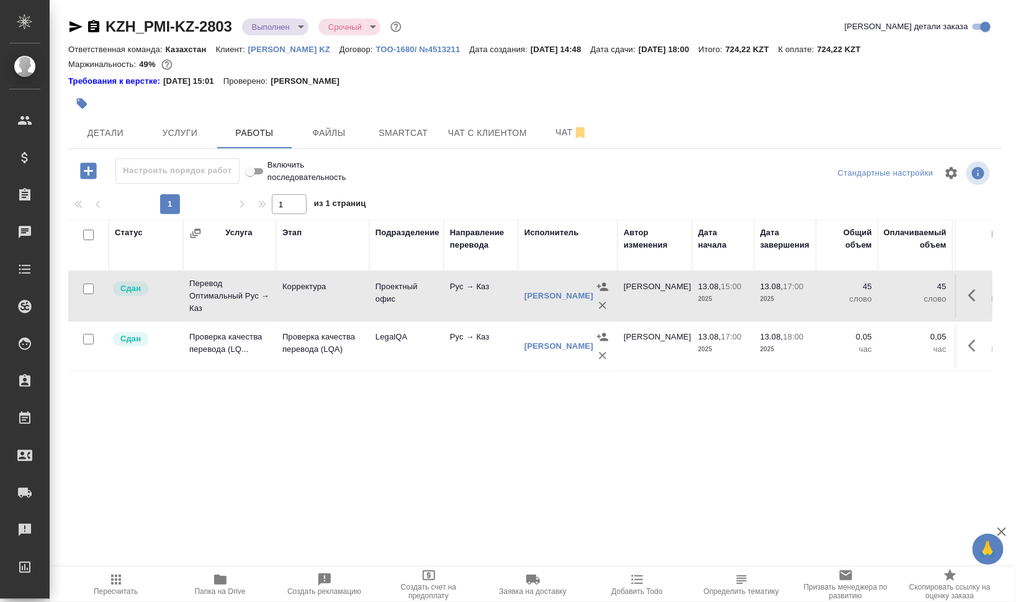
click at [114, 587] on icon "button" at bounding box center [116, 580] width 15 height 15
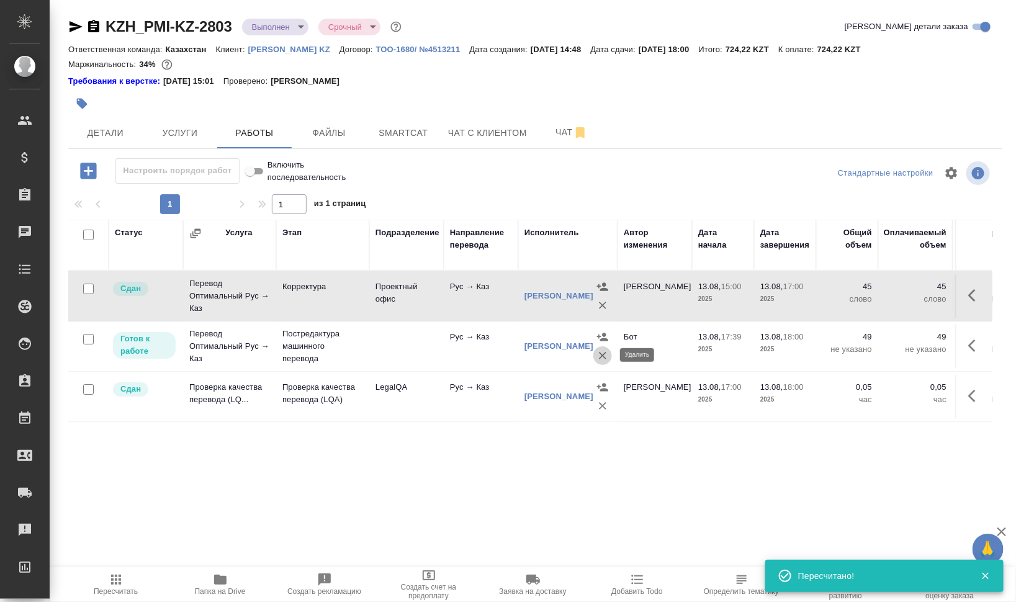
click at [594, 351] on button "button" at bounding box center [603, 355] width 19 height 19
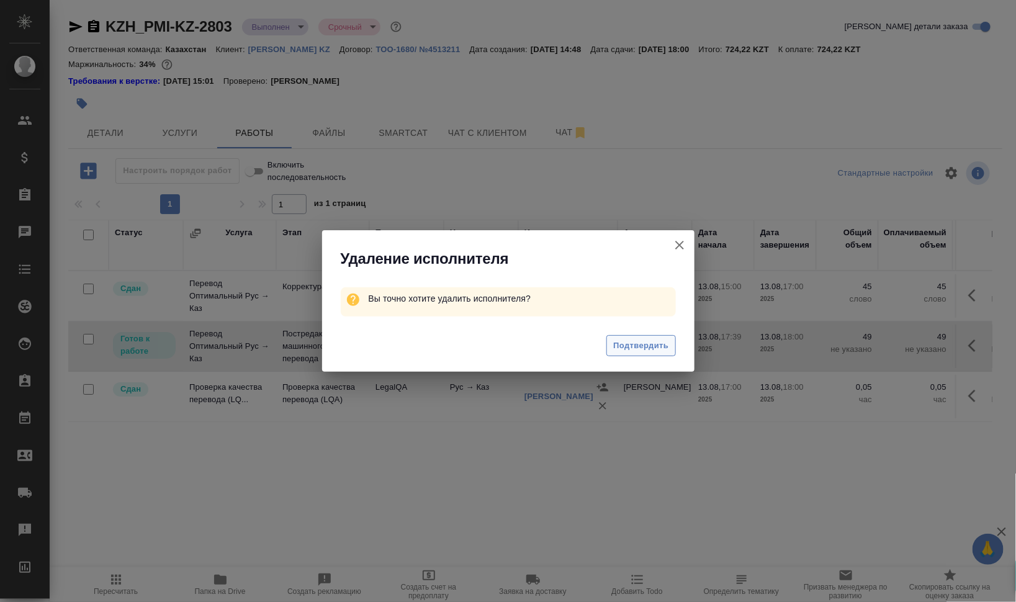
click at [641, 346] on span "Подтвердить" at bounding box center [640, 346] width 55 height 14
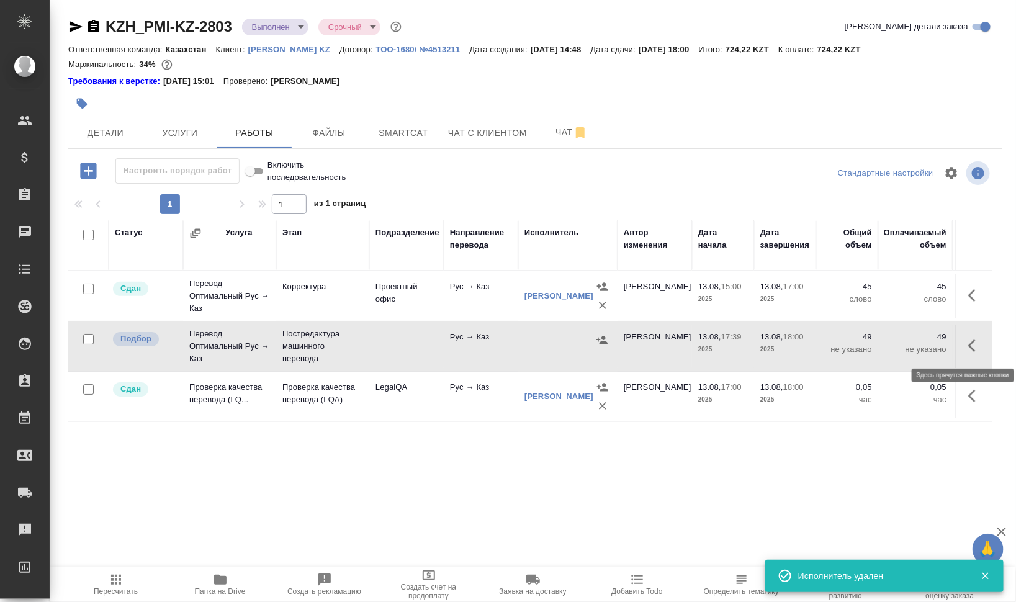
click at [974, 344] on icon "button" at bounding box center [976, 345] width 15 height 15
click at [935, 344] on icon "button" at bounding box center [929, 345] width 15 height 15
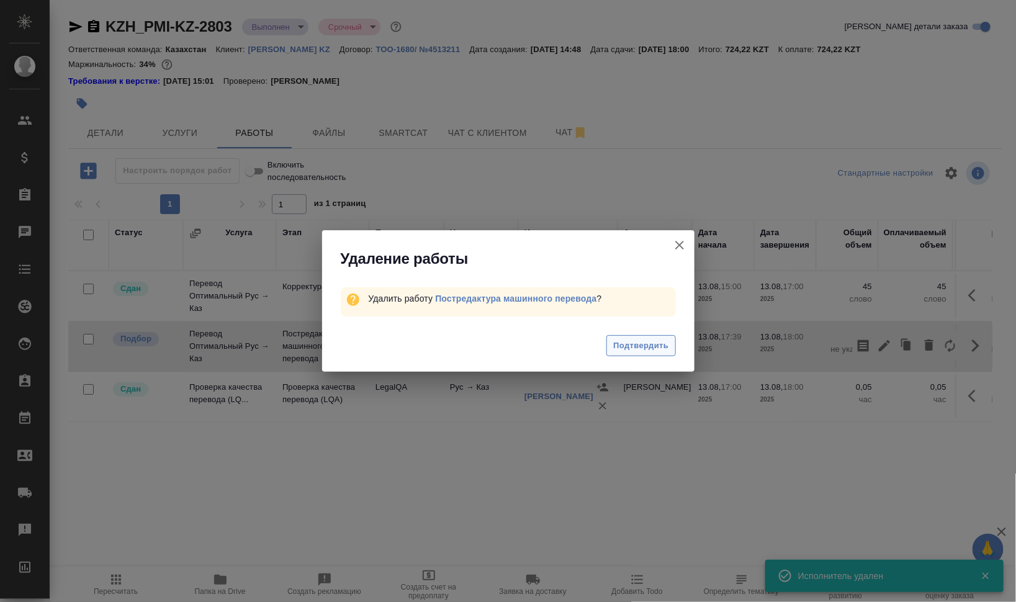
click at [645, 343] on span "Подтвердить" at bounding box center [640, 346] width 55 height 14
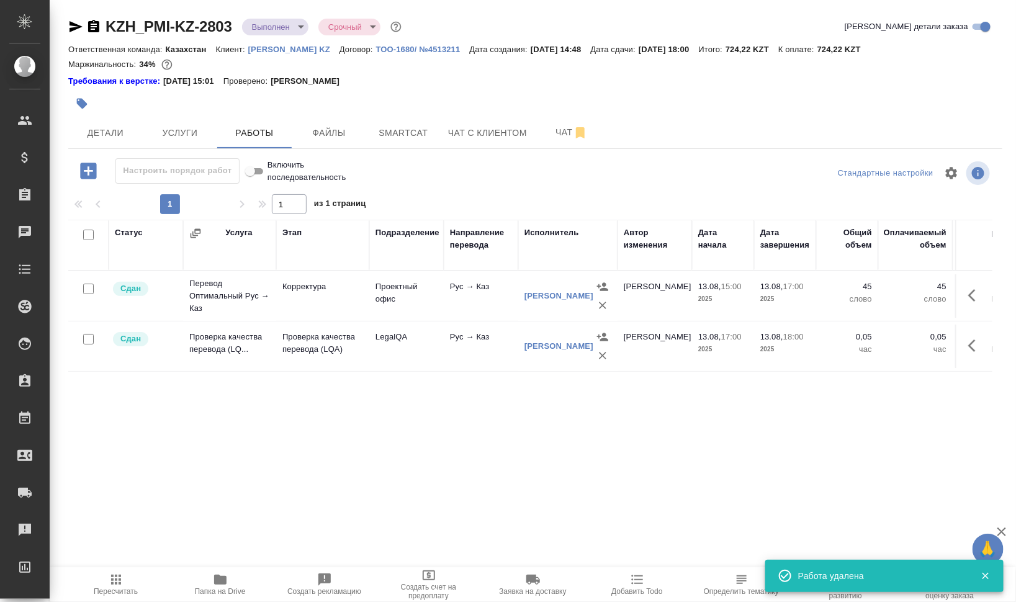
click at [391, 131] on span "Smartcat" at bounding box center [404, 133] width 60 height 16
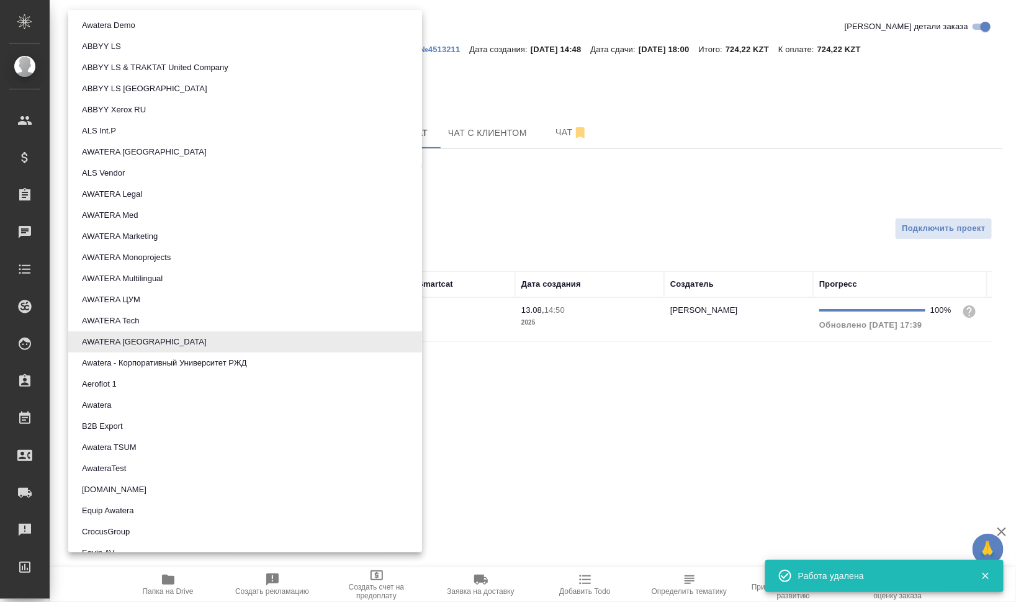
click at [199, 178] on body "🙏 .cls-1 fill:#fff; AWATERA Валеев Динар Клиенты Спецификации Заказы 0 Чаты Tod…" at bounding box center [508, 301] width 1016 height 602
click at [191, 191] on li "AWATERA Legal" at bounding box center [245, 194] width 354 height 21
type input "5ee72f349385e241e0590260"
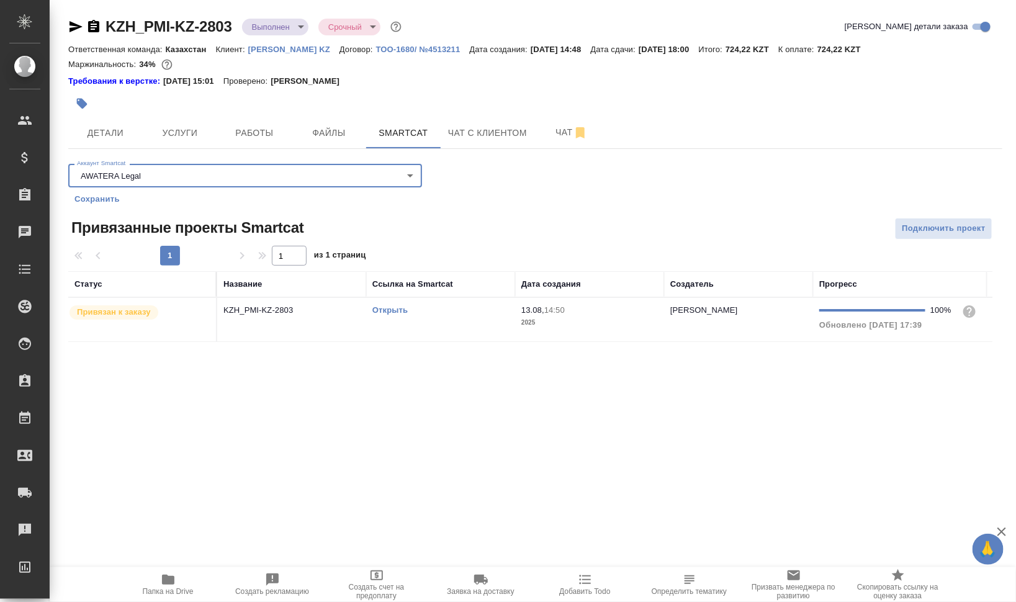
click at [103, 203] on span "Сохранить" at bounding box center [97, 199] width 45 height 12
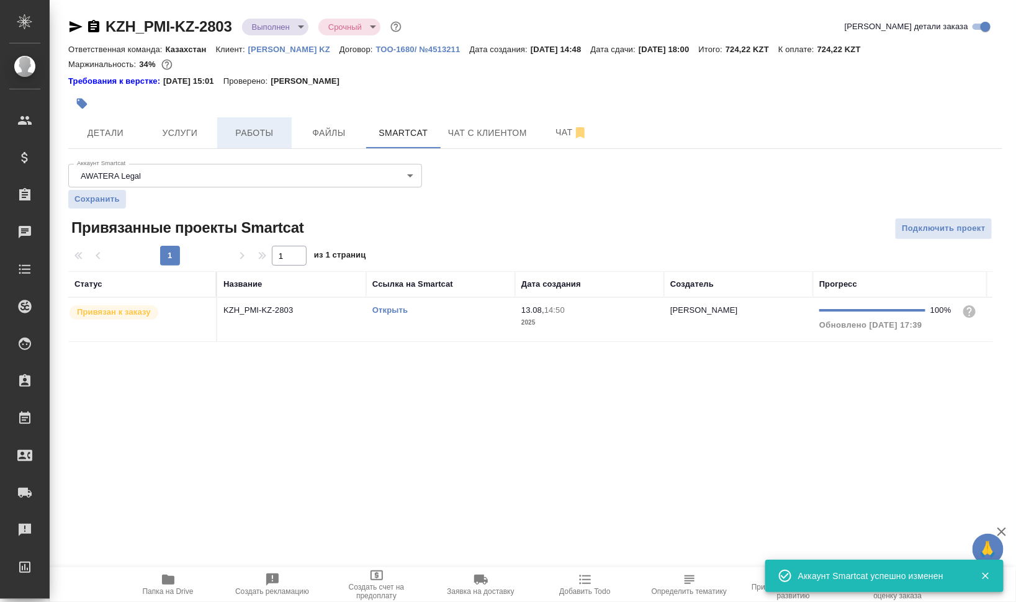
click at [253, 119] on button "Работы" at bounding box center [254, 132] width 75 height 31
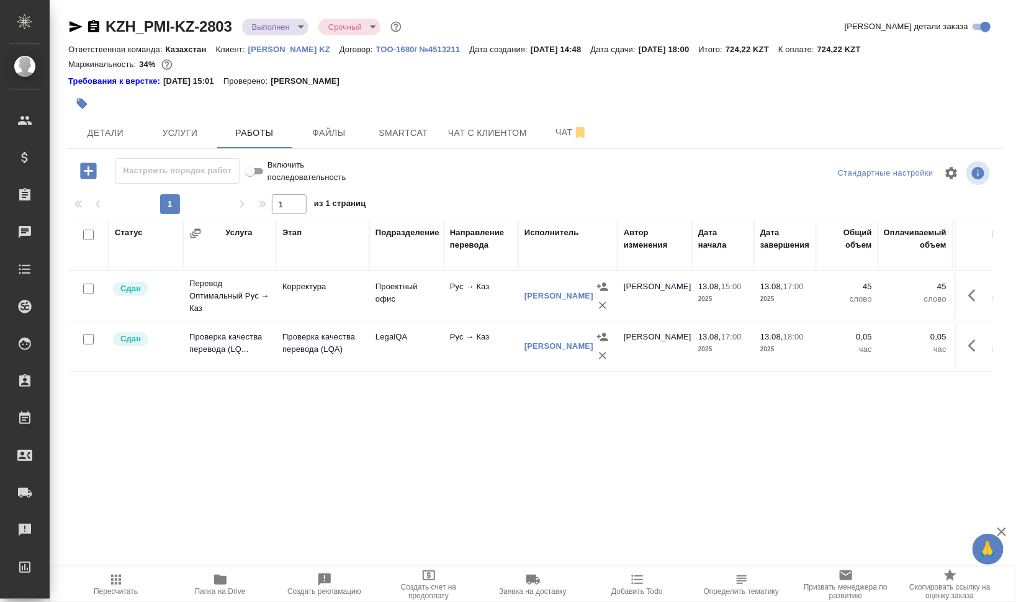
click at [128, 571] on button "Пересчитать" at bounding box center [116, 585] width 104 height 35
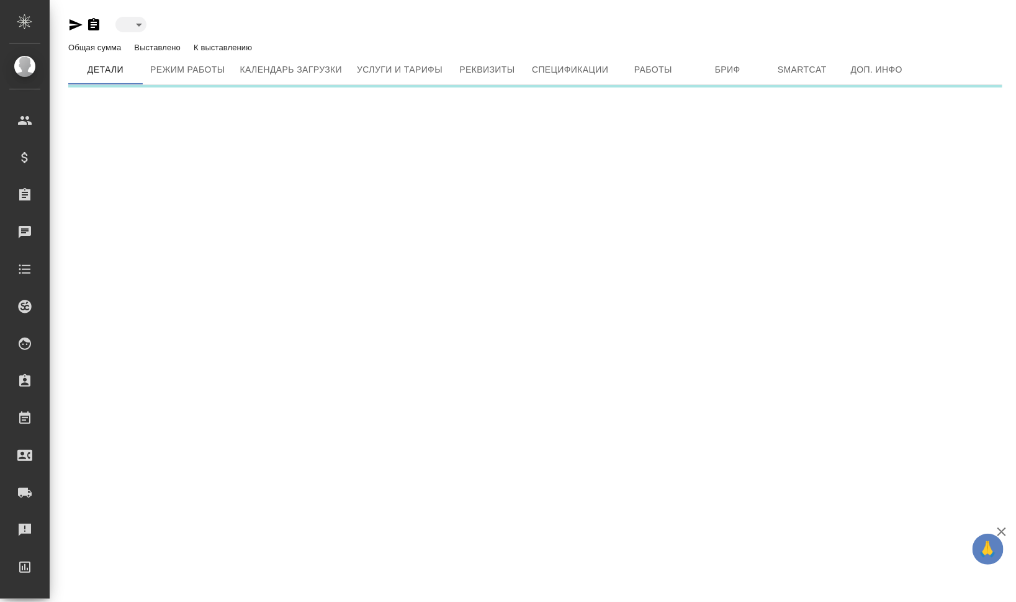
type input "active"
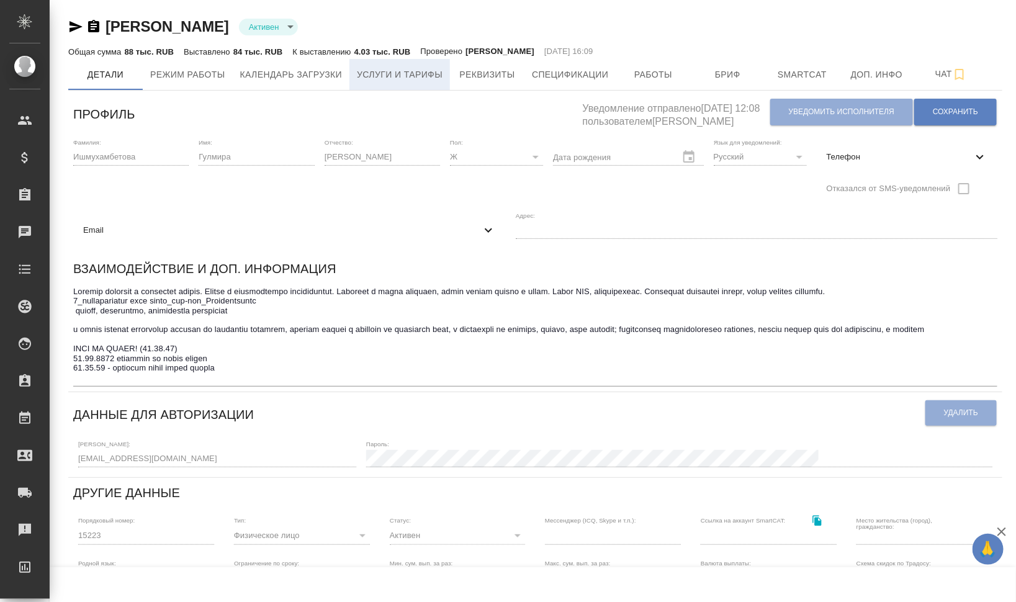
click at [359, 70] on span "Услуги и тарифы" at bounding box center [400, 75] width 86 height 16
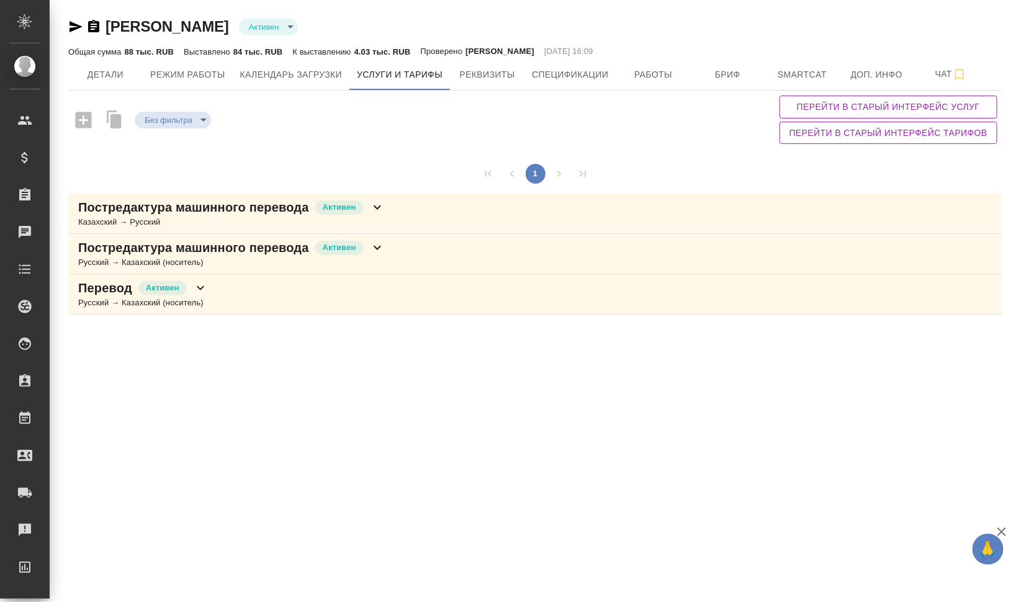
click at [252, 255] on p "Постредактура машинного перевода" at bounding box center [193, 247] width 231 height 17
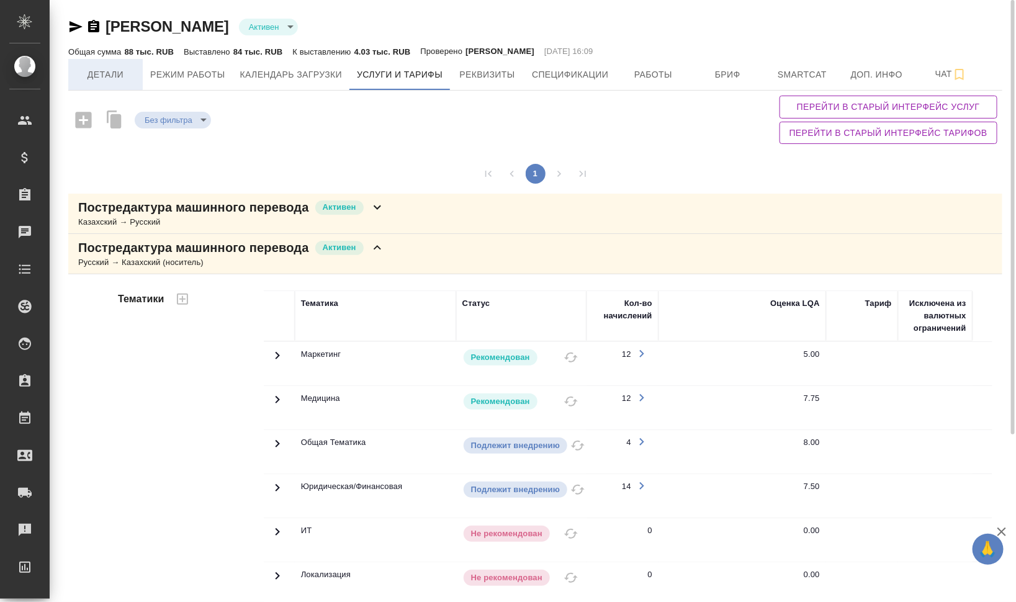
click at [105, 76] on span "Детали" at bounding box center [106, 75] width 60 height 16
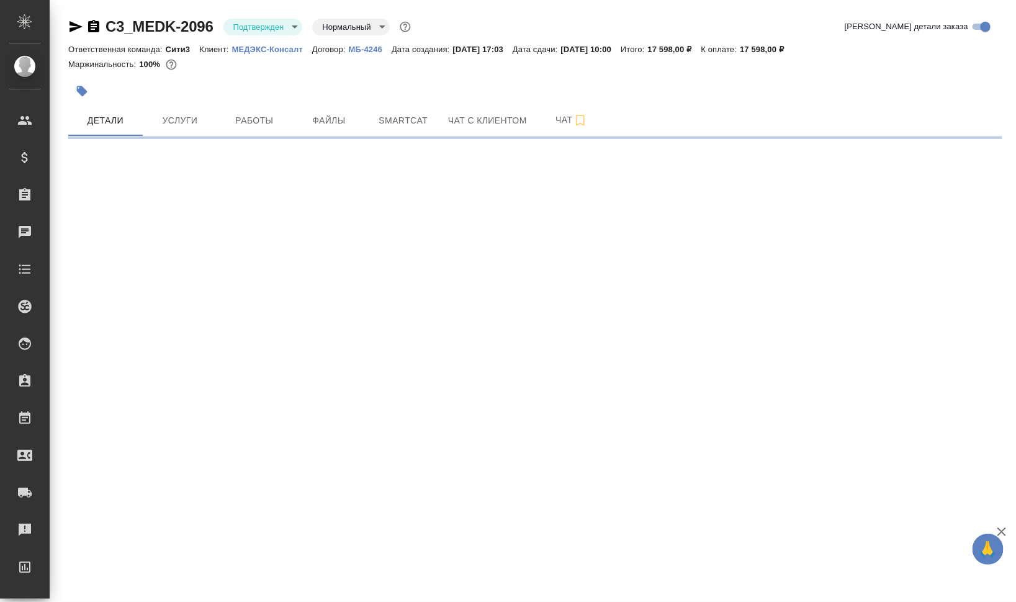
select select "RU"
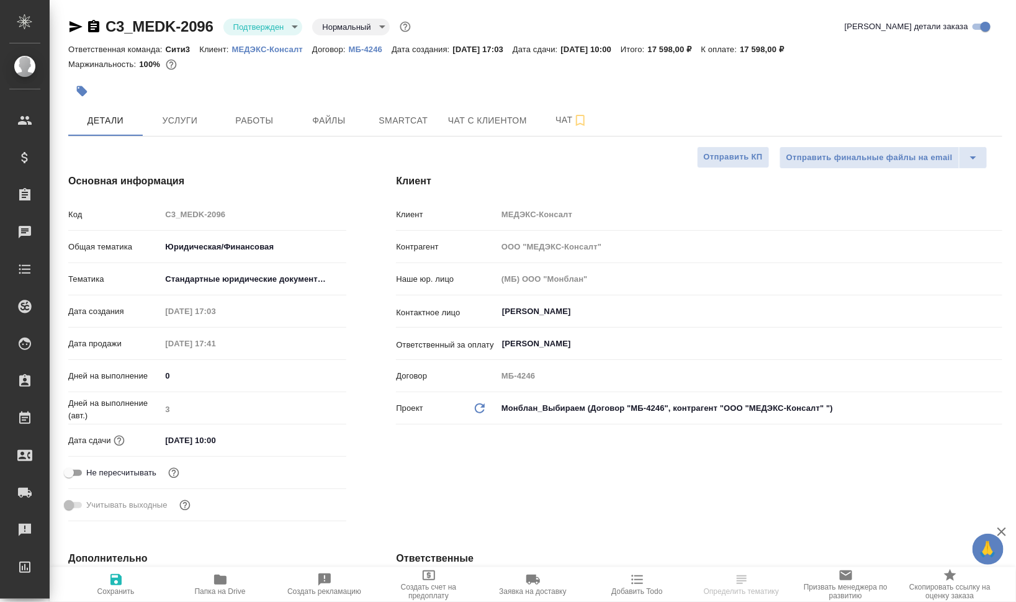
type textarea "x"
click at [217, 582] on icon "button" at bounding box center [220, 580] width 12 height 10
type textarea "x"
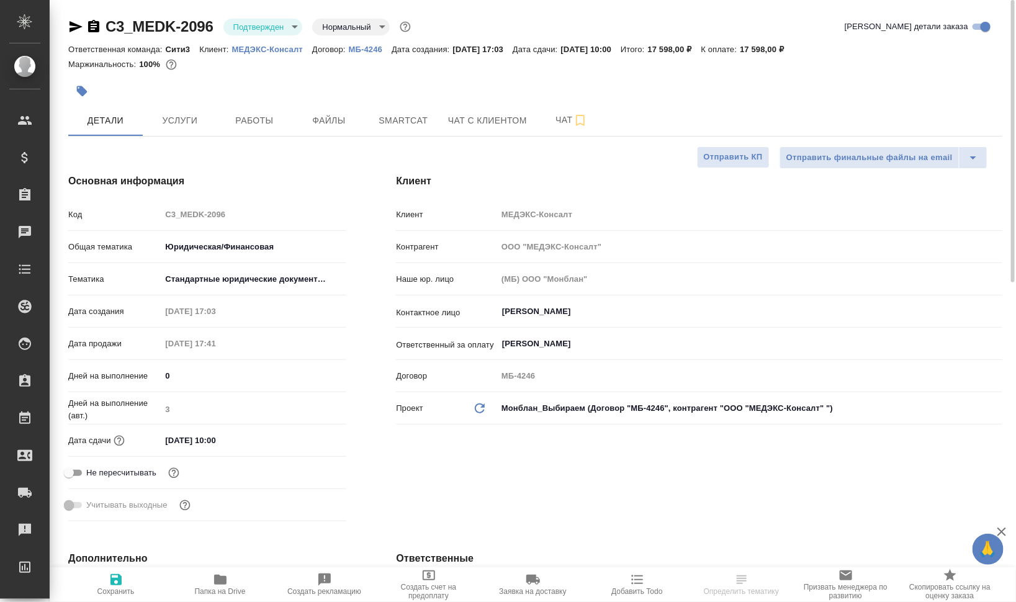
type textarea "x"
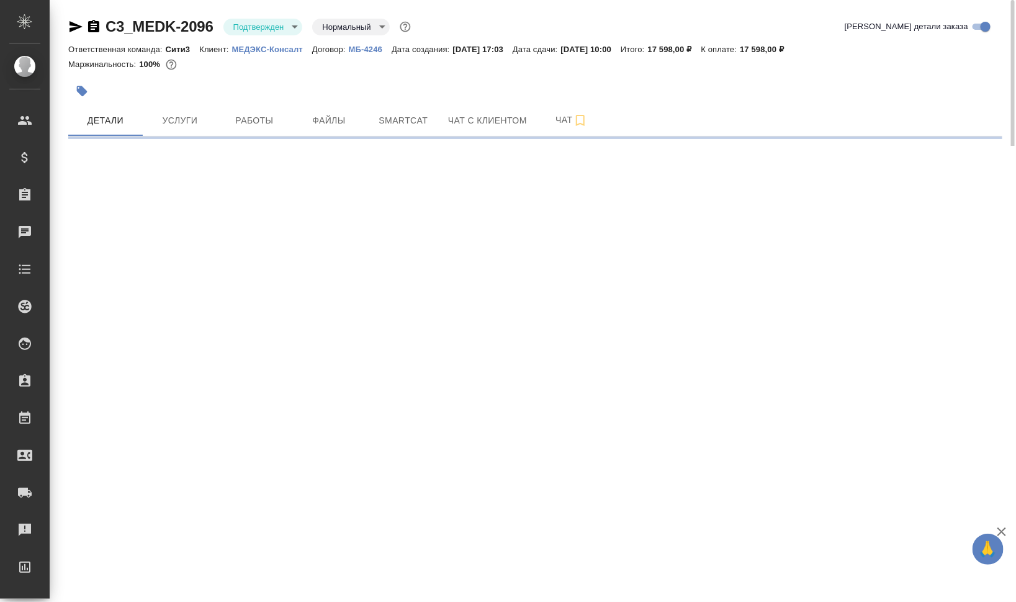
select select "RU"
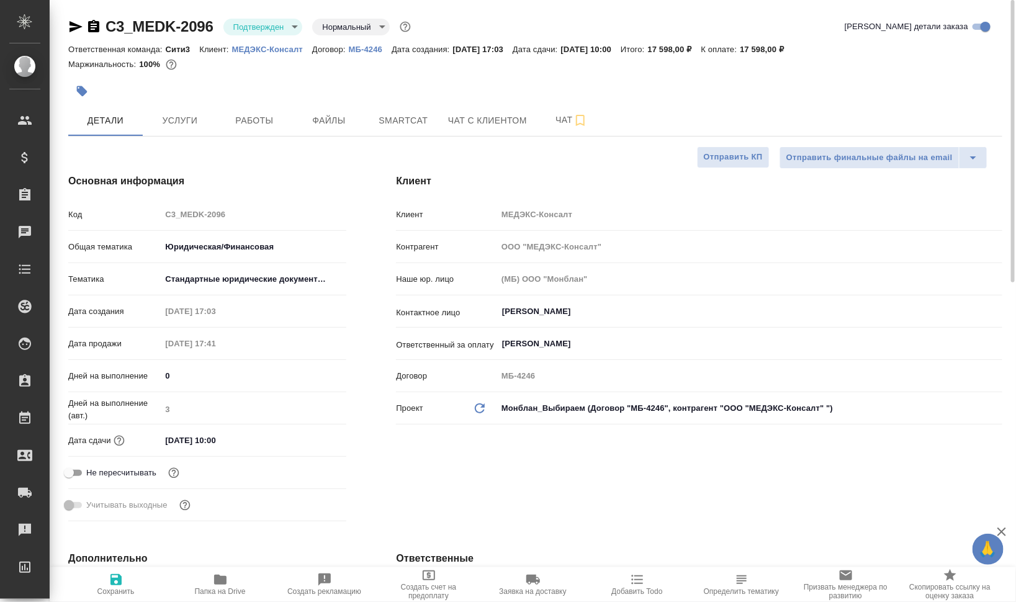
type textarea "x"
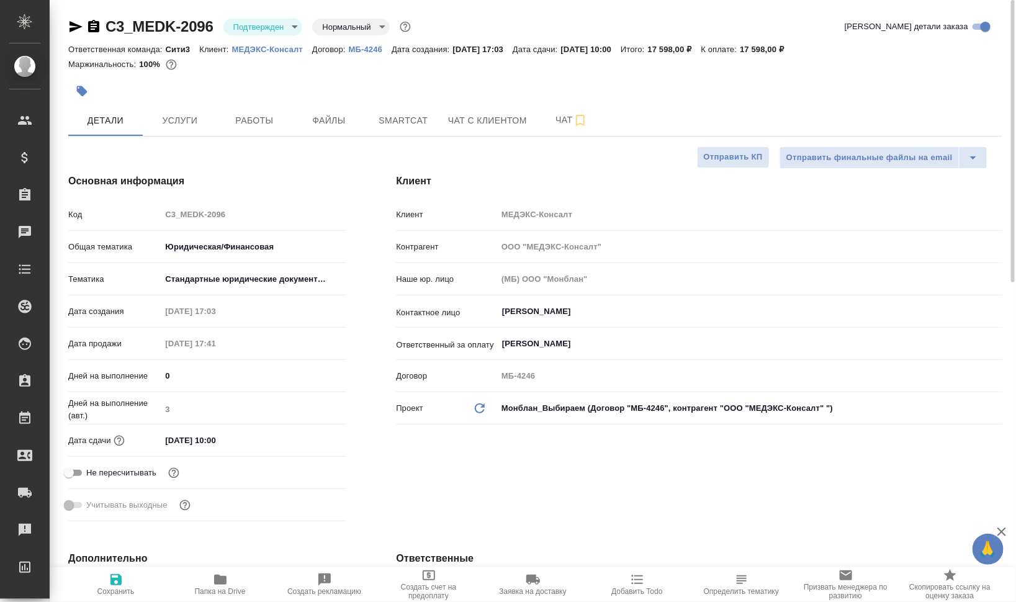
type textarea "x"
click at [181, 109] on button "Услуги" at bounding box center [180, 120] width 75 height 31
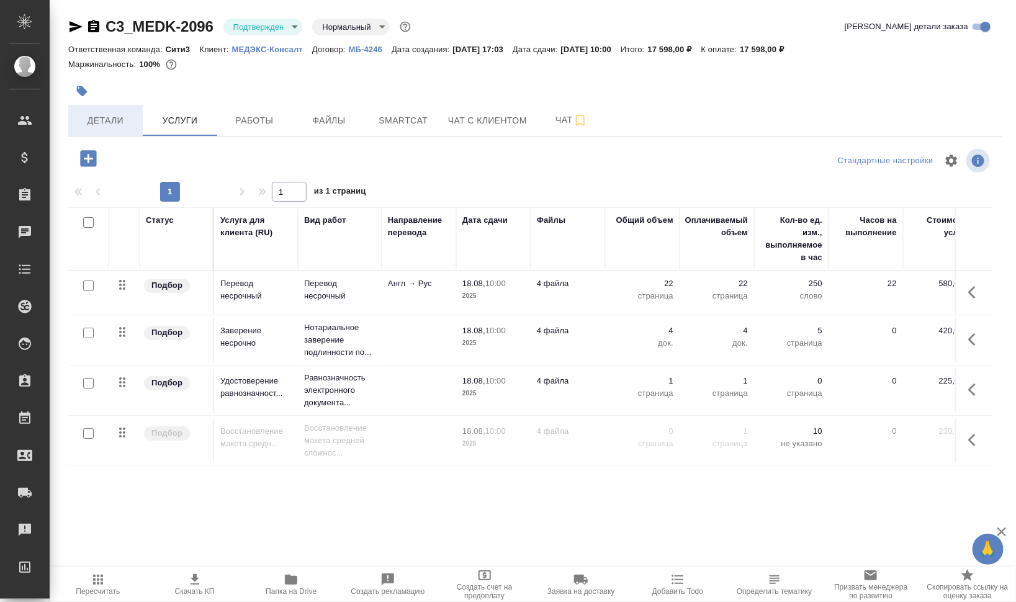
click at [75, 123] on button "Детали" at bounding box center [105, 120] width 75 height 31
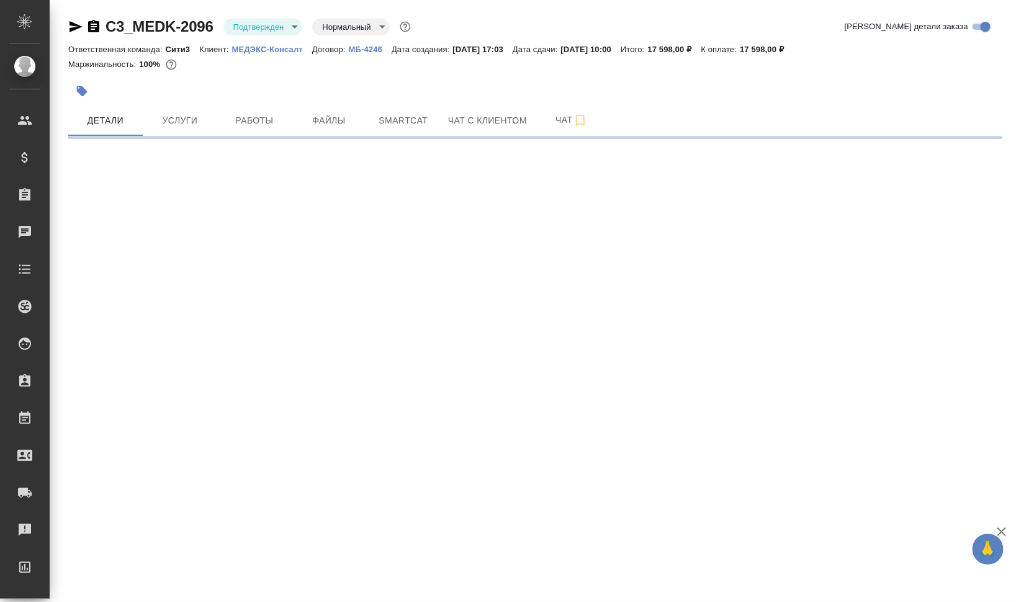
select select "RU"
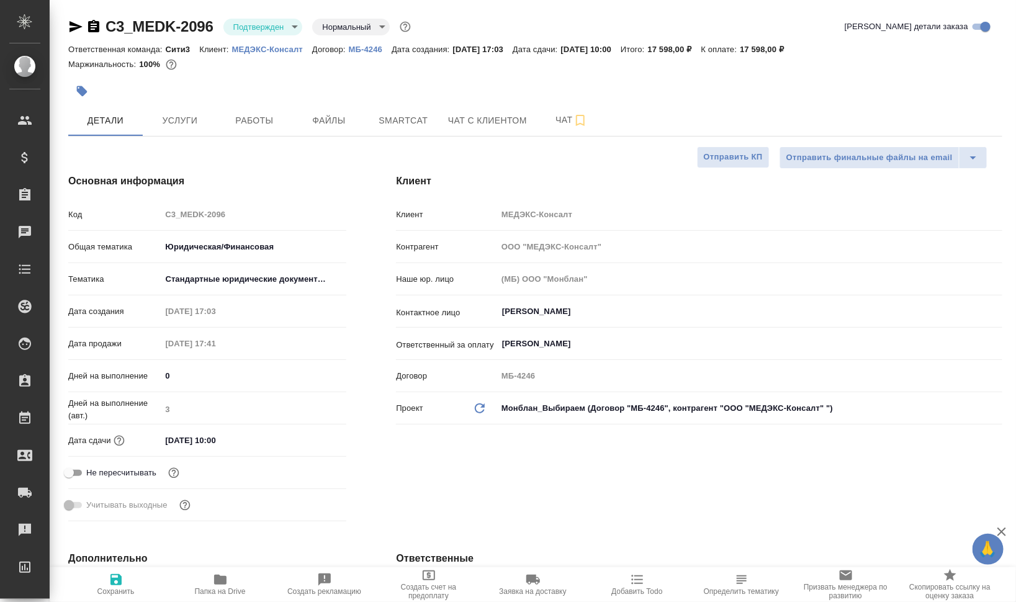
type textarea "x"
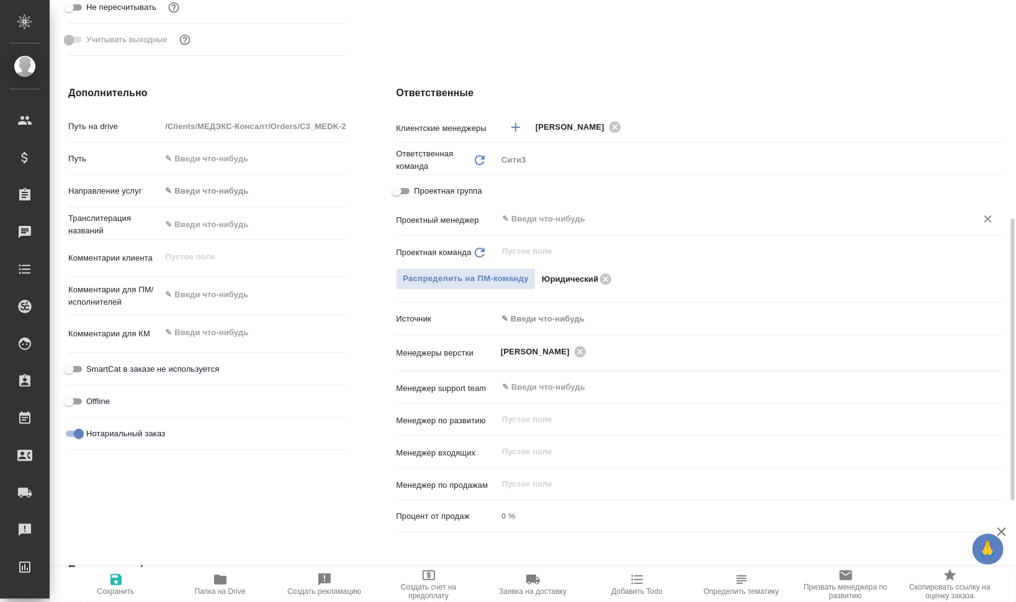
click at [618, 209] on div "​" at bounding box center [749, 219] width 505 height 22
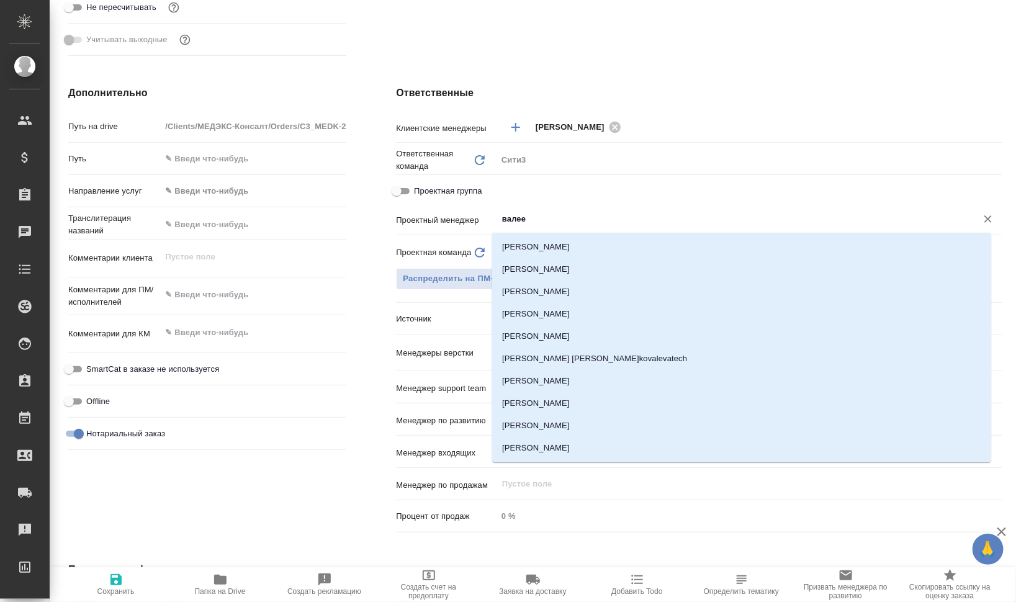
type input "[PERSON_NAME]"
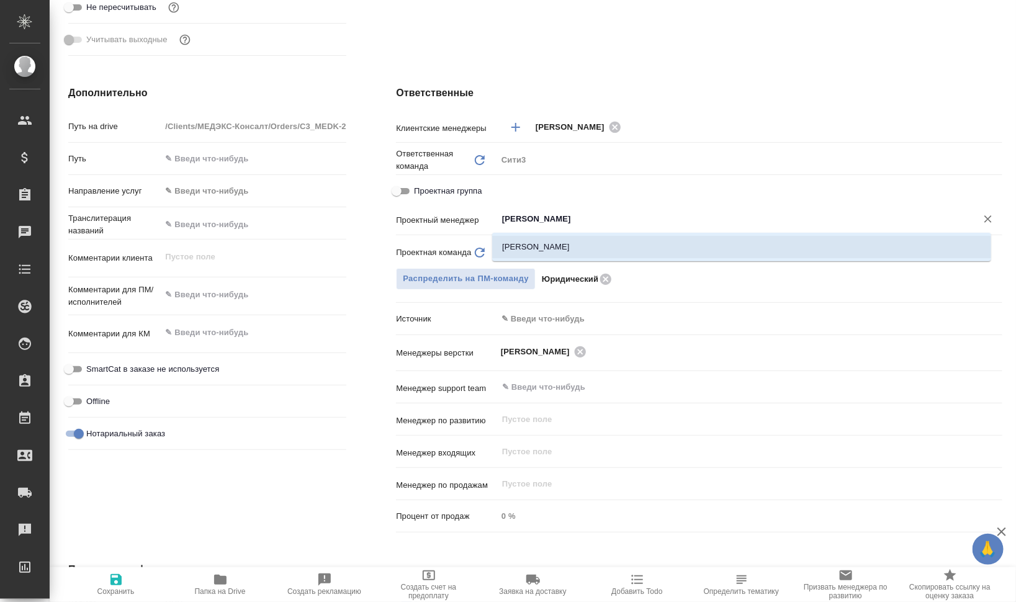
click at [587, 239] on li "[PERSON_NAME]" at bounding box center [741, 247] width 499 height 22
type textarea "x"
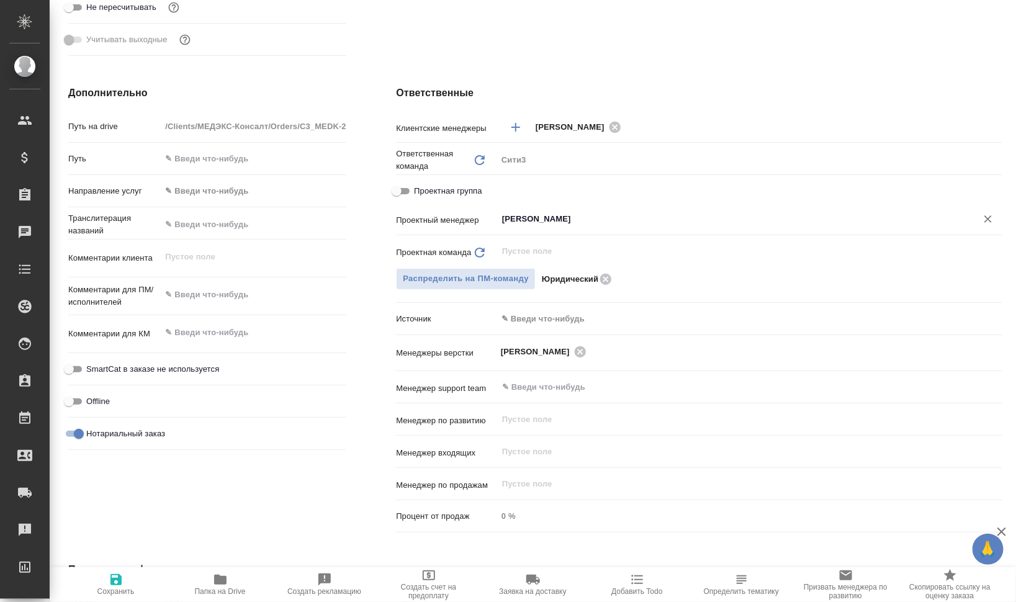
type input "[PERSON_NAME]"
click at [122, 585] on icon "button" at bounding box center [116, 580] width 15 height 15
type textarea "x"
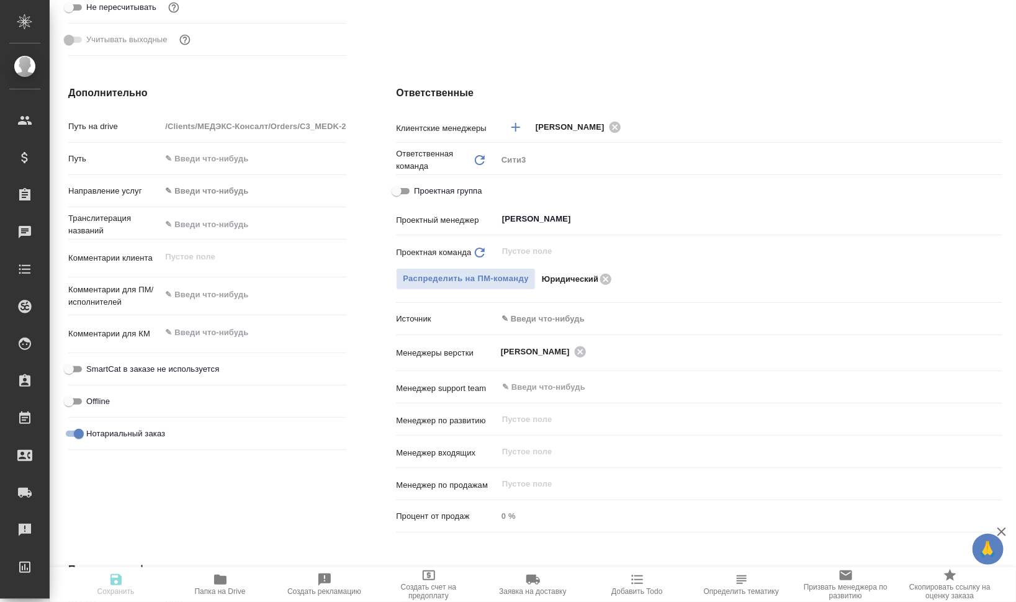
type textarea "x"
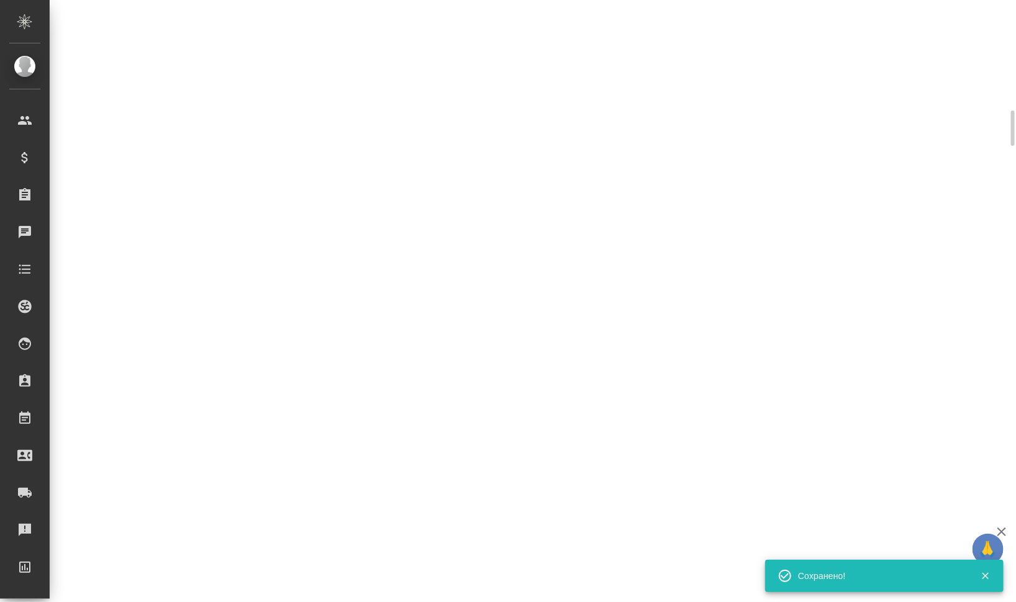
select select "RU"
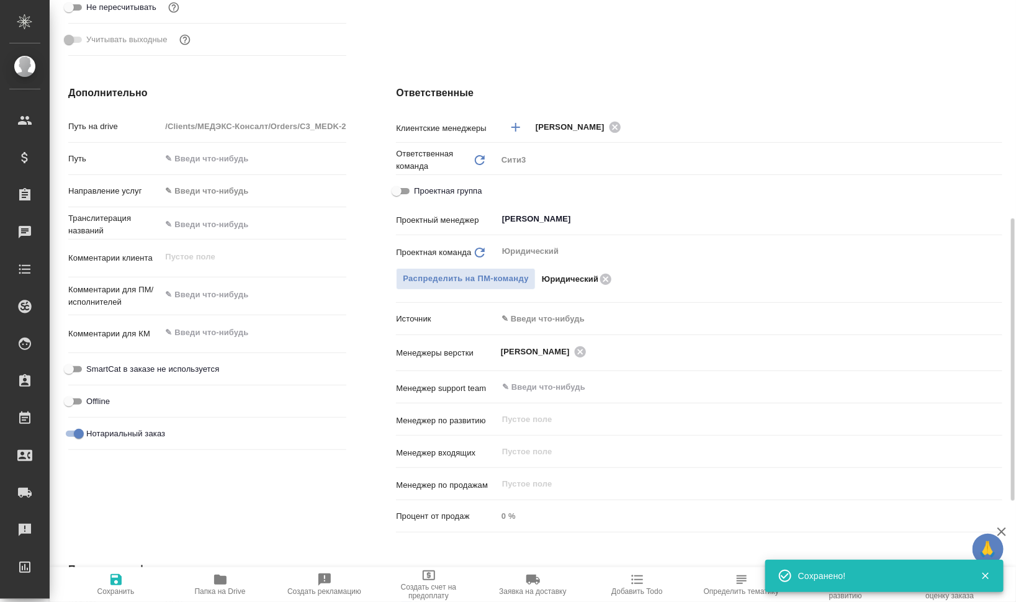
type textarea "x"
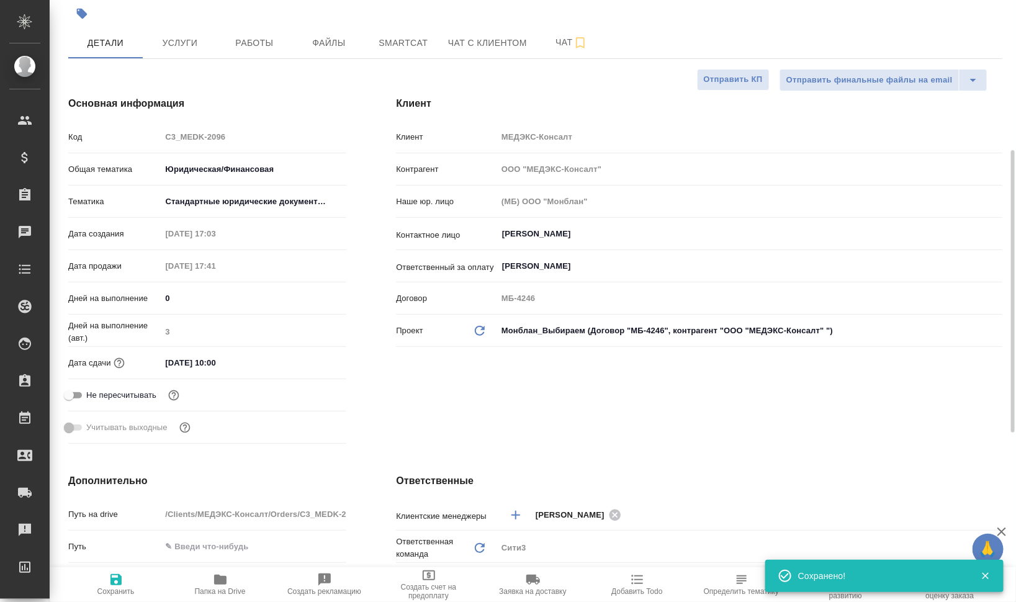
scroll to position [0, 0]
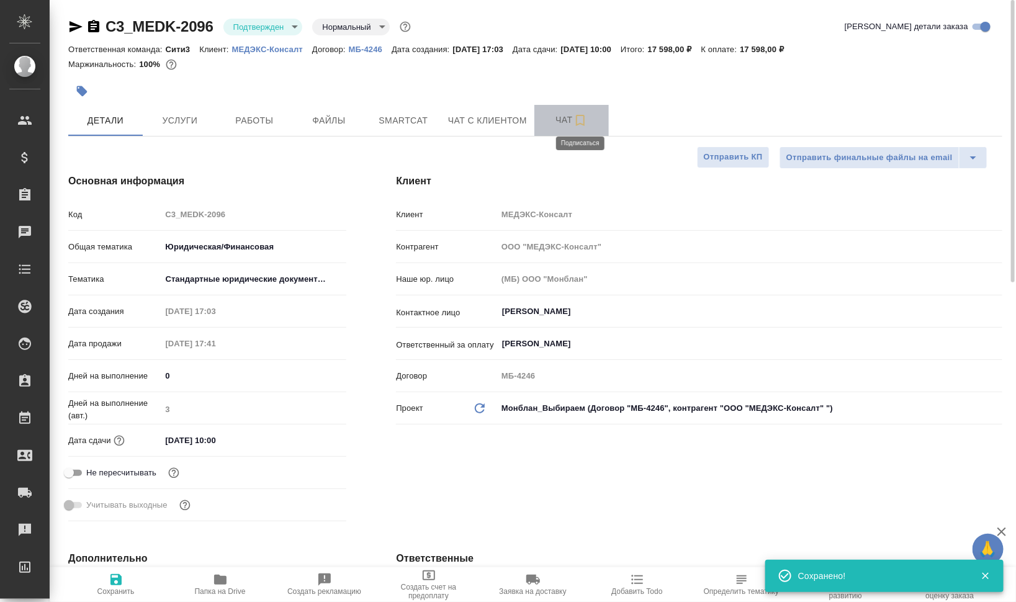
click at [579, 118] on icon "button" at bounding box center [580, 120] width 15 height 15
click at [558, 119] on span "Чат" at bounding box center [572, 120] width 60 height 16
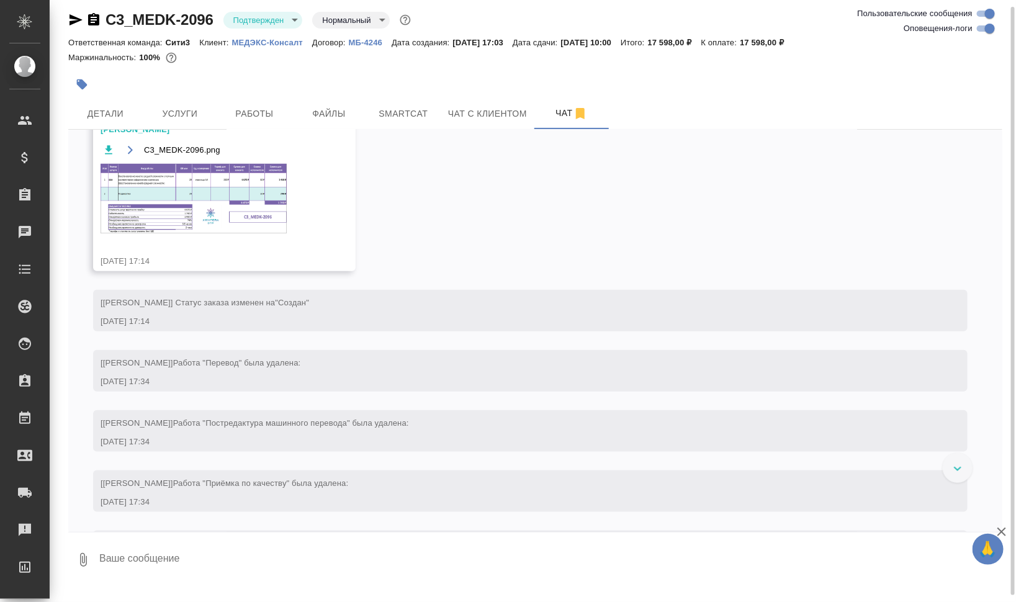
scroll to position [466, 0]
click at [215, 209] on img at bounding box center [194, 198] width 186 height 70
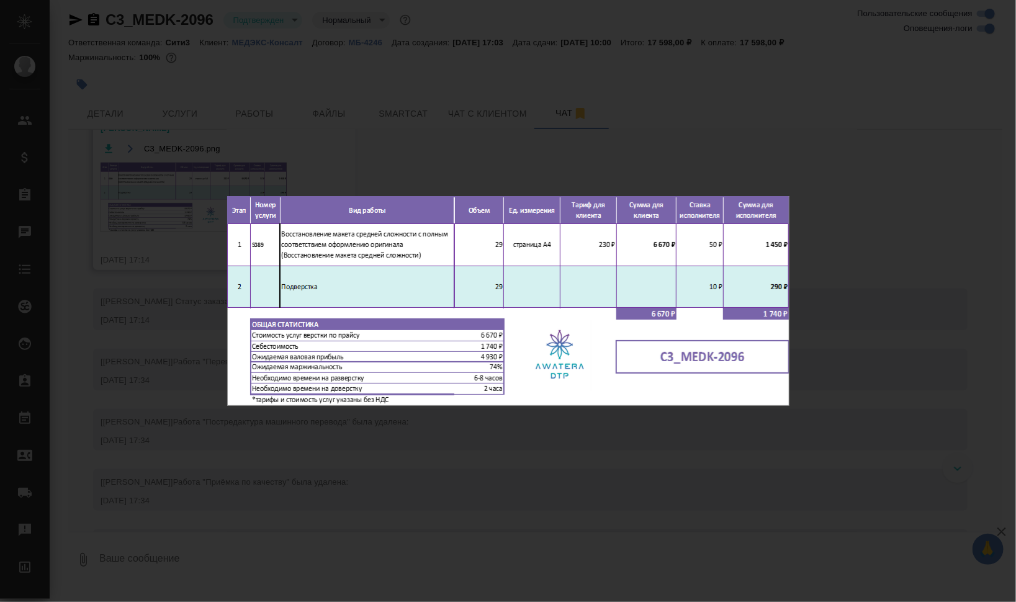
click at [866, 276] on div "C3_MEDK-2096.png 1 of 1" at bounding box center [508, 301] width 1016 height 602
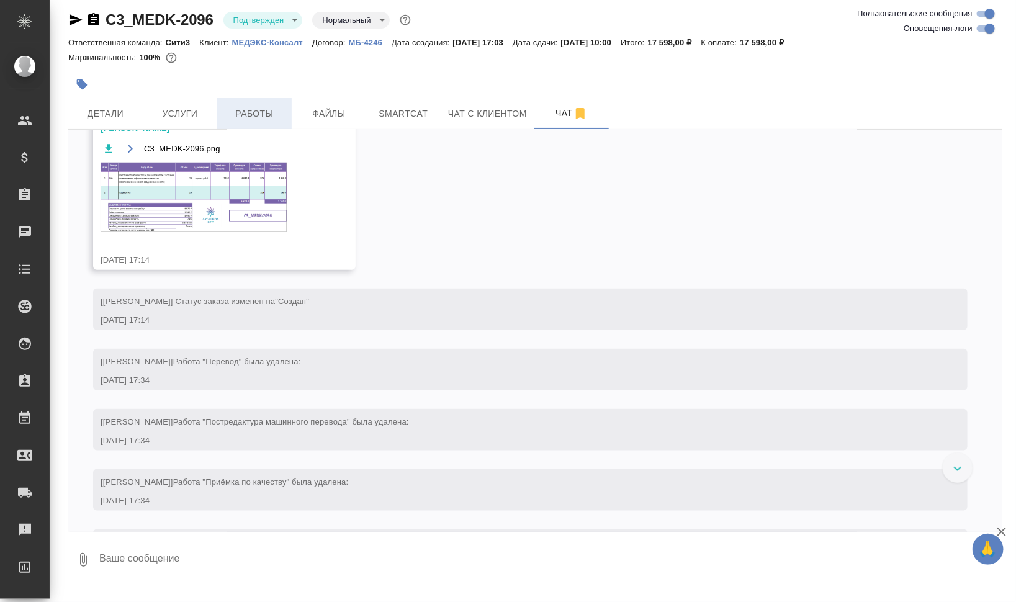
click at [238, 111] on span "Работы" at bounding box center [255, 114] width 60 height 16
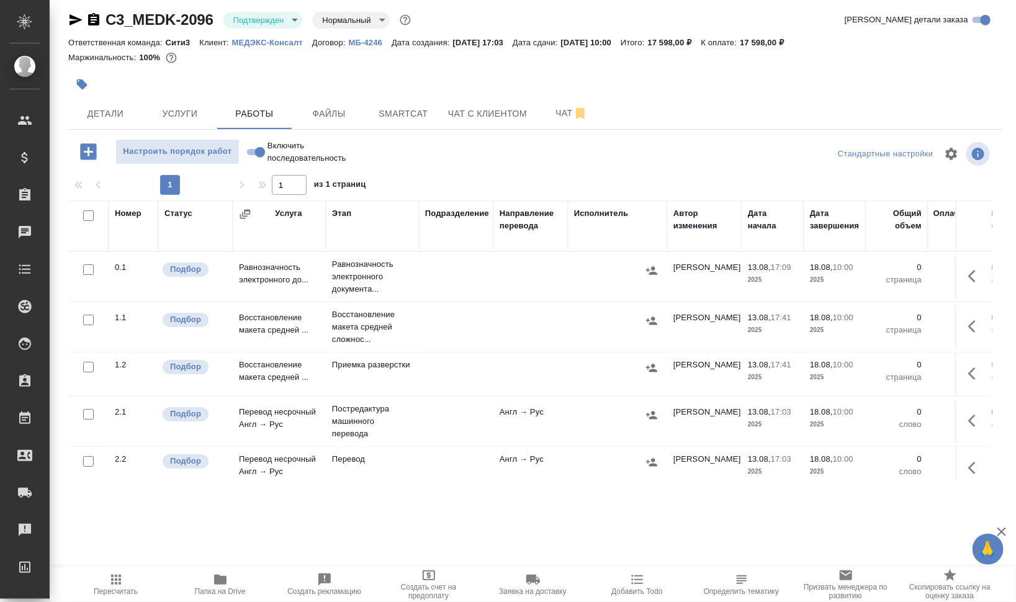
click at [88, 217] on input "checkbox" at bounding box center [88, 216] width 11 height 11
checkbox input "true"
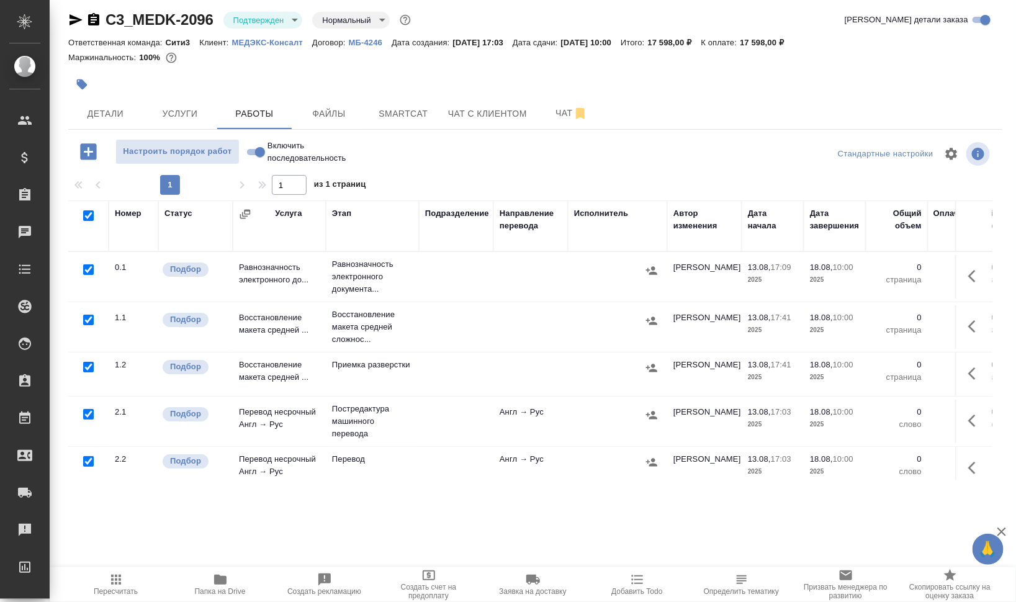
checkbox input "true"
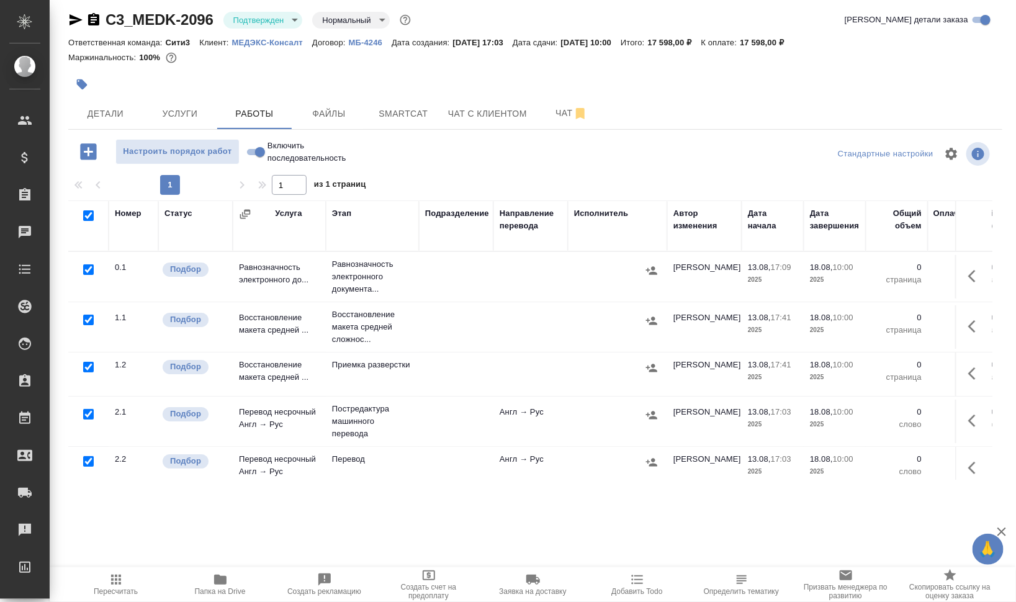
checkbox input "true"
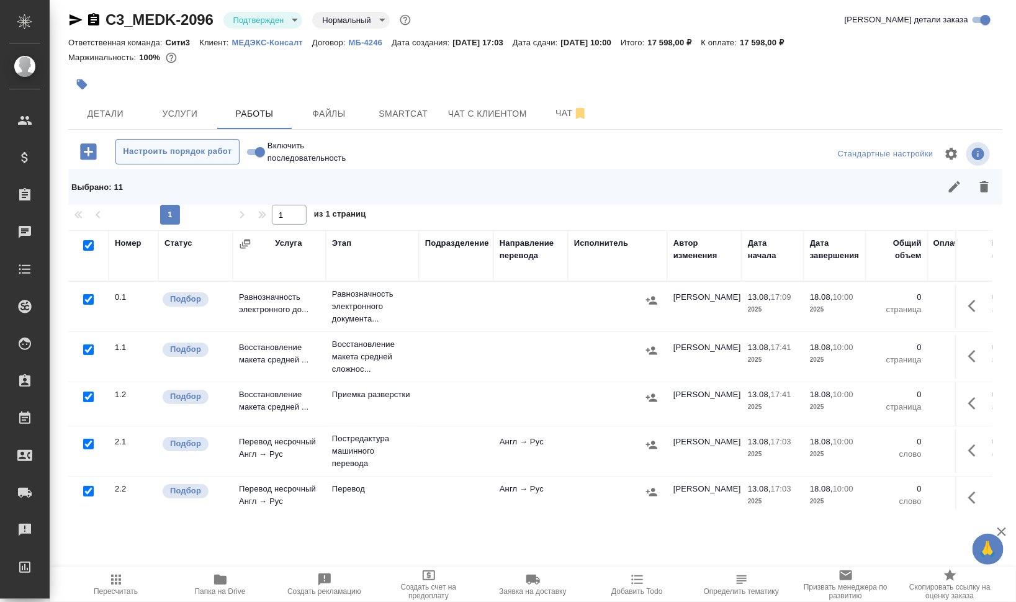
click at [216, 152] on span "Настроить порядок работ" at bounding box center [177, 152] width 111 height 14
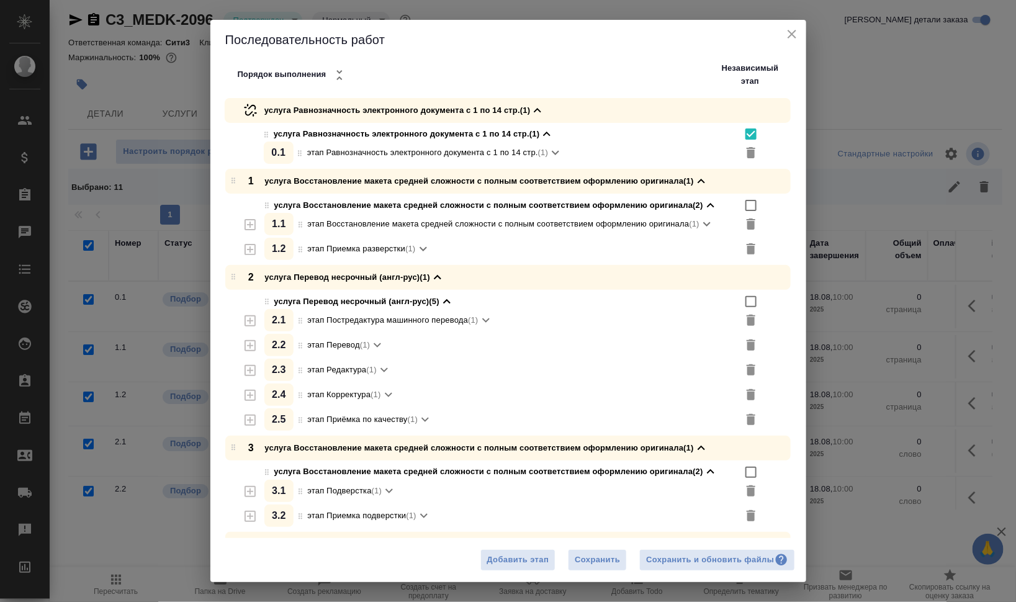
click at [794, 32] on icon "close" at bounding box center [792, 34] width 9 height 9
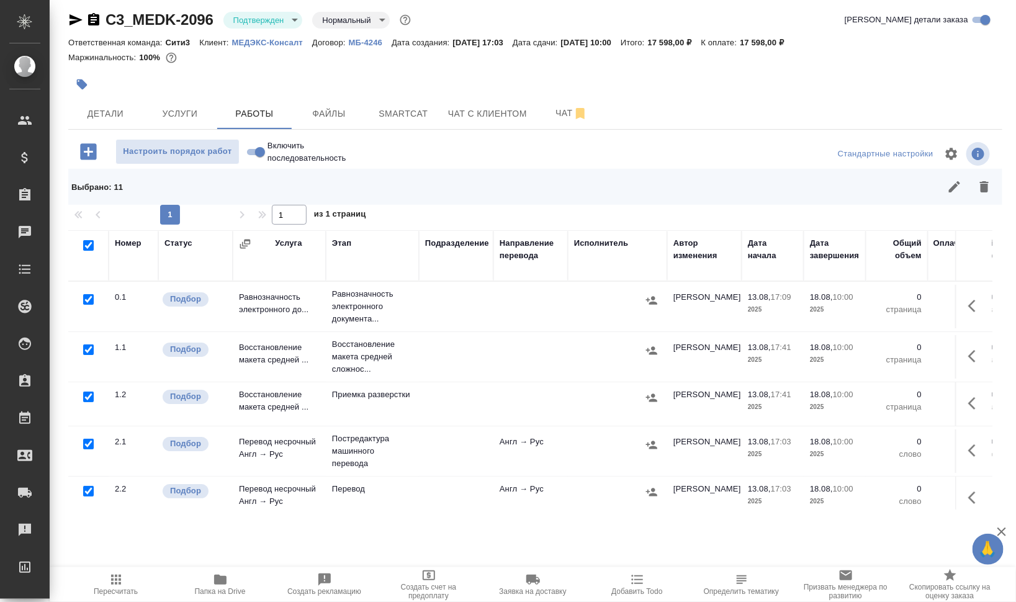
click at [86, 301] on input "checkbox" at bounding box center [88, 299] width 11 height 11
checkbox input "false"
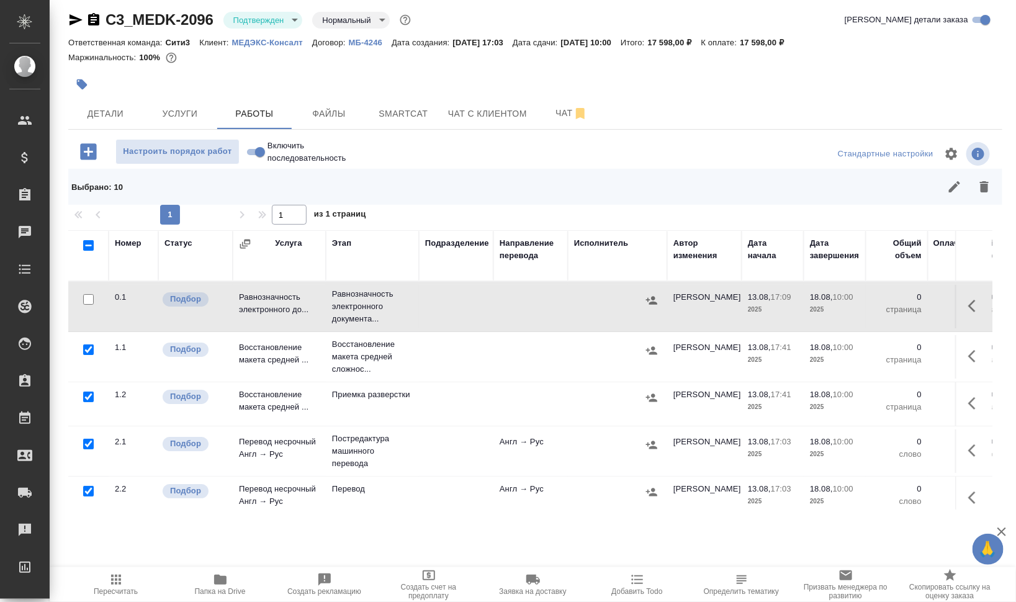
click at [85, 351] on input "checkbox" at bounding box center [88, 350] width 11 height 11
checkbox input "false"
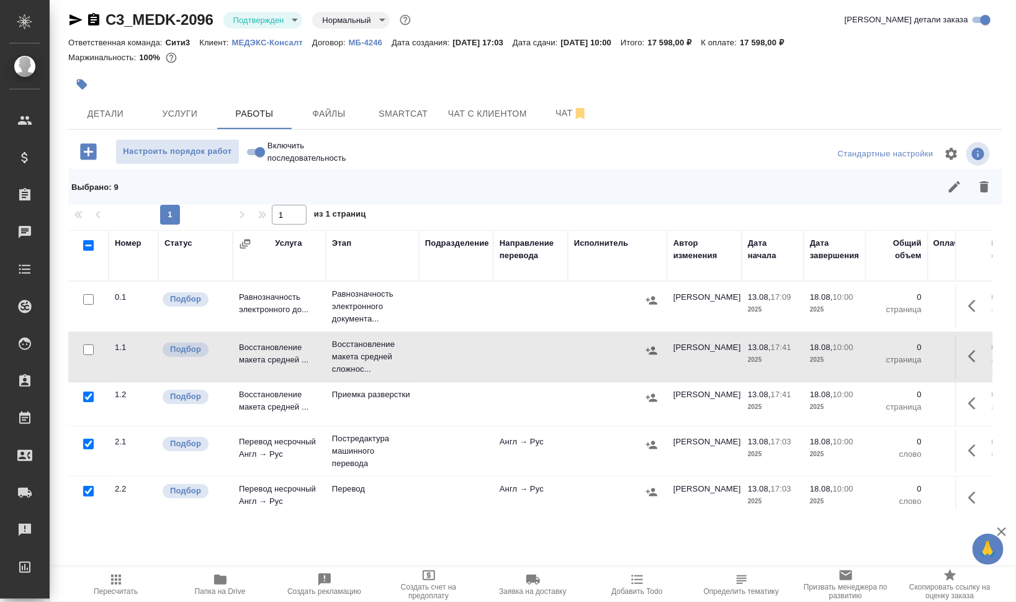
scroll to position [53, 0]
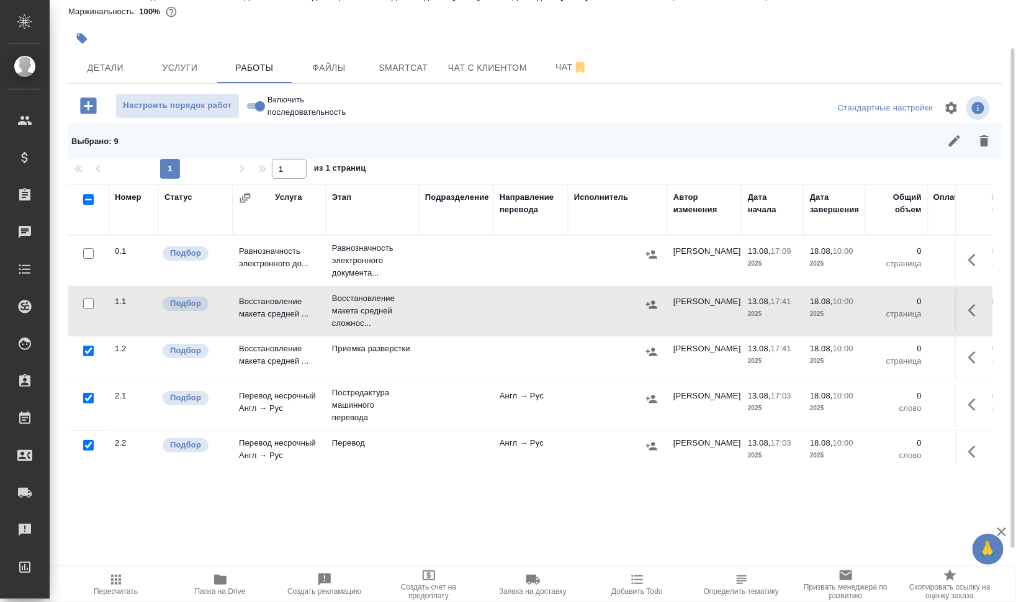
click at [89, 396] on input "checkbox" at bounding box center [88, 398] width 11 height 11
checkbox input "false"
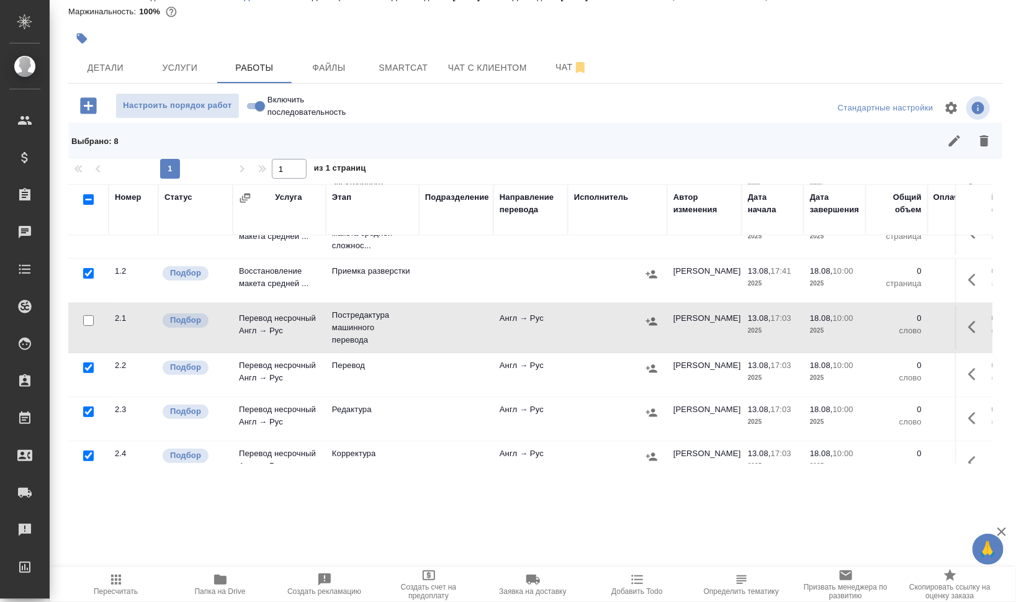
scroll to position [155, 0]
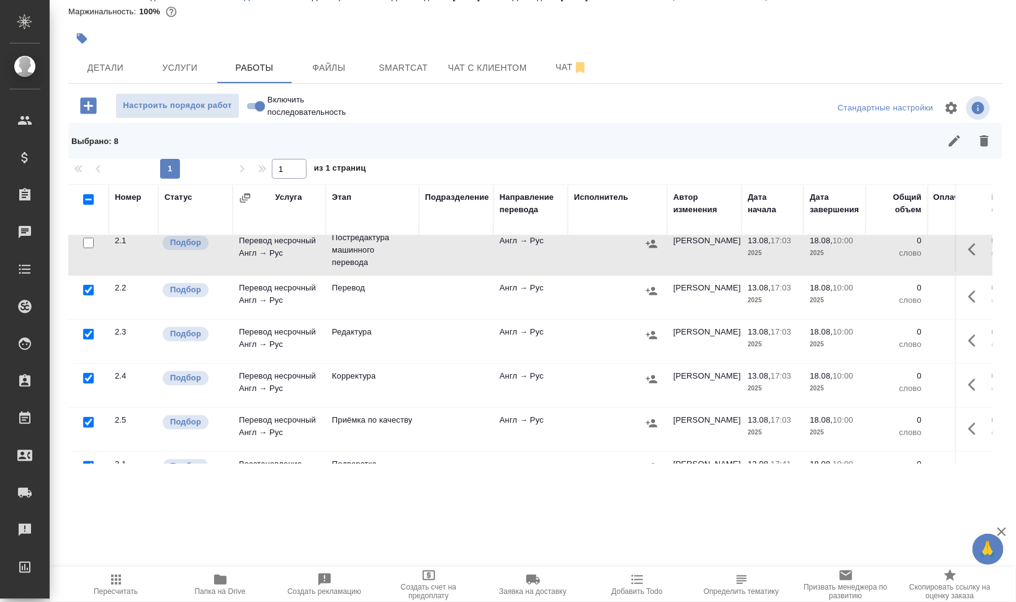
click at [90, 376] on input "checkbox" at bounding box center [88, 378] width 11 height 11
checkbox input "false"
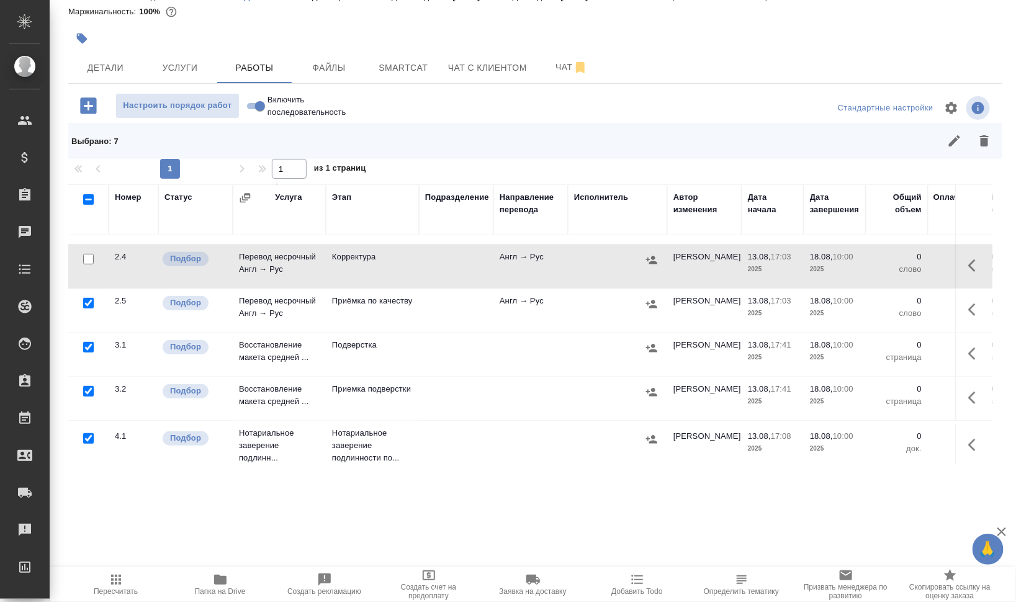
scroll to position [290, 0]
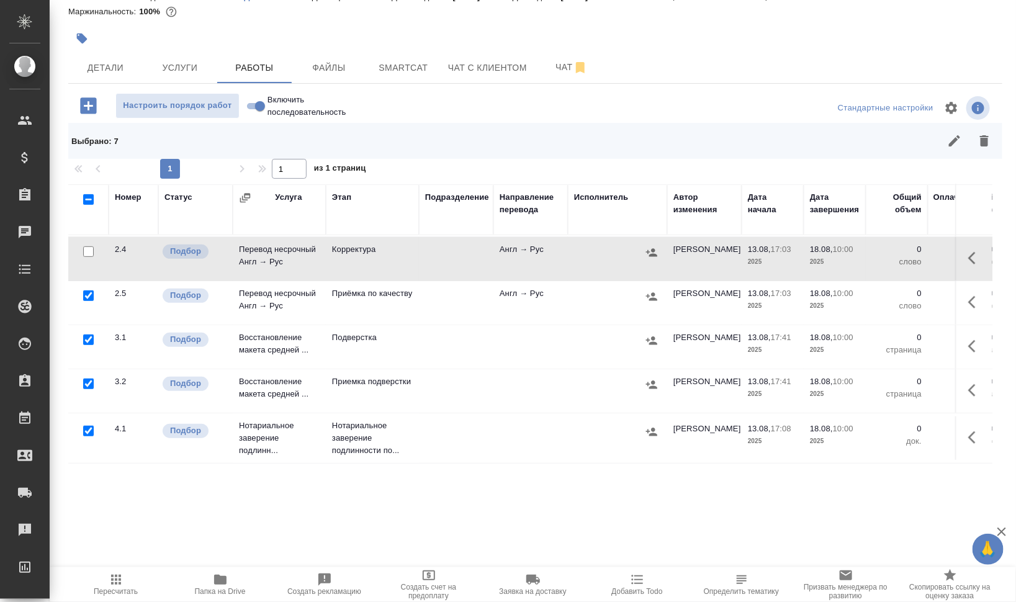
click at [88, 426] on input "checkbox" at bounding box center [88, 431] width 11 height 11
checkbox input "false"
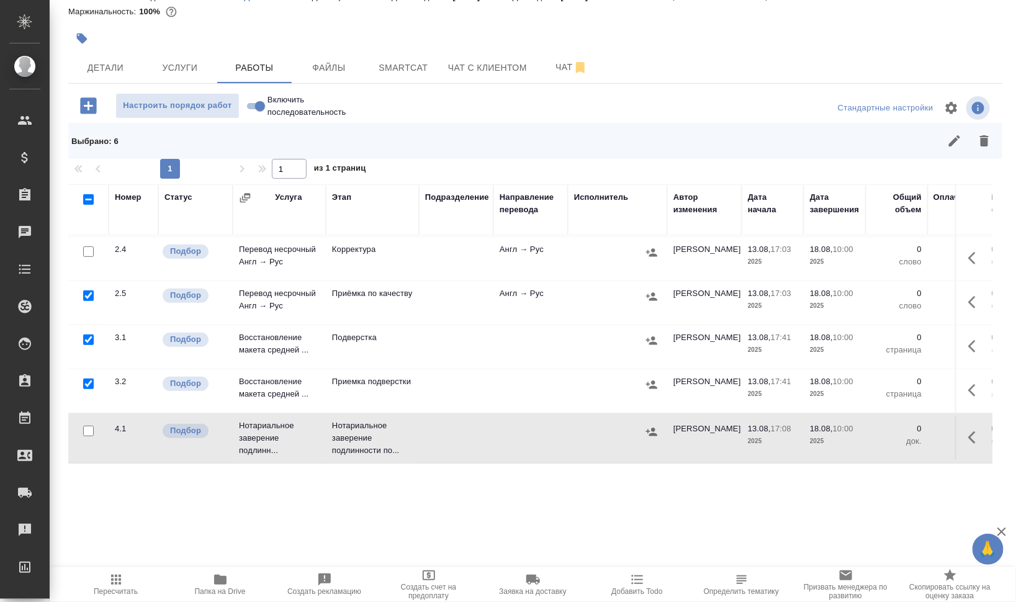
click at [88, 335] on input "checkbox" at bounding box center [88, 340] width 11 height 11
checkbox input "false"
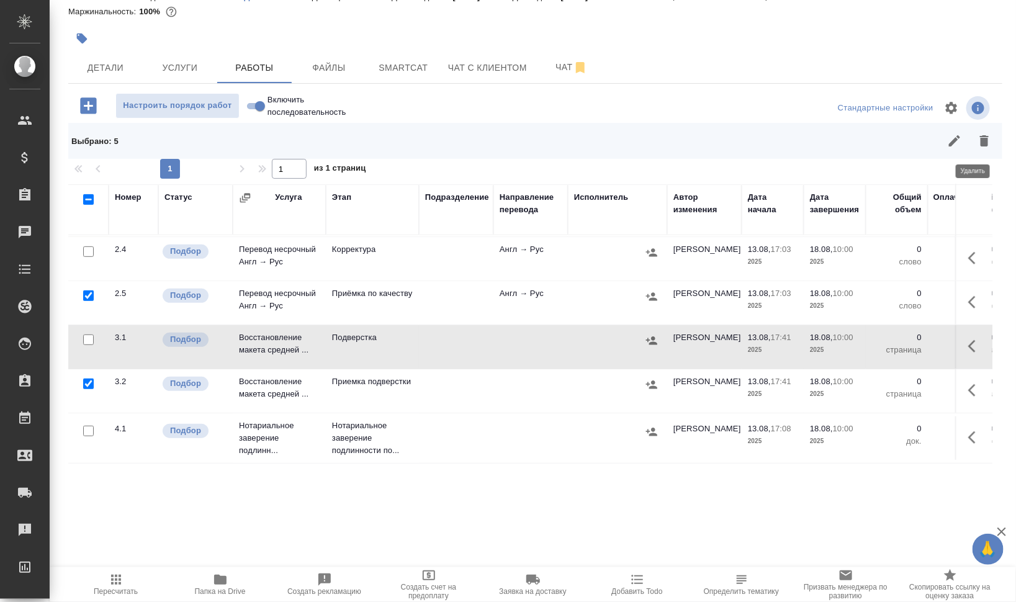
click at [977, 140] on icon "button" at bounding box center [984, 141] width 15 height 15
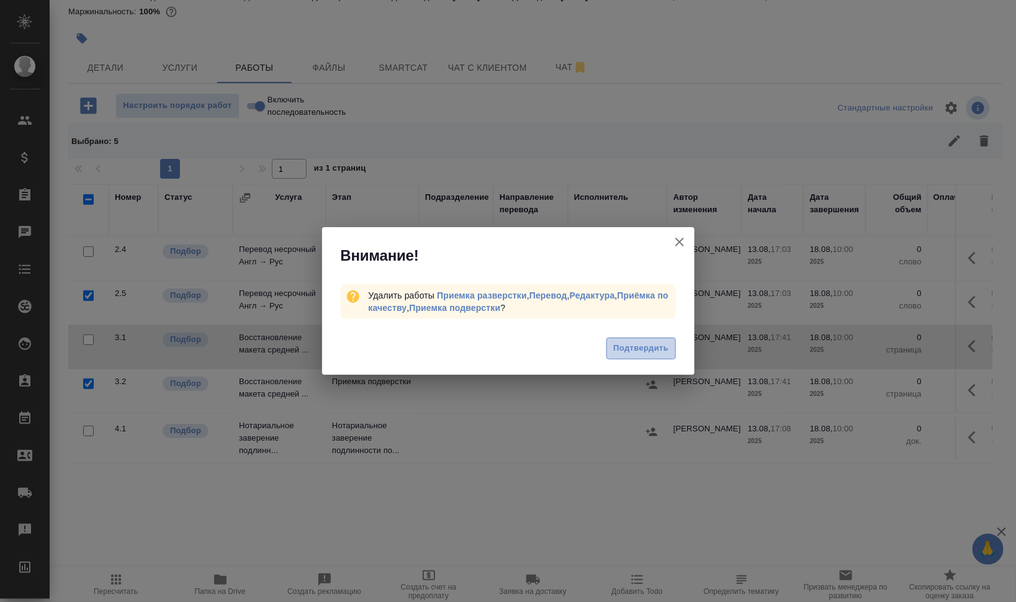
click at [619, 340] on button "Подтвердить" at bounding box center [641, 349] width 69 height 22
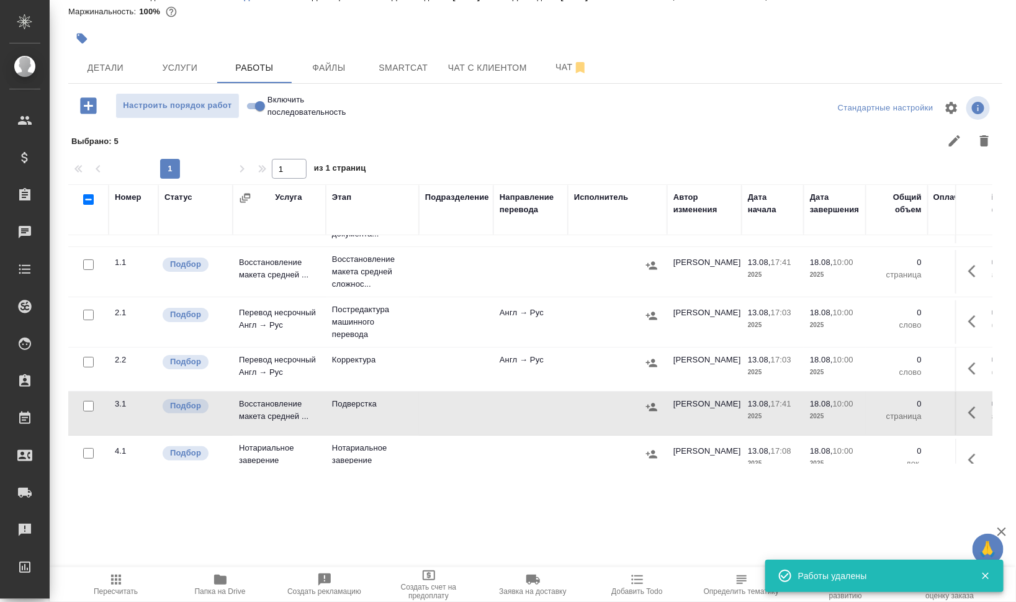
scroll to position [0, 0]
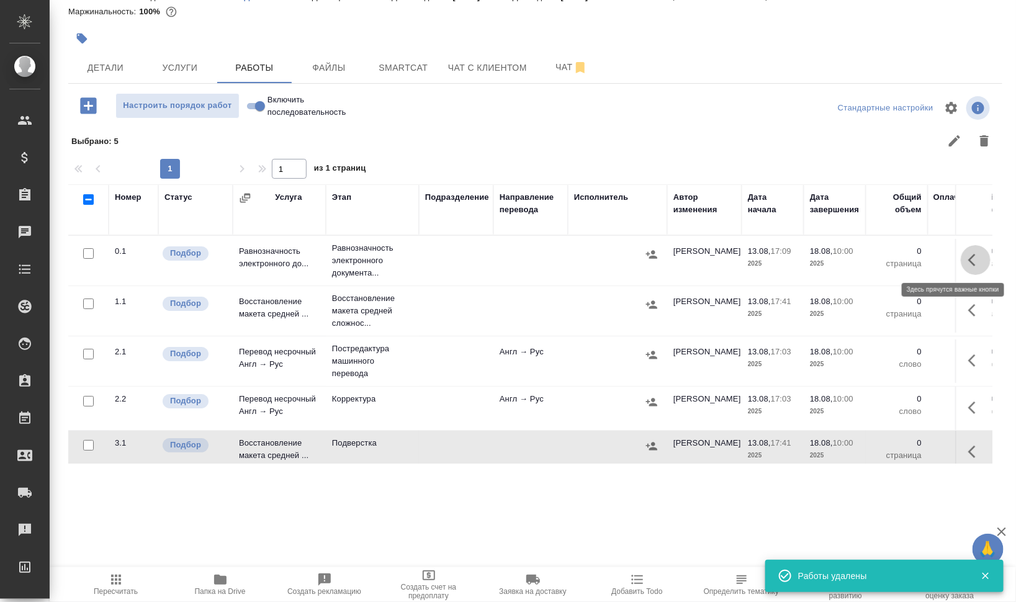
click at [969, 260] on icon "button" at bounding box center [976, 260] width 15 height 15
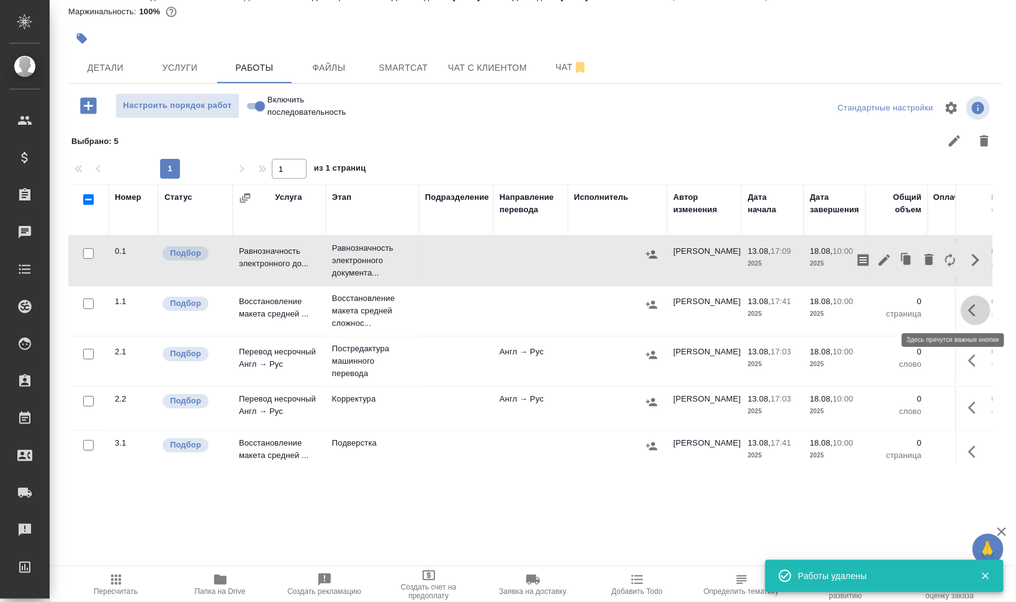
click at [961, 304] on button "button" at bounding box center [976, 311] width 30 height 30
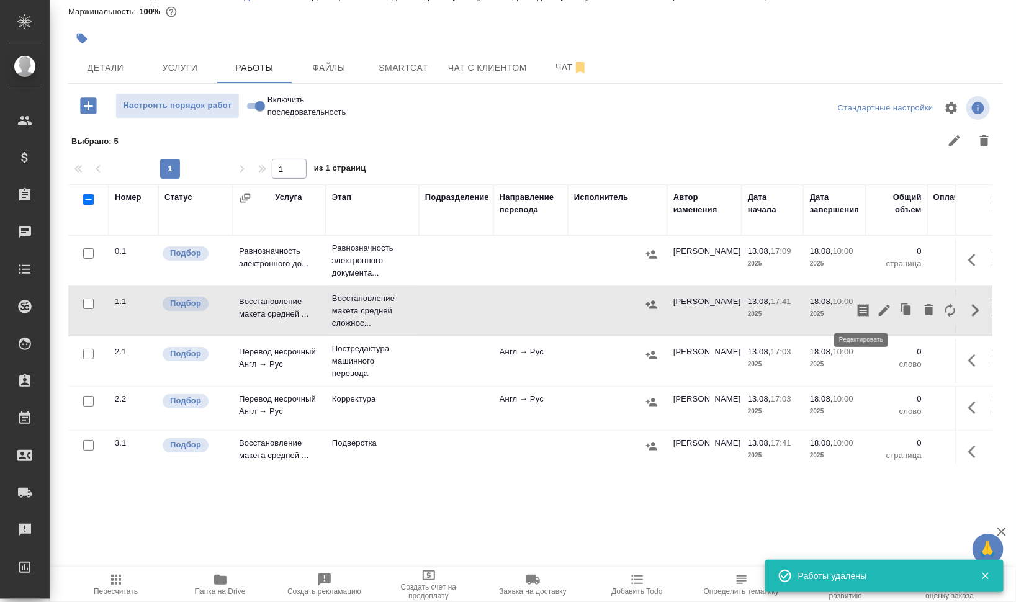
click at [877, 307] on icon "button" at bounding box center [884, 310] width 15 height 15
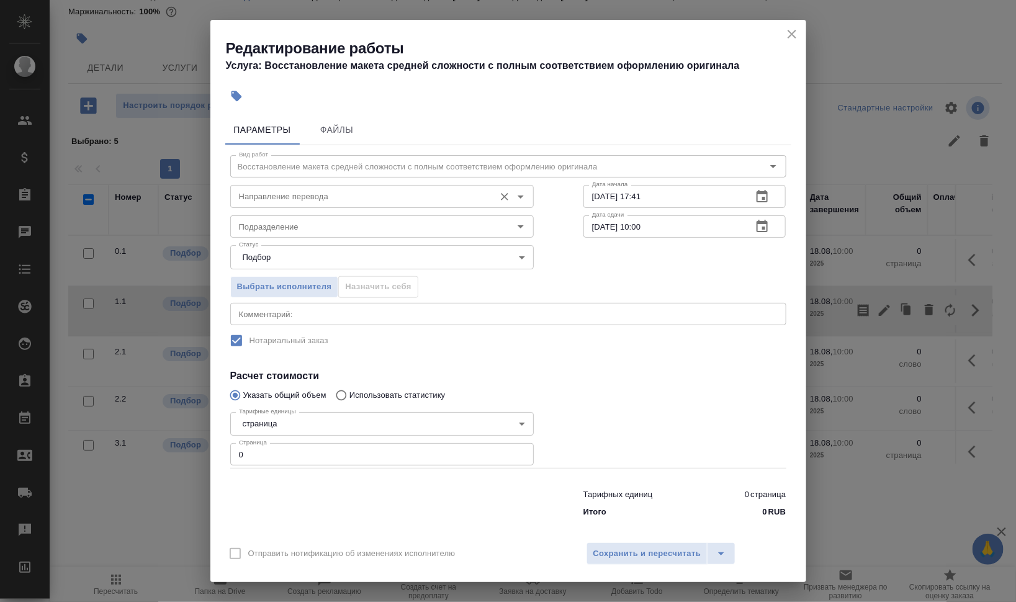
click at [271, 186] on div "Направление перевода" at bounding box center [382, 196] width 304 height 22
click at [273, 198] on input "Направление перевода" at bounding box center [361, 196] width 255 height 15
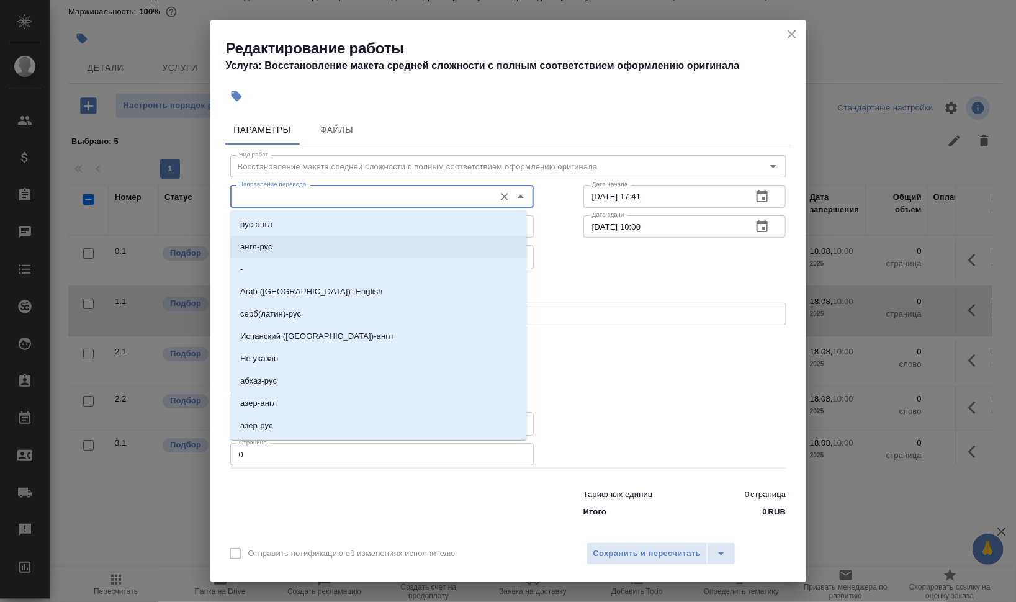
click at [266, 239] on li "англ-рус" at bounding box center [378, 247] width 297 height 22
type input "англ-рус"
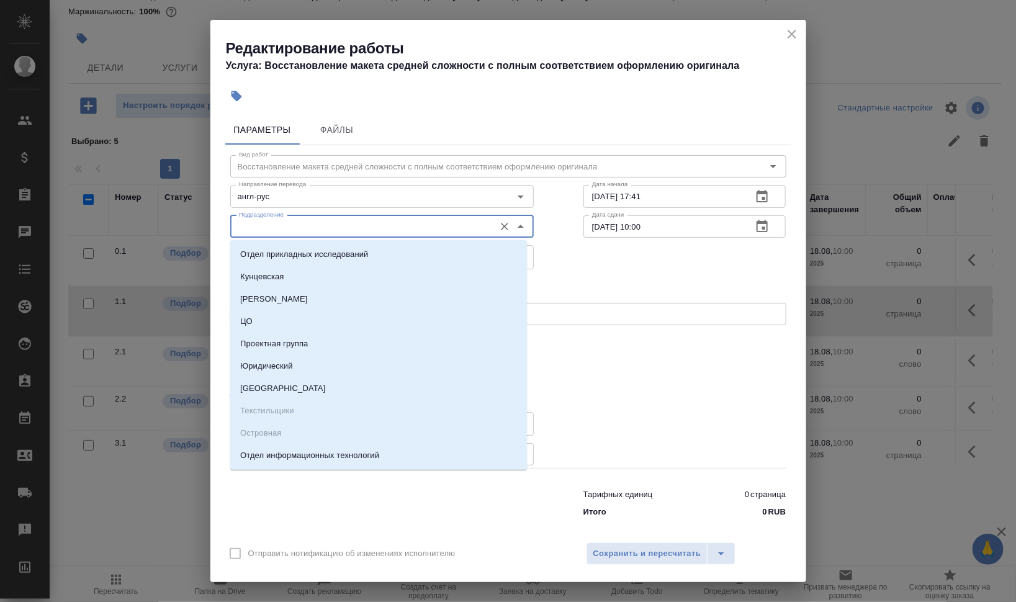
click at [280, 227] on input "Подразделение" at bounding box center [361, 226] width 255 height 15
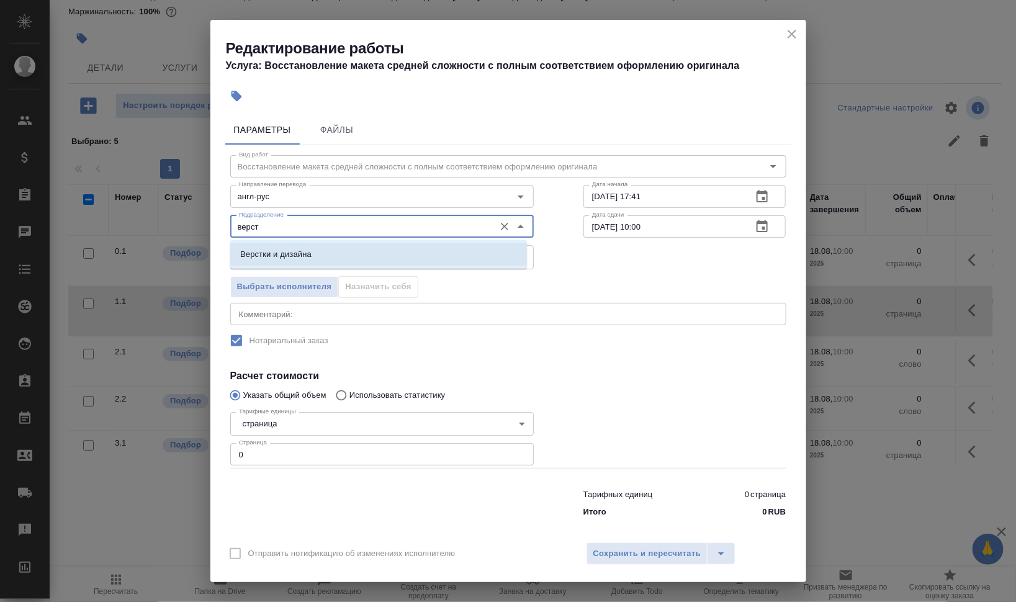
click at [325, 258] on li "Верстки и дизайна" at bounding box center [378, 254] width 297 height 22
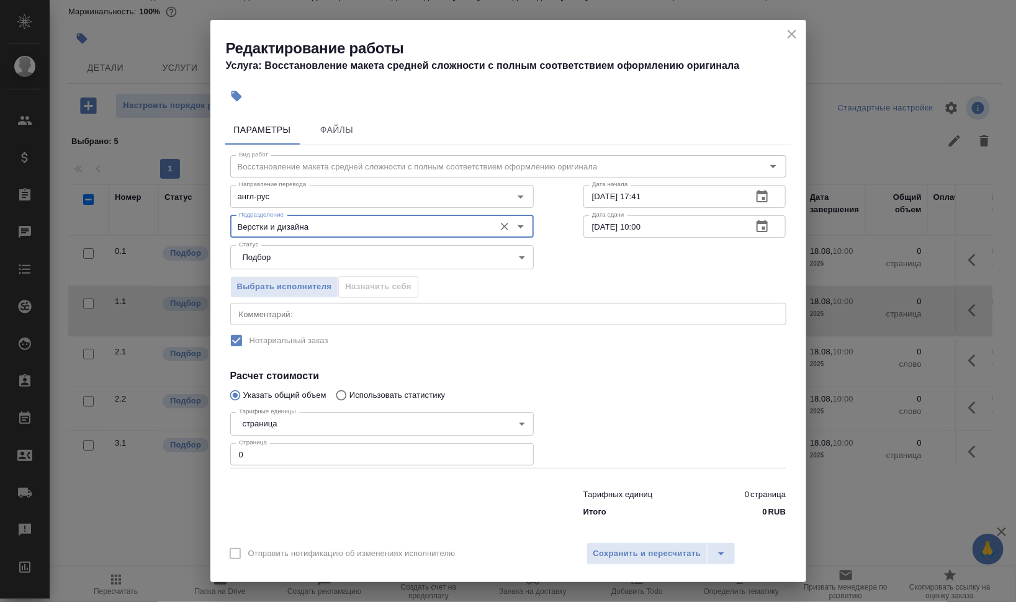
type input "Верстки и дизайна"
click at [330, 255] on body "🙏 .cls-1 fill:#fff; AWATERA [PERSON_NAME] Динар Клиенты Спецификации Заказы 0 Ч…" at bounding box center [508, 301] width 1016 height 602
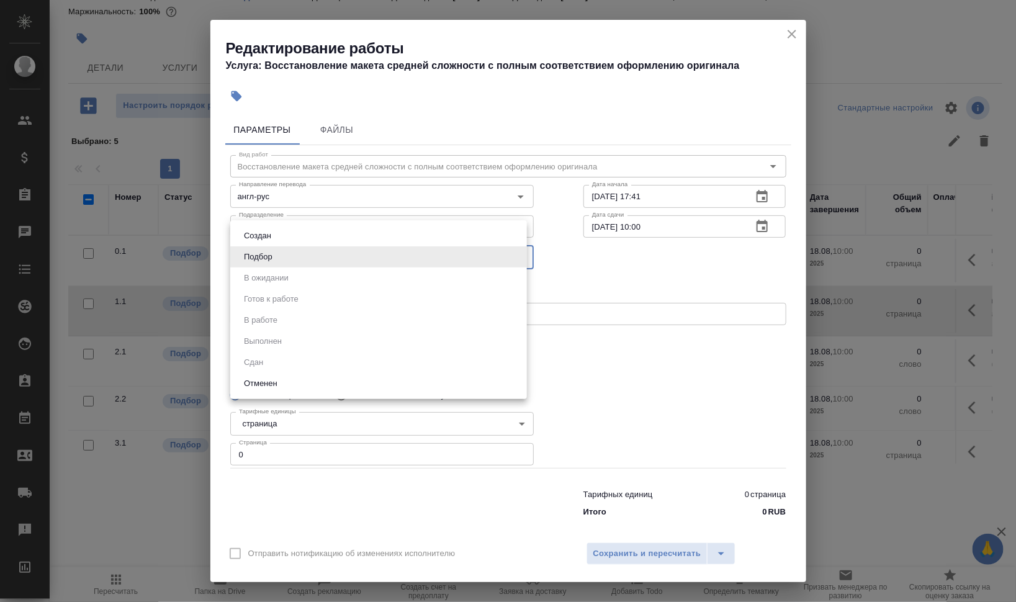
click at [579, 312] on div at bounding box center [508, 301] width 1016 height 602
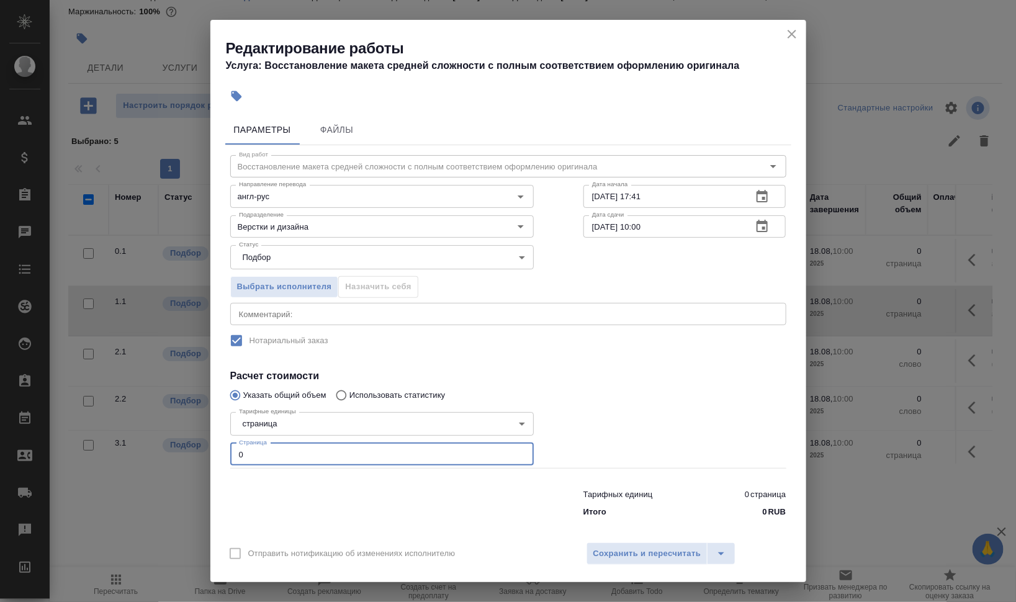
drag, startPoint x: 257, startPoint y: 448, endPoint x: 170, endPoint y: 446, distance: 87.6
click at [170, 446] on div "Редактирование работы Услуга: Восстановление макета средней сложности с полным …" at bounding box center [508, 301] width 1016 height 602
type input "29"
drag, startPoint x: 641, startPoint y: 190, endPoint x: 739, endPoint y: 193, distance: 97.5
click at [730, 193] on input "13.08.2025 17:41" at bounding box center [664, 196] width 160 height 22
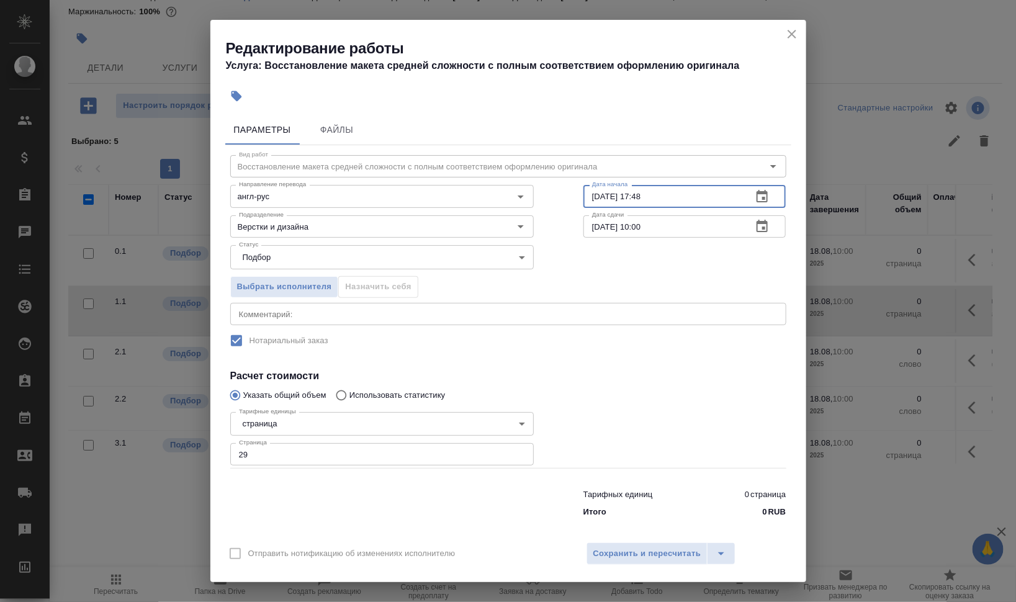
type input "13.08.2025 17:48"
click at [663, 281] on div "Выбрать исполнителя Назначить себя" at bounding box center [509, 285] width 606 height 76
click at [591, 227] on input "18.08.2025 10:00" at bounding box center [664, 226] width 160 height 22
drag, startPoint x: 631, startPoint y: 227, endPoint x: 696, endPoint y: 225, distance: 65.2
click at [696, 225] on input "14.08.2025 10:00" at bounding box center [664, 226] width 160 height 22
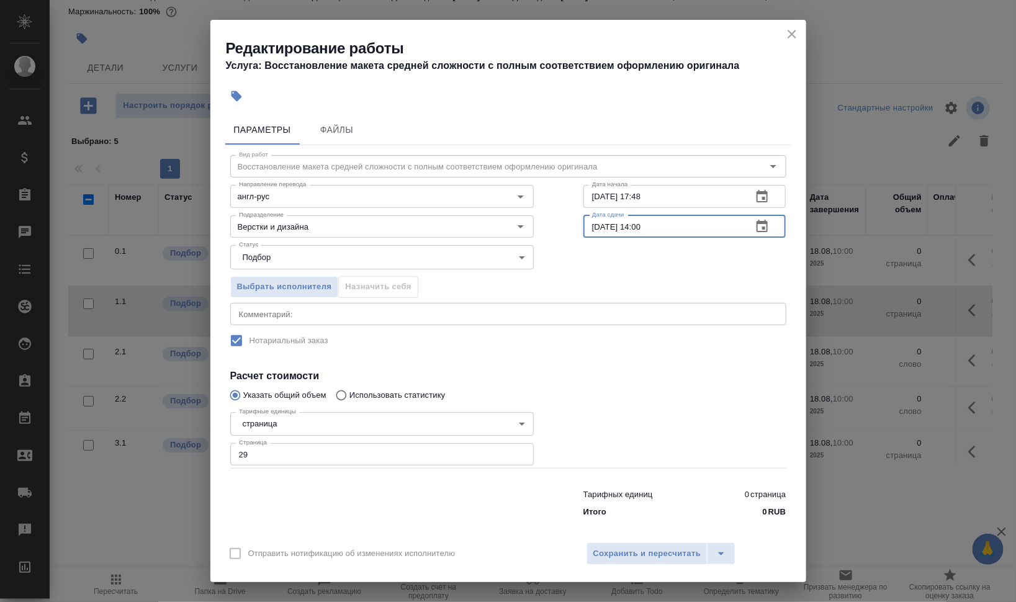
type input "14.08.2025 14:00"
click at [579, 262] on div "Выбрать исполнителя Назначить себя" at bounding box center [509, 285] width 606 height 76
click at [632, 552] on span "Сохранить и пересчитать" at bounding box center [648, 554] width 108 height 14
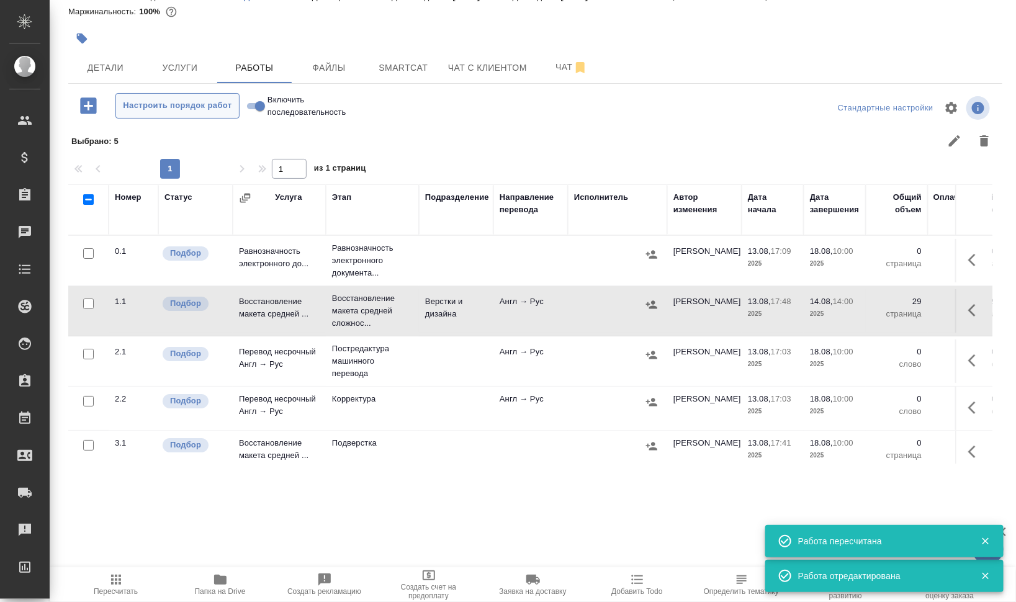
click at [167, 107] on span "Настроить порядок работ" at bounding box center [177, 106] width 111 height 14
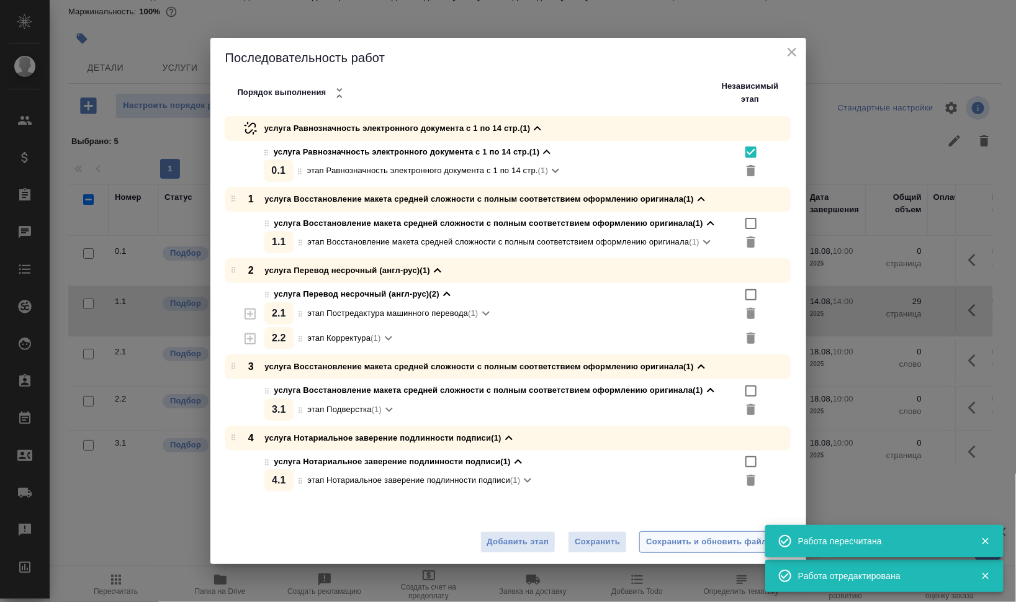
click at [715, 541] on div "Сохранить и обновить файлы" at bounding box center [717, 542] width 142 height 14
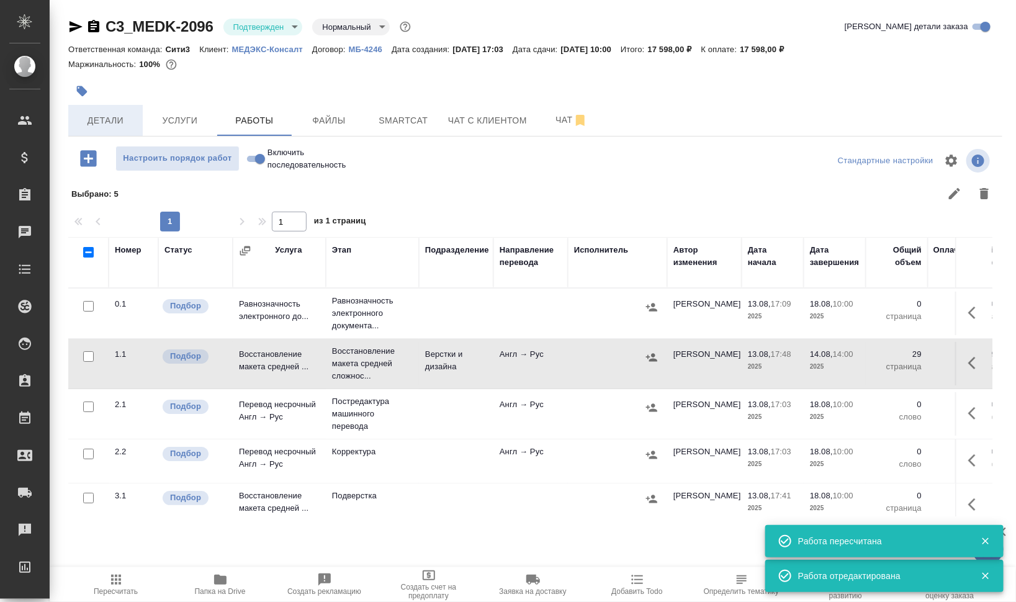
click at [109, 114] on span "Детали" at bounding box center [106, 121] width 60 height 16
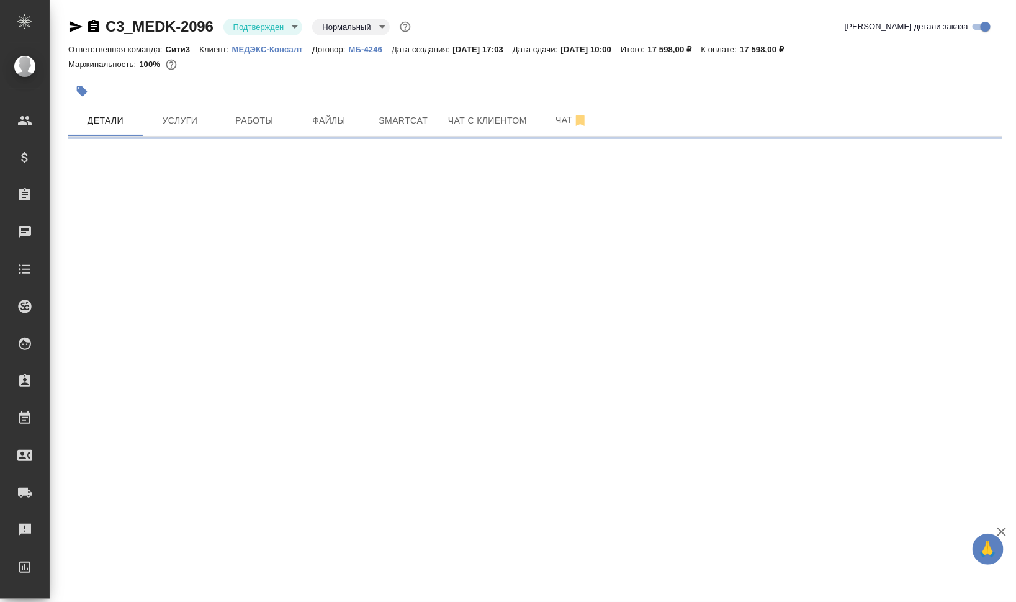
select select "RU"
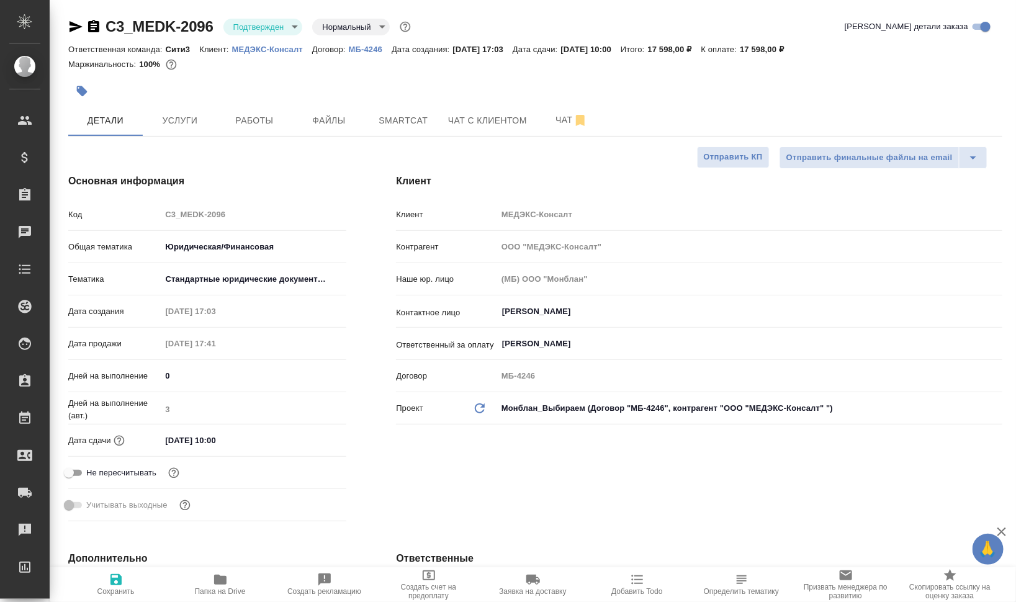
type textarea "x"
click at [287, 20] on body "🙏 .cls-1 fill:#fff; AWATERA Валеев Динар Клиенты Спецификации Заказы 0 Чаты Tod…" at bounding box center [508, 301] width 1016 height 602
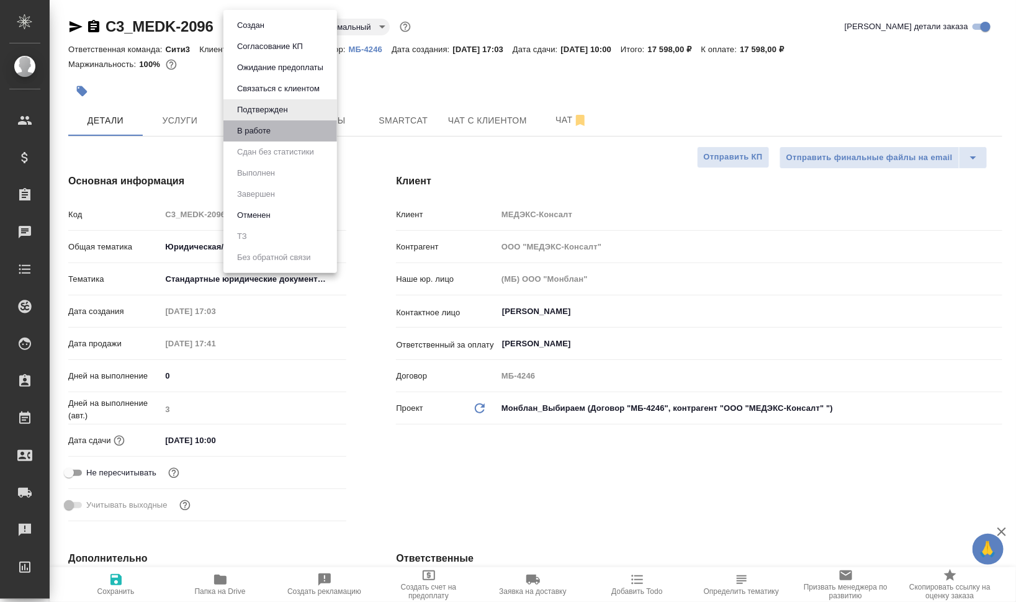
click at [276, 130] on li "В работе" at bounding box center [281, 130] width 114 height 21
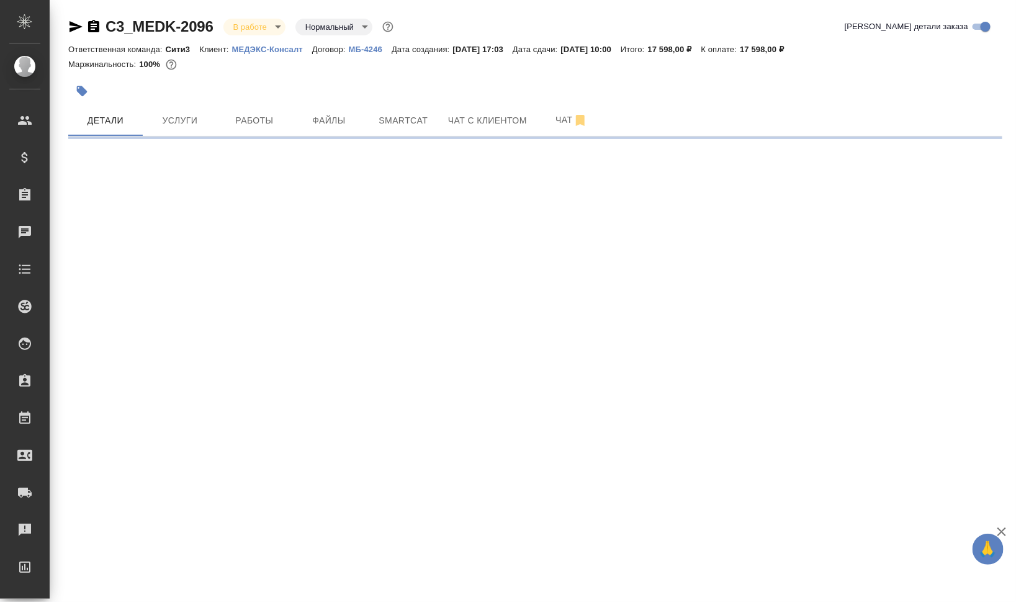
click at [87, 91] on icon "button" at bounding box center [82, 91] width 12 height 12
select select "RU"
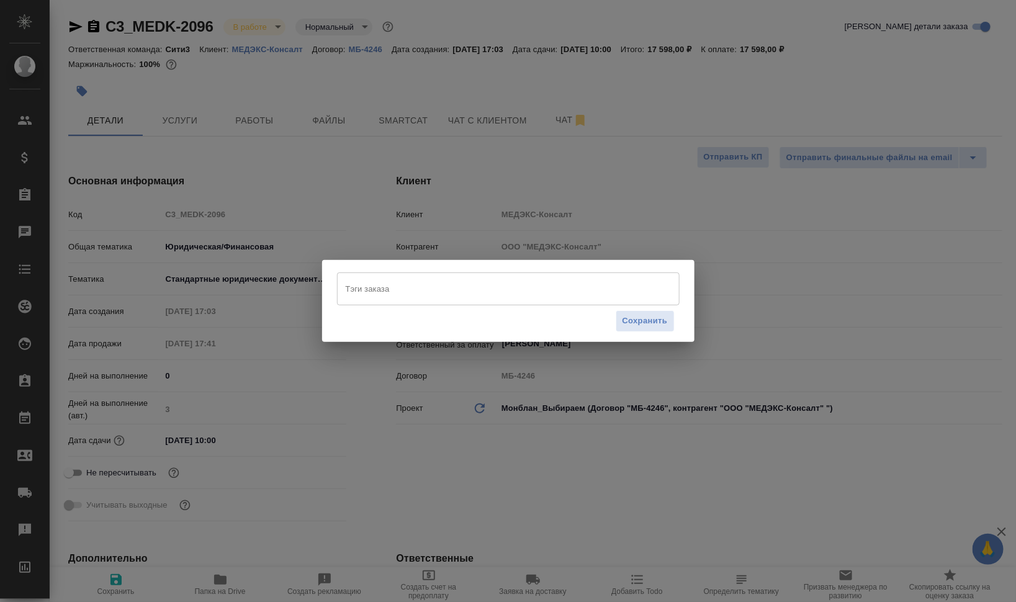
type textarea "x"
click at [453, 286] on input "Тэги заказа" at bounding box center [497, 288] width 308 height 21
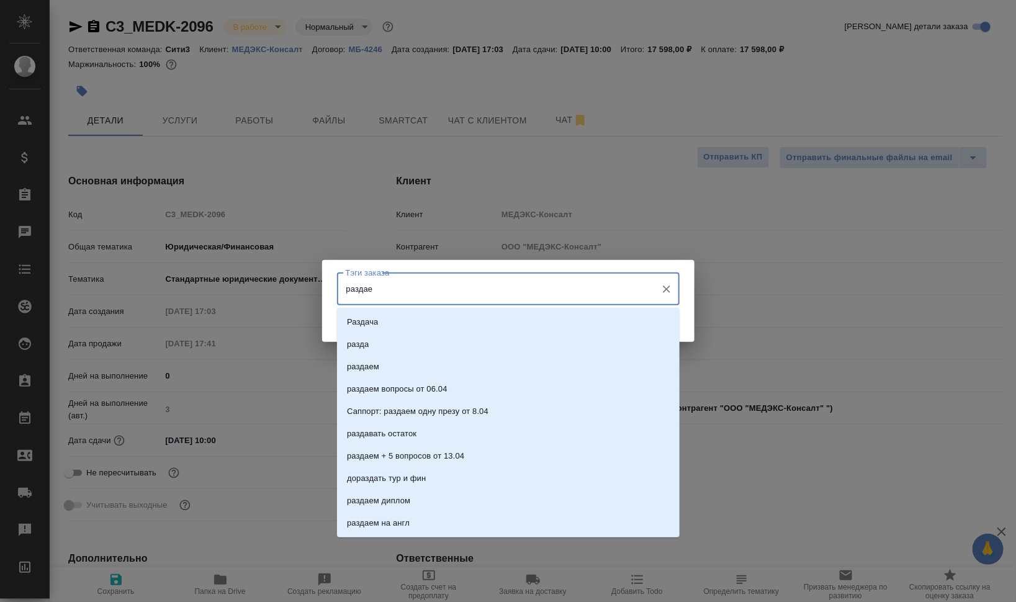
type input "раздаем"
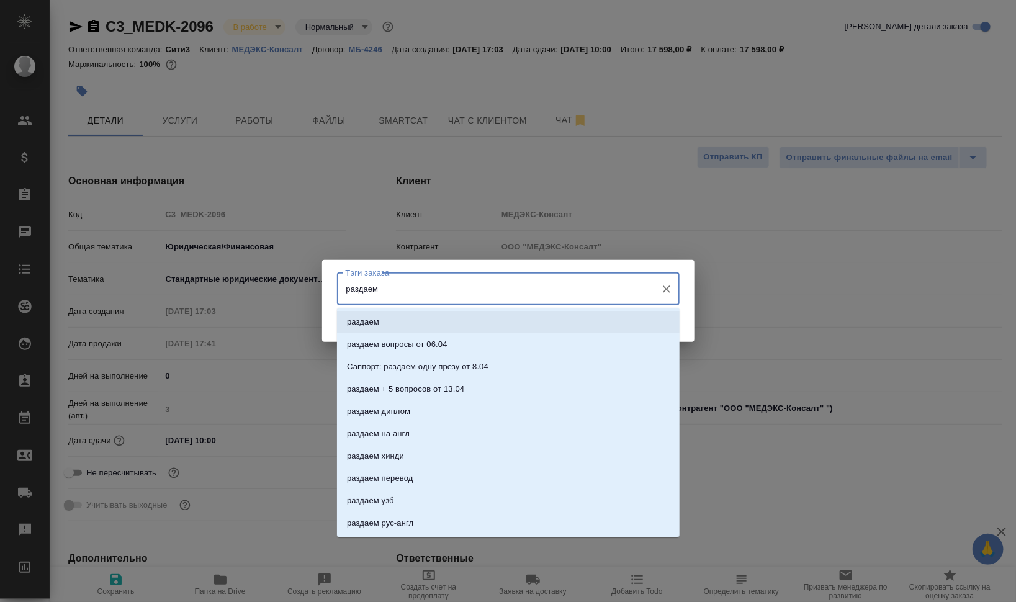
click at [468, 315] on li "раздаем" at bounding box center [508, 322] width 343 height 22
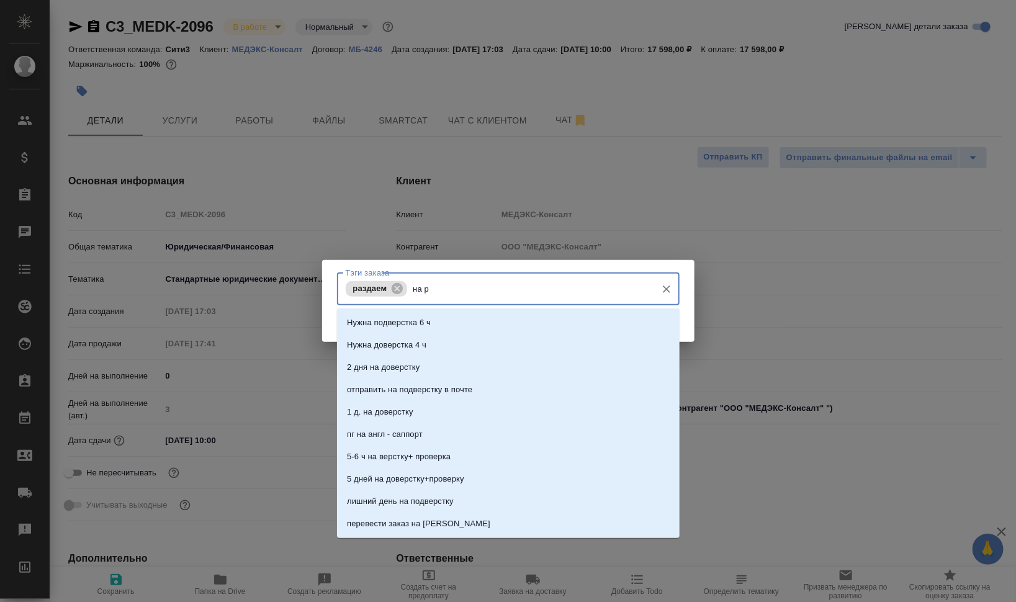
type input "на ра"
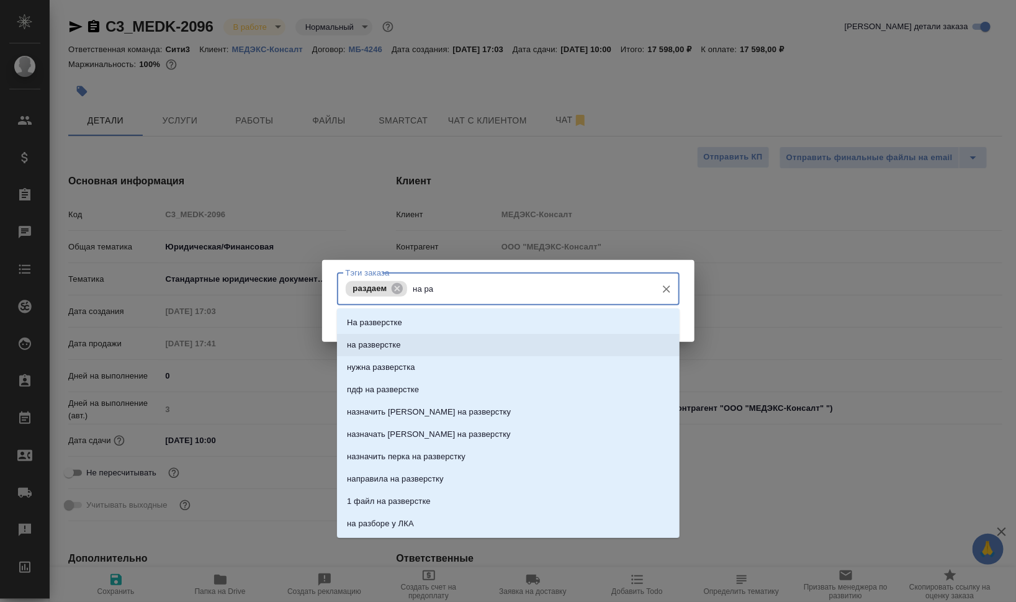
click at [505, 343] on li "на разверстке" at bounding box center [508, 345] width 343 height 22
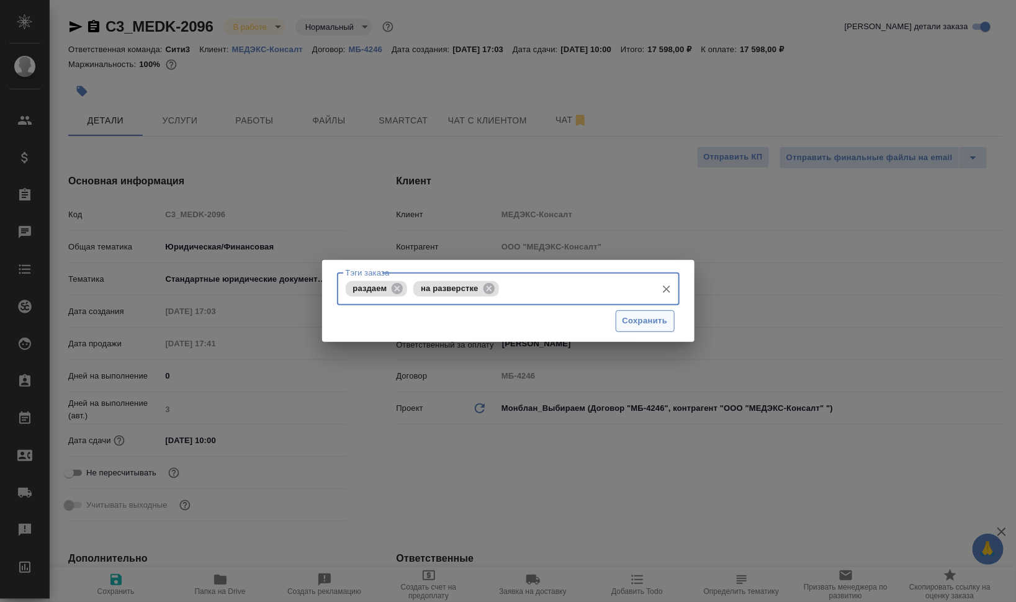
click at [663, 319] on span "Сохранить" at bounding box center [645, 321] width 45 height 14
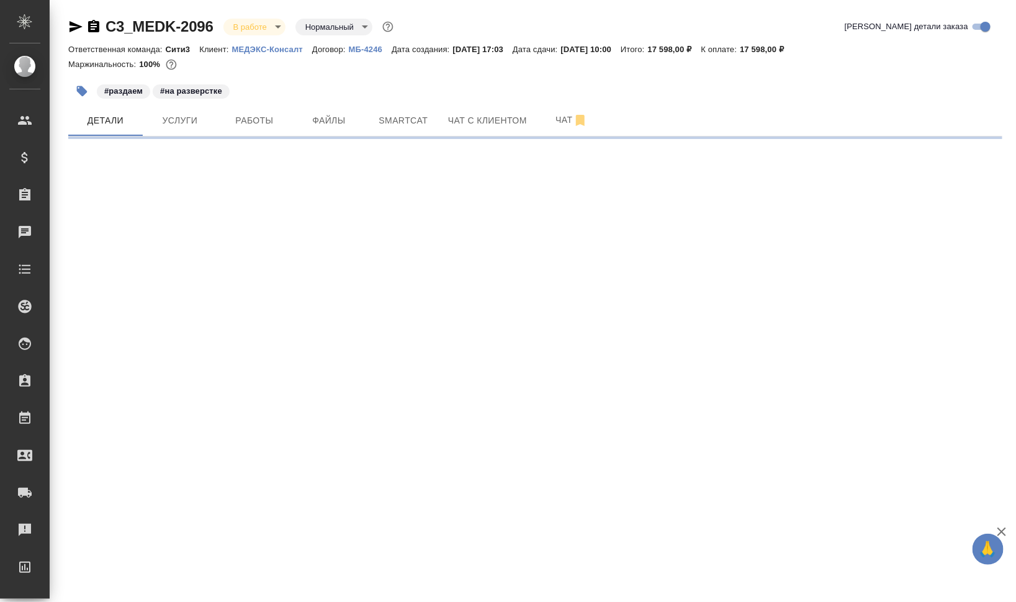
select select "RU"
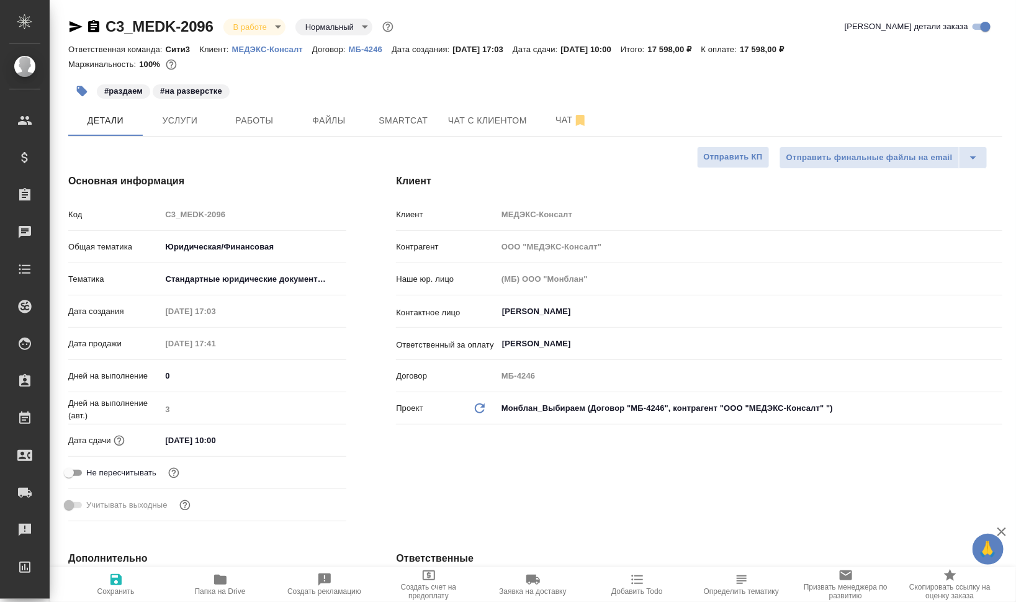
type textarea "x"
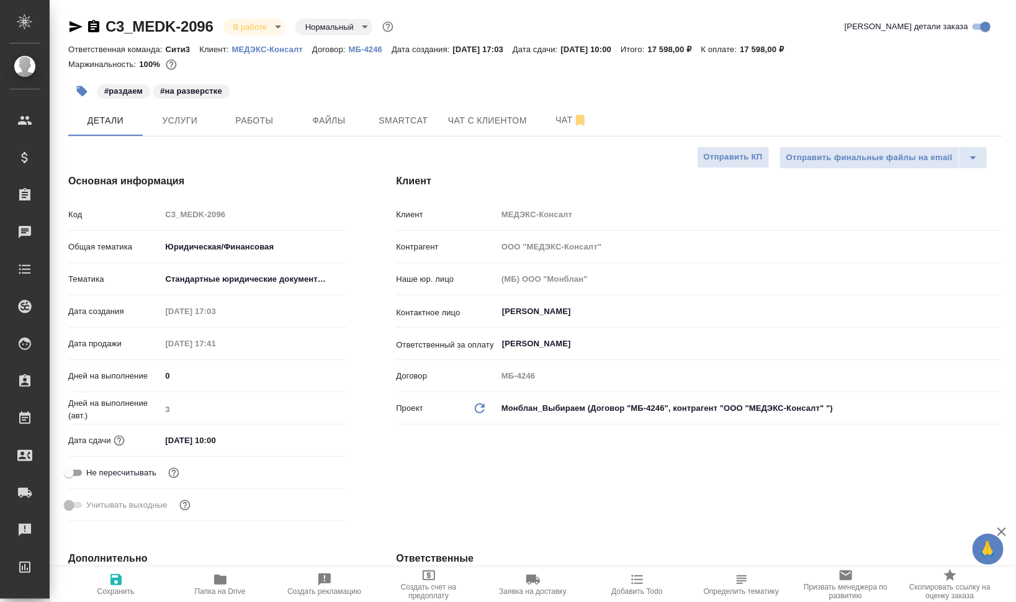
type textarea "x"
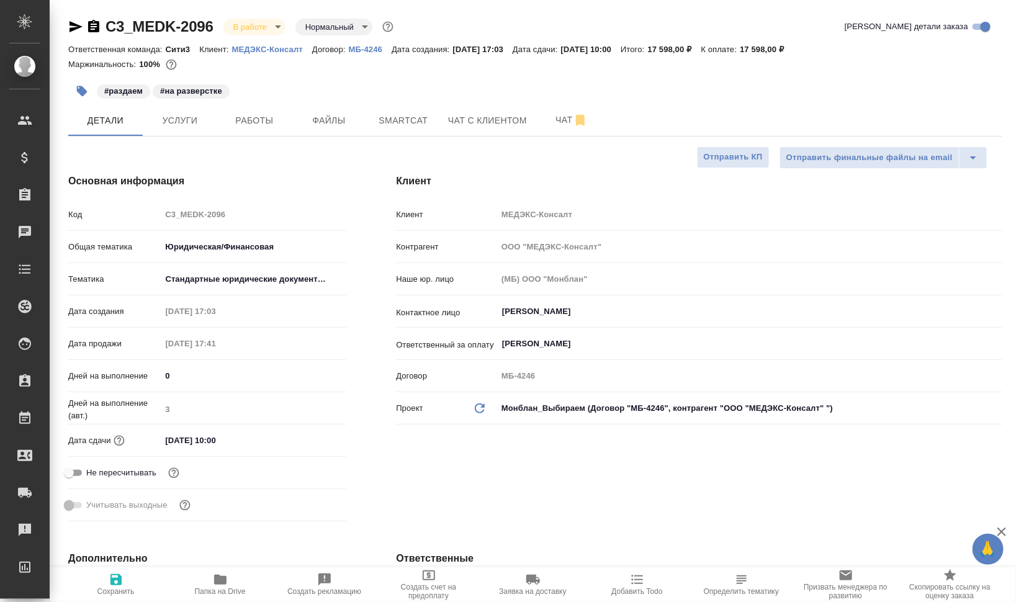
type textarea "x"
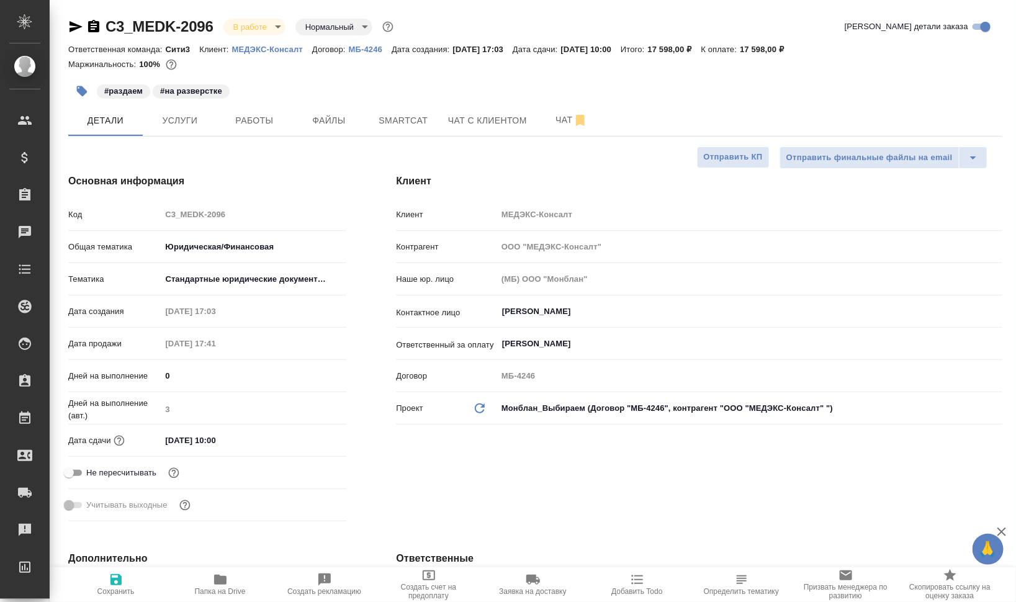
type textarea "x"
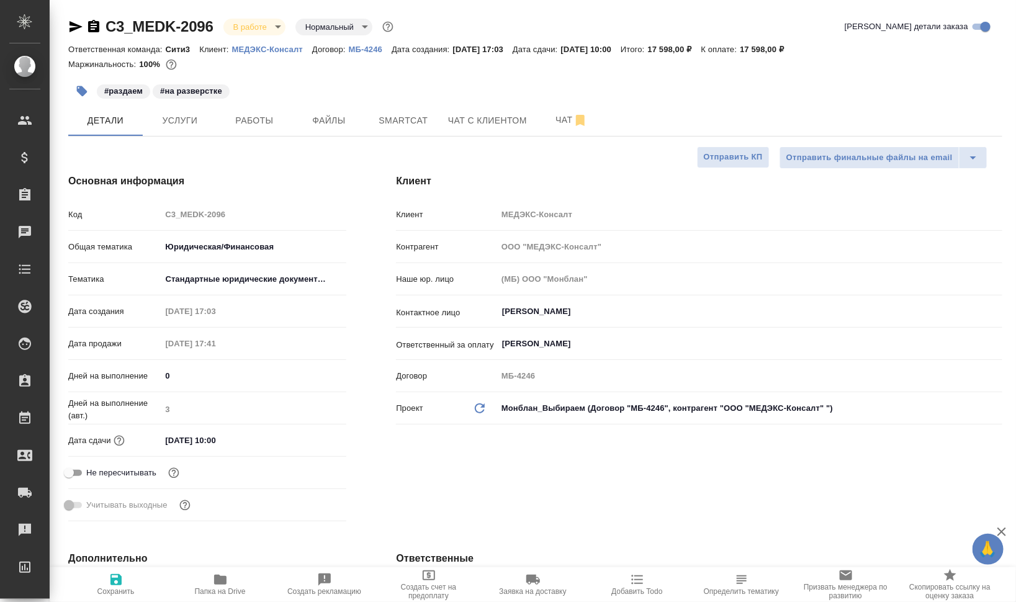
type textarea "x"
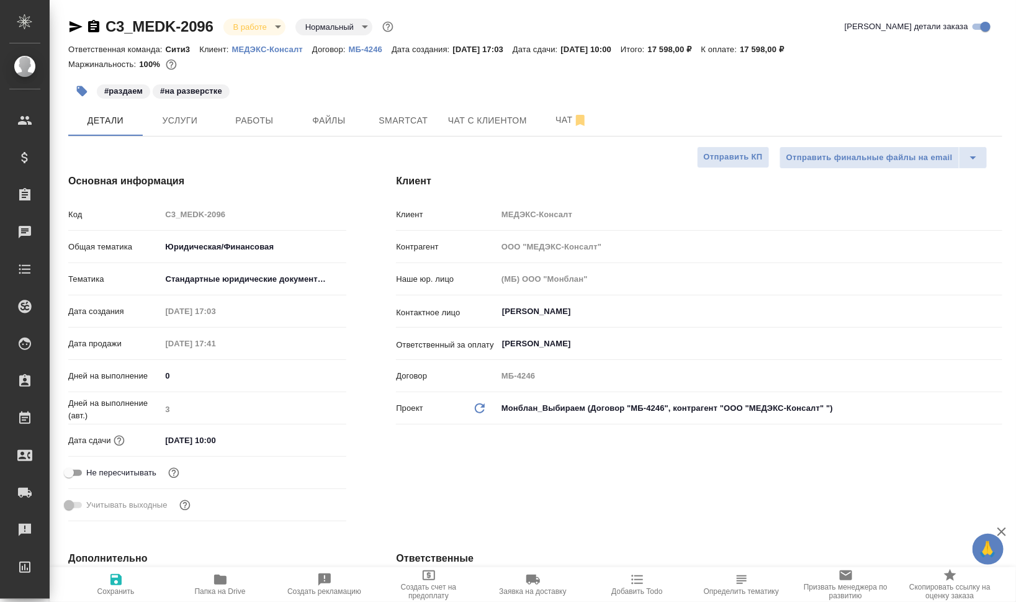
type textarea "x"
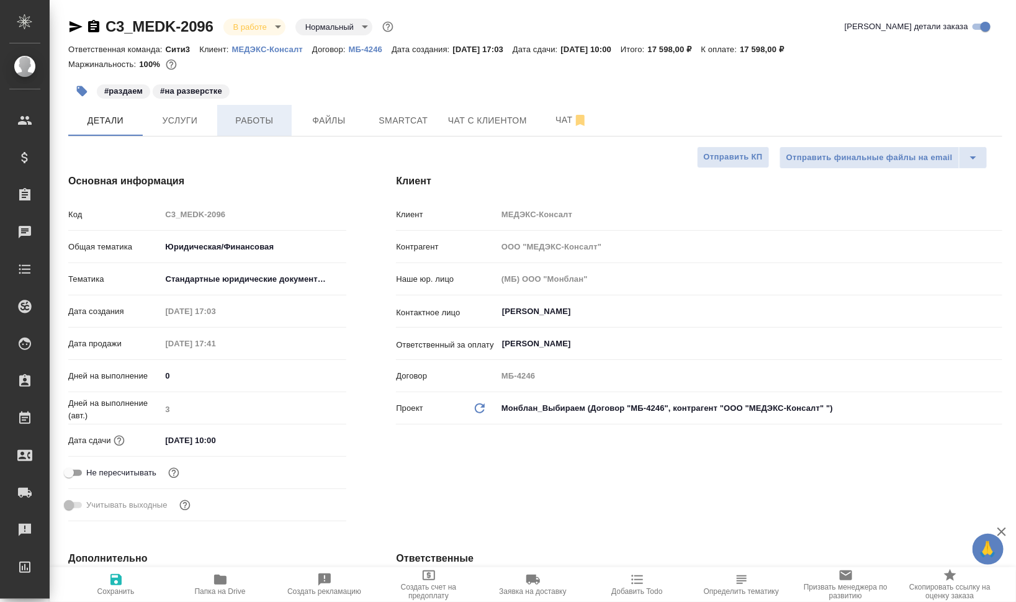
type textarea "x"
click at [248, 119] on span "Работы" at bounding box center [255, 121] width 60 height 16
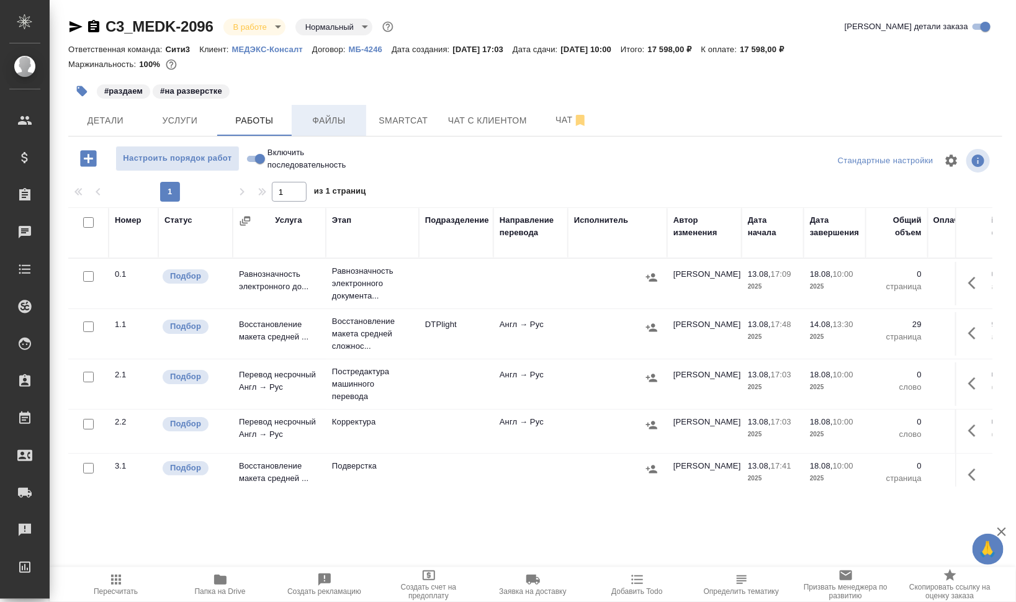
click at [323, 119] on span "Файлы" at bounding box center [329, 121] width 60 height 16
click at [265, 117] on span "Работы" at bounding box center [255, 121] width 60 height 16
click at [264, 117] on span "Работы" at bounding box center [255, 121] width 60 height 16
click at [72, 27] on icon "button" at bounding box center [75, 26] width 15 height 15
click at [426, 122] on span "Smartcat" at bounding box center [404, 121] width 60 height 16
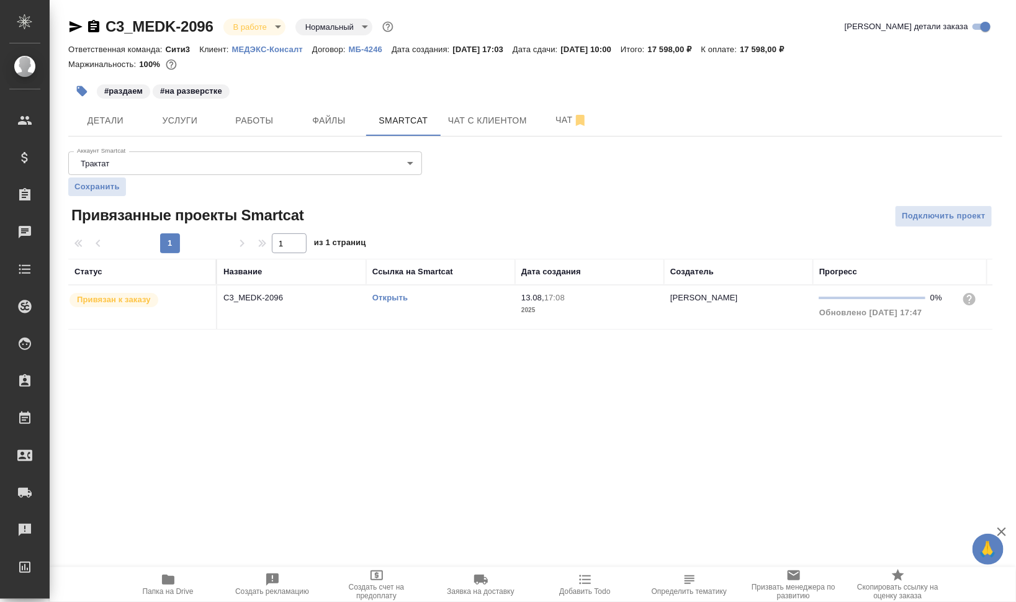
click at [401, 297] on link "Открыть" at bounding box center [390, 297] width 35 height 9
click at [265, 115] on span "Работы" at bounding box center [255, 121] width 60 height 16
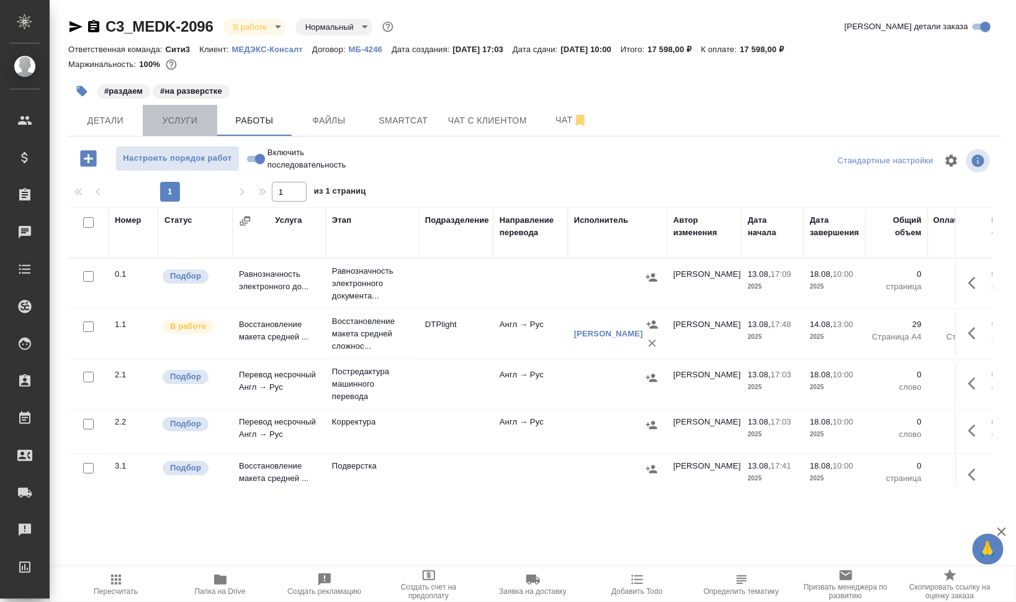
click at [165, 112] on button "Услуги" at bounding box center [180, 120] width 75 height 31
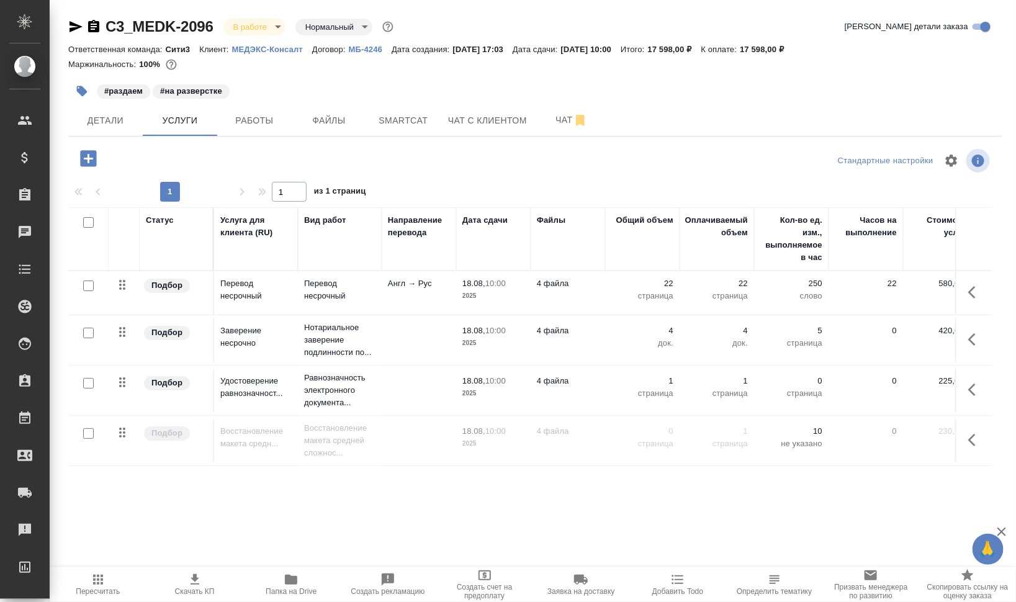
scroll to position [2, 0]
click at [250, 130] on button "Работы" at bounding box center [254, 120] width 75 height 31
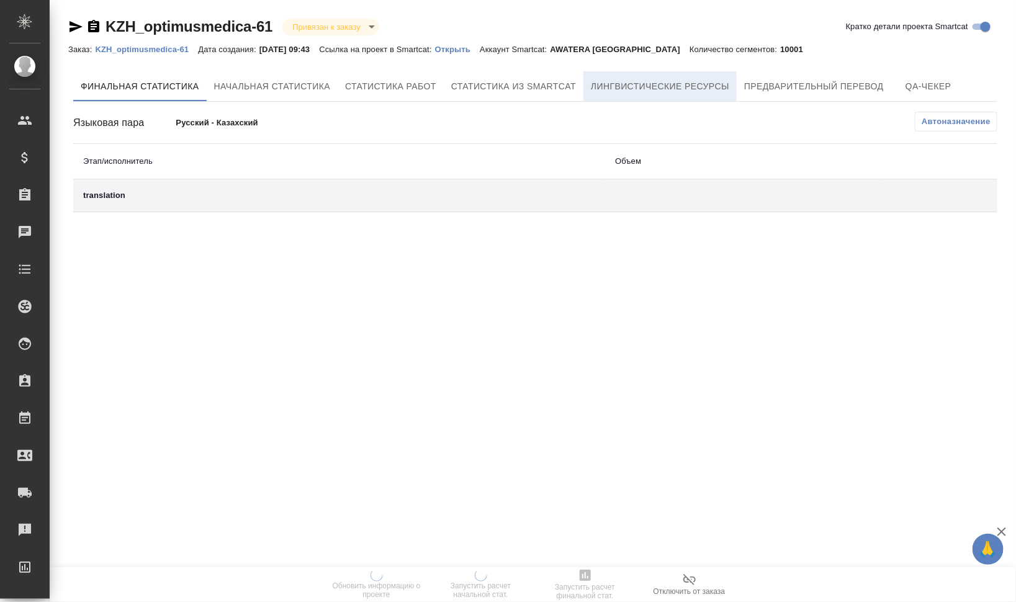
click at [710, 87] on span "Лингвистические ресурсы" at bounding box center [660, 87] width 138 height 16
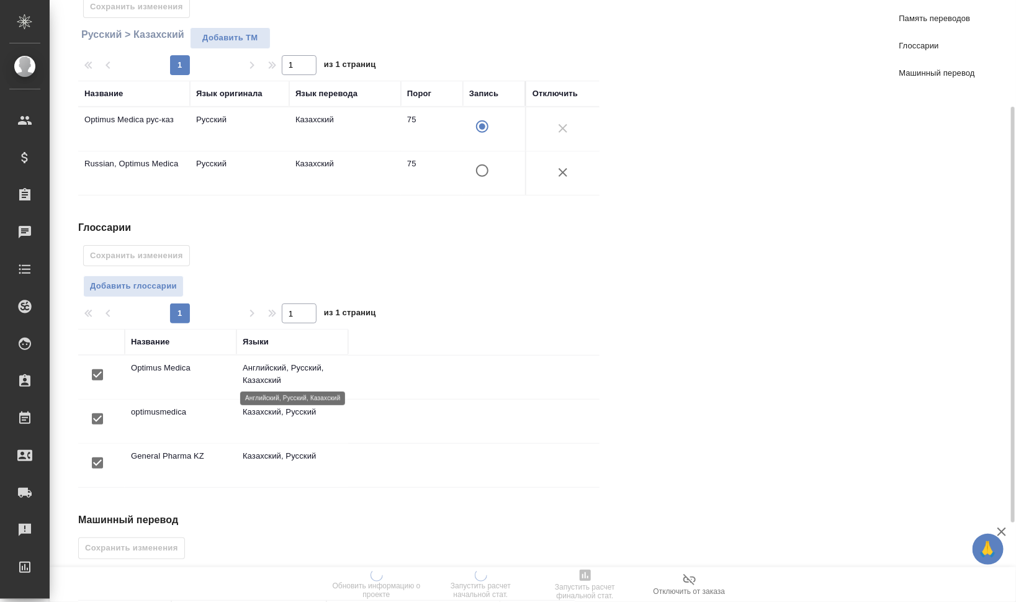
scroll to position [269, 0]
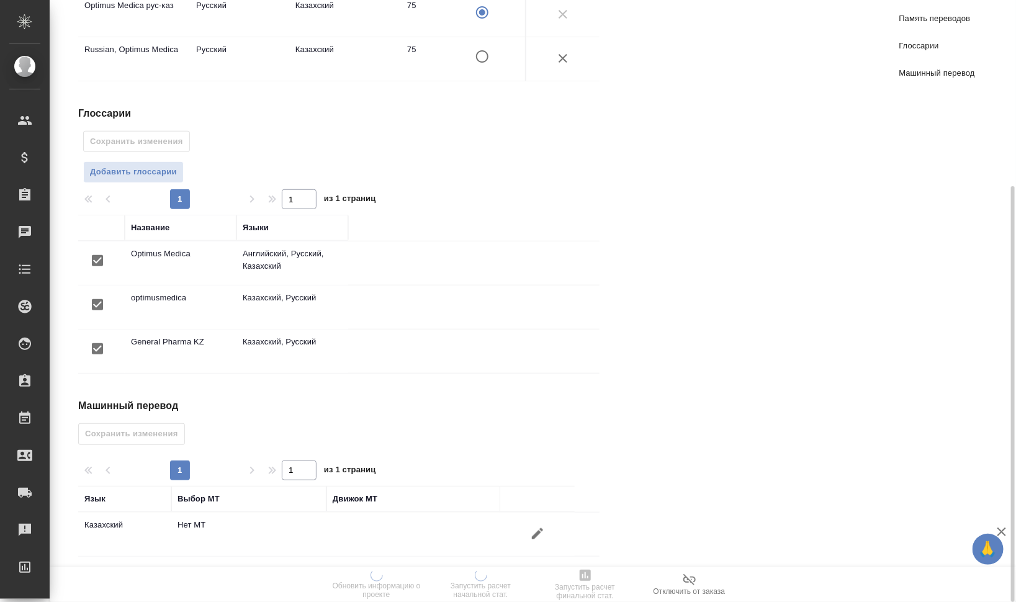
click at [544, 530] on icon "button" at bounding box center [537, 534] width 15 height 15
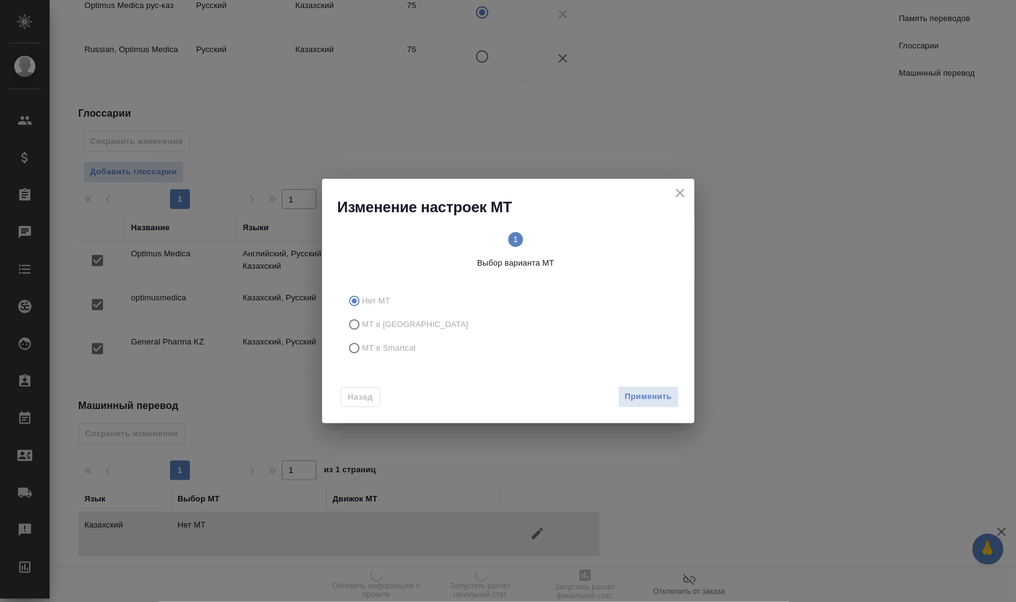
click at [376, 351] on span "МТ в Smartcat" at bounding box center [390, 348] width 54 height 12
click at [363, 351] on input "МТ в Smartcat" at bounding box center [353, 349] width 20 height 24
radio input "true"
click at [598, 245] on circle at bounding box center [598, 239] width 15 height 15
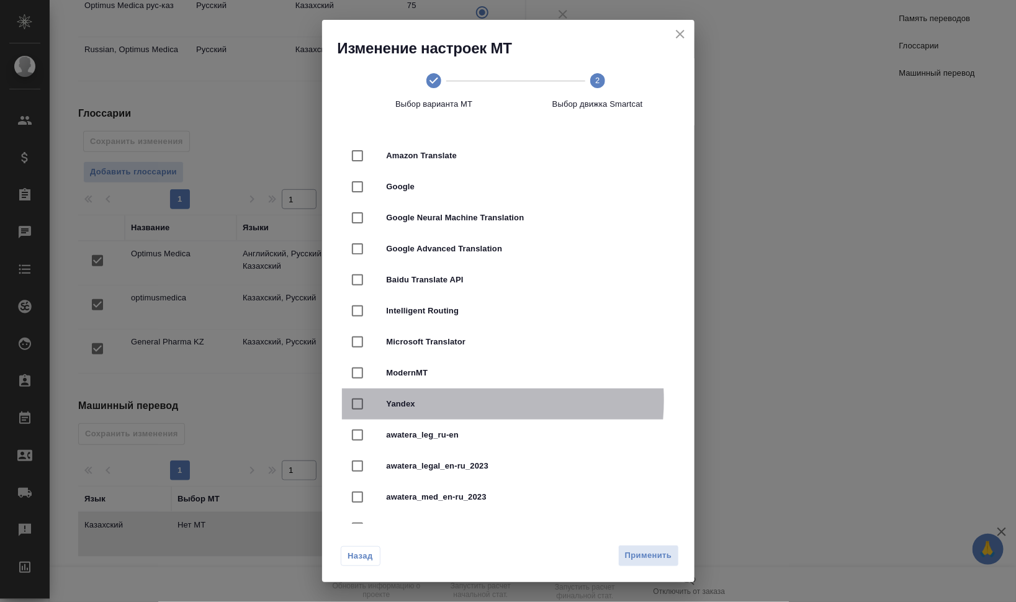
click at [444, 401] on span "Yandex" at bounding box center [526, 404] width 278 height 12
checkbox input "true"
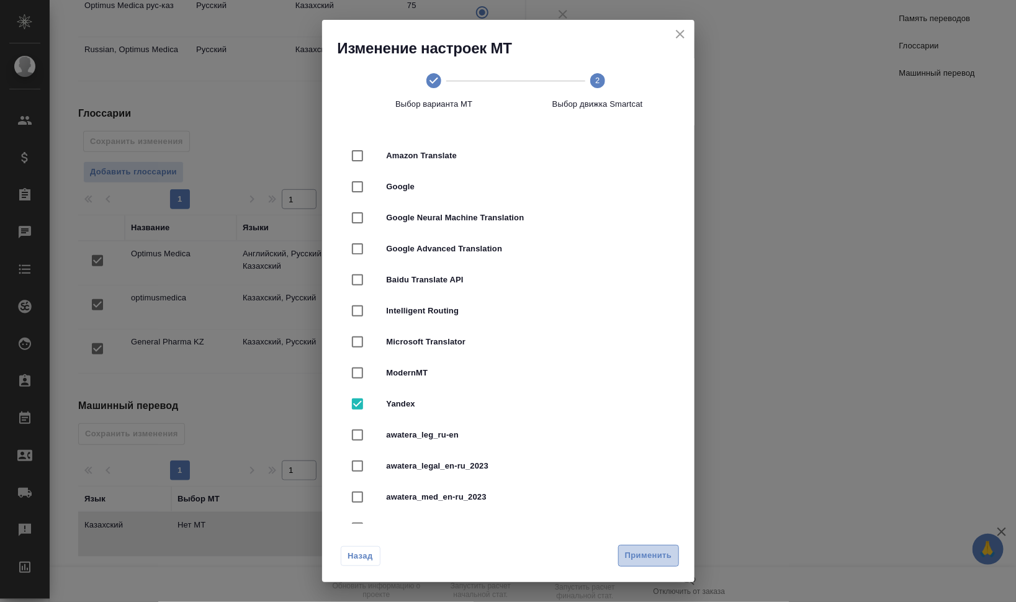
click at [641, 548] on button "Применить" at bounding box center [648, 556] width 61 height 22
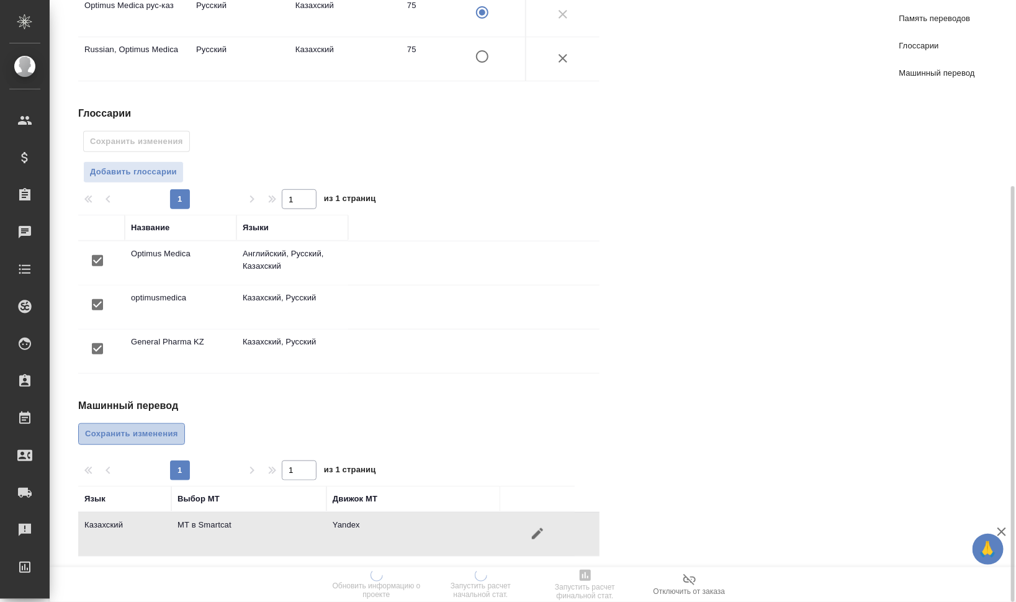
click at [101, 427] on span "Сохранить изменения" at bounding box center [131, 434] width 93 height 14
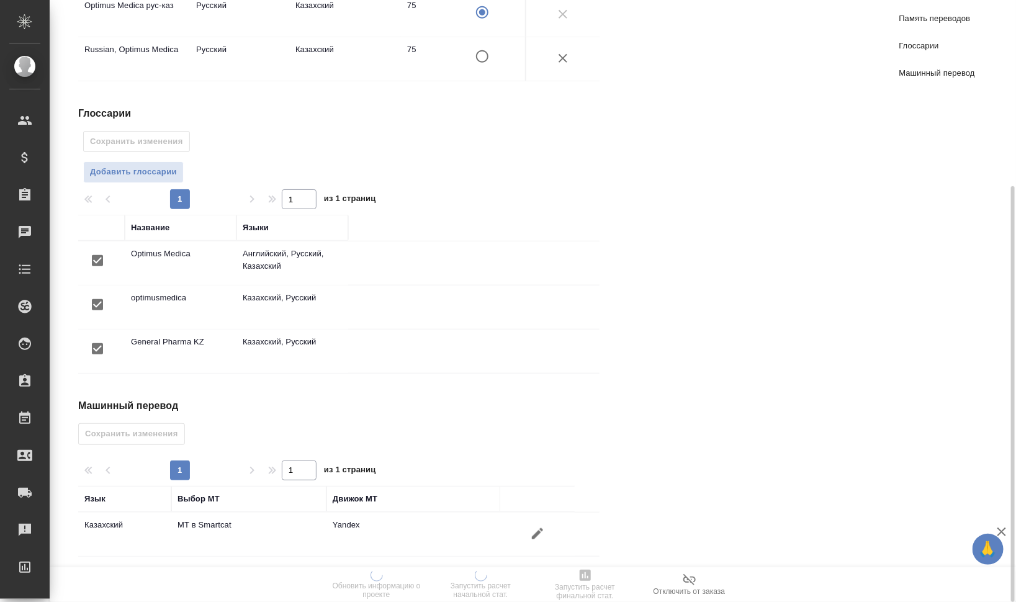
scroll to position [0, 0]
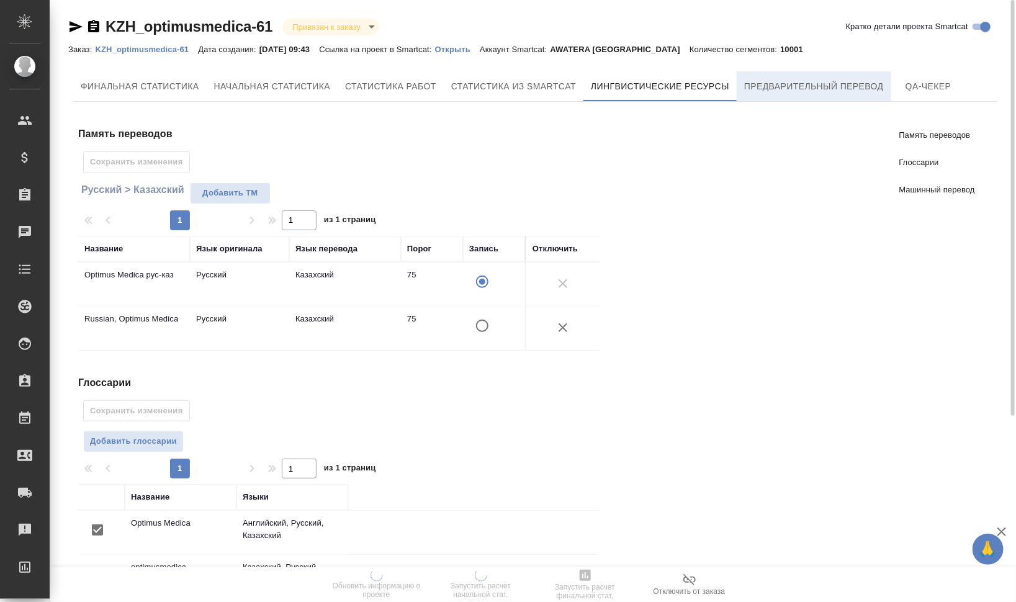
click at [795, 86] on span "Предварительный перевод" at bounding box center [815, 87] width 140 height 16
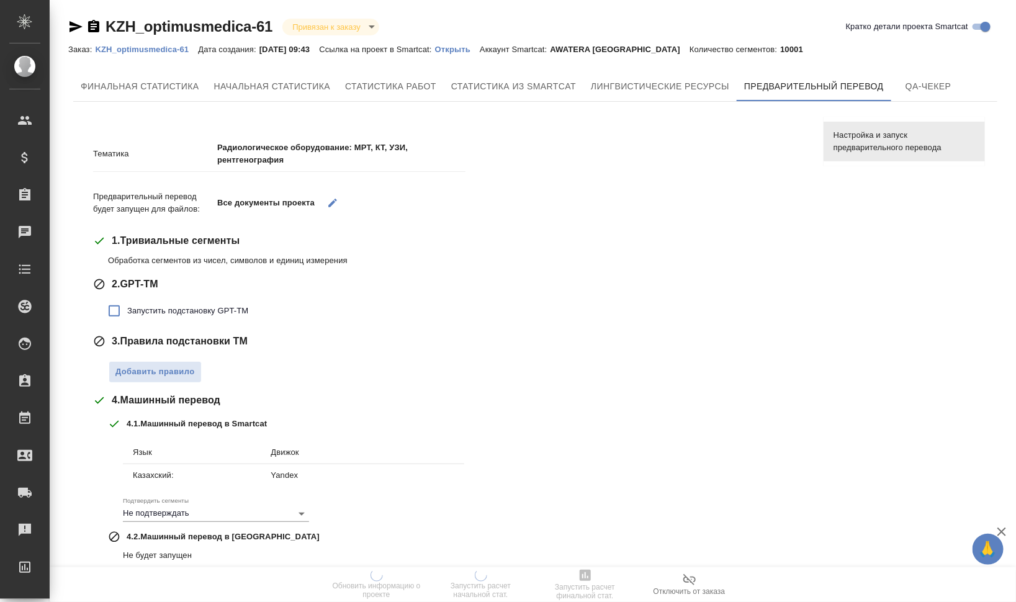
click at [158, 309] on span "Запустить подстановку GPT-TM" at bounding box center [187, 311] width 121 height 12
click at [127, 309] on input "Запустить подстановку GPT-TM" at bounding box center [114, 311] width 26 height 26
checkbox input "true"
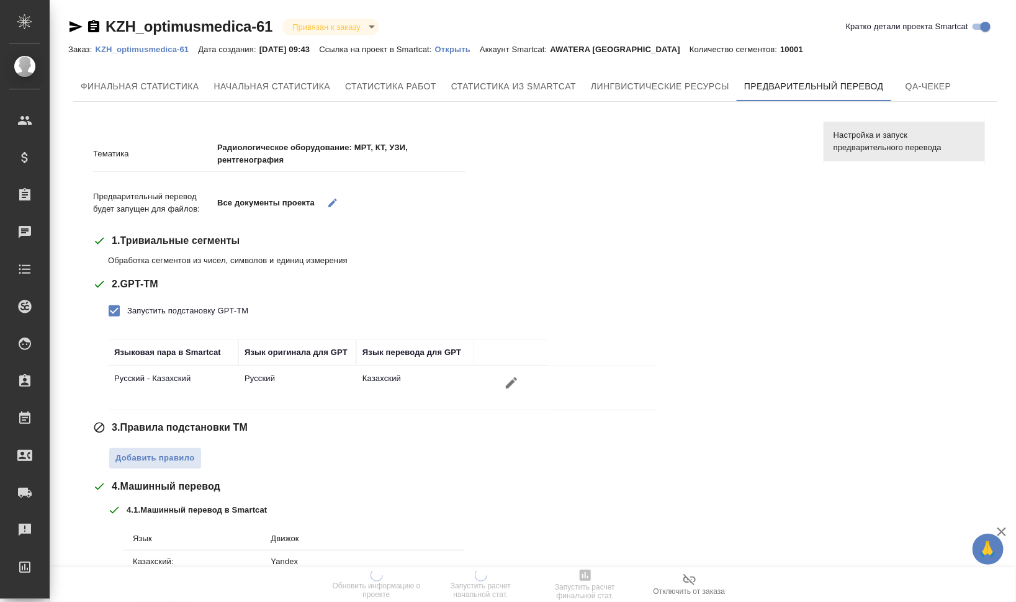
scroll to position [78, 0]
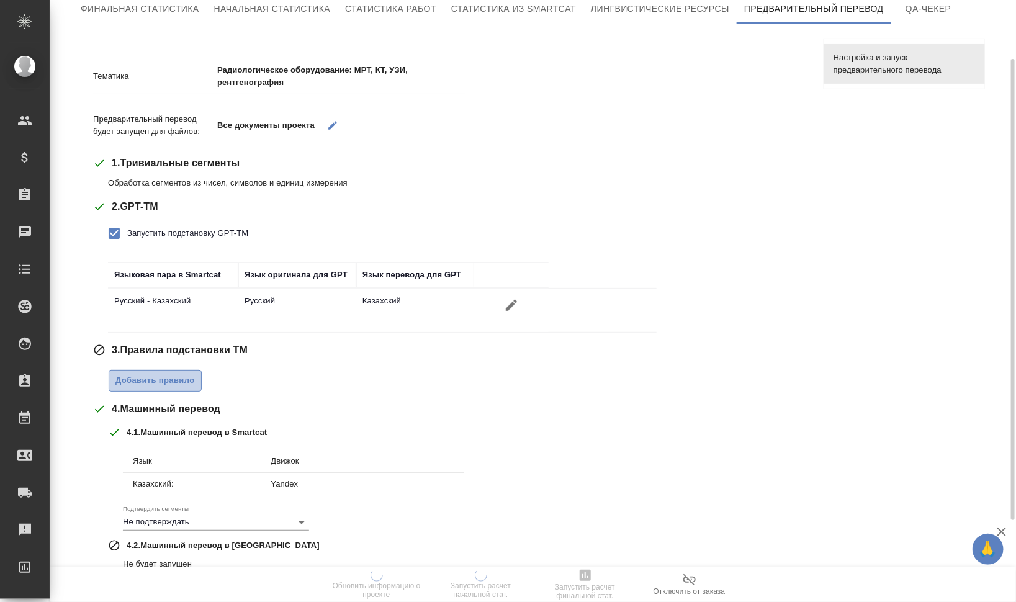
click at [126, 383] on span "Добавить правило" at bounding box center [154, 381] width 79 height 14
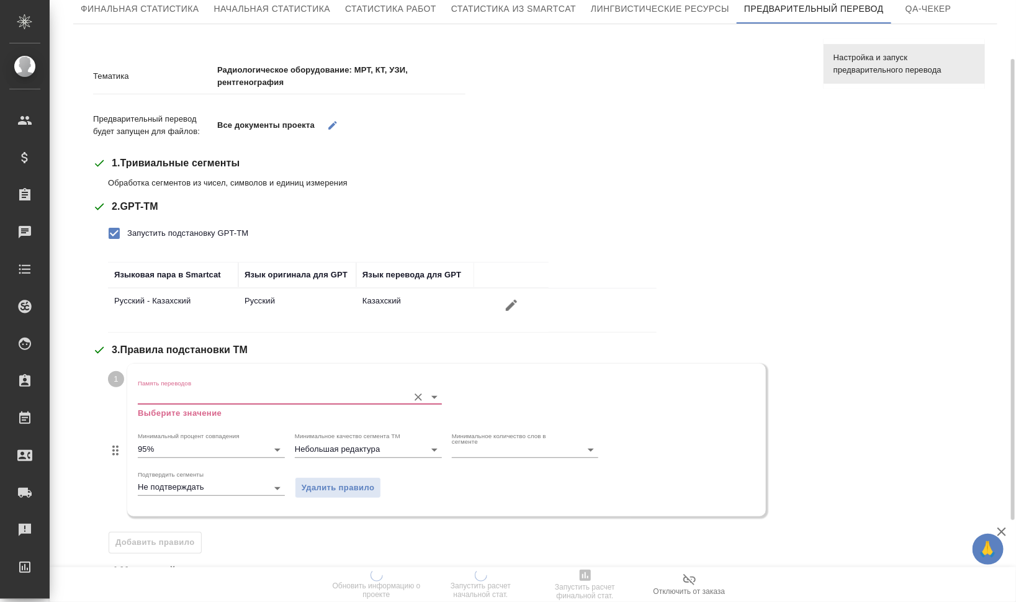
click at [146, 393] on input "Память переводов" at bounding box center [270, 396] width 265 height 15
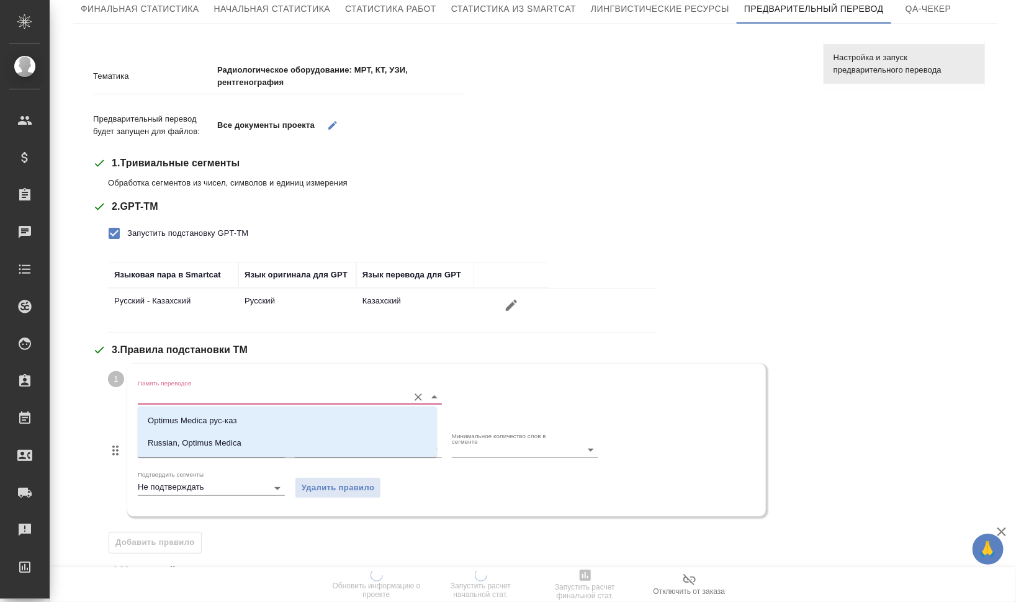
click at [168, 415] on p "Optimus Medica рус-каз" at bounding box center [192, 421] width 89 height 12
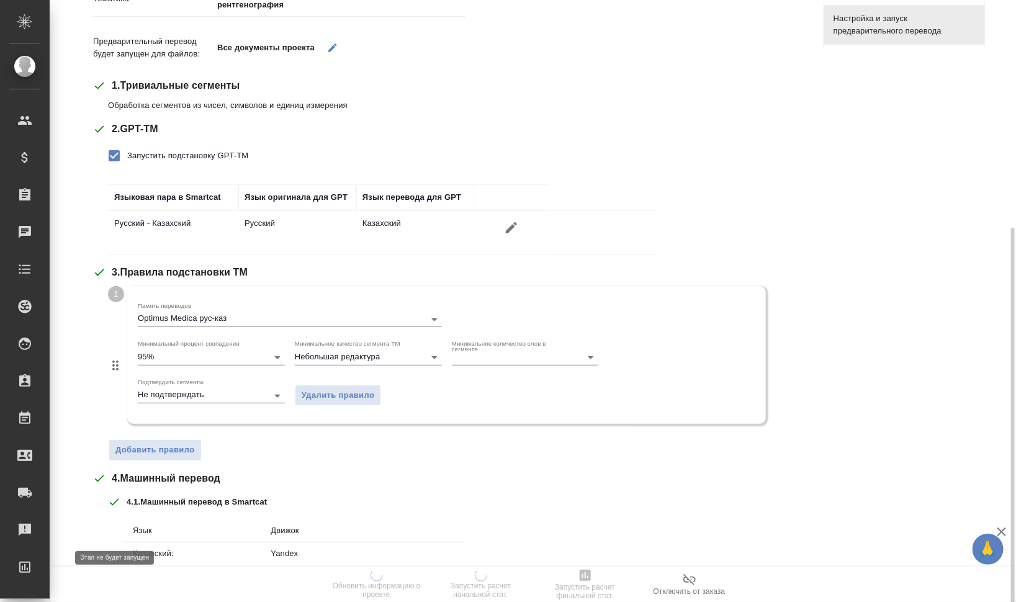
scroll to position [310, 0]
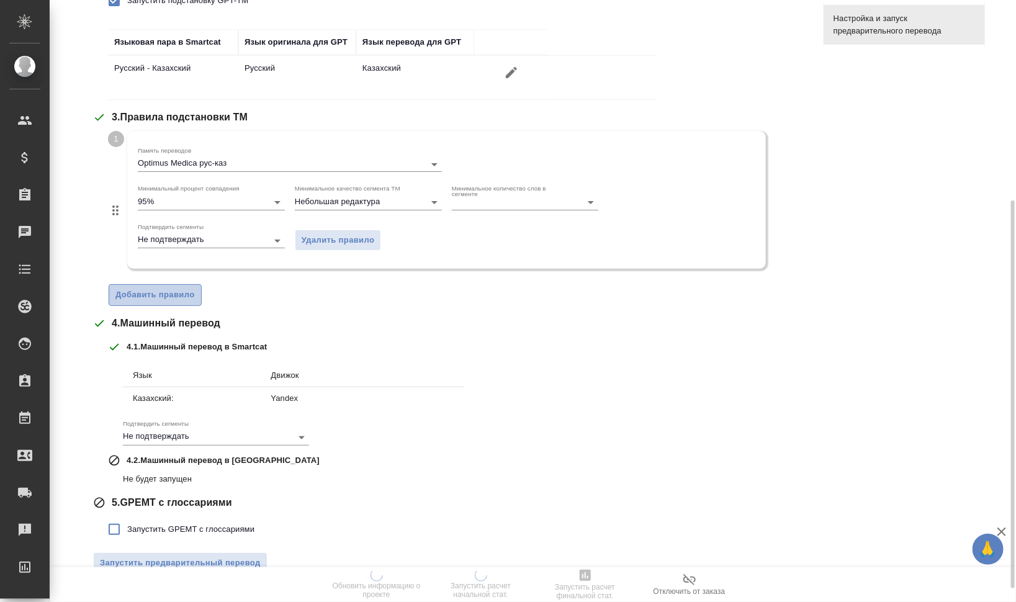
click at [150, 297] on span "Добавить правило" at bounding box center [154, 295] width 79 height 14
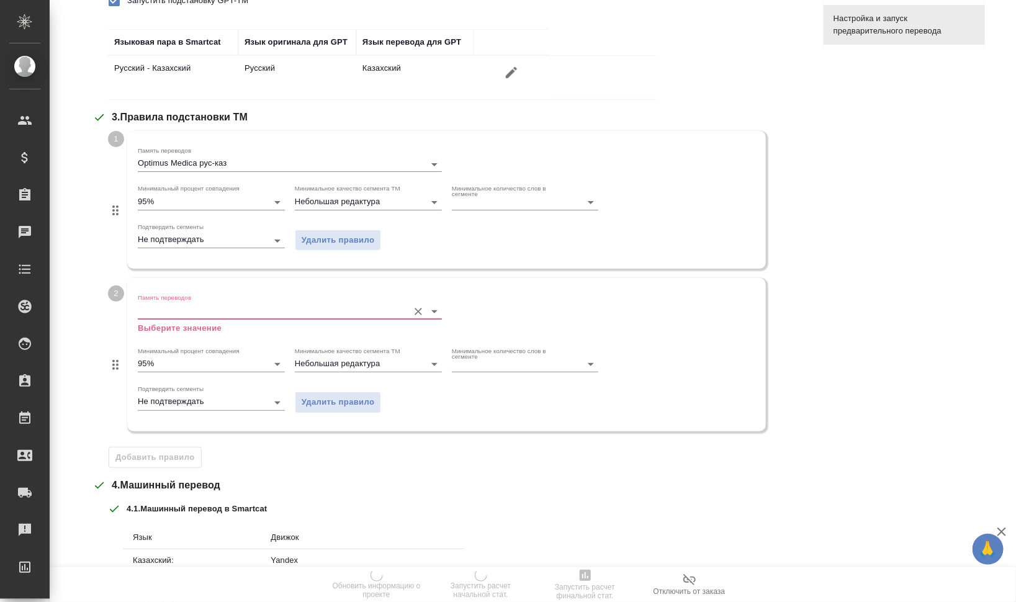
click at [157, 307] on input "Память переводов" at bounding box center [270, 311] width 265 height 15
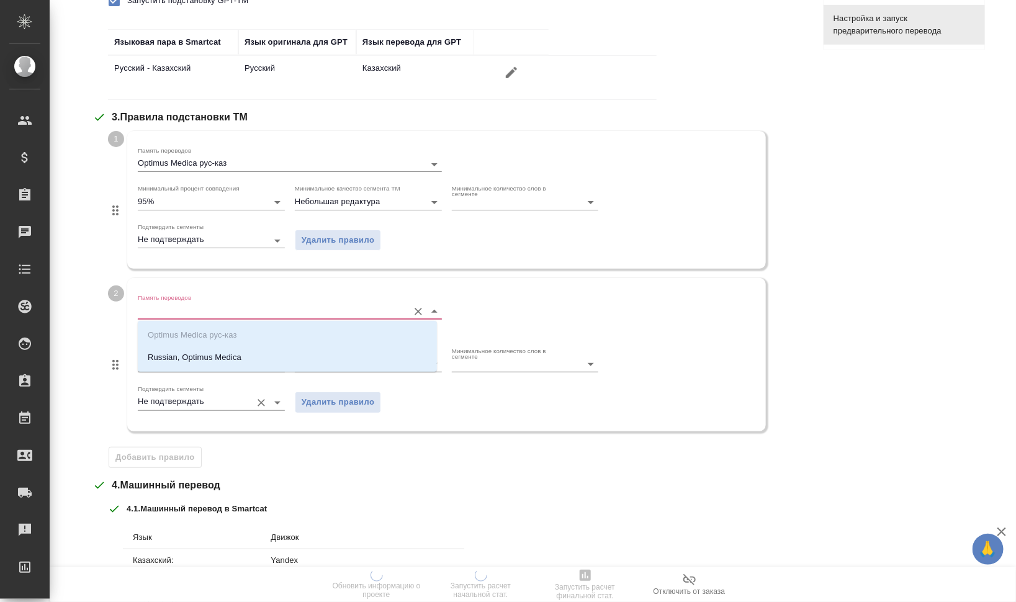
click at [216, 392] on div "Подтвердить сегменты Не подтверждать" at bounding box center [211, 397] width 147 height 25
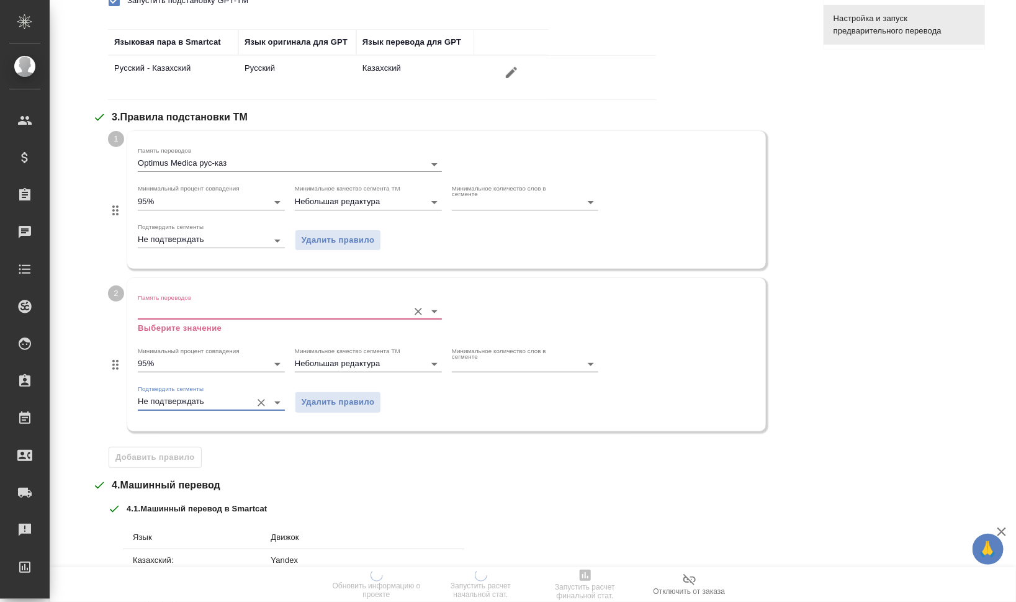
click at [197, 305] on input "Память переводов" at bounding box center [270, 311] width 265 height 15
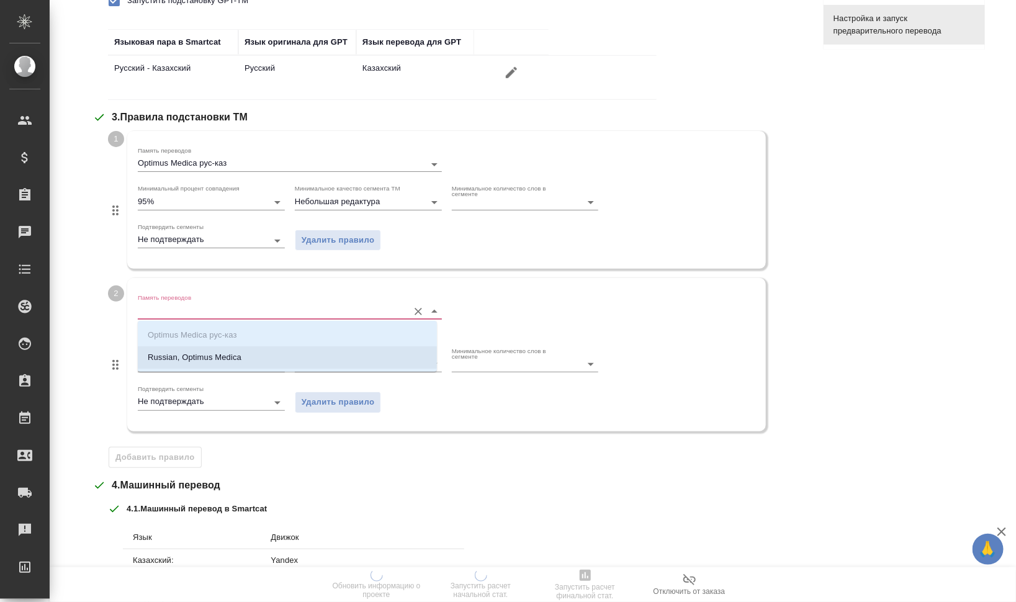
click at [207, 358] on p "Russian, Optimus Medica" at bounding box center [195, 357] width 94 height 12
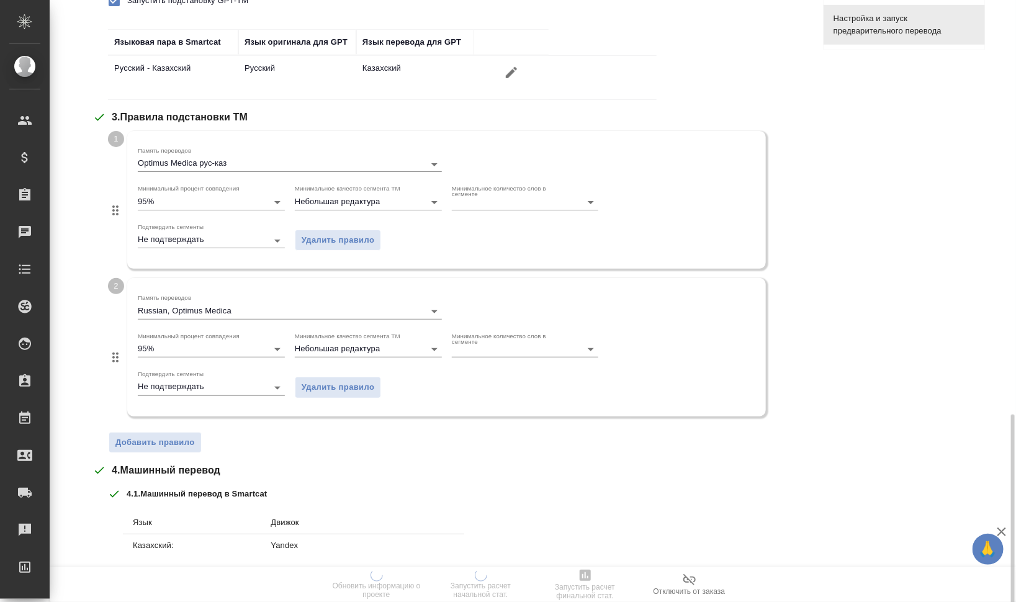
scroll to position [466, 0]
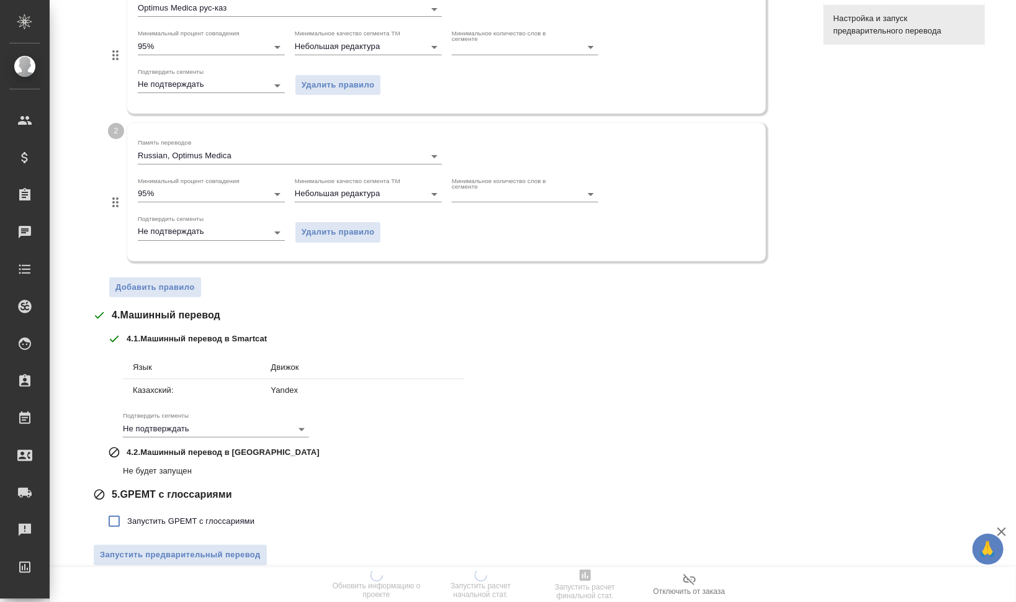
click at [156, 510] on label "Запустить GPEMT с глоссариями" at bounding box center [177, 522] width 153 height 26
click at [127, 510] on input "Запустить GPEMT с глоссариями" at bounding box center [114, 522] width 26 height 26
checkbox input "true"
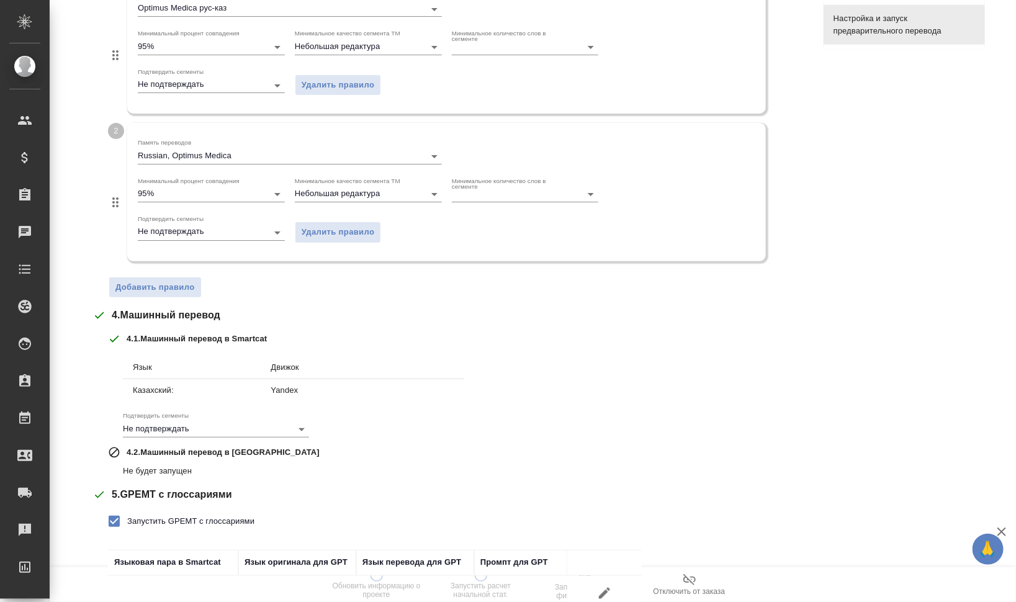
scroll to position [564, 0]
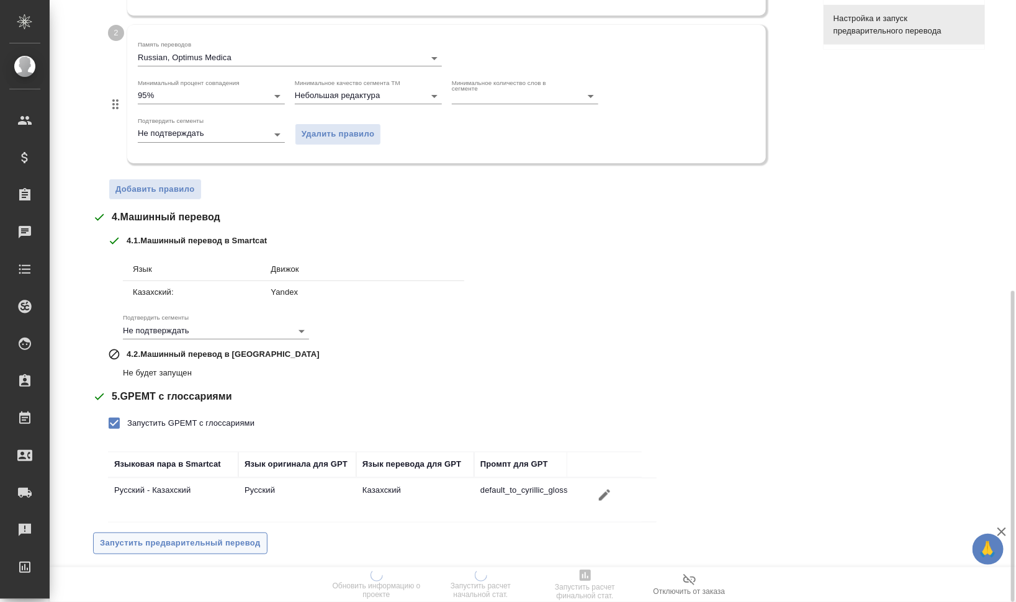
click at [192, 536] on span "Запустить предварительный перевод" at bounding box center [180, 543] width 161 height 14
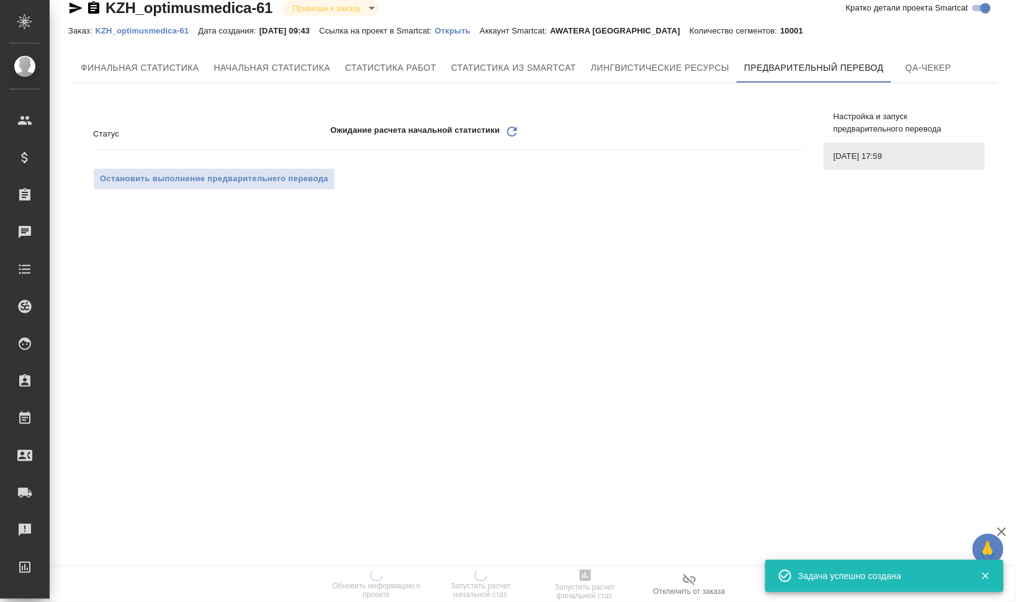
scroll to position [0, 0]
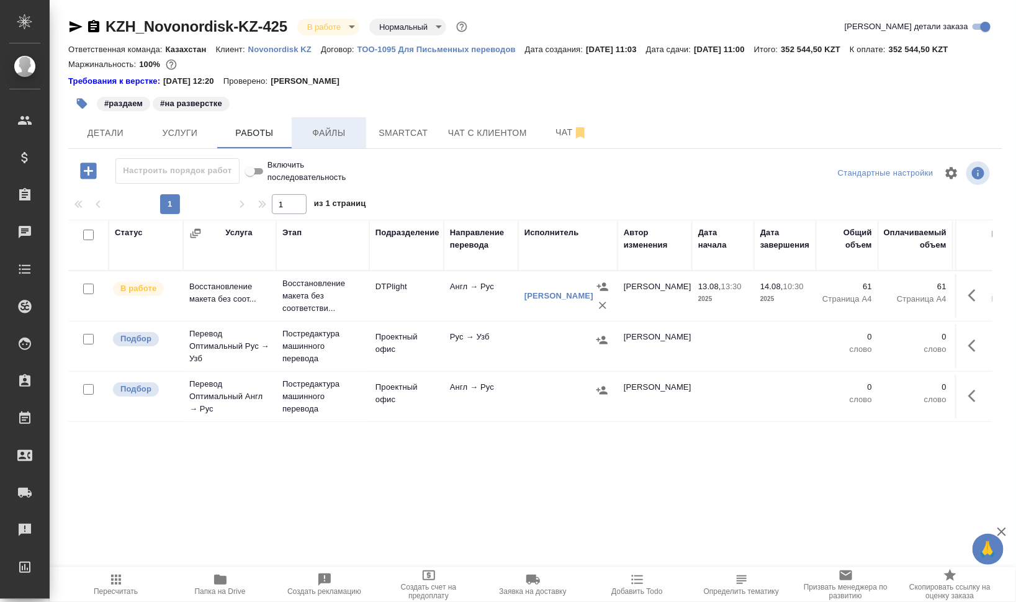
click at [328, 126] on span "Файлы" at bounding box center [329, 133] width 60 height 16
click at [232, 129] on span "Работы" at bounding box center [255, 133] width 60 height 16
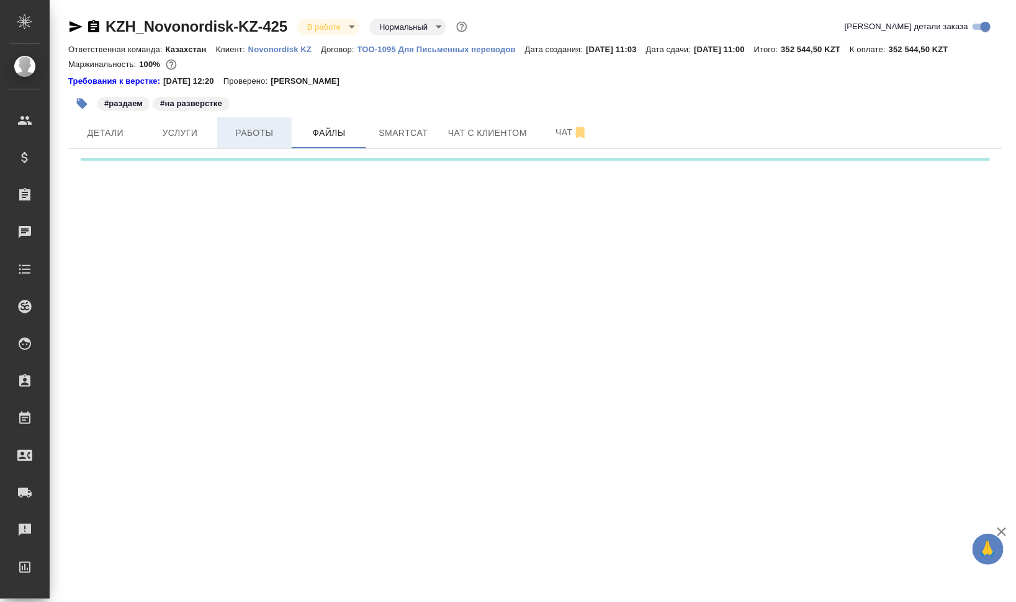
click at [232, 129] on span "Работы" at bounding box center [255, 133] width 60 height 16
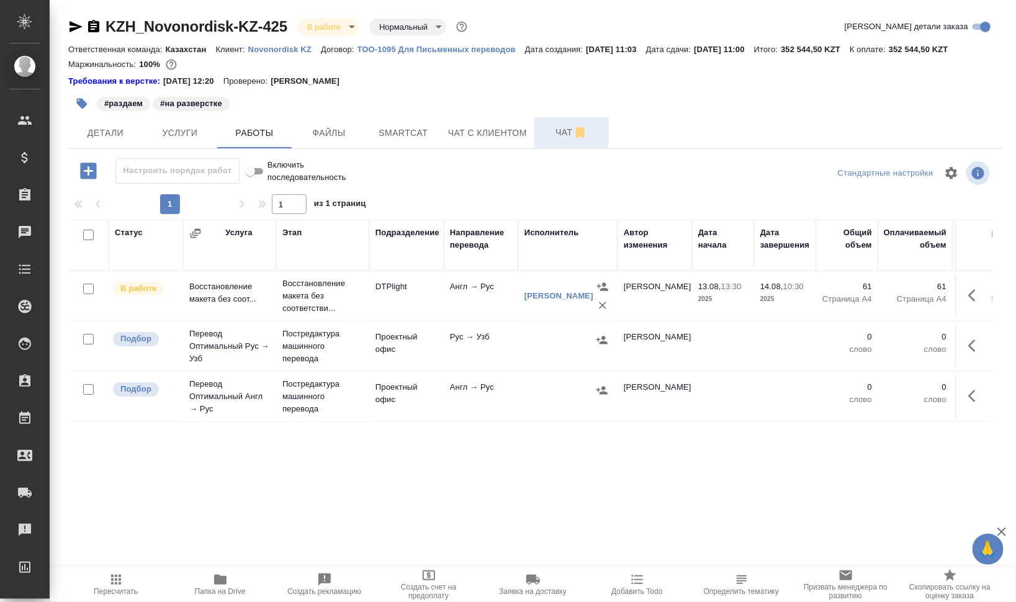
click at [545, 128] on span "Чат" at bounding box center [572, 133] width 60 height 16
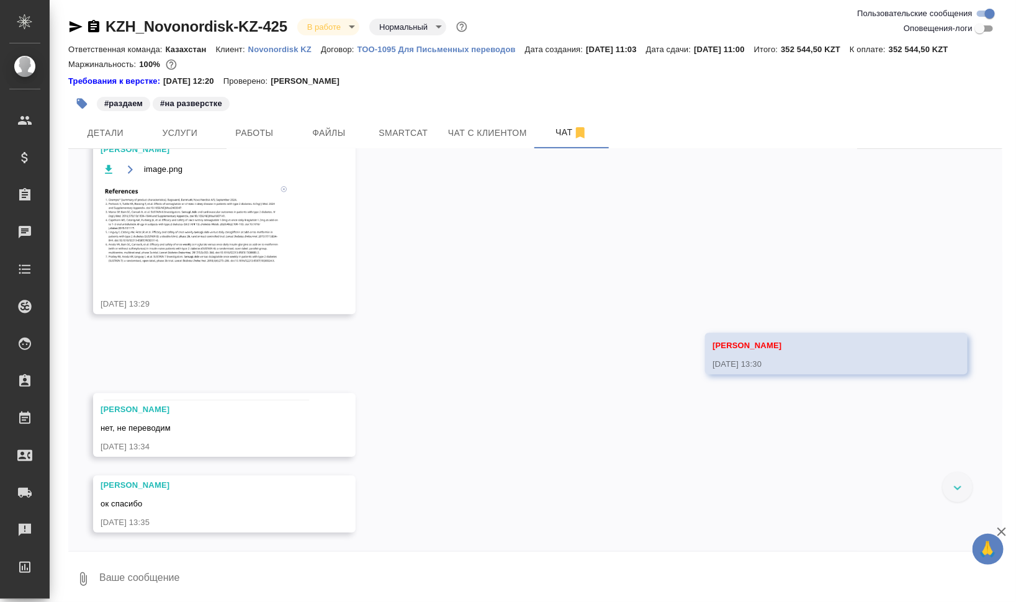
scroll to position [1398, 0]
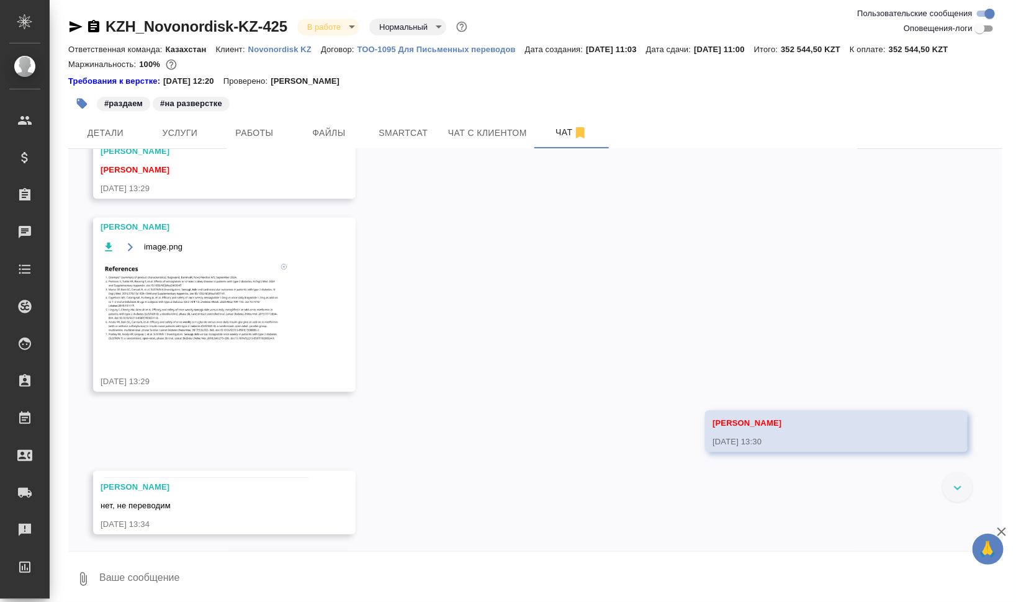
click at [983, 31] on input "Оповещения-логи" at bounding box center [980, 28] width 45 height 15
checkbox input "true"
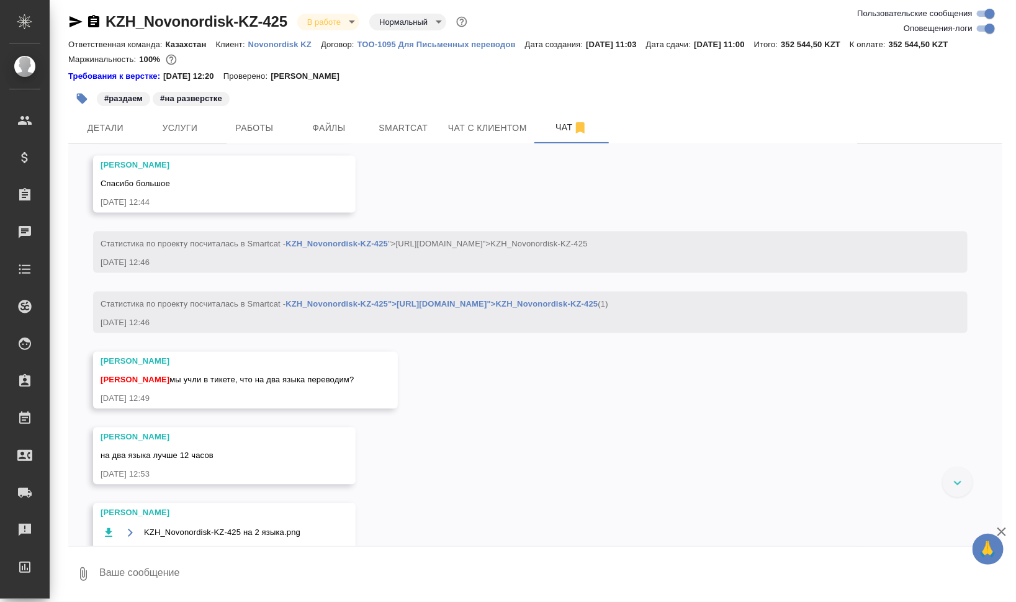
scroll to position [3313, 0]
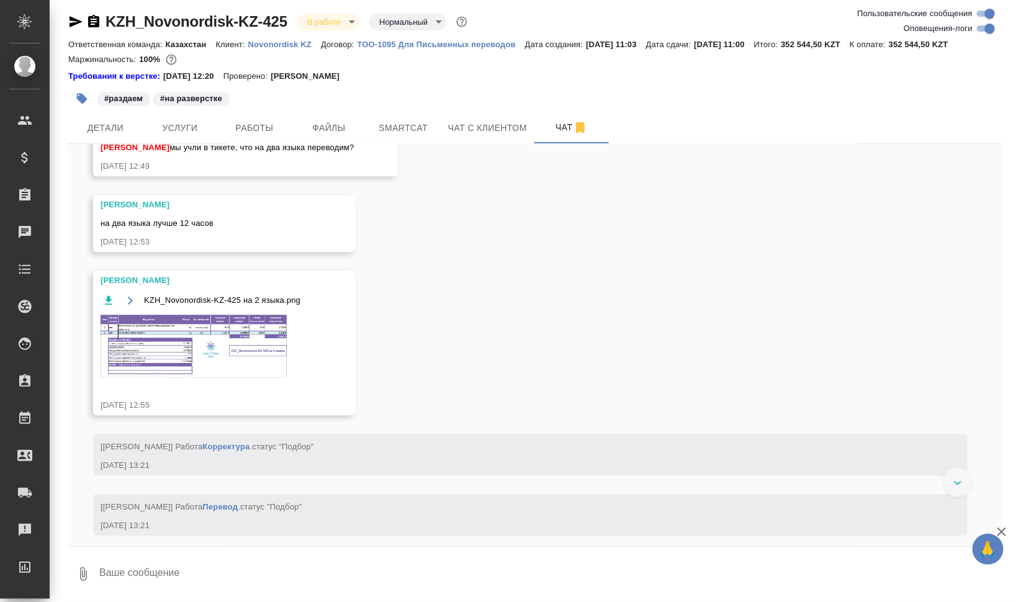
click at [244, 358] on img at bounding box center [194, 346] width 186 height 63
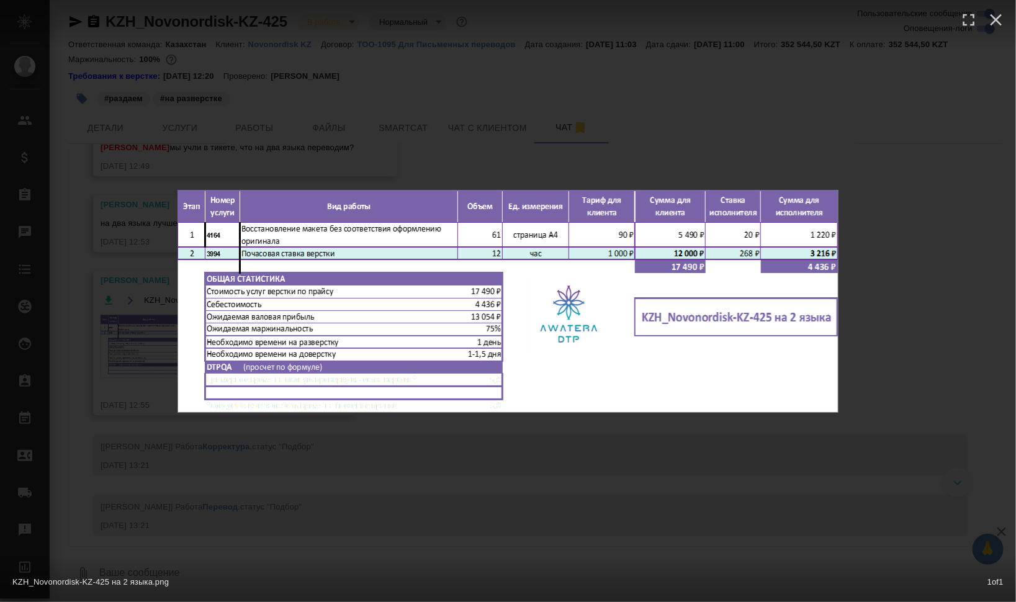
click at [881, 357] on div "KZH_Novonordisk-KZ-425 на 2 языка.png 1 of 1" at bounding box center [508, 301] width 1016 height 602
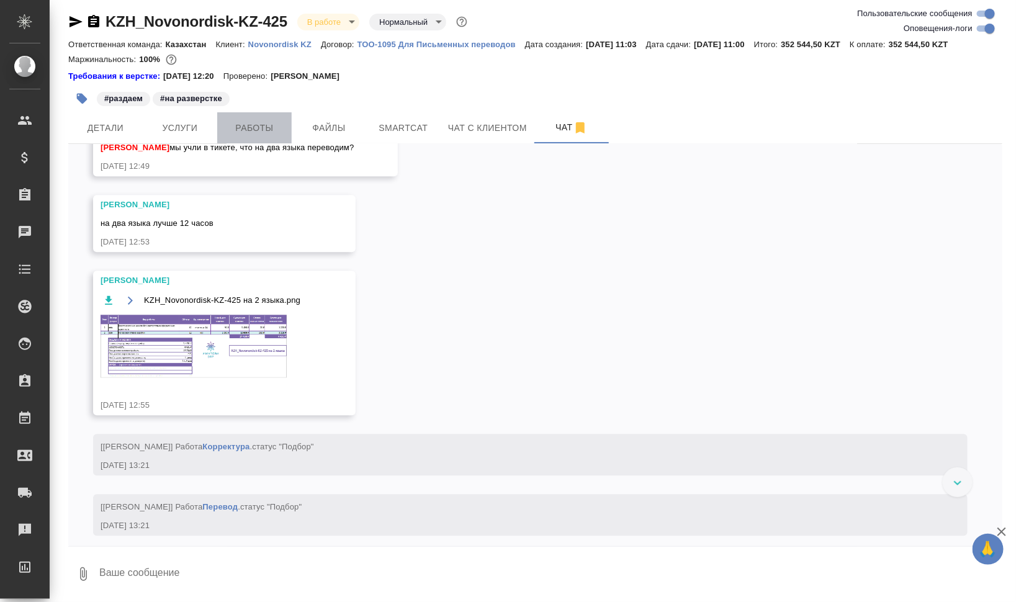
click at [263, 121] on span "Работы" at bounding box center [255, 128] width 60 height 16
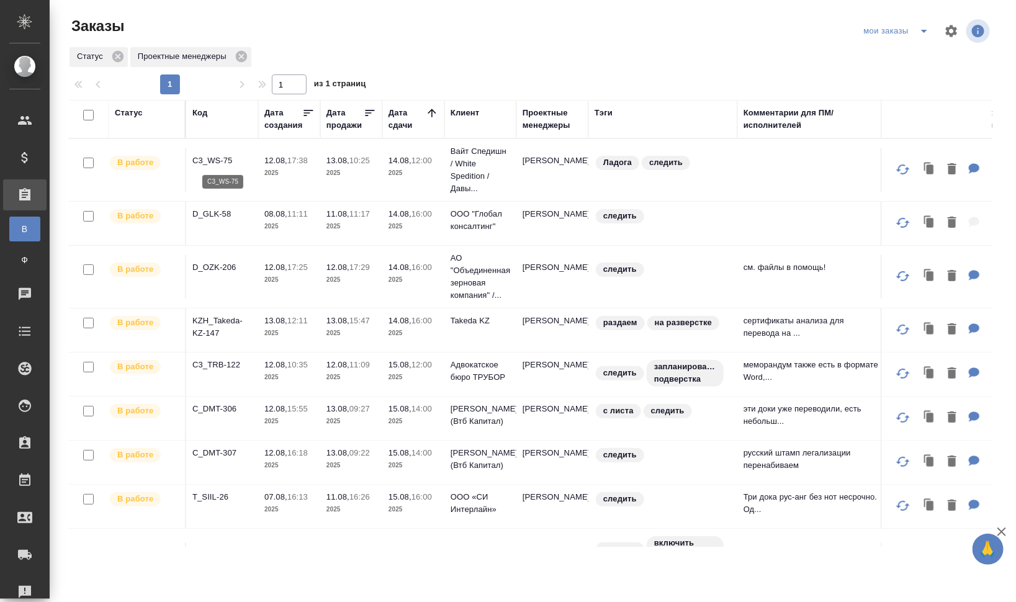
click at [232, 157] on p "C3_WS-75" at bounding box center [222, 161] width 60 height 12
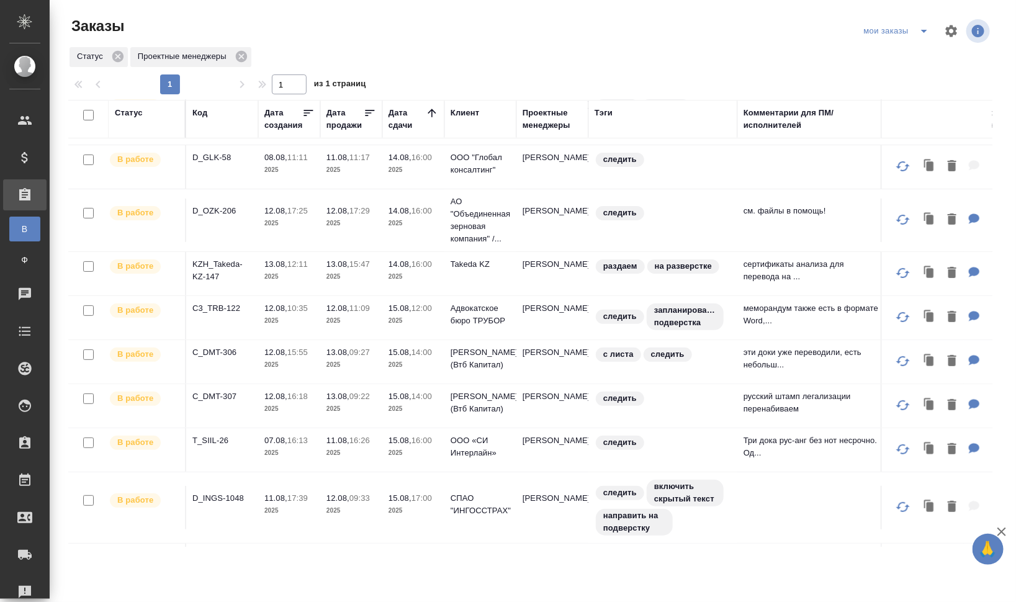
scroll to position [155, 0]
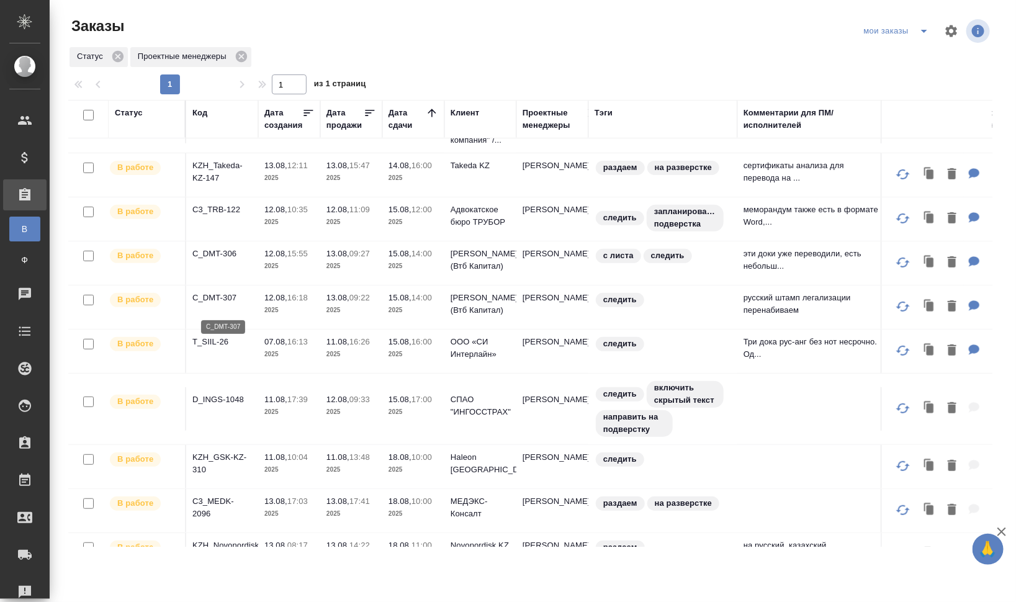
click at [225, 304] on p "C_DMT-307" at bounding box center [222, 298] width 60 height 12
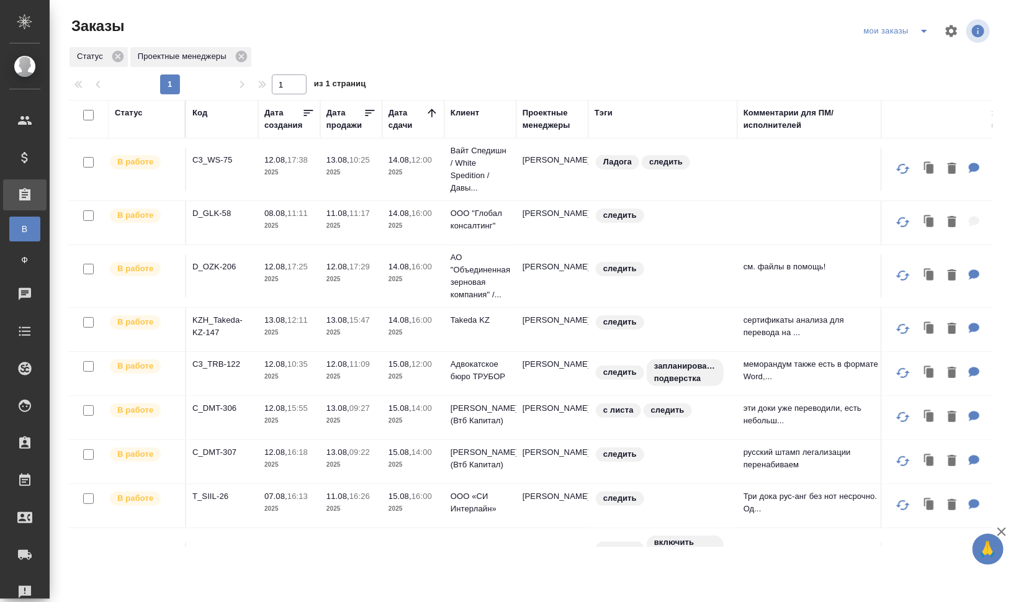
scroll to position [0, 0]
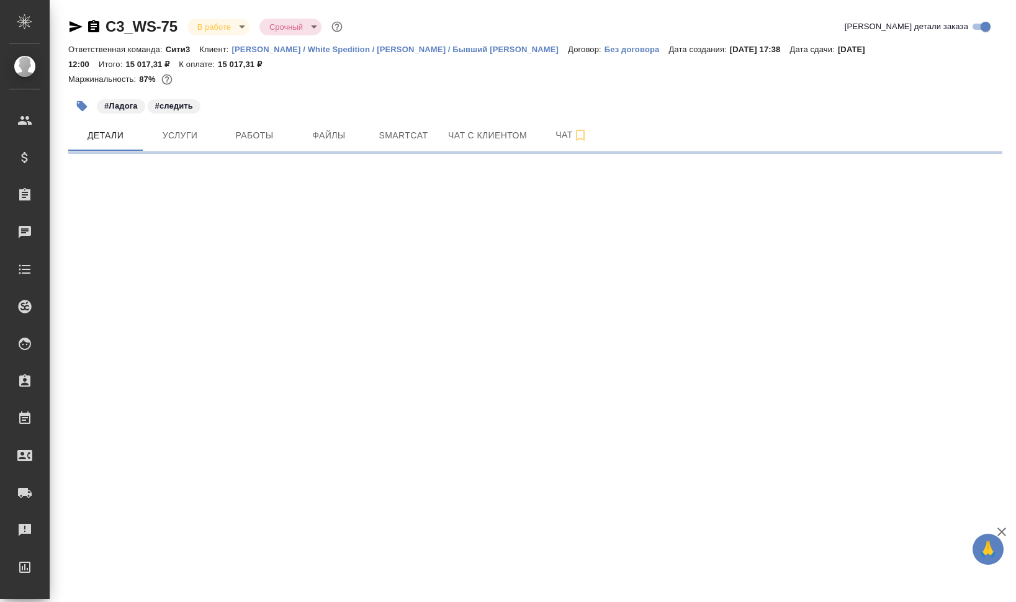
select select "RU"
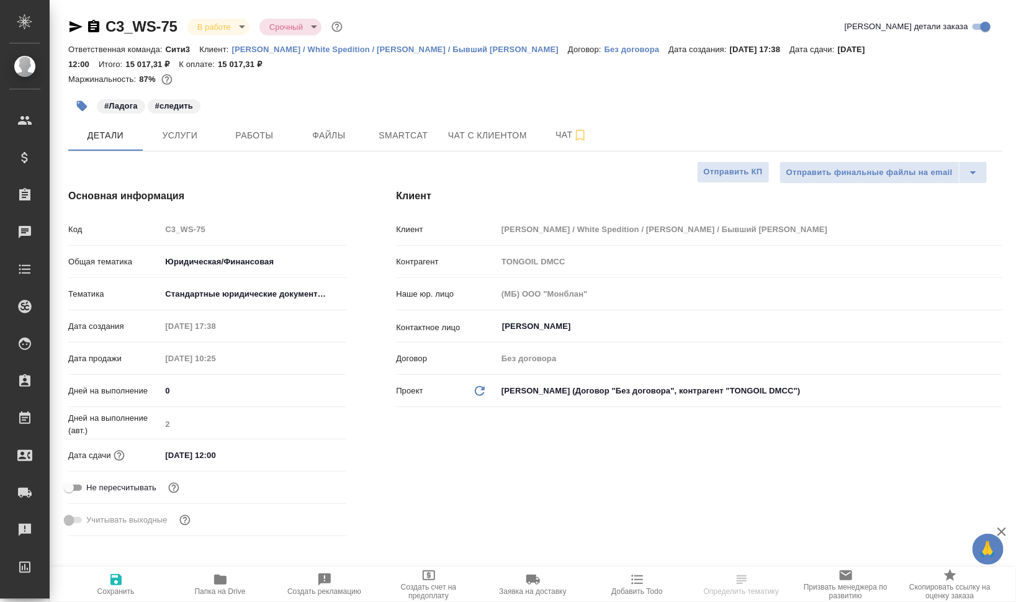
type textarea "x"
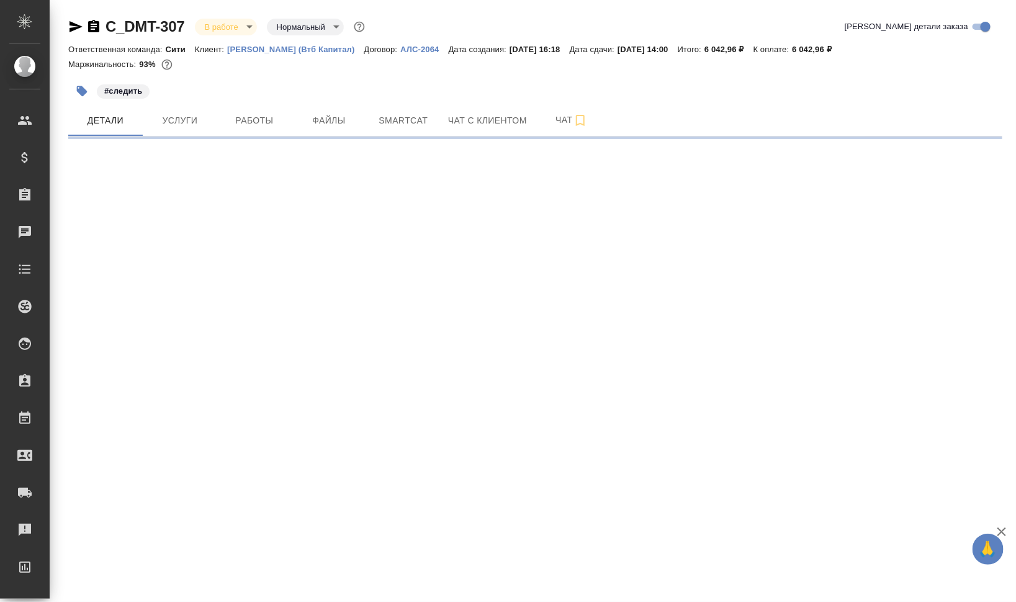
select select "RU"
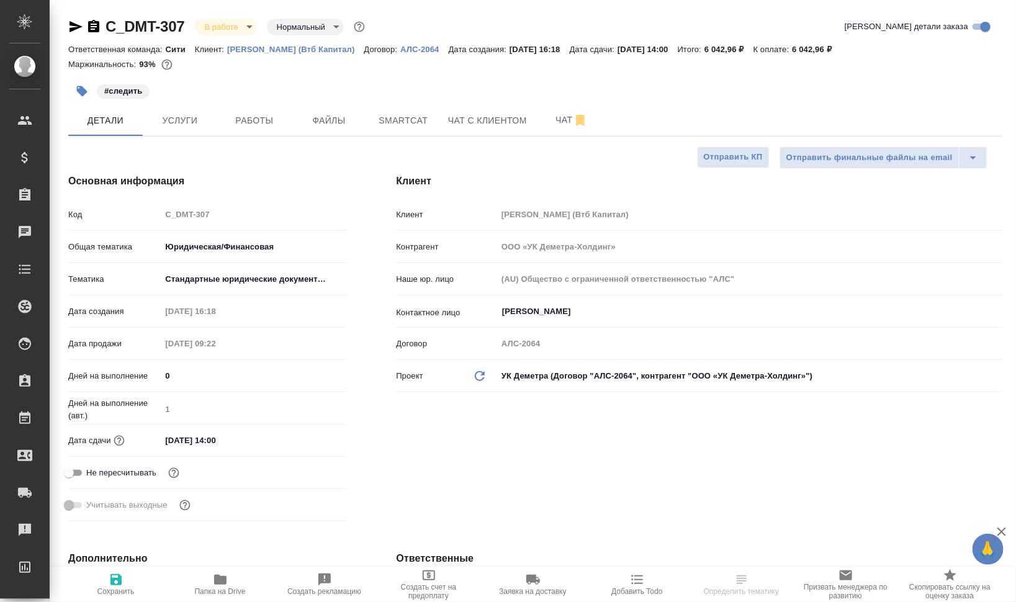
type textarea "x"
type input "[PERSON_NAME]"
type textarea "x"
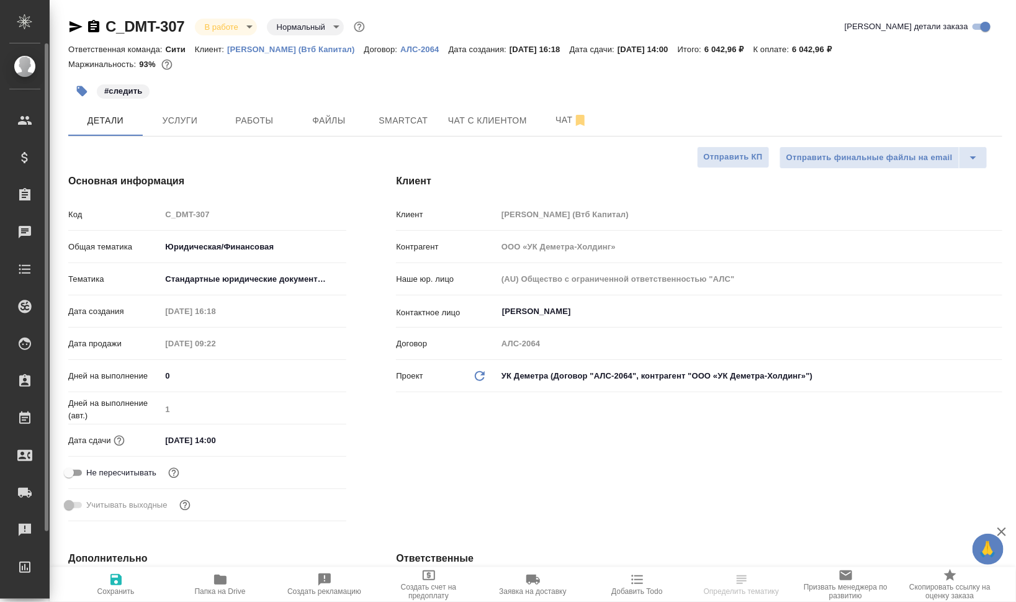
type textarea "x"
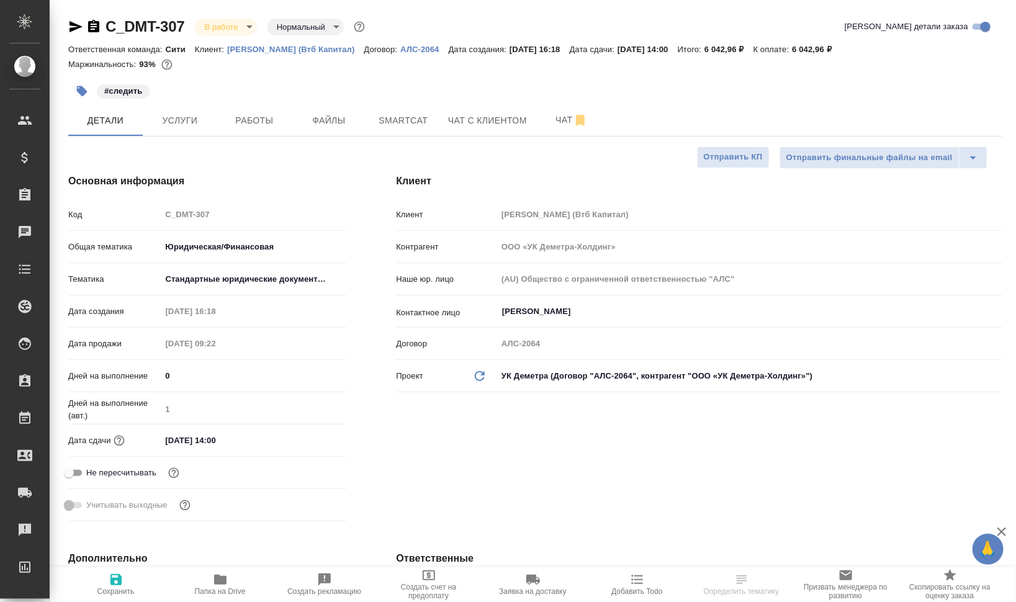
type textarea "x"
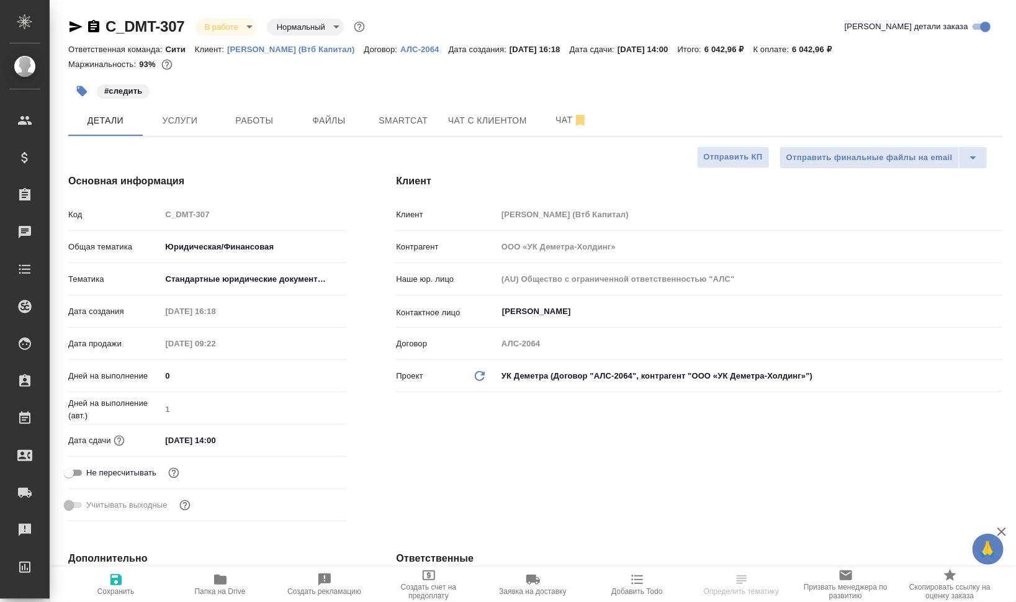
type textarea "x"
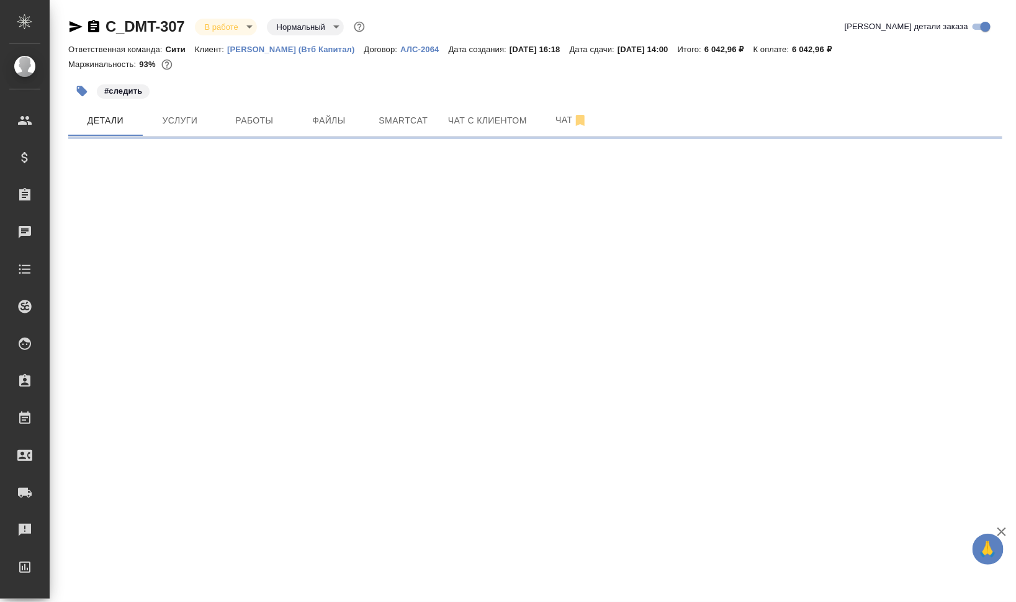
select select "RU"
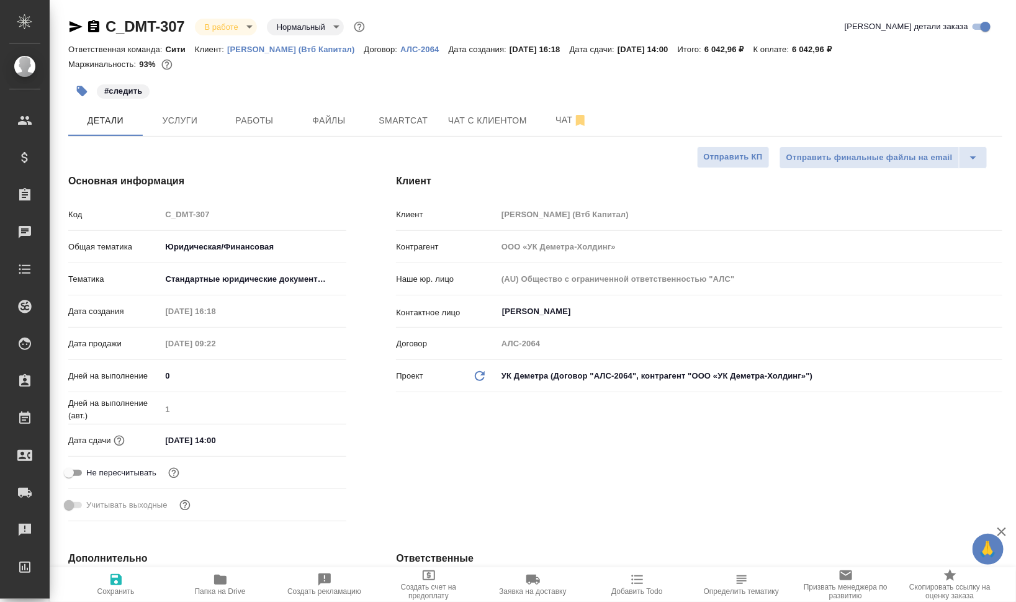
type textarea "x"
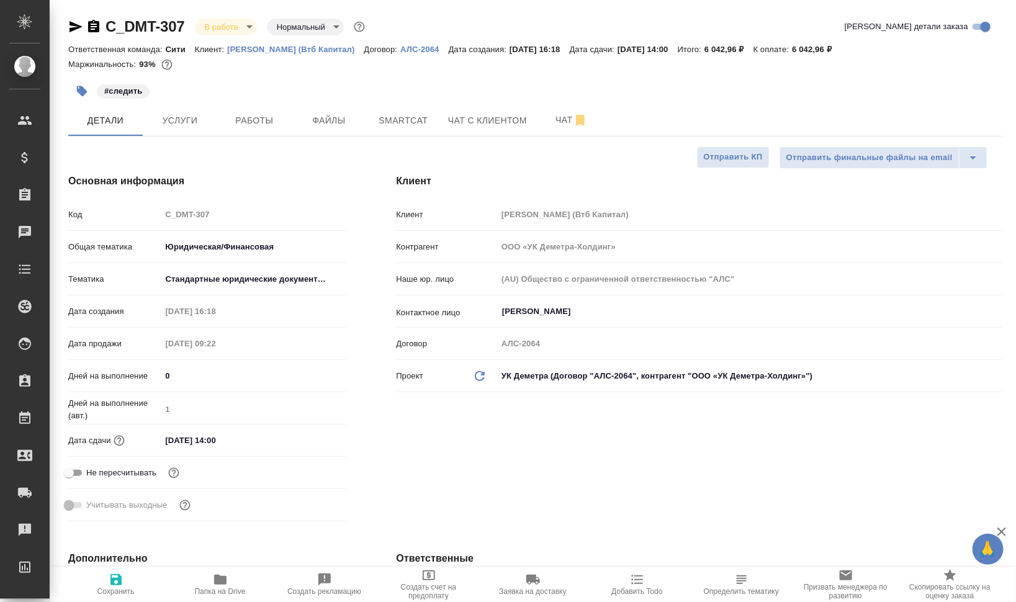
type textarea "x"
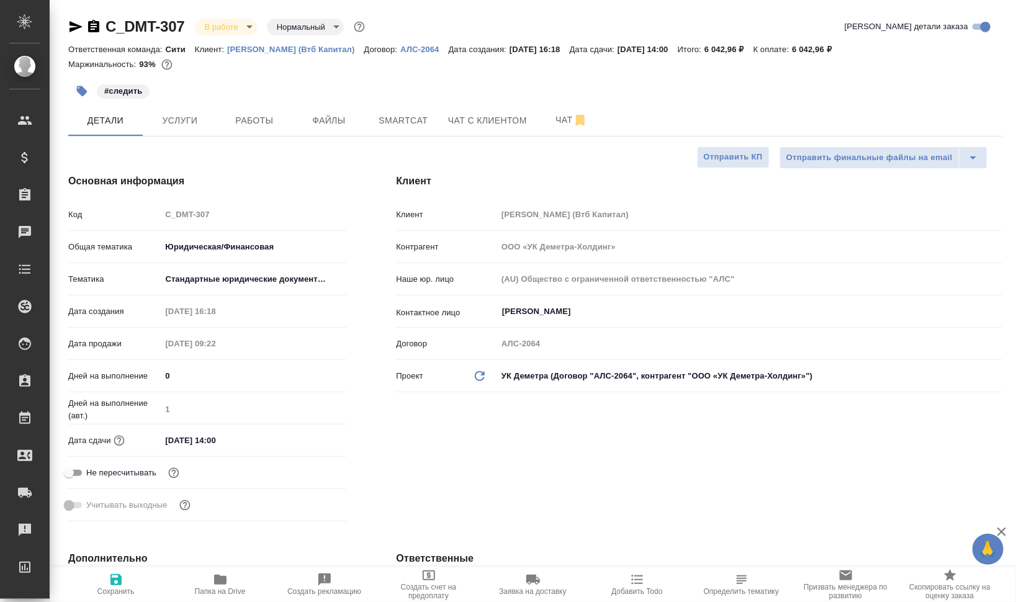
type textarea "x"
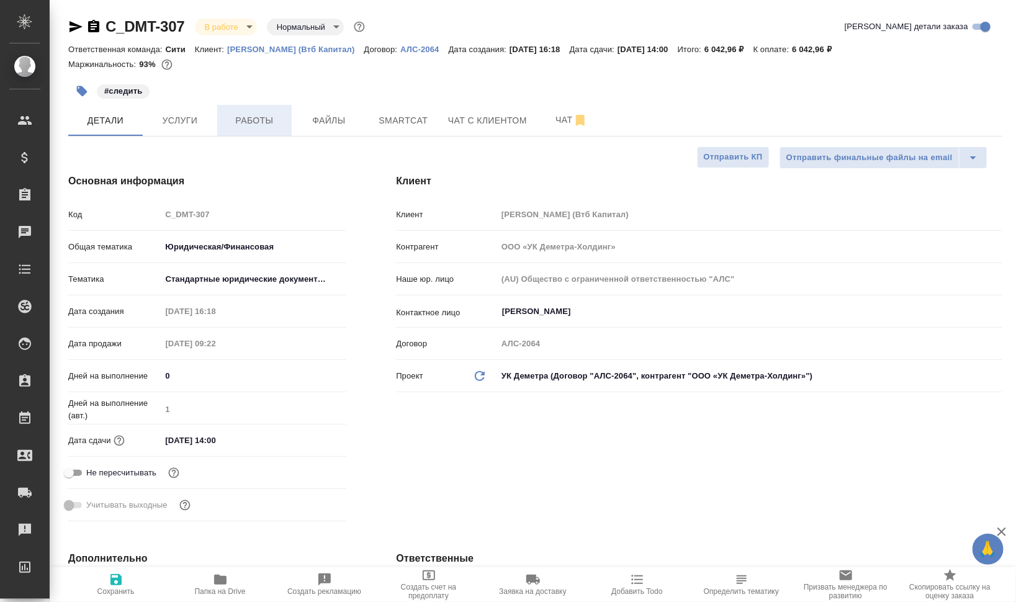
click at [280, 125] on span "Работы" at bounding box center [255, 121] width 60 height 16
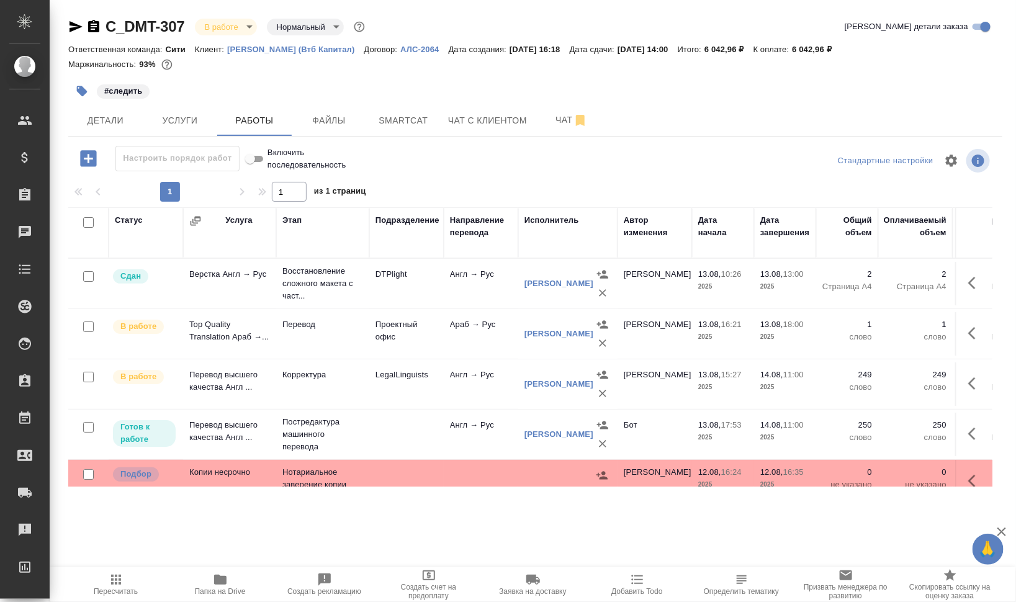
click at [969, 334] on icon "button" at bounding box center [976, 333] width 15 height 15
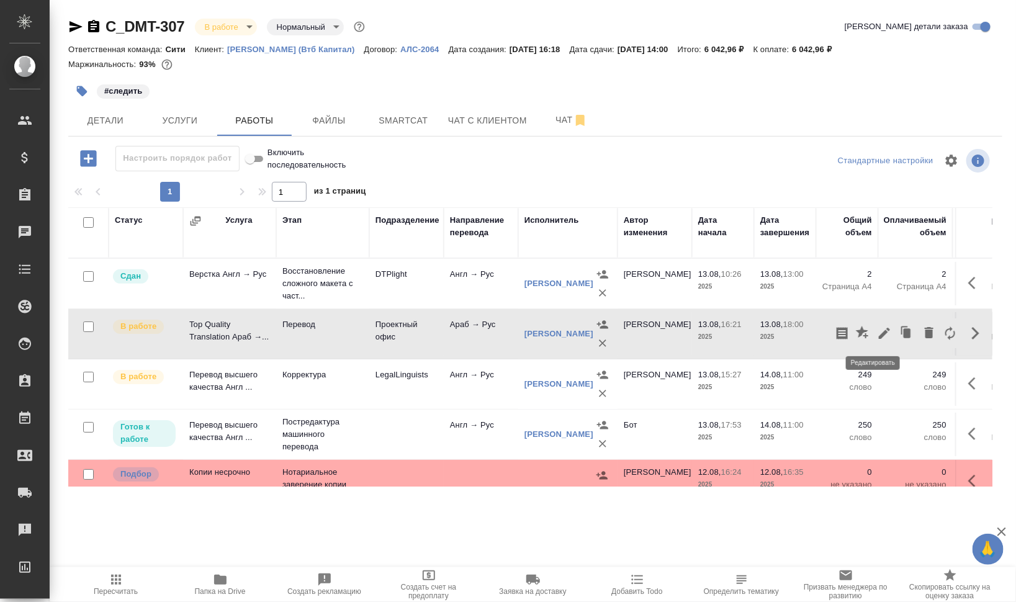
click at [877, 326] on icon "button" at bounding box center [884, 333] width 15 height 15
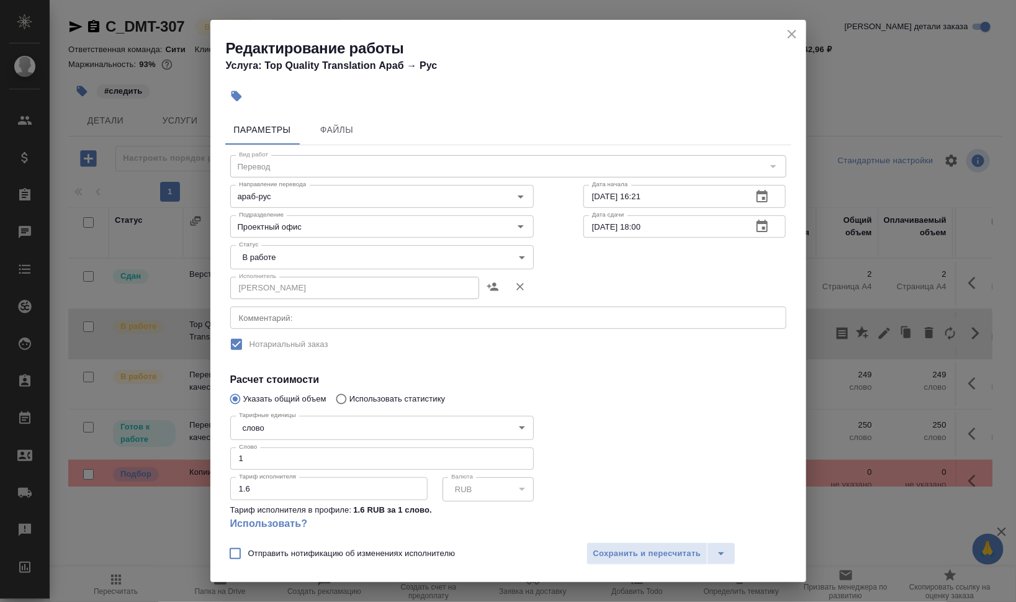
drag, startPoint x: 212, startPoint y: 451, endPoint x: 191, endPoint y: 451, distance: 21.1
click at [199, 451] on div "Редактирование работы Услуга: Top Quality Translation Араб → Рус Параметры Файл…" at bounding box center [508, 301] width 1016 height 602
type input "39"
click at [327, 249] on body "🙏 .cls-1 fill:#fff; AWATERA Валеев Динар Клиенты Спецификации Заказы 0 Чаты Tod…" at bounding box center [508, 301] width 1016 height 602
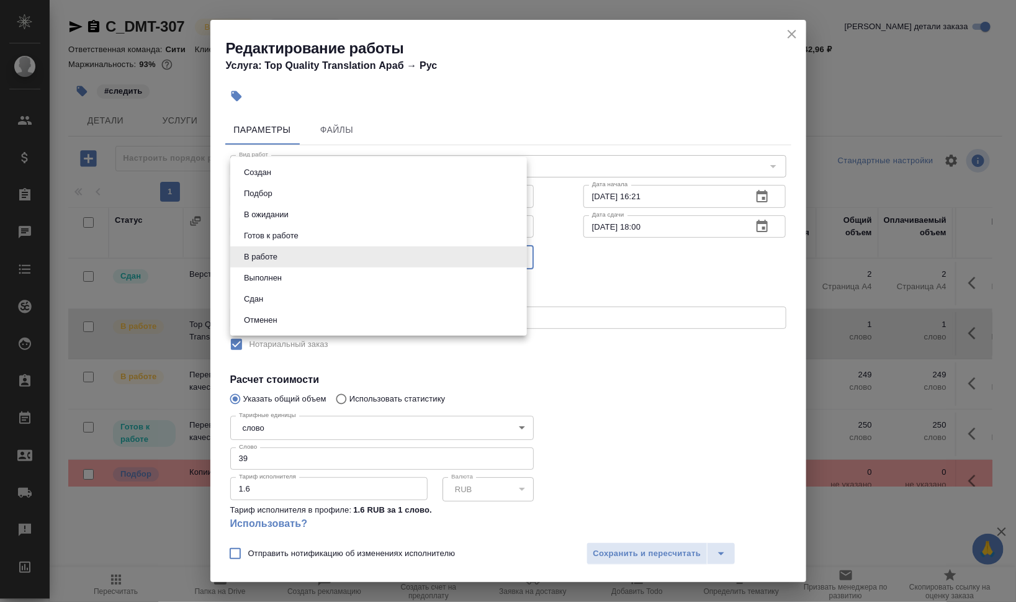
click at [314, 292] on li "Сдан" at bounding box center [378, 299] width 297 height 21
type input "closed"
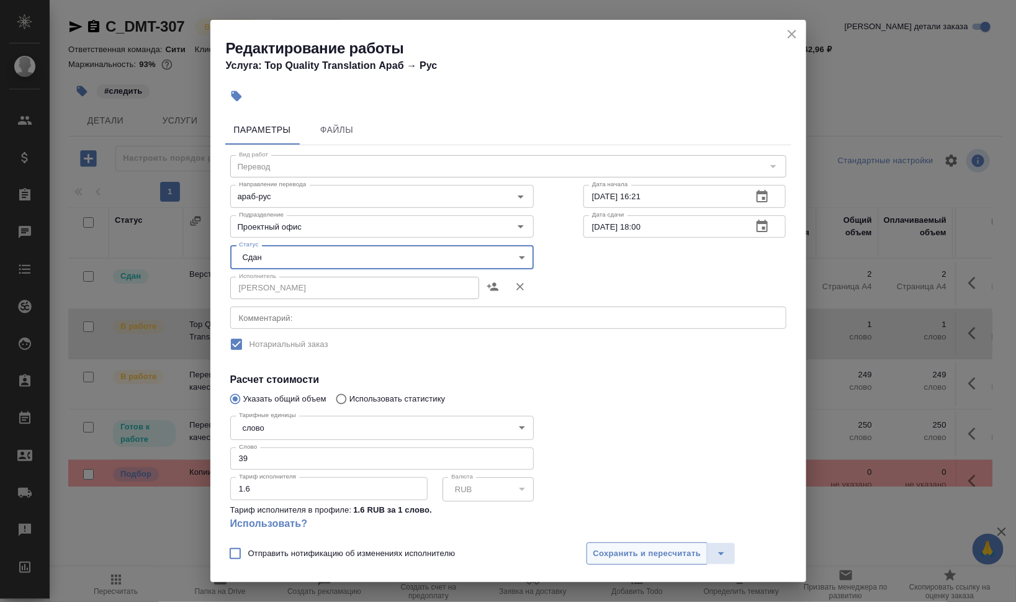
click at [613, 548] on span "Сохранить и пересчитать" at bounding box center [648, 554] width 108 height 14
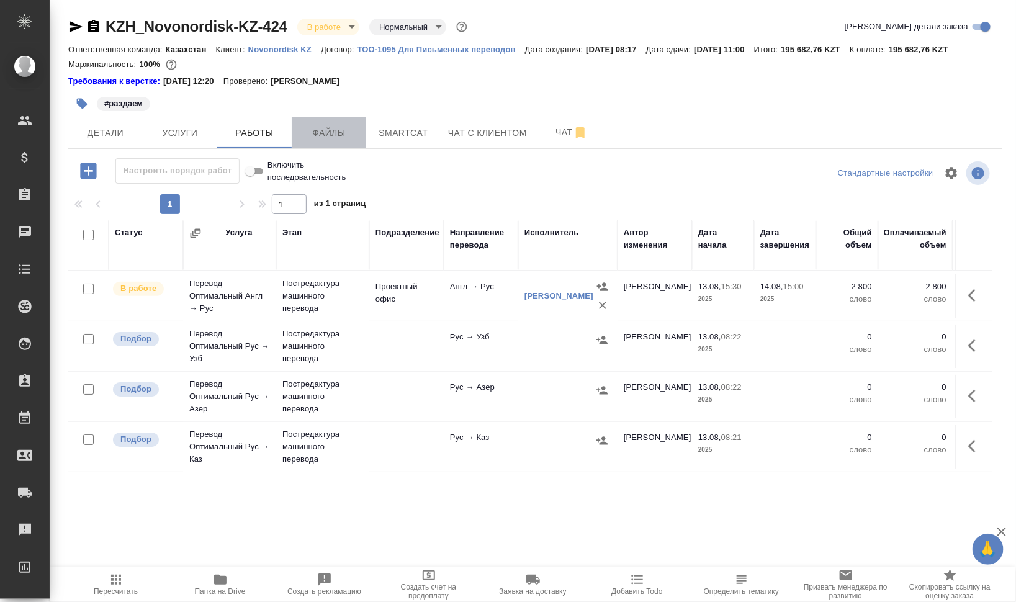
click at [331, 134] on span "Файлы" at bounding box center [329, 133] width 60 height 16
click at [243, 135] on span "Работы" at bounding box center [255, 133] width 60 height 16
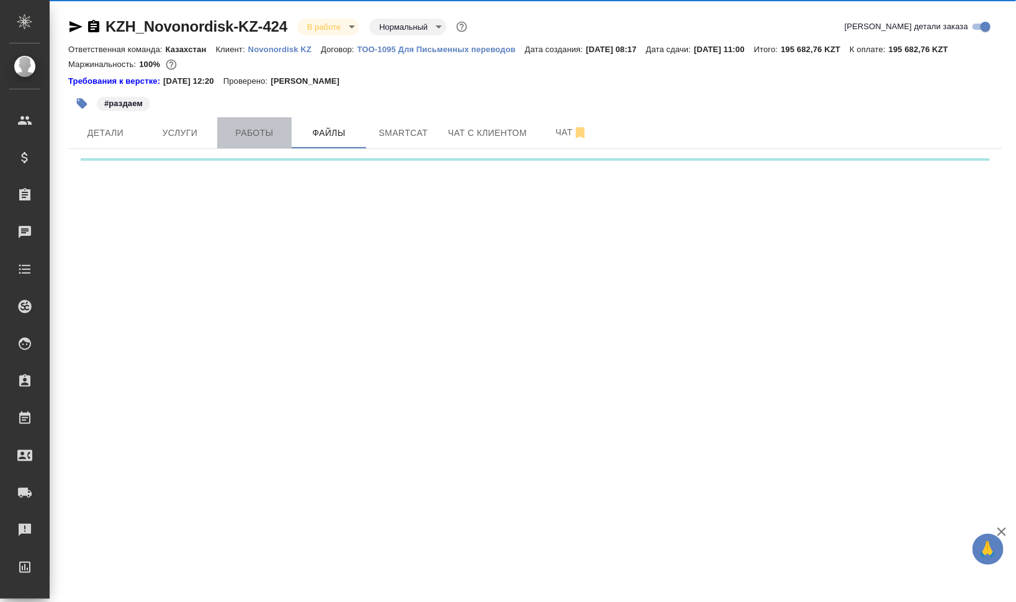
click at [243, 134] on span "Работы" at bounding box center [255, 133] width 60 height 16
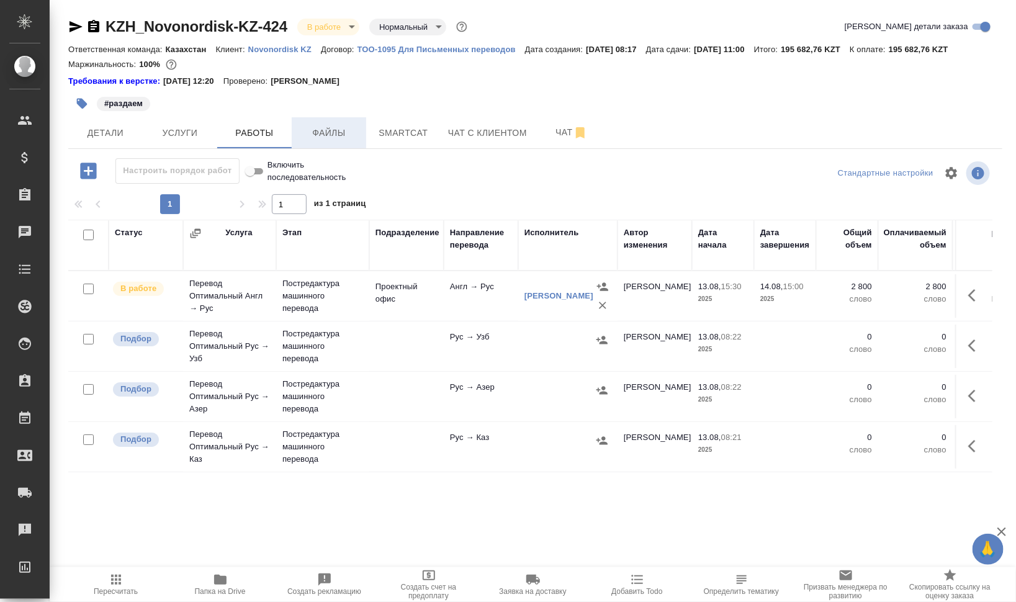
click at [332, 127] on span "Файлы" at bounding box center [329, 133] width 60 height 16
click at [237, 130] on span "Работы" at bounding box center [255, 133] width 60 height 16
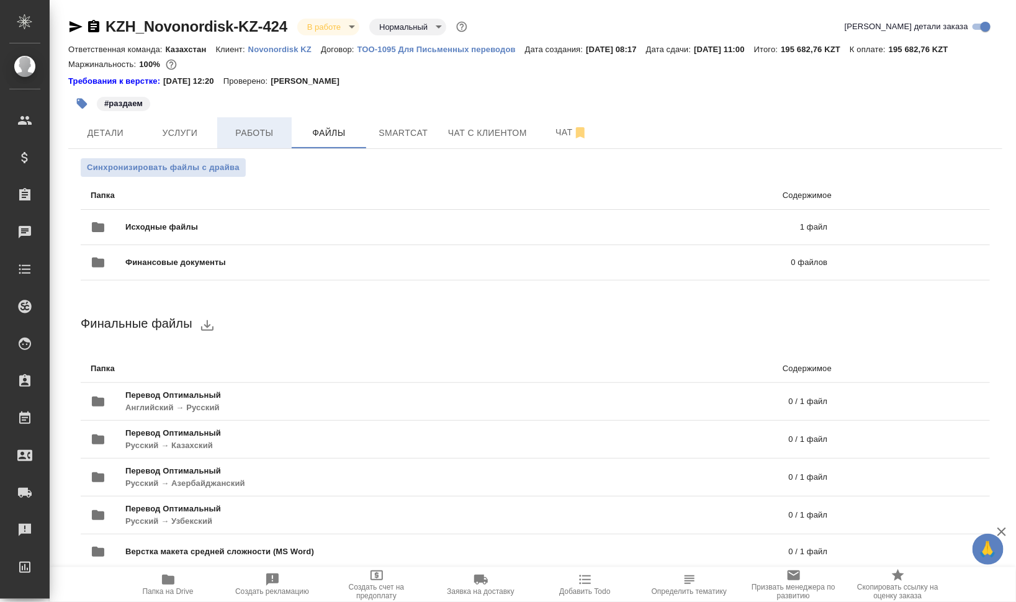
click at [260, 140] on span "Работы" at bounding box center [255, 133] width 60 height 16
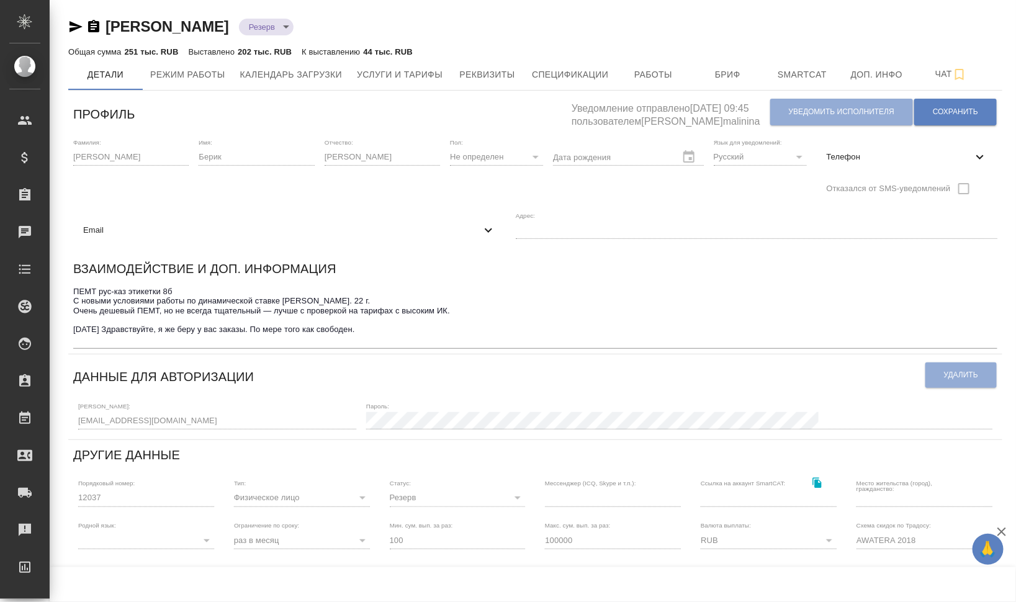
click at [230, 230] on span "Email" at bounding box center [282, 230] width 398 height 12
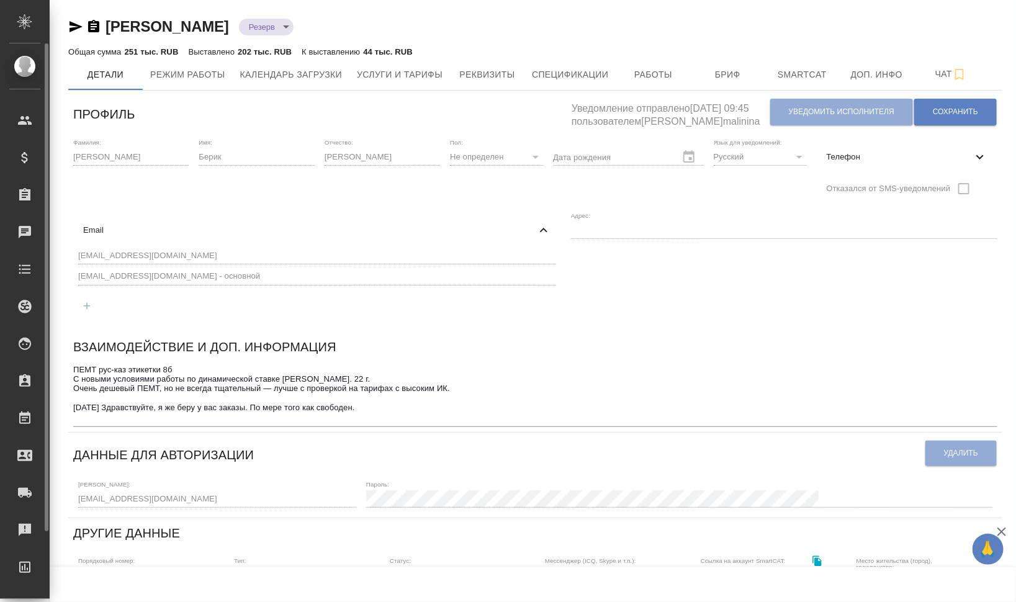
click at [49, 250] on div ".cls-1 fill:#fff; AWATERA Валеев Динар Клиенты Спецификации Заказы Чаты Todo Пр…" at bounding box center [508, 301] width 1016 height 602
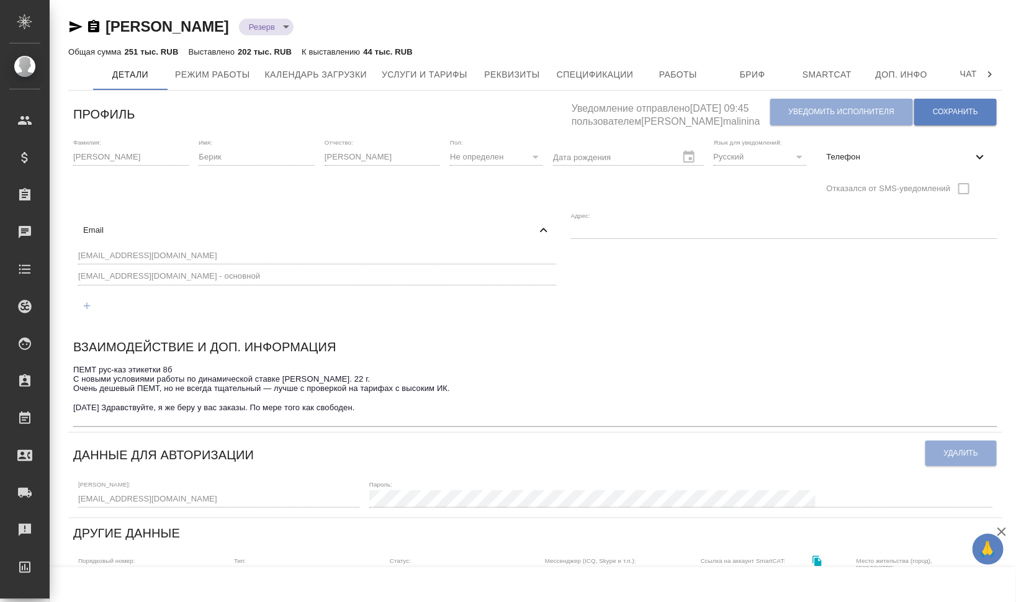
click at [60, 269] on div "Бадаев Берик Бекежанович Резерв reserved Общая сумма 251 тыс. RUB Выставлено 20…" at bounding box center [536, 480] width 952 height 960
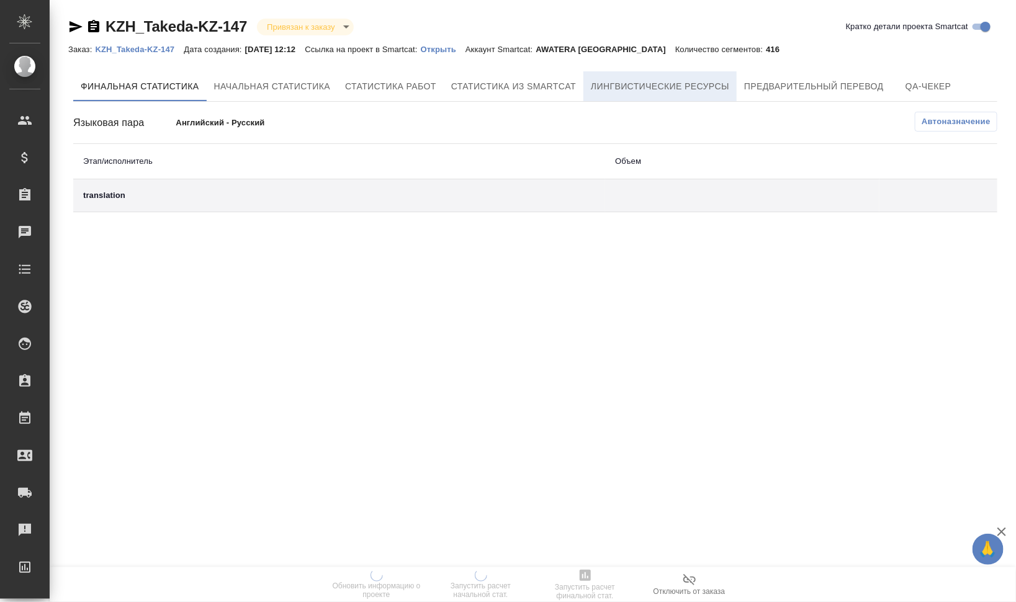
click at [663, 83] on span "Лингвистические ресурсы" at bounding box center [660, 87] width 138 height 16
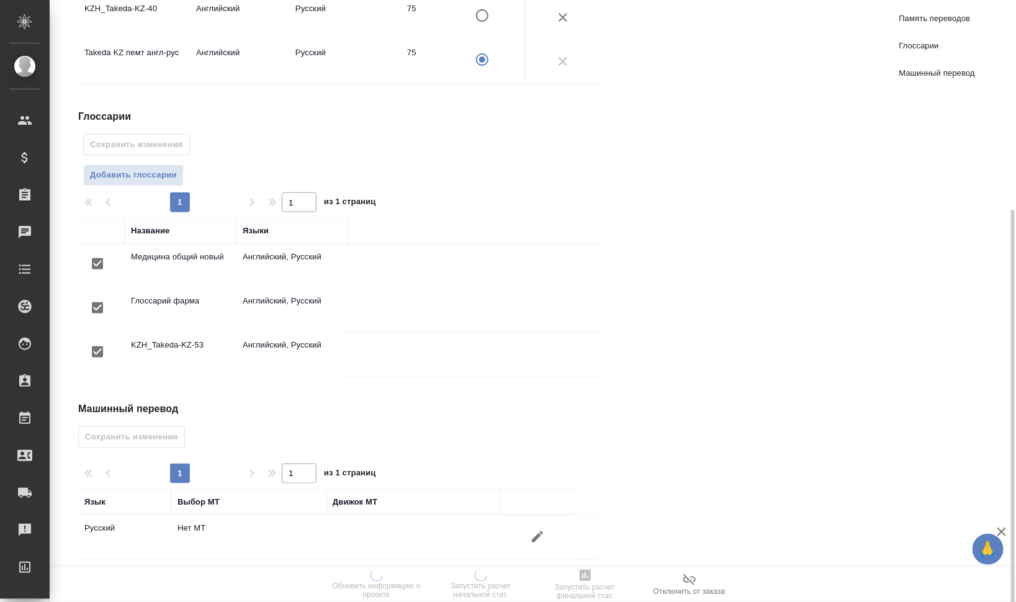
scroll to position [314, 0]
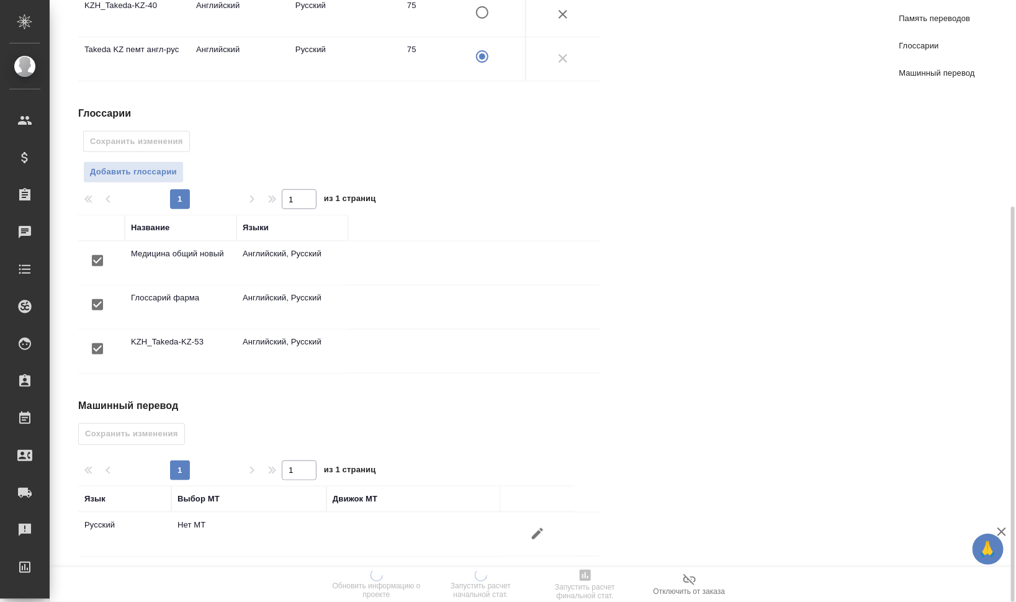
click at [531, 528] on icon "button" at bounding box center [537, 534] width 15 height 15
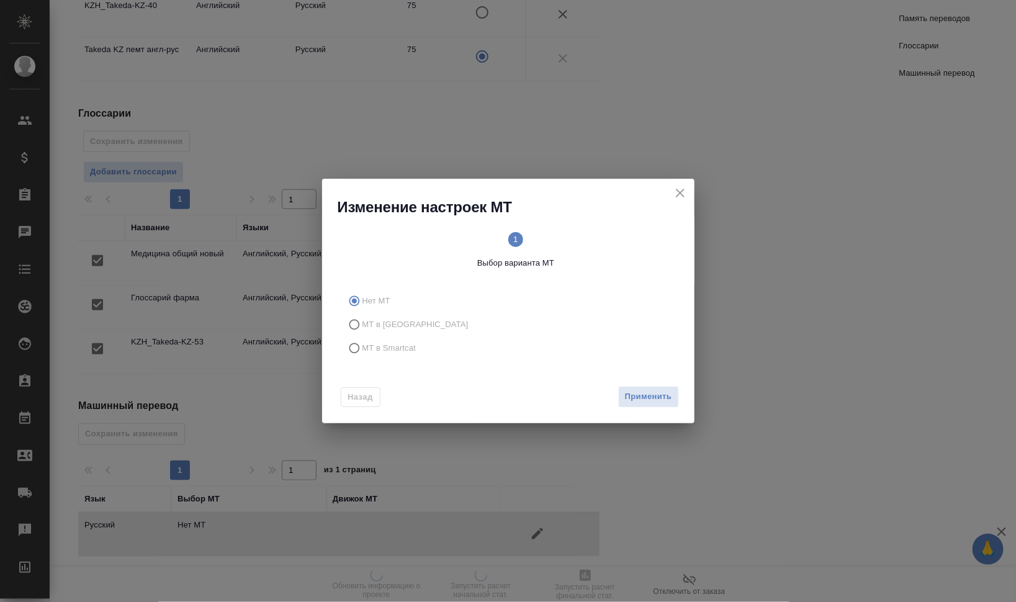
click at [375, 344] on span "МТ в Smartcat" at bounding box center [390, 348] width 54 height 12
click at [363, 344] on input "МТ в Smartcat" at bounding box center [353, 349] width 20 height 24
radio input "true"
click at [604, 235] on div "1 Выбор варианта МТ 2 Выбор движка Smartcat" at bounding box center [516, 250] width 357 height 67
click at [604, 240] on circle at bounding box center [598, 239] width 15 height 15
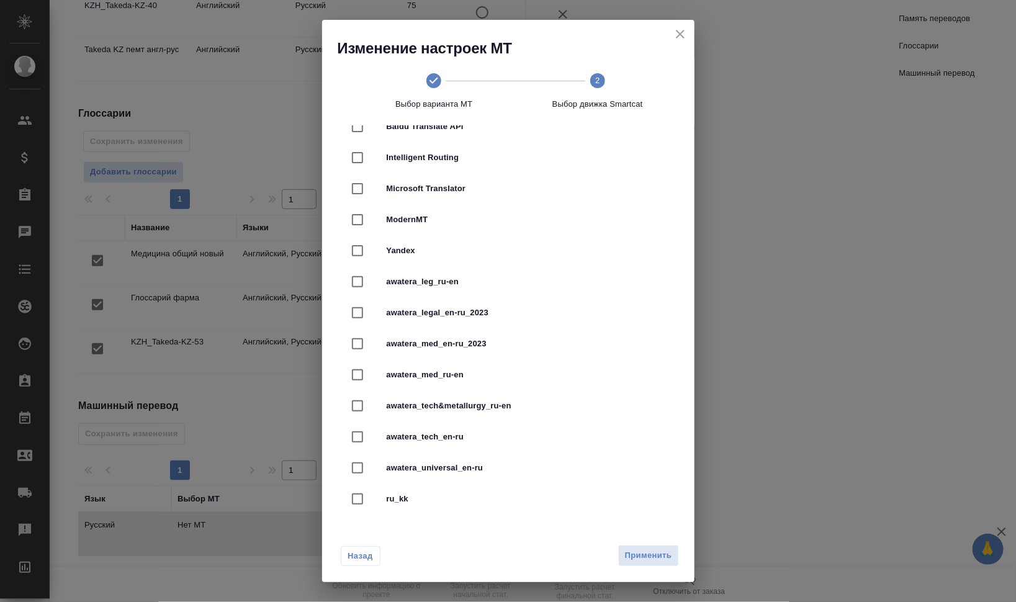
scroll to position [189, 0]
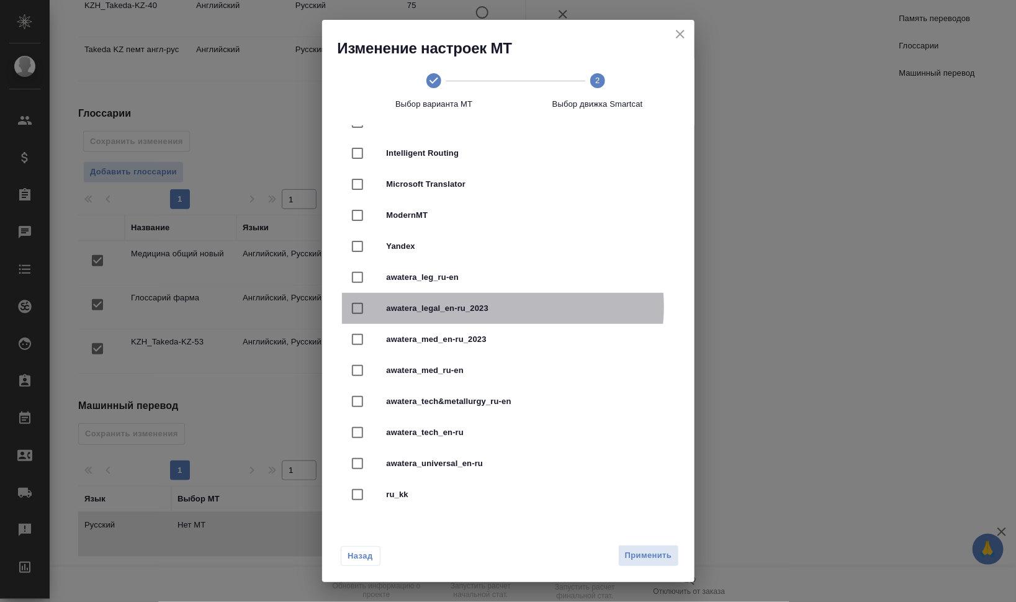
click at [497, 306] on span "awatera_legal_en-ru_2023" at bounding box center [526, 308] width 278 height 12
checkbox input "true"
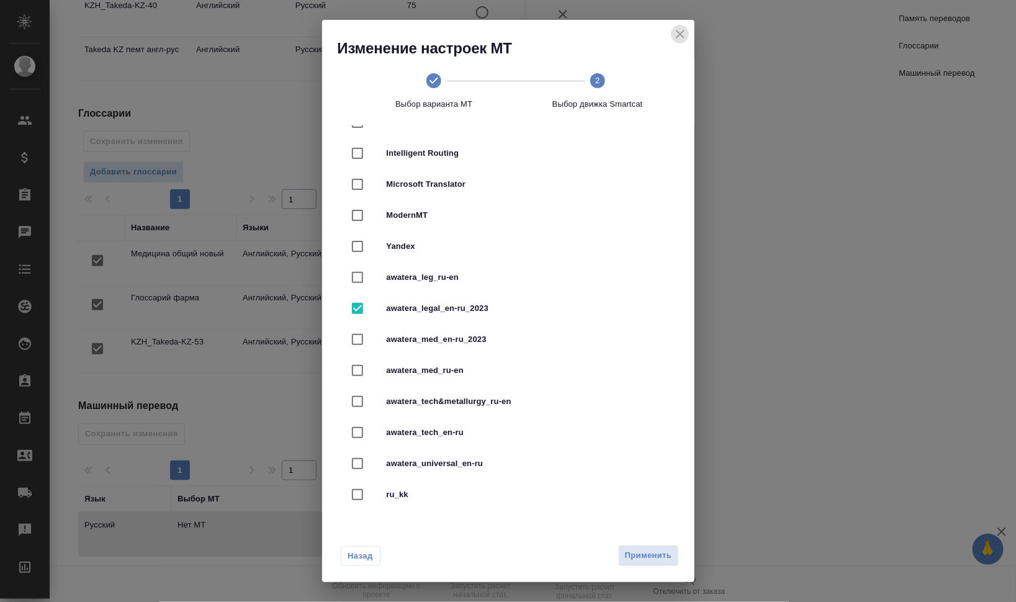
click at [682, 29] on icon "close" at bounding box center [680, 34] width 15 height 15
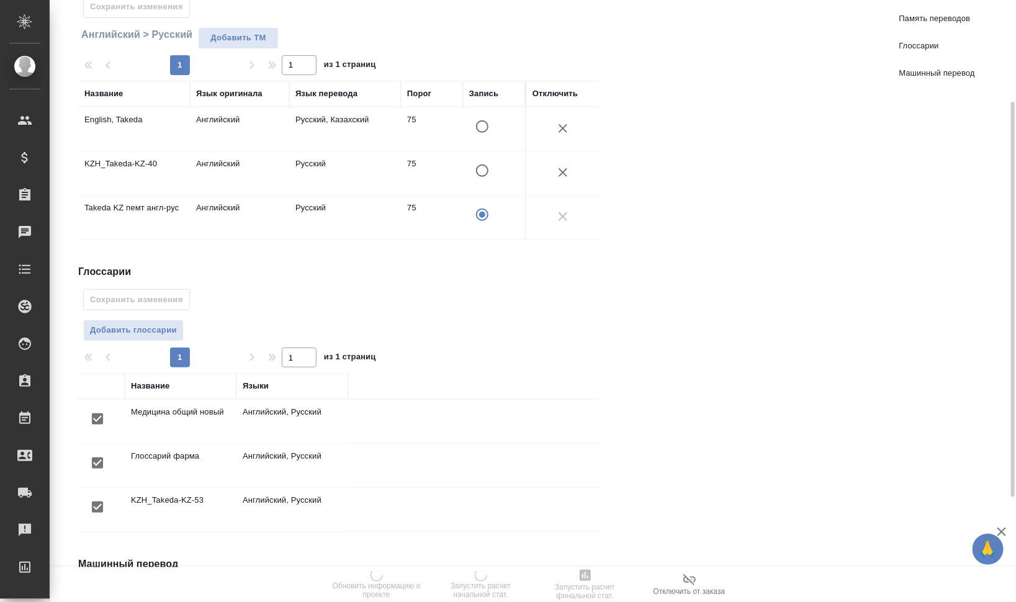
scroll to position [314, 0]
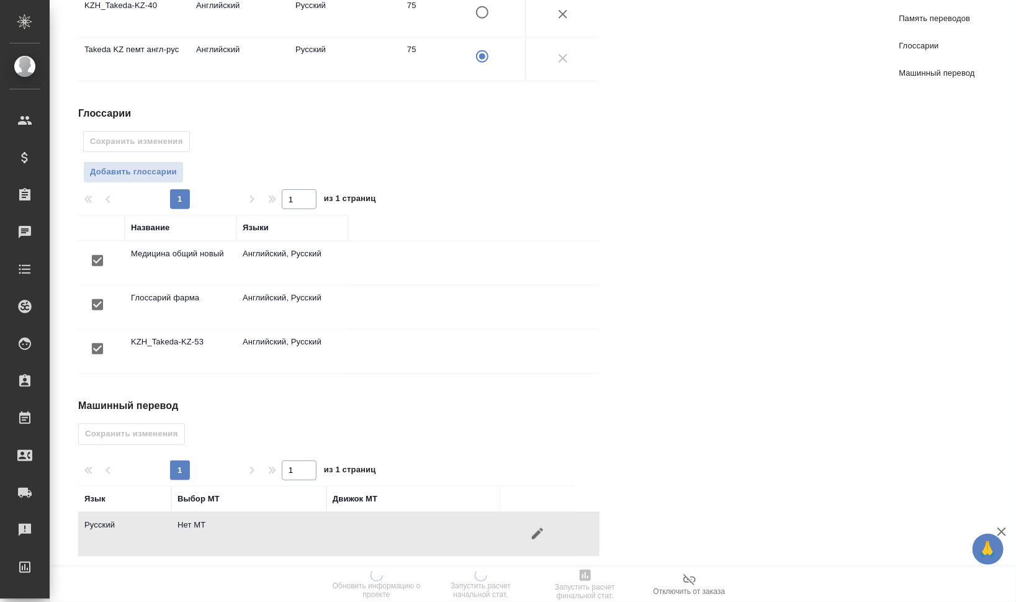
click at [536, 530] on icon "button" at bounding box center [537, 533] width 11 height 11
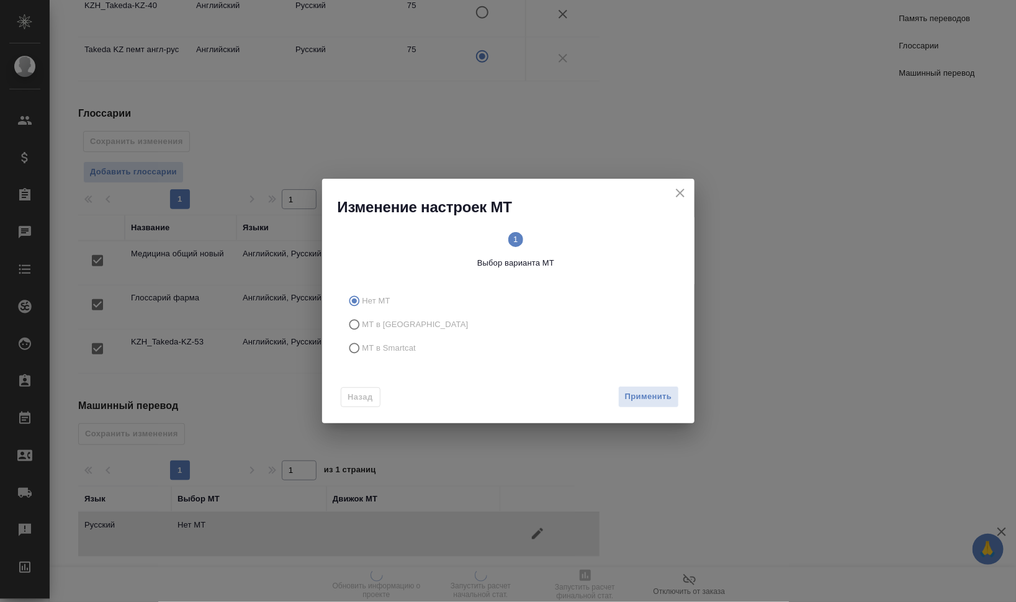
click at [412, 351] on span "МТ в Smartcat" at bounding box center [390, 348] width 54 height 12
click at [363, 351] on input "МТ в Smartcat" at bounding box center [353, 349] width 20 height 24
radio input "true"
click at [595, 238] on text "2" at bounding box center [597, 239] width 4 height 9
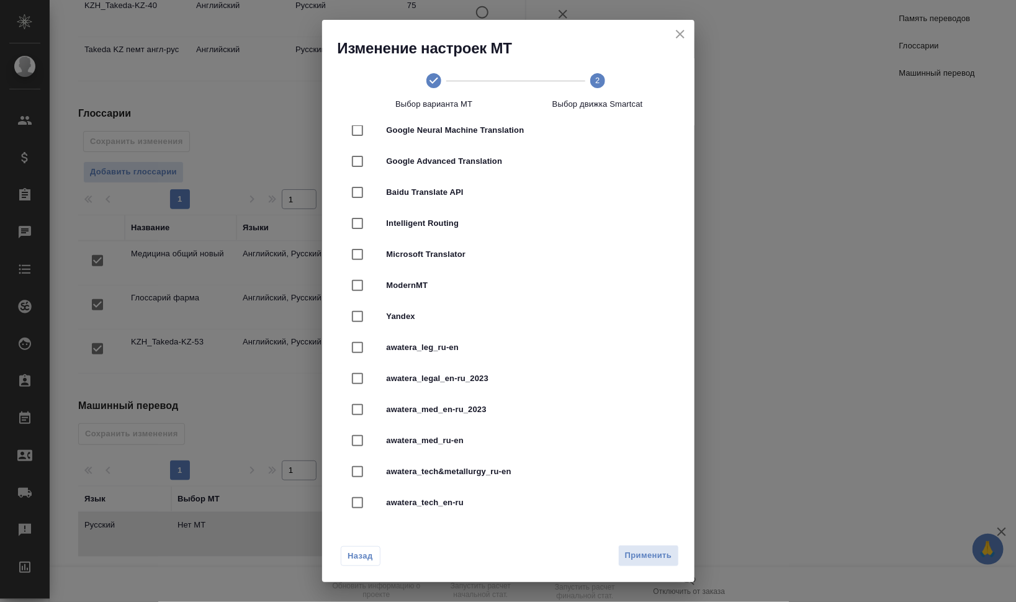
scroll to position [155, 0]
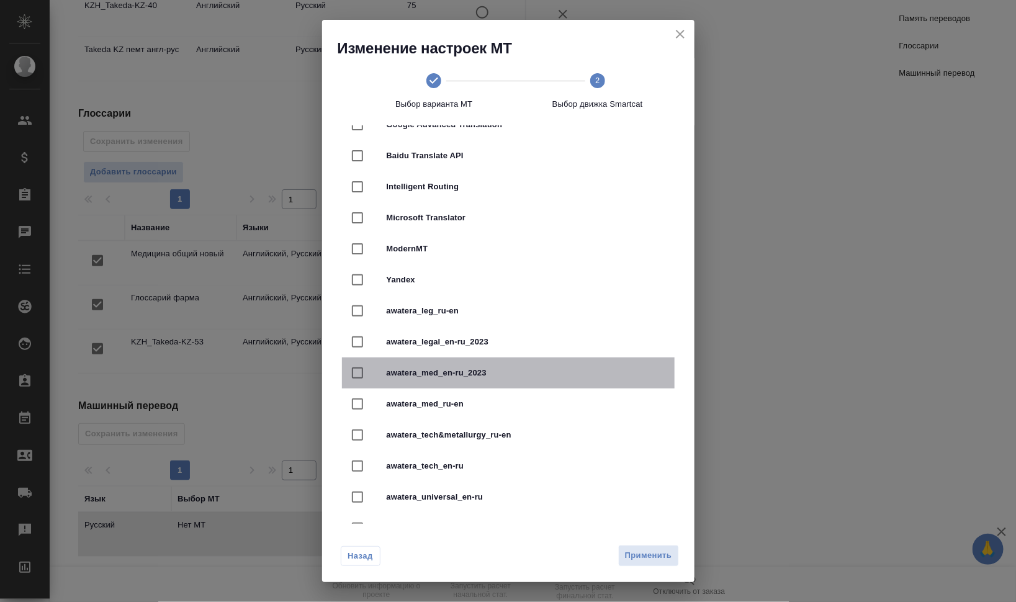
click at [515, 370] on span "awatera_med_en-ru_2023" at bounding box center [526, 373] width 278 height 12
checkbox input "true"
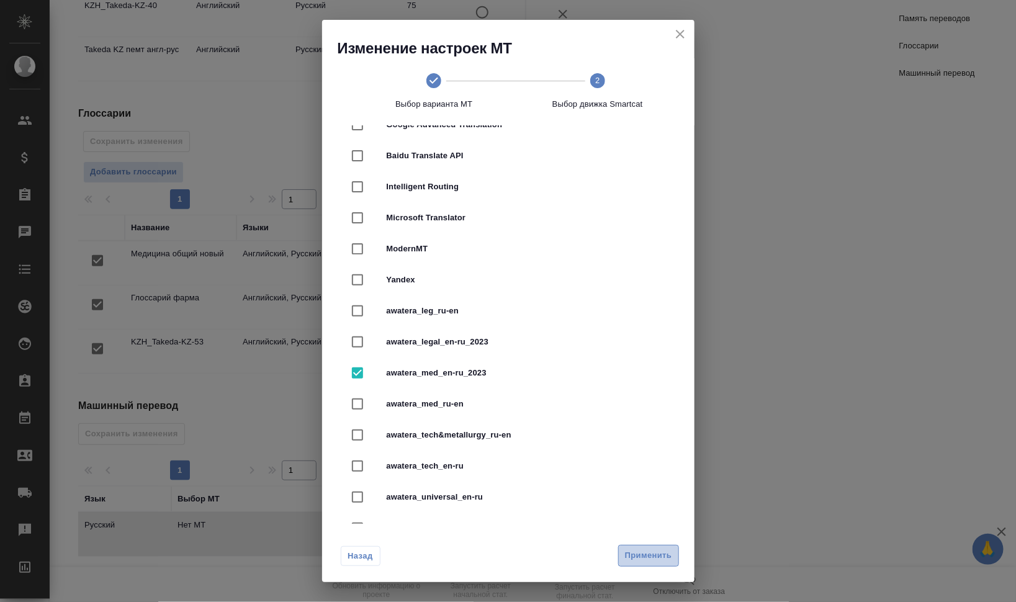
click at [651, 553] on span "Применить" at bounding box center [648, 556] width 47 height 14
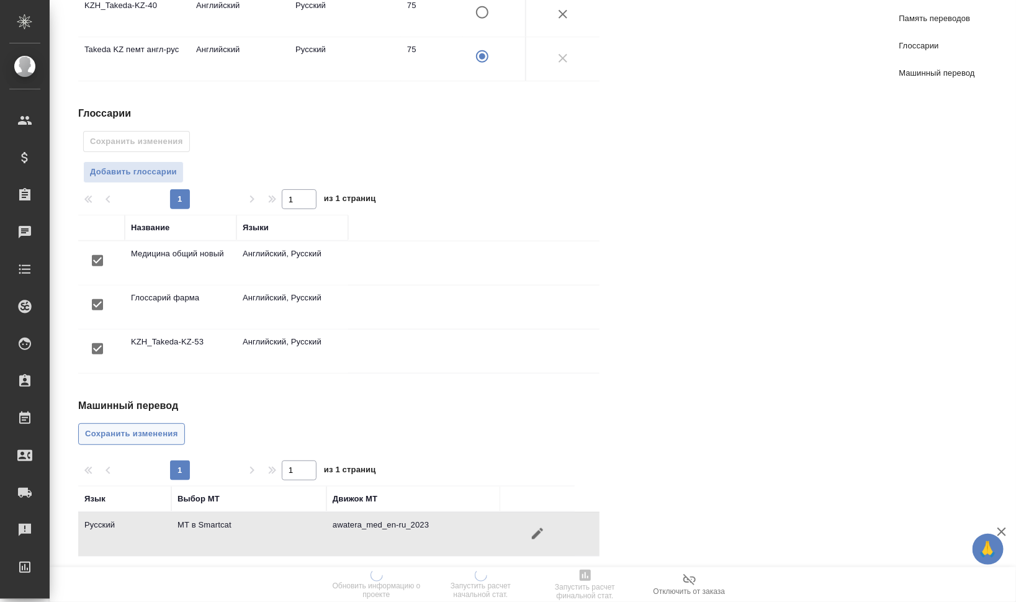
click at [132, 432] on span "Сохранить изменения" at bounding box center [131, 434] width 93 height 14
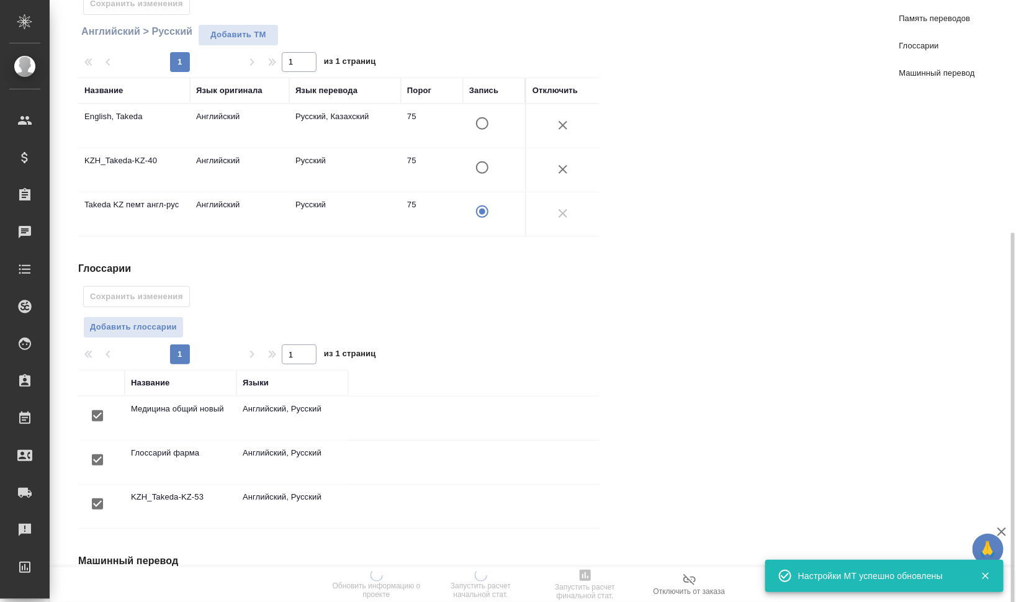
scroll to position [0, 0]
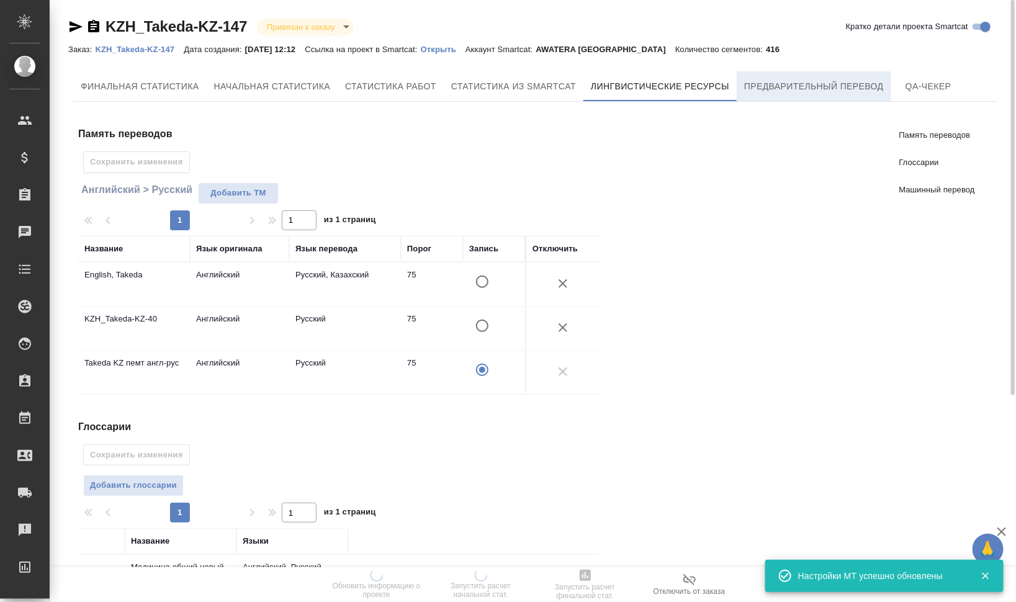
click at [813, 94] on button "Предварительный перевод" at bounding box center [814, 86] width 155 height 30
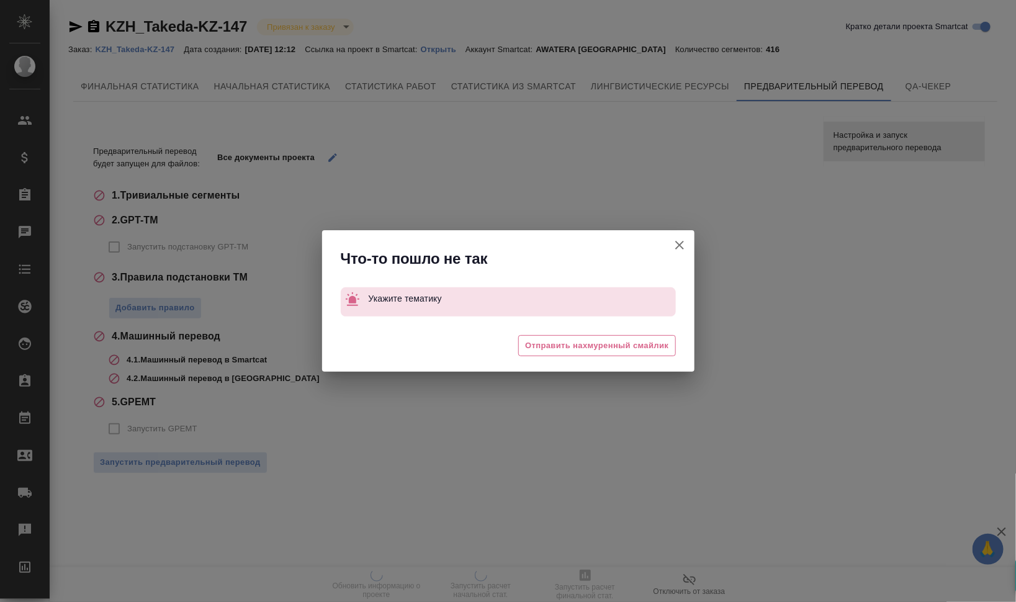
click at [676, 243] on icon "button" at bounding box center [679, 245] width 15 height 15
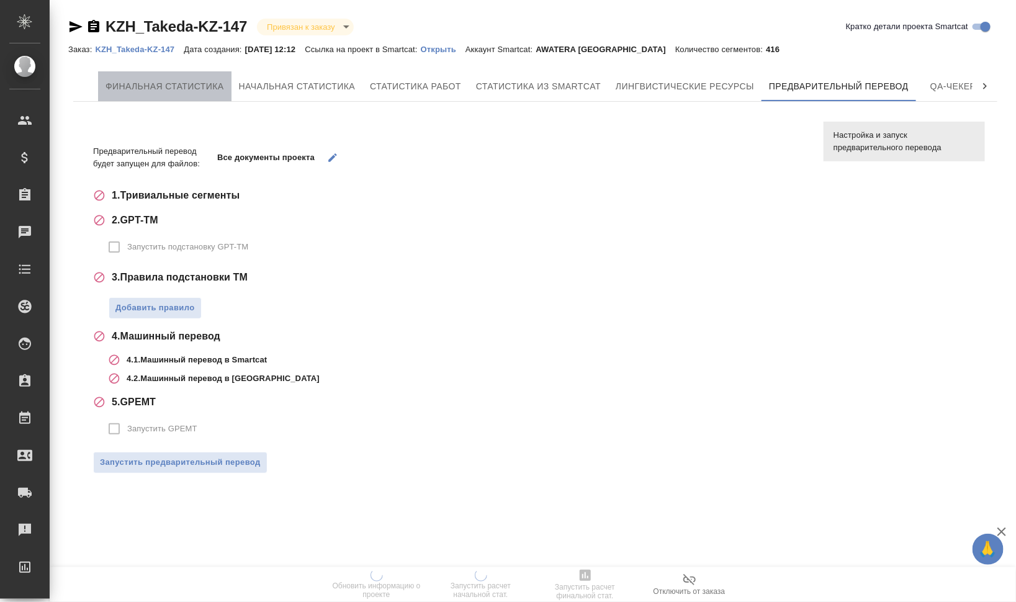
click at [173, 73] on button "Финальная статистика" at bounding box center [165, 86] width 134 height 30
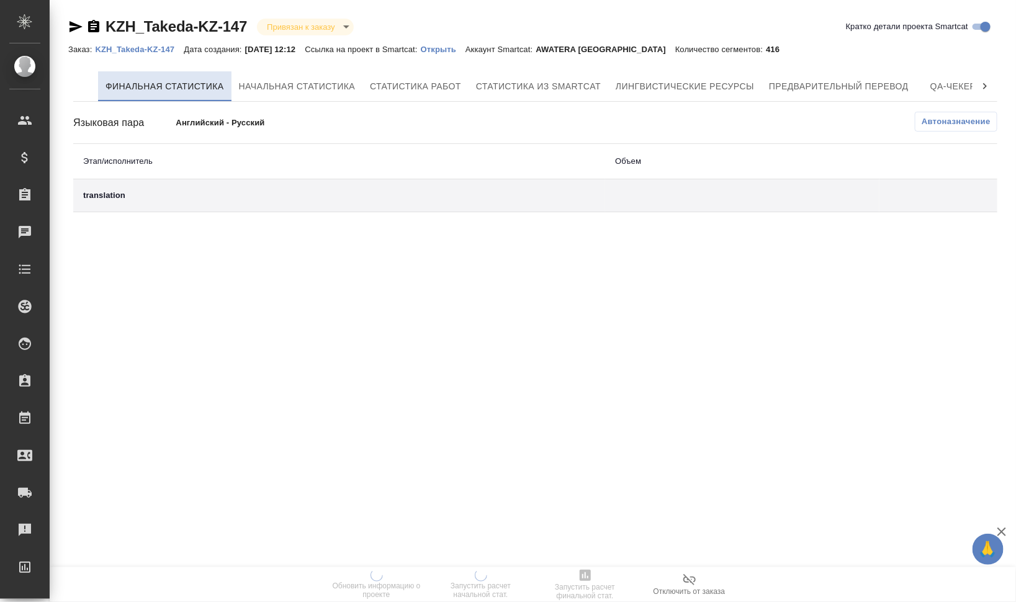
click at [148, 79] on span "Финальная статистика" at bounding box center [165, 87] width 119 height 16
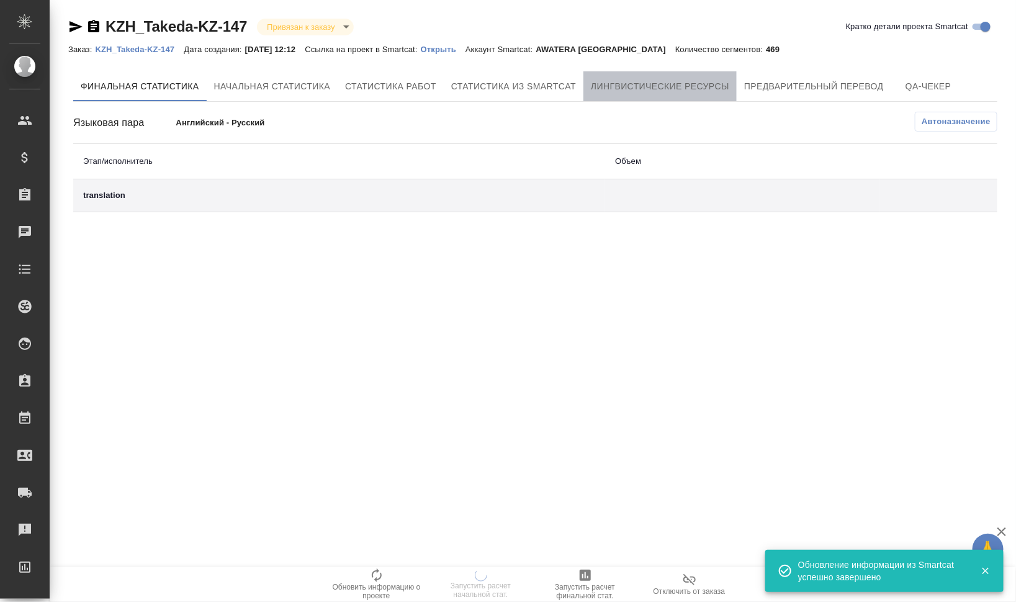
click at [644, 86] on span "Лингвистические ресурсы" at bounding box center [660, 87] width 138 height 16
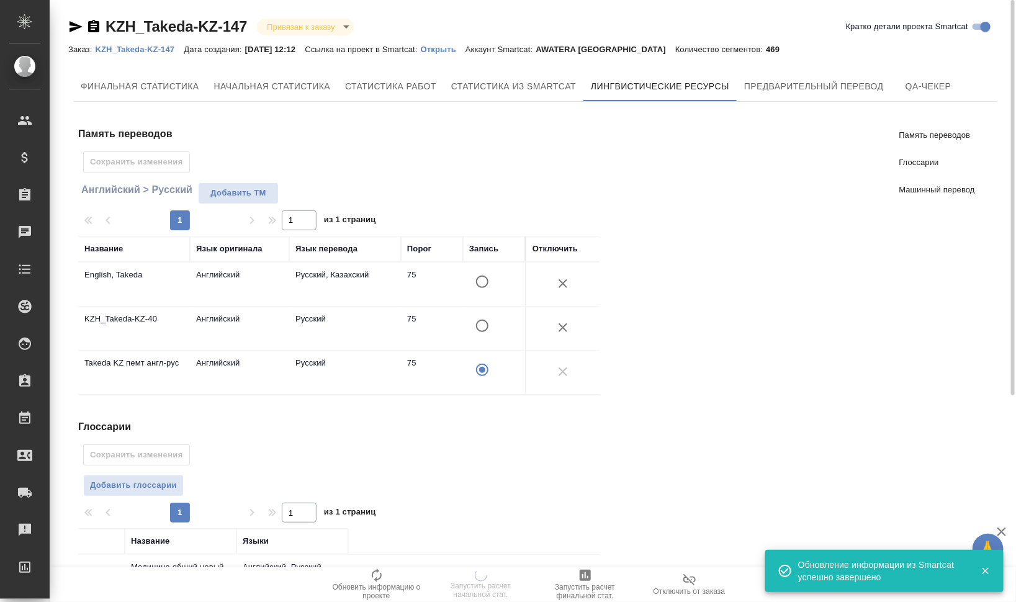
click at [843, 65] on div "KZH_Takeda-KZ-147 Привязан к заказу linkedToOrder Кратко детали проекта Smartca…" at bounding box center [535, 461] width 948 height 922
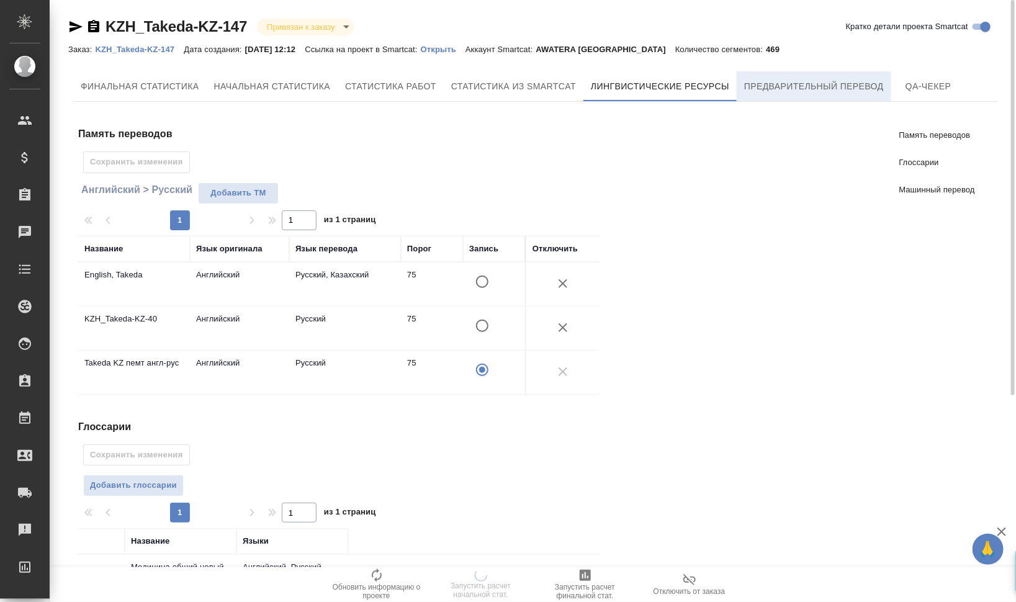
click at [843, 87] on span "Предварительный перевод" at bounding box center [815, 87] width 140 height 16
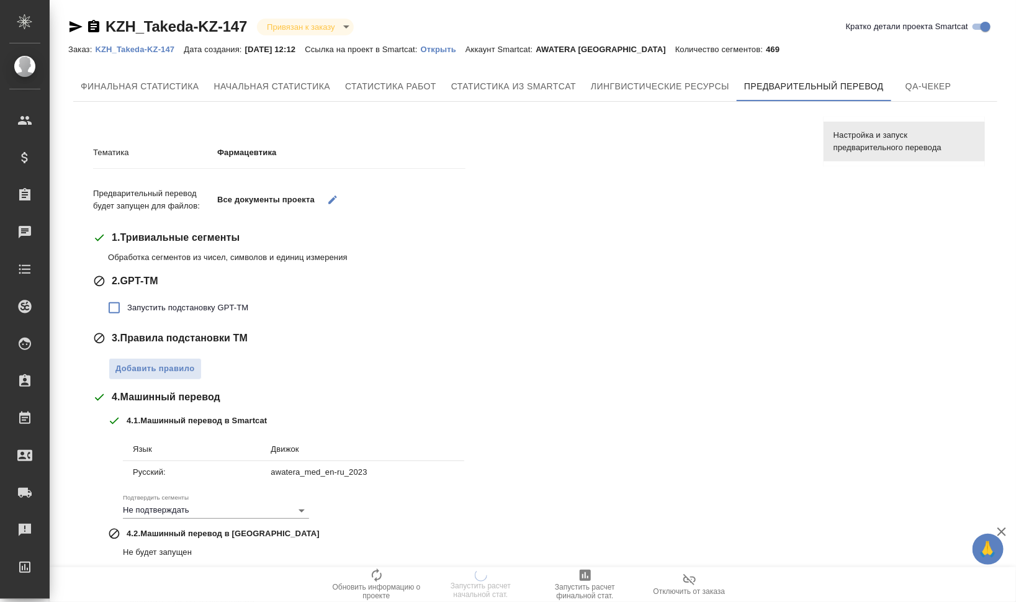
click at [148, 306] on span "Запустить подстановку GPT-TM" at bounding box center [187, 308] width 121 height 12
click at [127, 306] on input "Запустить подстановку GPT-TM" at bounding box center [114, 308] width 26 height 26
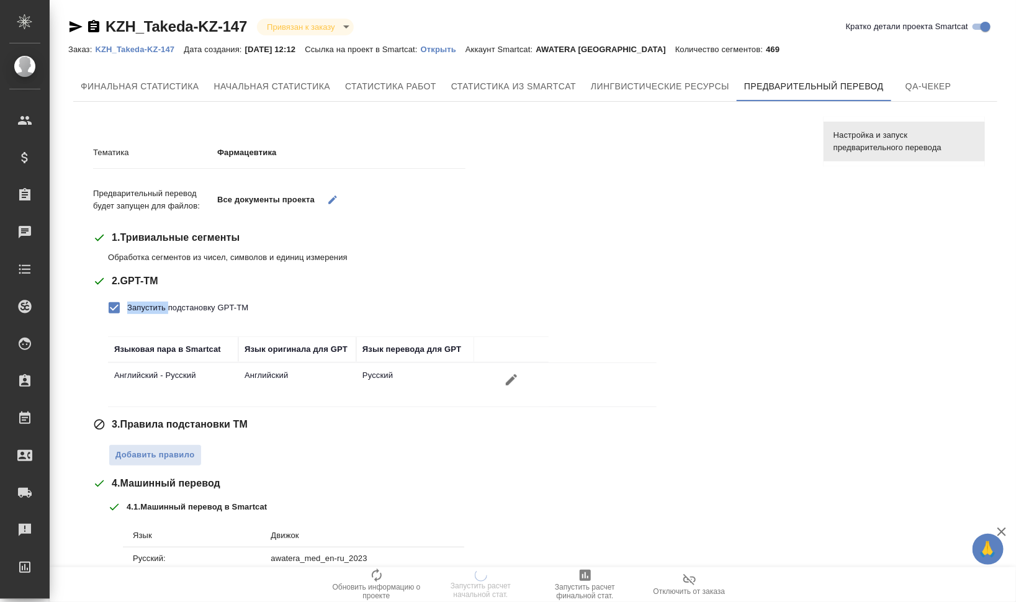
click at [148, 306] on span "Запустить подстановку GPT-TM" at bounding box center [187, 308] width 121 height 12
click at [127, 306] on input "Запустить подстановку GPT-TM" at bounding box center [114, 308] width 26 height 26
checkbox input "false"
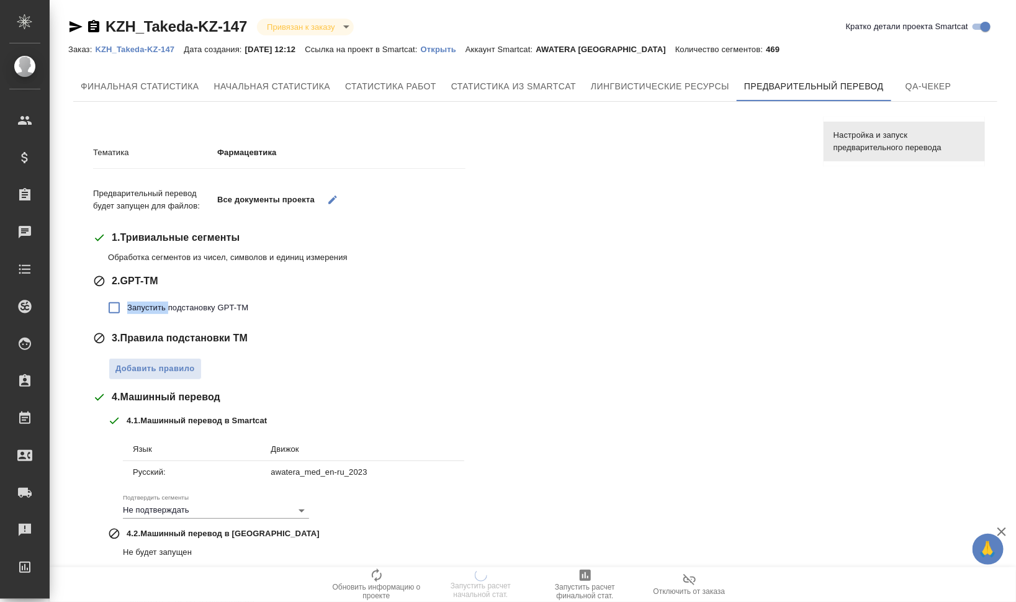
scroll to position [78, 0]
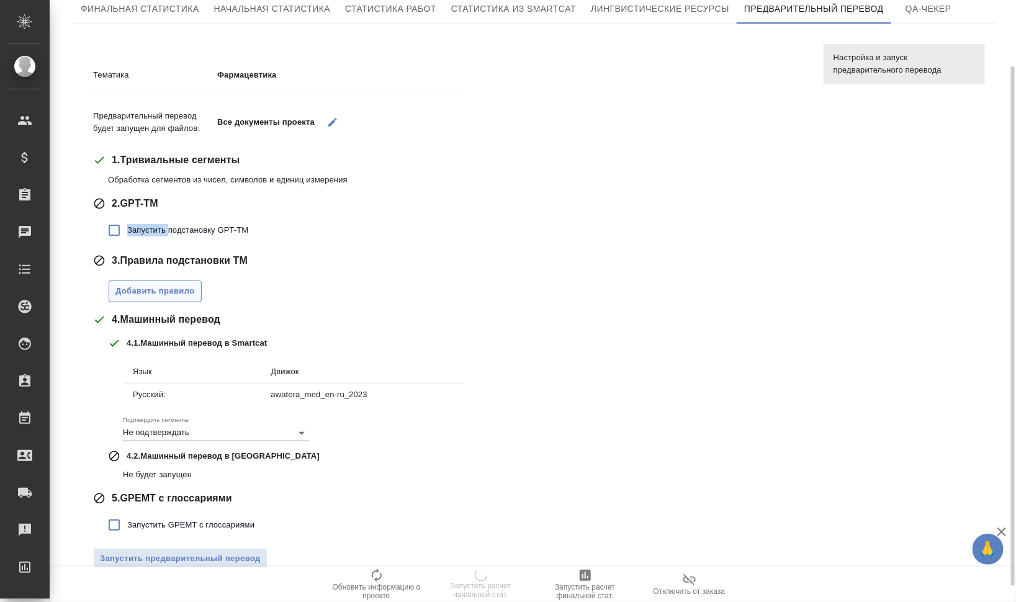
click at [182, 292] on span "Добавить правило" at bounding box center [154, 291] width 79 height 14
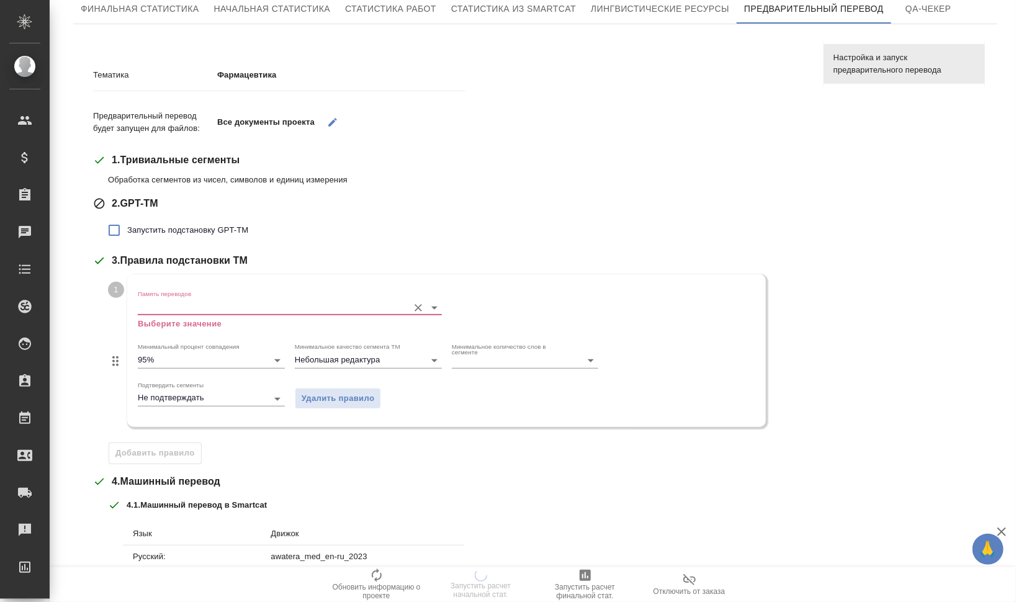
click at [197, 310] on input "Память переводов" at bounding box center [270, 307] width 265 height 15
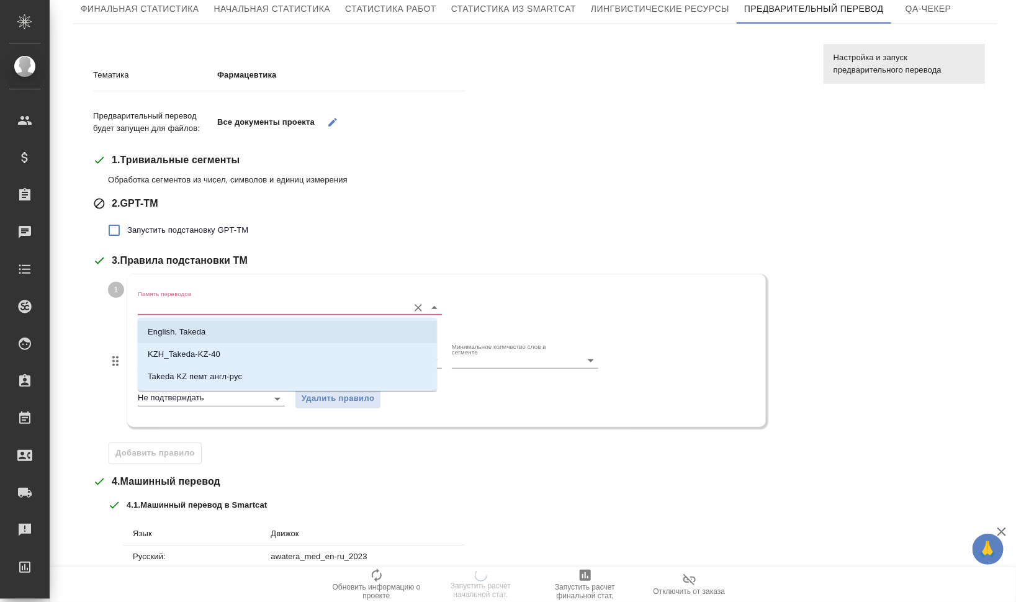
click at [203, 328] on p "English, Takeda" at bounding box center [177, 332] width 58 height 12
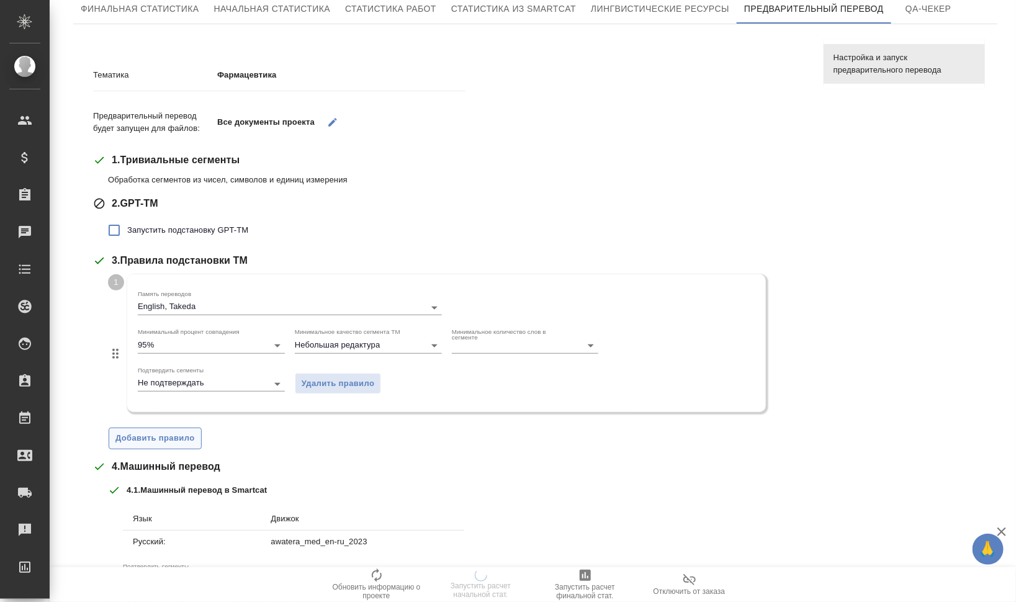
click at [170, 433] on span "Добавить правило" at bounding box center [154, 439] width 79 height 14
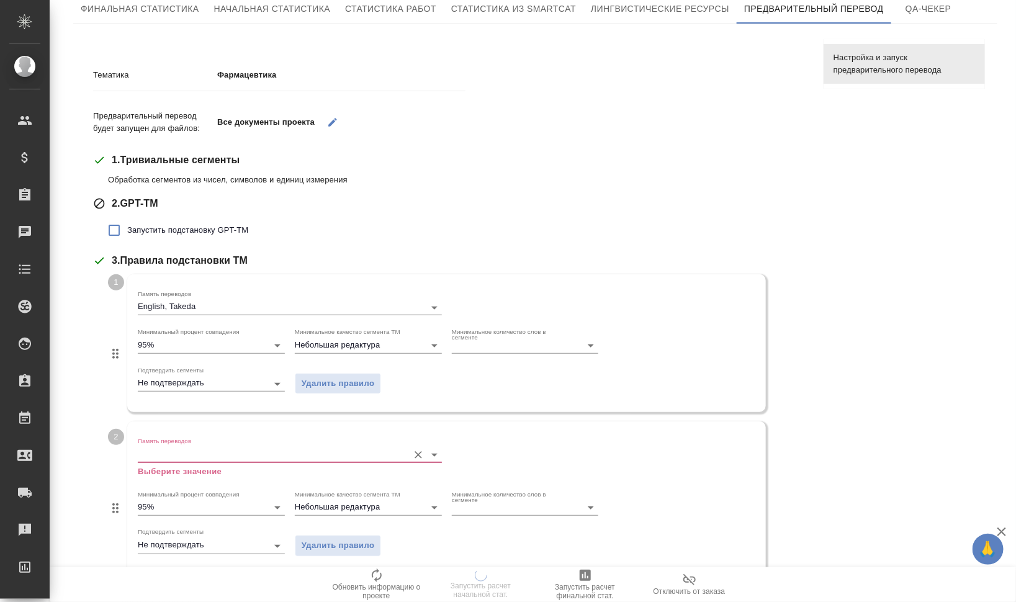
click at [206, 450] on input "Память переводов" at bounding box center [270, 454] width 265 height 15
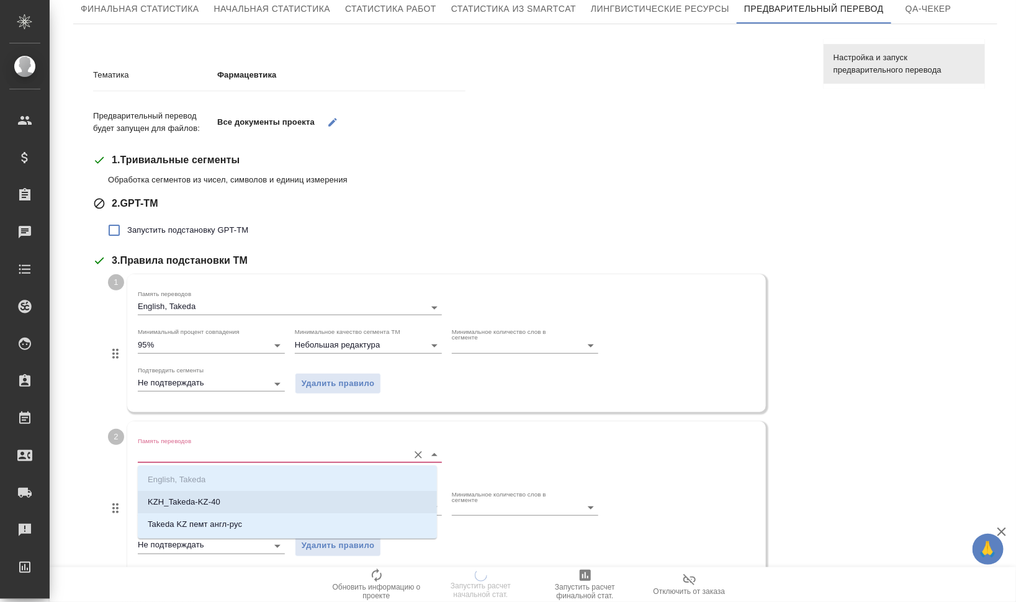
click at [229, 494] on li "KZH_Takeda-KZ-40" at bounding box center [287, 502] width 299 height 22
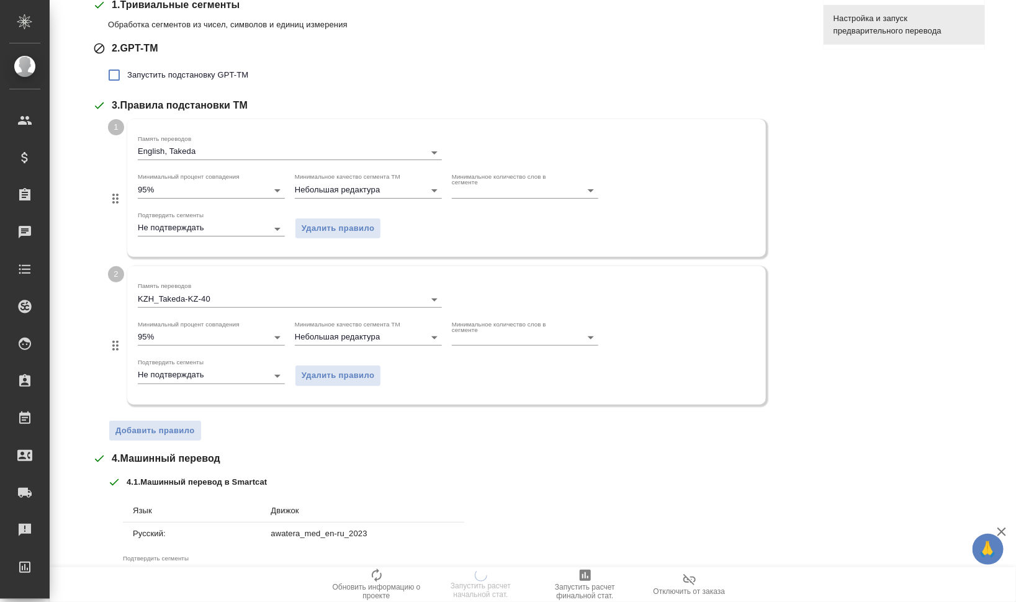
scroll to position [310, 0]
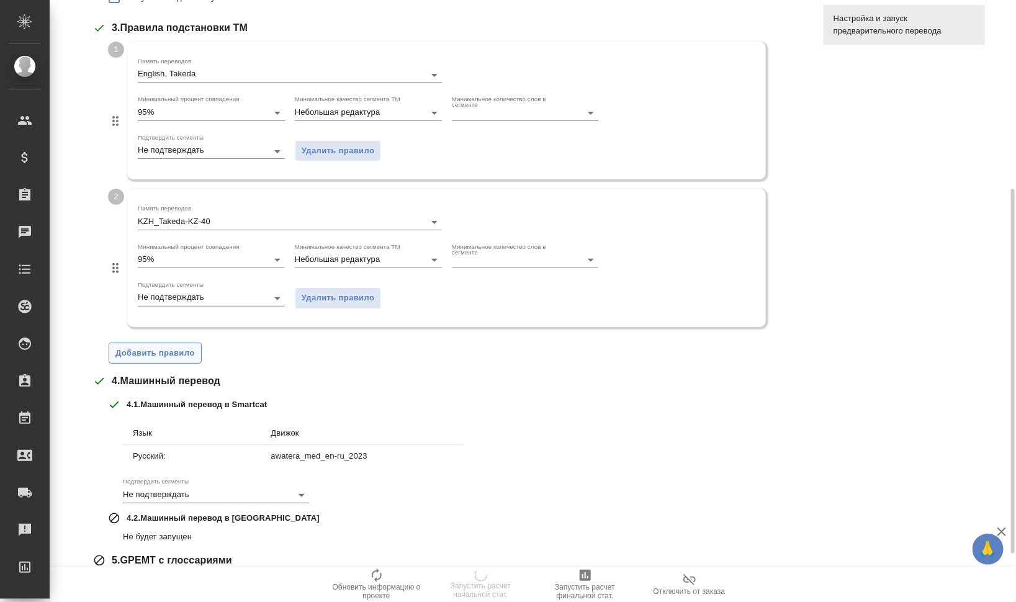
click at [166, 354] on span "Добавить правило" at bounding box center [154, 353] width 79 height 14
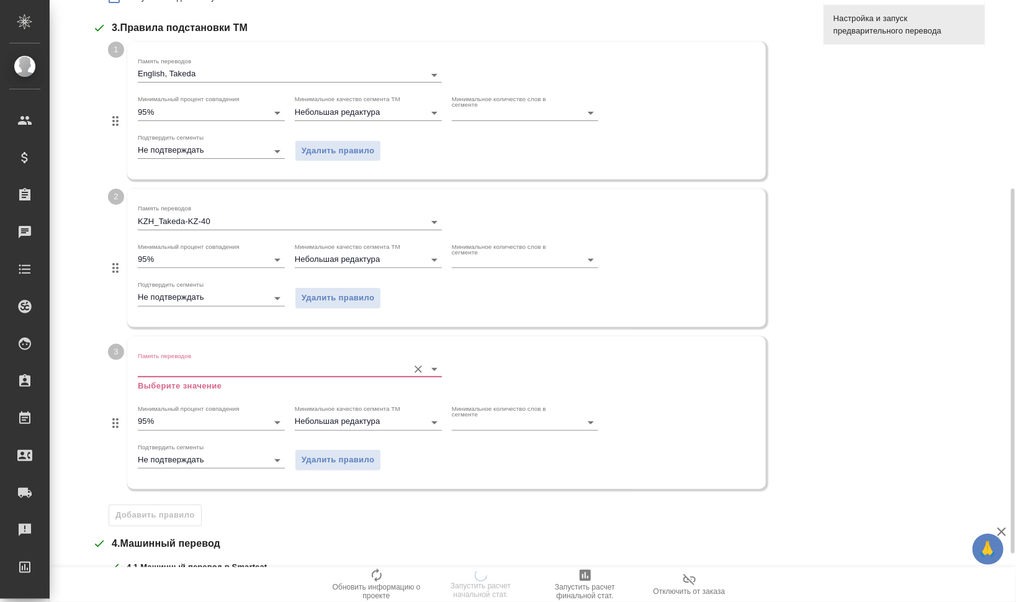
click at [195, 364] on input "Память переводов" at bounding box center [270, 369] width 265 height 15
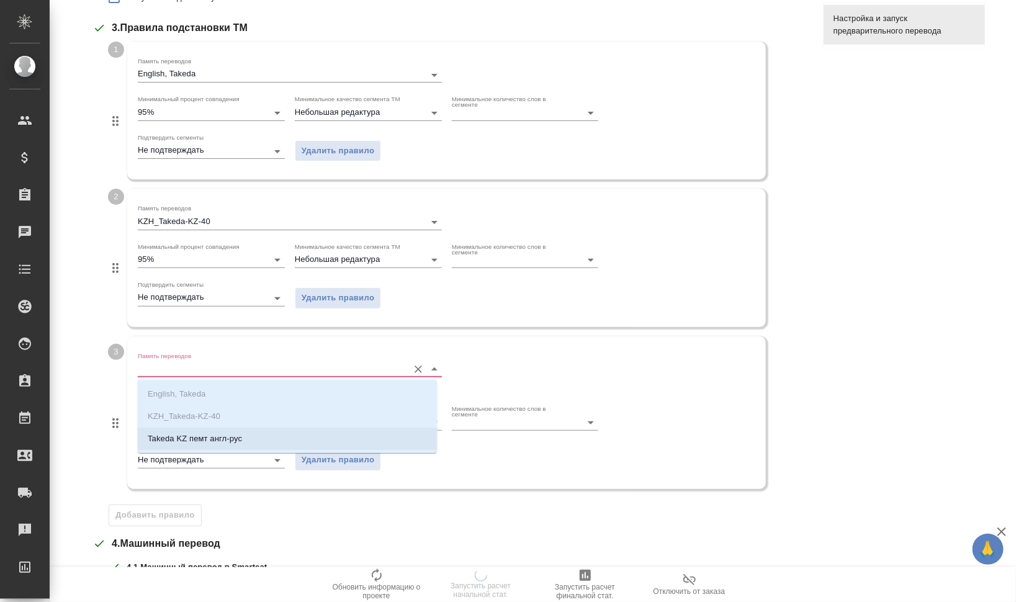
click at [222, 437] on p "Takeda KZ пемт англ-рус" at bounding box center [195, 439] width 94 height 12
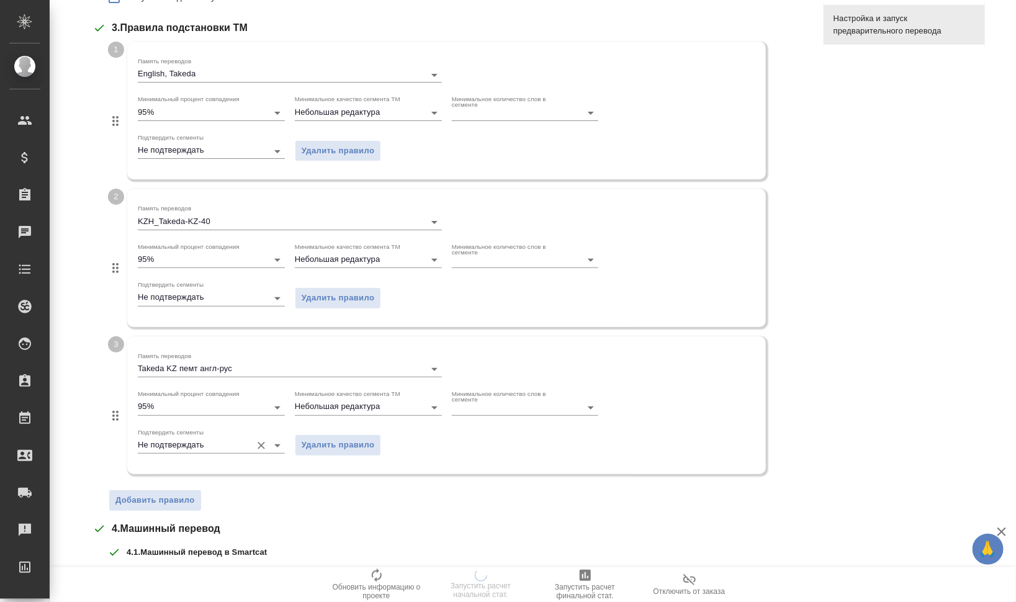
scroll to position [537, 0]
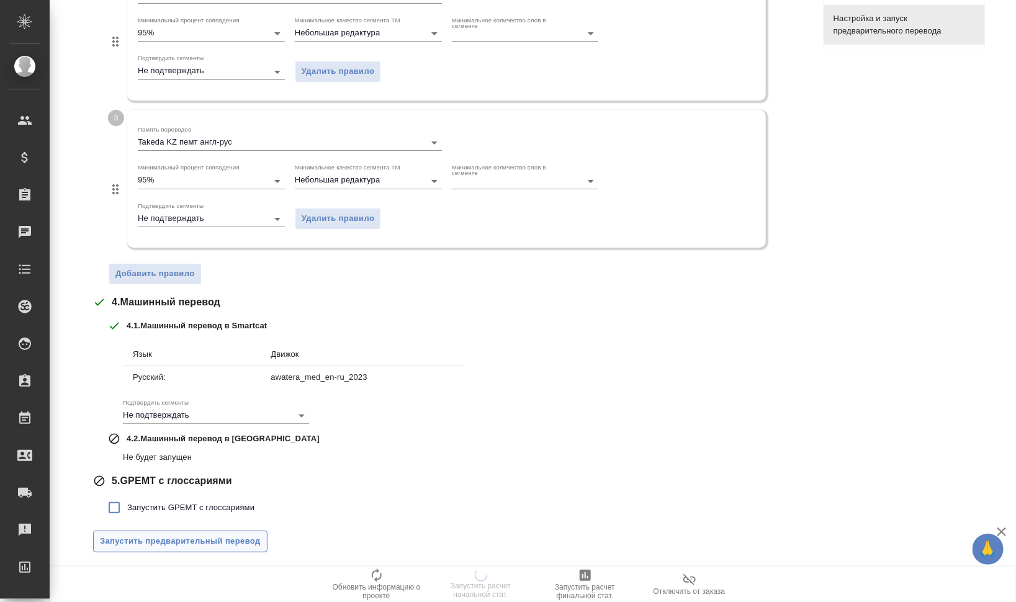
click at [208, 535] on span "Запустить предварительный перевод" at bounding box center [180, 542] width 161 height 14
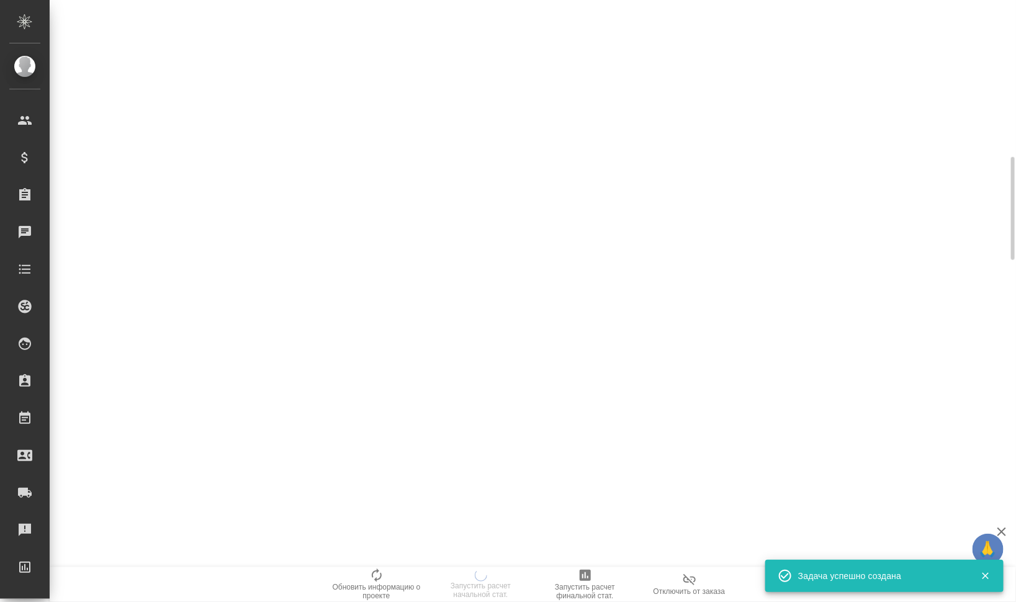
scroll to position [0, 0]
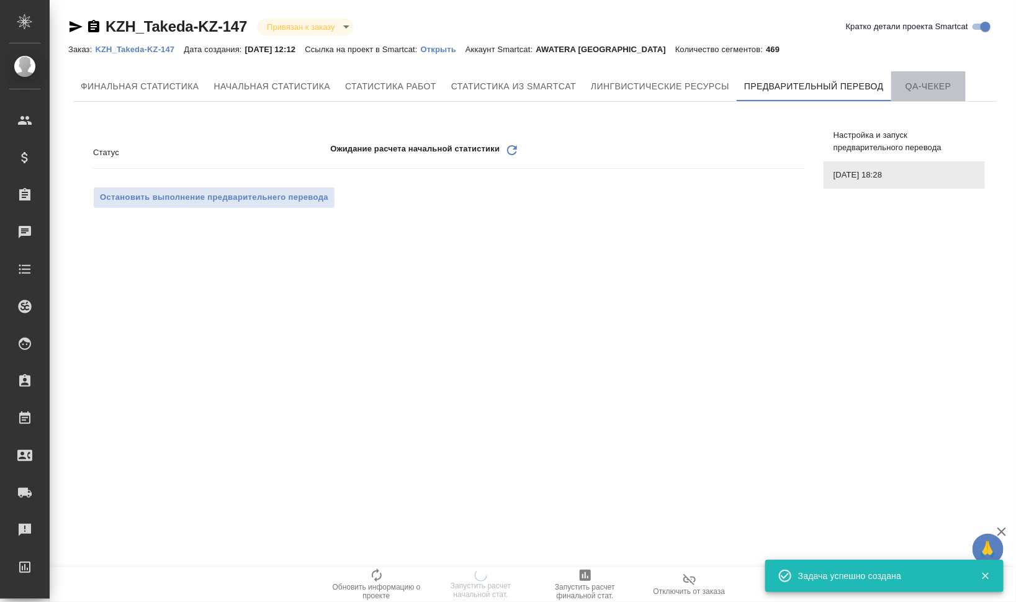
click at [913, 90] on span "QA-чекер" at bounding box center [929, 87] width 60 height 16
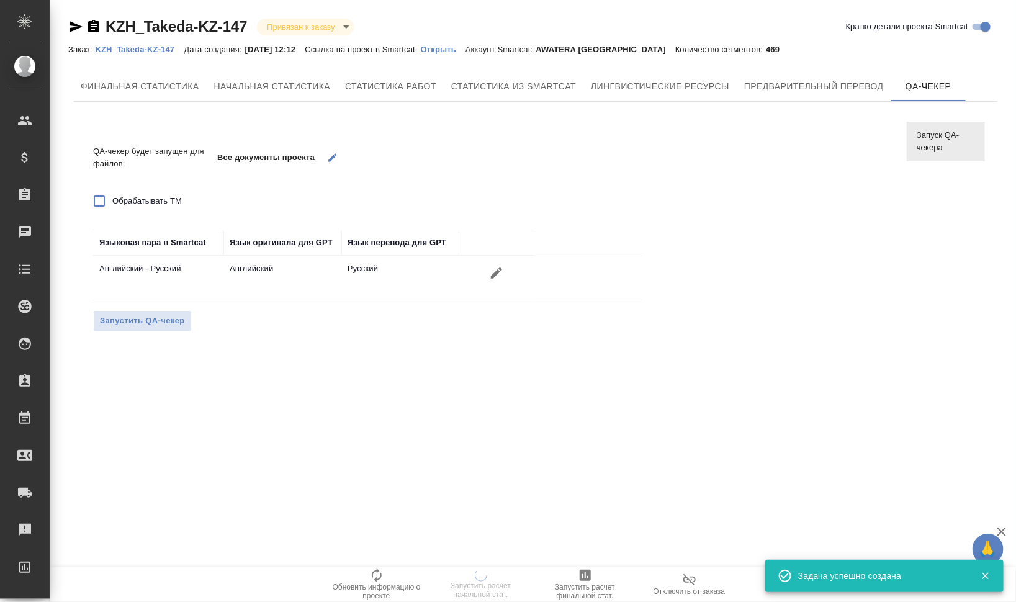
click at [160, 201] on span "Обрабатывать TM" at bounding box center [147, 201] width 70 height 12
click at [112, 201] on input "Обрабатывать TM" at bounding box center [99, 201] width 26 height 26
checkbox input "true"
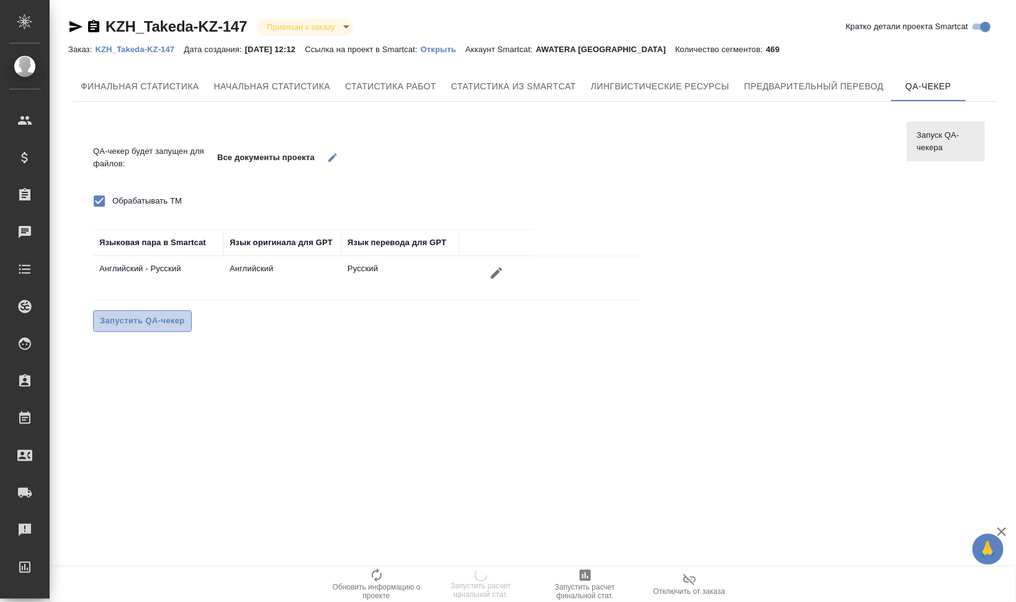
click at [150, 321] on span "Запустить QA-чекер" at bounding box center [142, 321] width 85 height 14
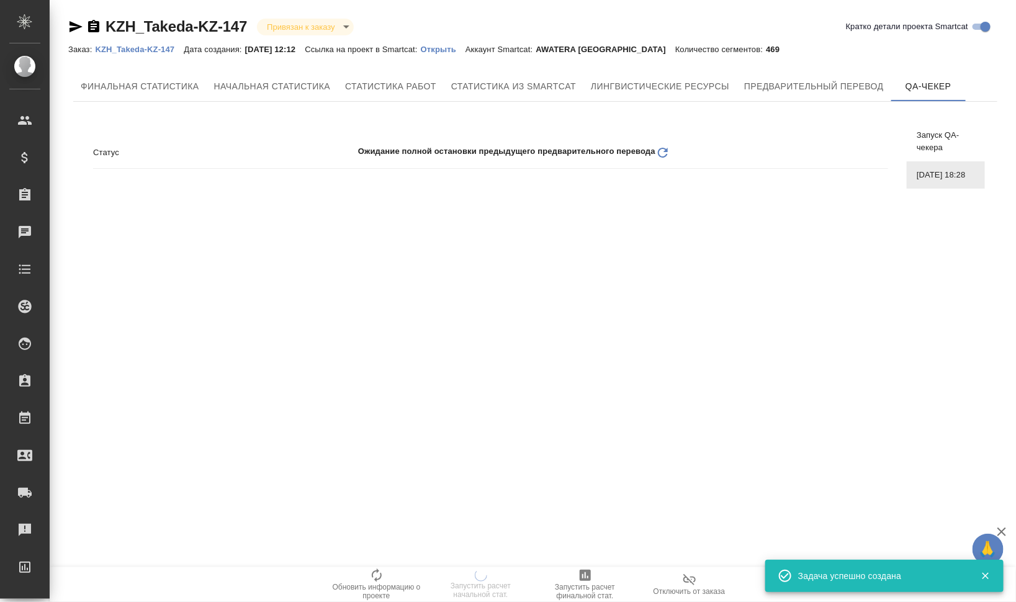
click at [663, 154] on icon "Обновить" at bounding box center [663, 152] width 15 height 15
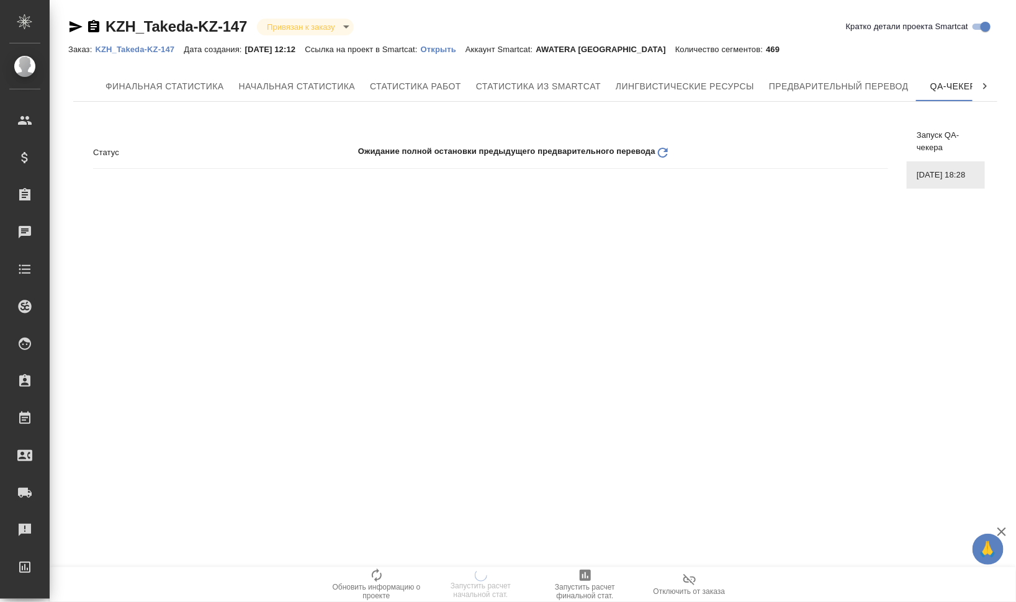
click at [670, 154] on icon "Обновить" at bounding box center [663, 152] width 15 height 15
click at [665, 152] on icon "Обновить" at bounding box center [663, 152] width 15 height 15
click at [823, 84] on span "Предварительный перевод" at bounding box center [839, 87] width 140 height 16
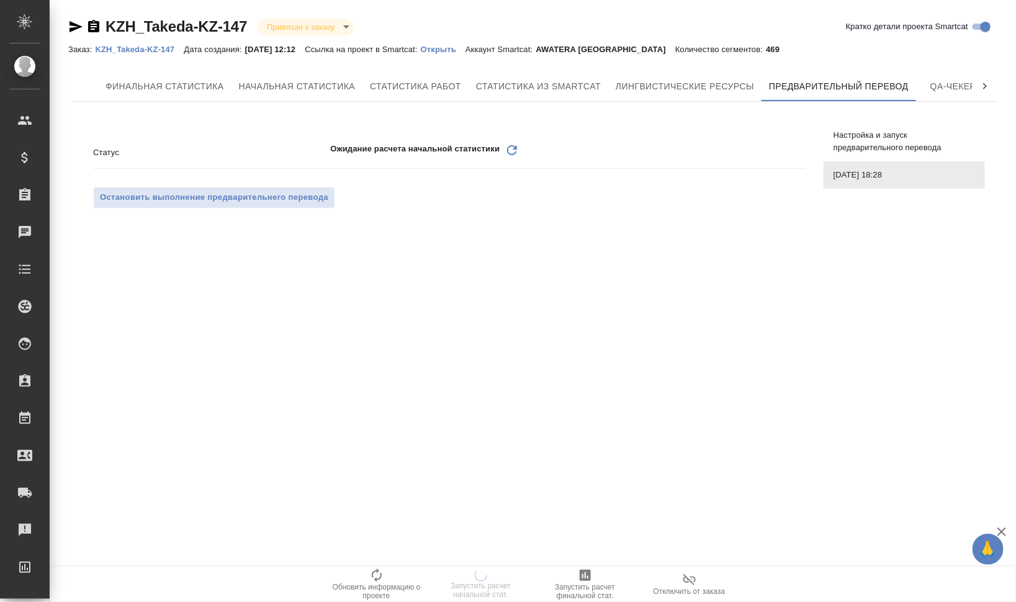
click at [509, 144] on icon "Обновить" at bounding box center [512, 150] width 15 height 15
drag, startPoint x: 4, startPoint y: 247, endPoint x: 571, endPoint y: 268, distance: 567.9
click at [571, 268] on div ".cls-1 fill:#fff; AWATERA Валеев Динар Клиенты Спецификации Заказы 0 Чаты Todo …" at bounding box center [508, 301] width 1016 height 602
click at [509, 150] on icon "Обновить" at bounding box center [512, 150] width 15 height 15
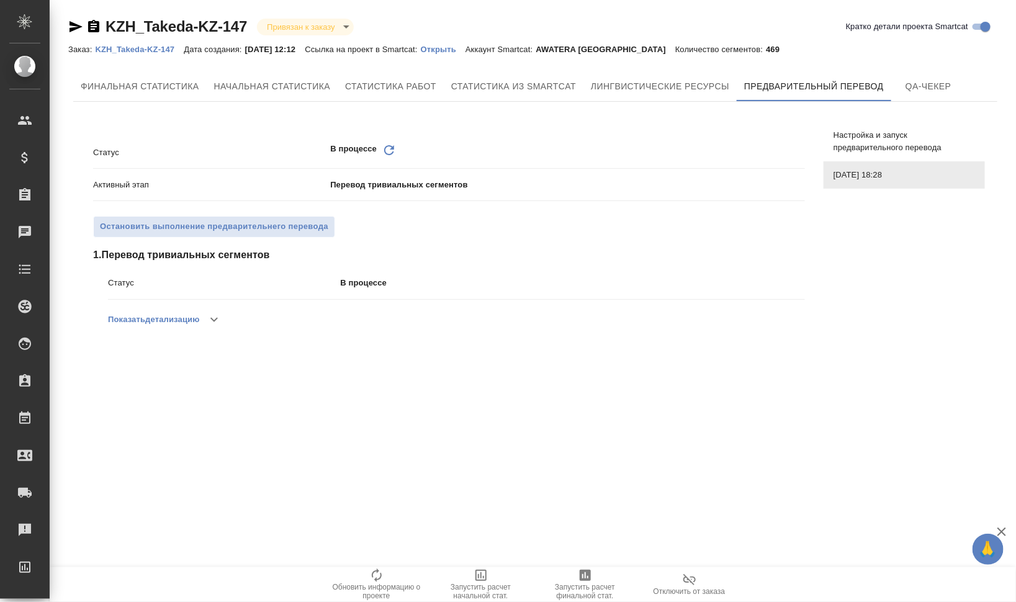
click at [394, 152] on icon at bounding box center [389, 150] width 10 height 10
click at [910, 89] on span "QA-чекер" at bounding box center [929, 87] width 60 height 16
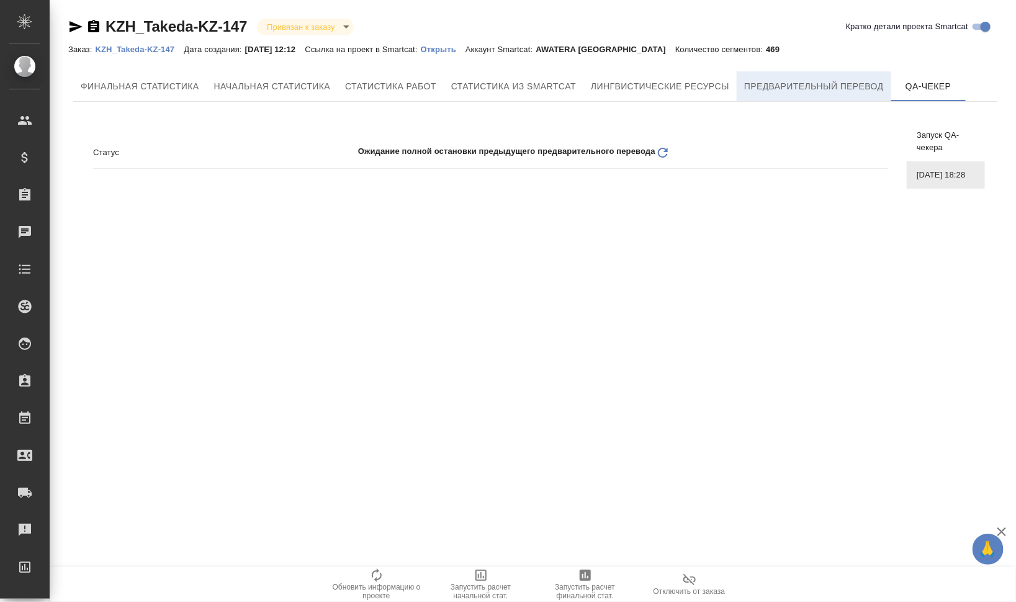
click at [771, 84] on span "Предварительный перевод" at bounding box center [815, 87] width 140 height 16
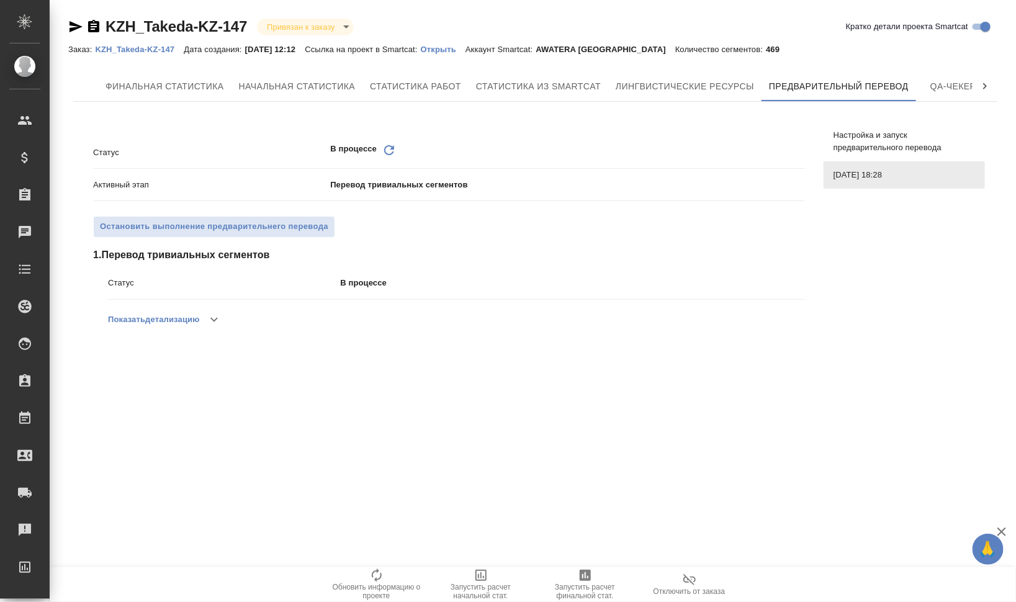
click at [388, 151] on icon "Обновить" at bounding box center [389, 150] width 15 height 15
click at [386, 145] on icon "Обновить" at bounding box center [389, 150] width 15 height 15
click at [388, 150] on icon "Обновить" at bounding box center [389, 150] width 15 height 15
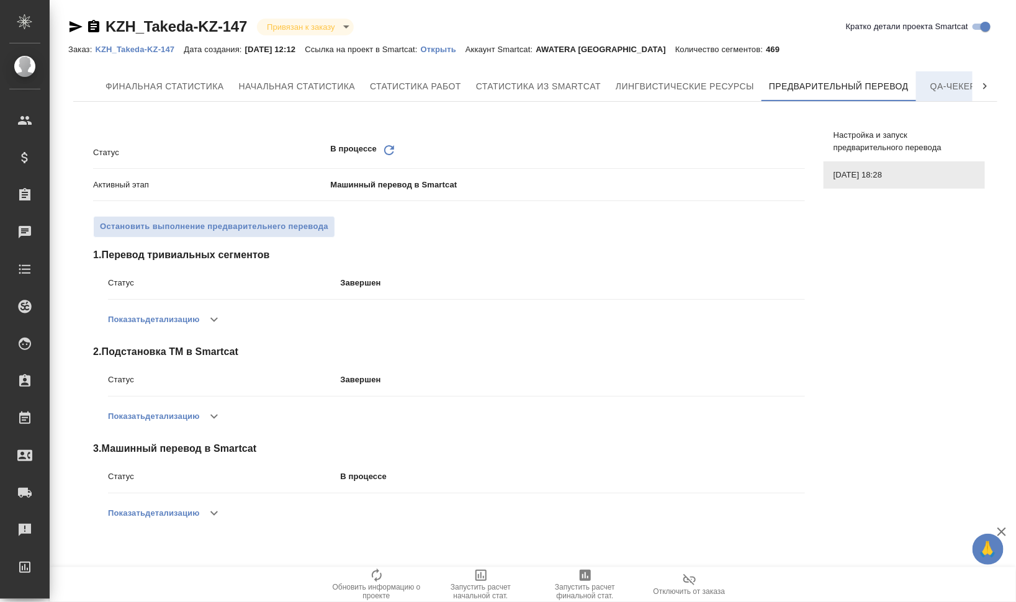
click at [939, 95] on button "QA-чекер" at bounding box center [954, 86] width 75 height 30
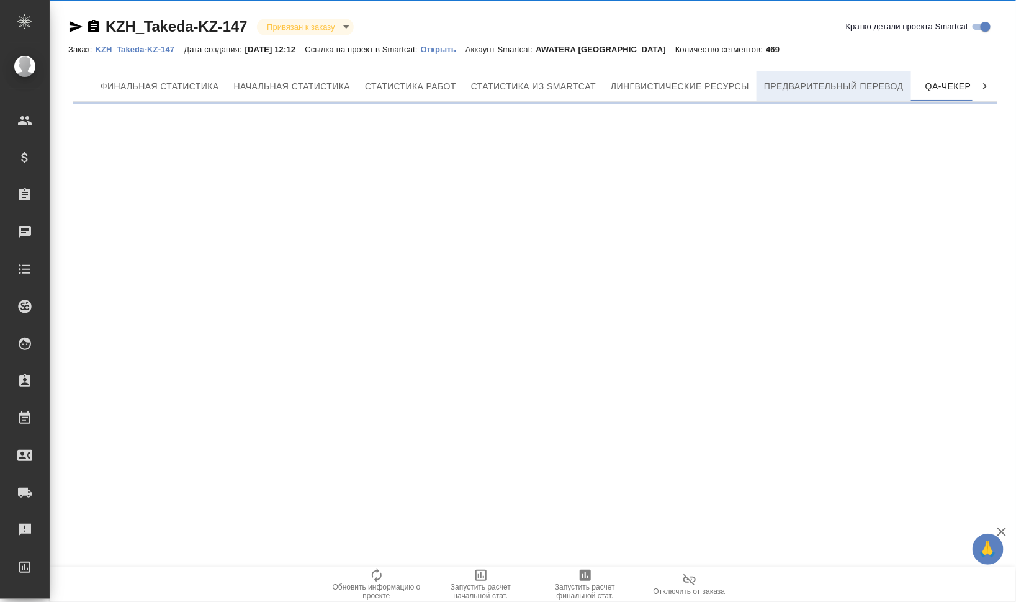
scroll to position [0, 17]
click at [823, 91] on span "Предварительный перевод" at bounding box center [823, 87] width 140 height 16
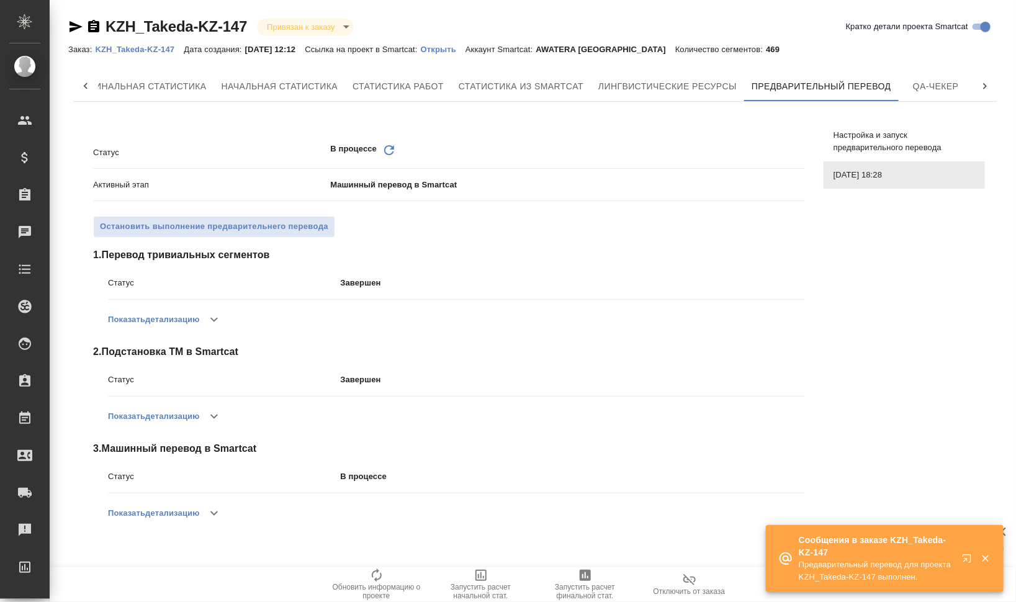
click at [386, 154] on icon "Обновить" at bounding box center [389, 150] width 15 height 15
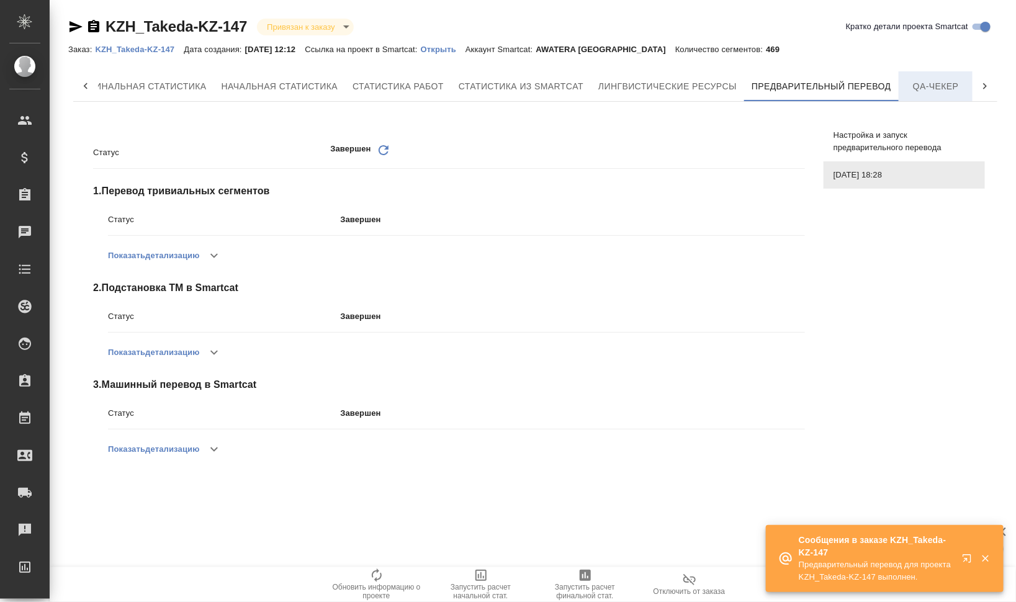
click at [922, 87] on span "QA-чекер" at bounding box center [937, 87] width 60 height 16
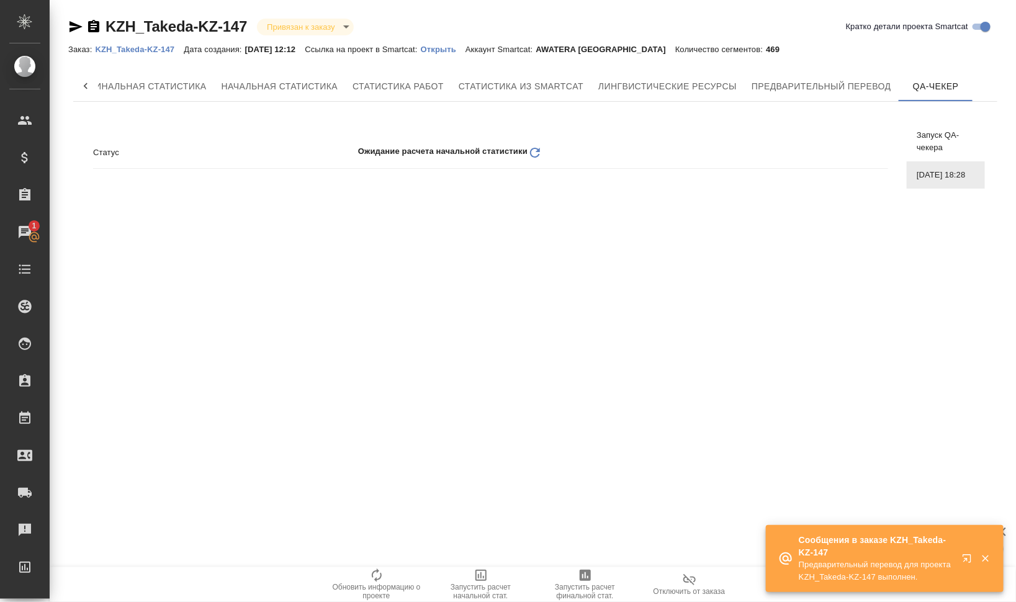
click at [534, 154] on icon "Обновить" at bounding box center [535, 152] width 15 height 15
click at [450, 157] on icon at bounding box center [451, 153] width 10 height 10
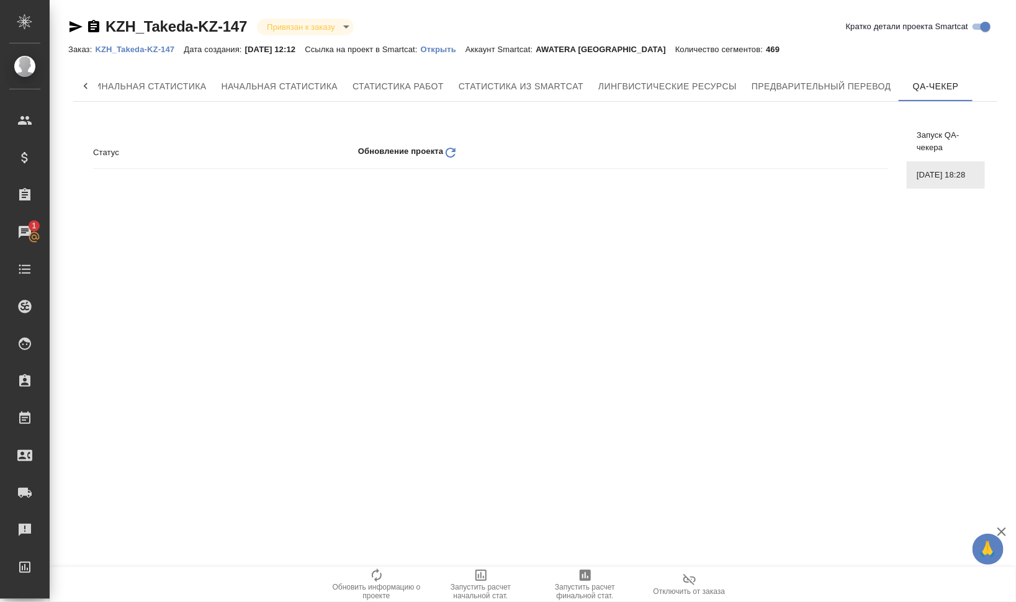
click at [448, 153] on icon "Обновить" at bounding box center [450, 152] width 15 height 15
click at [416, 152] on icon at bounding box center [412, 153] width 10 height 10
click at [412, 156] on icon "Обновить" at bounding box center [412, 152] width 15 height 15
click at [411, 156] on icon at bounding box center [412, 153] width 10 height 10
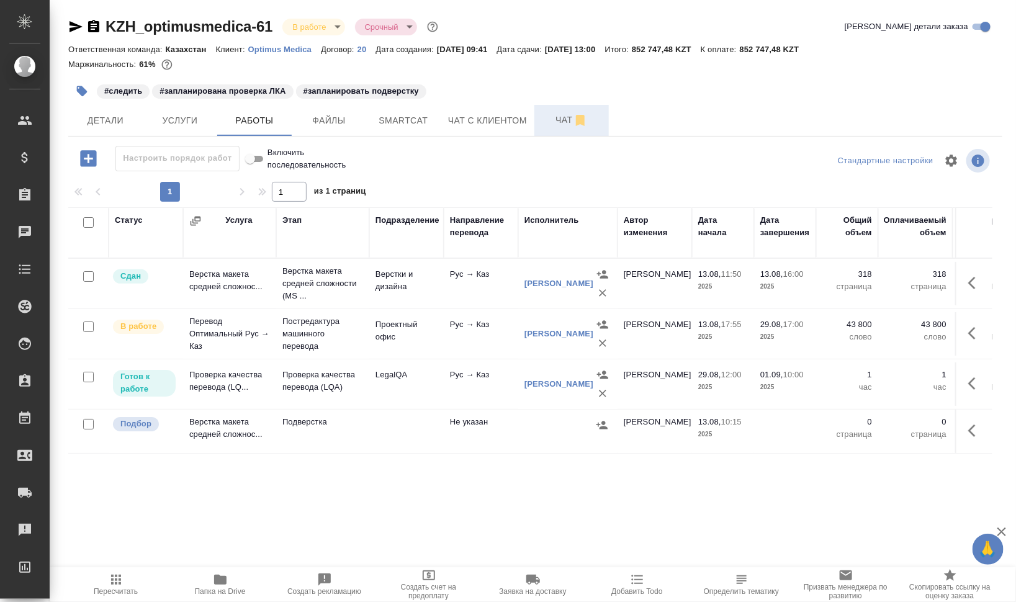
click at [553, 120] on span "Чат" at bounding box center [572, 120] width 60 height 16
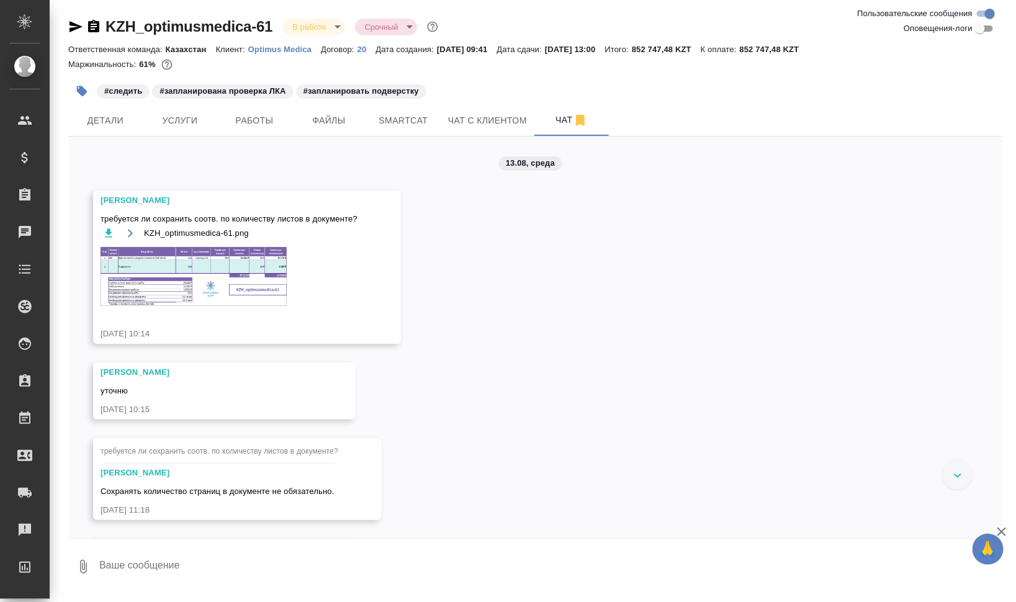
click at [185, 281] on img at bounding box center [194, 276] width 186 height 59
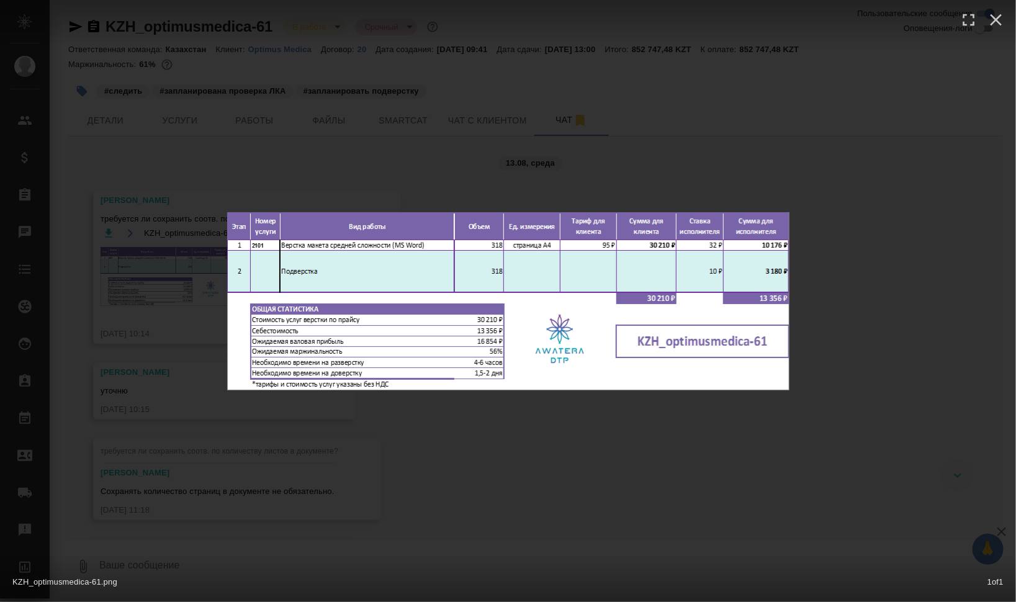
click at [887, 386] on div "KZH_optimusmedica-61.png 1 of 1" at bounding box center [508, 301] width 1016 height 602
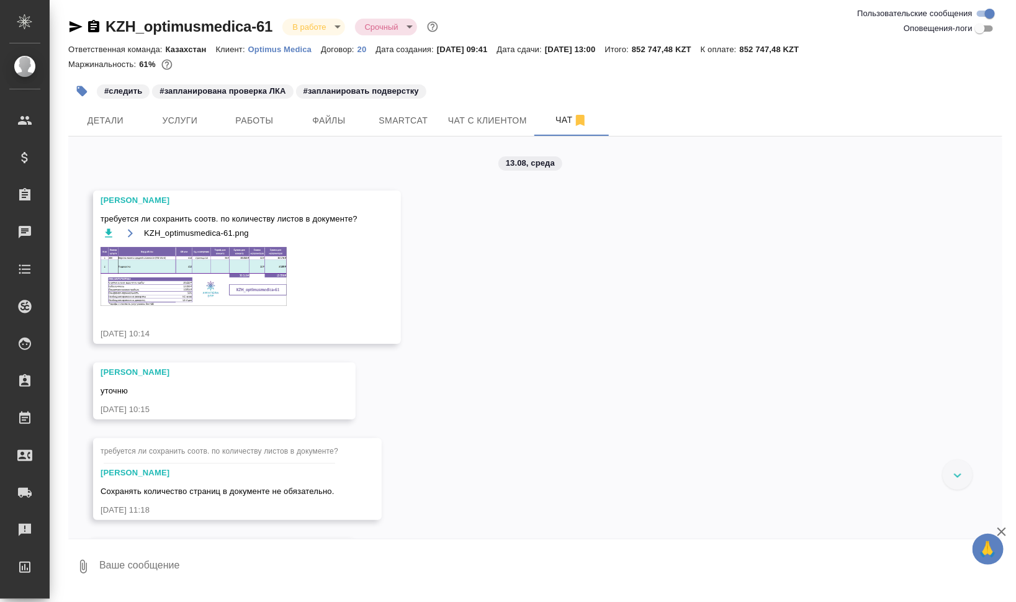
click at [205, 288] on img at bounding box center [194, 276] width 186 height 59
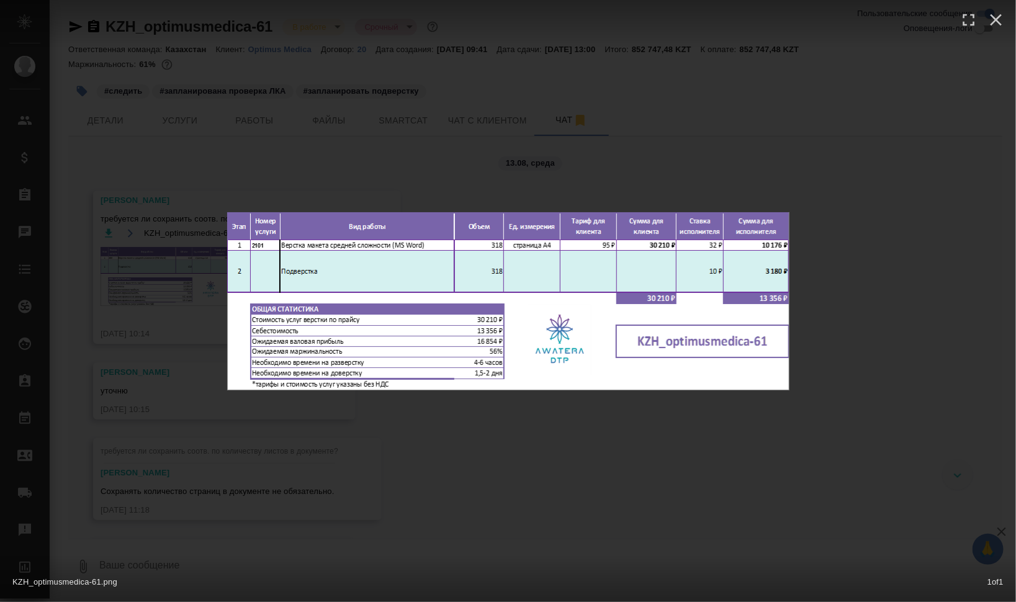
click at [954, 428] on div "KZH_optimusmedica-61.png 1 of 1" at bounding box center [508, 301] width 1016 height 602
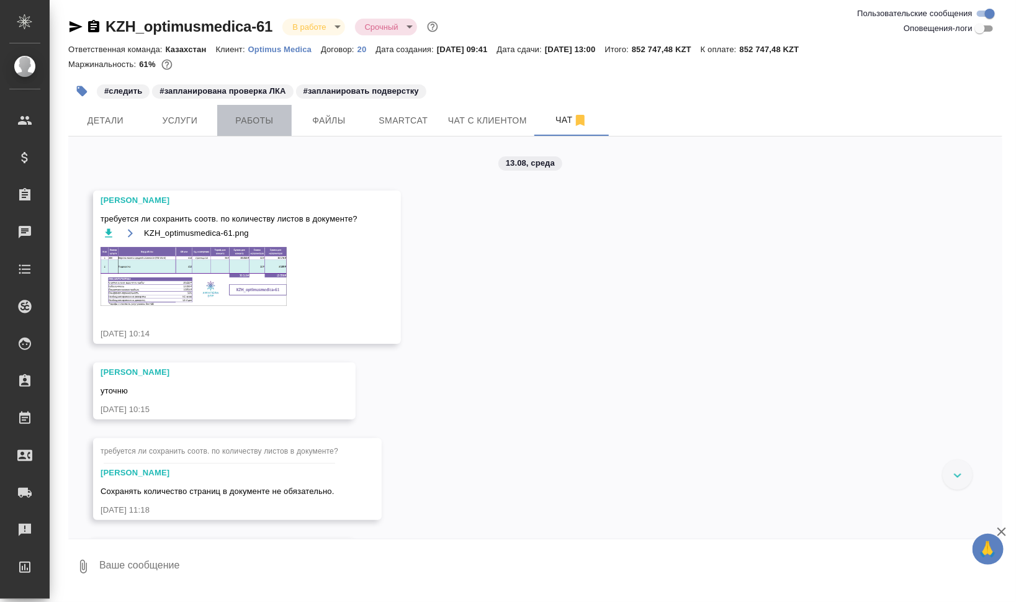
click at [269, 115] on span "Работы" at bounding box center [255, 121] width 60 height 16
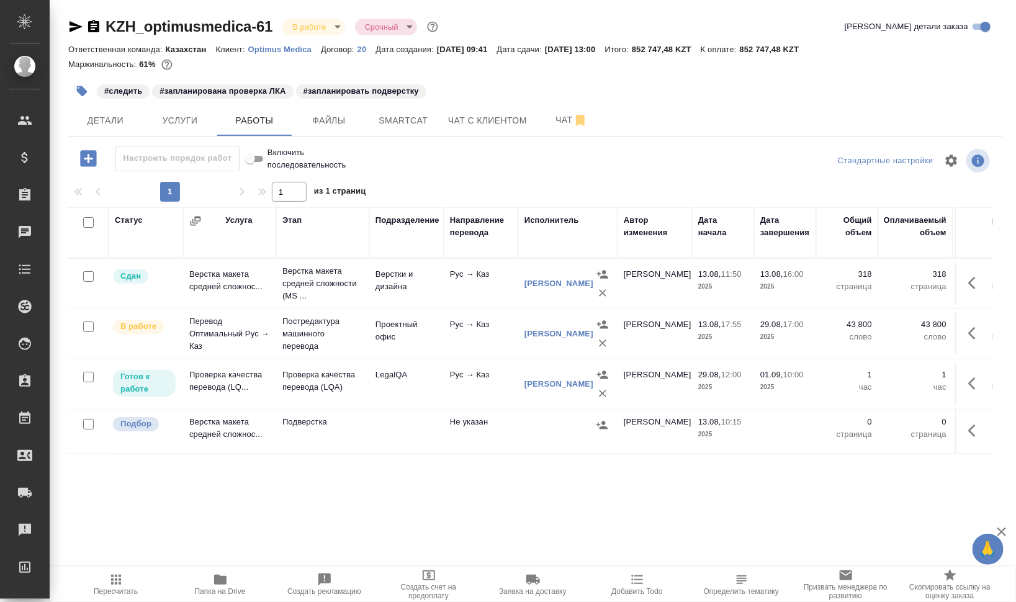
click at [538, 333] on div "[PERSON_NAME]" at bounding box center [559, 334] width 69 height 12
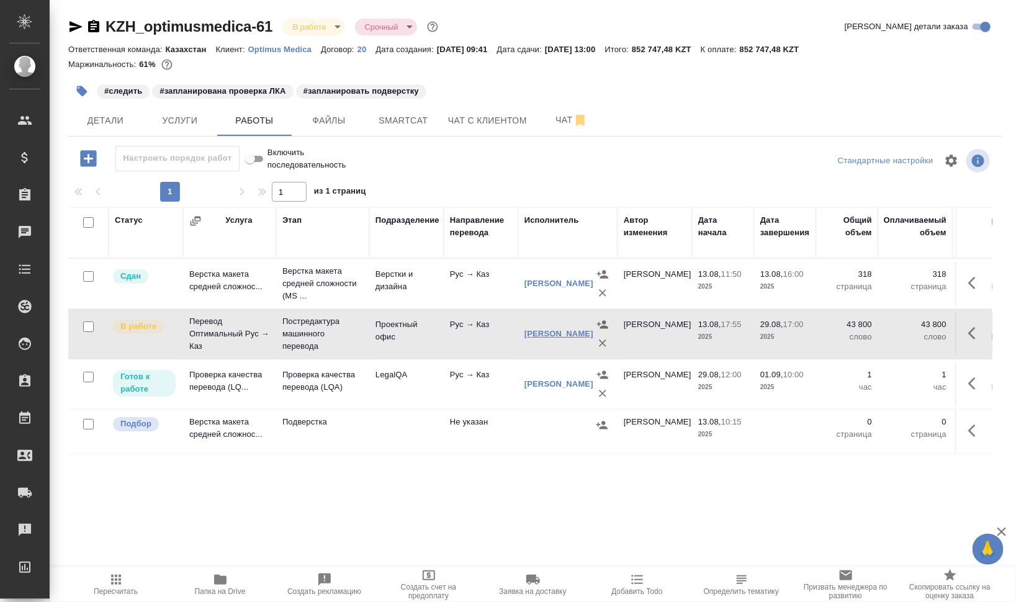
click at [542, 338] on link "Бадаев Берик Бекежанович" at bounding box center [559, 333] width 69 height 9
click at [351, 118] on span "Файлы" at bounding box center [329, 121] width 60 height 16
click at [249, 115] on span "Работы" at bounding box center [255, 121] width 60 height 16
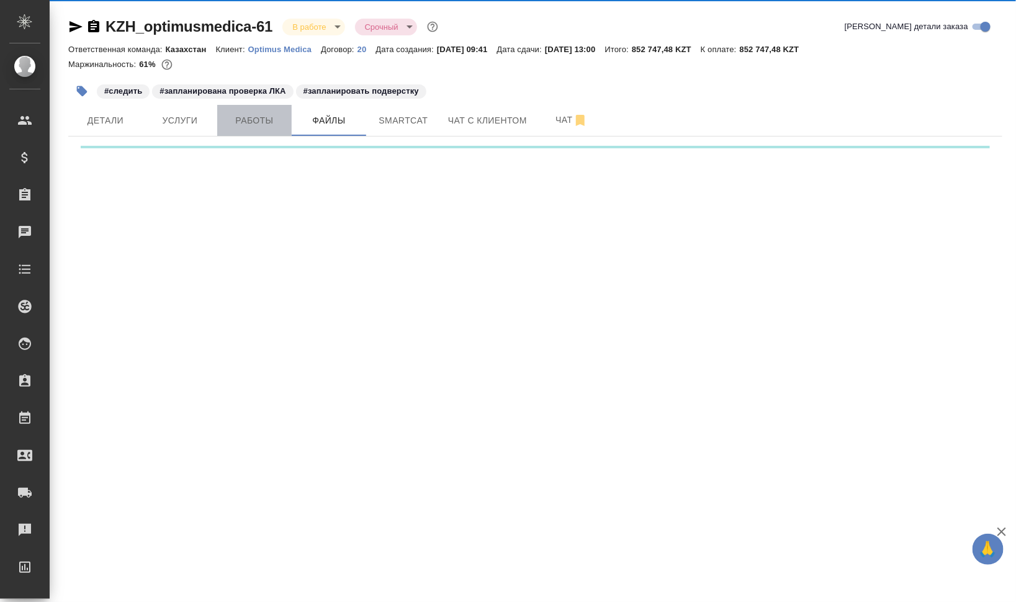
click at [248, 115] on span "Работы" at bounding box center [255, 121] width 60 height 16
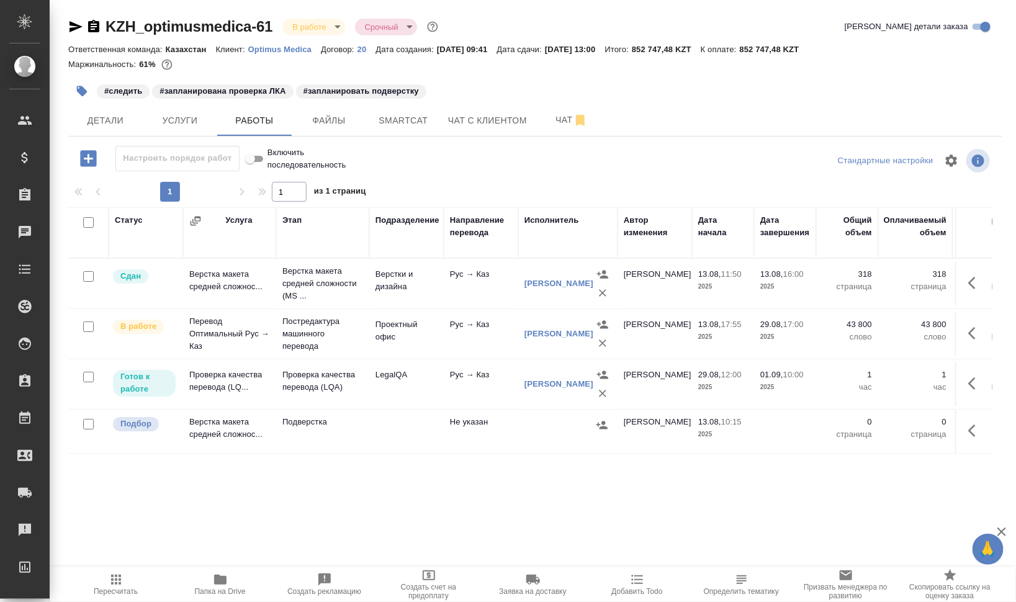
click at [969, 428] on icon "button" at bounding box center [976, 430] width 15 height 15
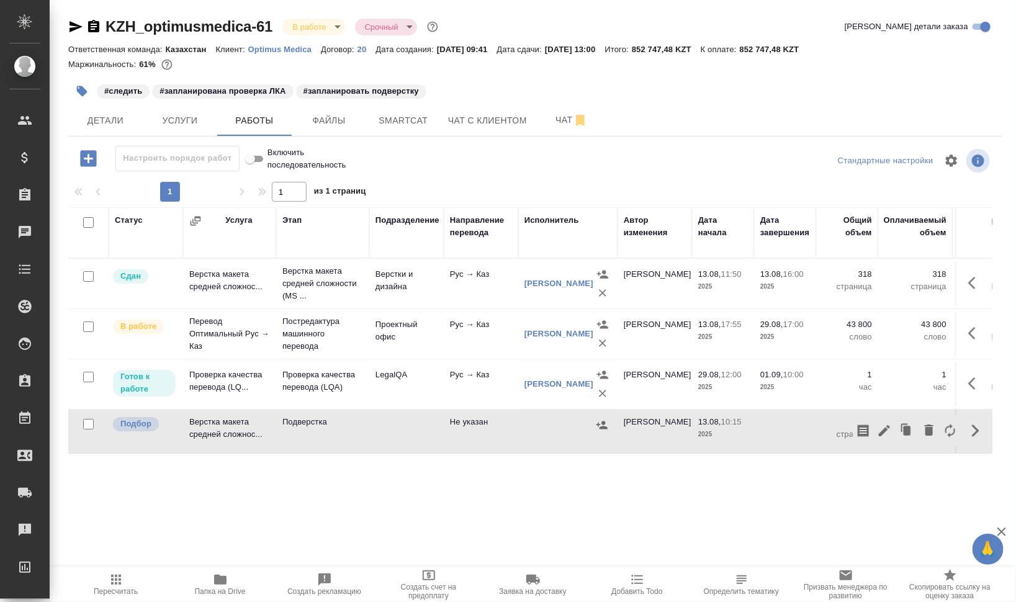
click at [597, 458] on div "Статус Услуга Этап Подразделение Направление перевода Исполнитель Автор изменен…" at bounding box center [530, 346] width 925 height 279
click at [984, 427] on icon "button" at bounding box center [976, 430] width 15 height 15
click at [892, 427] on icon "button" at bounding box center [884, 430] width 15 height 15
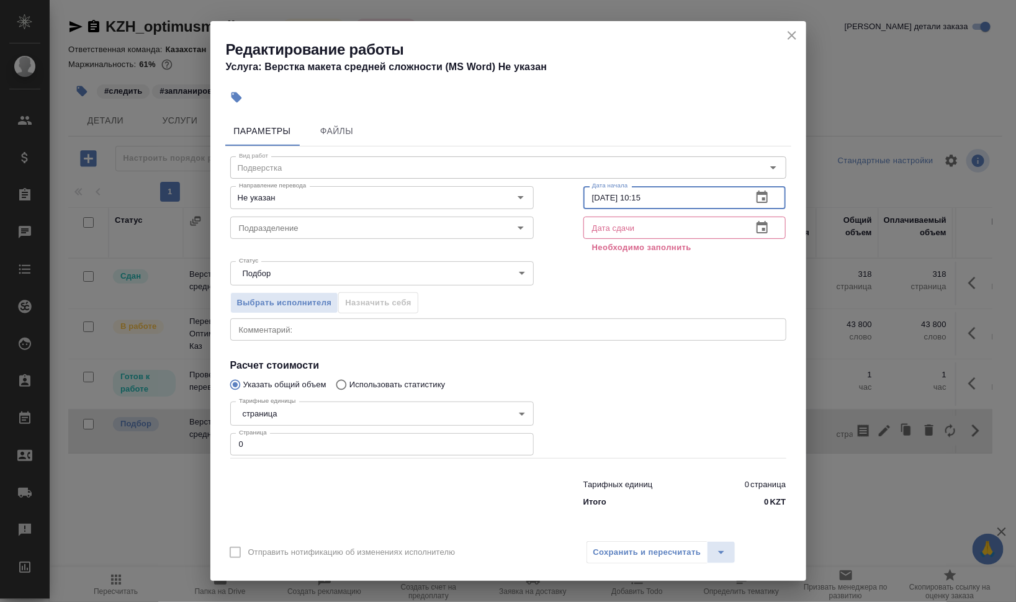
drag, startPoint x: 602, startPoint y: 193, endPoint x: 581, endPoint y: 191, distance: 21.2
click at [581, 191] on div "Вид работ Подверстка Вид работ Направление перевода Не указан Направление перев…" at bounding box center [508, 330] width 566 height 367
type input "02.09.2025 14:00"
drag, startPoint x: 641, startPoint y: 233, endPoint x: 652, endPoint y: 233, distance: 10.6
click at [642, 233] on input "text" at bounding box center [664, 228] width 160 height 22
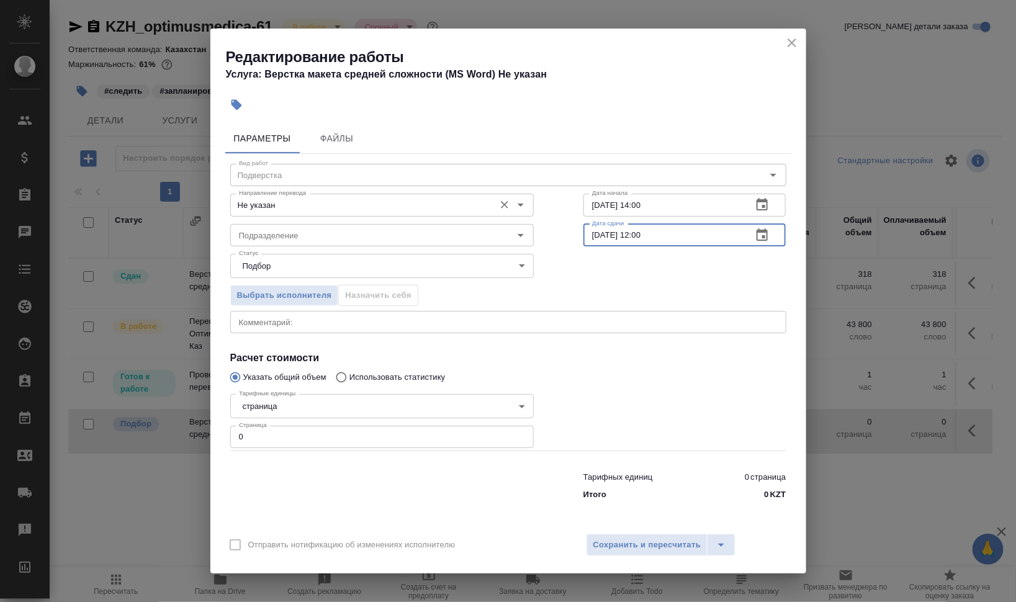
type input "04.09.2025 12:00"
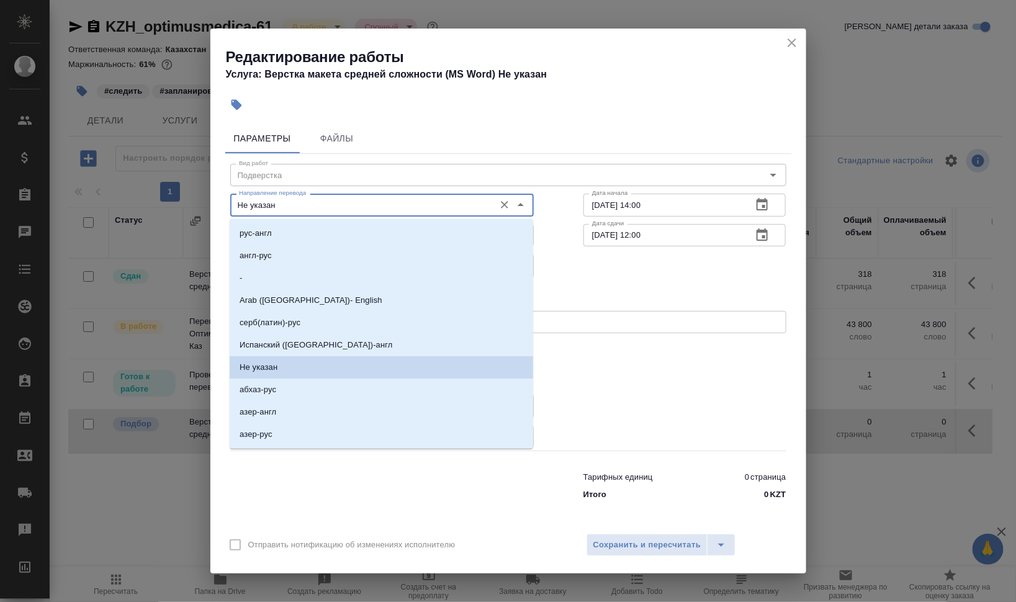
click at [295, 210] on input "Не указан" at bounding box center [361, 204] width 255 height 15
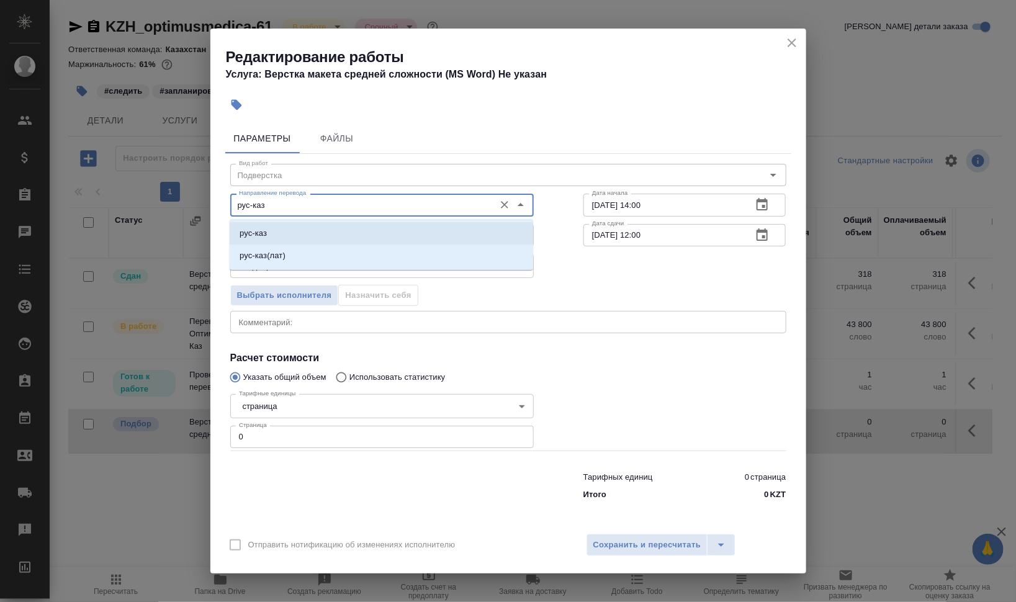
click at [292, 239] on li "рус-каз" at bounding box center [382, 233] width 304 height 22
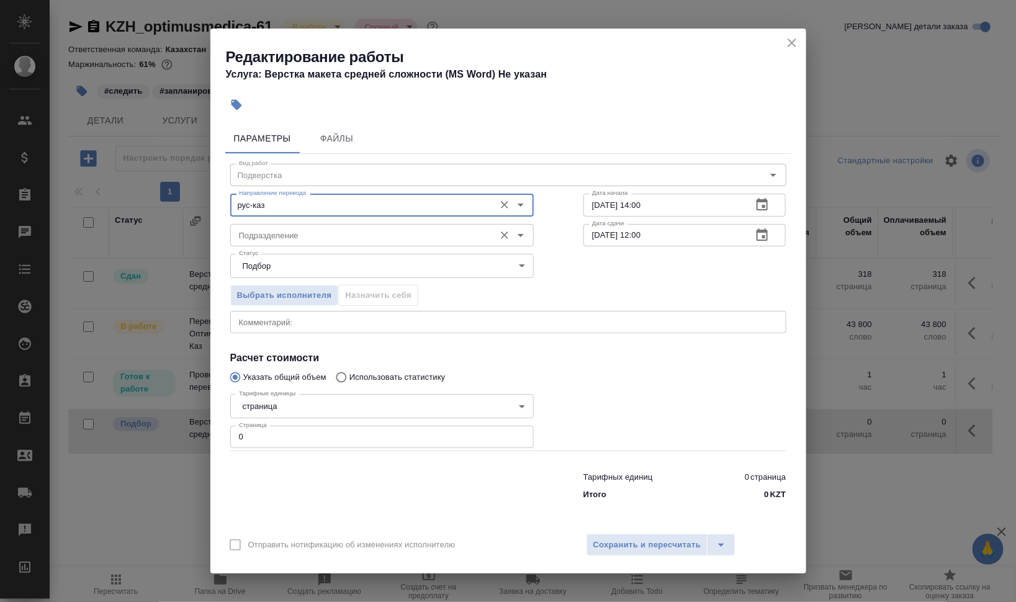
type input "рус-каз"
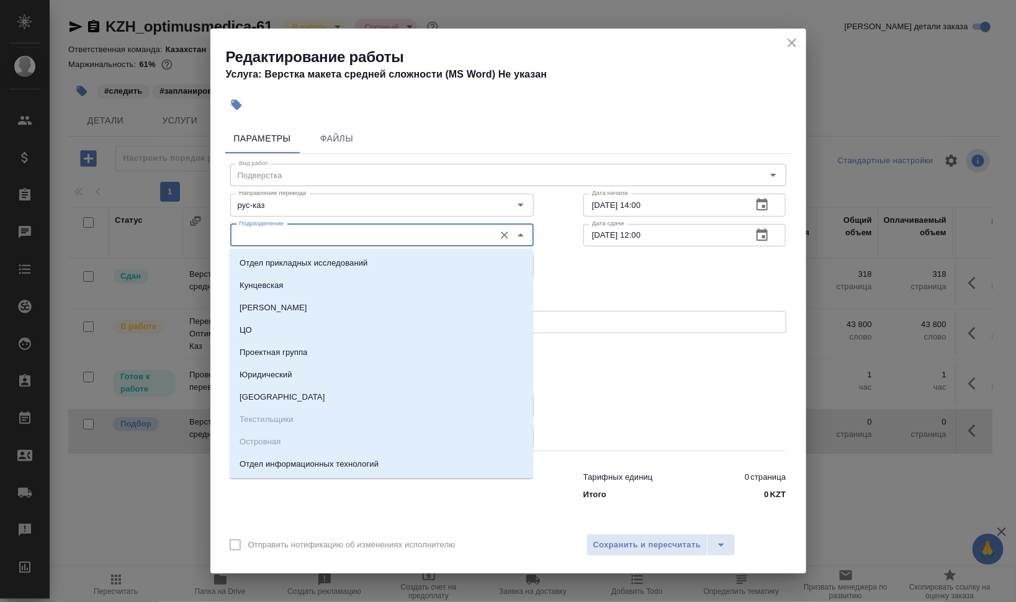
click at [292, 240] on input "Подразделение" at bounding box center [361, 235] width 255 height 15
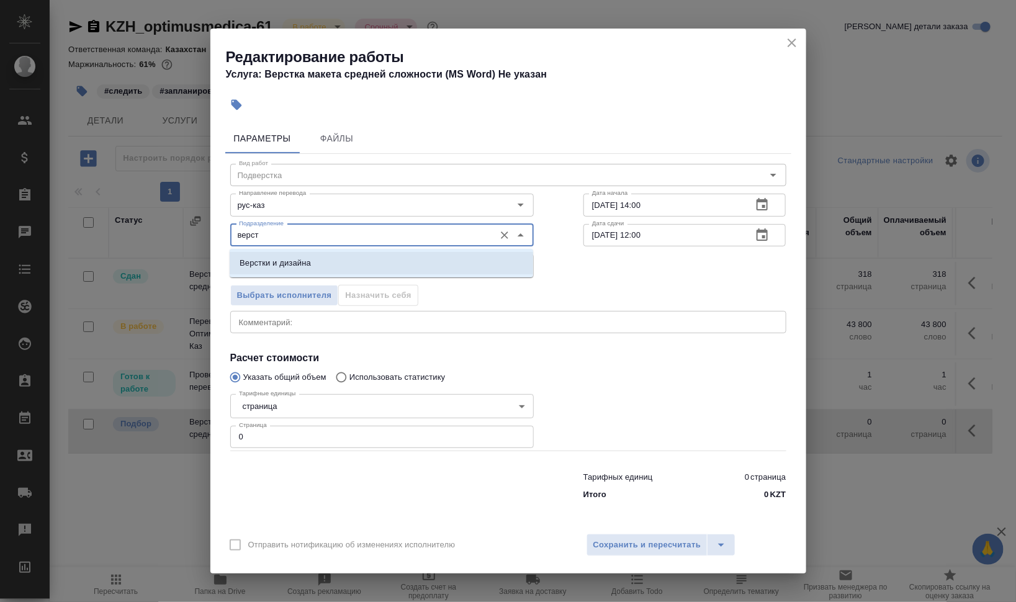
click at [302, 255] on li "Верстки и дизайна" at bounding box center [382, 263] width 304 height 22
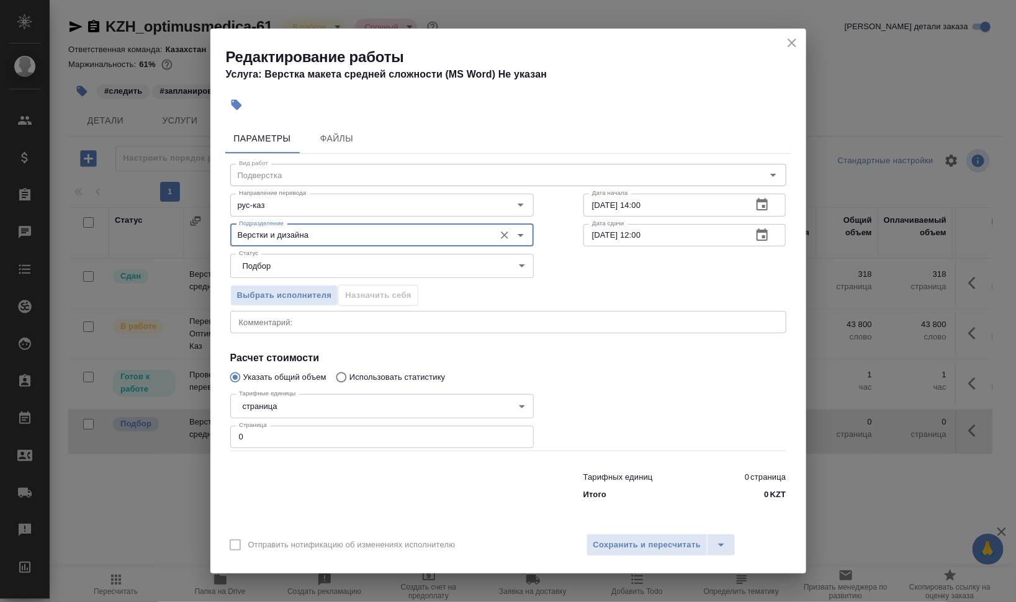
type input "Верстки и дизайна"
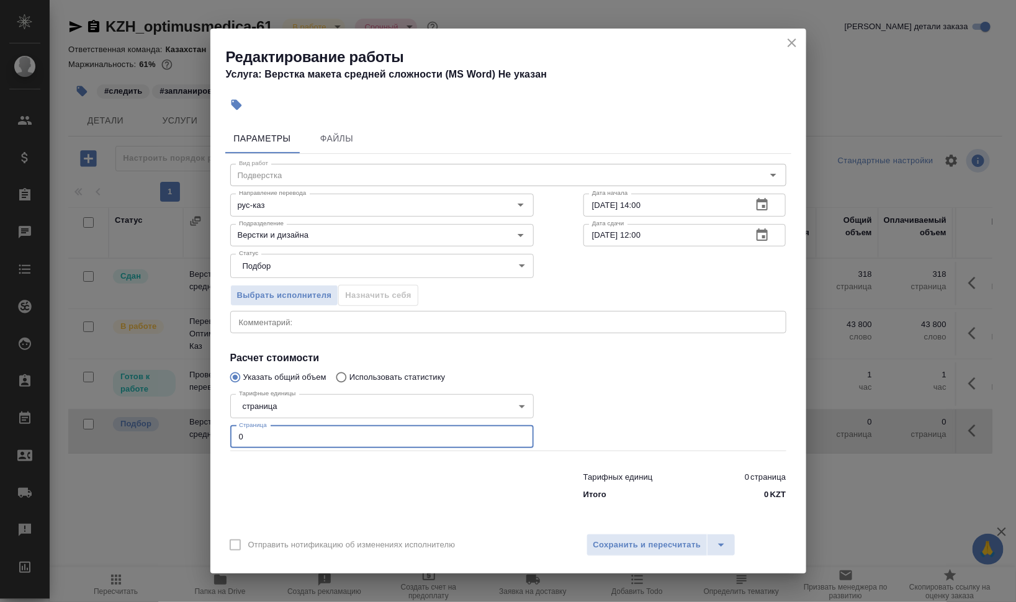
drag, startPoint x: 269, startPoint y: 427, endPoint x: 199, endPoint y: 420, distance: 70.5
click at [199, 420] on div "Редактирование работы Услуга: Верстка макета средней сложности (MS Word) Не ука…" at bounding box center [508, 301] width 1016 height 602
type input "318"
click at [665, 542] on span "Сохранить и пересчитать" at bounding box center [648, 545] width 108 height 14
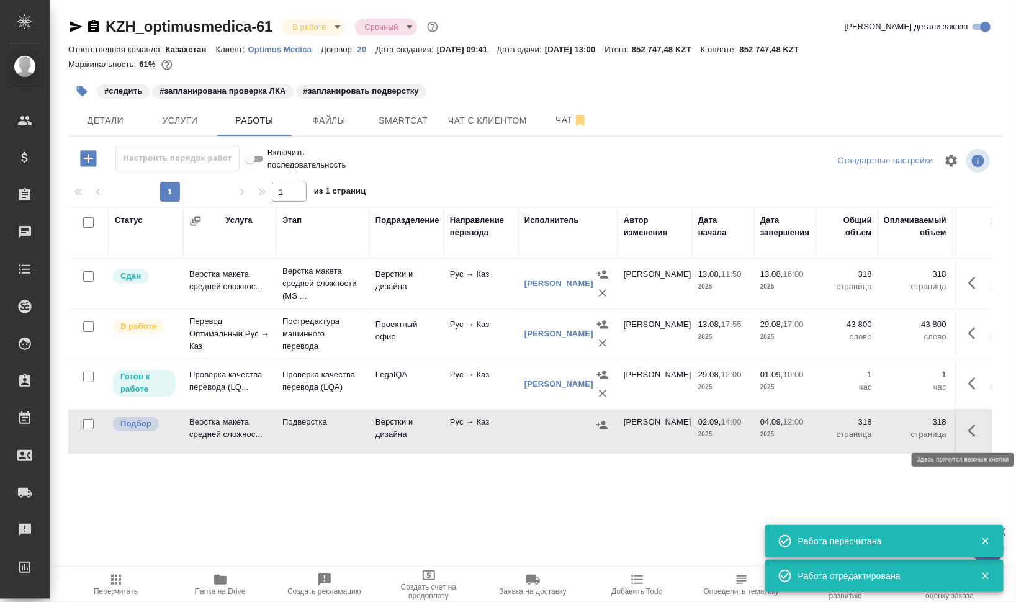
click at [976, 428] on icon "button" at bounding box center [976, 430] width 15 height 15
click at [884, 428] on icon "button" at bounding box center [884, 430] width 15 height 15
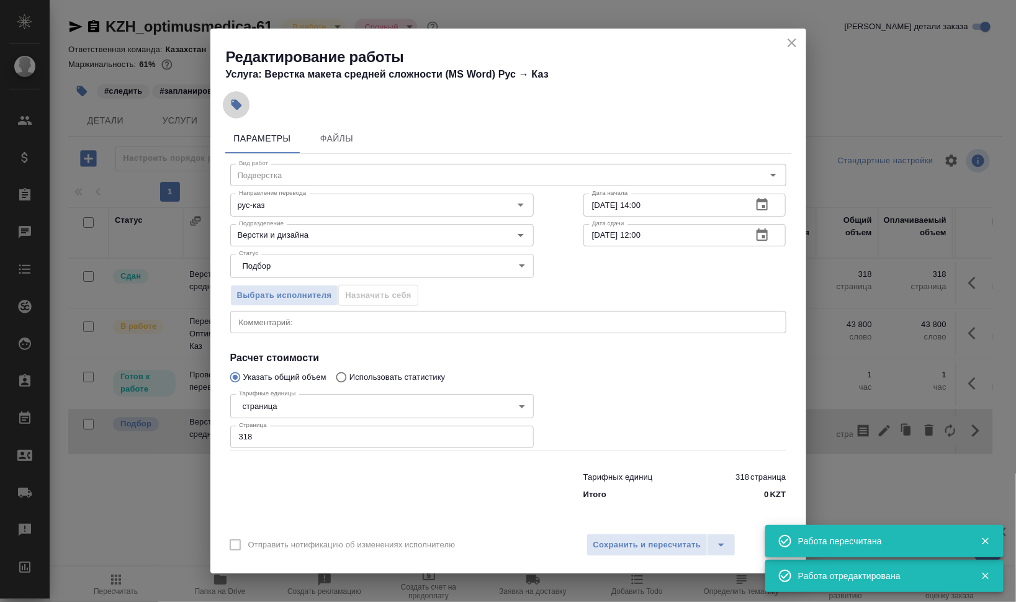
click at [229, 101] on button "button" at bounding box center [236, 104] width 27 height 27
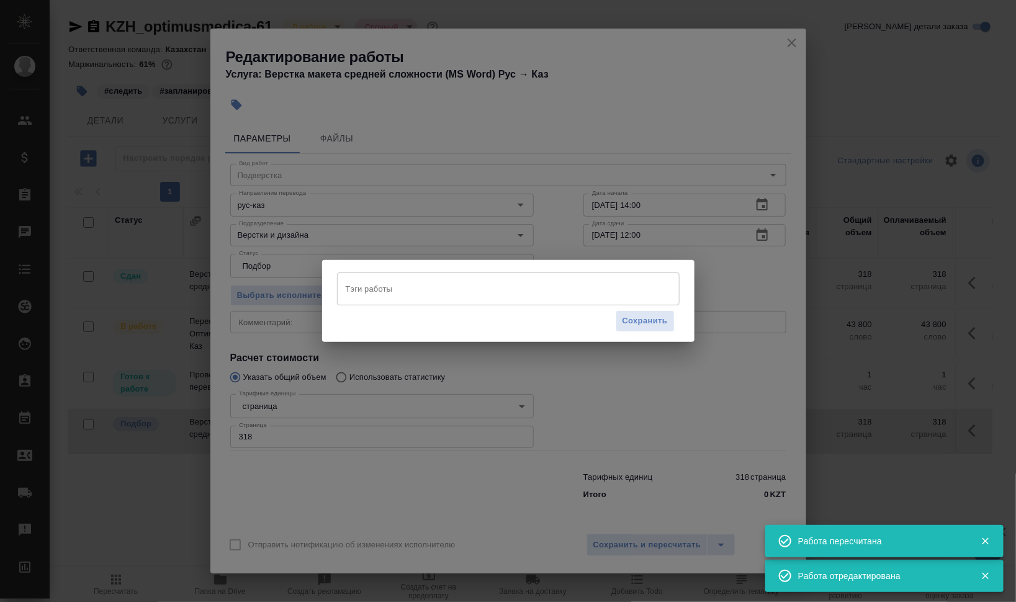
click at [484, 287] on input "Тэги работы" at bounding box center [497, 288] width 308 height 21
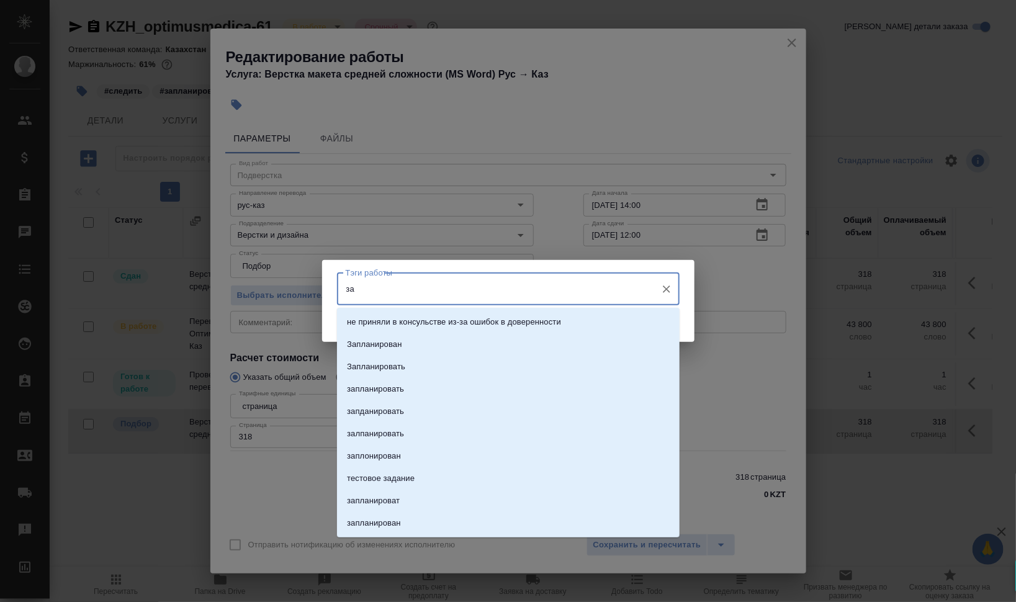
type input "зап"
click at [437, 322] on li "Запланирован" at bounding box center [508, 322] width 343 height 22
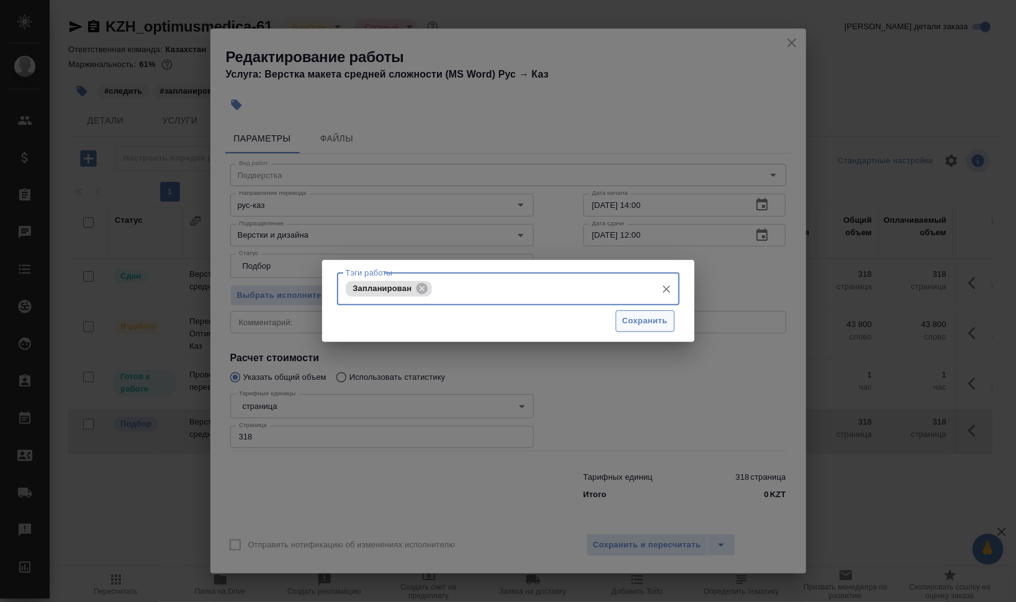
click at [626, 324] on span "Сохранить" at bounding box center [645, 321] width 45 height 14
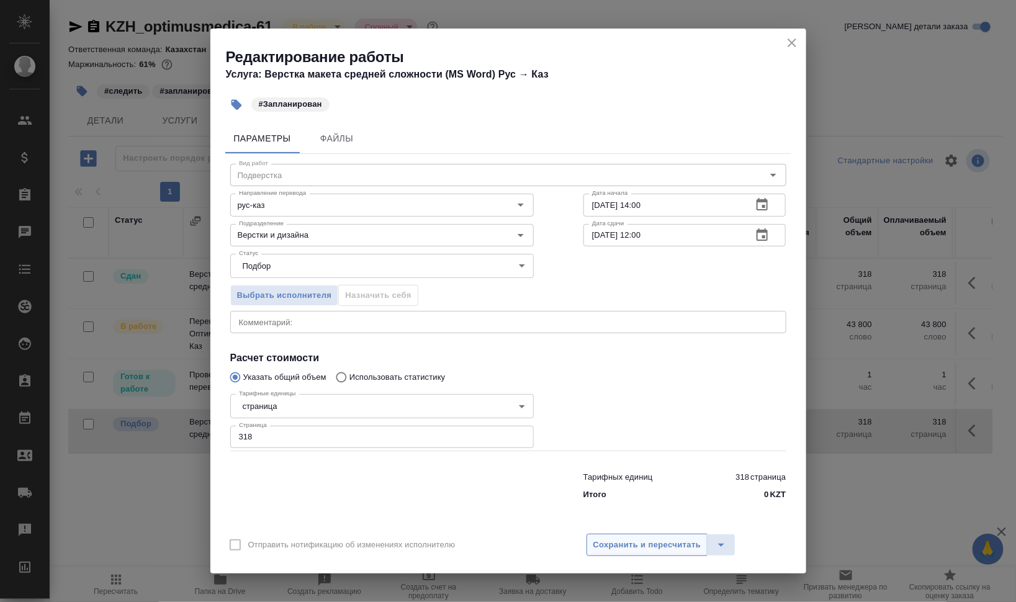
click at [663, 540] on span "Сохранить и пересчитать" at bounding box center [648, 545] width 108 height 14
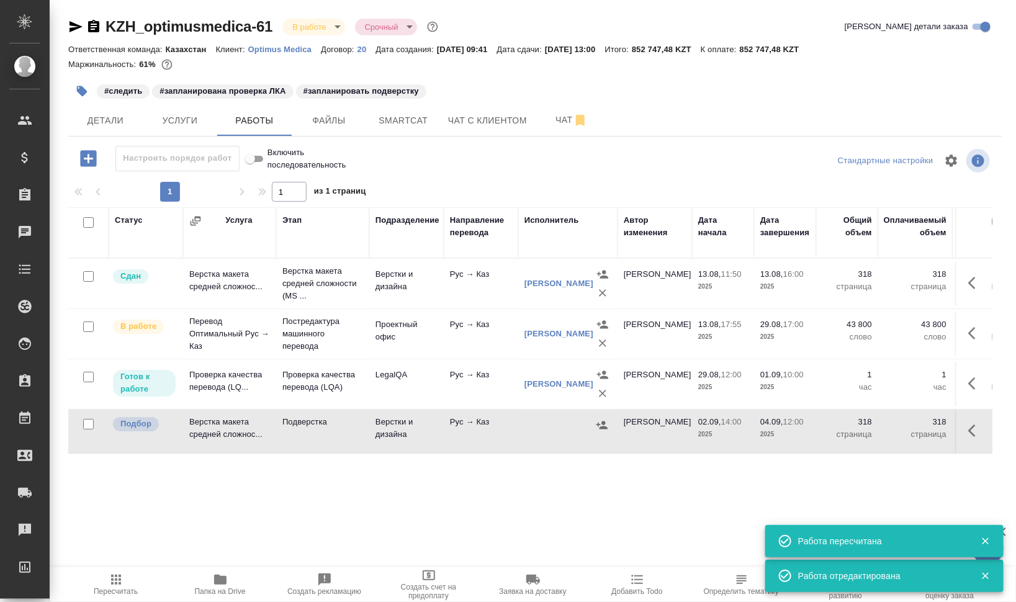
click at [76, 81] on button "button" at bounding box center [81, 91] width 27 height 27
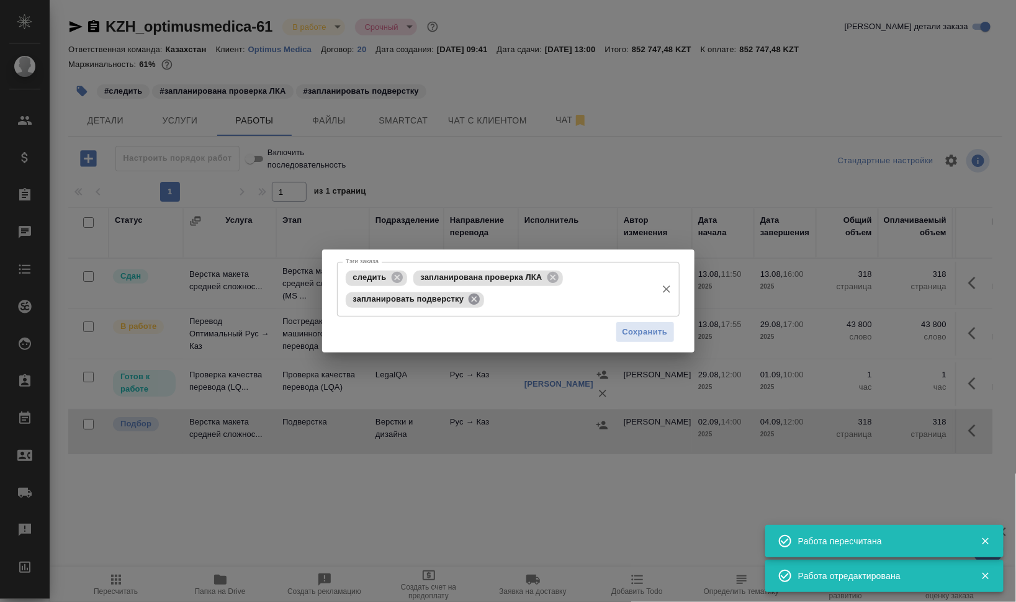
click at [472, 304] on icon at bounding box center [474, 299] width 11 height 11
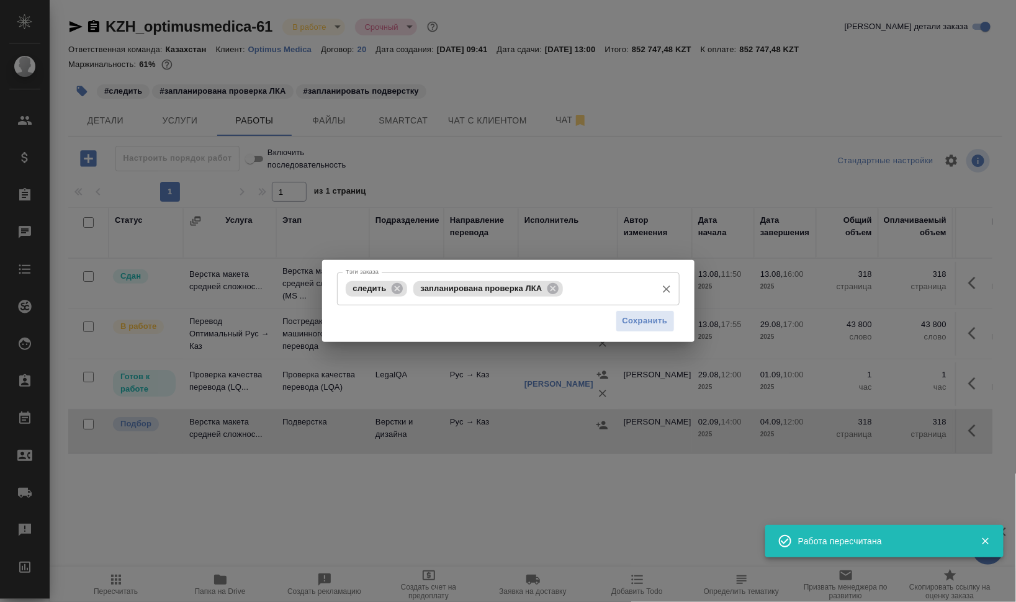
click at [610, 289] on input "Тэги заказа" at bounding box center [608, 288] width 84 height 21
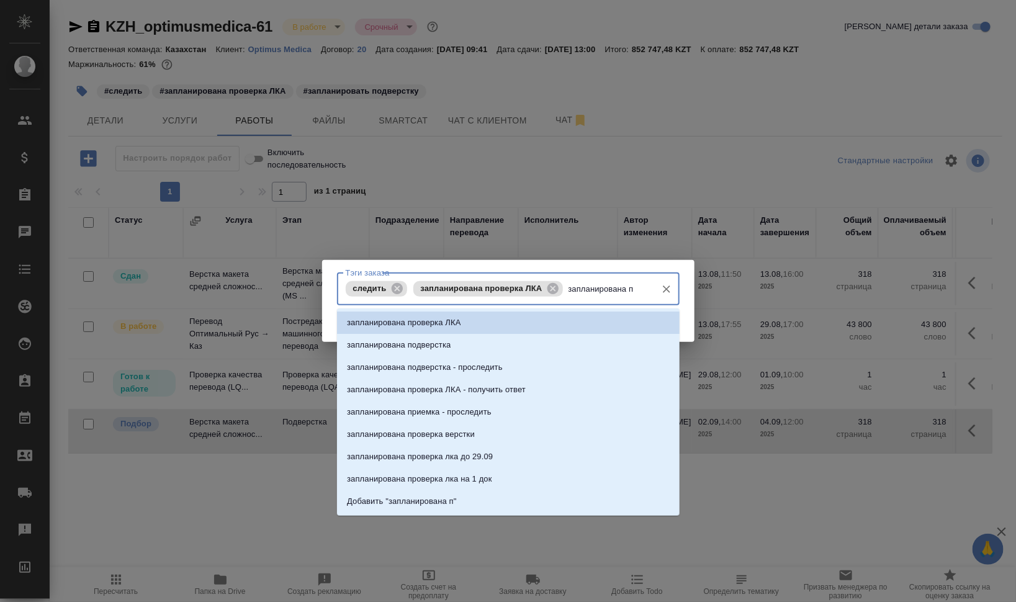
type input "запланирована по"
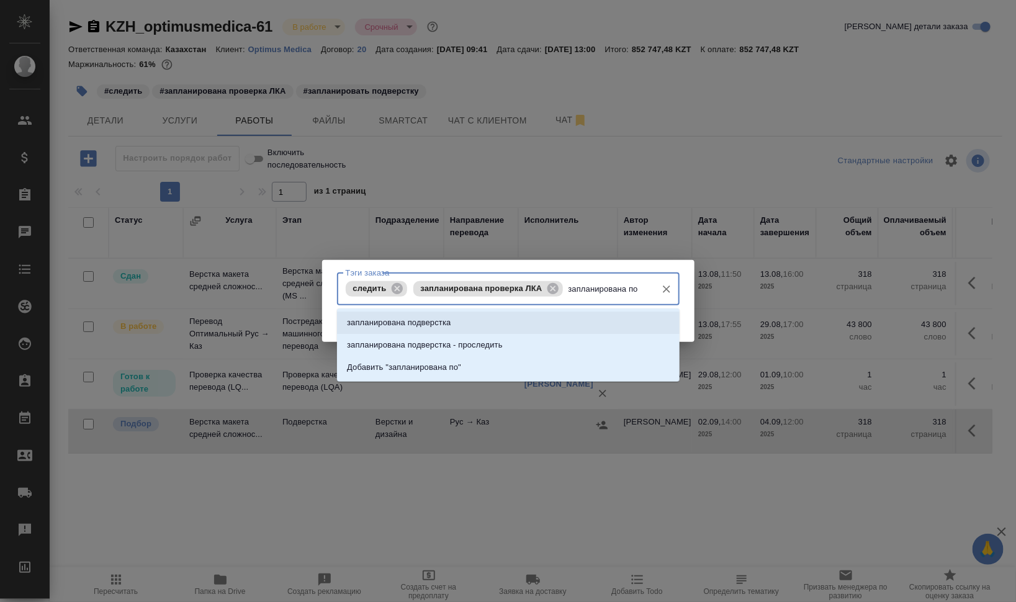
click at [536, 318] on li "запланирована подверстка" at bounding box center [508, 323] width 343 height 22
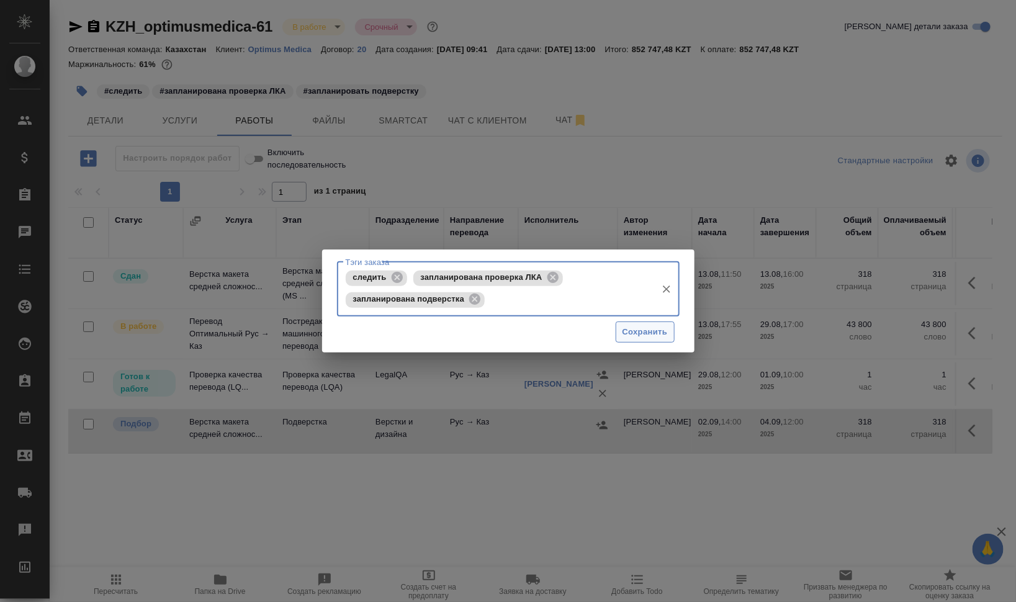
click at [665, 331] on span "Сохранить" at bounding box center [645, 332] width 45 height 14
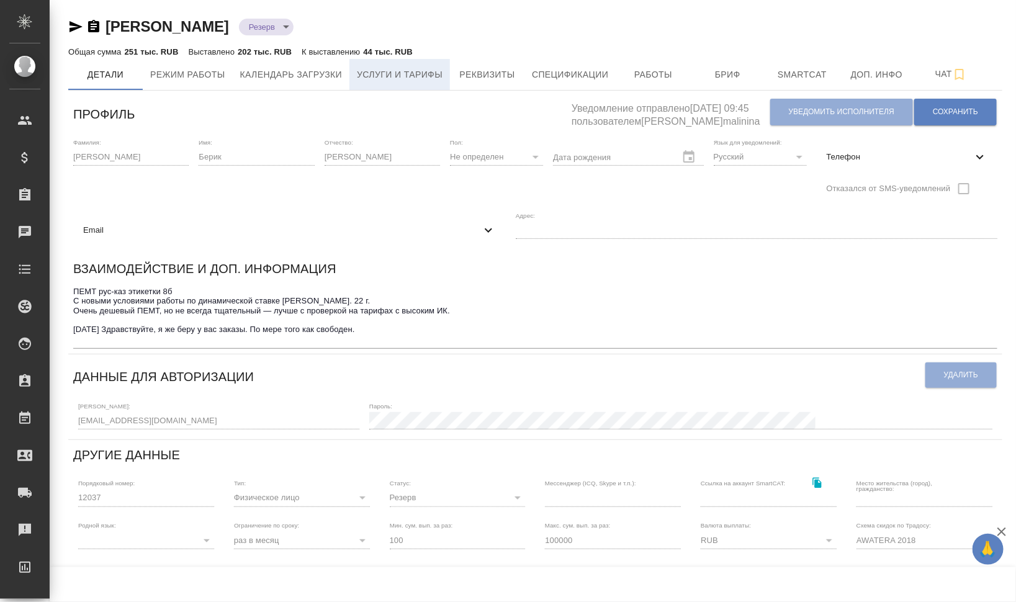
click at [401, 77] on span "Услуги и тарифы" at bounding box center [400, 75] width 86 height 16
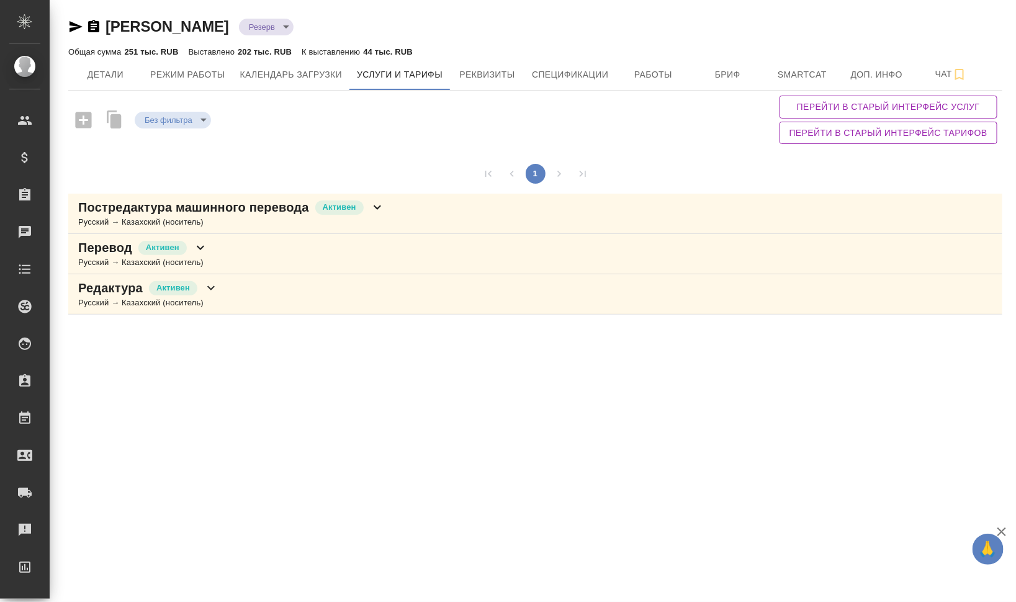
click at [248, 216] on div "Русский → Казахский (носитель)" at bounding box center [231, 222] width 307 height 12
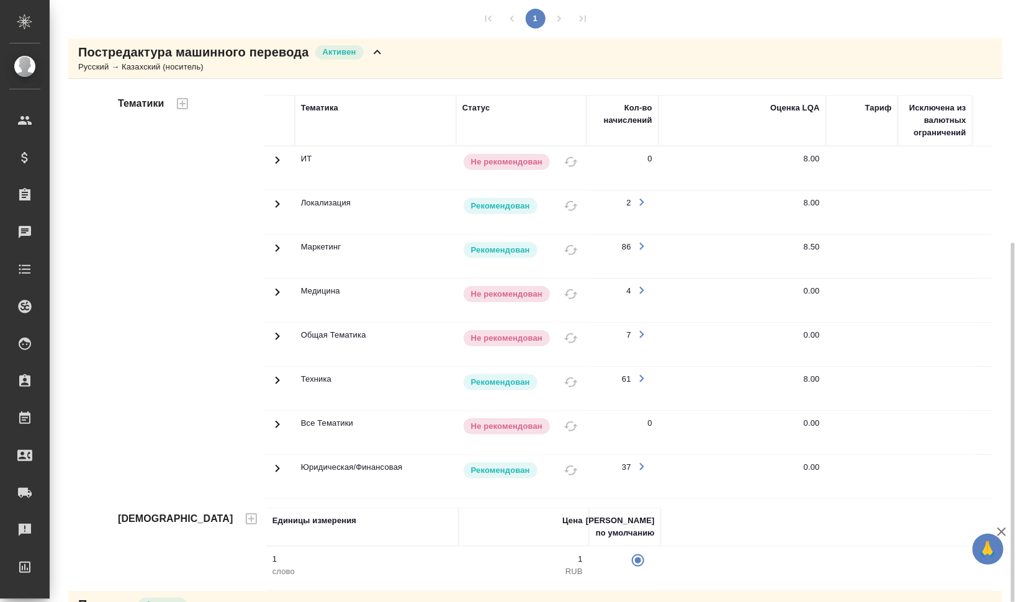
scroll to position [231, 0]
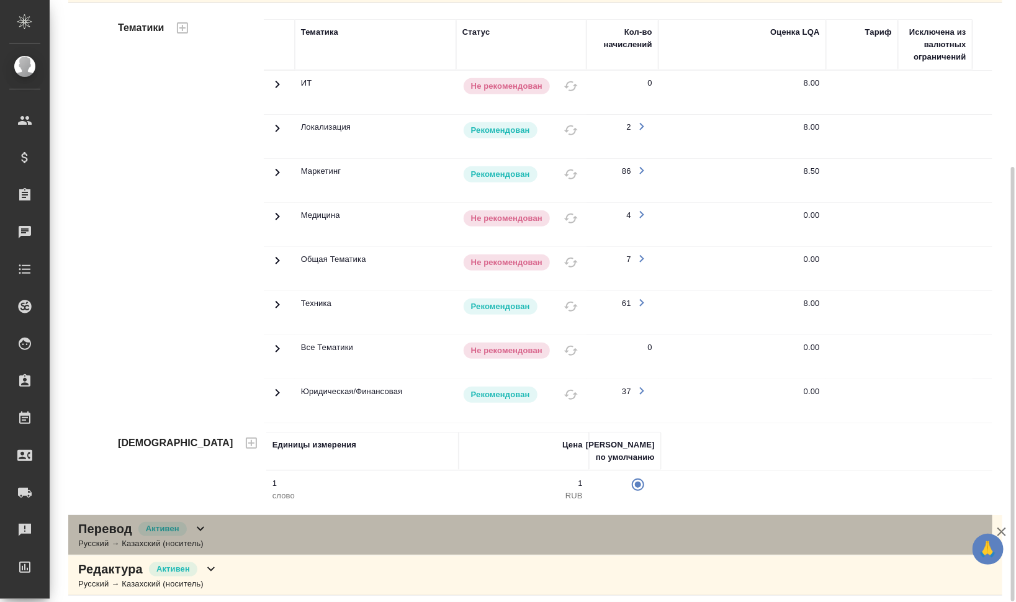
click at [376, 518] on div "Перевод Активен Русский → Казахский (носитель)" at bounding box center [535, 535] width 935 height 40
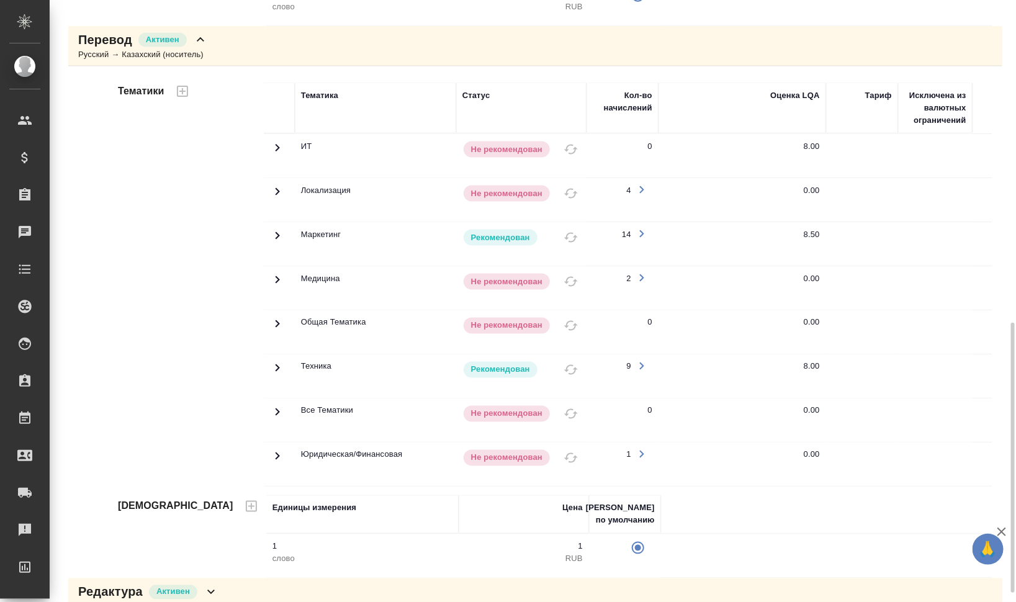
scroll to position [740, 0]
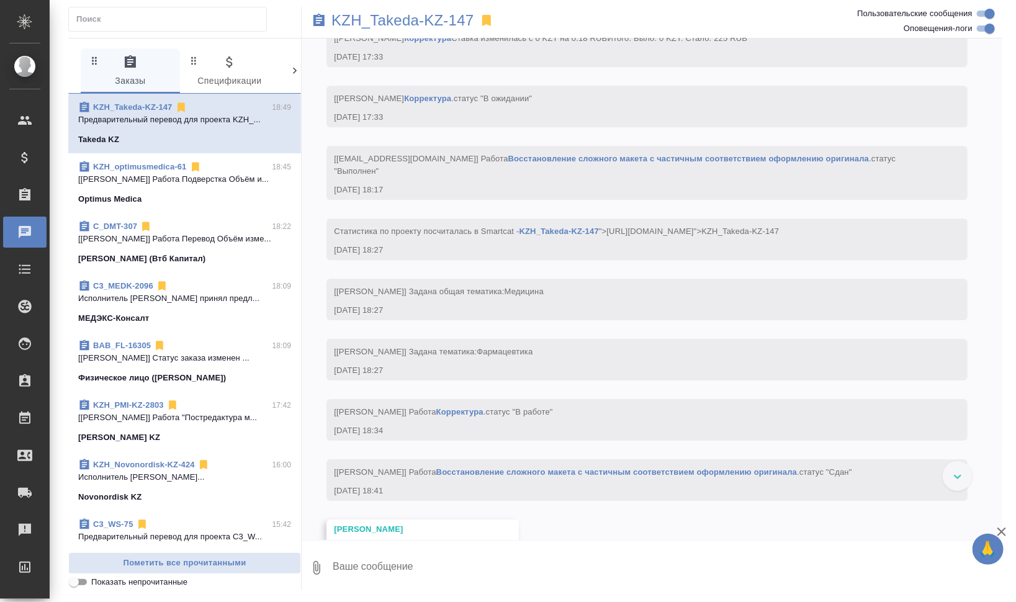
scroll to position [3747, 0]
